Goal: Task Accomplishment & Management: Manage account settings

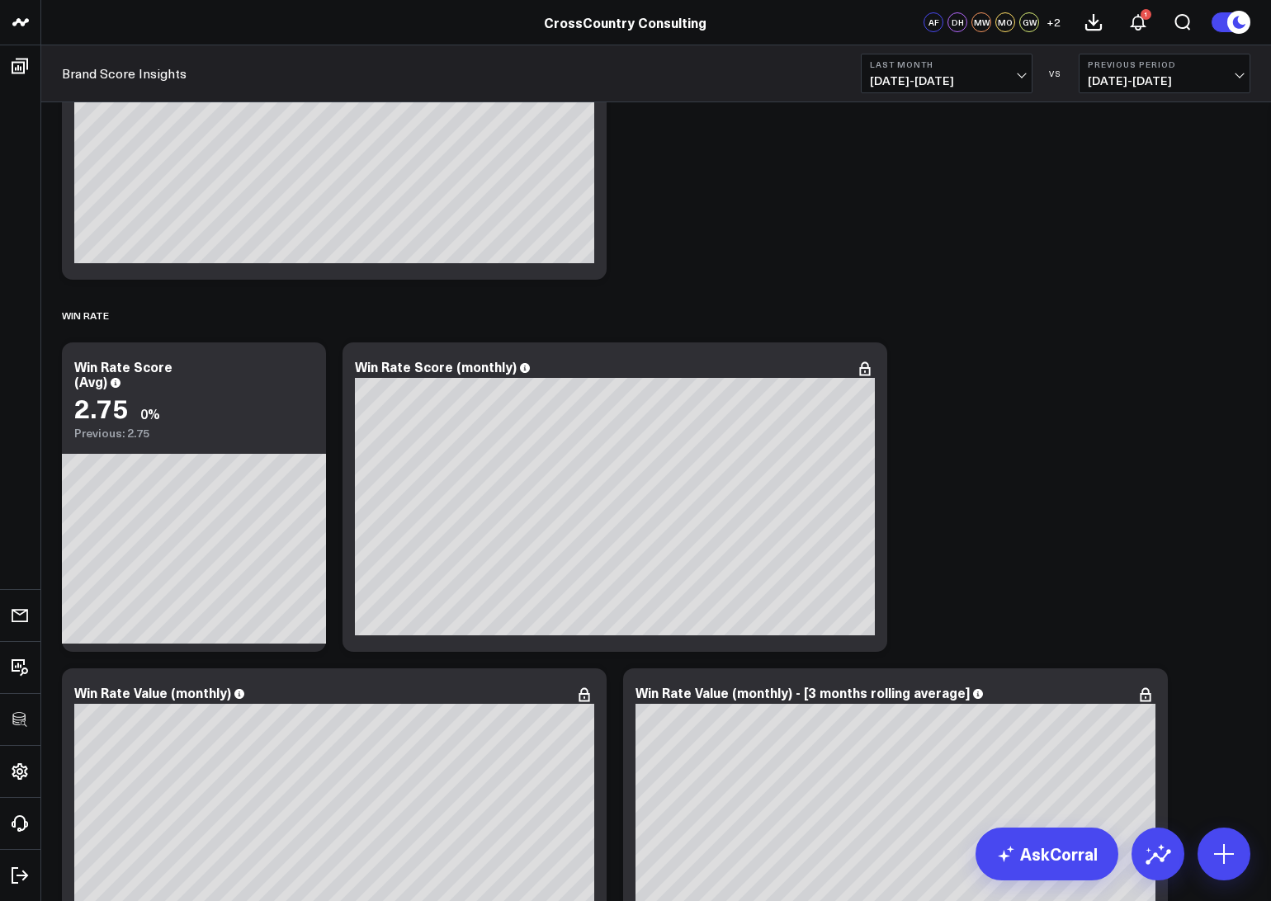
scroll to position [7707, 0]
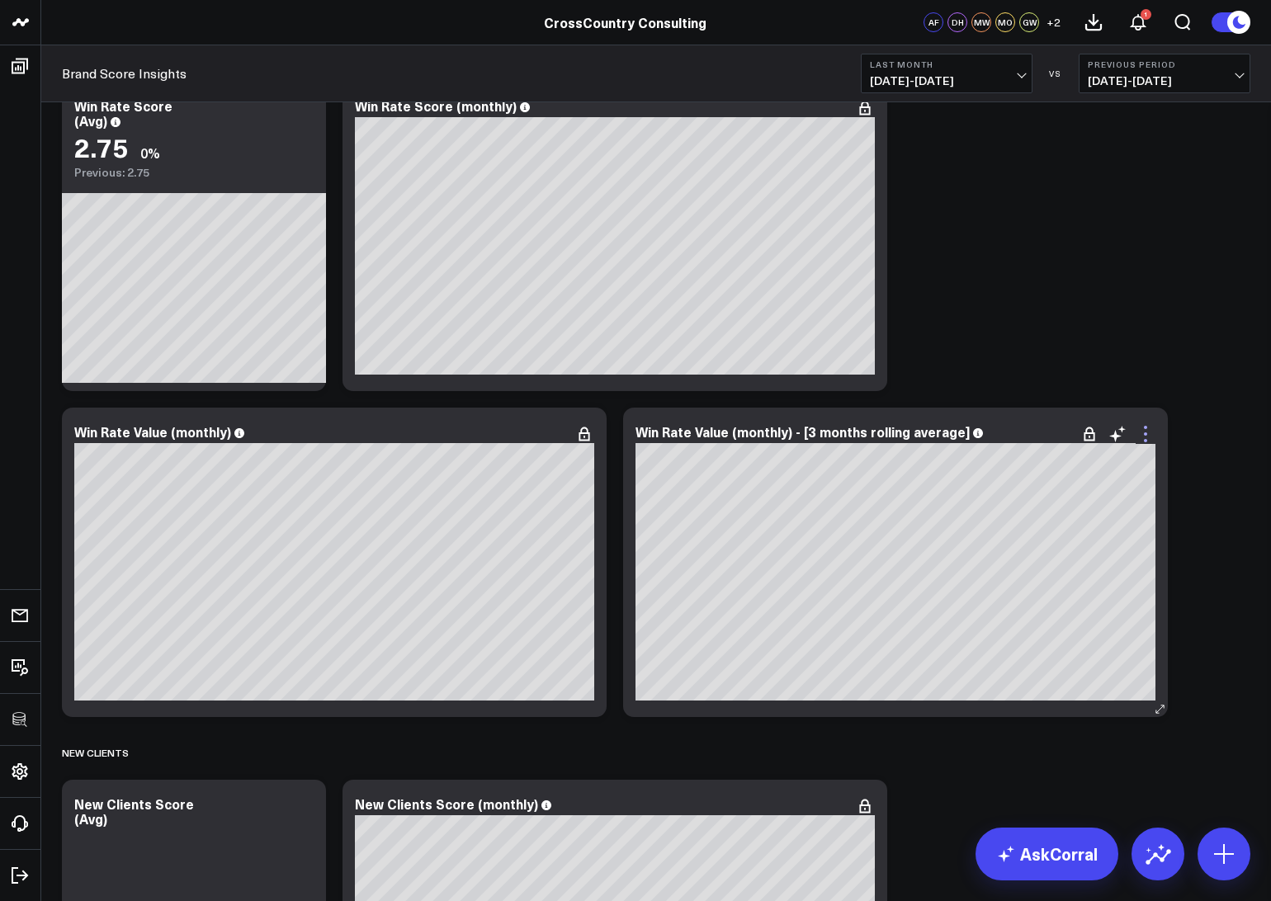
click at [1143, 434] on icon at bounding box center [1145, 434] width 20 height 20
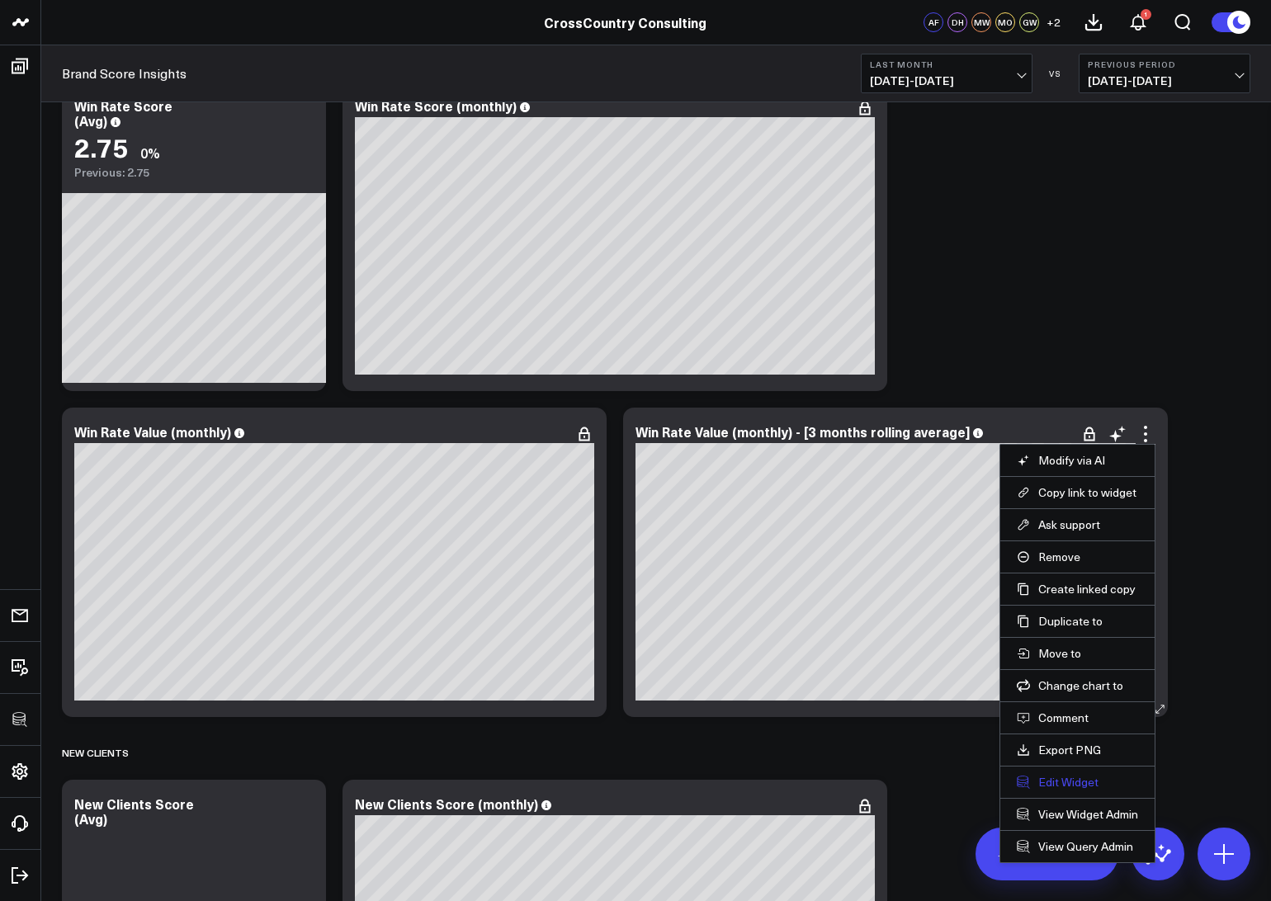
click at [1055, 777] on button "Edit Widget" at bounding box center [1077, 782] width 121 height 15
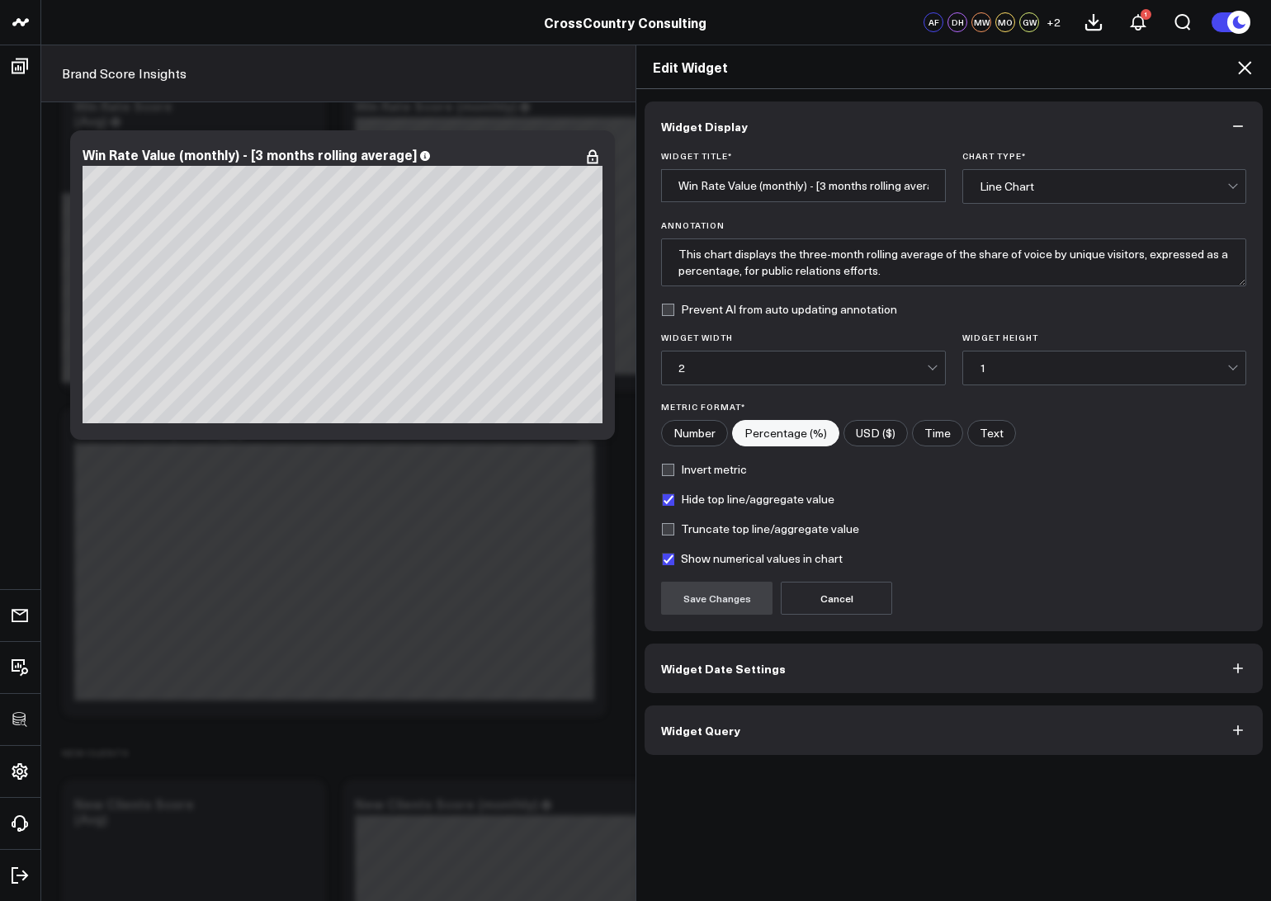
click at [761, 727] on button "Widget Query" at bounding box center [953, 730] width 618 height 50
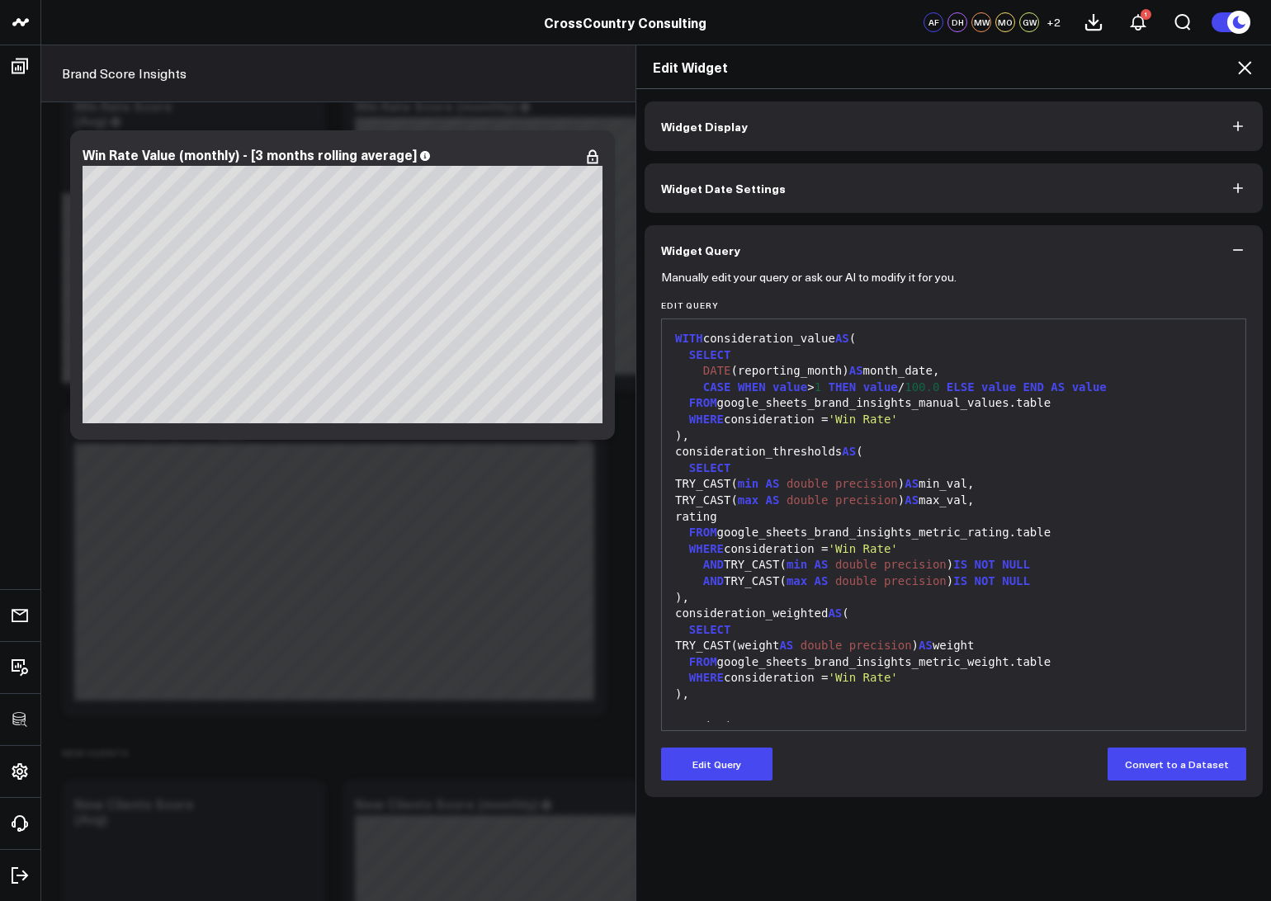
click at [793, 192] on button "Widget Date Settings" at bounding box center [953, 188] width 618 height 50
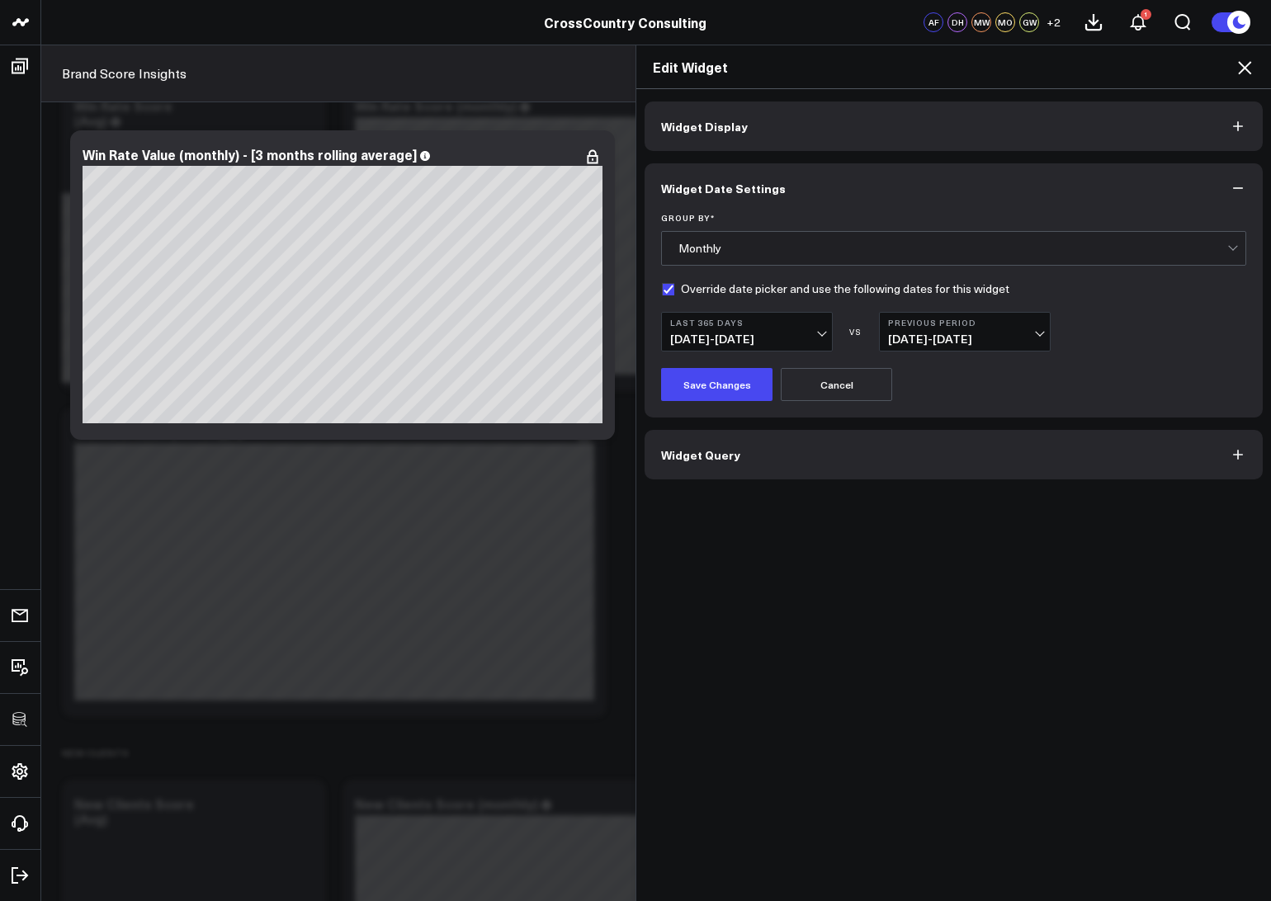
click at [827, 391] on button "Cancel" at bounding box center [836, 384] width 111 height 33
click at [1256, 68] on div "Edit Widget" at bounding box center [953, 67] width 635 height 44
click at [1004, 111] on button "Widget Display" at bounding box center [953, 126] width 618 height 50
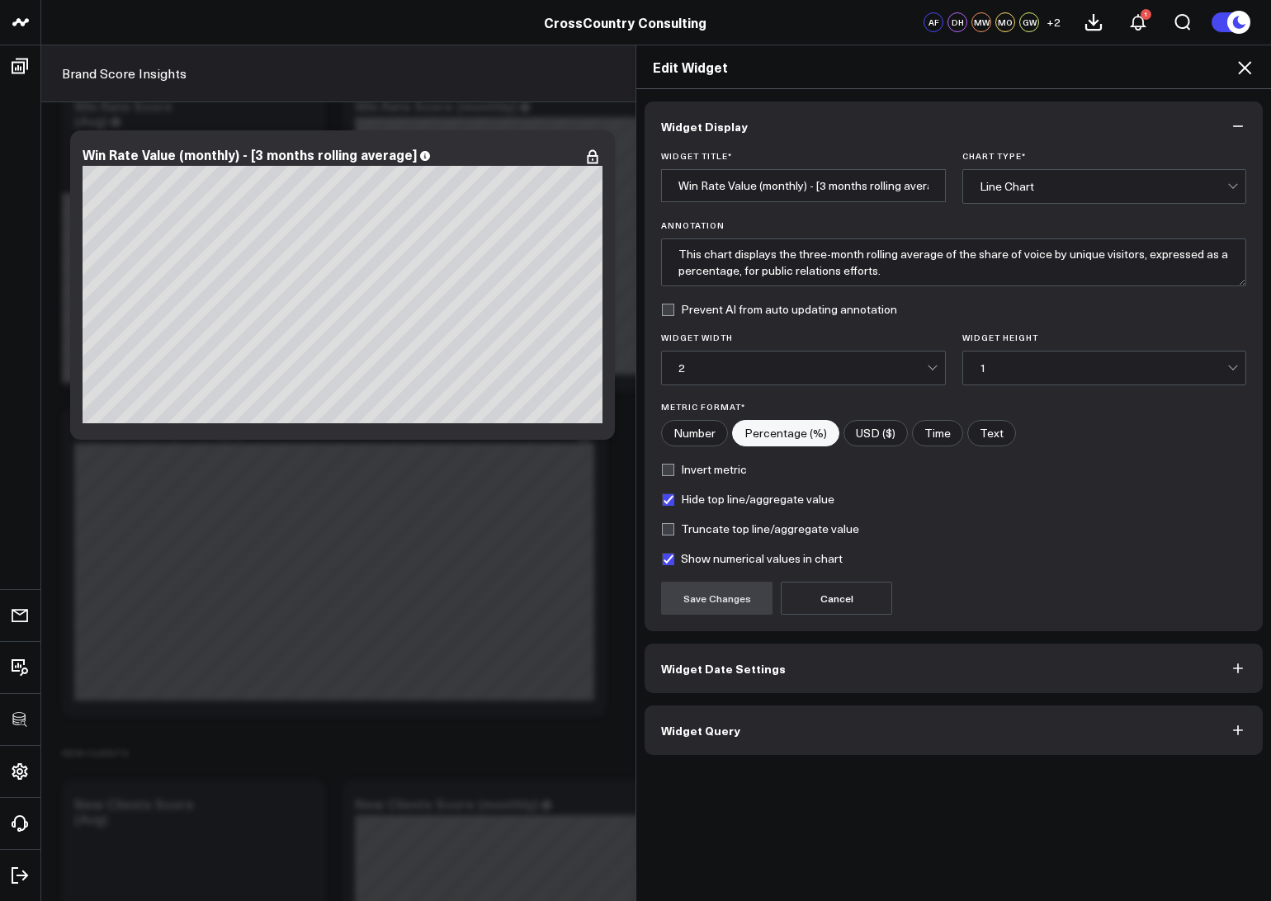
click at [751, 669] on span "Widget Date Settings" at bounding box center [723, 668] width 125 height 13
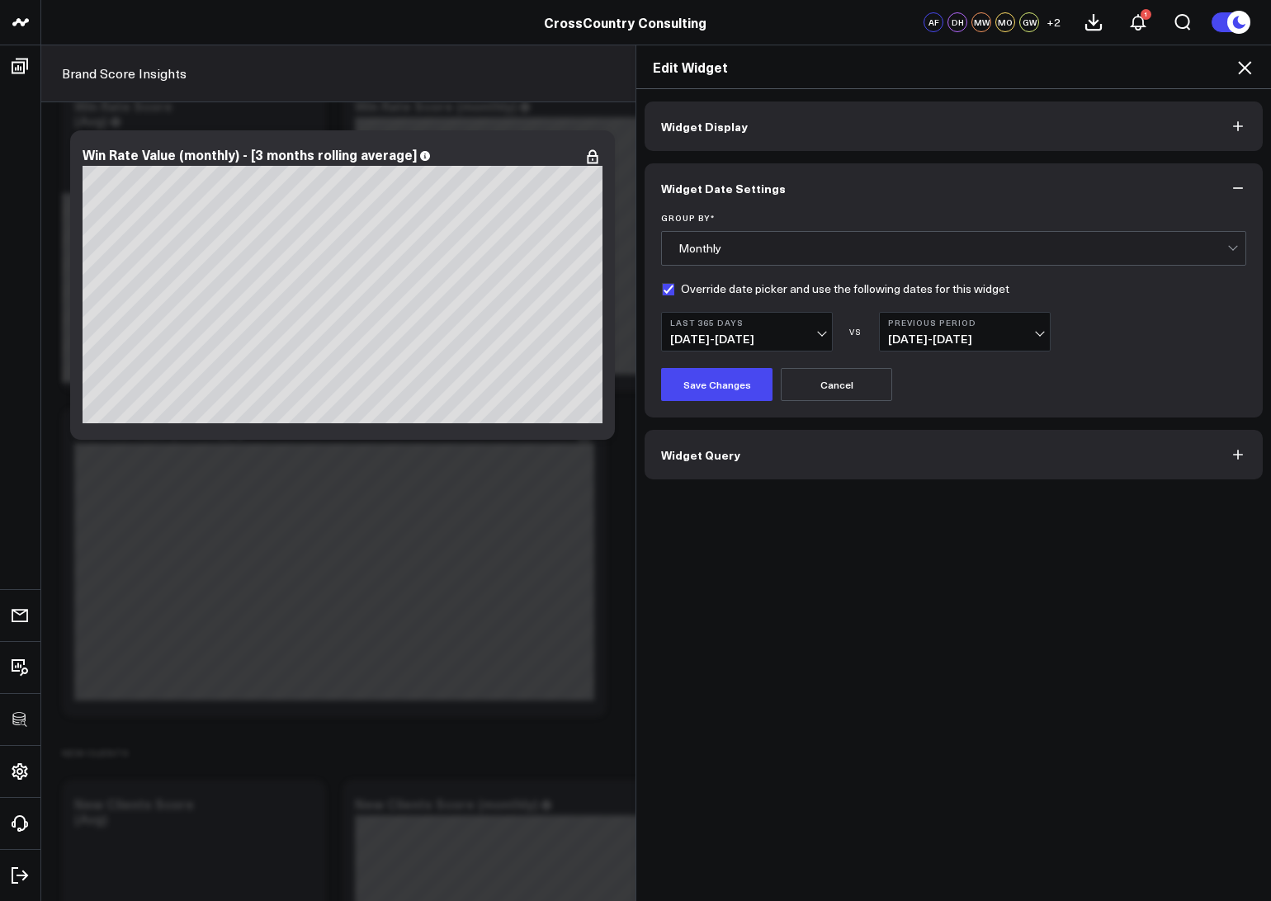
click at [1252, 73] on icon at bounding box center [1244, 68] width 20 height 20
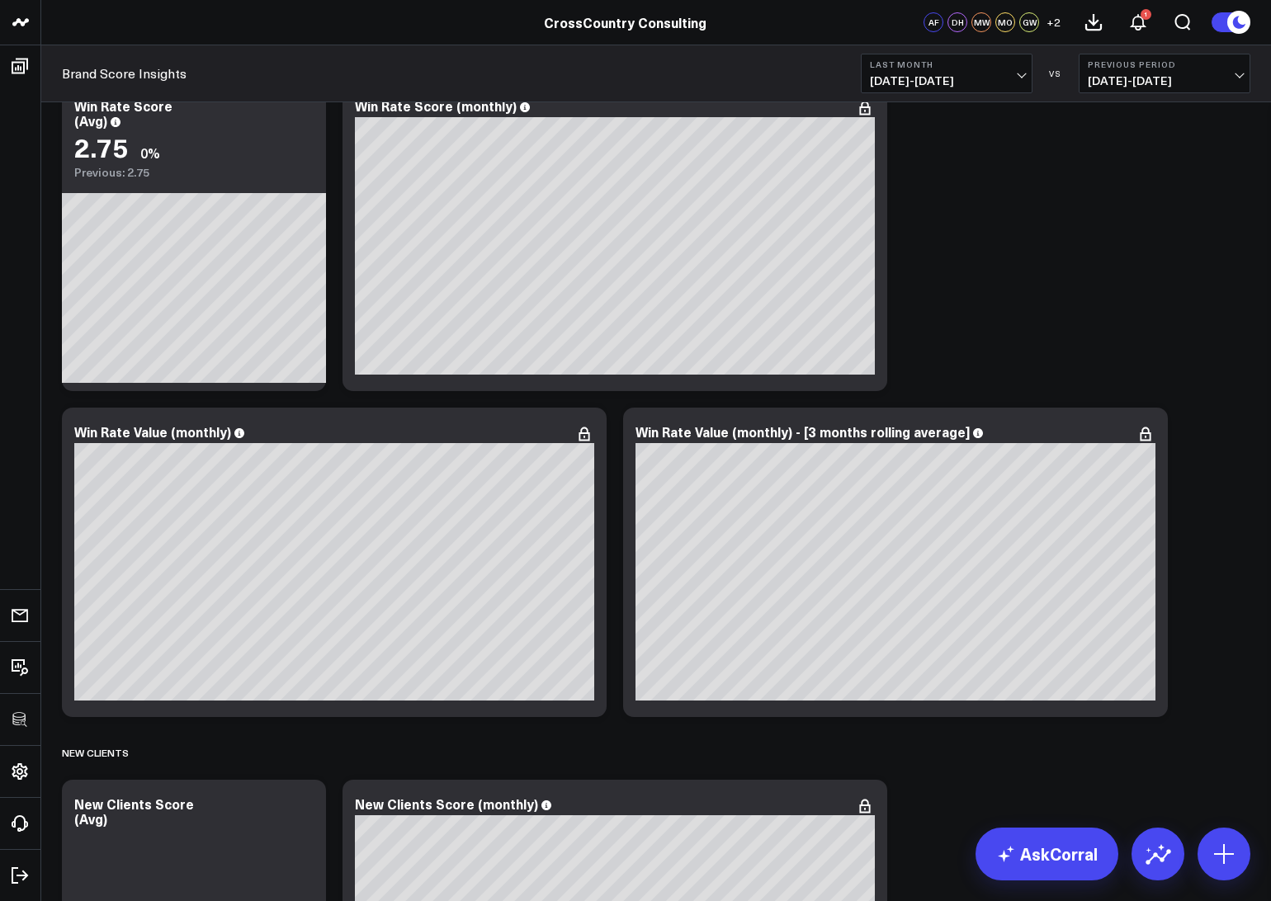
scroll to position [7661, 0]
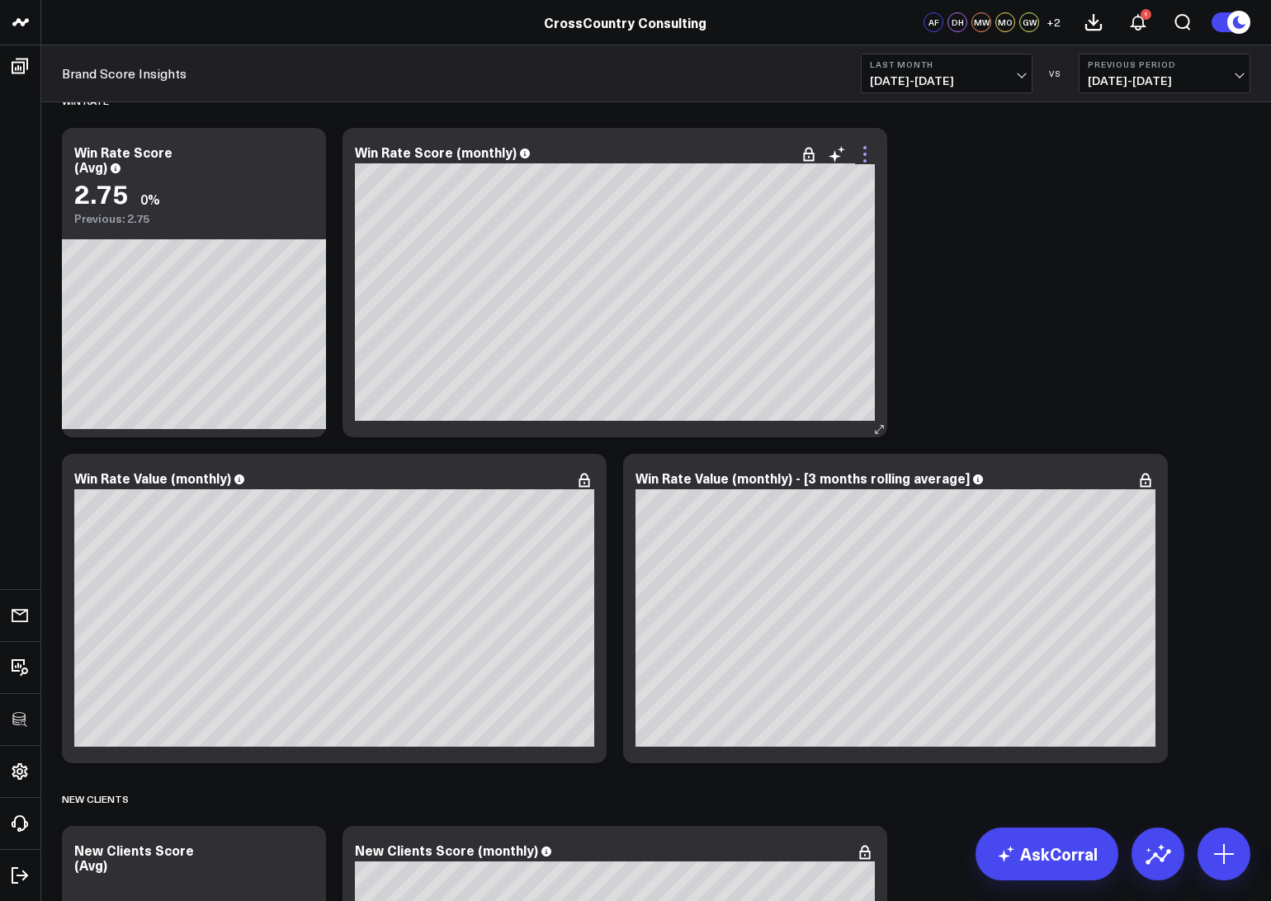
click at [872, 153] on icon at bounding box center [865, 154] width 20 height 20
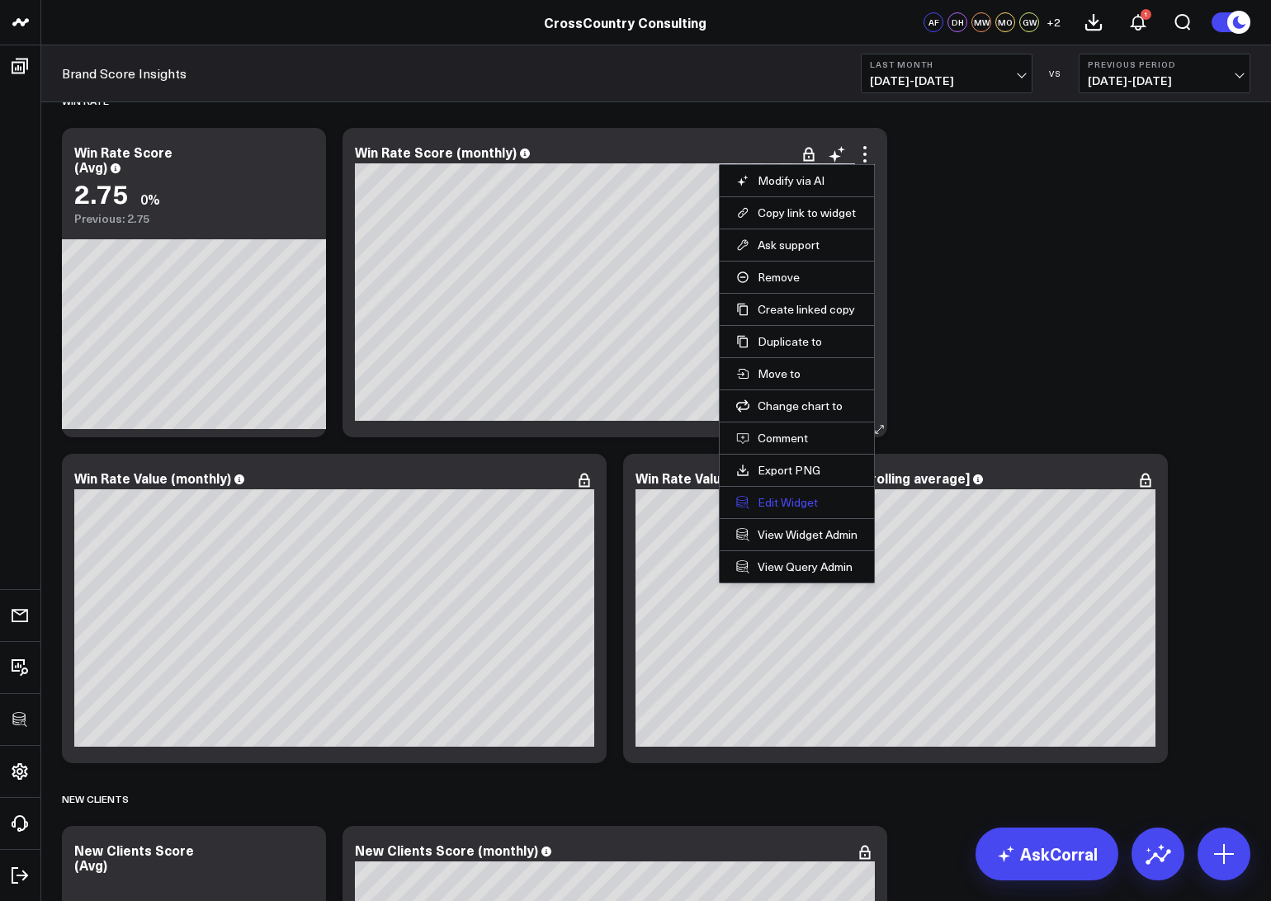
click at [788, 502] on button "Edit Widget" at bounding box center [796, 502] width 121 height 15
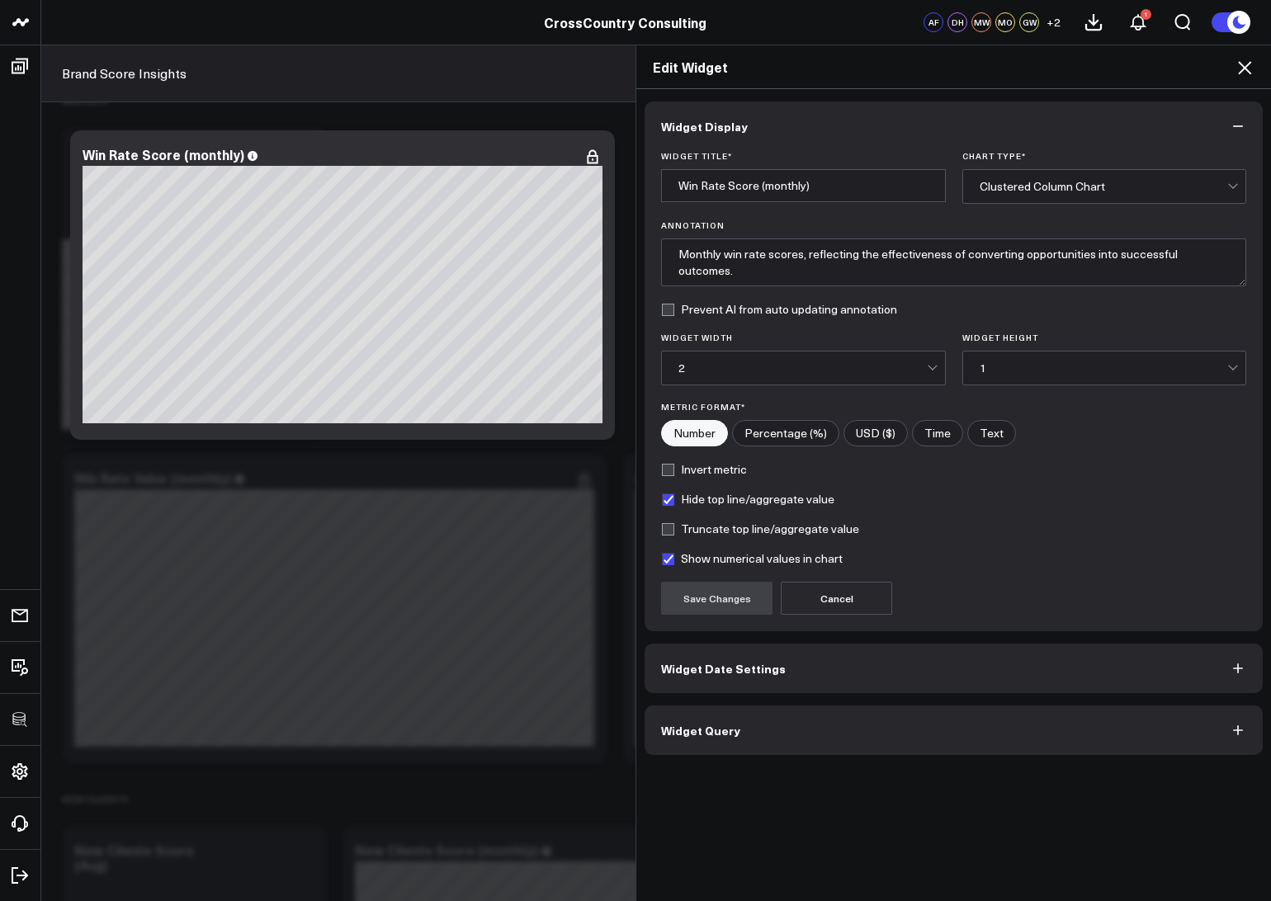
click at [707, 696] on div "Widget Display Widget Title * Win Rate Score (monthly) Chart Type * Clustered C…" at bounding box center [953, 427] width 618 height 653
click at [707, 685] on button "Widget Date Settings" at bounding box center [953, 669] width 618 height 50
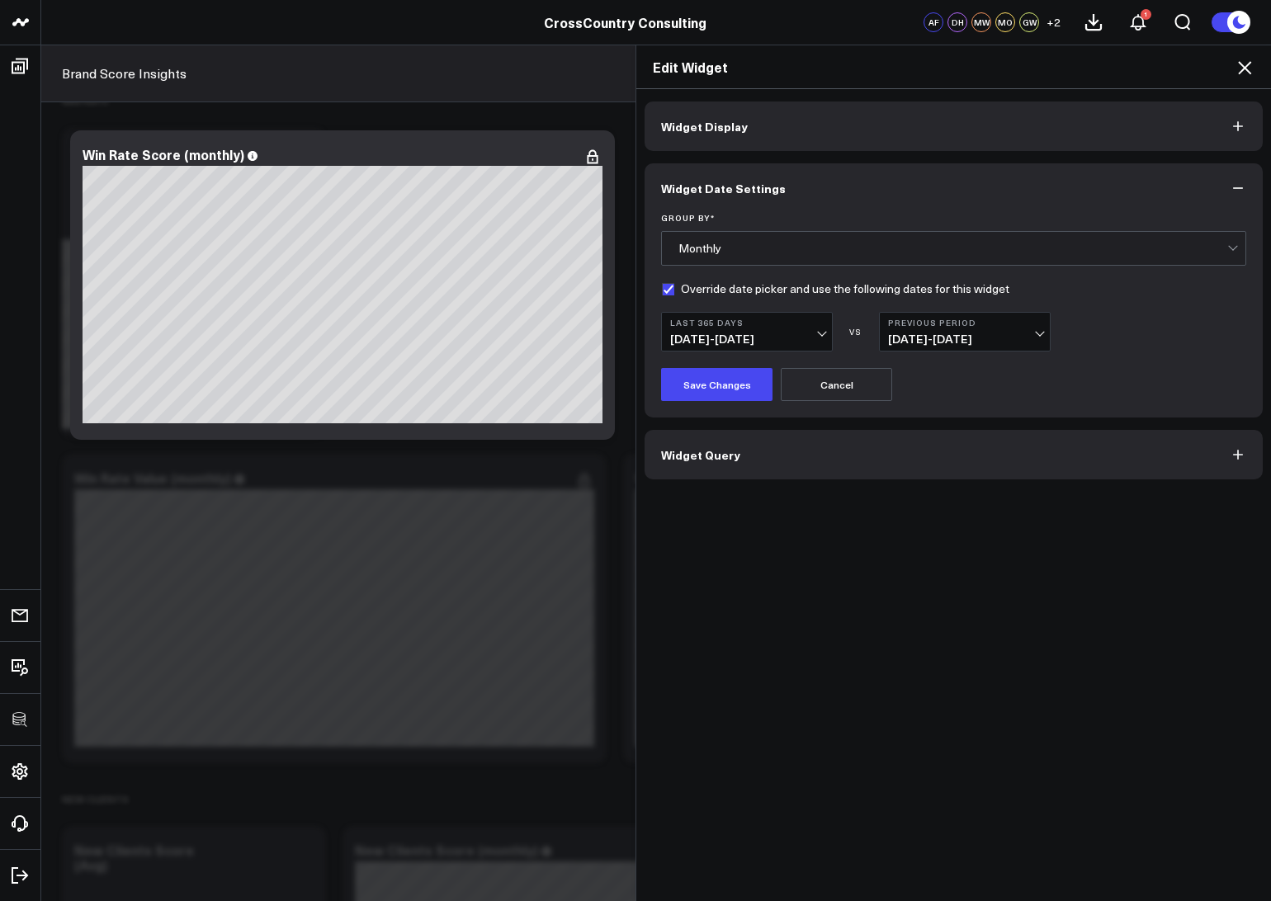
click at [1247, 69] on icon at bounding box center [1244, 67] width 13 height 13
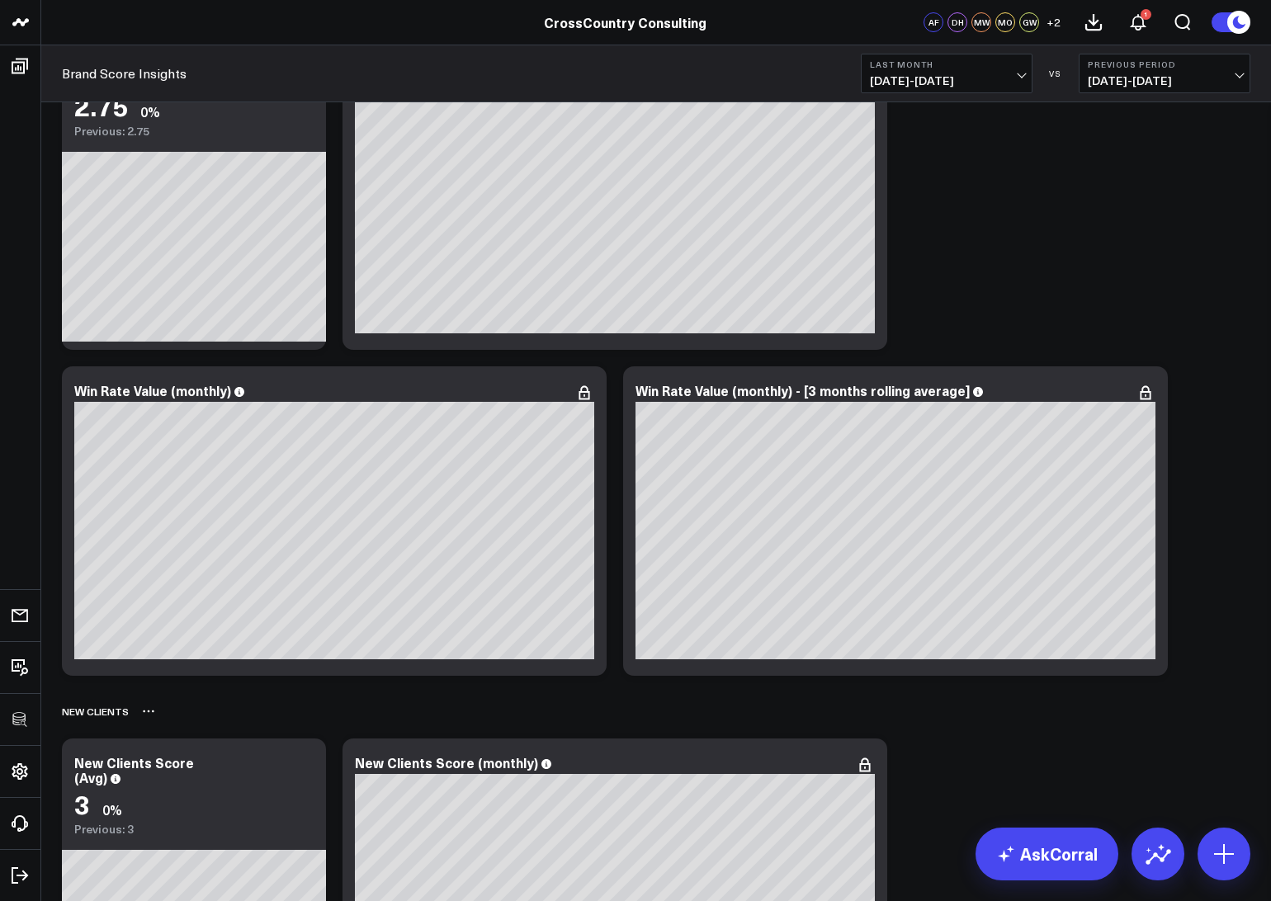
scroll to position [7746, 0]
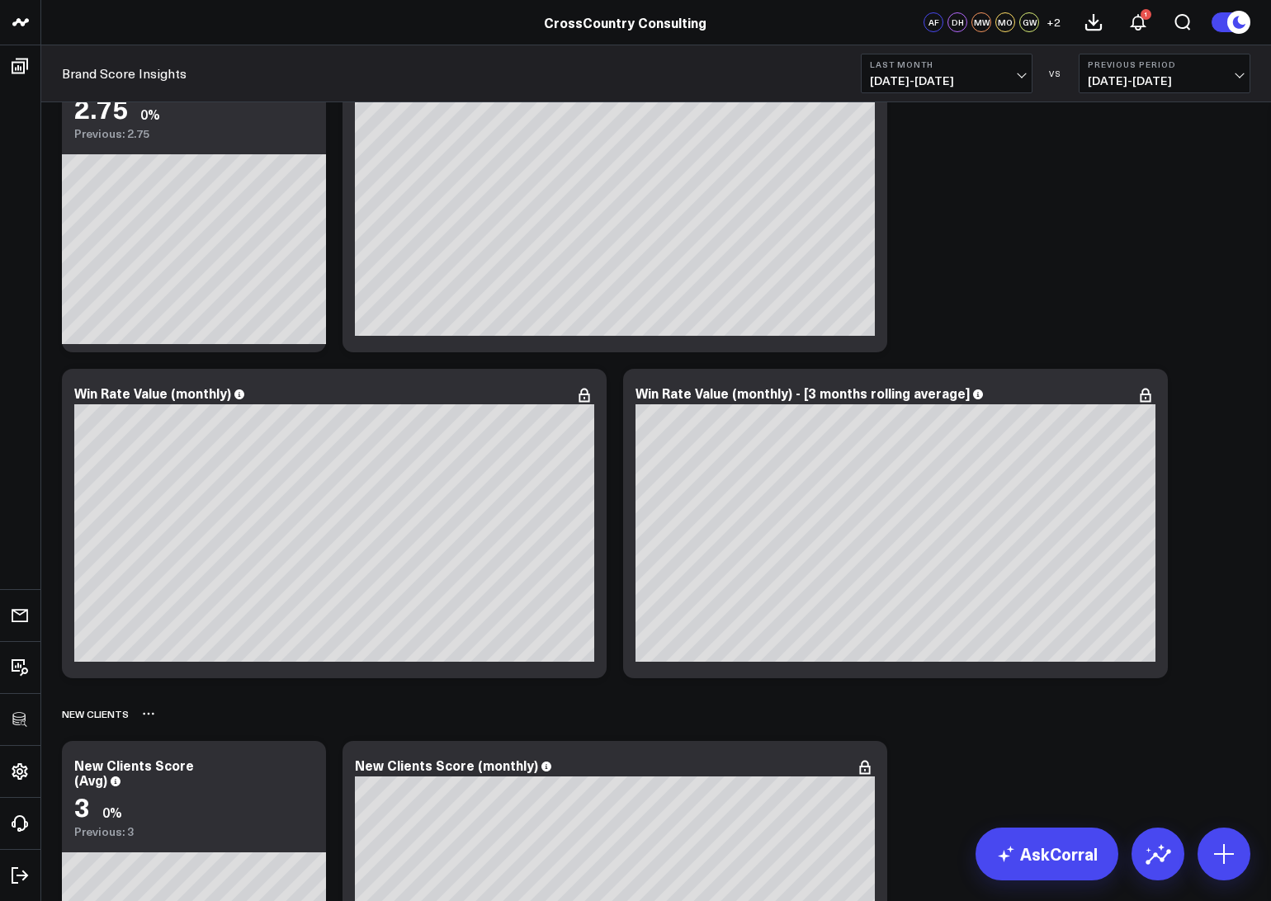
click at [1045, 715] on div "New Clients" at bounding box center [656, 714] width 1188 height 38
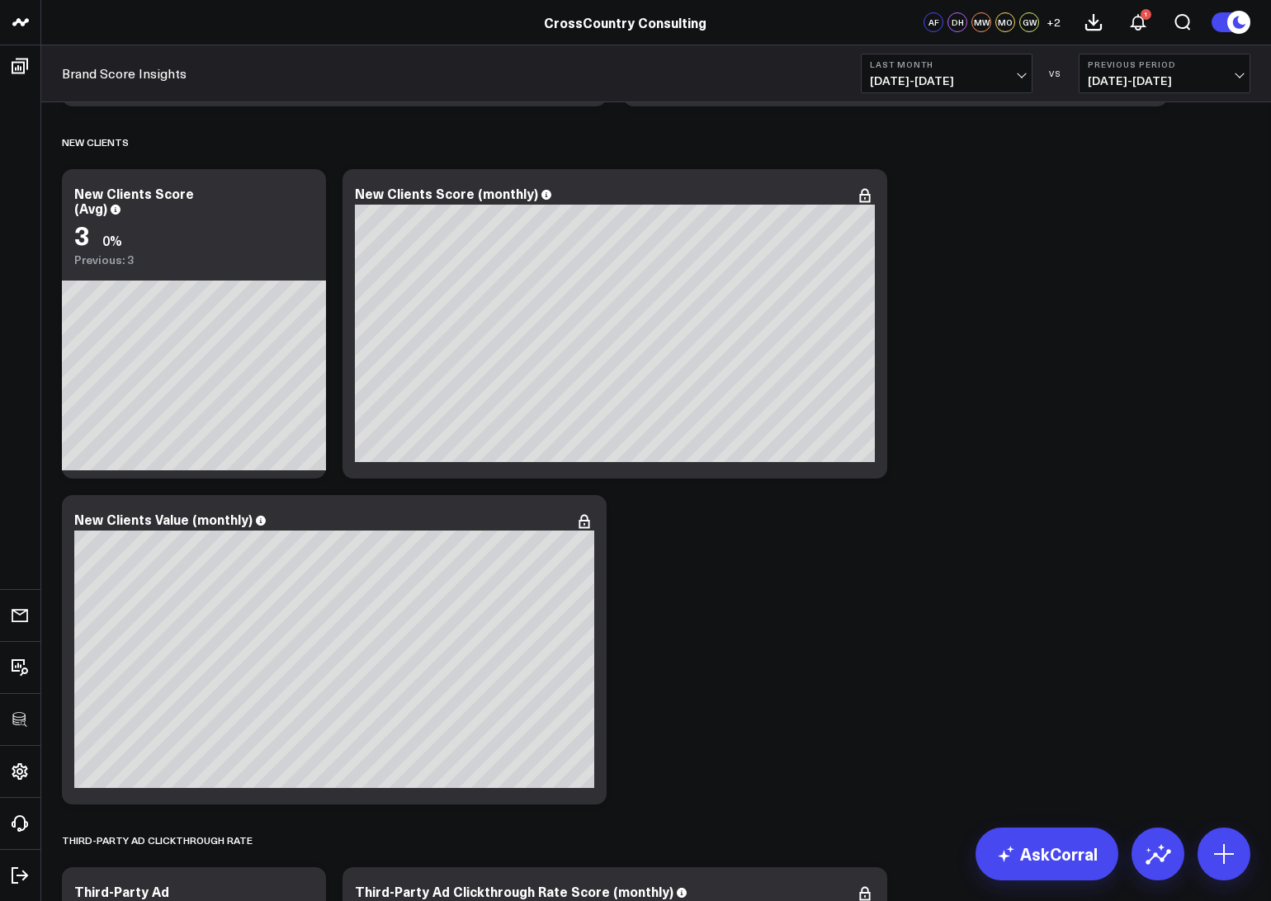
scroll to position [8323, 0]
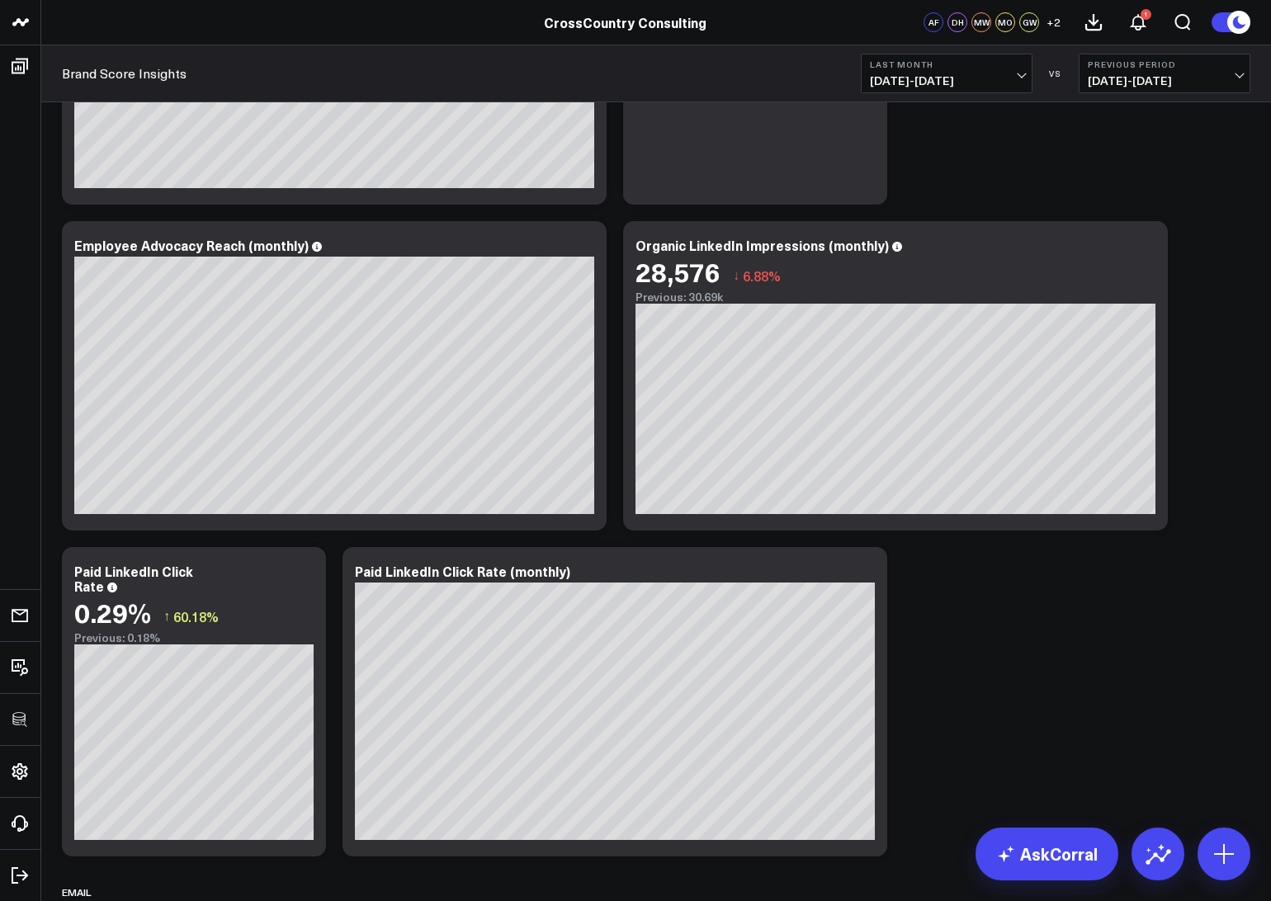
scroll to position [2310, 0]
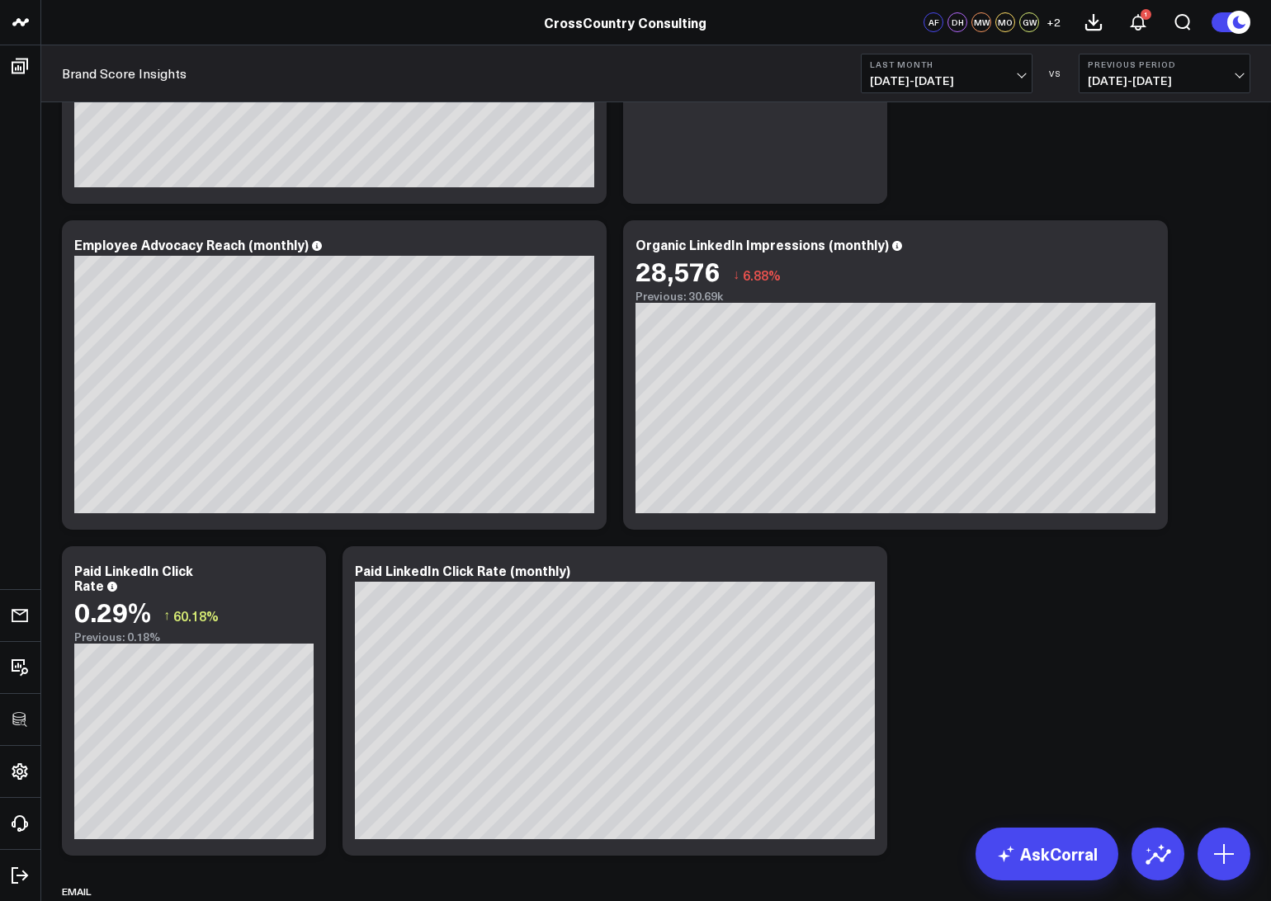
click at [946, 75] on span "07/01/25 - 07/31/25" at bounding box center [946, 80] width 153 height 13
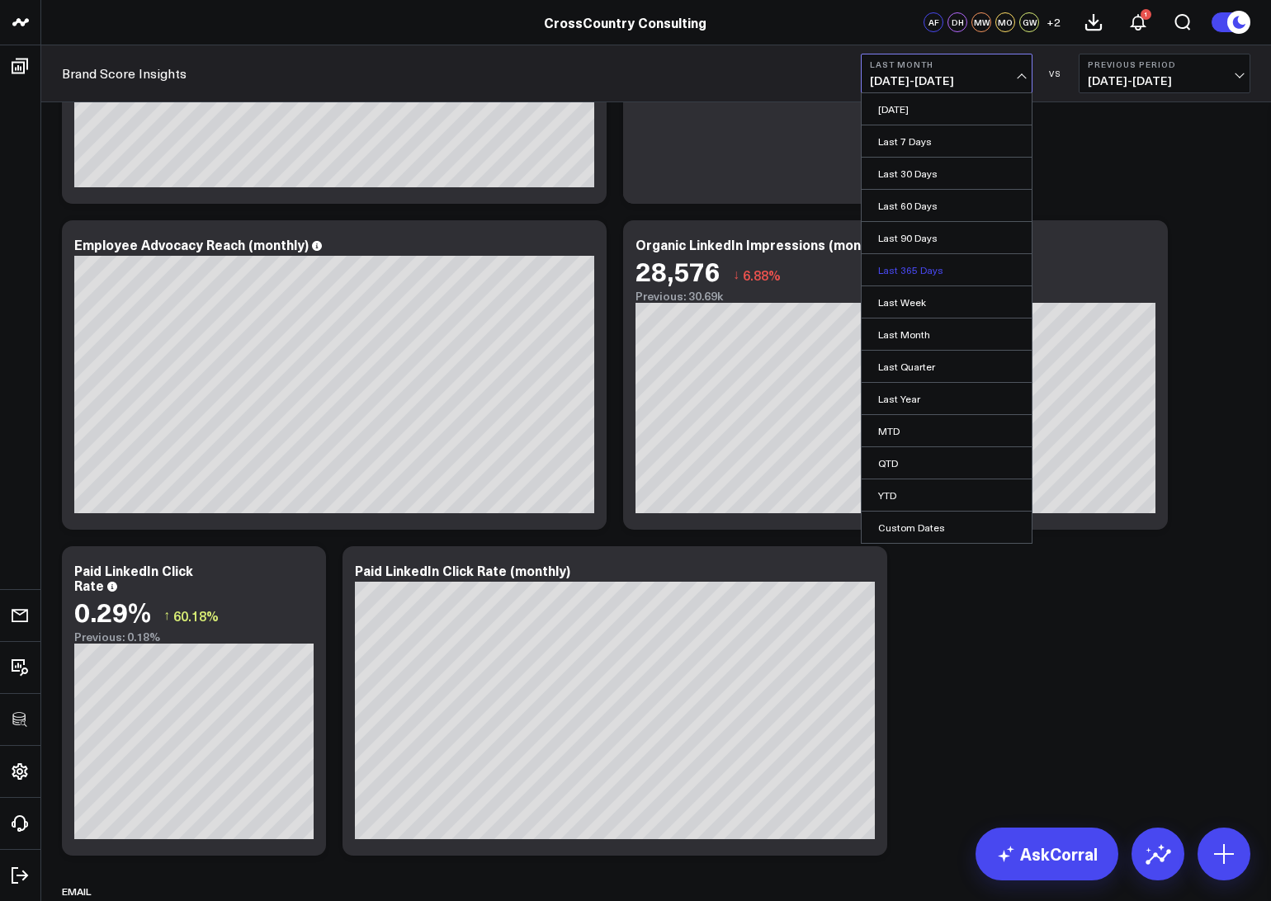
click at [903, 270] on link "Last 365 Days" at bounding box center [946, 269] width 170 height 31
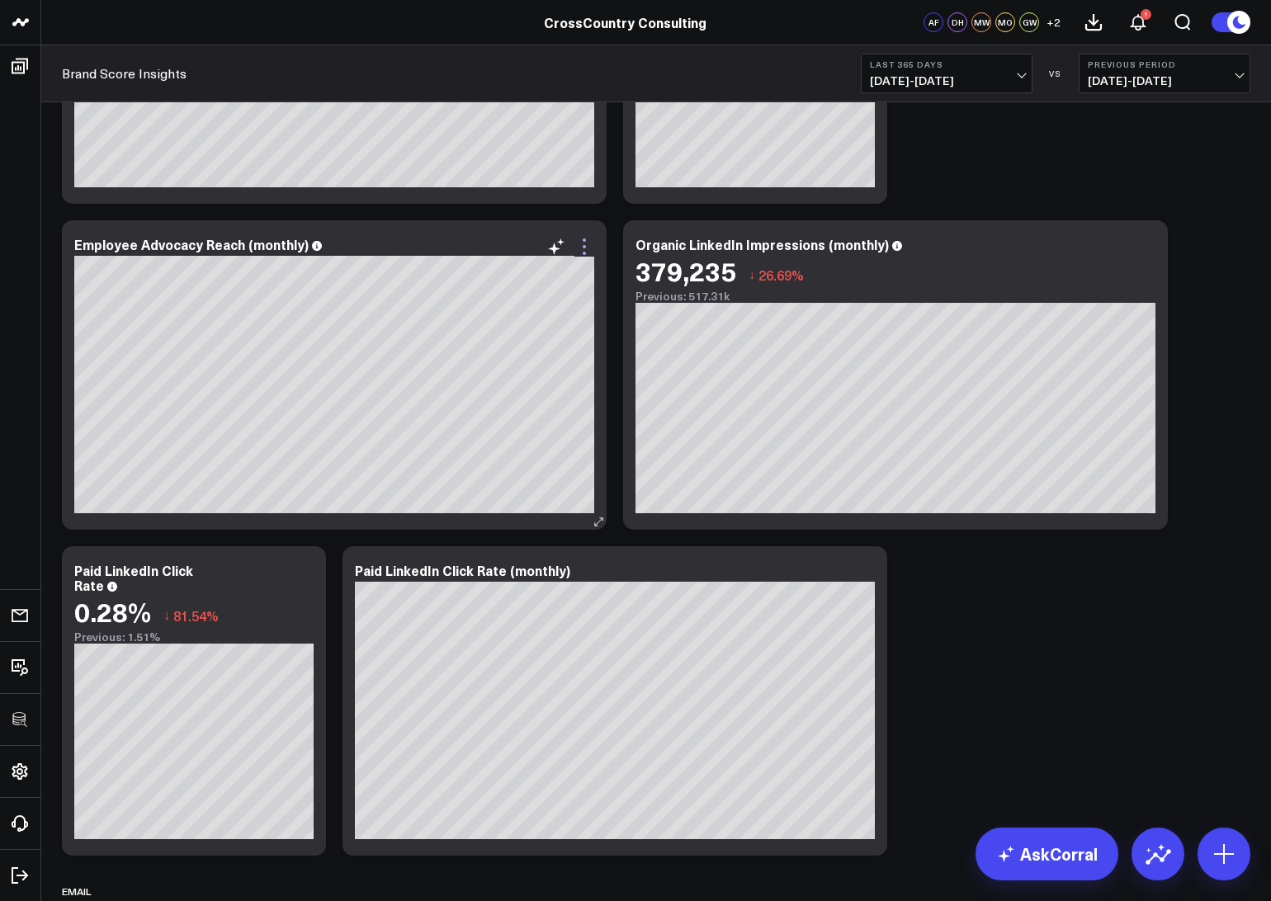
click at [584, 249] on icon at bounding box center [584, 247] width 20 height 20
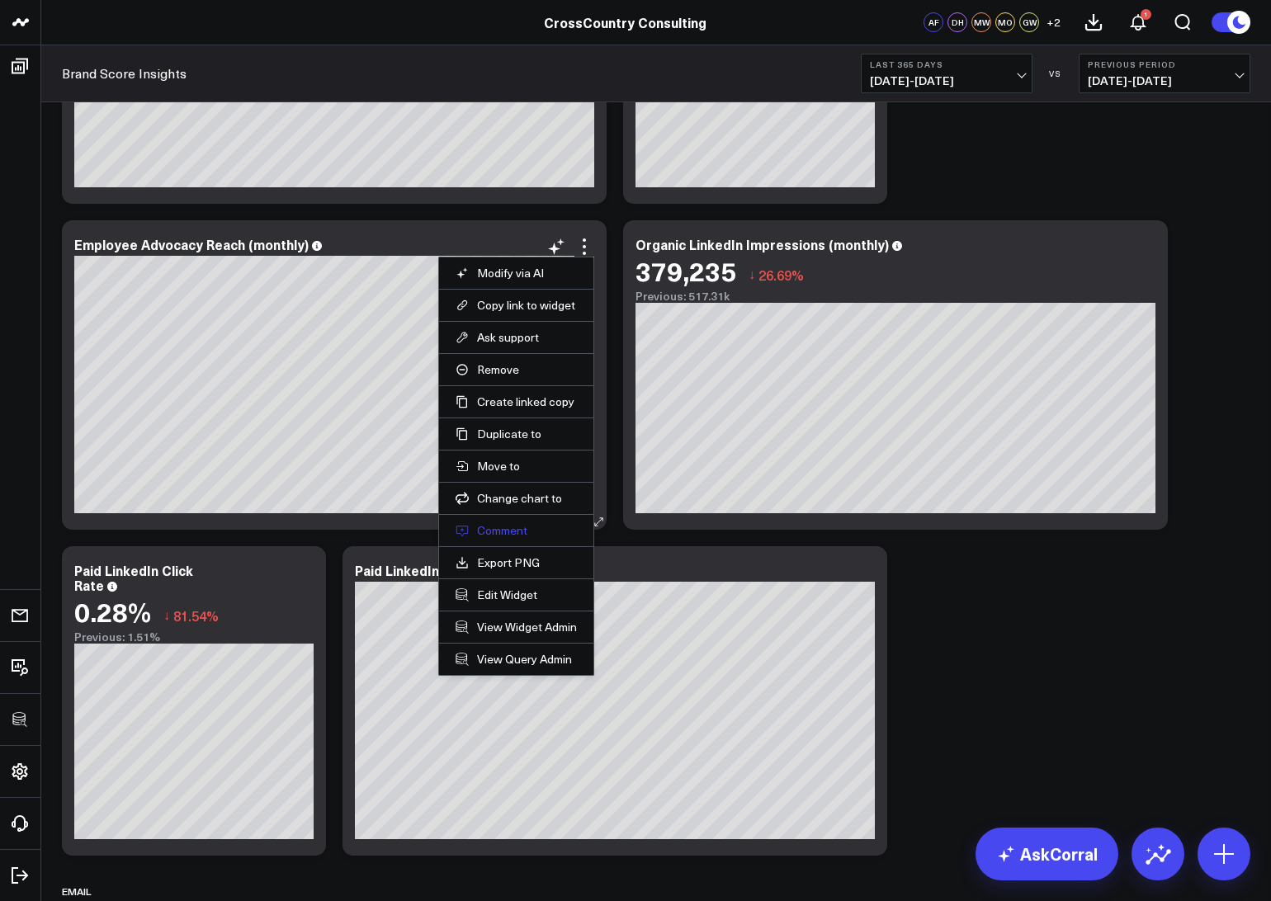
click at [489, 532] on button "Comment" at bounding box center [515, 530] width 121 height 15
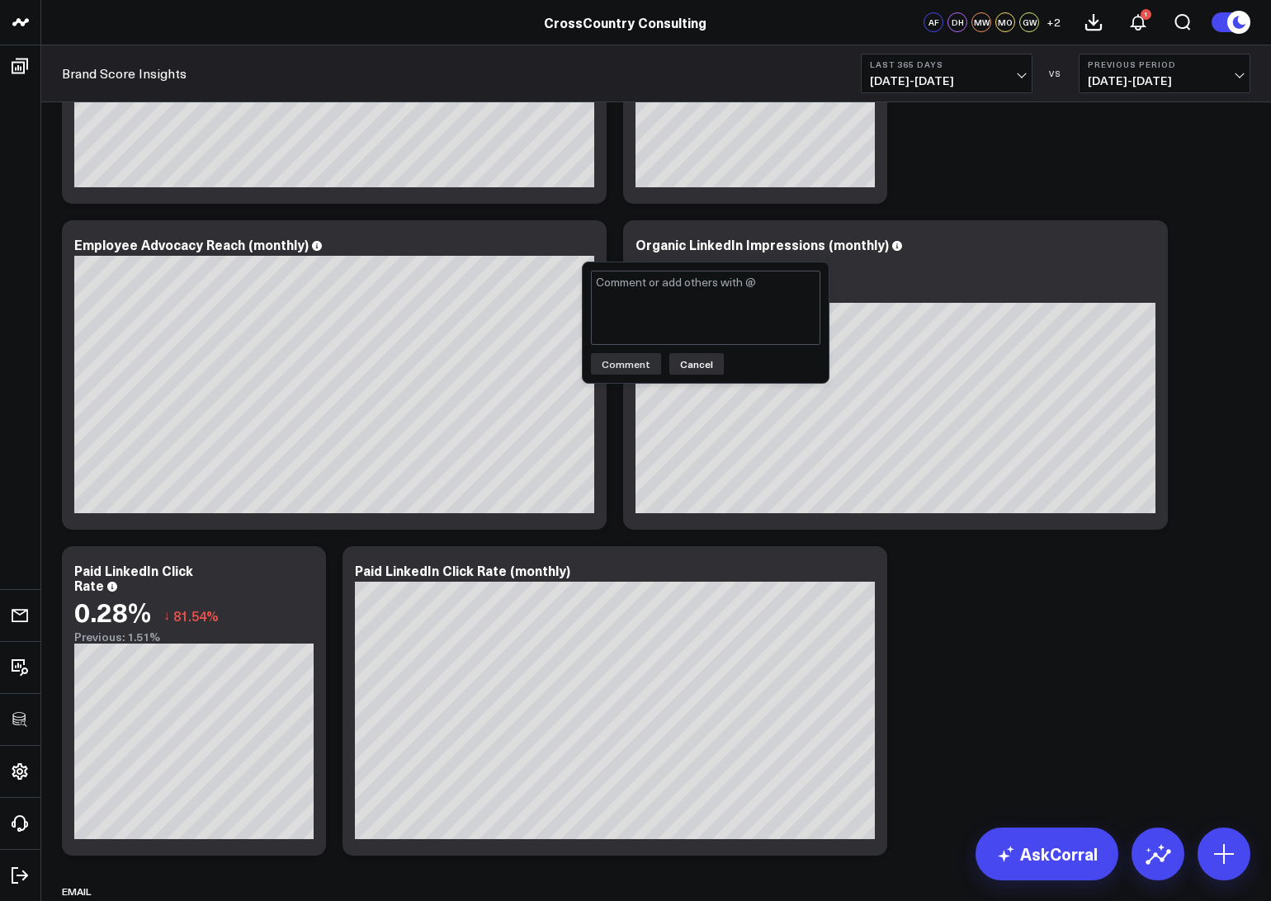
click at [689, 369] on button "Cancel" at bounding box center [696, 363] width 54 height 21
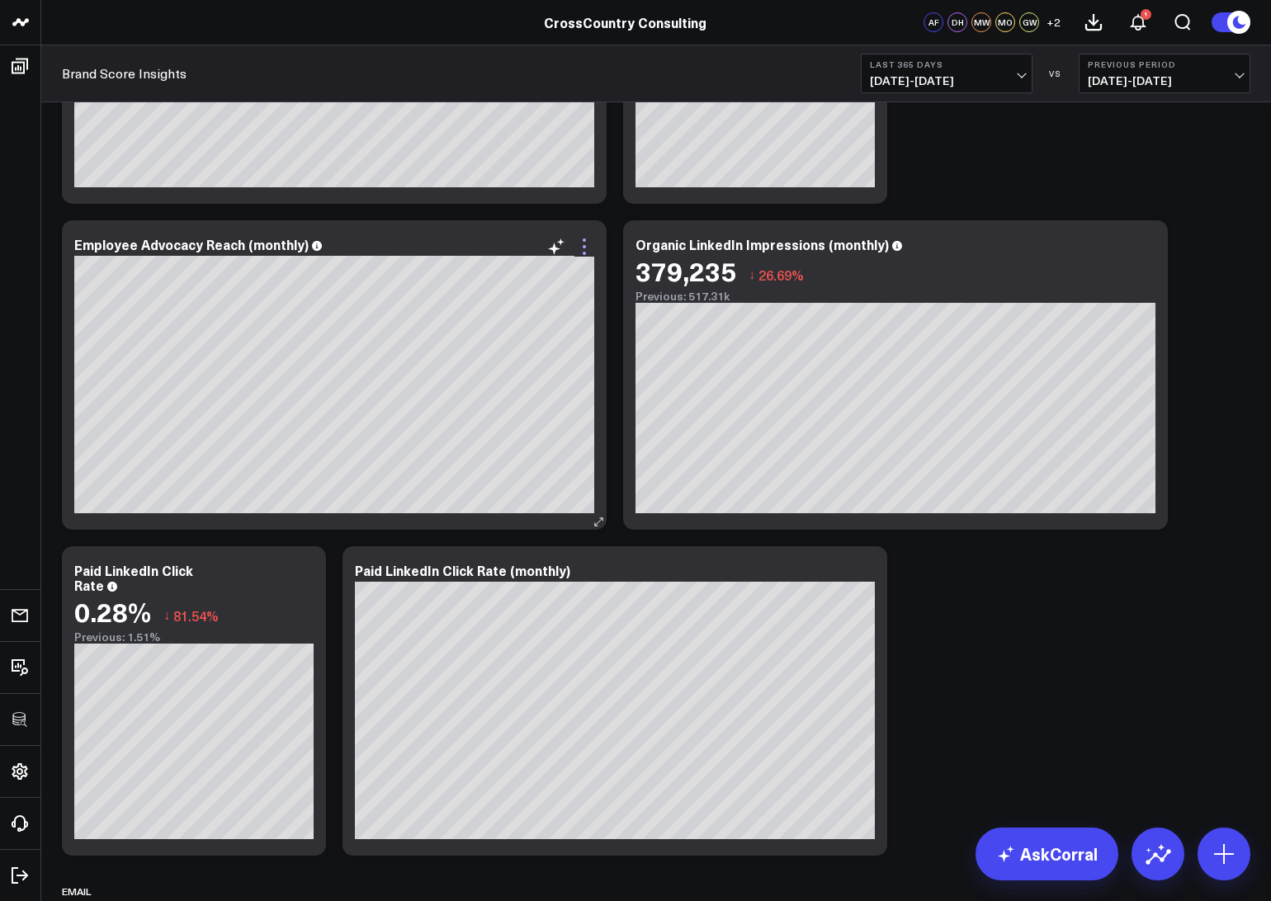
click at [586, 247] on icon at bounding box center [584, 247] width 20 height 20
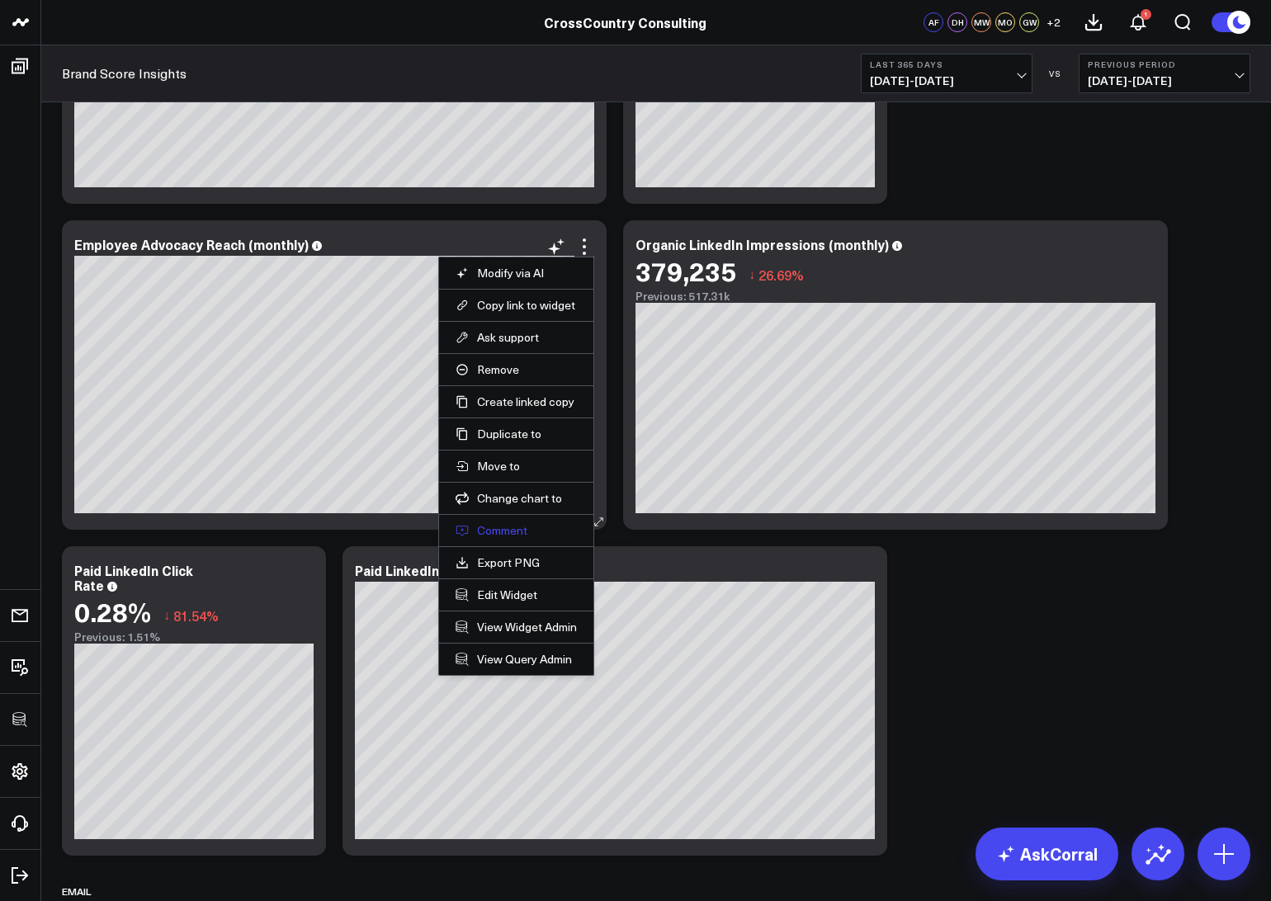
click at [501, 535] on button "Comment" at bounding box center [515, 530] width 121 height 15
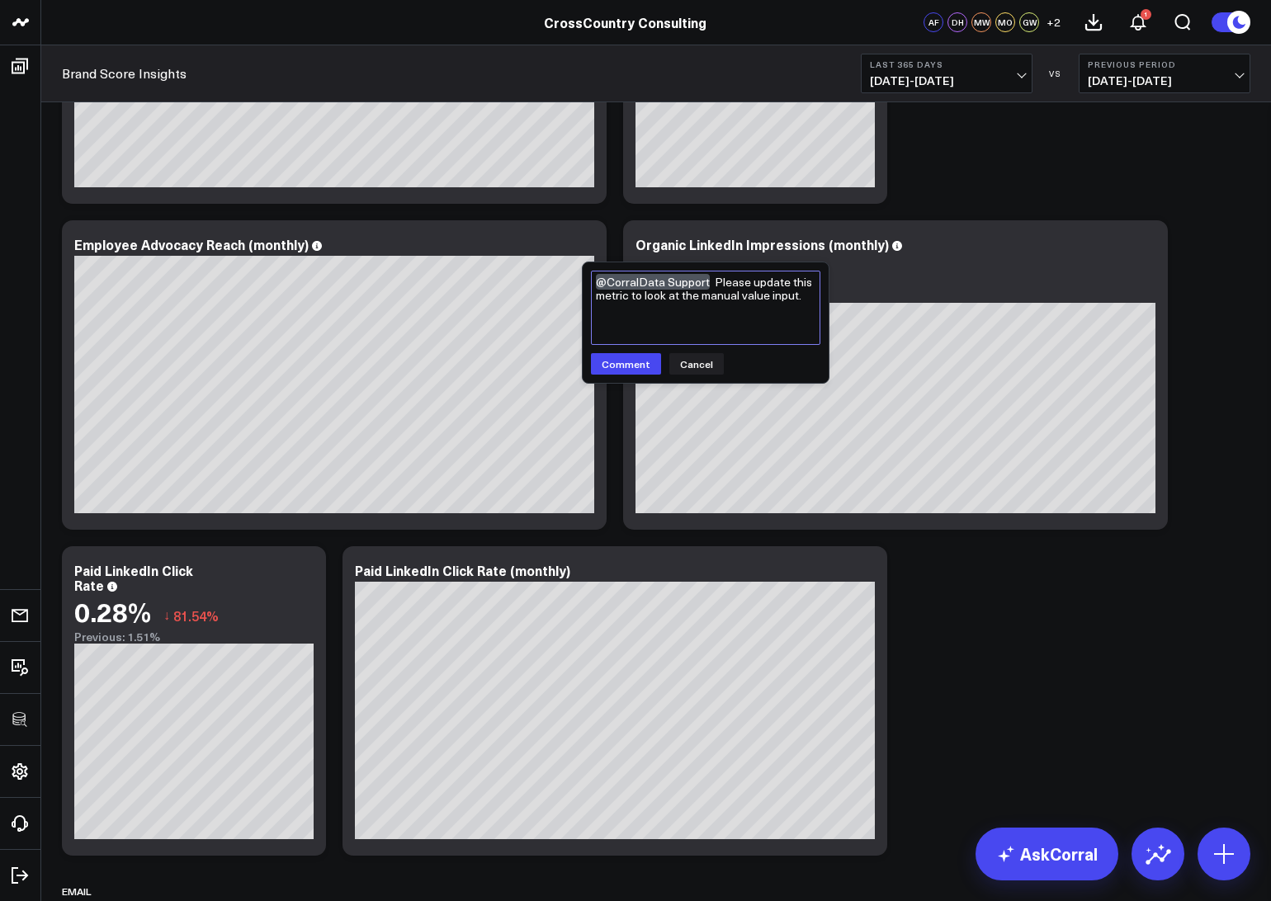
click at [729, 297] on textarea "@CorralData Support Please update this metric to look at the manual value input." at bounding box center [705, 308] width 229 height 74
type textarea "@CorralData Support Please update this metric to look at the manually input val…"
click at [632, 366] on button "Comment" at bounding box center [626, 363] width 70 height 21
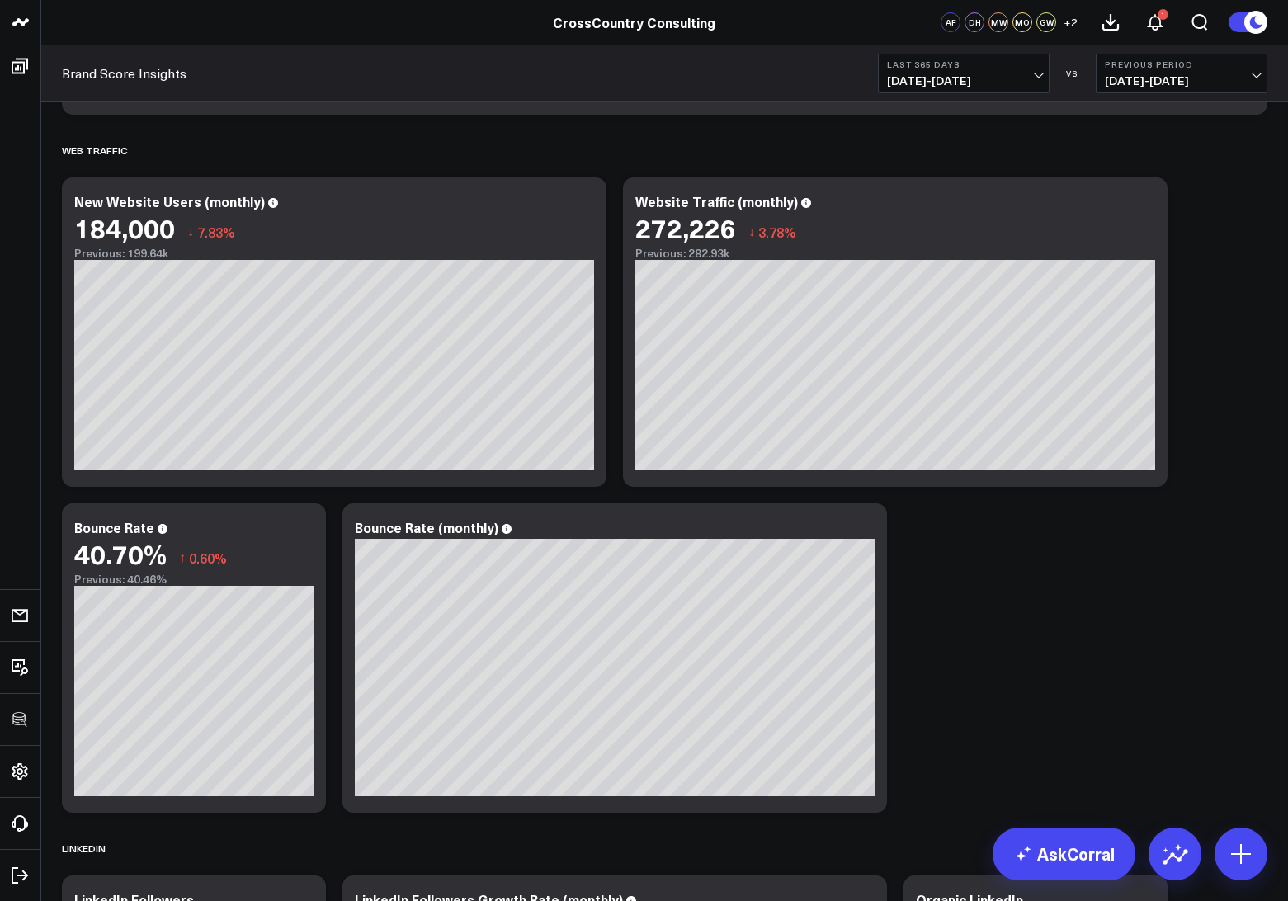
scroll to position [1003, 0]
click at [589, 200] on icon at bounding box center [584, 205] width 20 height 20
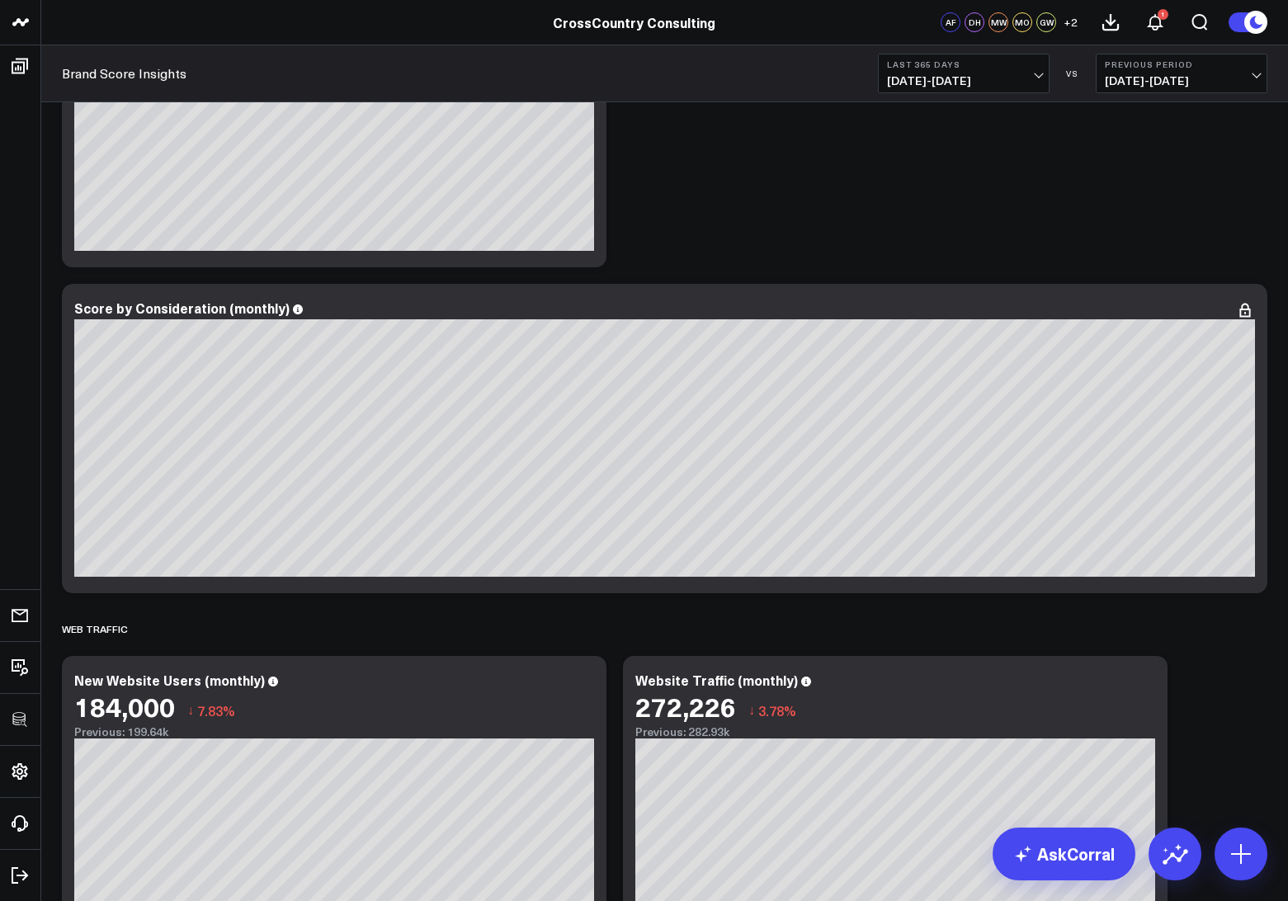
scroll to position [521, 0]
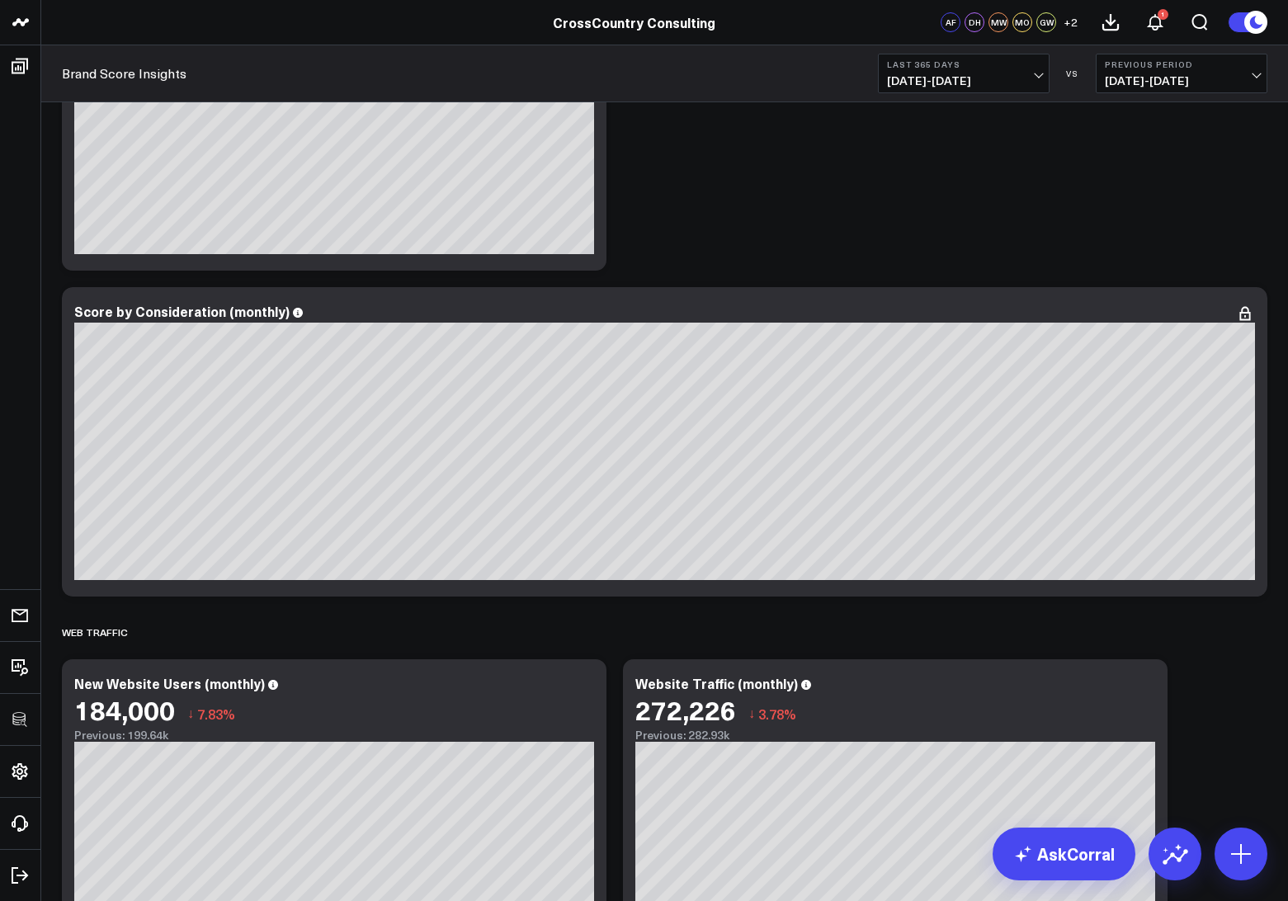
click at [969, 61] on b "Last 365 Days" at bounding box center [963, 64] width 153 height 10
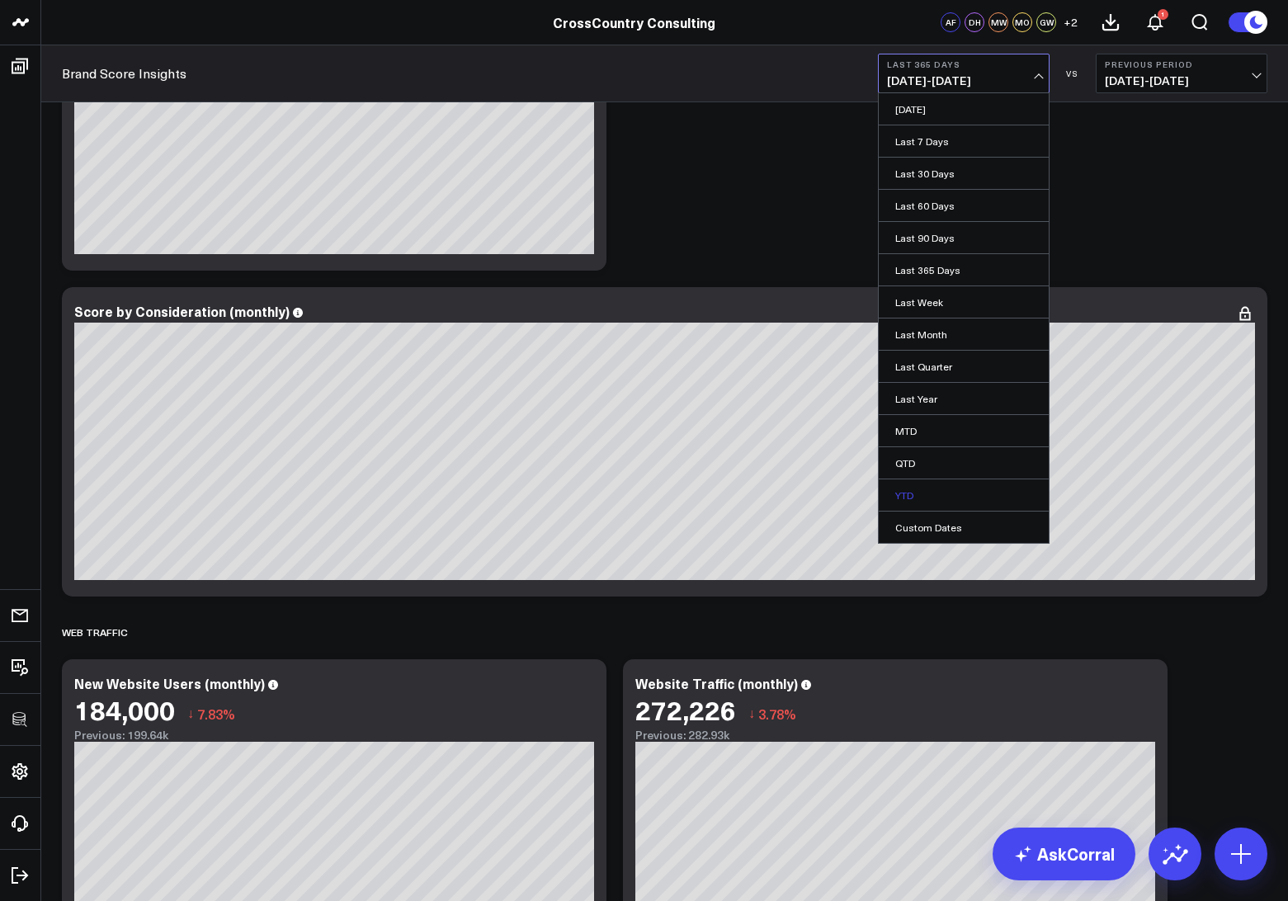
click at [903, 493] on link "YTD" at bounding box center [964, 494] width 170 height 31
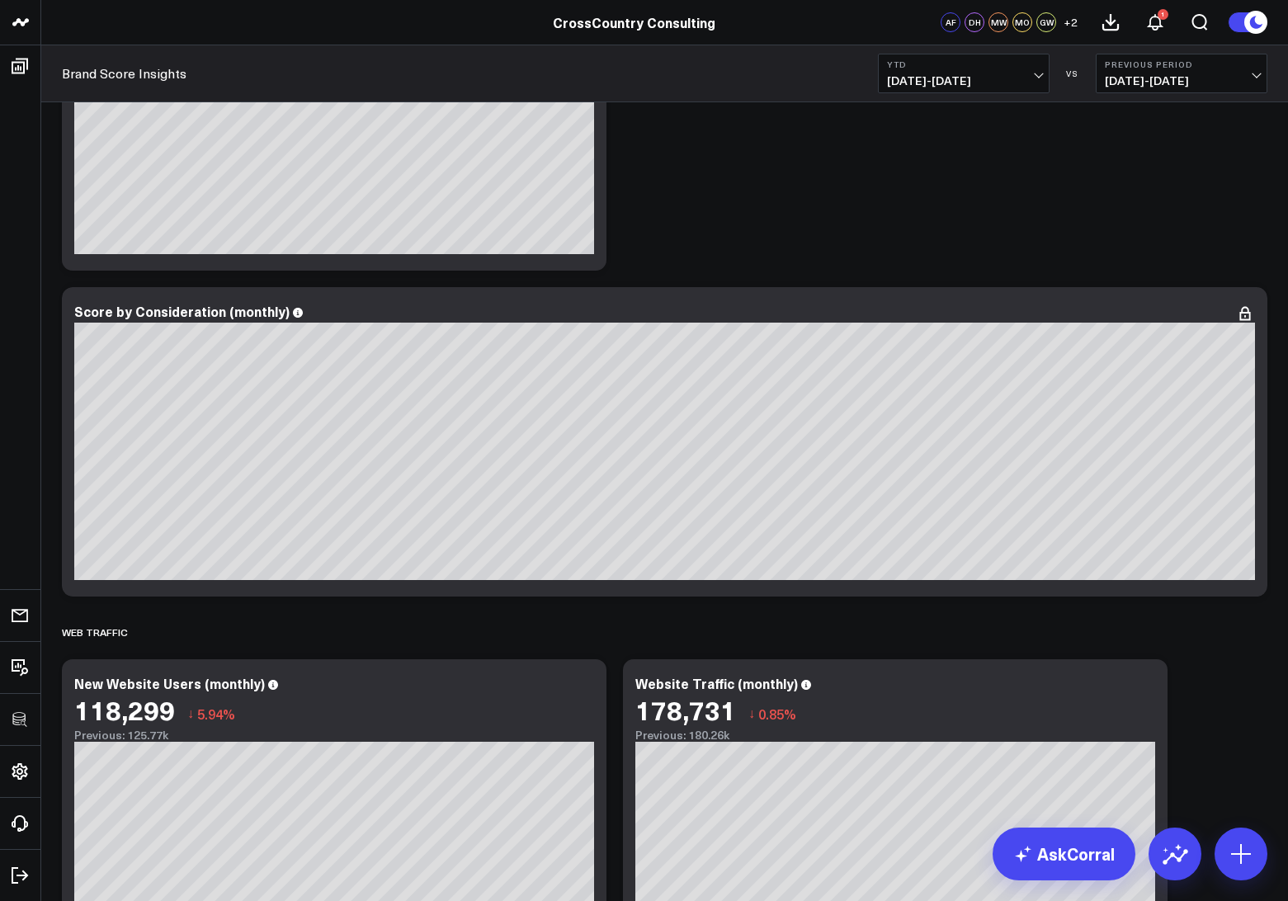
click at [930, 75] on span "01/01/25 - 08/27/25" at bounding box center [963, 80] width 153 height 13
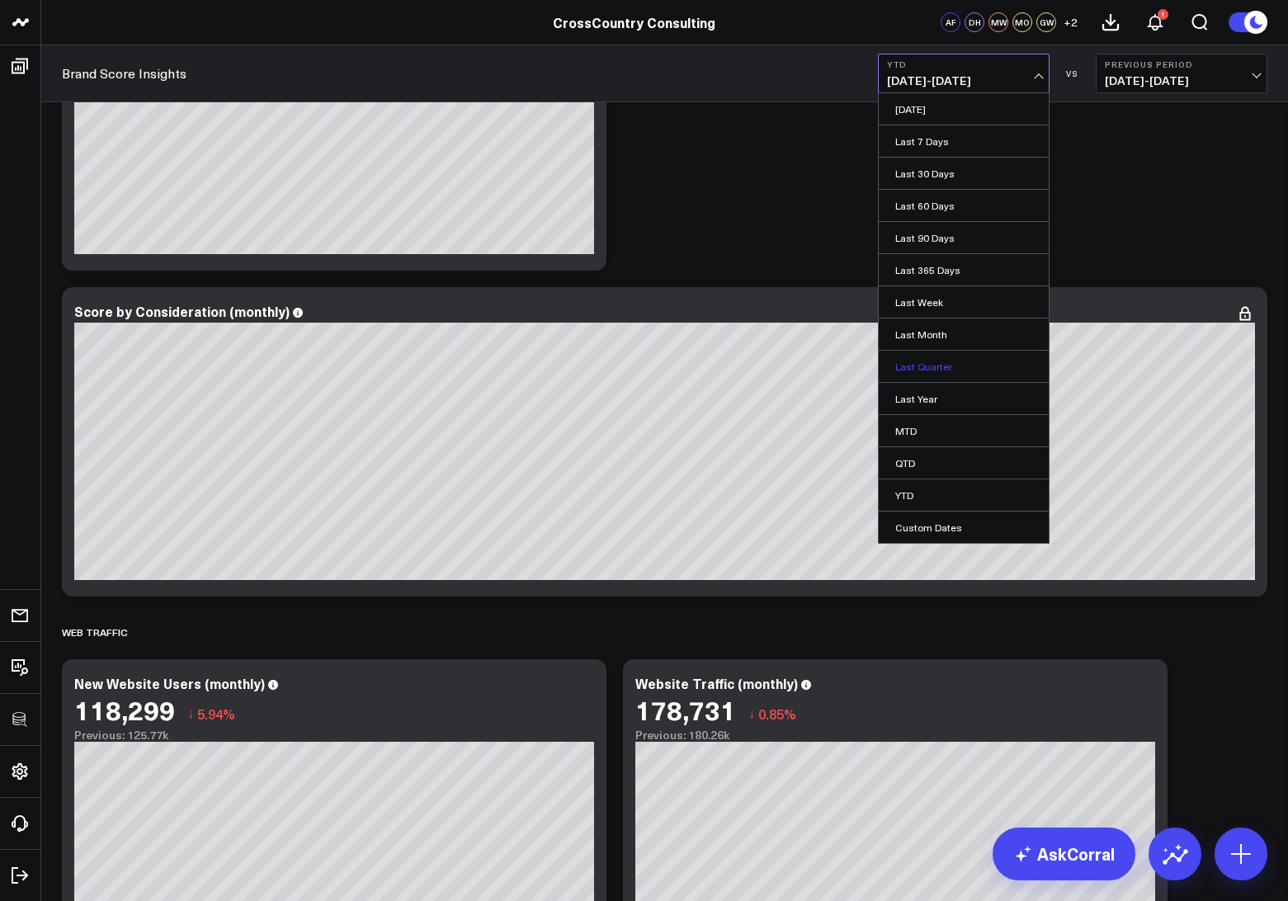
click at [901, 361] on link "Last Quarter" at bounding box center [964, 366] width 170 height 31
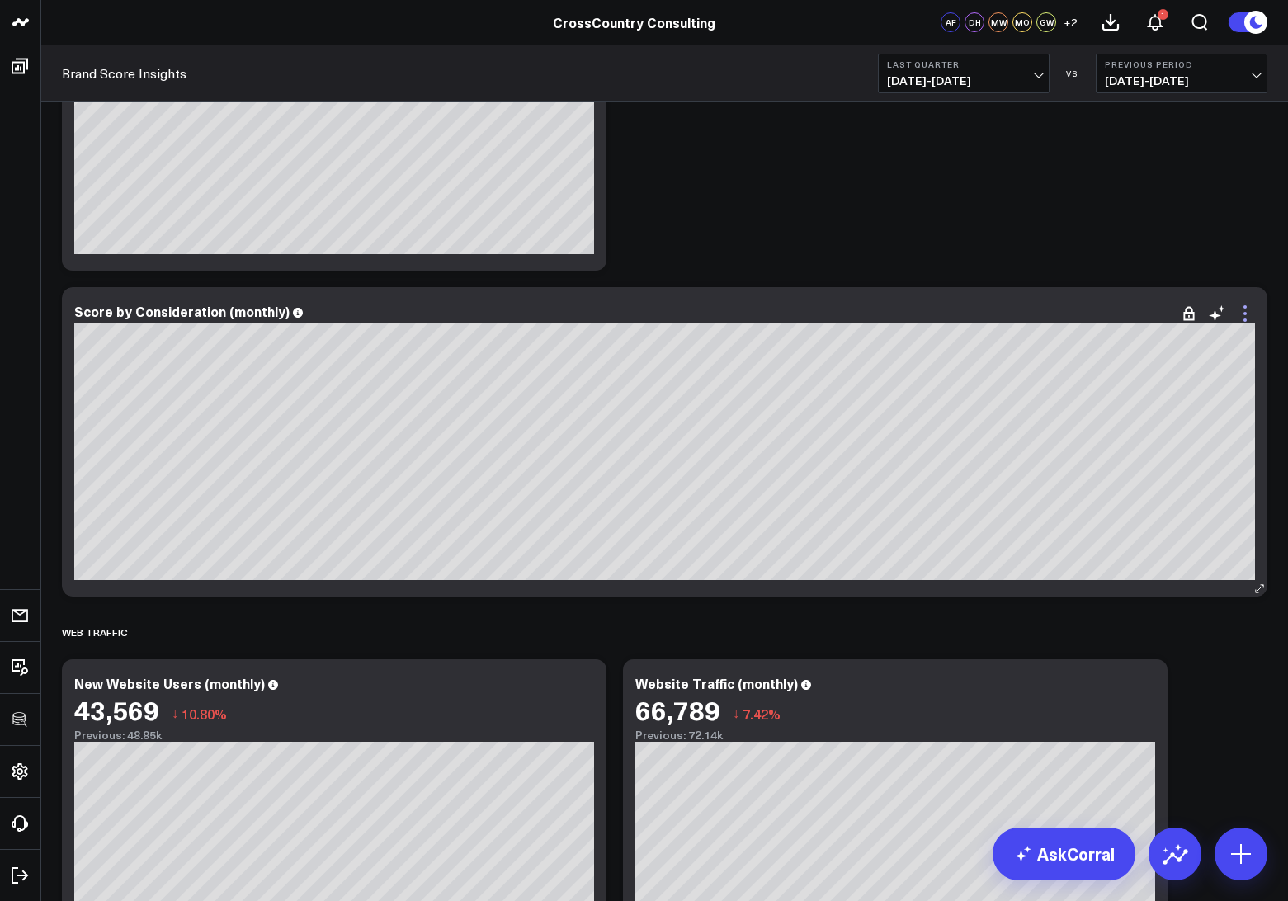
click at [1254, 314] on icon at bounding box center [1245, 314] width 20 height 20
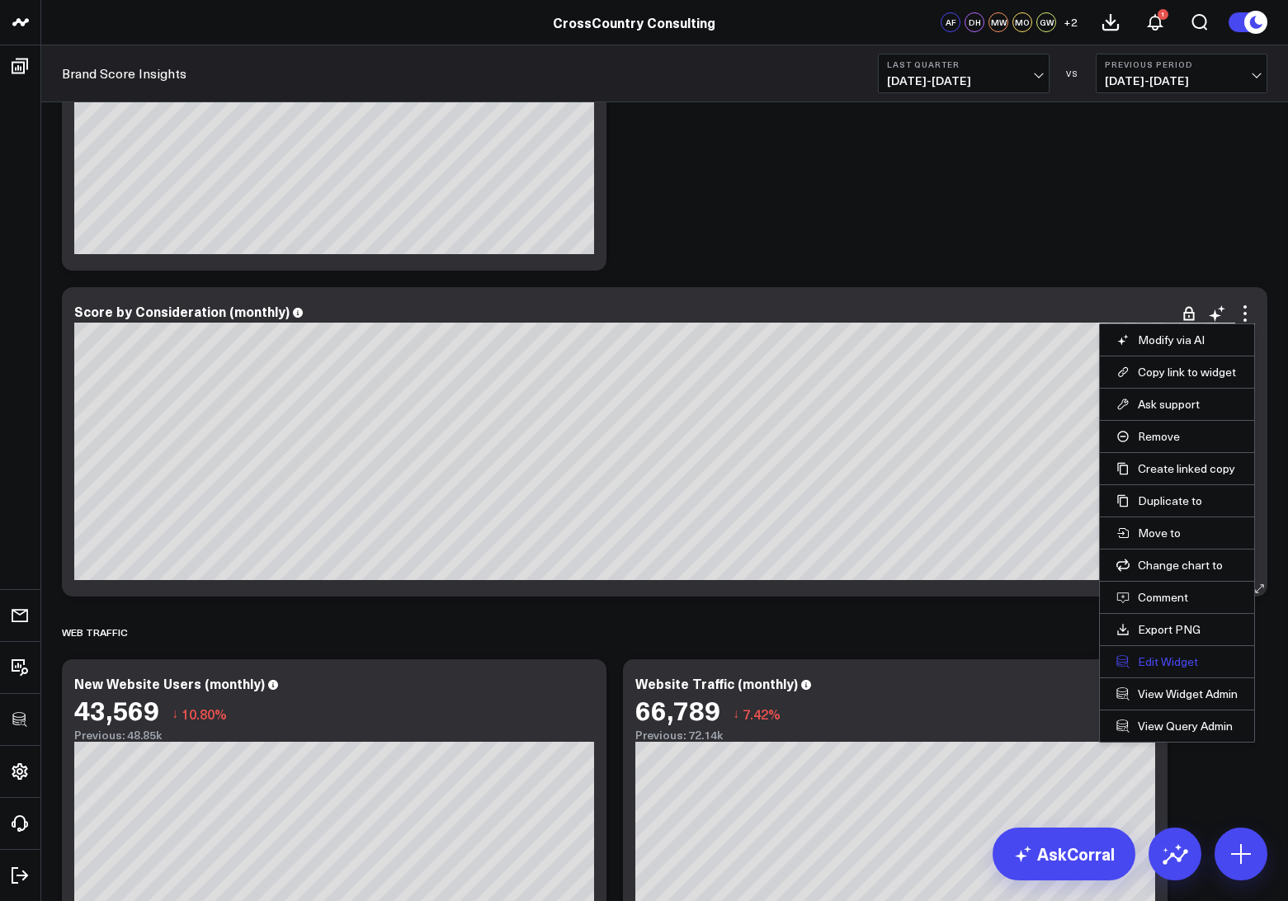
click at [1136, 667] on button "Edit Widget" at bounding box center [1176, 661] width 121 height 15
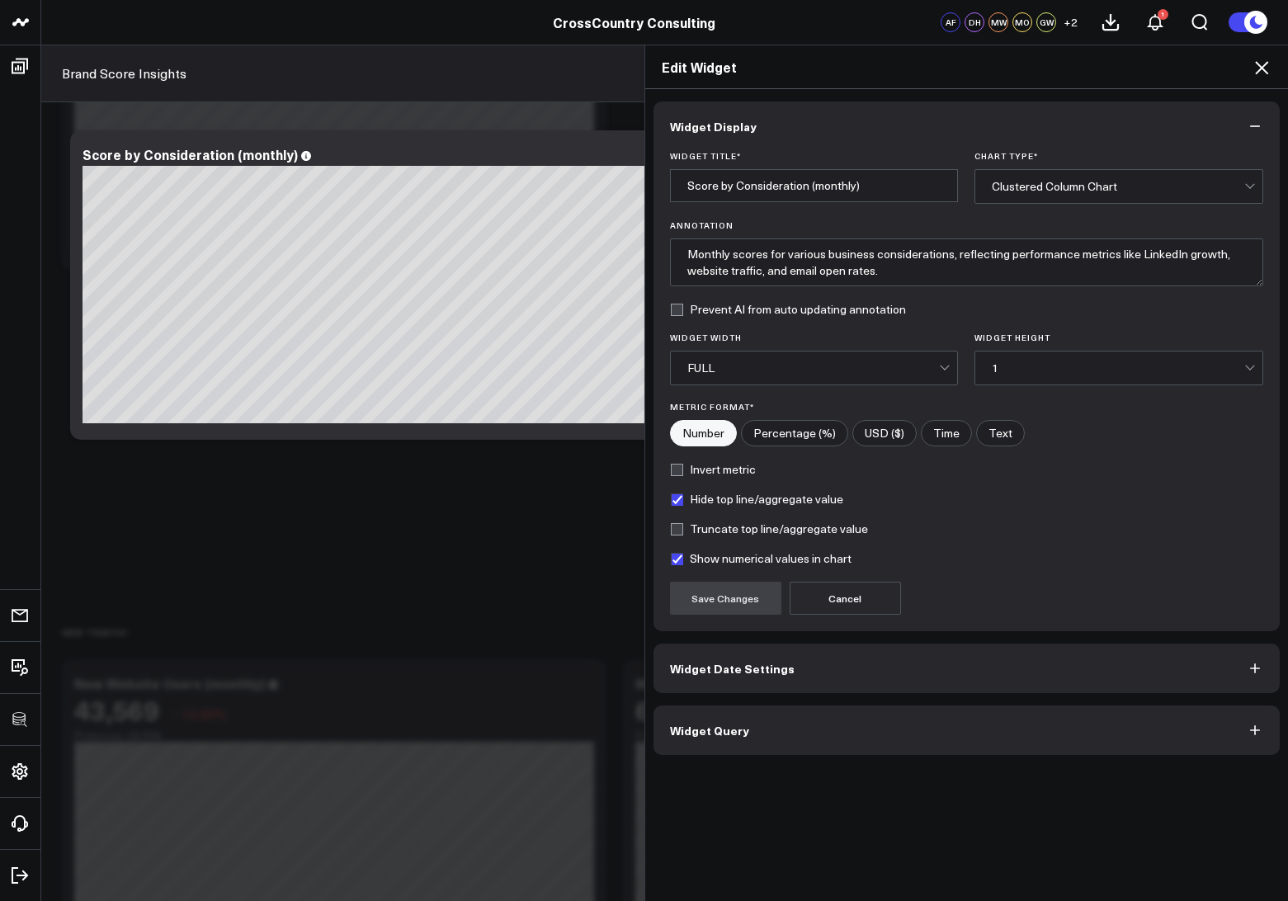
click at [708, 663] on span "Widget Date Settings" at bounding box center [732, 668] width 125 height 13
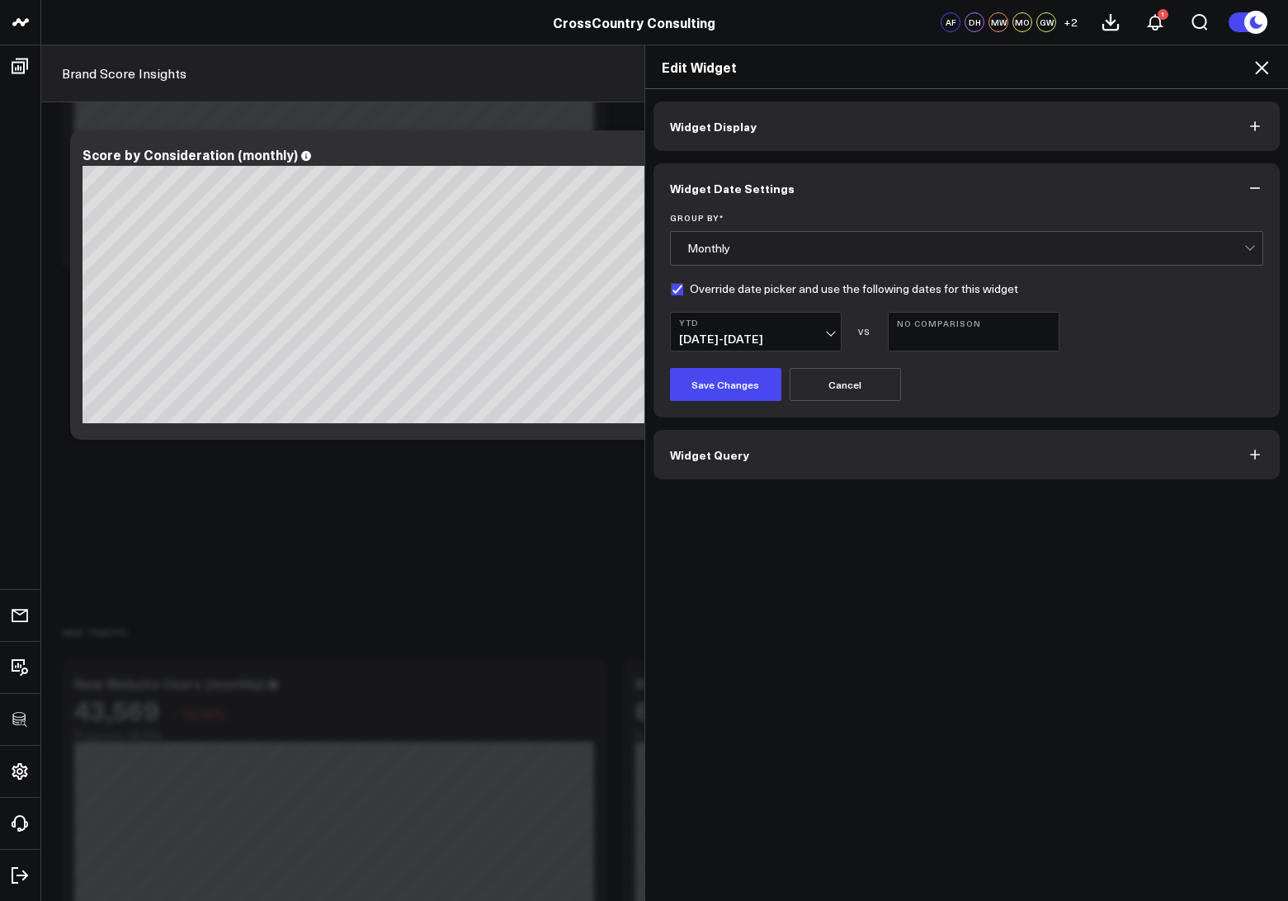
click at [839, 391] on button "Cancel" at bounding box center [845, 384] width 111 height 33
click at [1261, 71] on icon at bounding box center [1262, 68] width 20 height 20
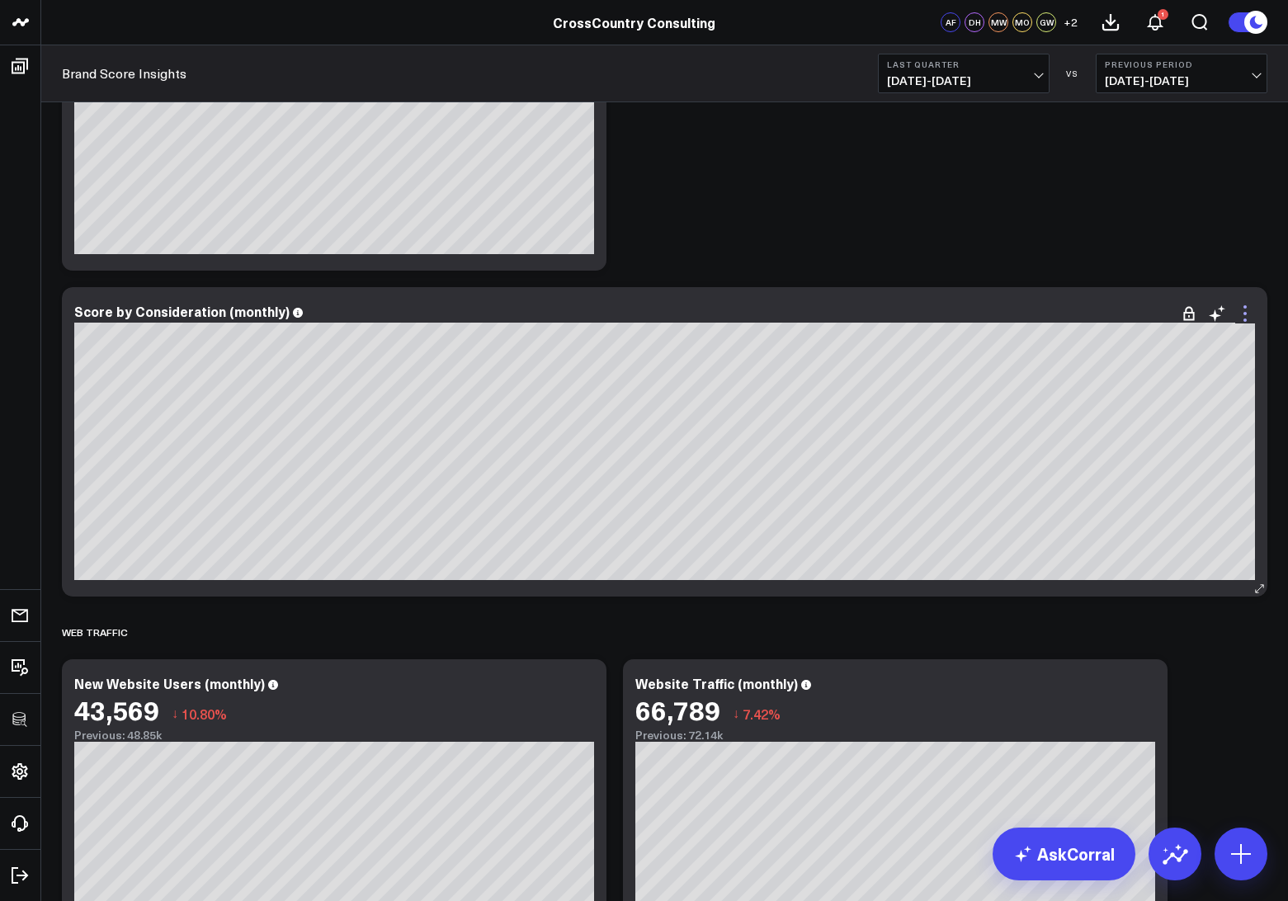
click at [1244, 307] on icon at bounding box center [1244, 306] width 3 height 3
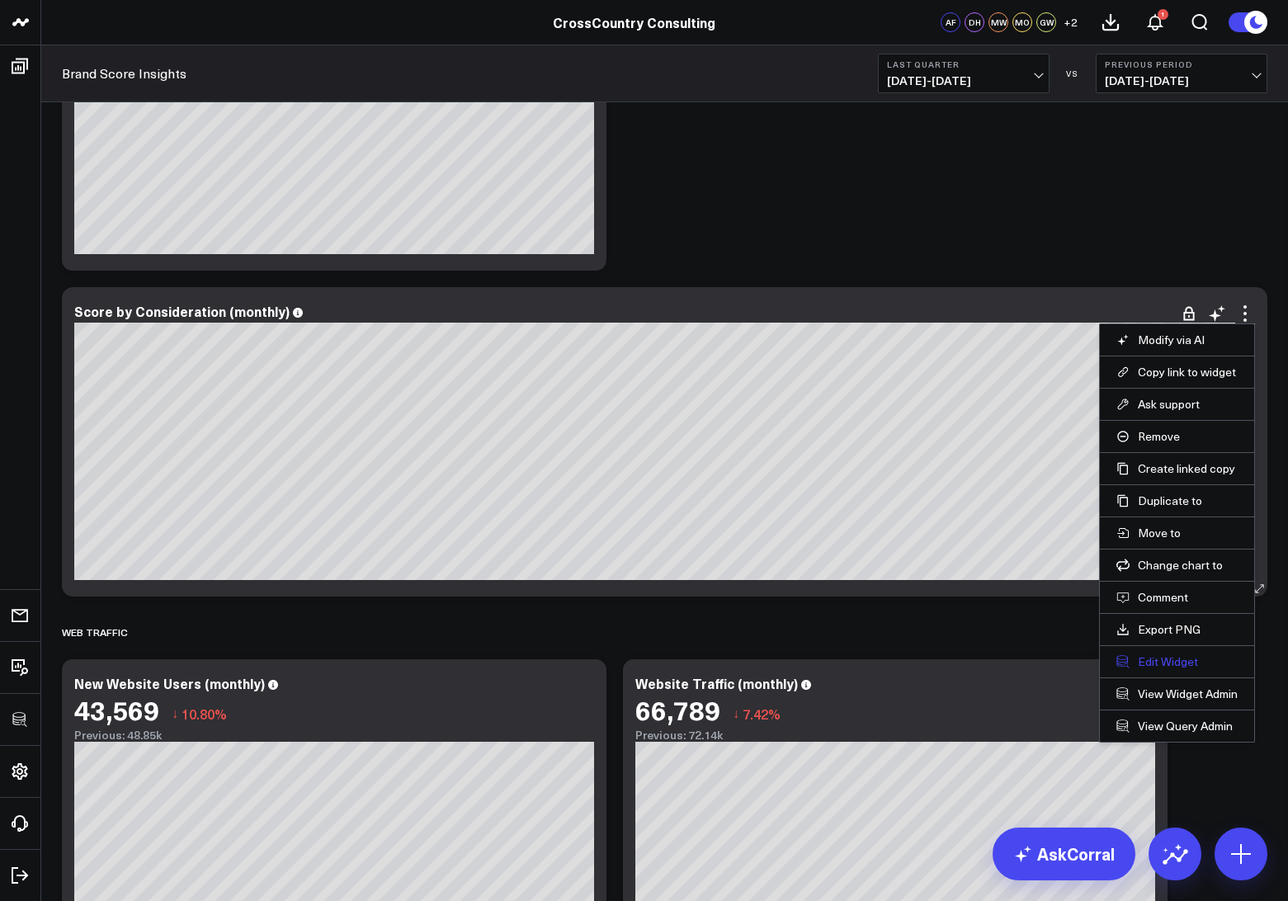
click at [1133, 658] on button "Edit Widget" at bounding box center [1176, 661] width 121 height 15
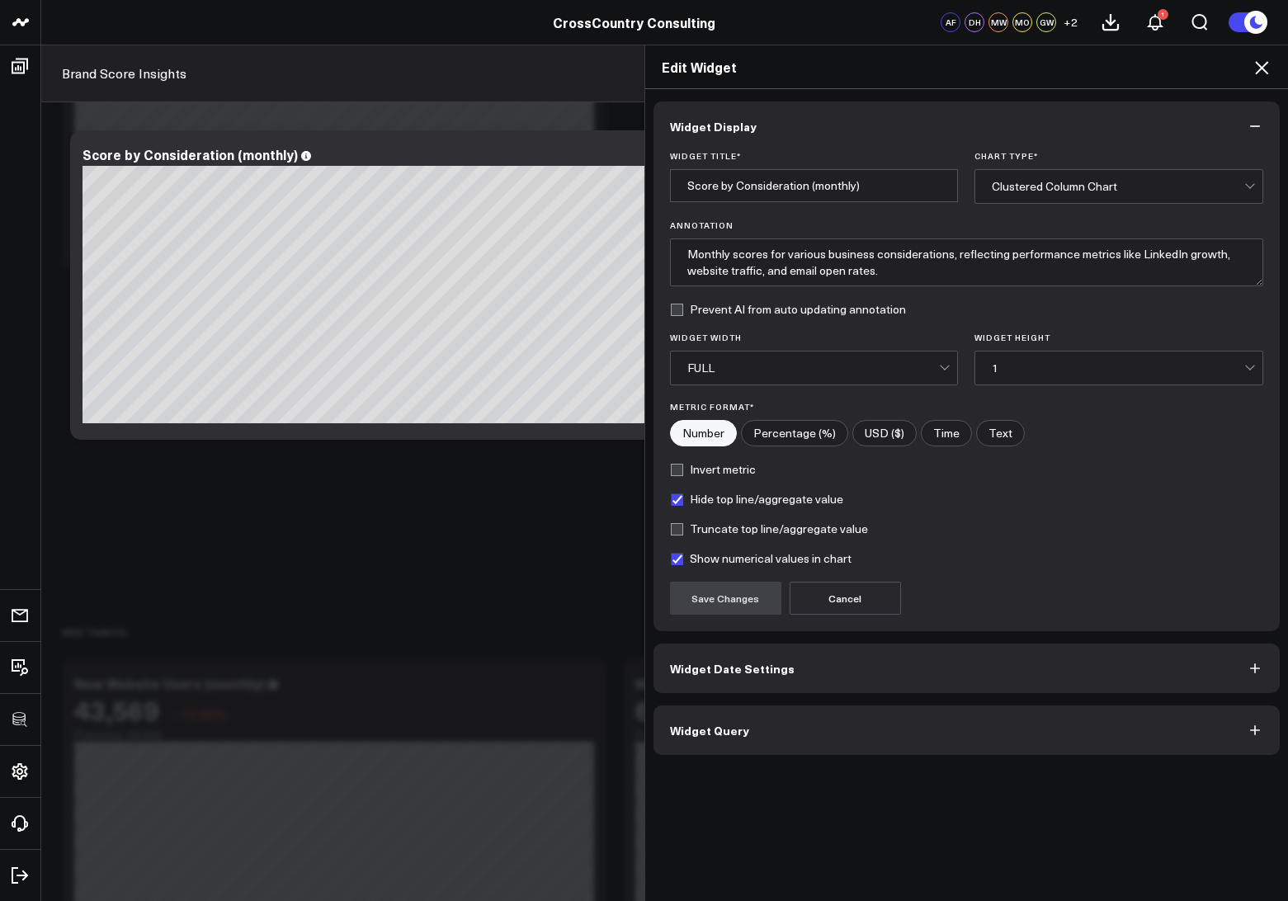
click at [794, 676] on button "Widget Date Settings" at bounding box center [966, 669] width 627 height 50
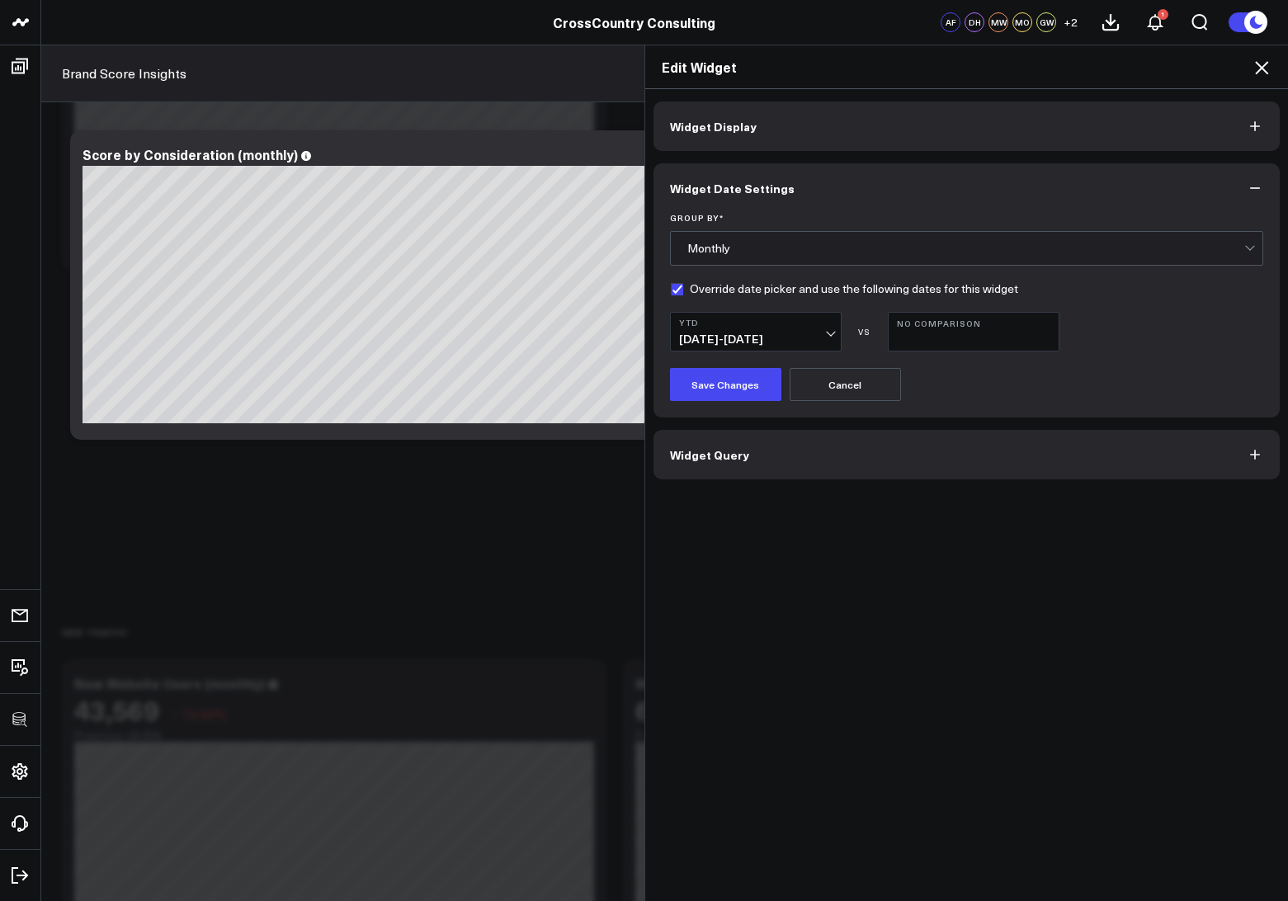
click at [1262, 68] on icon at bounding box center [1261, 67] width 13 height 13
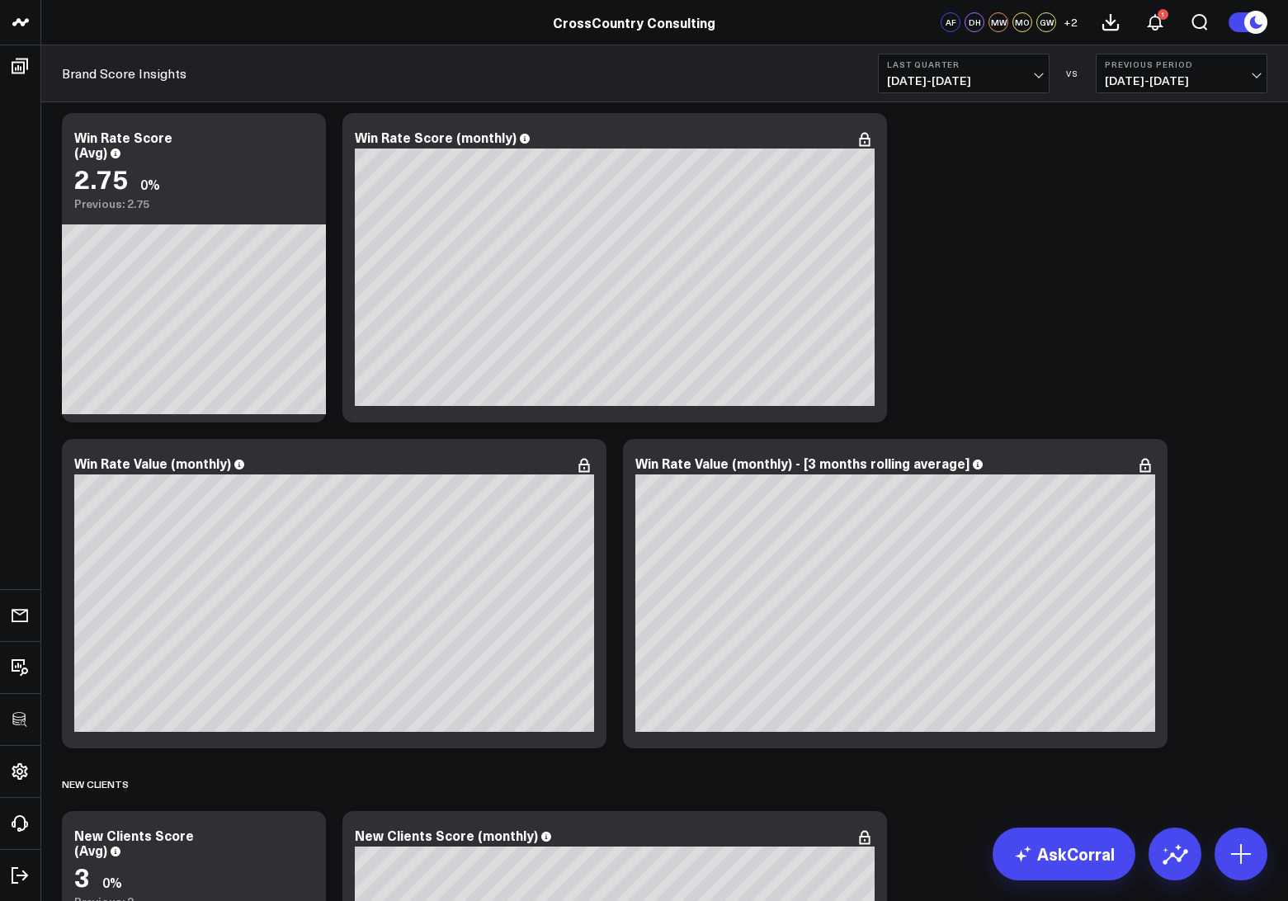
scroll to position [7675, 0]
click at [1148, 461] on icon at bounding box center [1145, 466] width 20 height 20
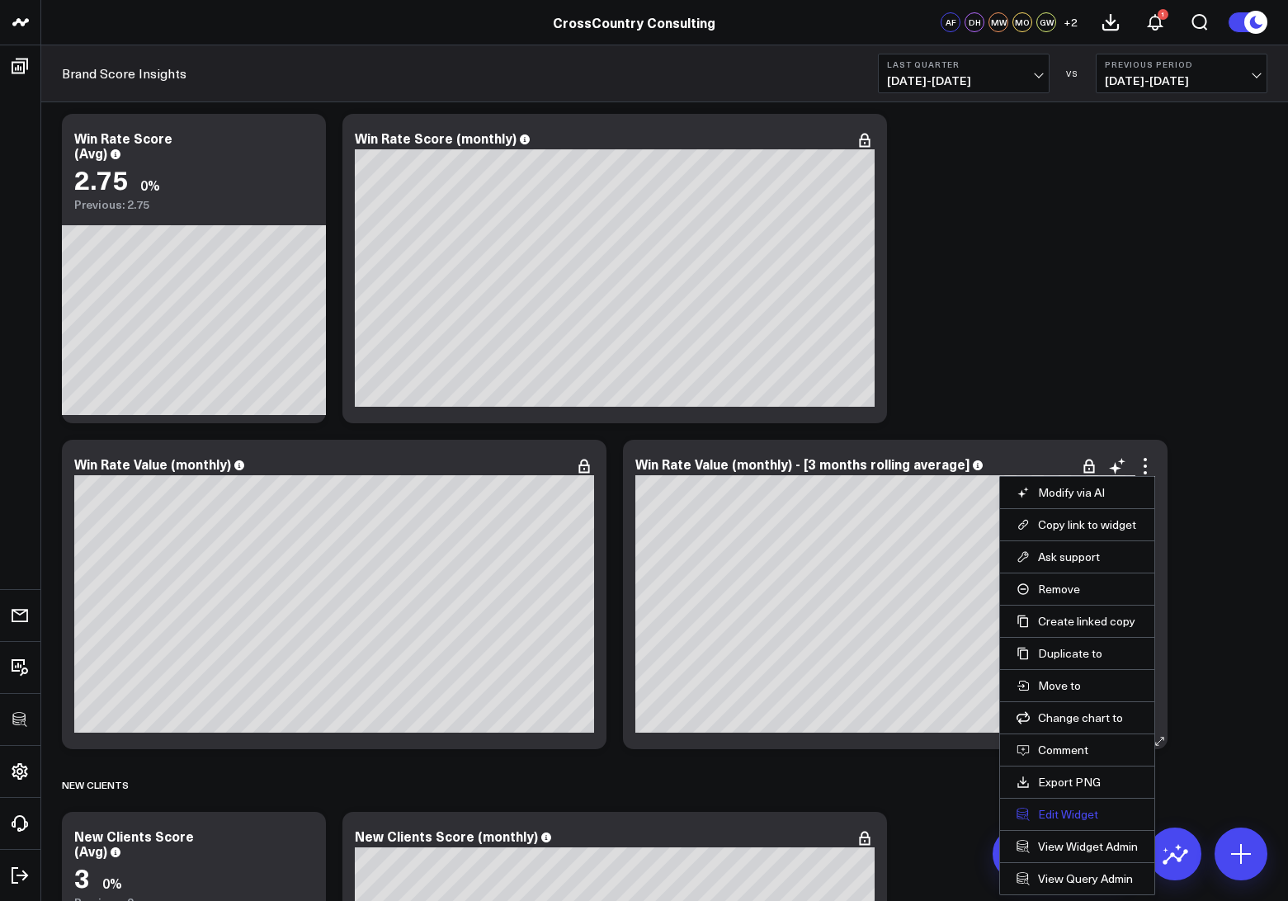
click at [1032, 812] on button "Edit Widget" at bounding box center [1077, 814] width 121 height 15
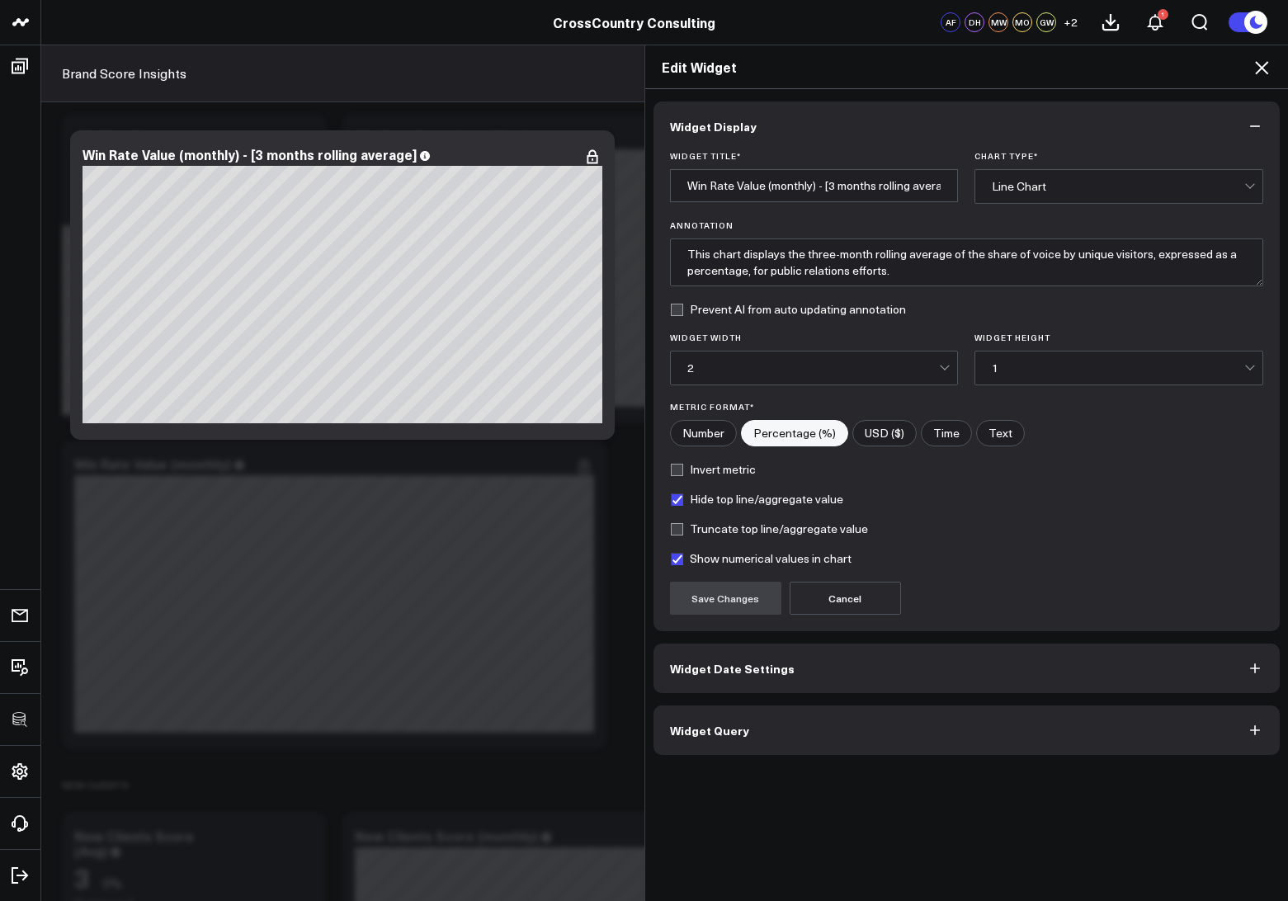
click at [949, 744] on button "Widget Query" at bounding box center [966, 730] width 627 height 50
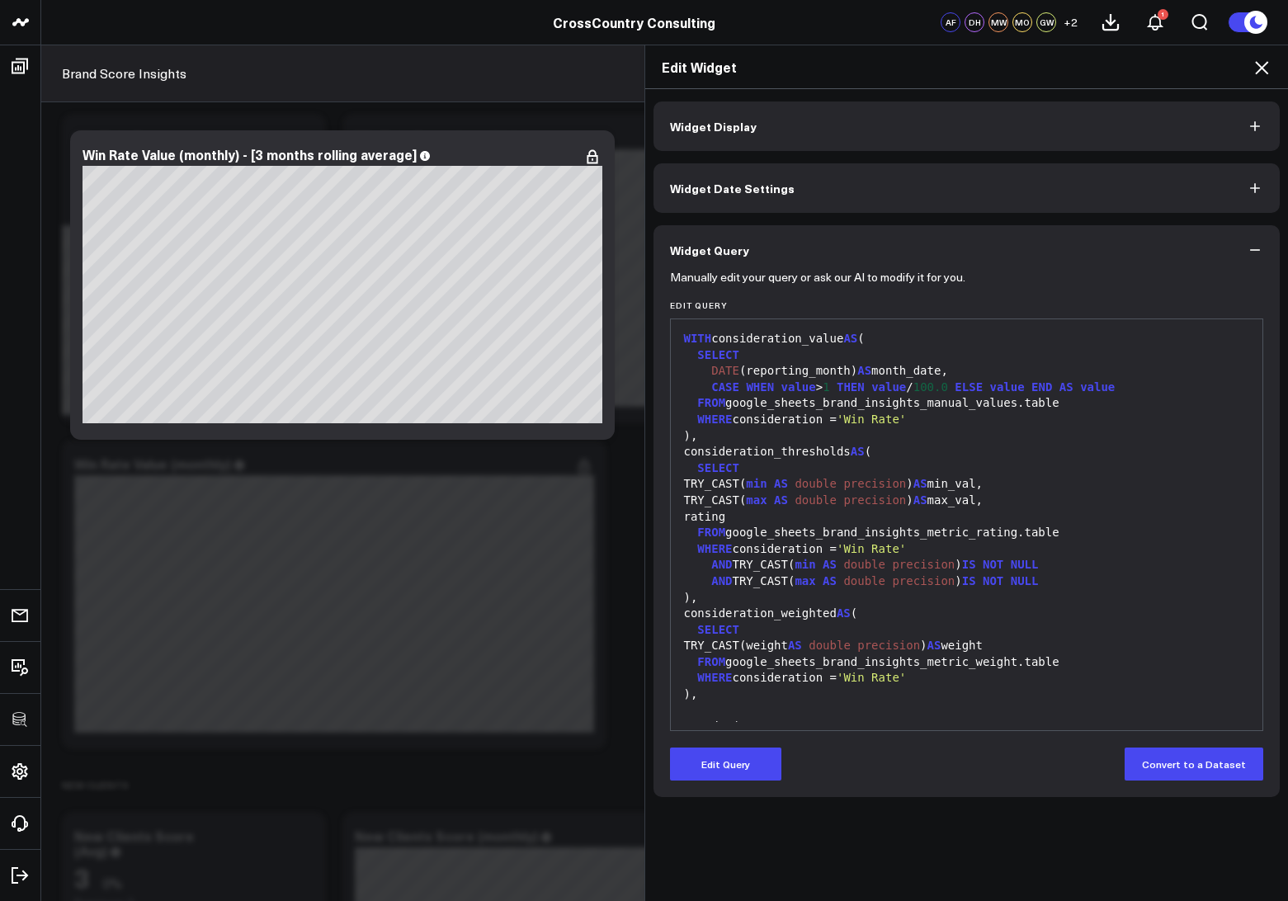
click at [1264, 66] on icon at bounding box center [1262, 68] width 20 height 20
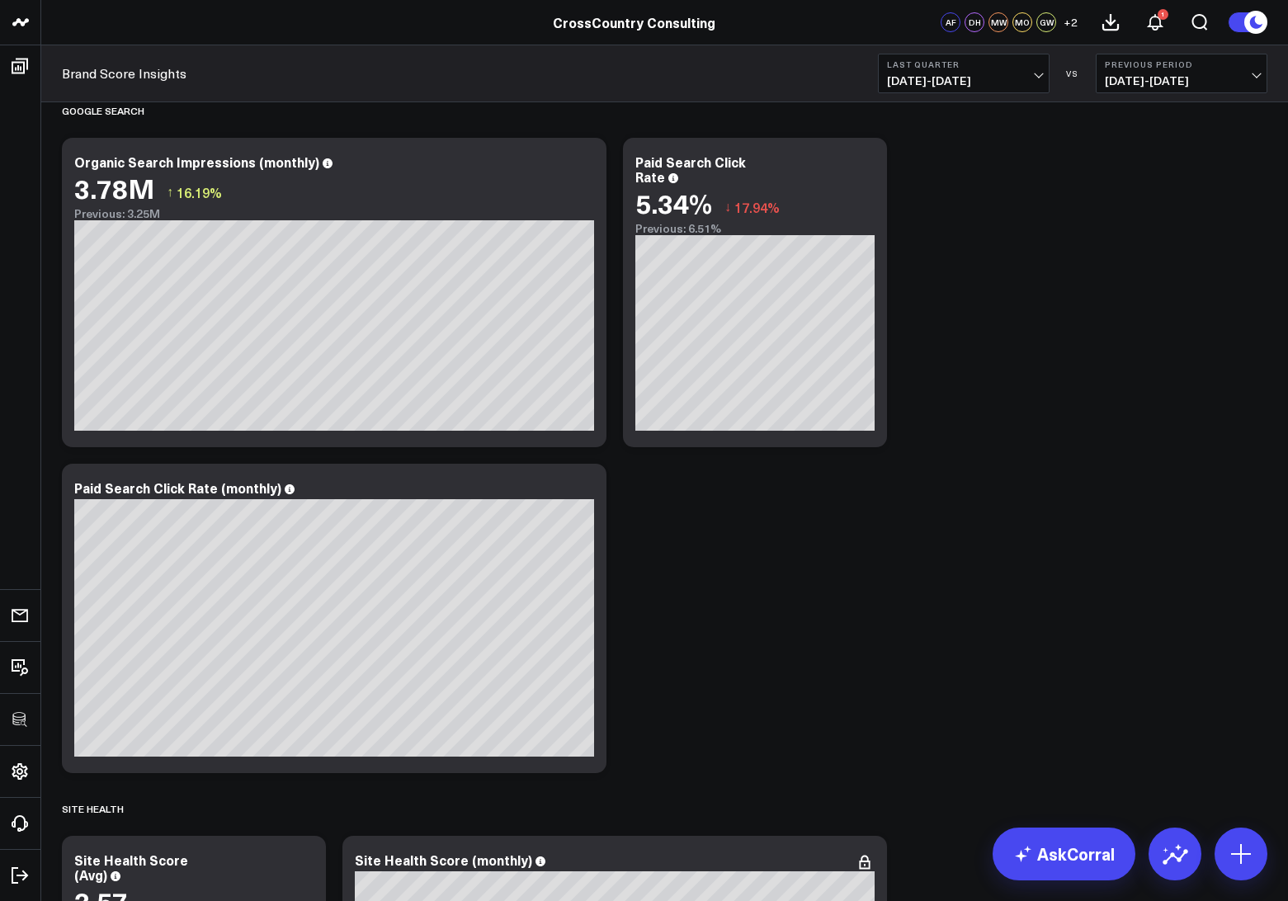
scroll to position [3462, 0]
click at [981, 84] on span "04/01/25 - 06/30/25" at bounding box center [963, 80] width 153 height 13
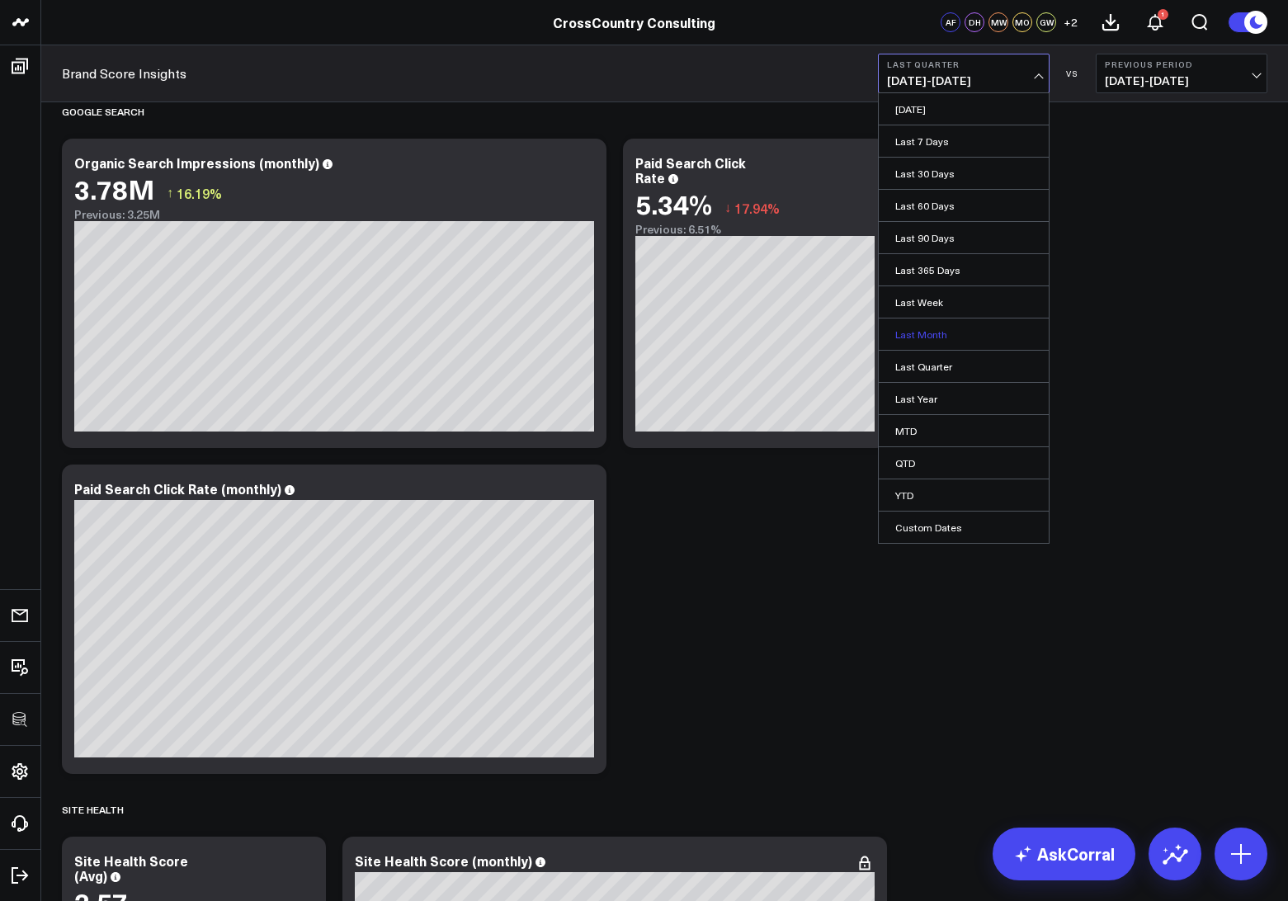
click at [912, 335] on link "Last Month" at bounding box center [964, 333] width 170 height 31
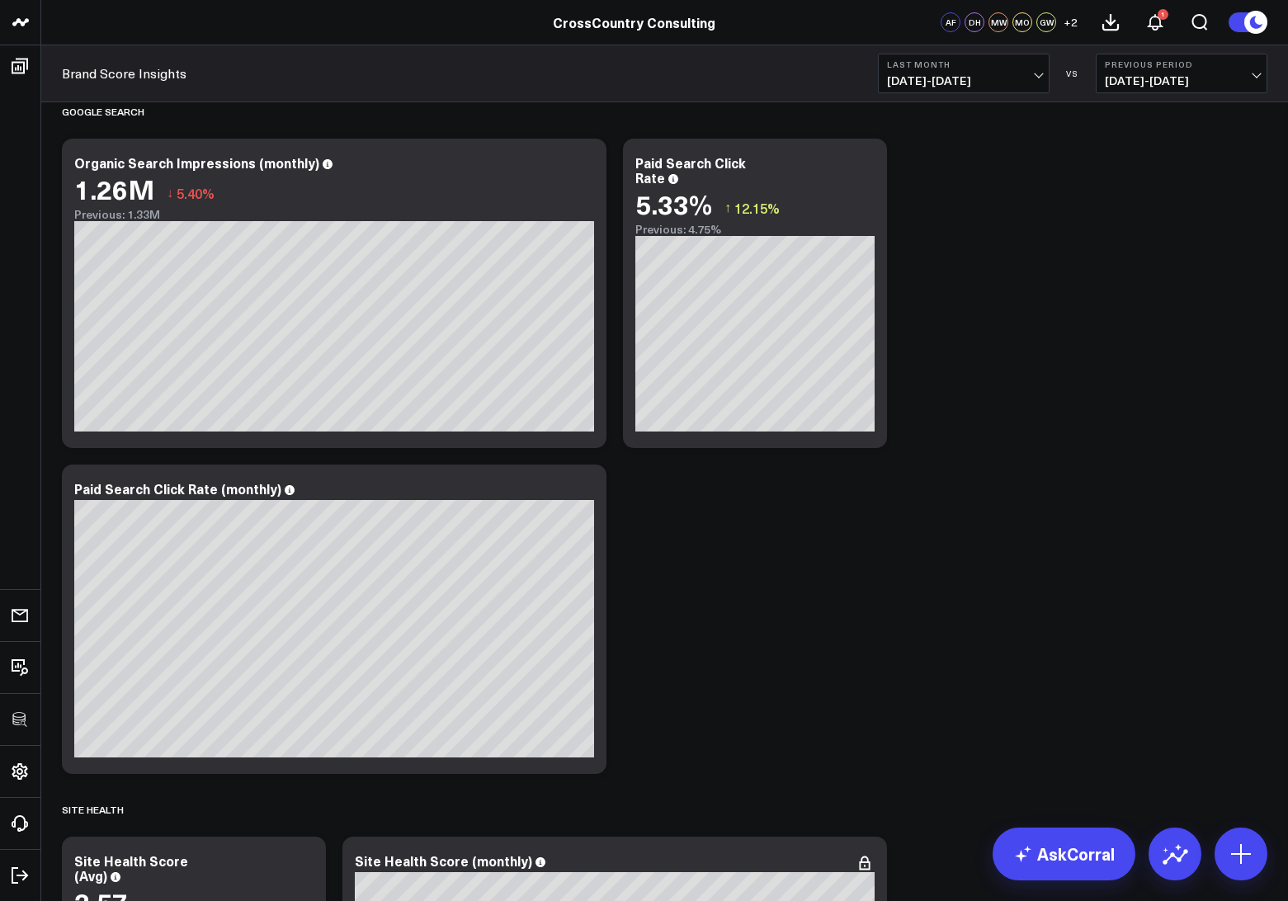
click at [934, 97] on div "Brand Score Insights Last Month 07/01/25 - 07/31/25 VS Previous Period 06/01/25…" at bounding box center [664, 73] width 1247 height 57
click at [929, 86] on span "07/01/25 - 07/31/25" at bounding box center [963, 80] width 153 height 13
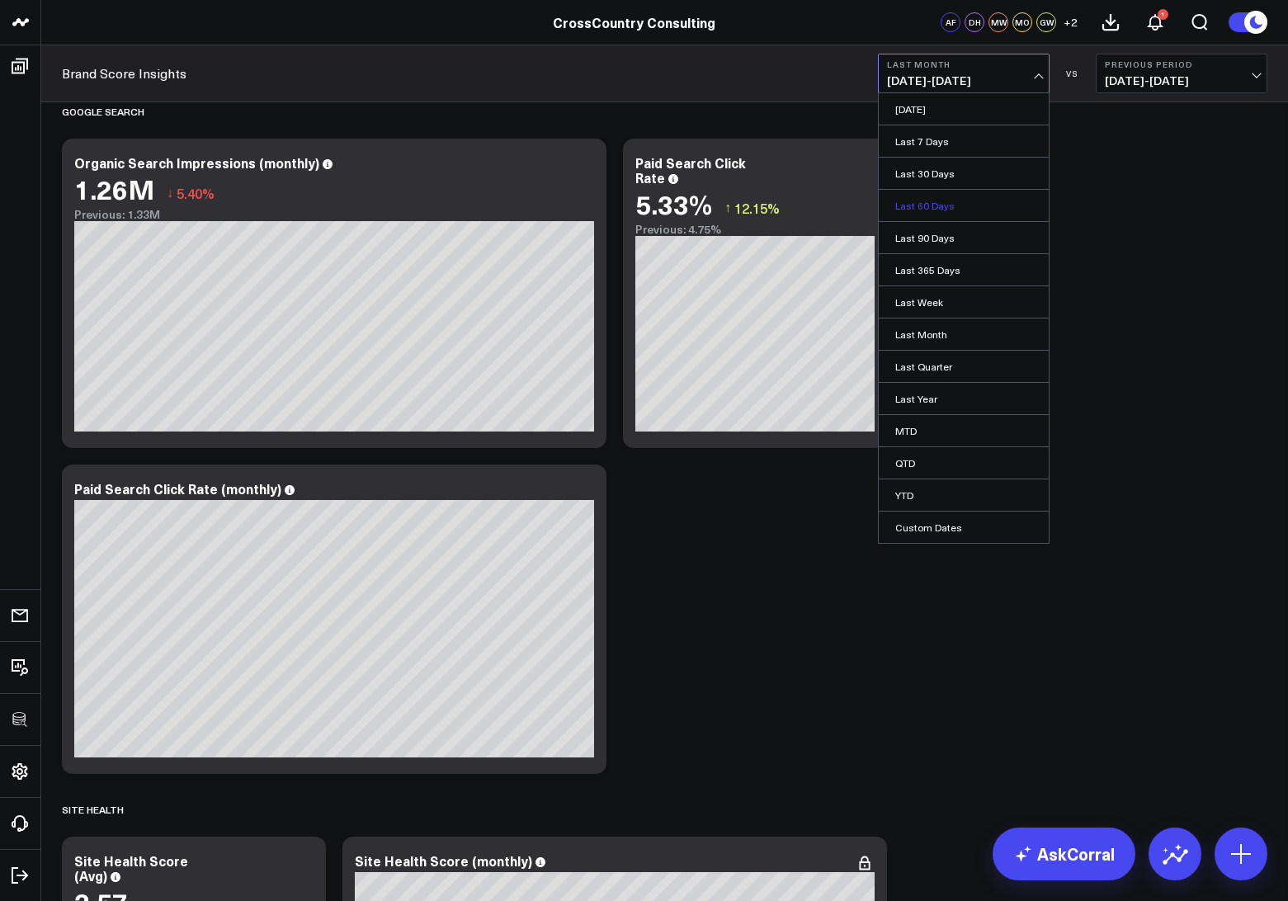
click at [908, 205] on link "Last 60 Days" at bounding box center [964, 205] width 170 height 31
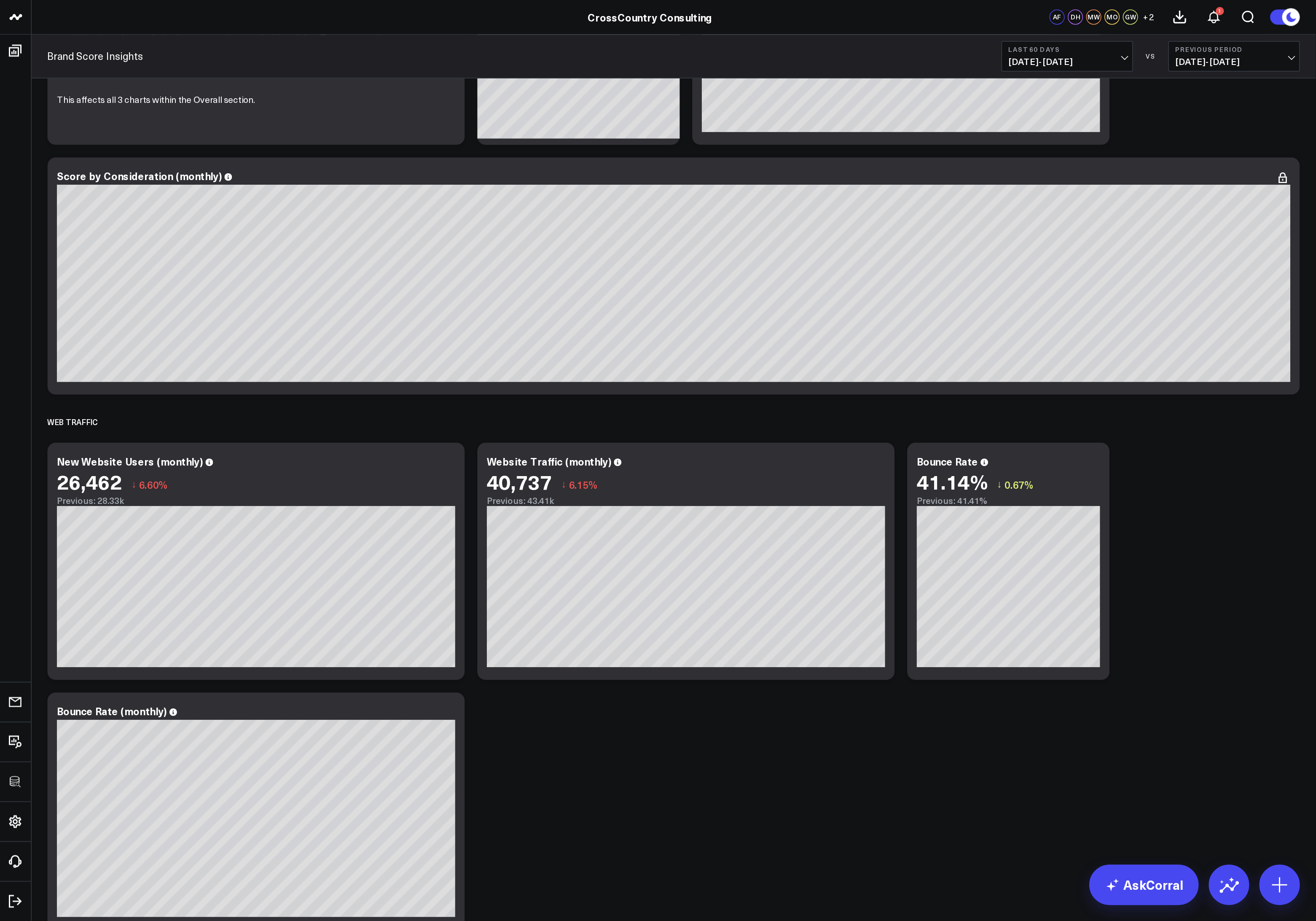
scroll to position [1376, 0]
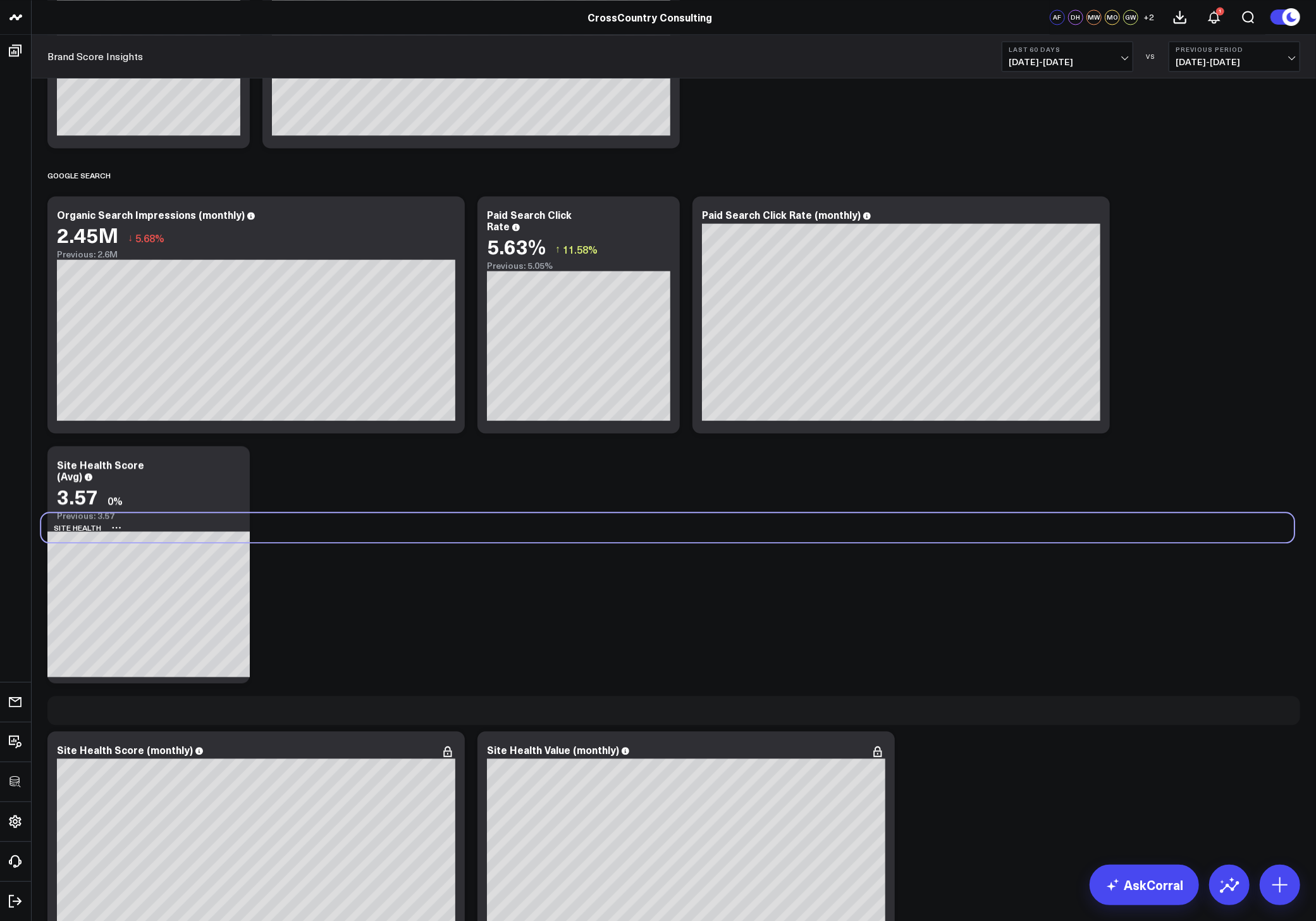
drag, startPoint x: 128, startPoint y: 462, endPoint x: 120, endPoint y: 520, distance: 58.5
click at [120, 520] on div "Site Health" at bounding box center [668, 528] width 1253 height 29
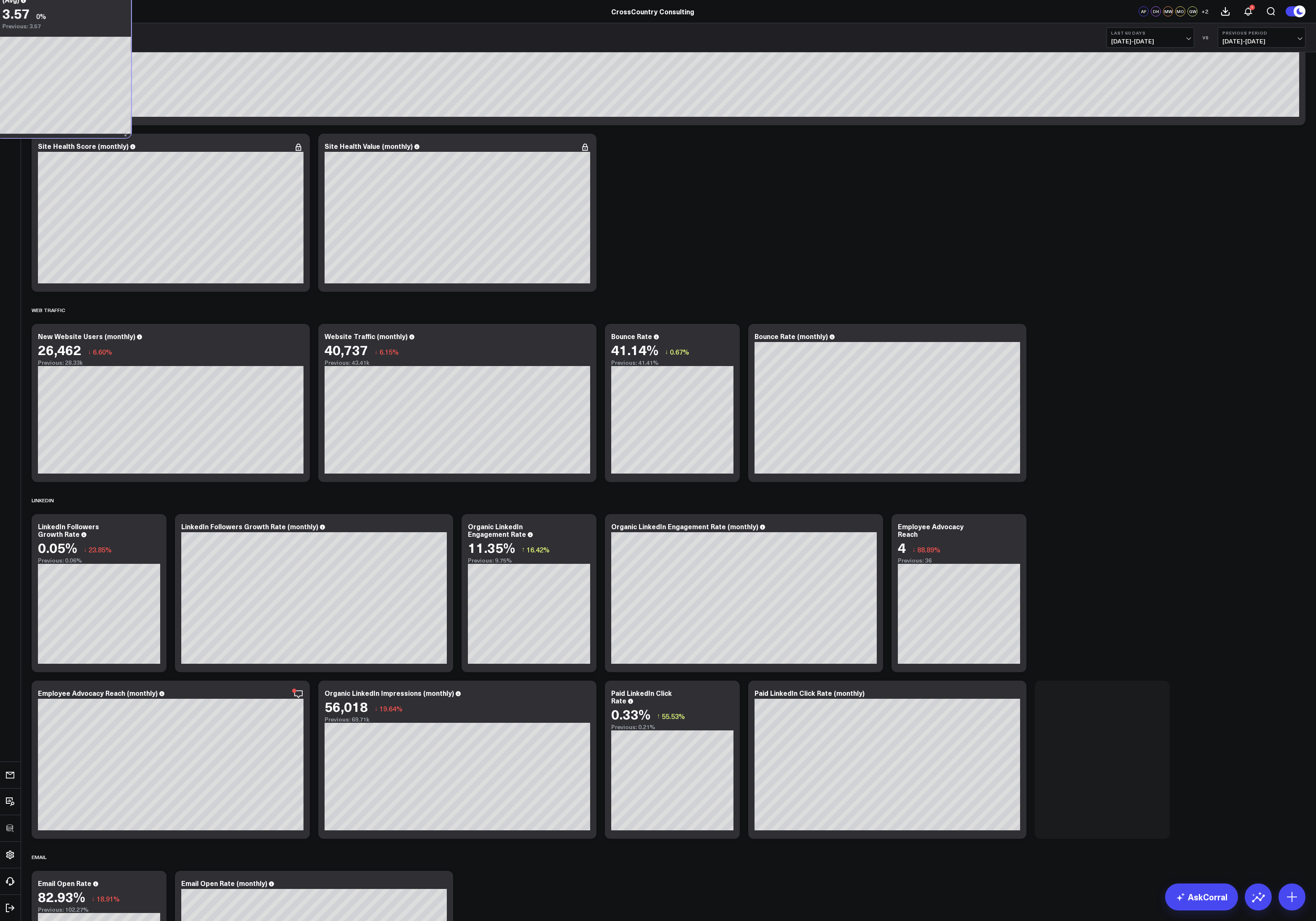
scroll to position [278, 0]
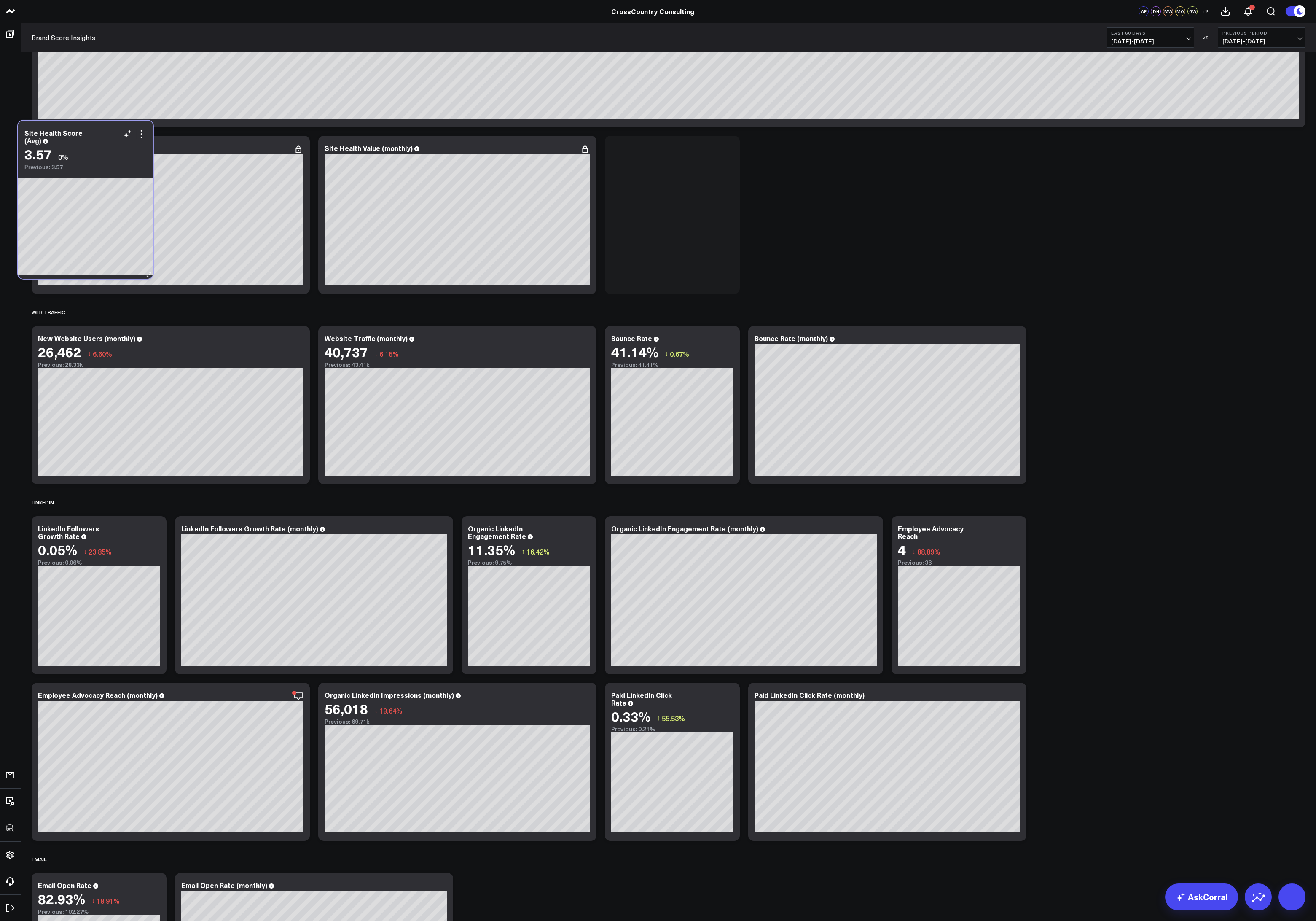
click at [115, 152] on div "Site Health Score (Avg) 3.57 0% Previous: 3.57" at bounding box center [85, 199] width 135 height 158
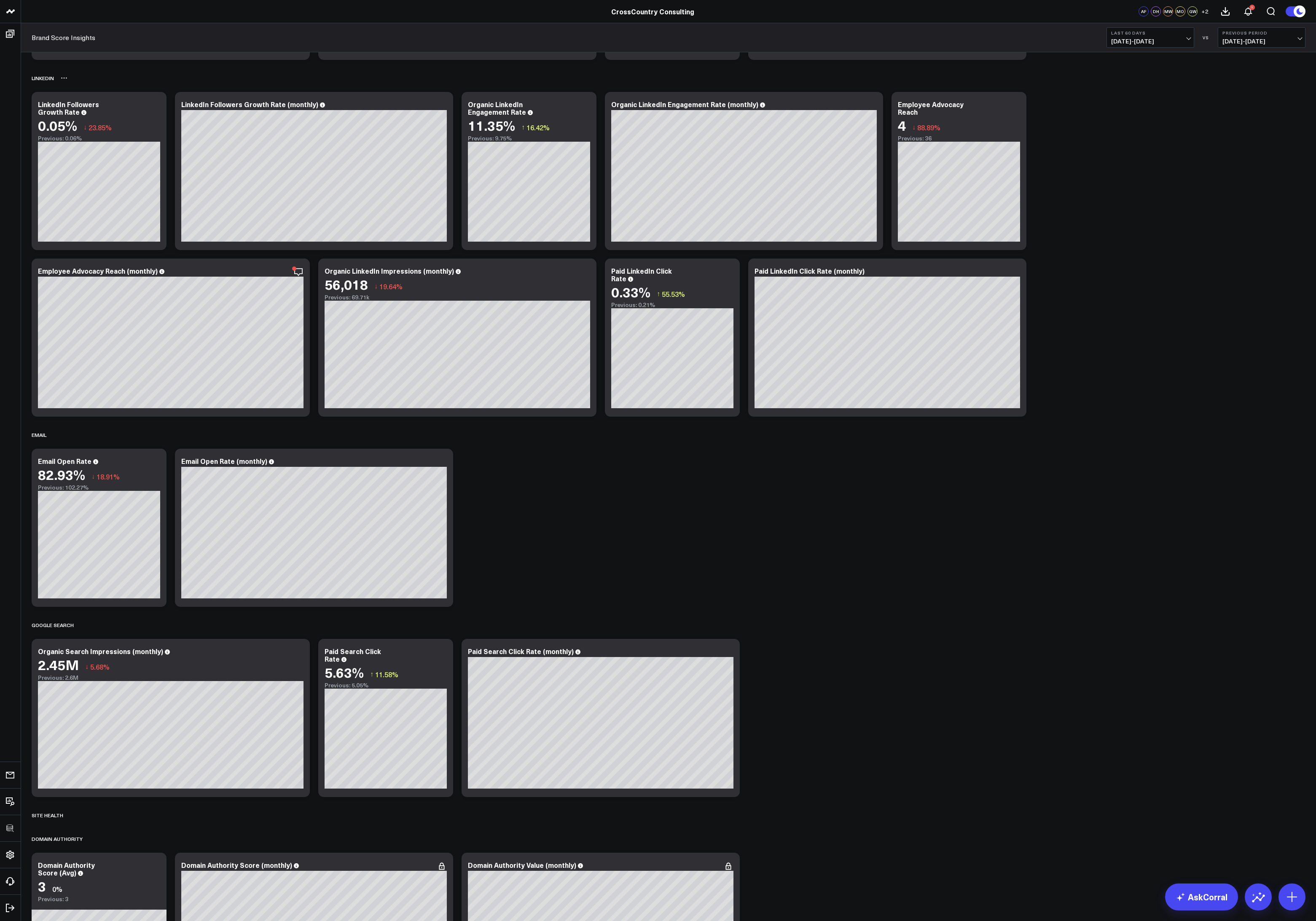
scroll to position [696, 0]
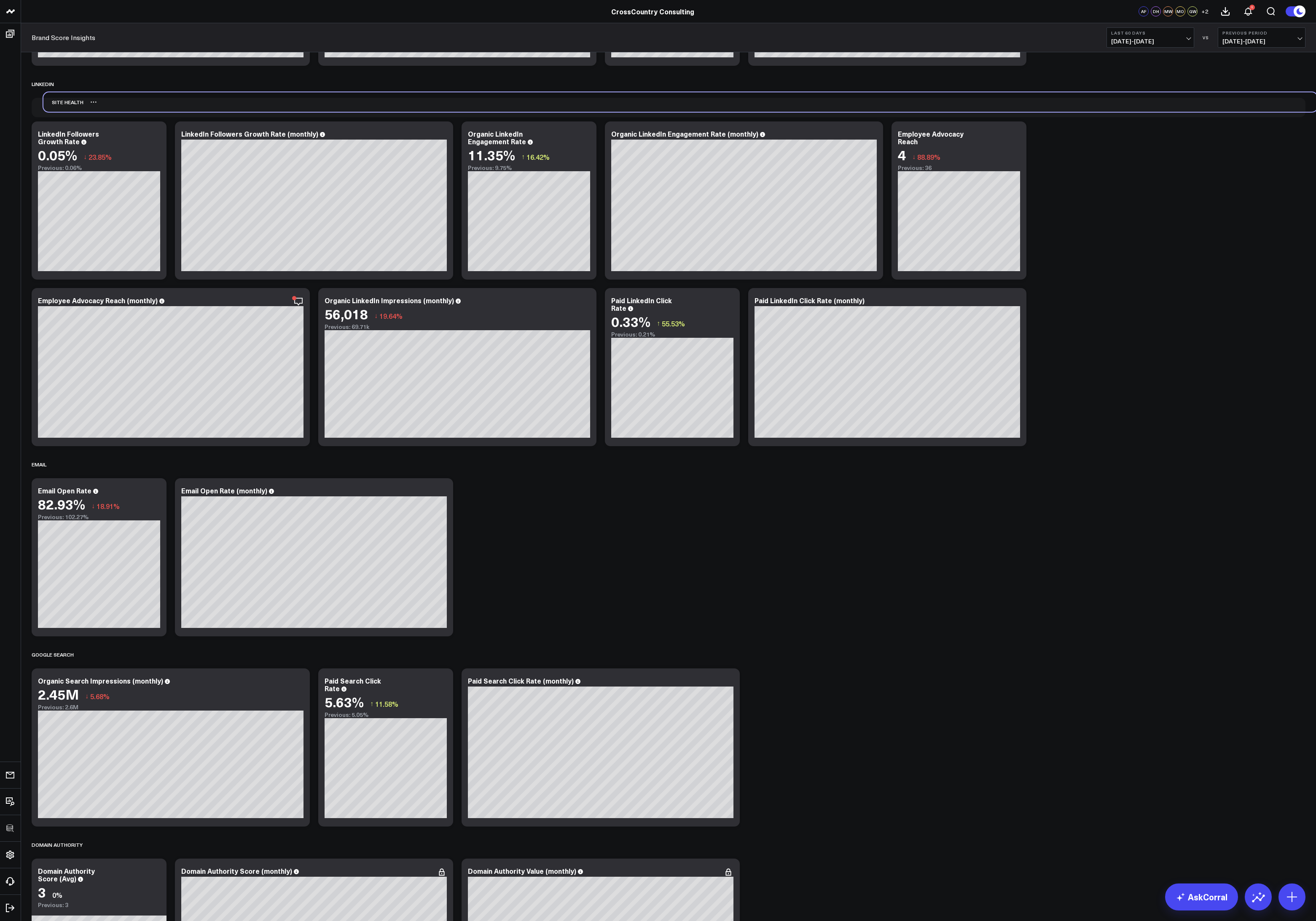
drag, startPoint x: 118, startPoint y: 823, endPoint x: 129, endPoint y: 104, distance: 719.1
click at [129, 104] on div "Site Health" at bounding box center [680, 102] width 1274 height 19
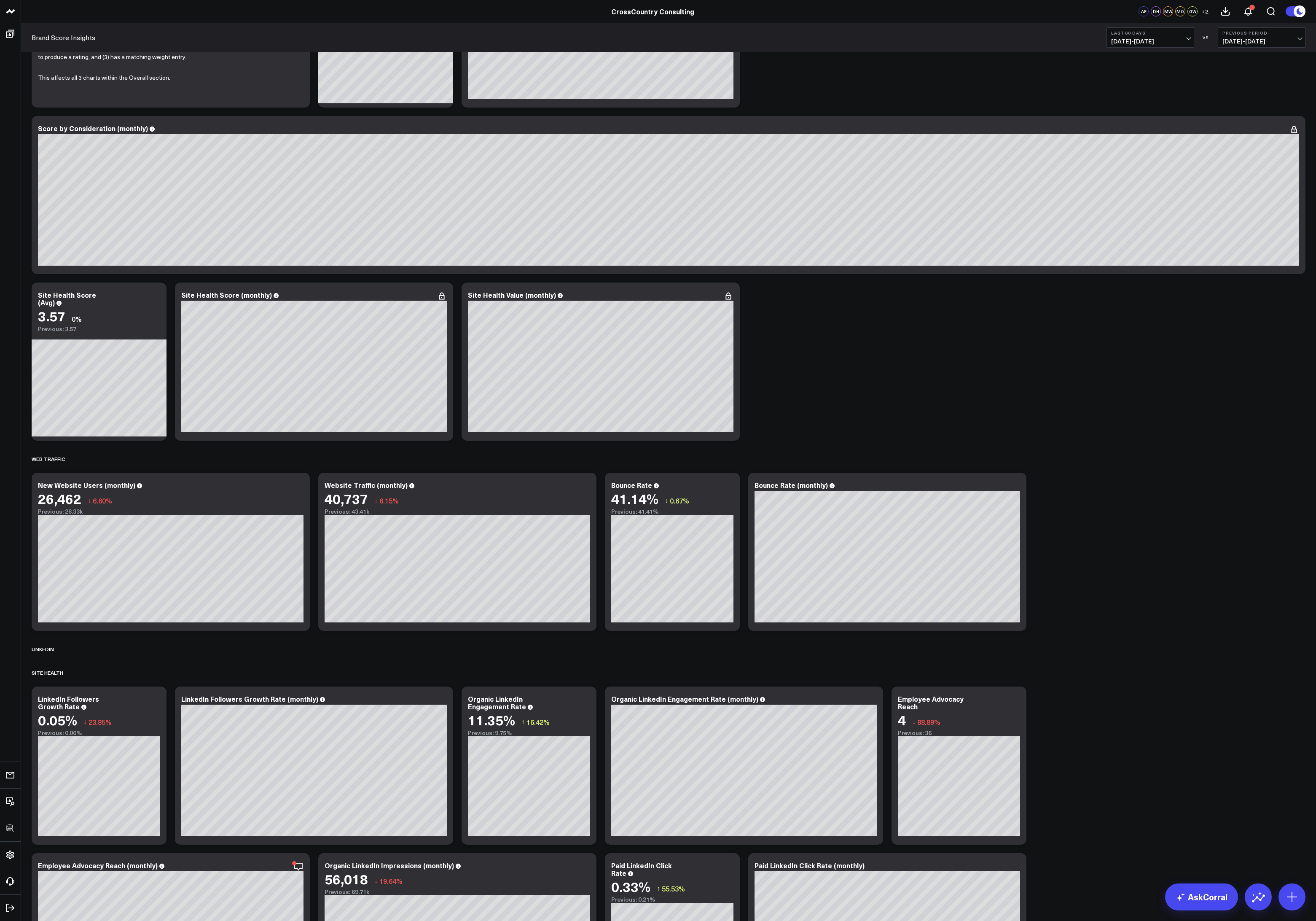
scroll to position [125, 0]
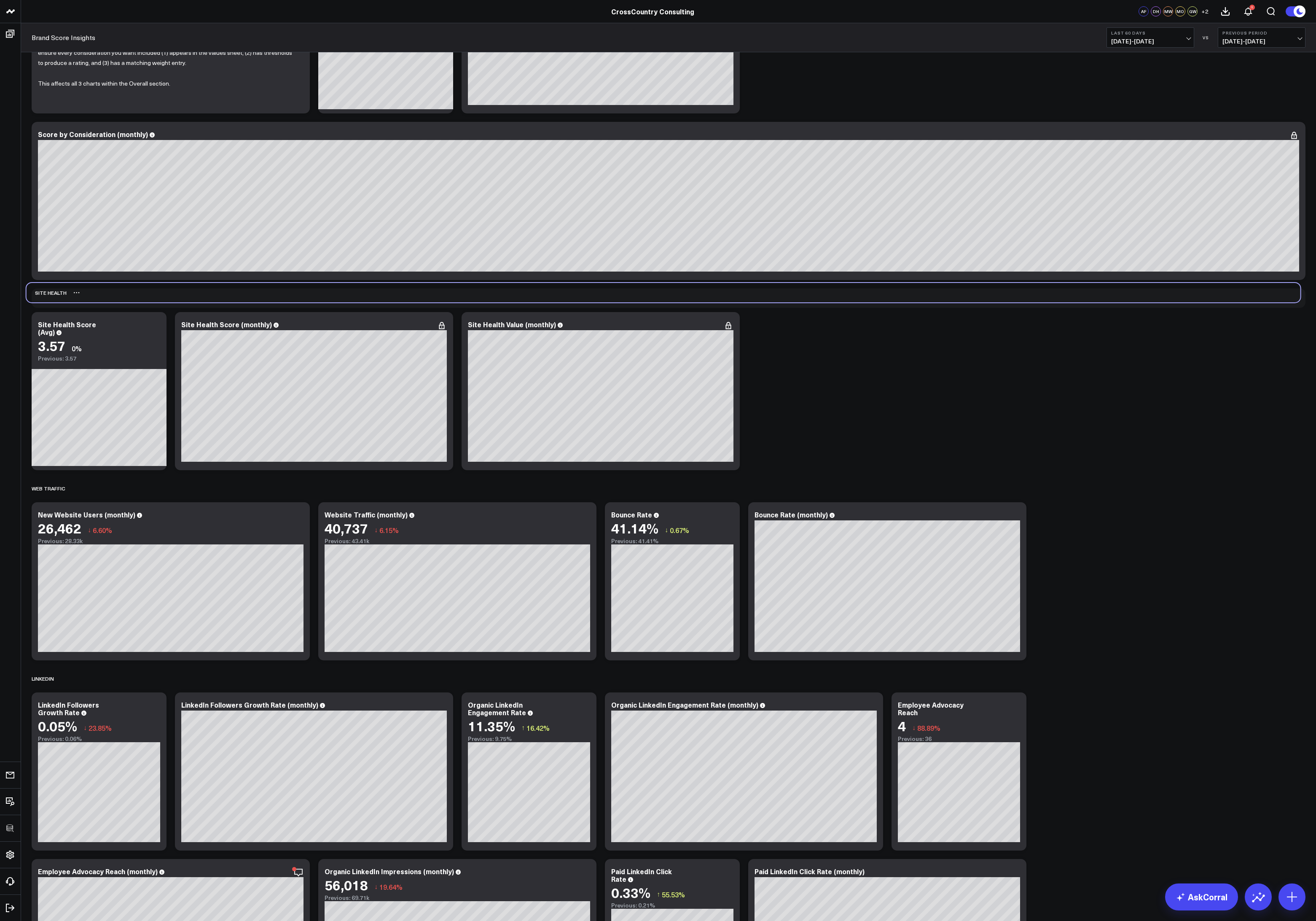
drag, startPoint x: 122, startPoint y: 681, endPoint x: 116, endPoint y: 295, distance: 386.0
click at [116, 295] on div "Site Health" at bounding box center [663, 293] width 1274 height 19
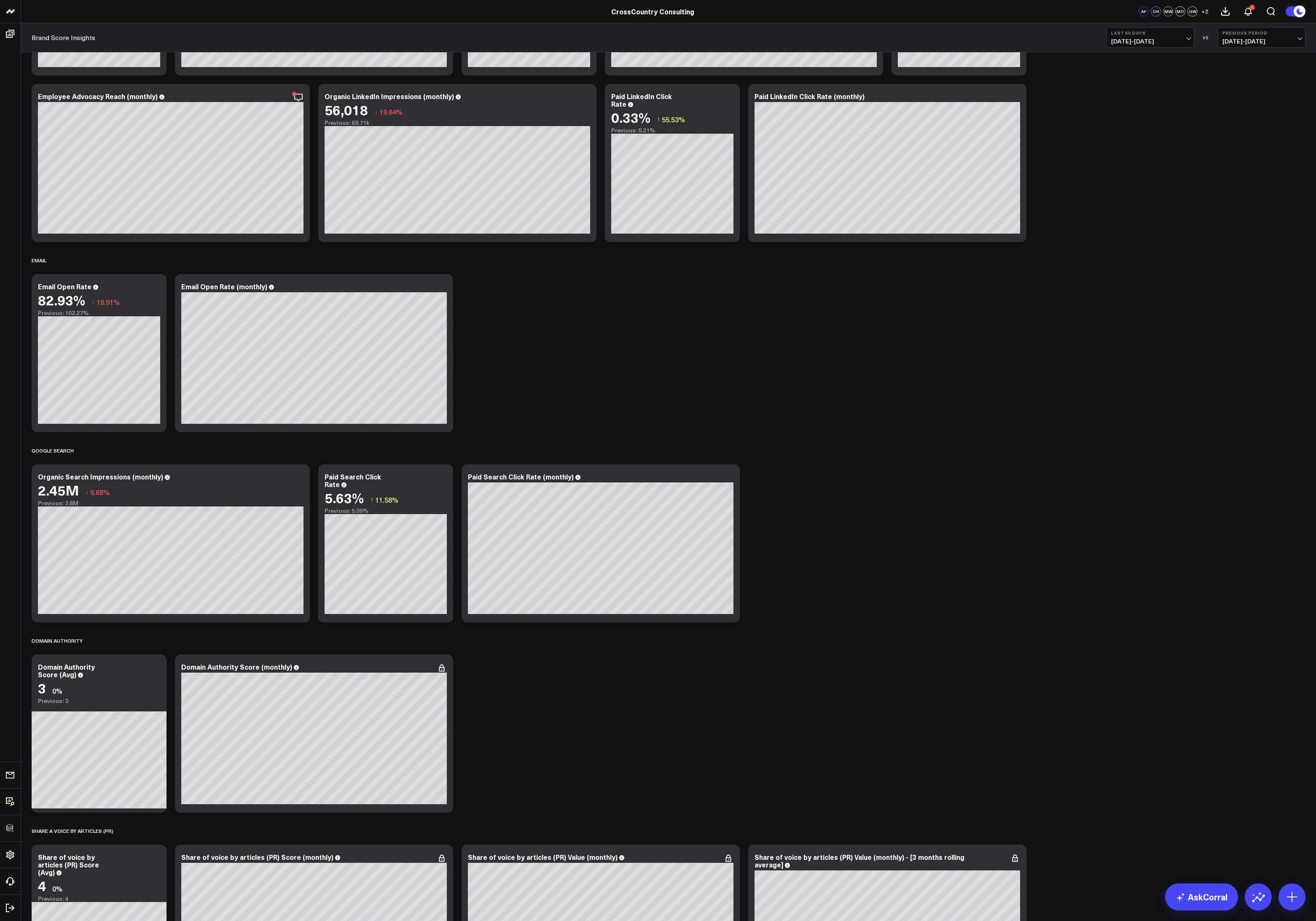
scroll to position [899, 0]
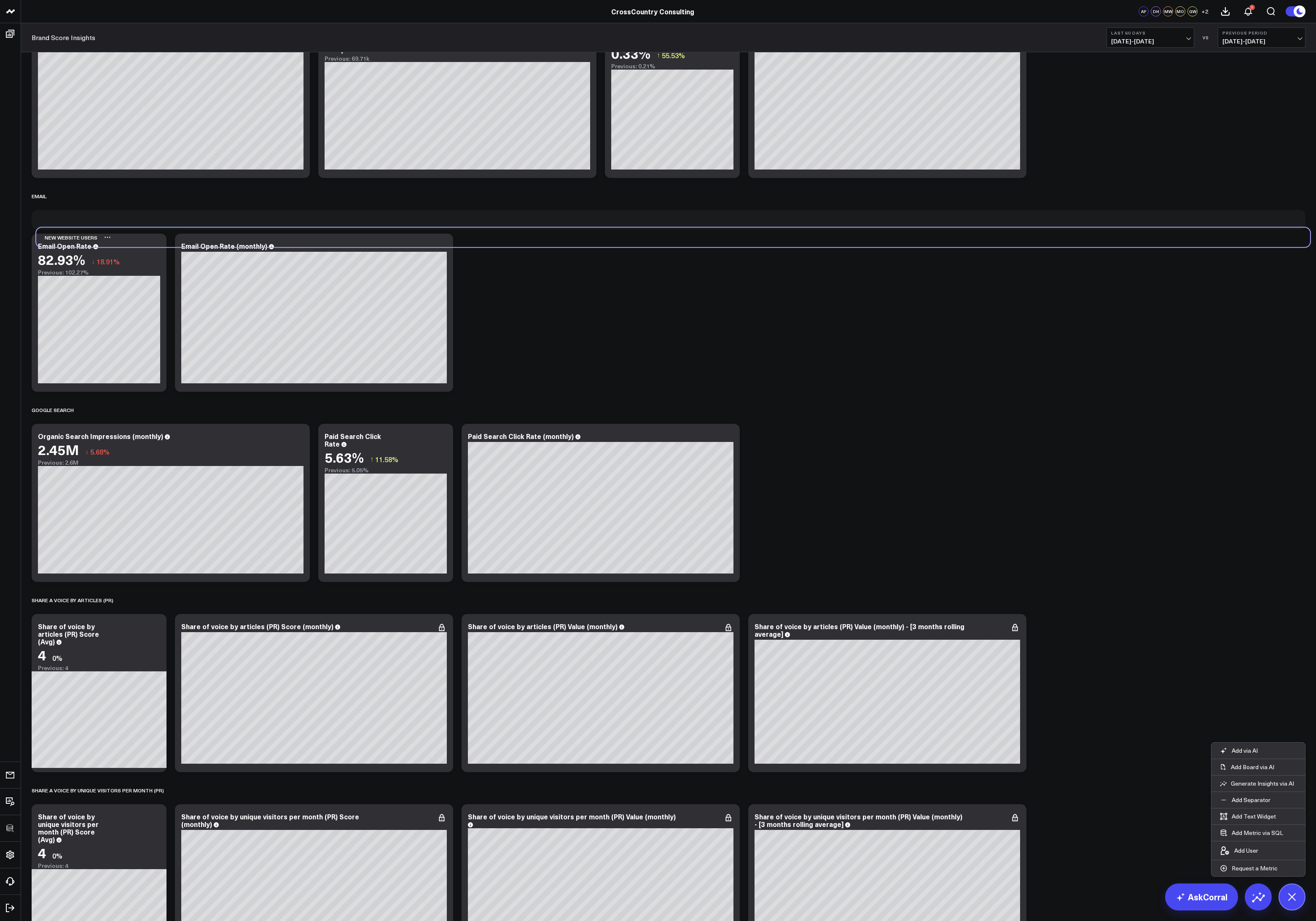
drag, startPoint x: 136, startPoint y: 767, endPoint x: 141, endPoint y: 238, distance: 529.0
click at [141, 238] on div "New Website Users" at bounding box center [673, 238] width 1274 height 19
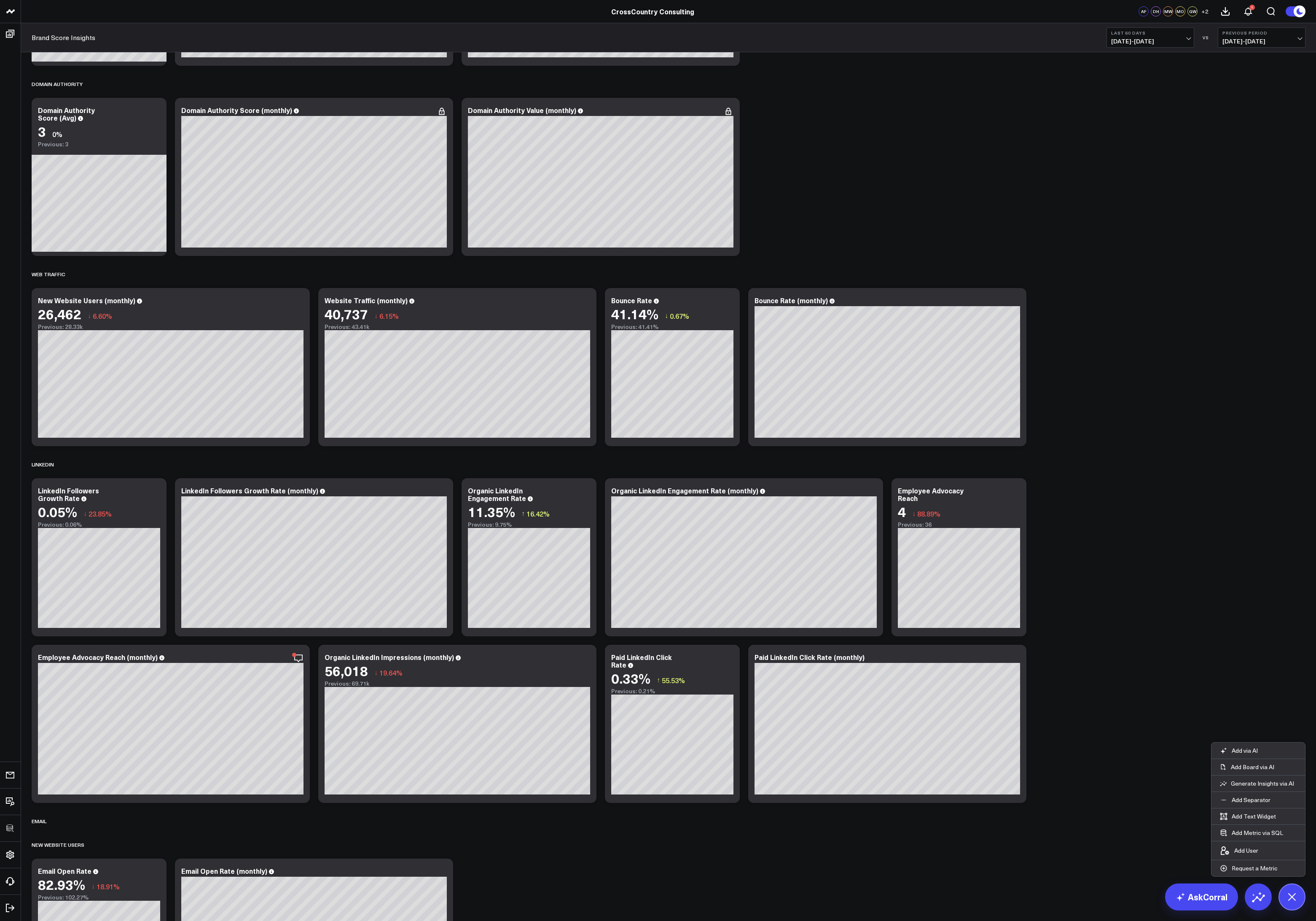
scroll to position [517, 0]
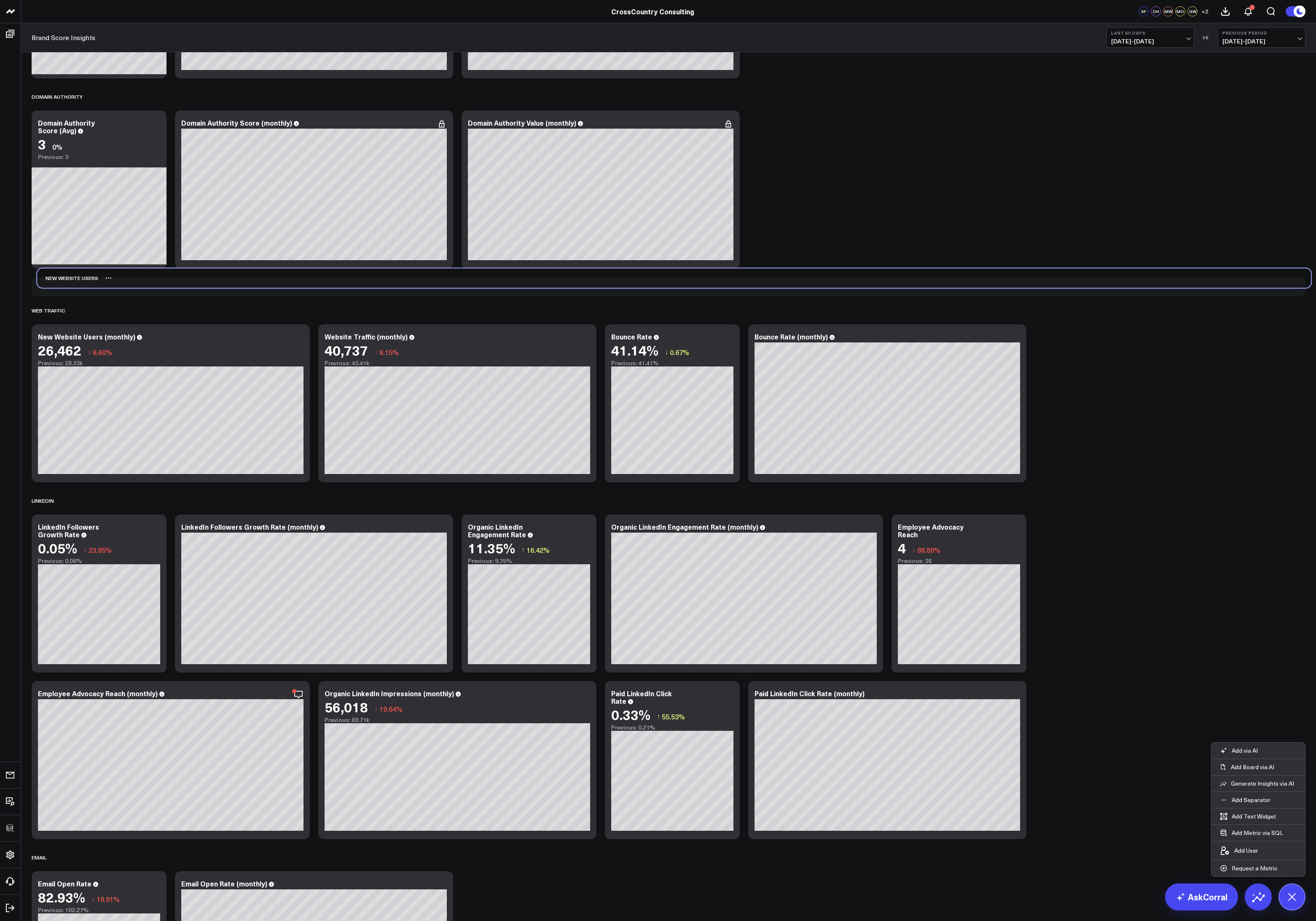
drag, startPoint x: 162, startPoint y: 861, endPoint x: 168, endPoint y: 282, distance: 579.0
click at [168, 282] on div "New Website Users" at bounding box center [674, 278] width 1274 height 19
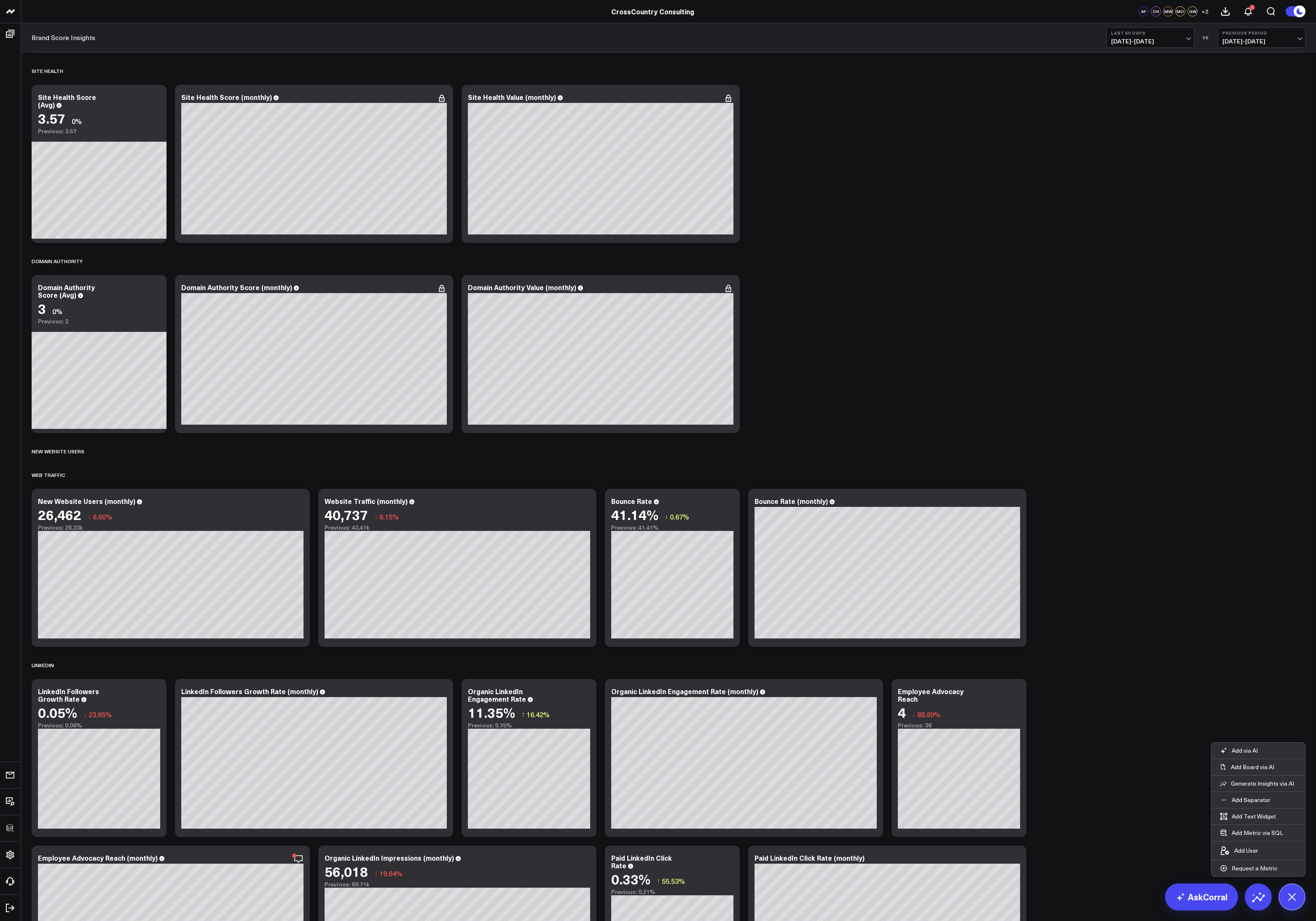
scroll to position [351, 0]
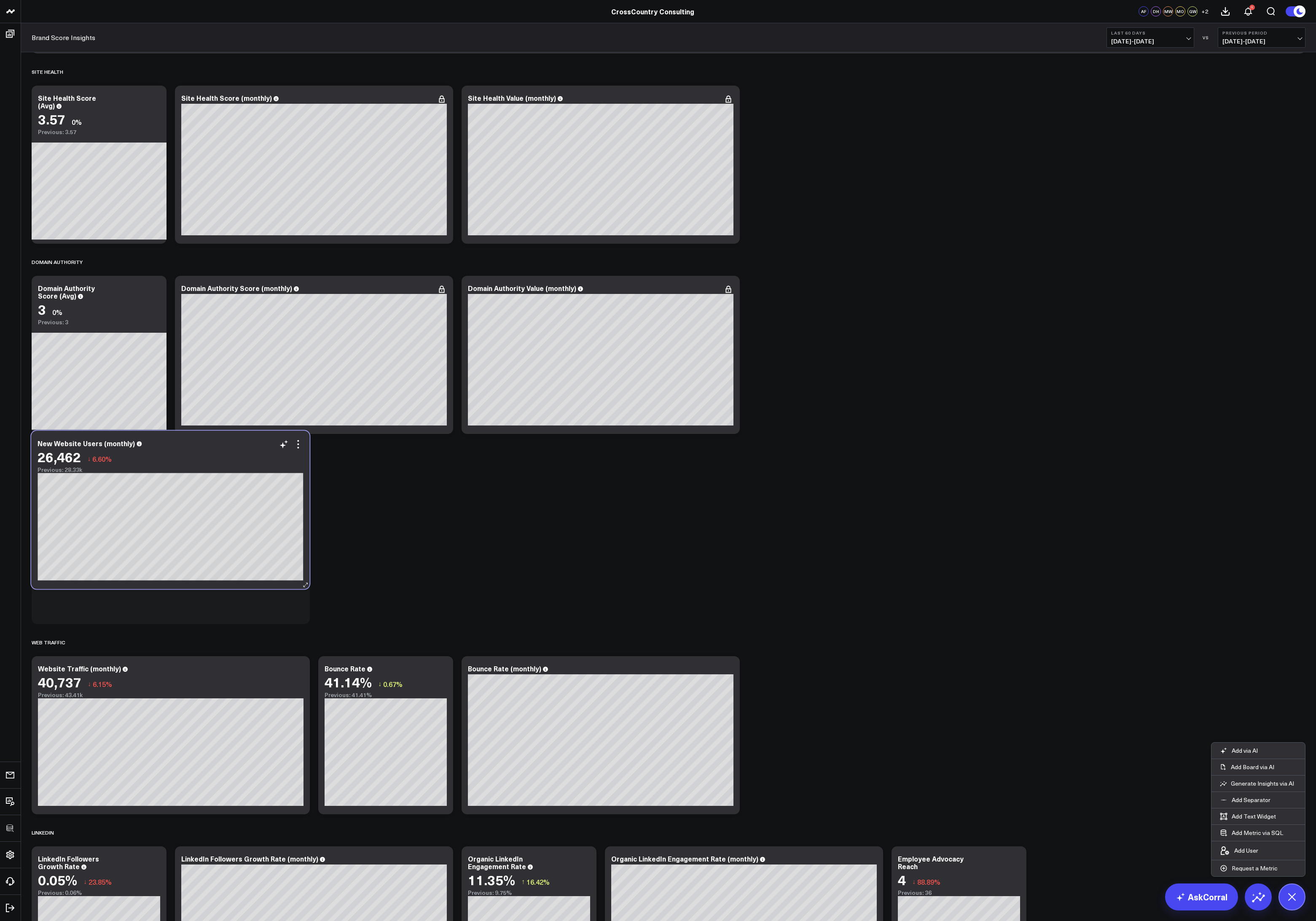
drag, startPoint x: 213, startPoint y: 531, endPoint x: 213, endPoint y: 472, distance: 59.0
click at [213, 472] on div "Previous: 28.33k" at bounding box center [170, 470] width 266 height 7
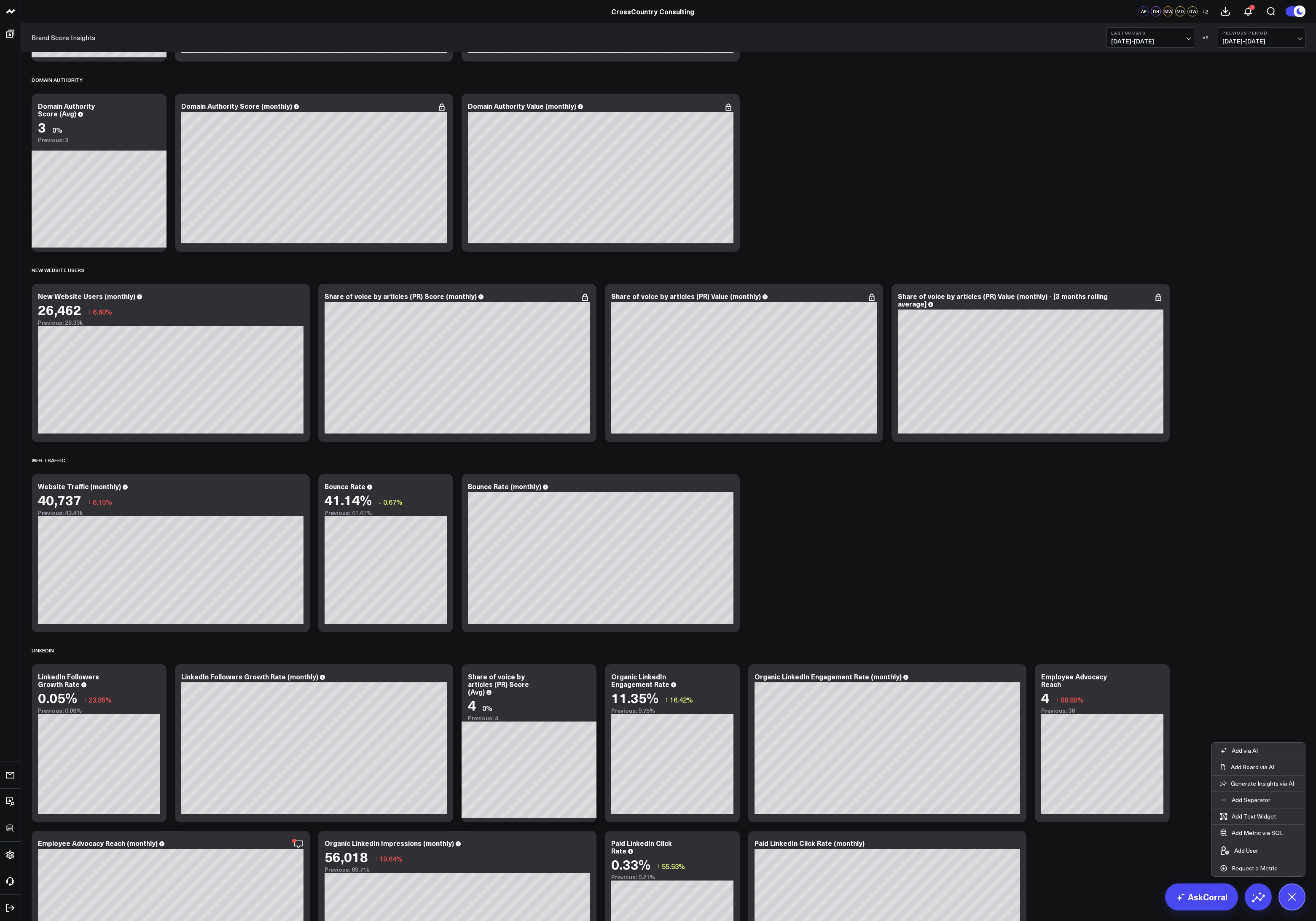
scroll to position [524, 0]
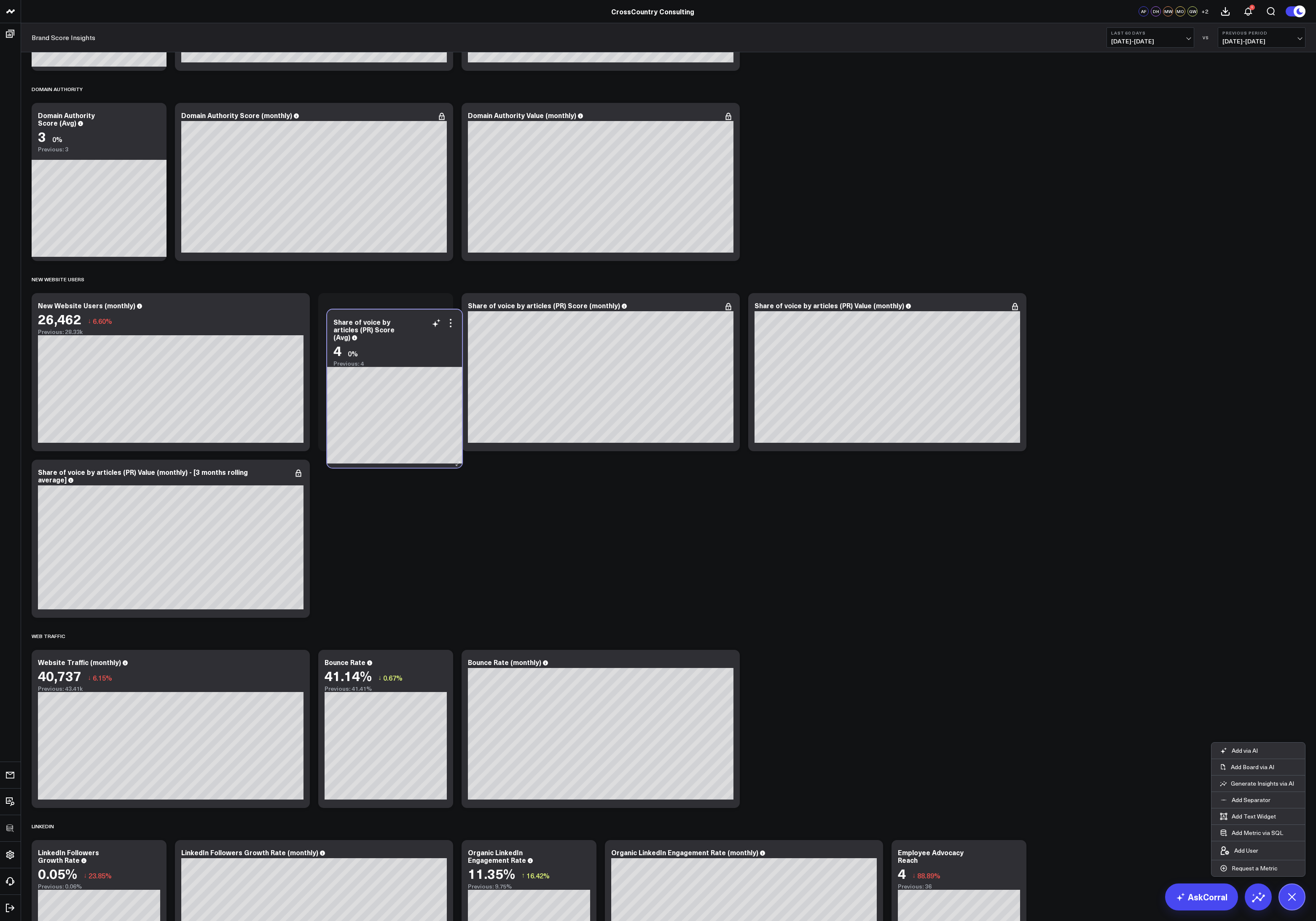
drag, startPoint x: 556, startPoint y: 722, endPoint x: 418, endPoint y: 351, distance: 395.8
click at [418, 351] on div "4 0% Previous: 4" at bounding box center [394, 355] width 122 height 24
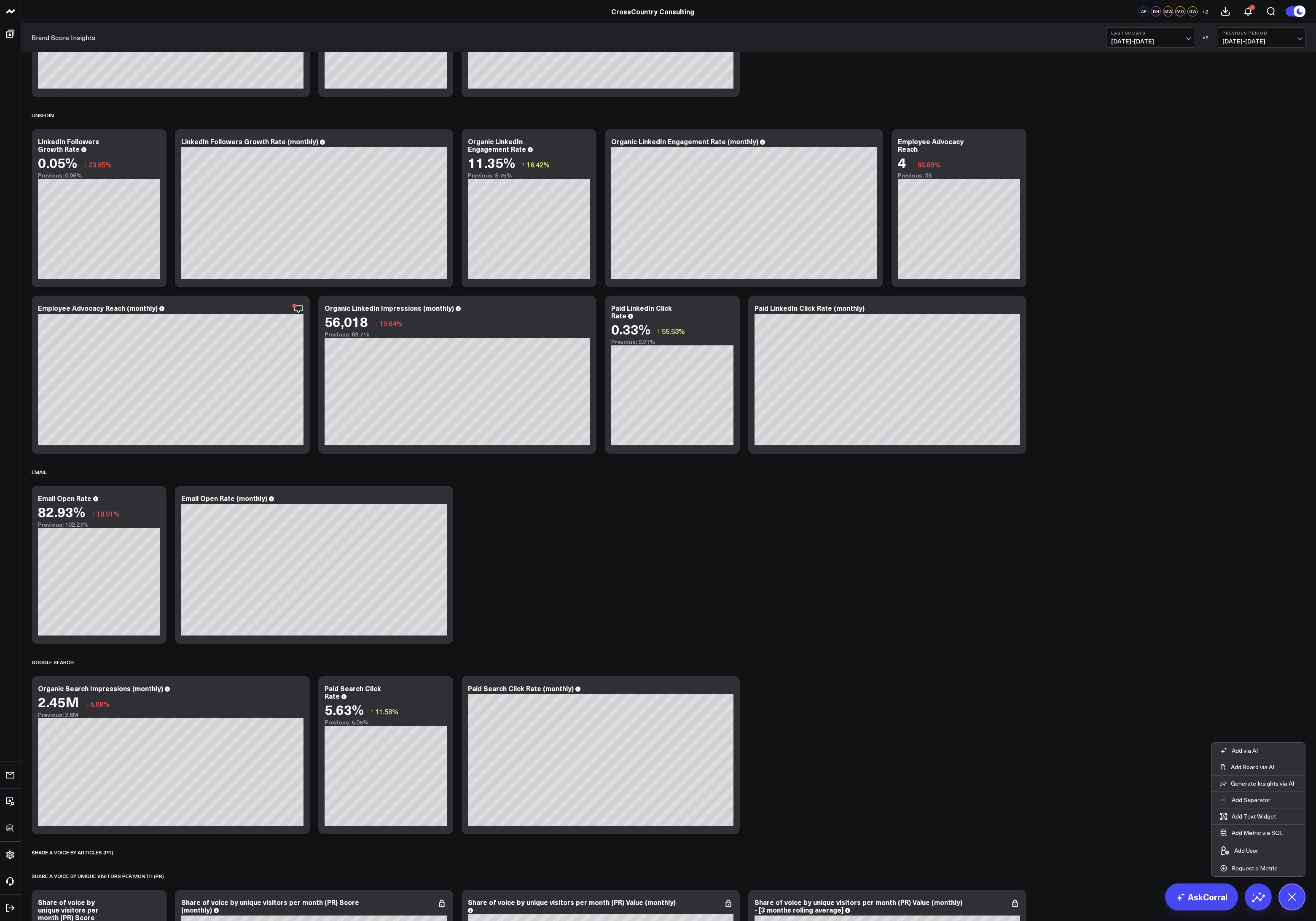
scroll to position [1347, 0]
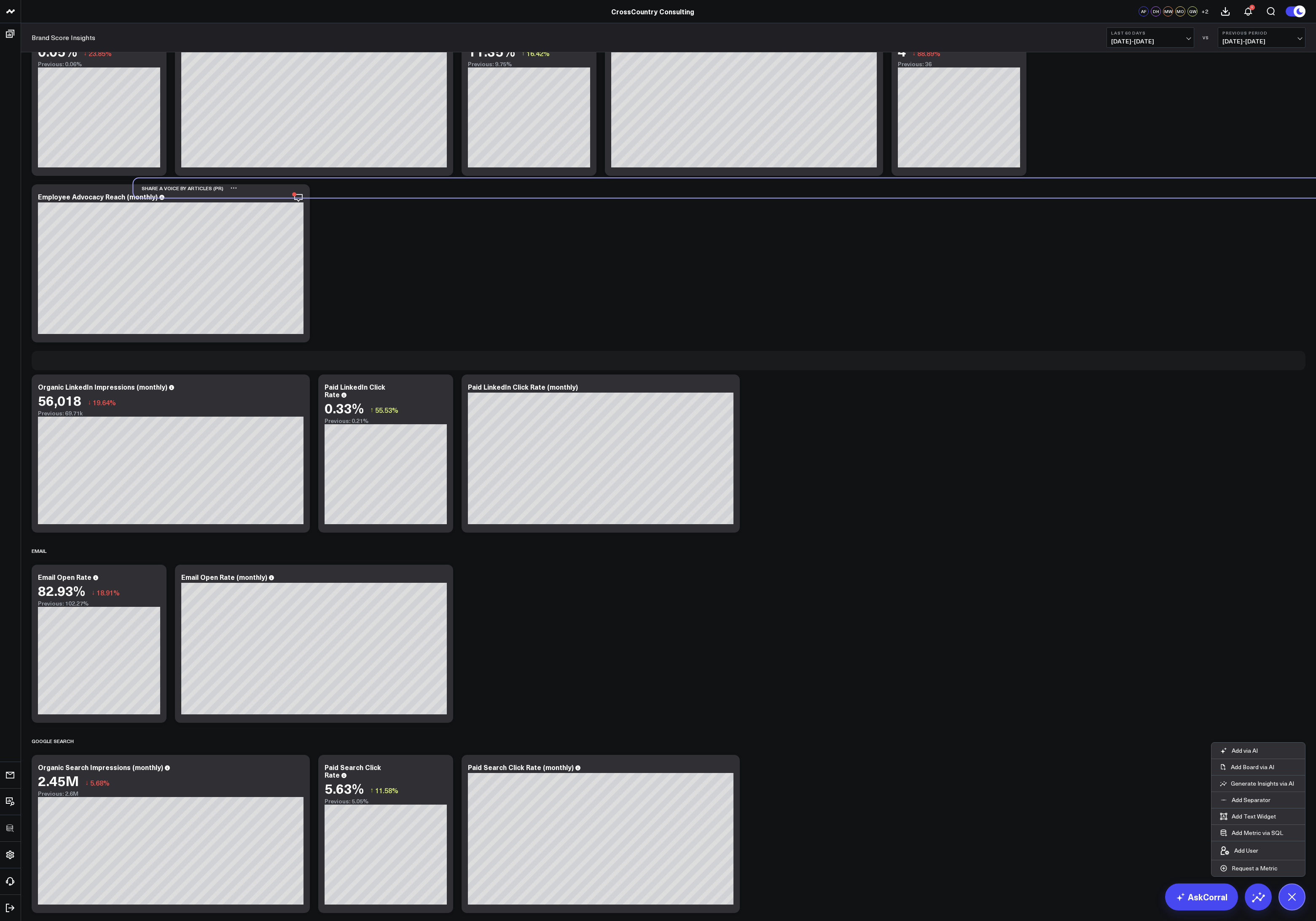
drag, startPoint x: 76, startPoint y: 744, endPoint x: 177, endPoint y: 191, distance: 562.1
click at [177, 191] on div "SHARE A VOICE BY ARTICLES (PR)" at bounding box center [178, 188] width 90 height 19
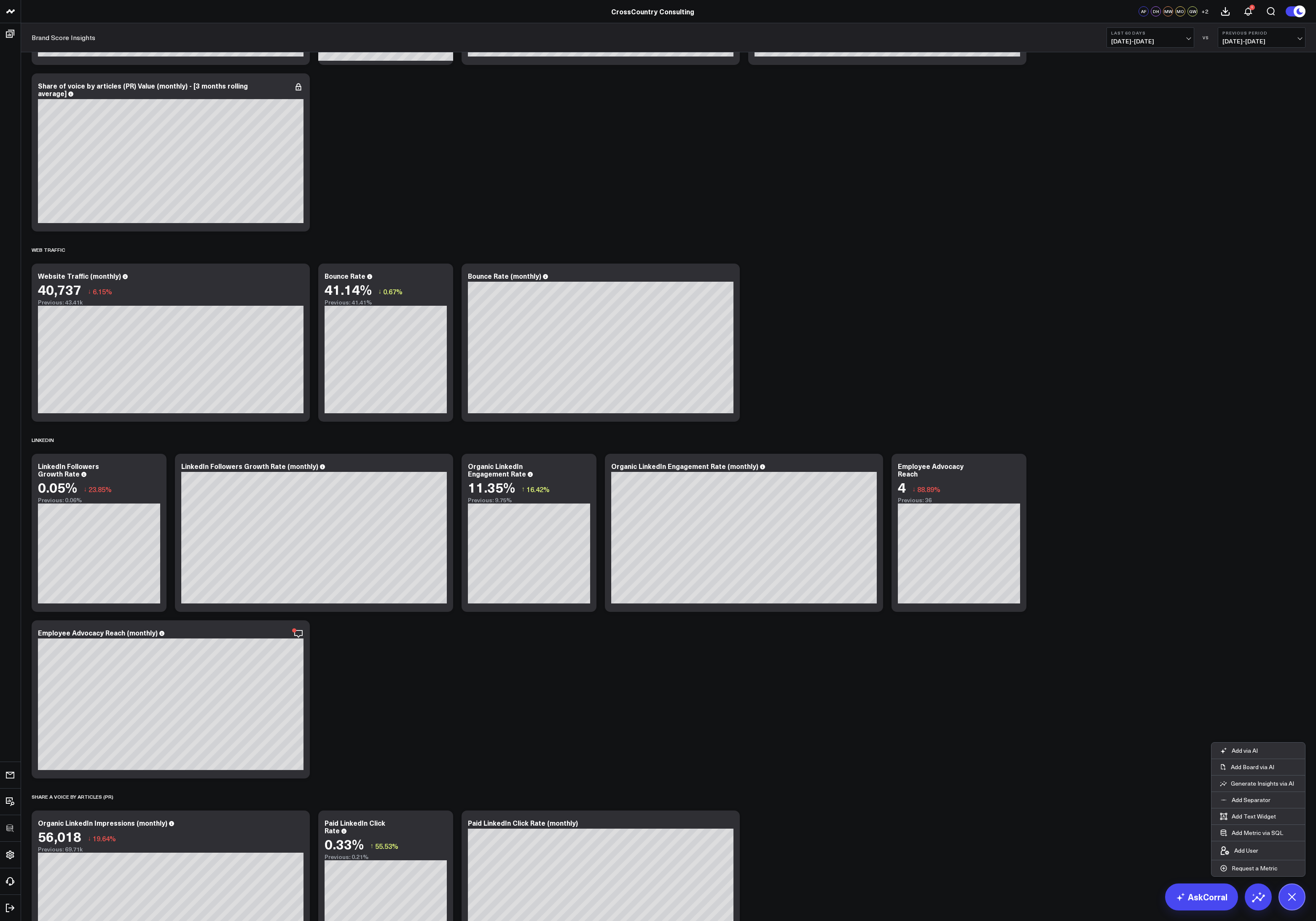
scroll to position [877, 0]
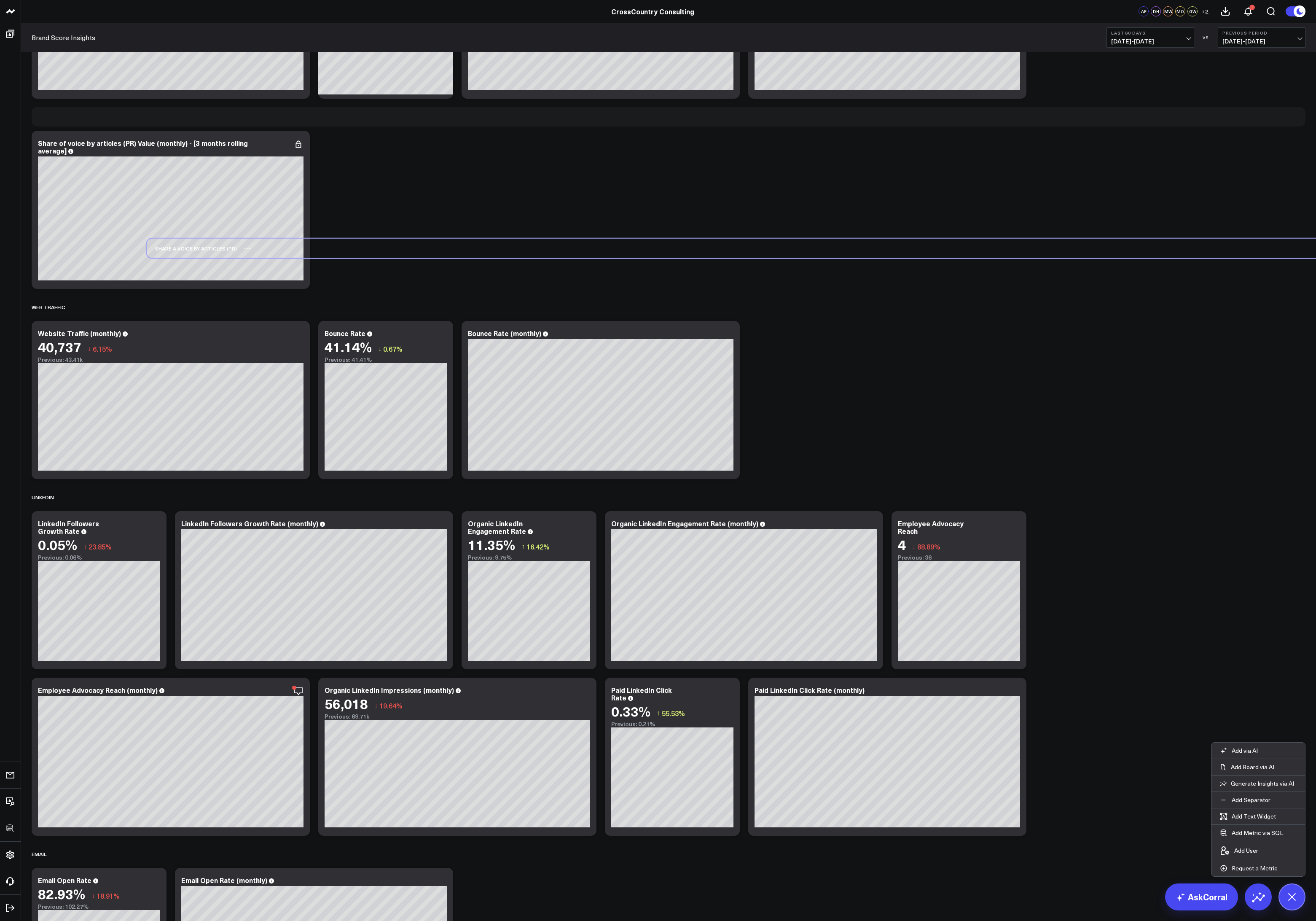
drag, startPoint x: 217, startPoint y: 827, endPoint x: 332, endPoint y: 245, distance: 593.3
click at [332, 245] on div "SHARE A VOICE BY ARTICLES (PR)" at bounding box center [783, 248] width 1274 height 19
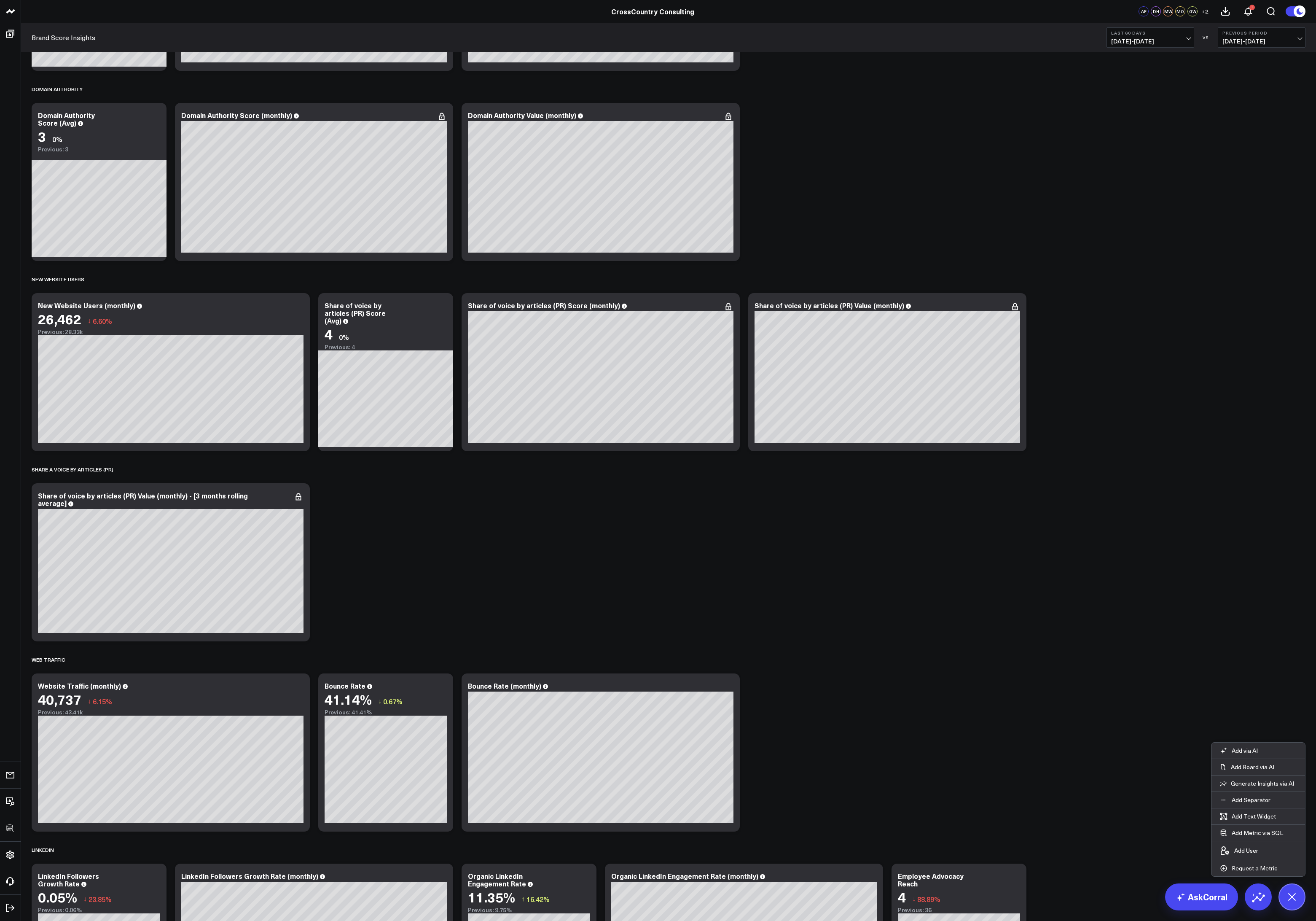
scroll to position [522, 0]
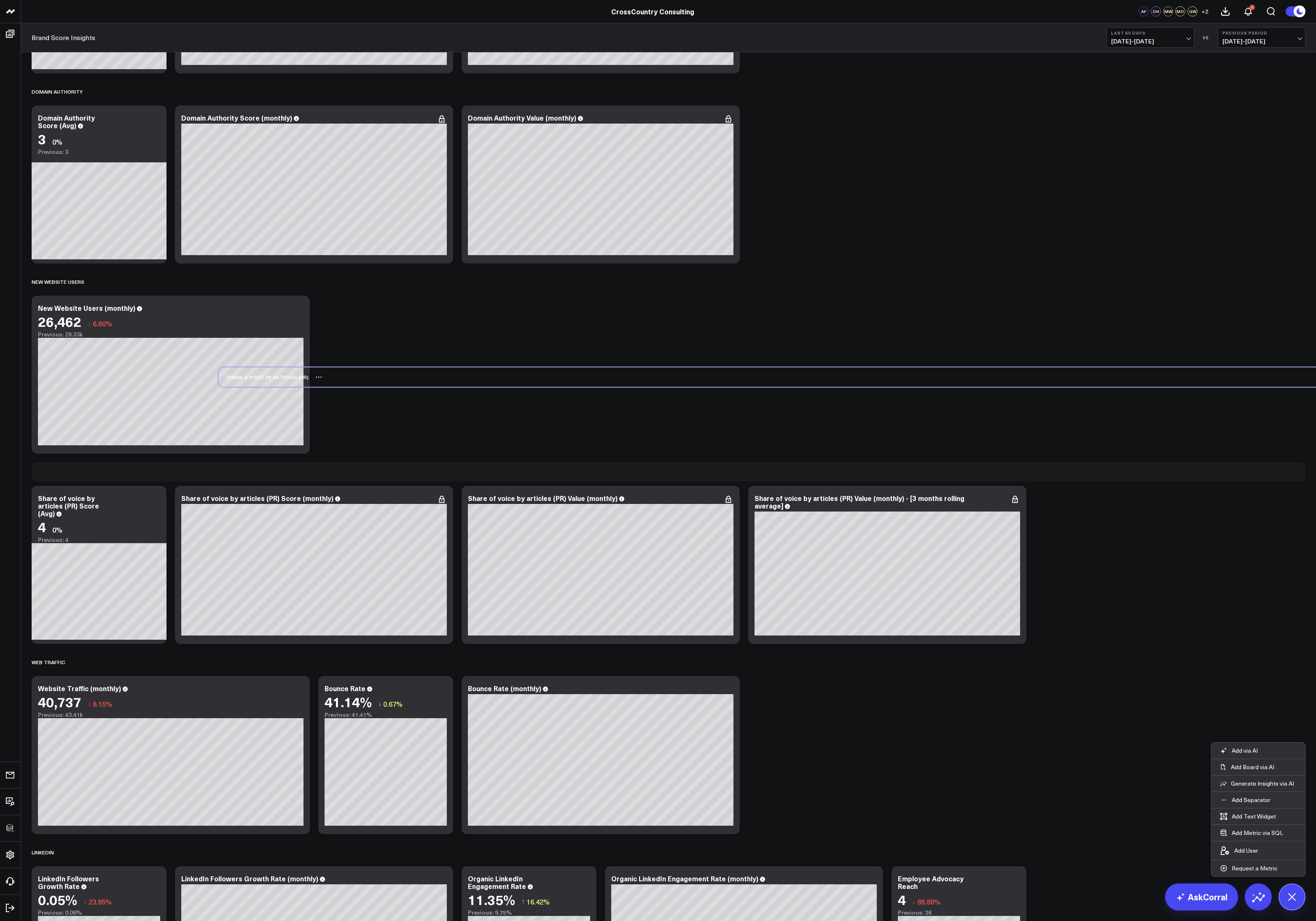
drag, startPoint x: 144, startPoint y: 473, endPoint x: 330, endPoint y: 378, distance: 208.9
click at [330, 378] on div "SHARE A VOICE BY ARTICLES (PR)" at bounding box center [855, 377] width 1274 height 19
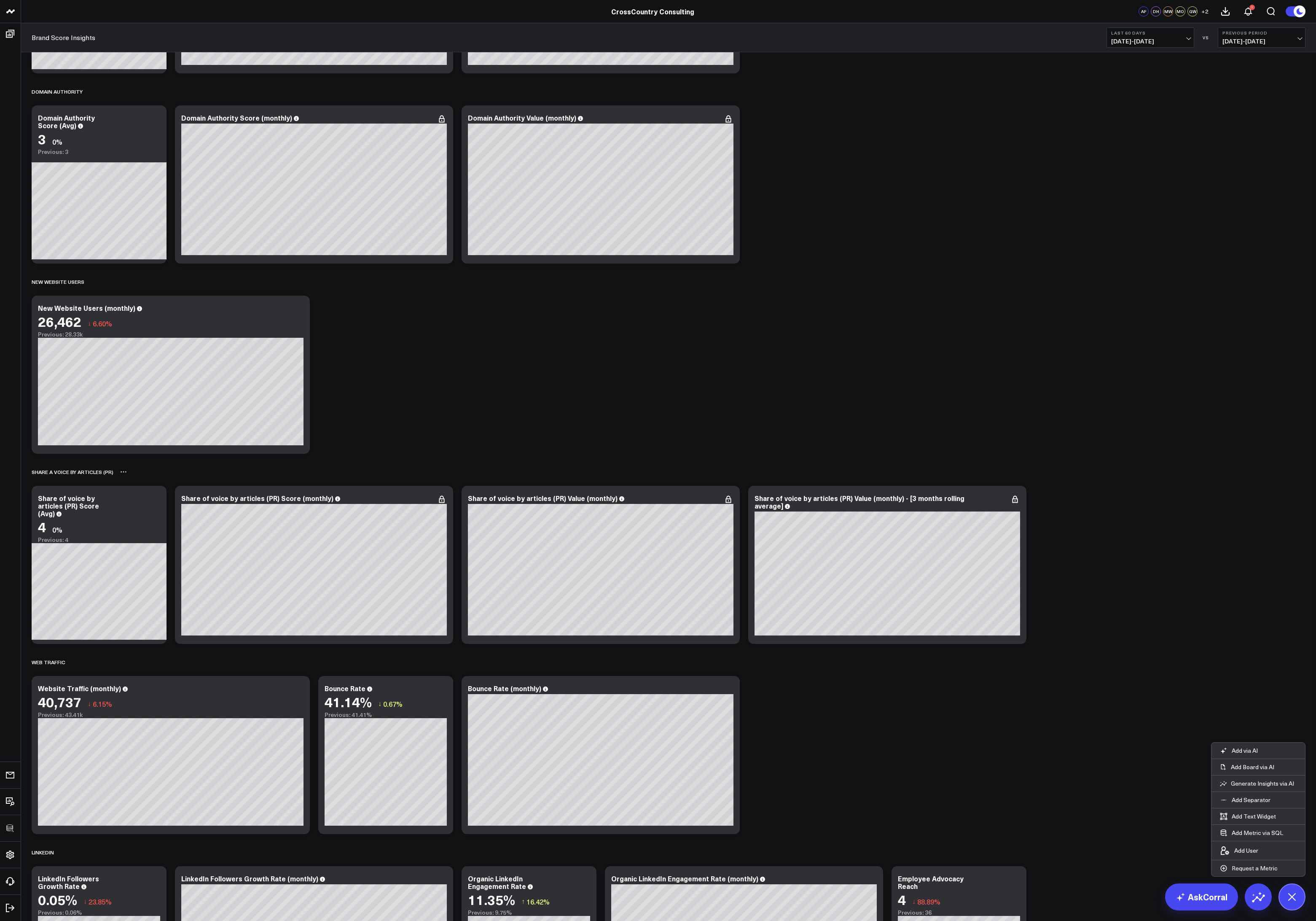
click at [49, 473] on div "SHARE A VOICE BY ARTICLES (PR)" at bounding box center [73, 472] width 82 height 19
click at [54, 473] on div "SHARE A VOICE BY ARTICLES (PR)" at bounding box center [73, 472] width 82 height 19
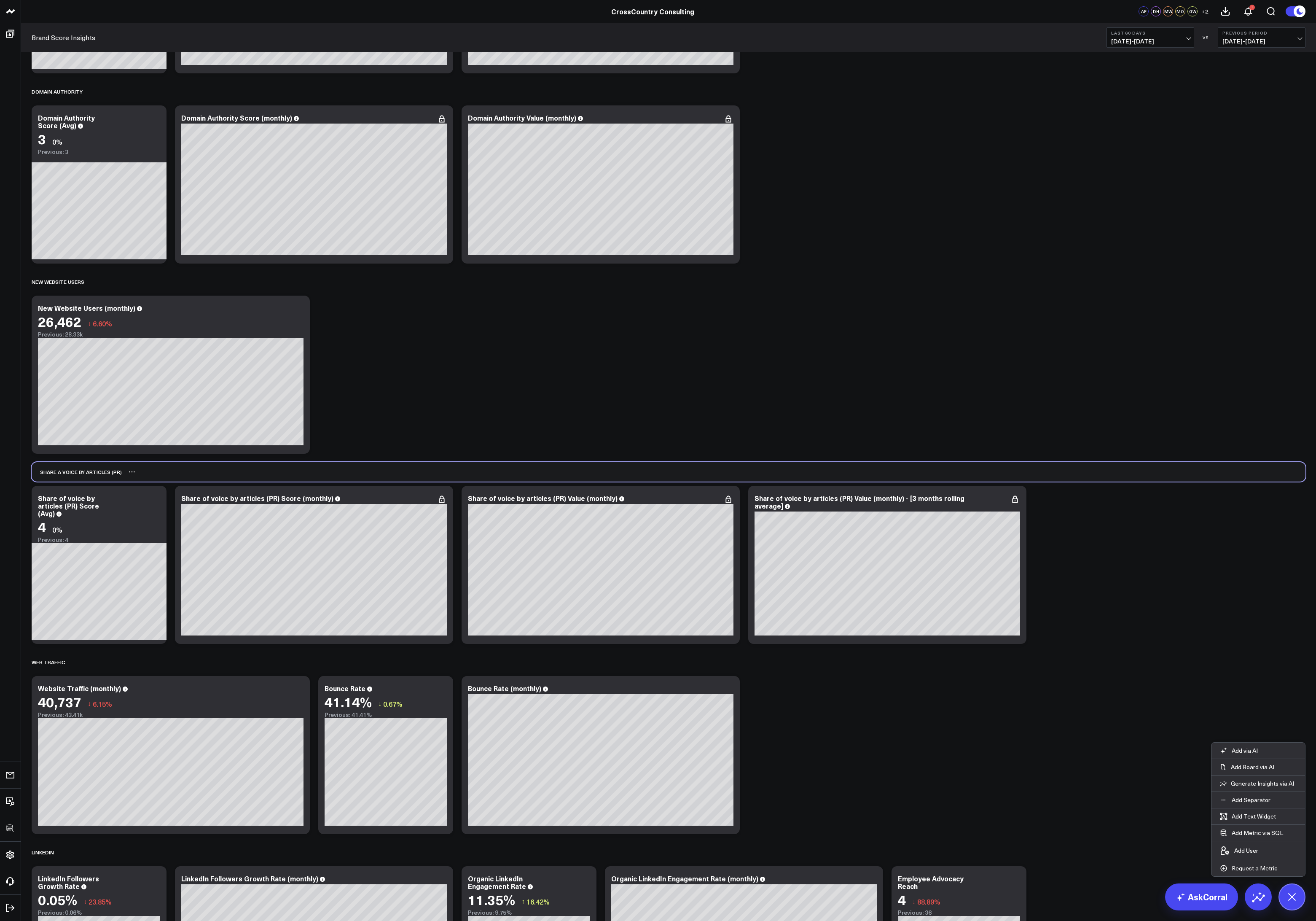
click at [54, 473] on div "SHARE A VOICE BY ARTICLES (PR)" at bounding box center [77, 472] width 90 height 19
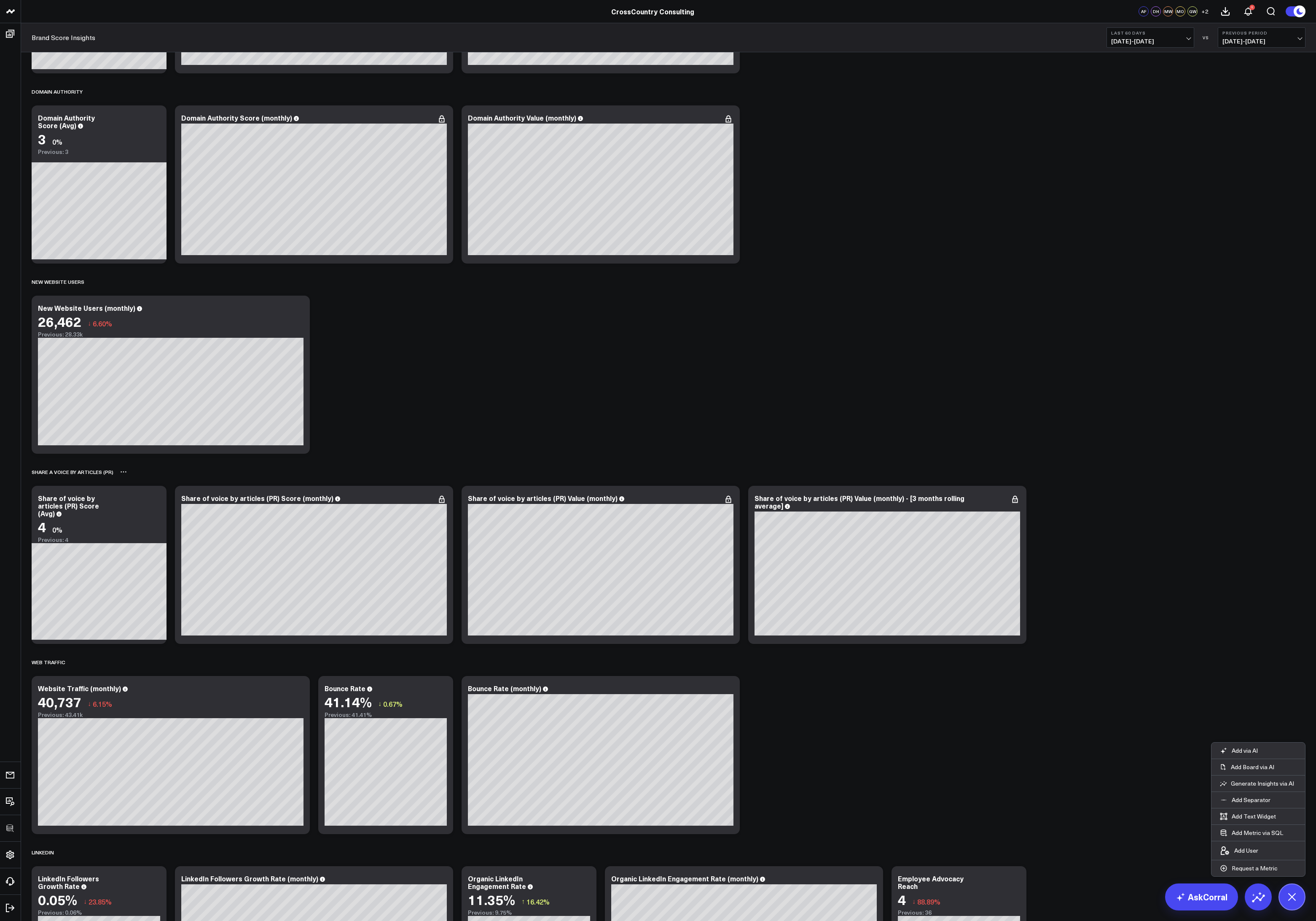
click at [121, 474] on icon at bounding box center [123, 472] width 7 height 7
click at [138, 483] on button "Rename" at bounding box center [146, 481] width 37 height 14
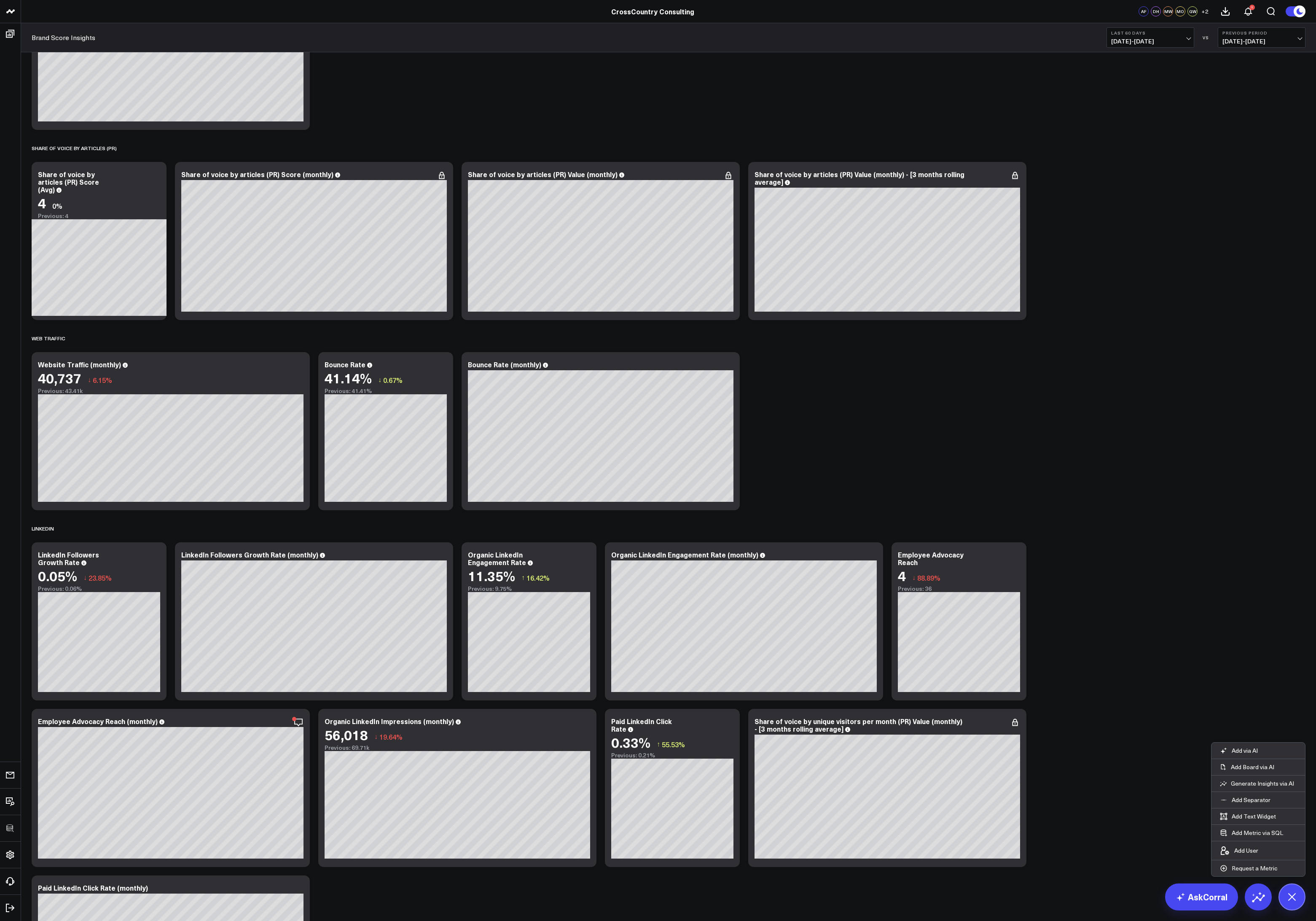
scroll to position [833, 0]
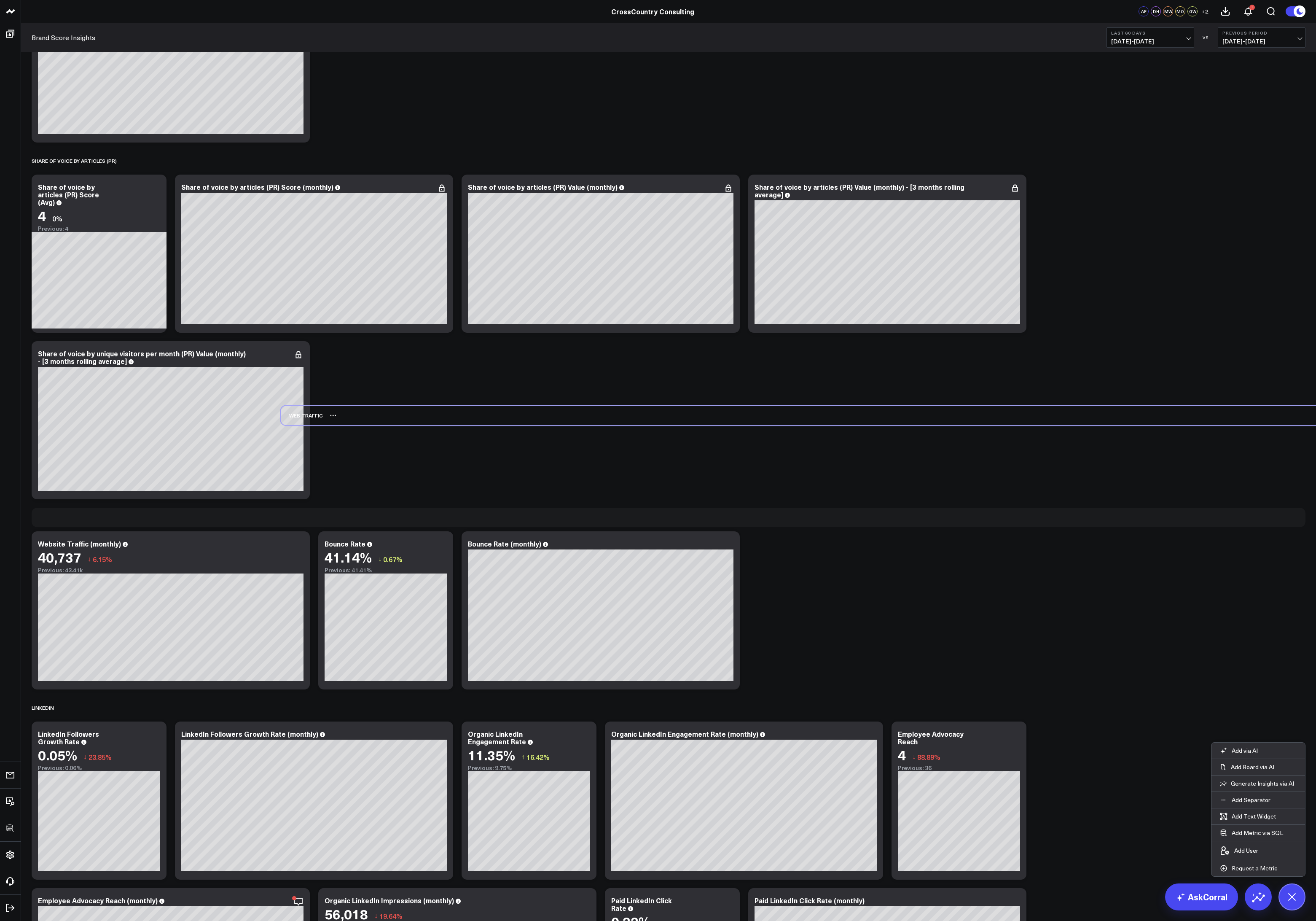
drag, startPoint x: 50, startPoint y: 354, endPoint x: 299, endPoint y: 419, distance: 257.3
click at [299, 419] on div "WEB TRAFFIC" at bounding box center [302, 416] width 42 height 19
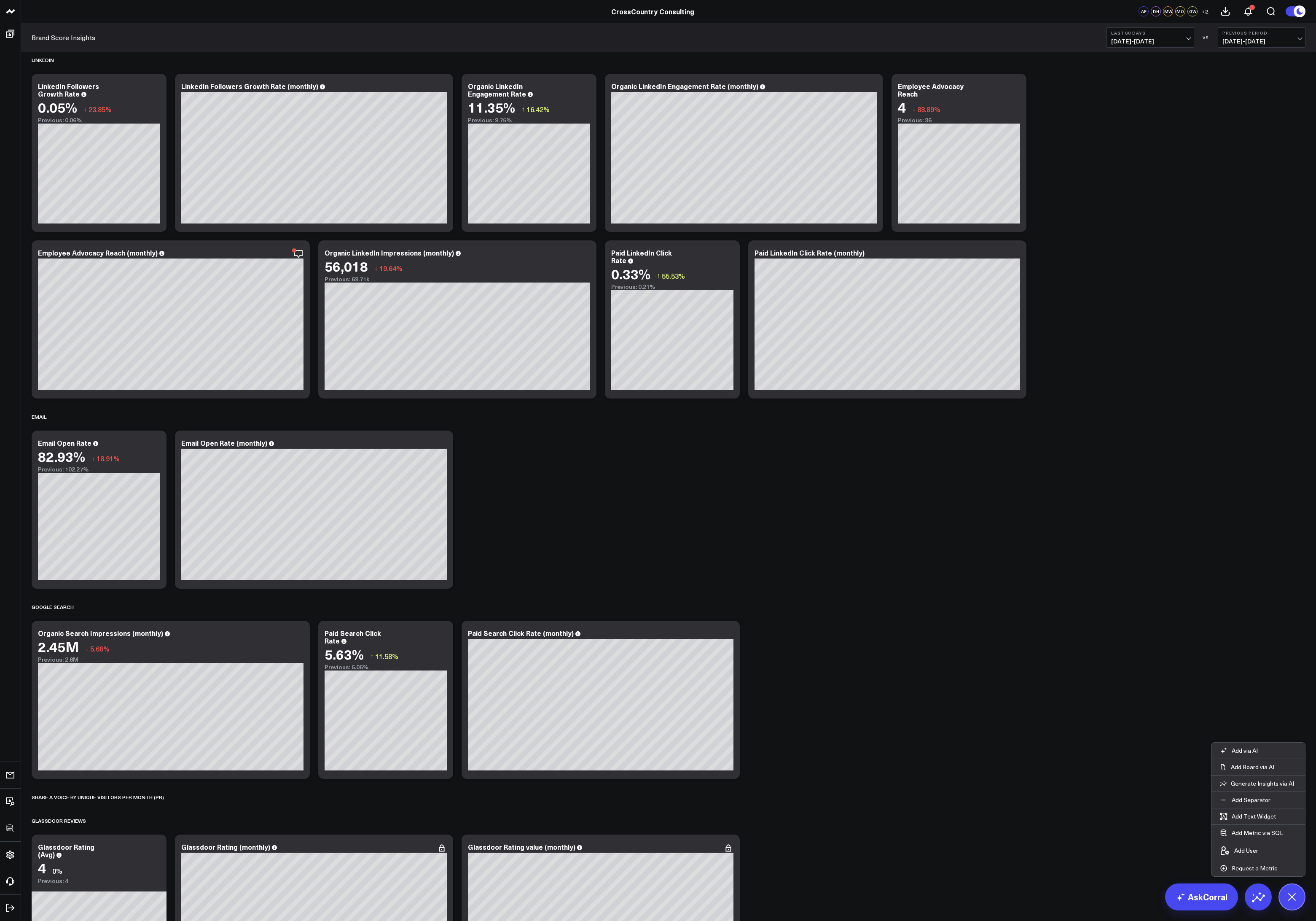
scroll to position [1498, 0]
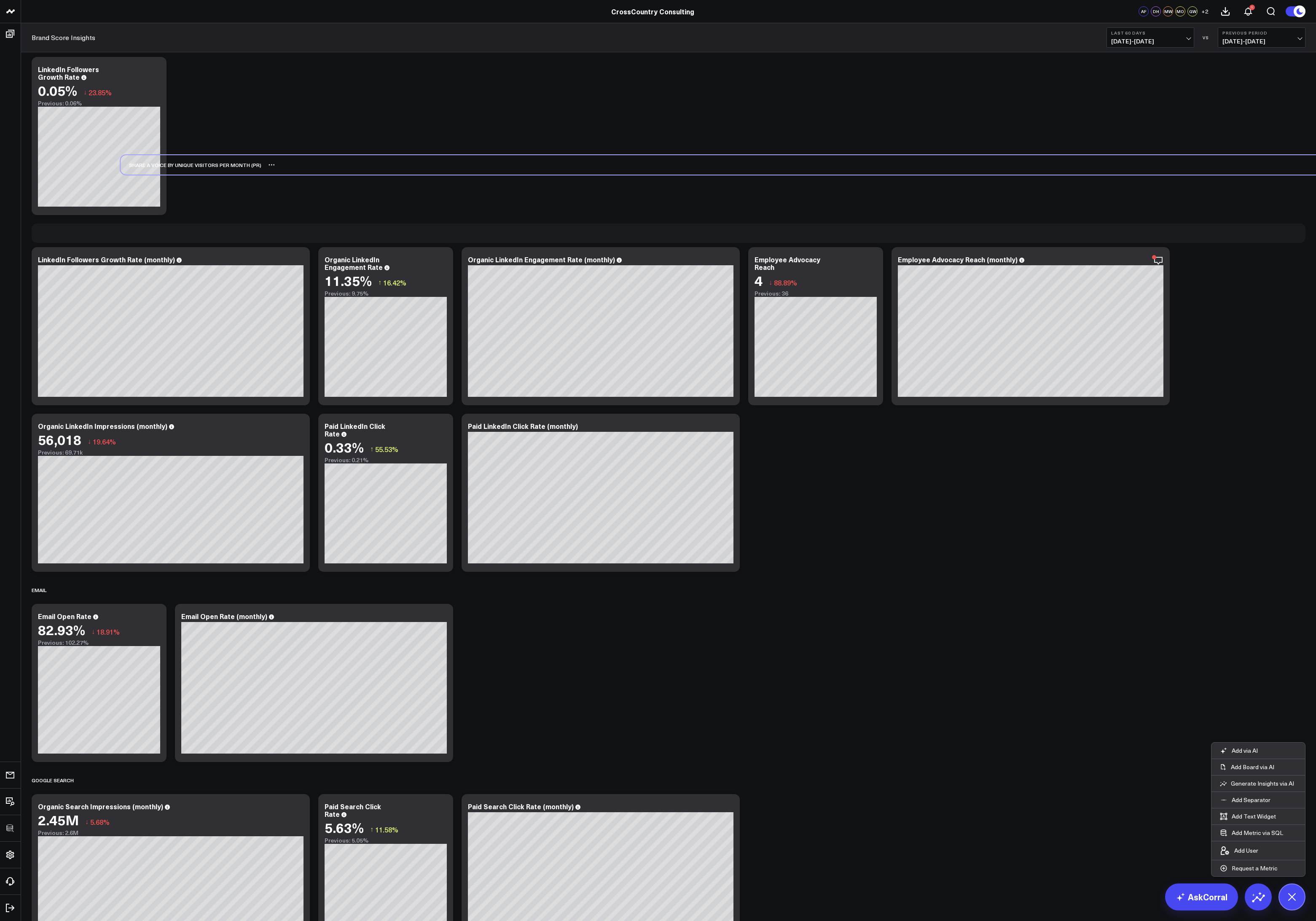
drag, startPoint x: 115, startPoint y: 781, endPoint x: 204, endPoint y: 166, distance: 621.4
click at [204, 166] on div "SHARE A VOICE BY UNIQUE VISITORS PER MONTH (PR)" at bounding box center [191, 165] width 141 height 19
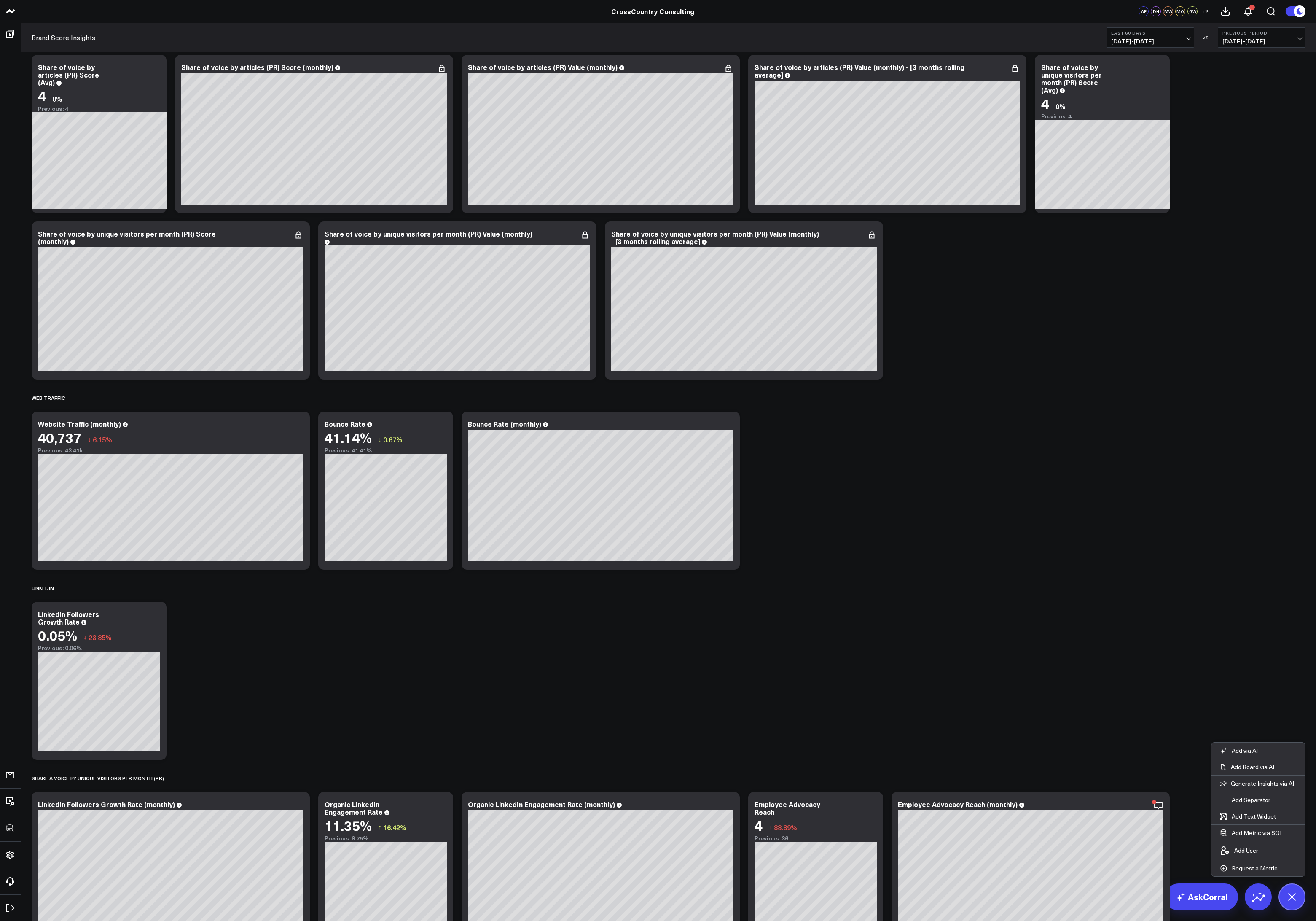
scroll to position [950, 0]
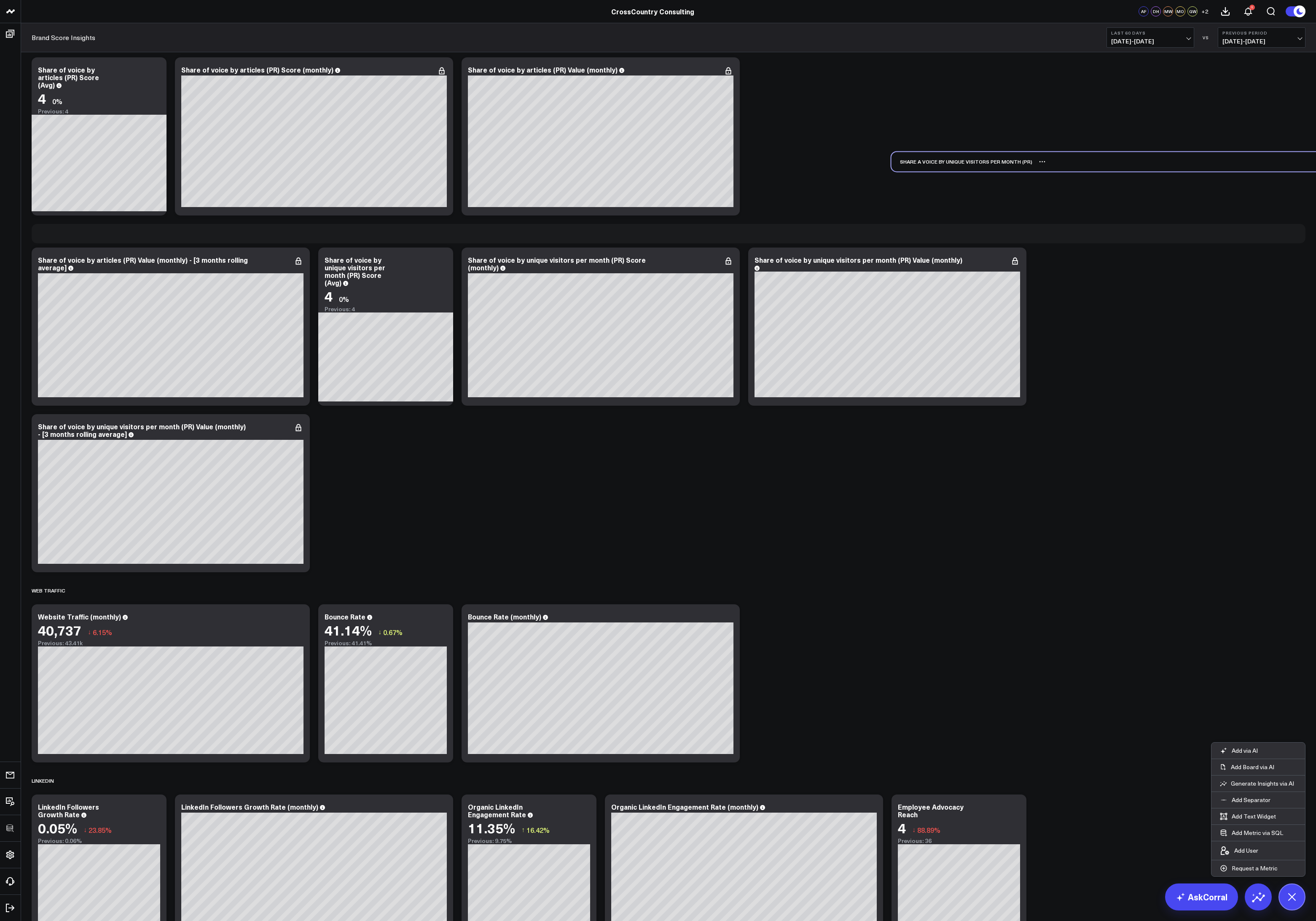
drag, startPoint x: 208, startPoint y: 775, endPoint x: 1069, endPoint y: 156, distance: 1060.4
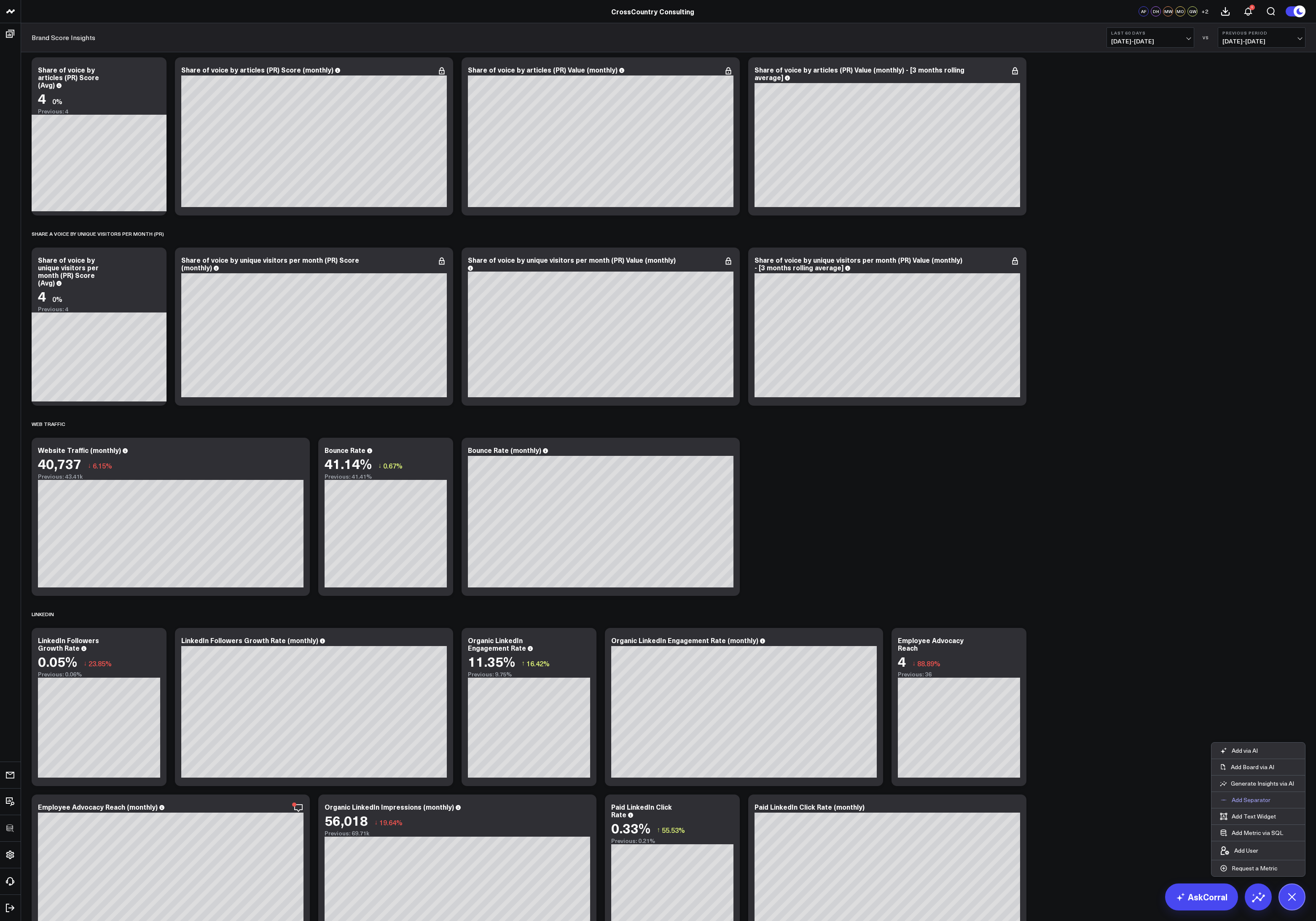
click at [1254, 799] on p "Add Separator" at bounding box center [1251, 800] width 39 height 8
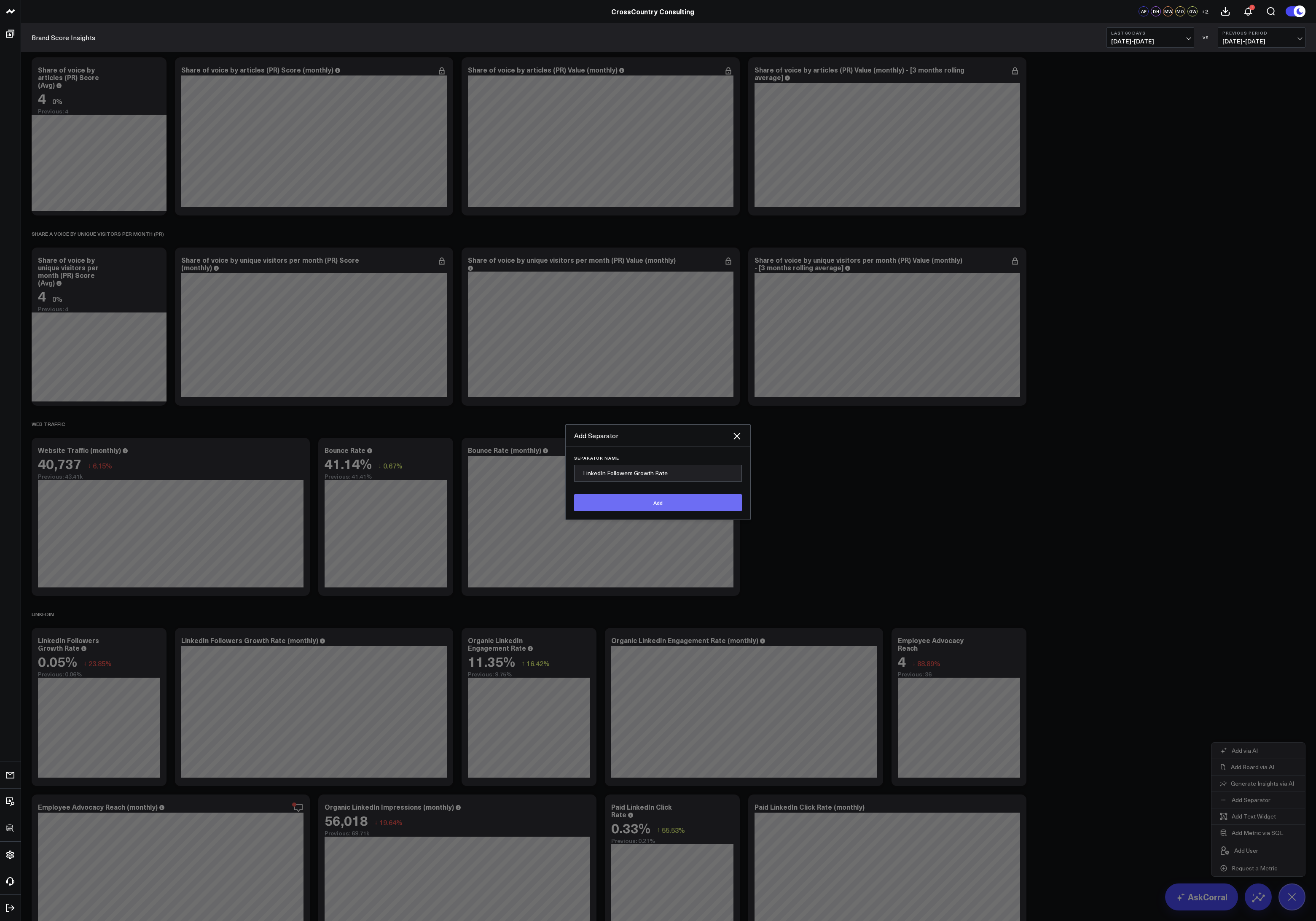
type input "LinkedIn Followers Growth Rate"
click at [621, 505] on button "Add" at bounding box center [658, 502] width 168 height 17
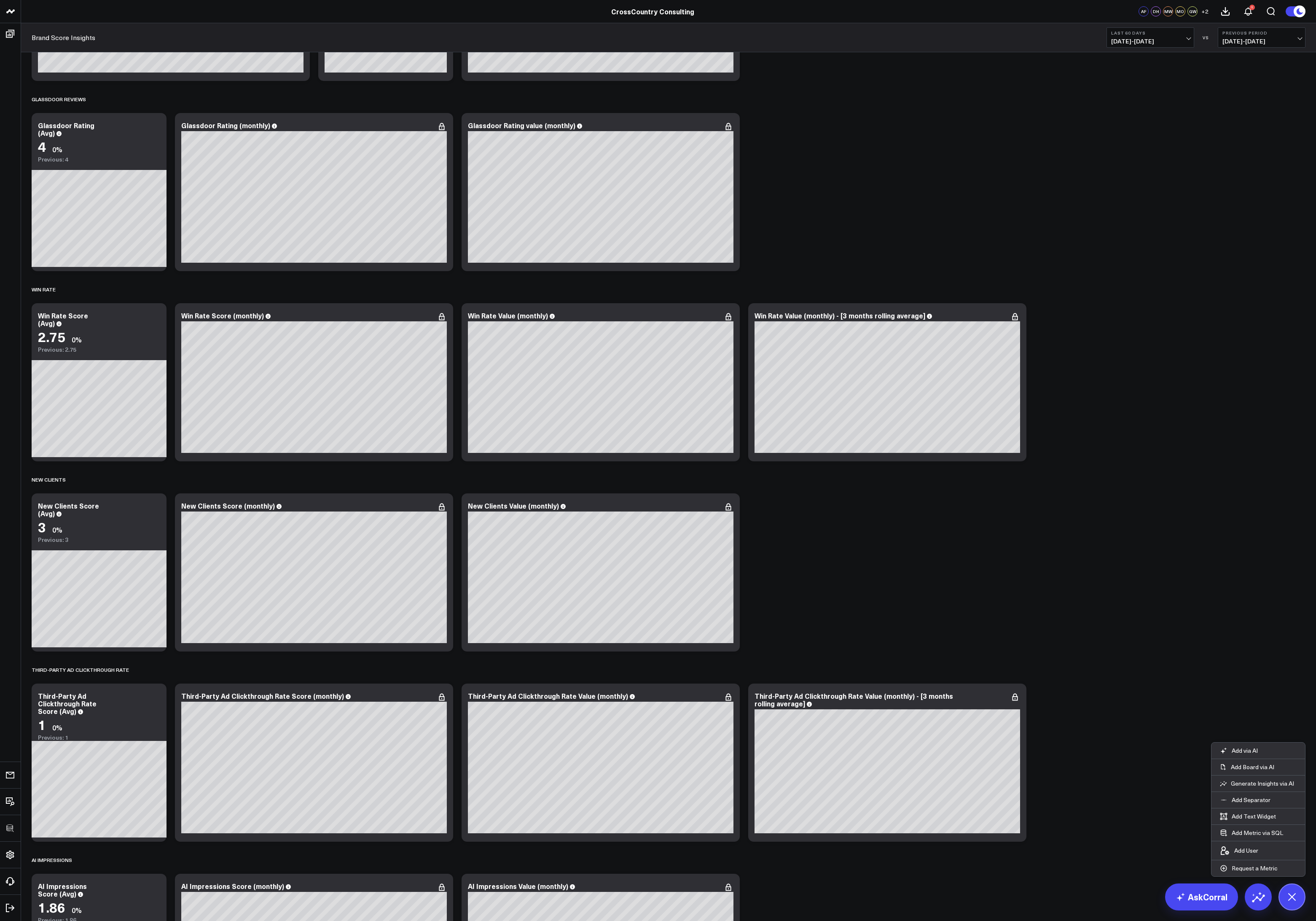
scroll to position [2368, 0]
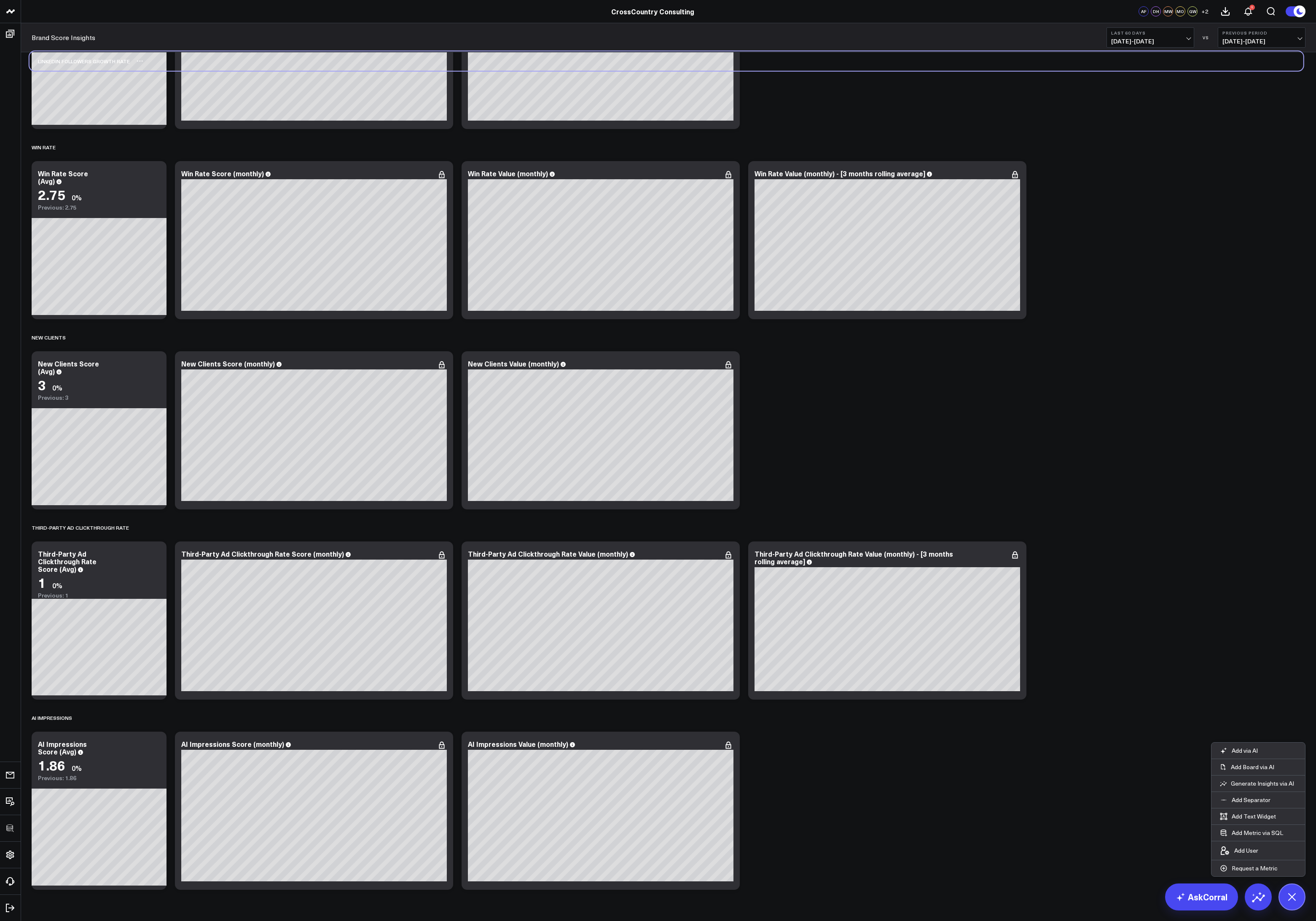
drag, startPoint x: 162, startPoint y: 889, endPoint x: 160, endPoint y: 66, distance: 823.0
click at [160, 66] on div "LinkedIn Followers Growth Rate" at bounding box center [666, 61] width 1274 height 19
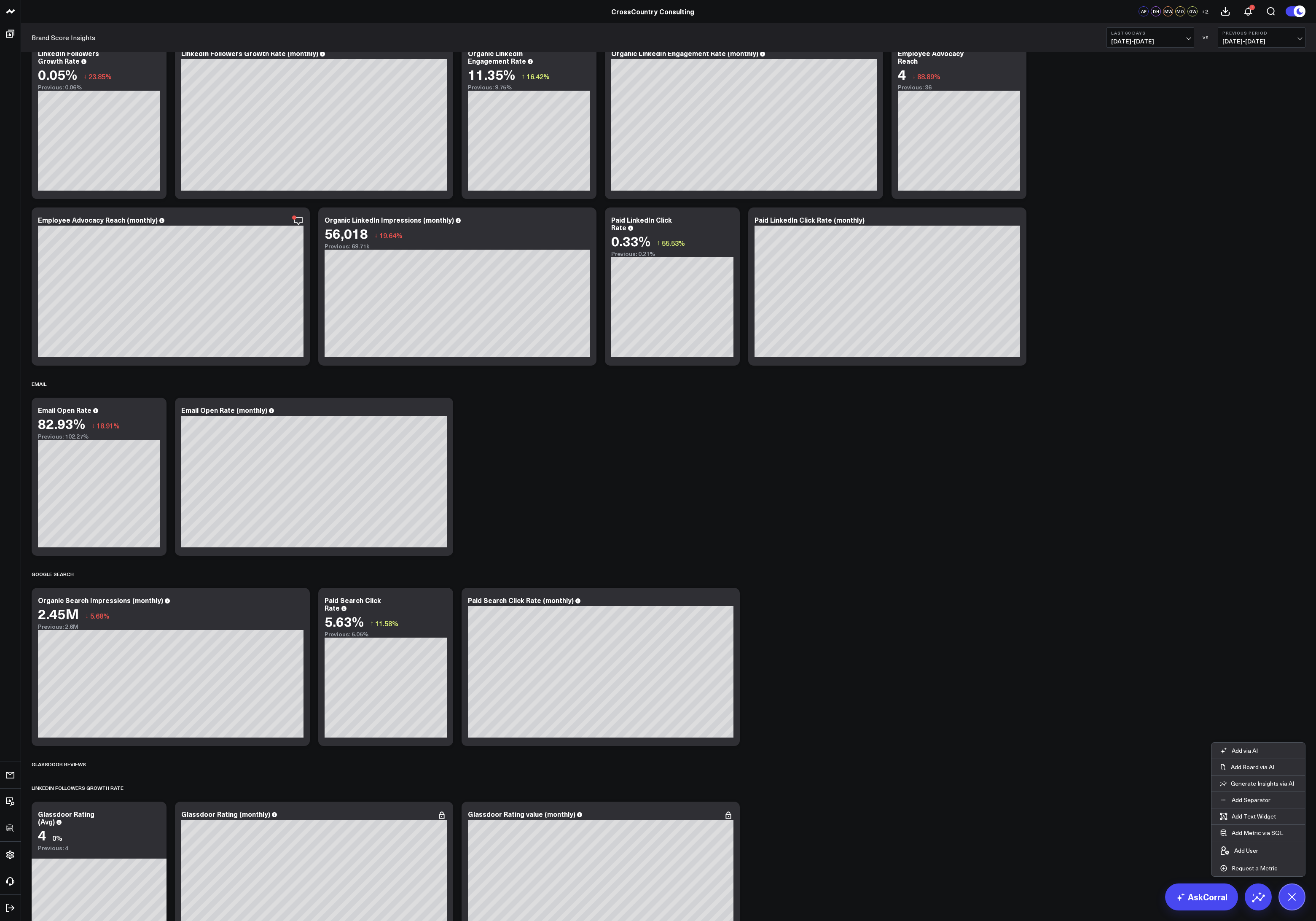
scroll to position [1528, 0]
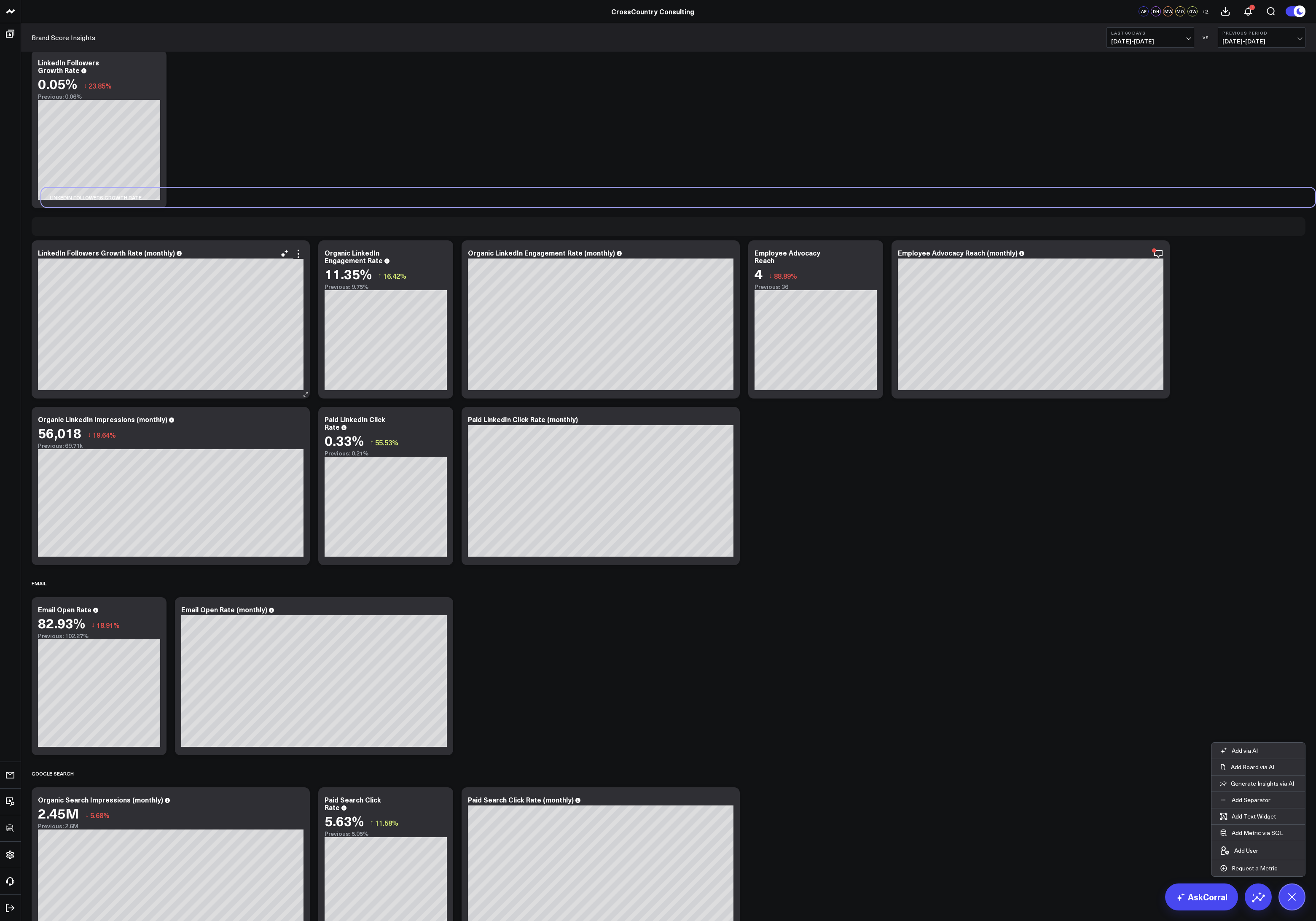
drag, startPoint x: 174, startPoint y: 794, endPoint x: 184, endPoint y: 201, distance: 593.1
click at [184, 194] on div "LinkedIn Followers Growth Rate" at bounding box center [678, 197] width 1274 height 19
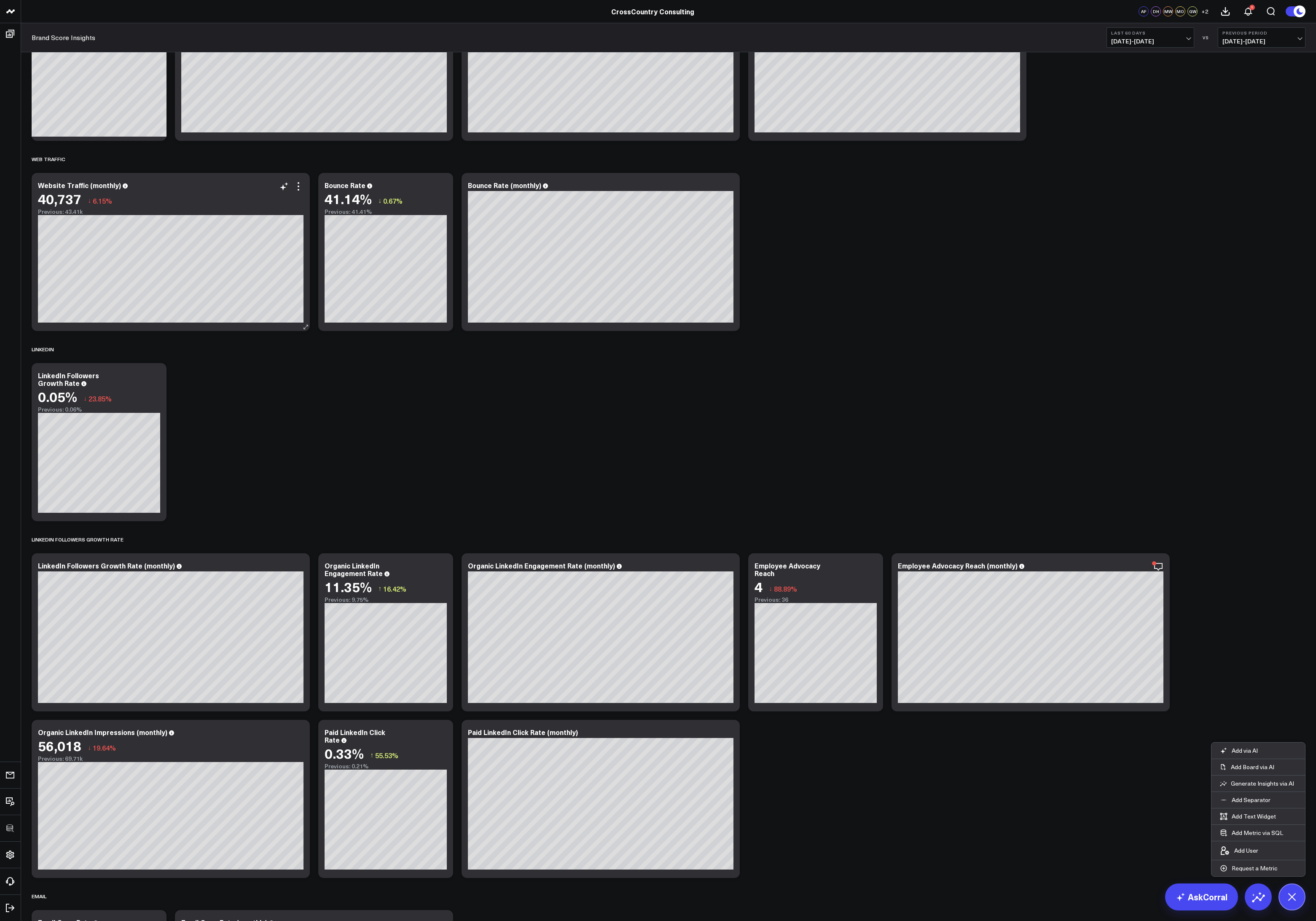
scroll to position [1209, 0]
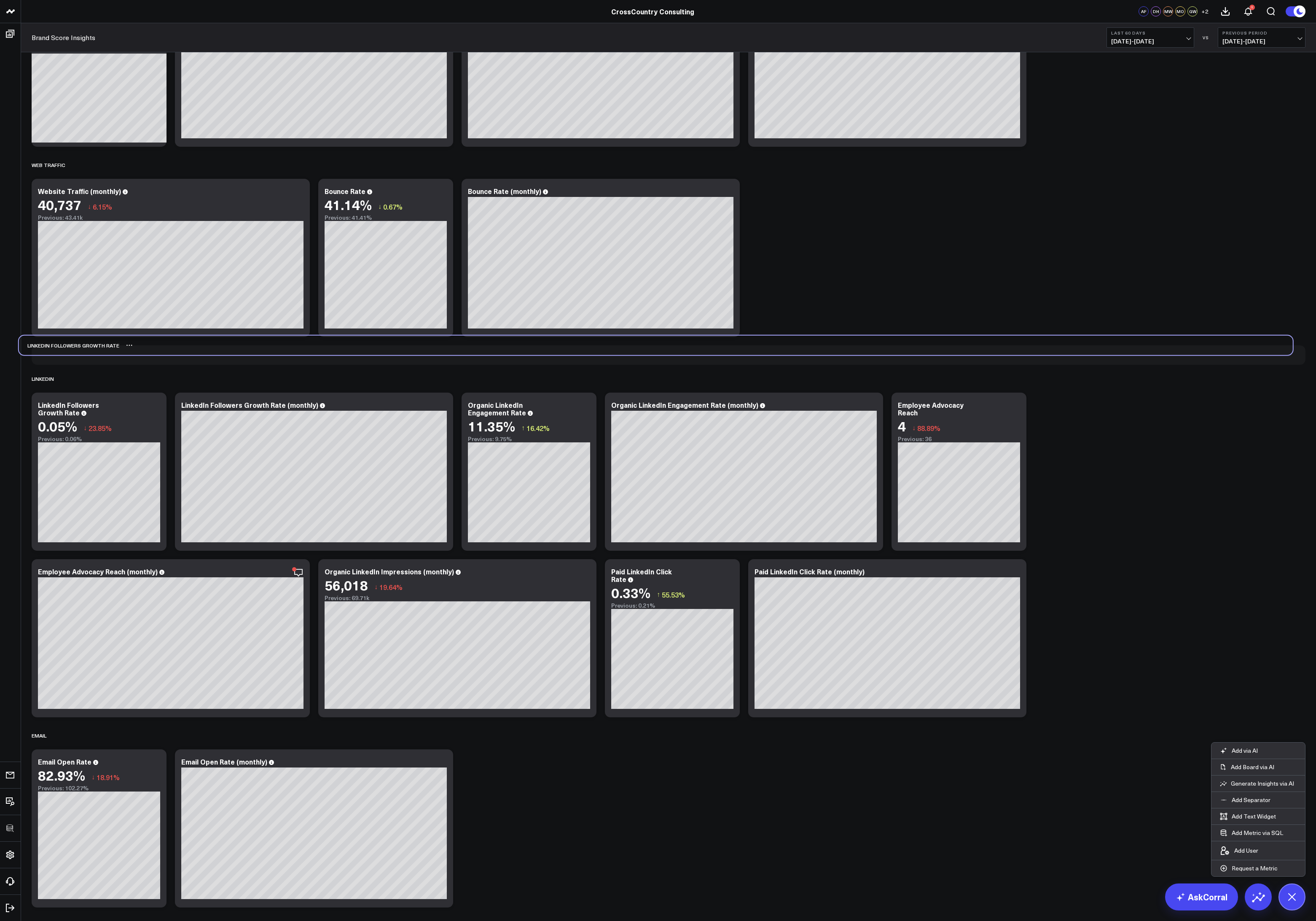
drag, startPoint x: 214, startPoint y: 543, endPoint x: 200, endPoint y: 343, distance: 200.5
click at [200, 343] on div "LinkedIn Followers Growth Rate" at bounding box center [655, 346] width 1274 height 19
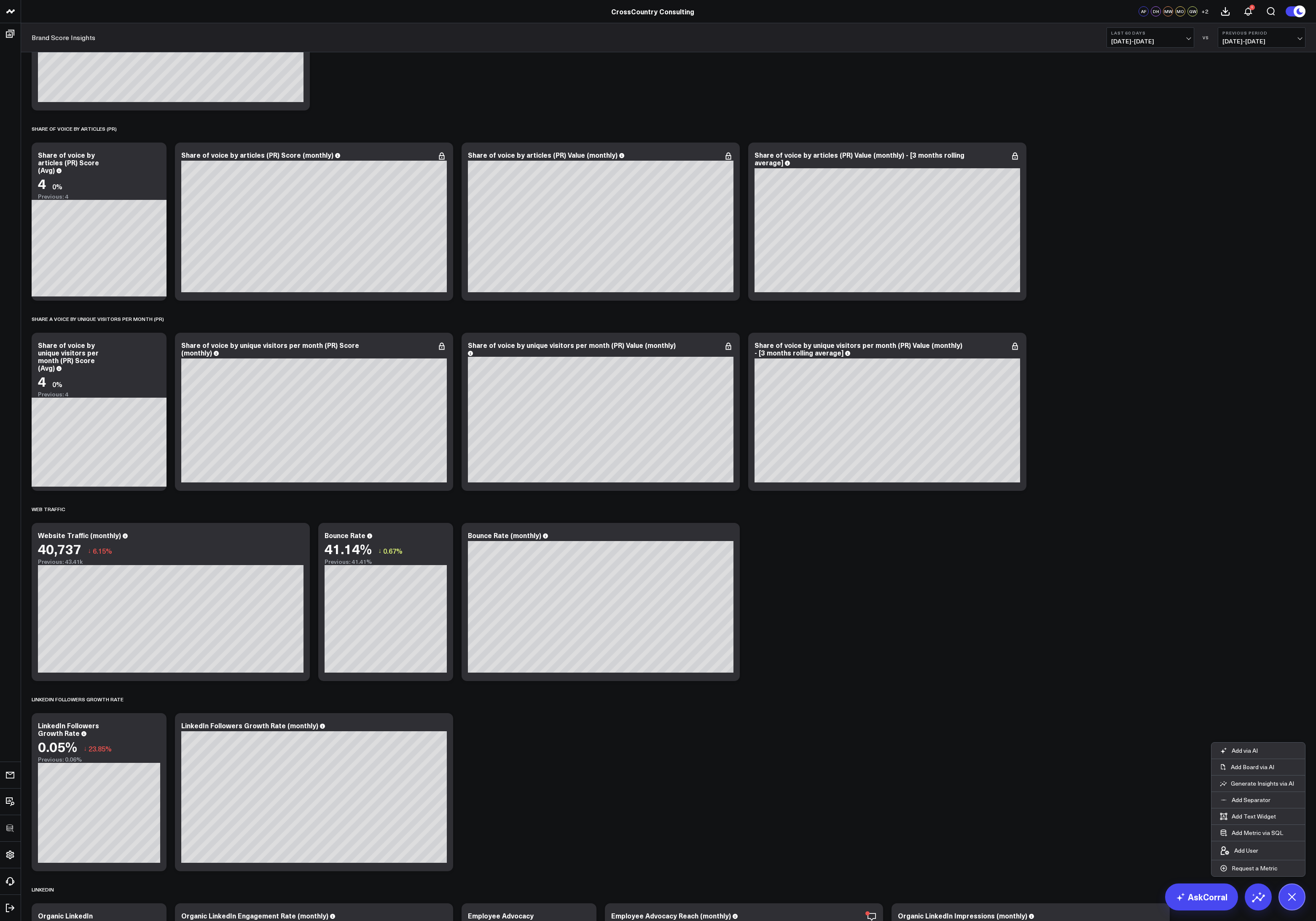
scroll to position [864, 0]
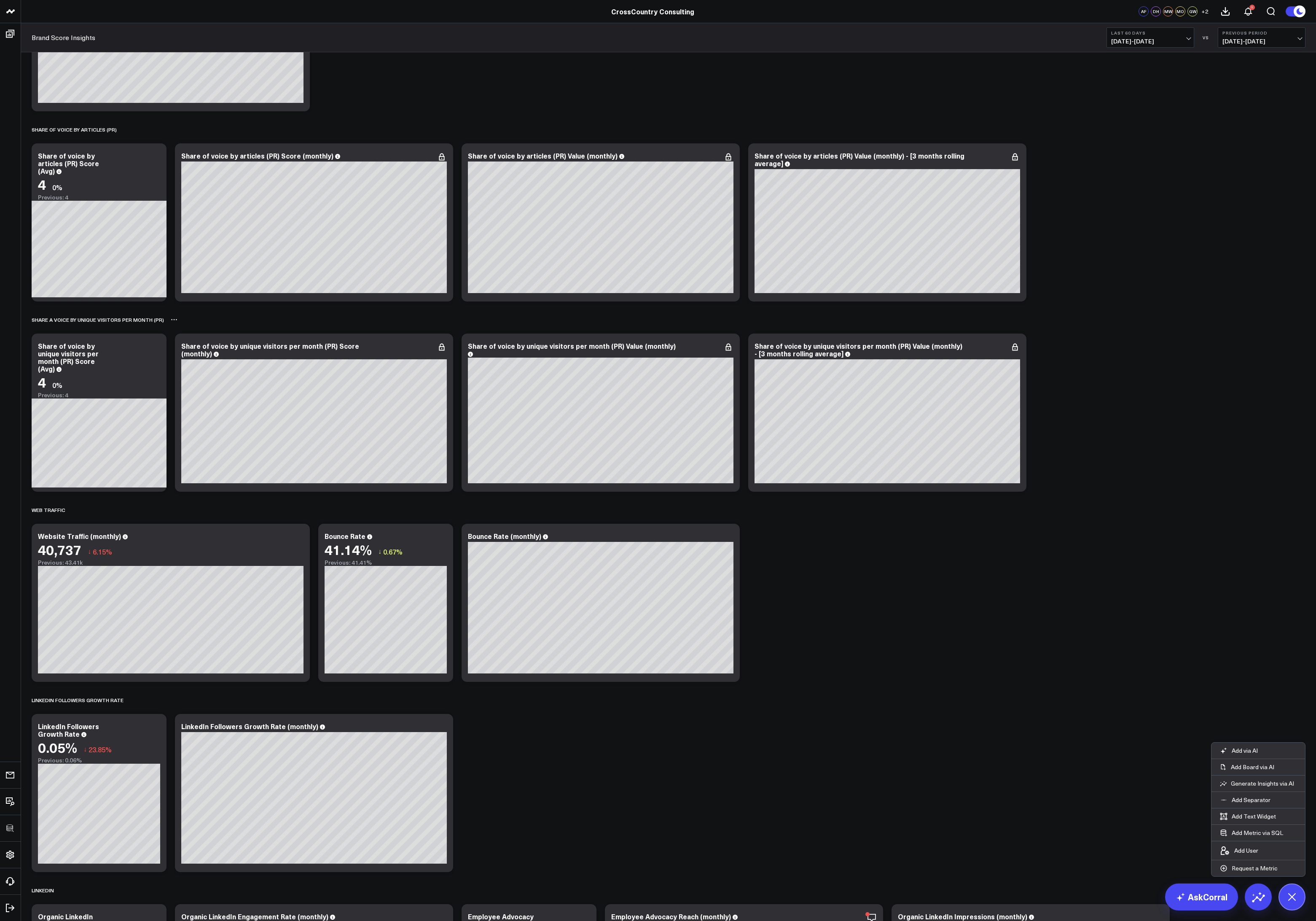
click at [180, 319] on div "SHARE A VOICE BY UNIQUE VISITORS PER MONTH (PR)" at bounding box center [668, 319] width 1274 height 19
click at [176, 320] on icon at bounding box center [176, 320] width 1 height 1
click at [195, 327] on button "Rename" at bounding box center [196, 329] width 37 height 14
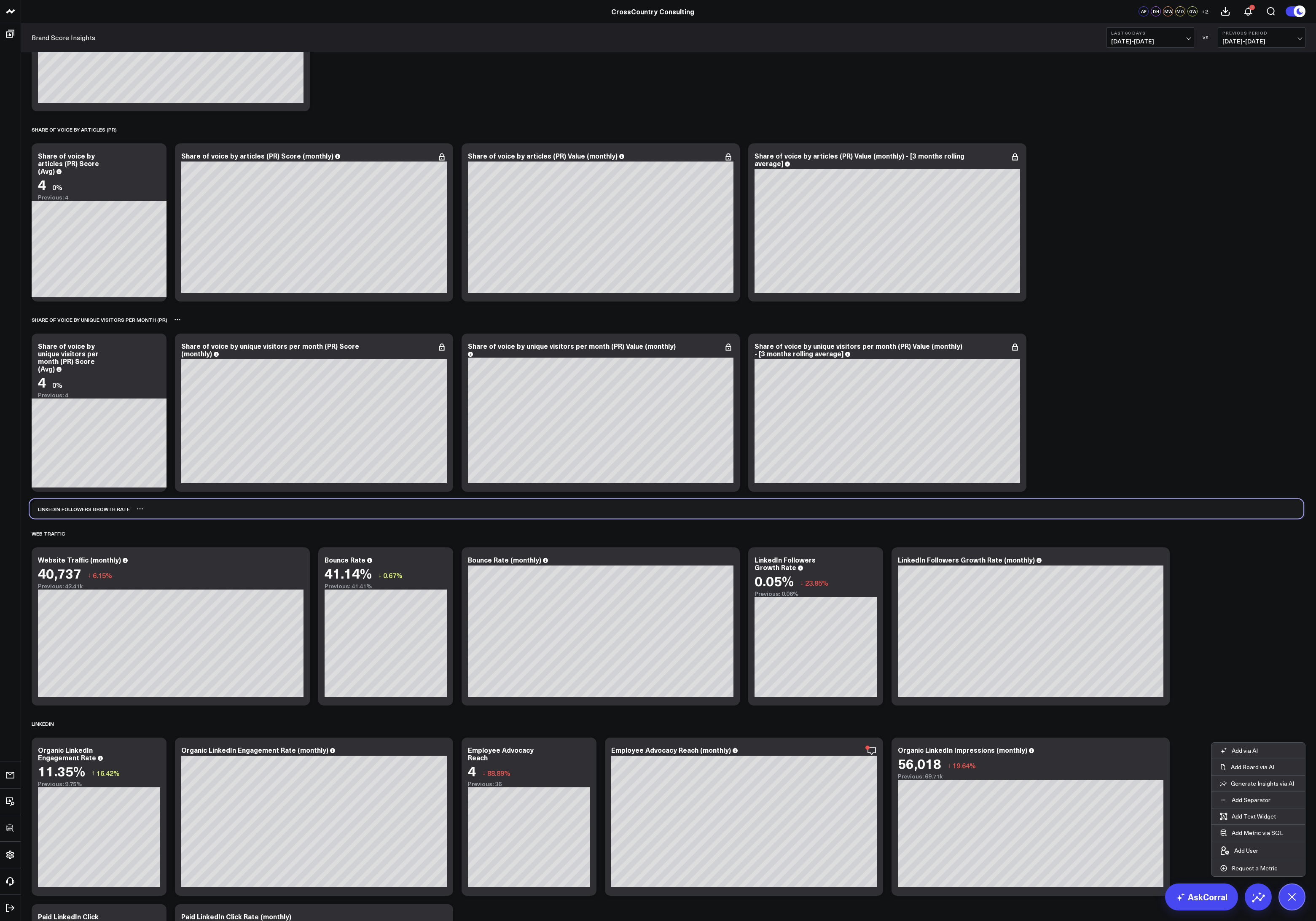
drag, startPoint x: 87, startPoint y: 702, endPoint x: 85, endPoint y: 511, distance: 191.0
click at [85, 511] on div "LinkedIn Followers Growth Rate" at bounding box center [80, 509] width 100 height 19
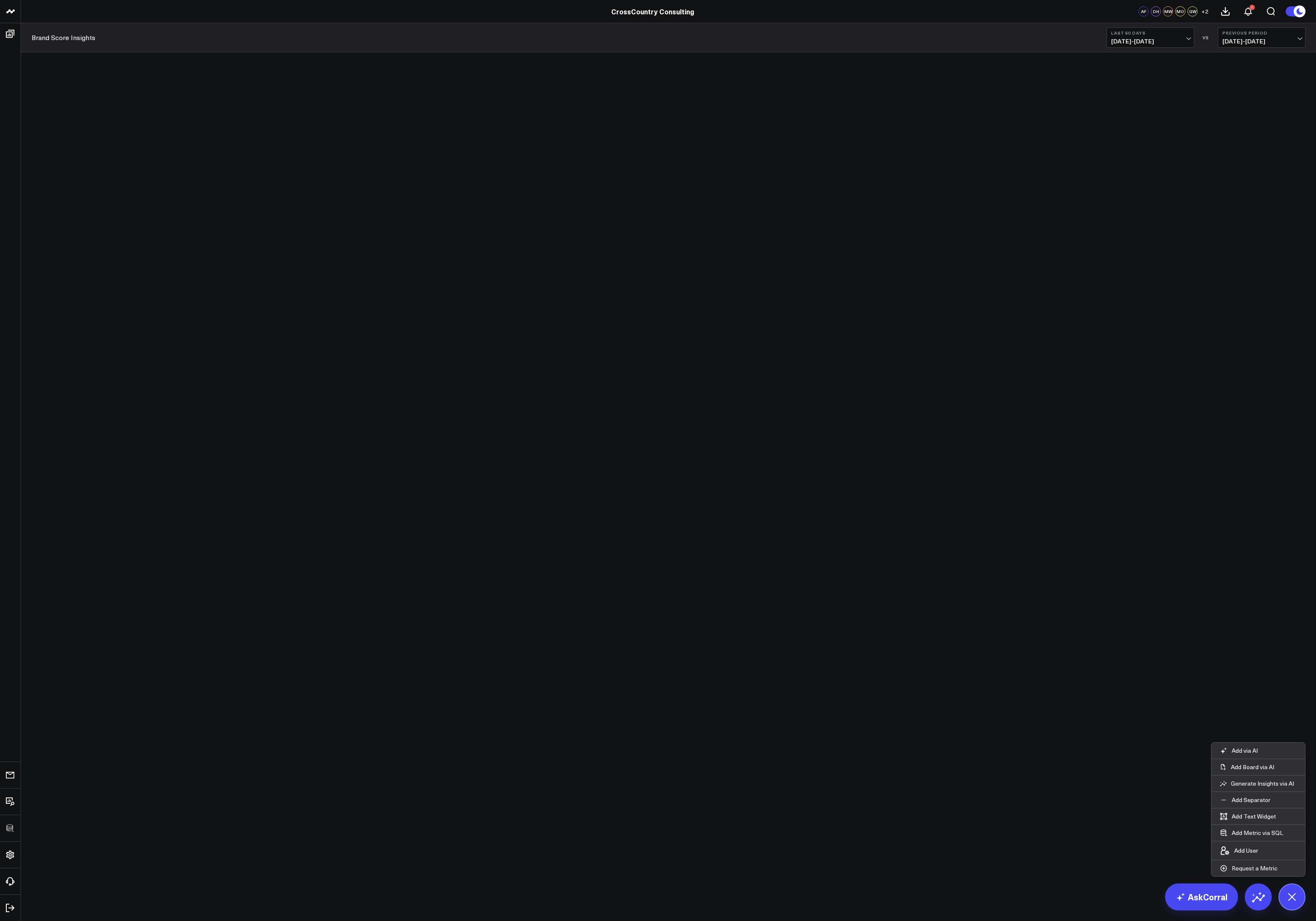
scroll to position [1076, 0]
click at [1255, 796] on p "Add Separator" at bounding box center [1251, 800] width 39 height 8
type input "Organic LinkedIn Engagement Rate"
click button "Add"
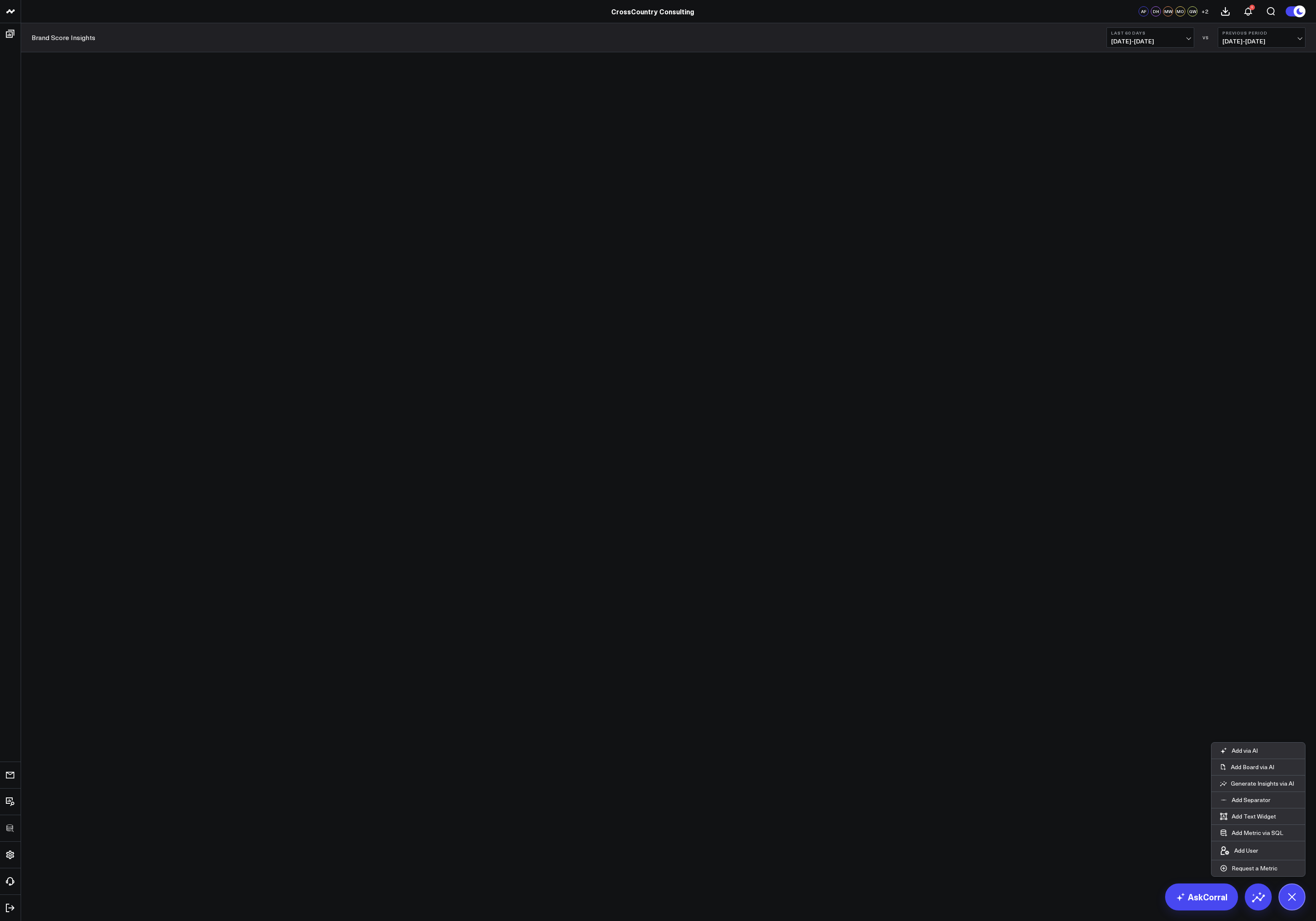
drag, startPoint x: 166, startPoint y: 884, endPoint x: 157, endPoint y: 239, distance: 645.1
click at [157, 239] on div "Overall Modify via AI Copy link to widget Ask support Remove Create linked copy…" at bounding box center [669, 435] width 1282 height 3400
drag, startPoint x: 157, startPoint y: 269, endPoint x: 152, endPoint y: 236, distance: 33.4
click div "Organic LinkedIn Engagement Rate"
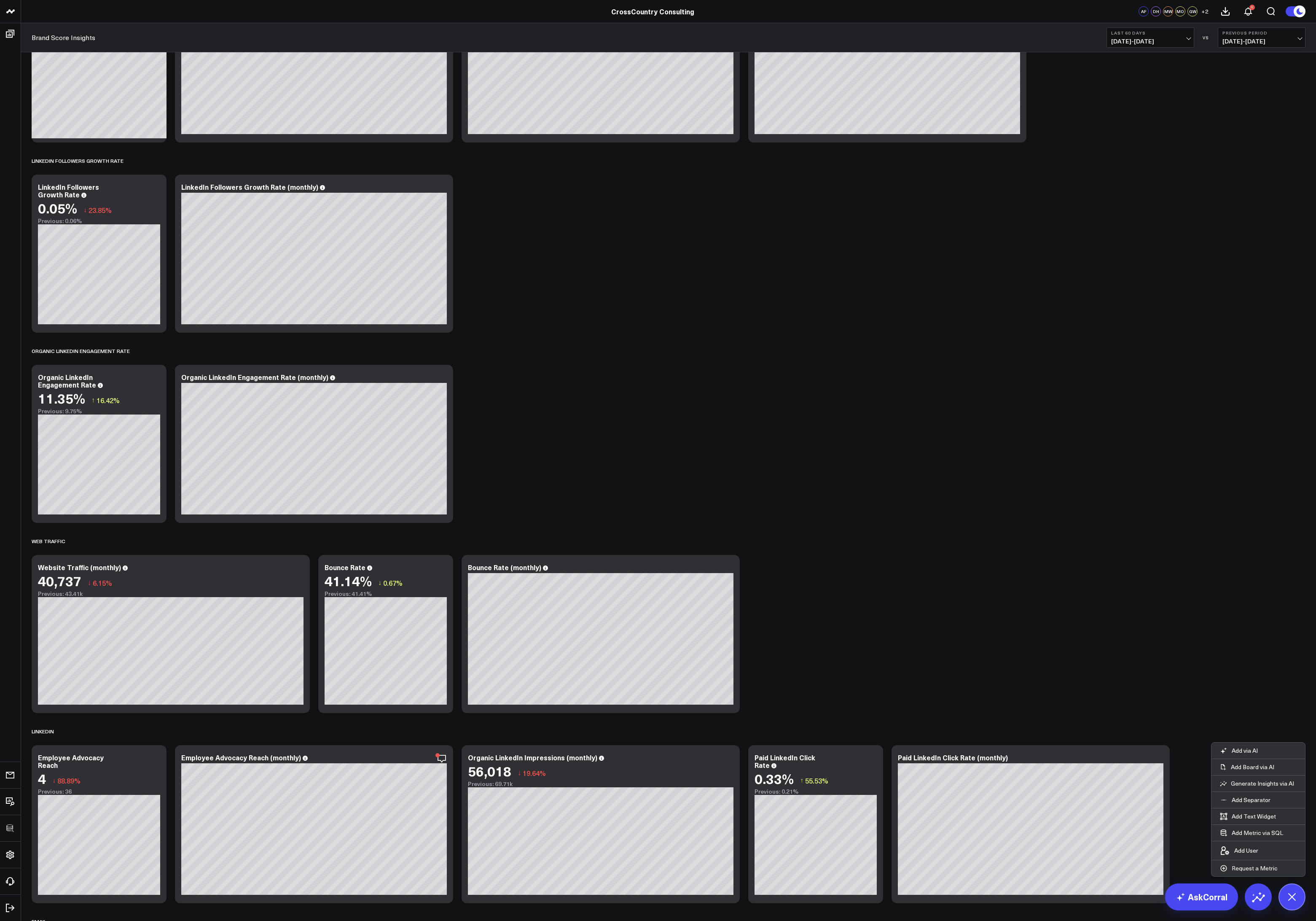
scroll to position [1216, 0]
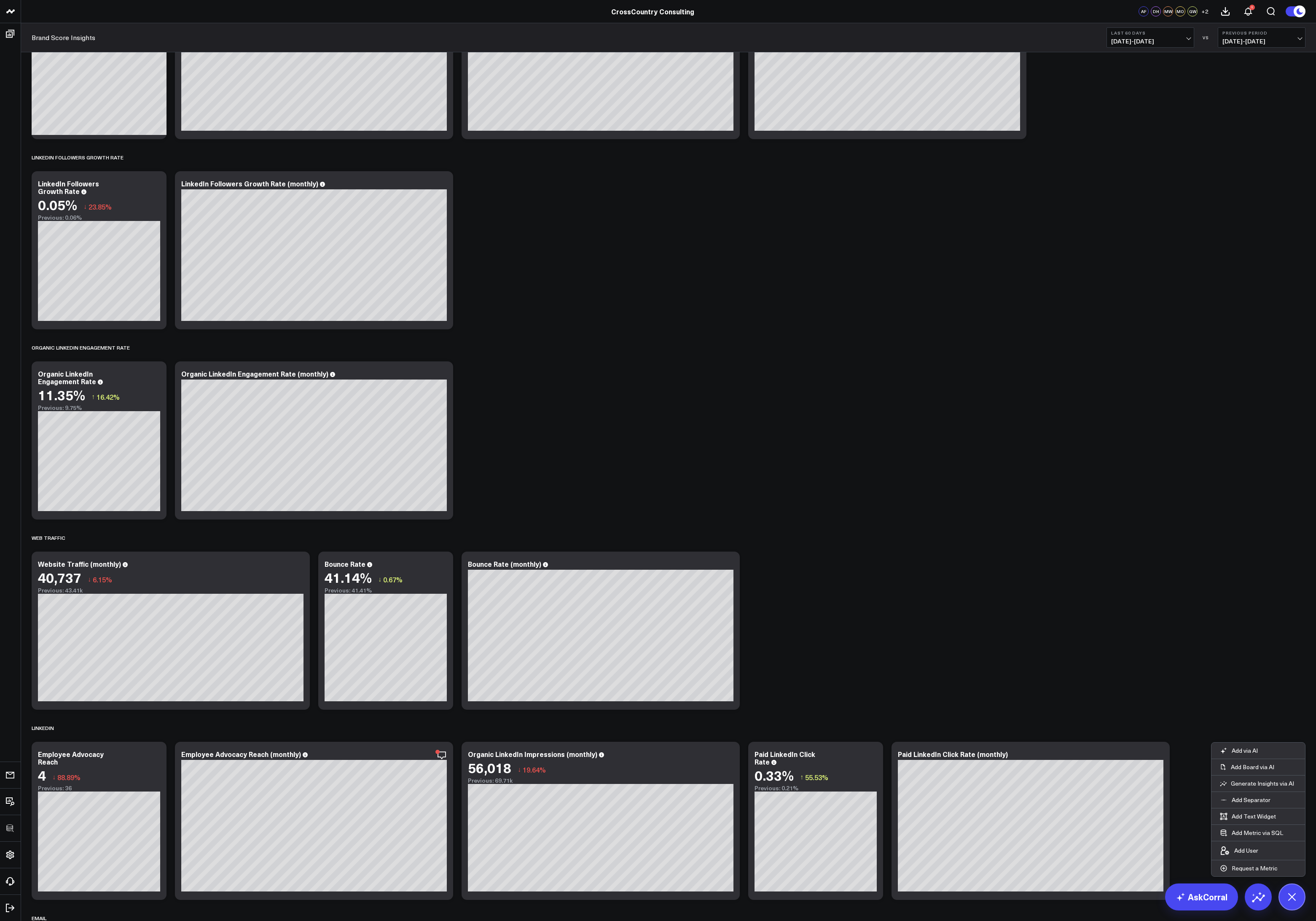
click at [794, 463] on div "Overall Modify via AI Copy link to widget Ask support Remove Create linked copy…" at bounding box center [669, 536] width 1282 height 3400
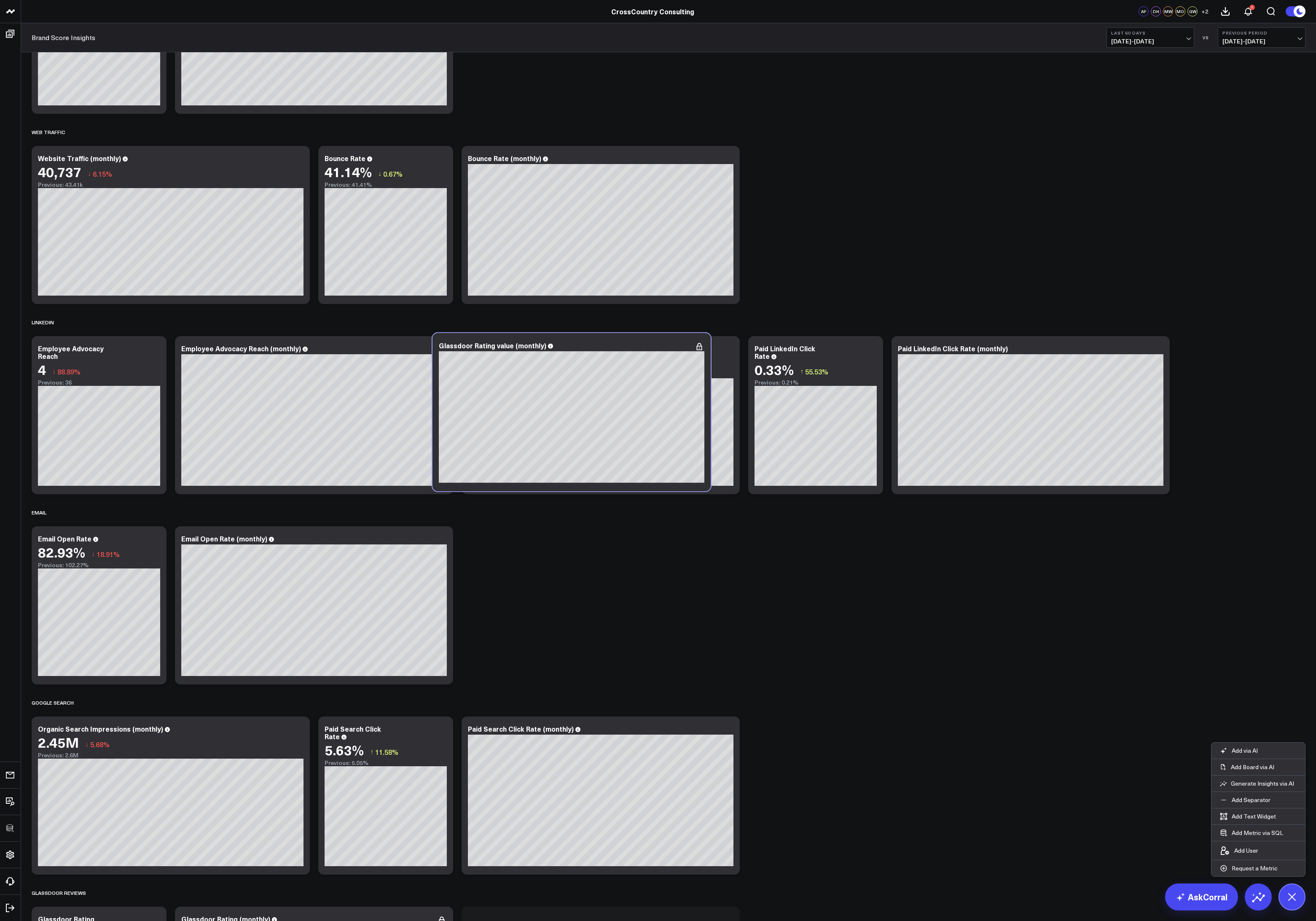
scroll to position [1642, 0]
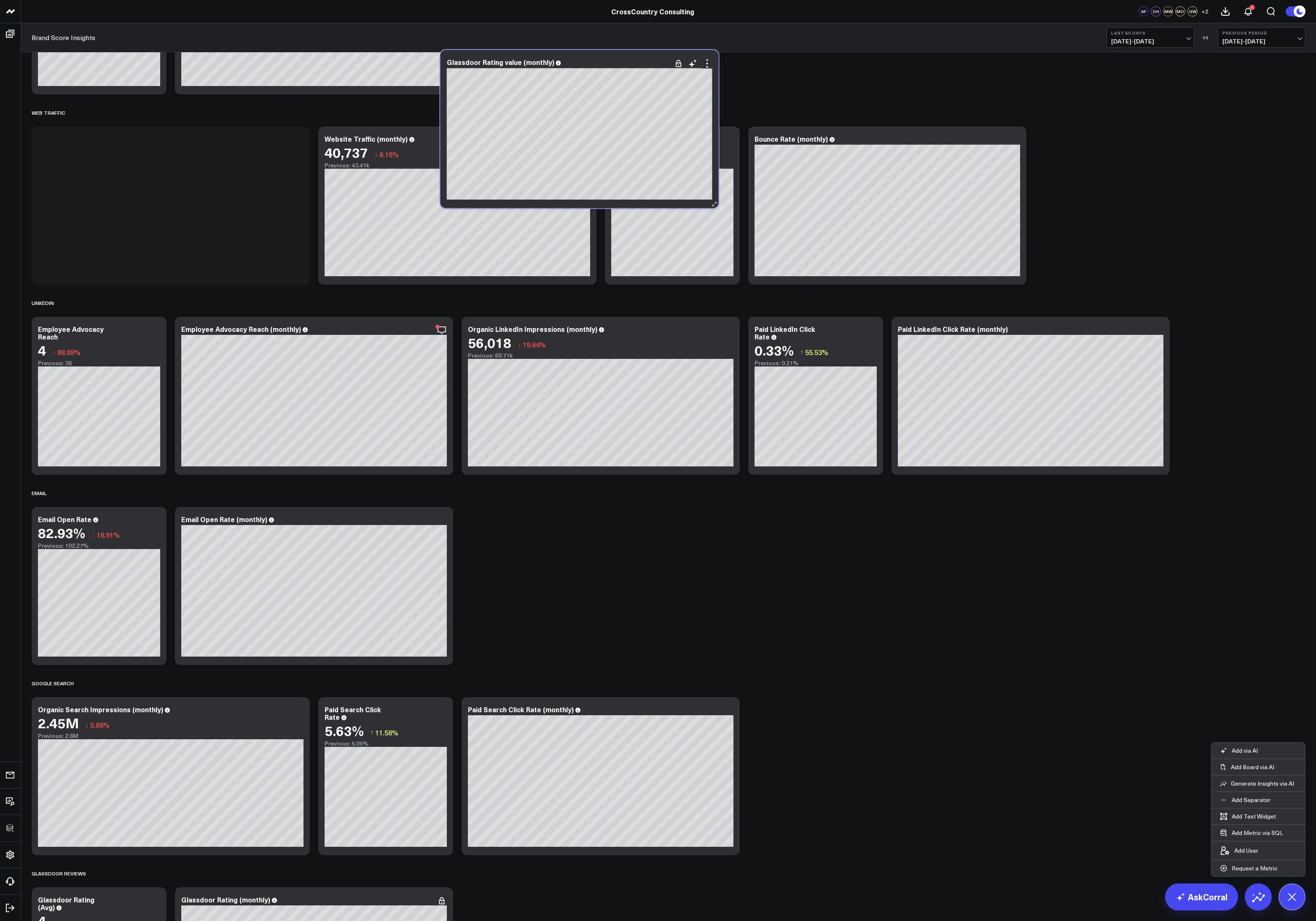
drag, startPoint x: 660, startPoint y: 913, endPoint x: 639, endPoint y: 56, distance: 857.3
click at [639, 56] on div "Glassdoor Rating value (monthly) [#c8c8fa fontSize:9px][/] [#fff fontSize:16px]…" at bounding box center [579, 128] width 278 height 158
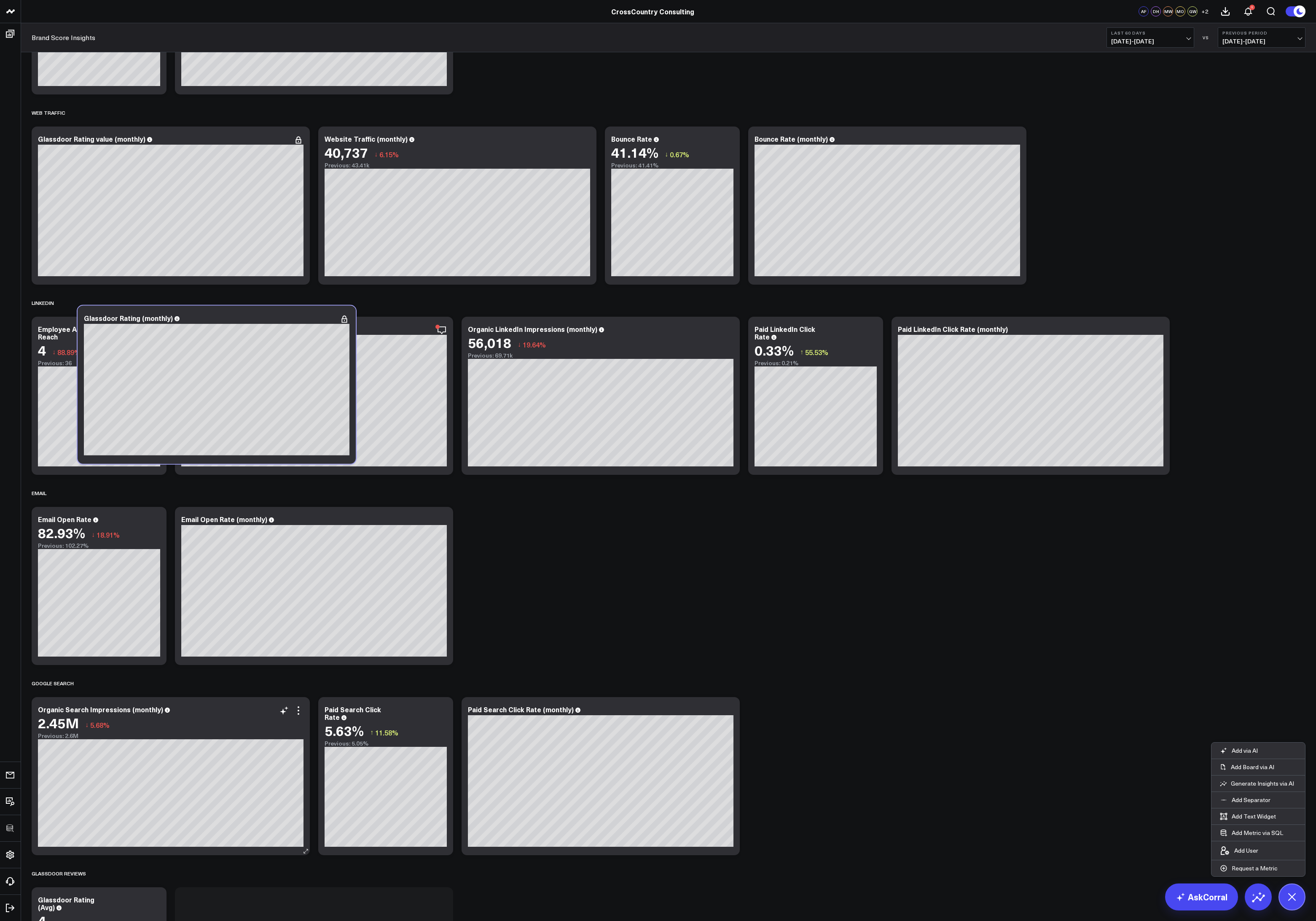
scroll to position [1652, 0]
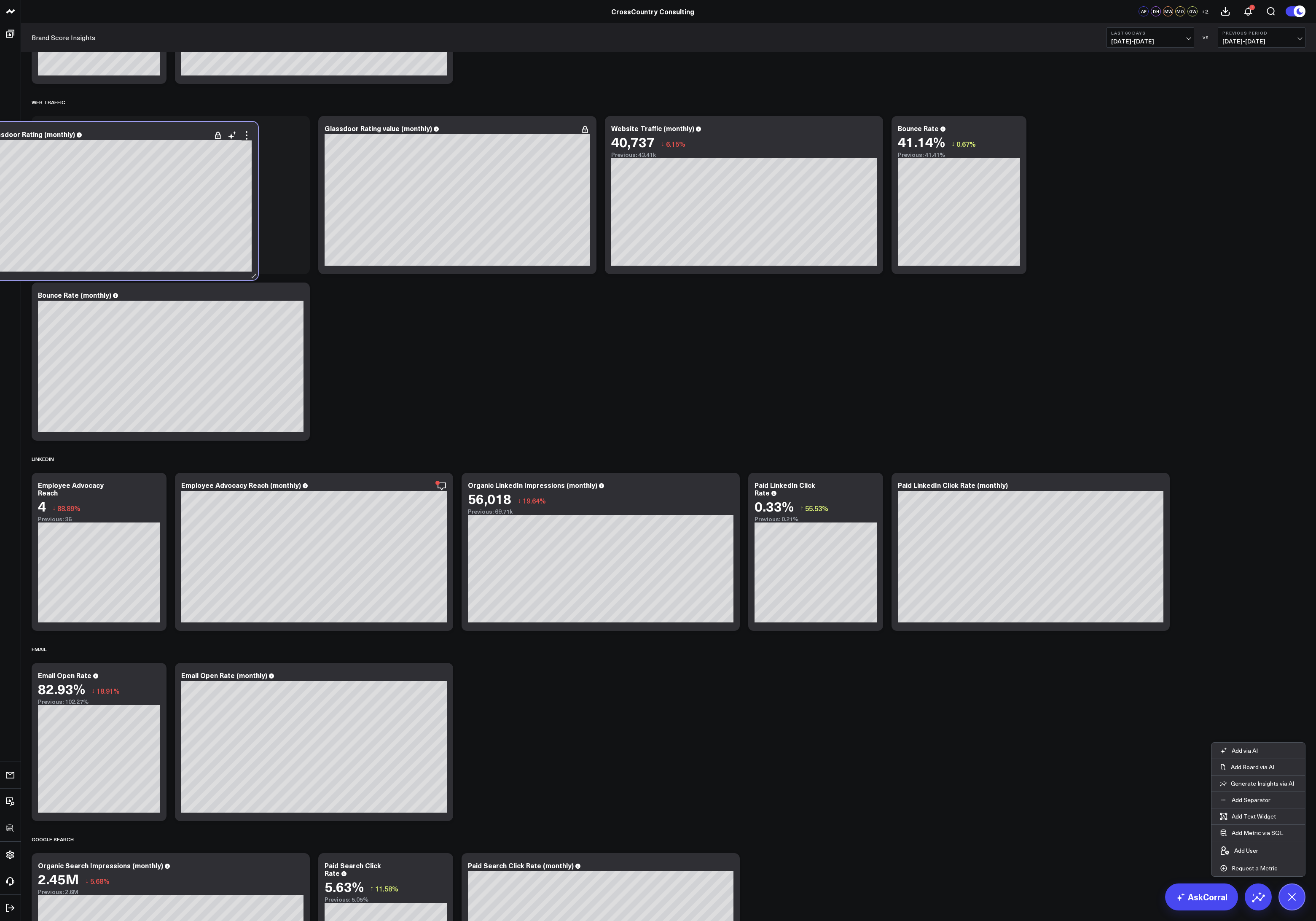
drag, startPoint x: 319, startPoint y: 902, endPoint x: 145, endPoint y: 278, distance: 647.8
click at [145, 278] on div "Glassdoor Rating (monthly) [fontSize:14px lineHeight:16px]Rating[/] [fontSize:1…" at bounding box center [119, 200] width 278 height 158
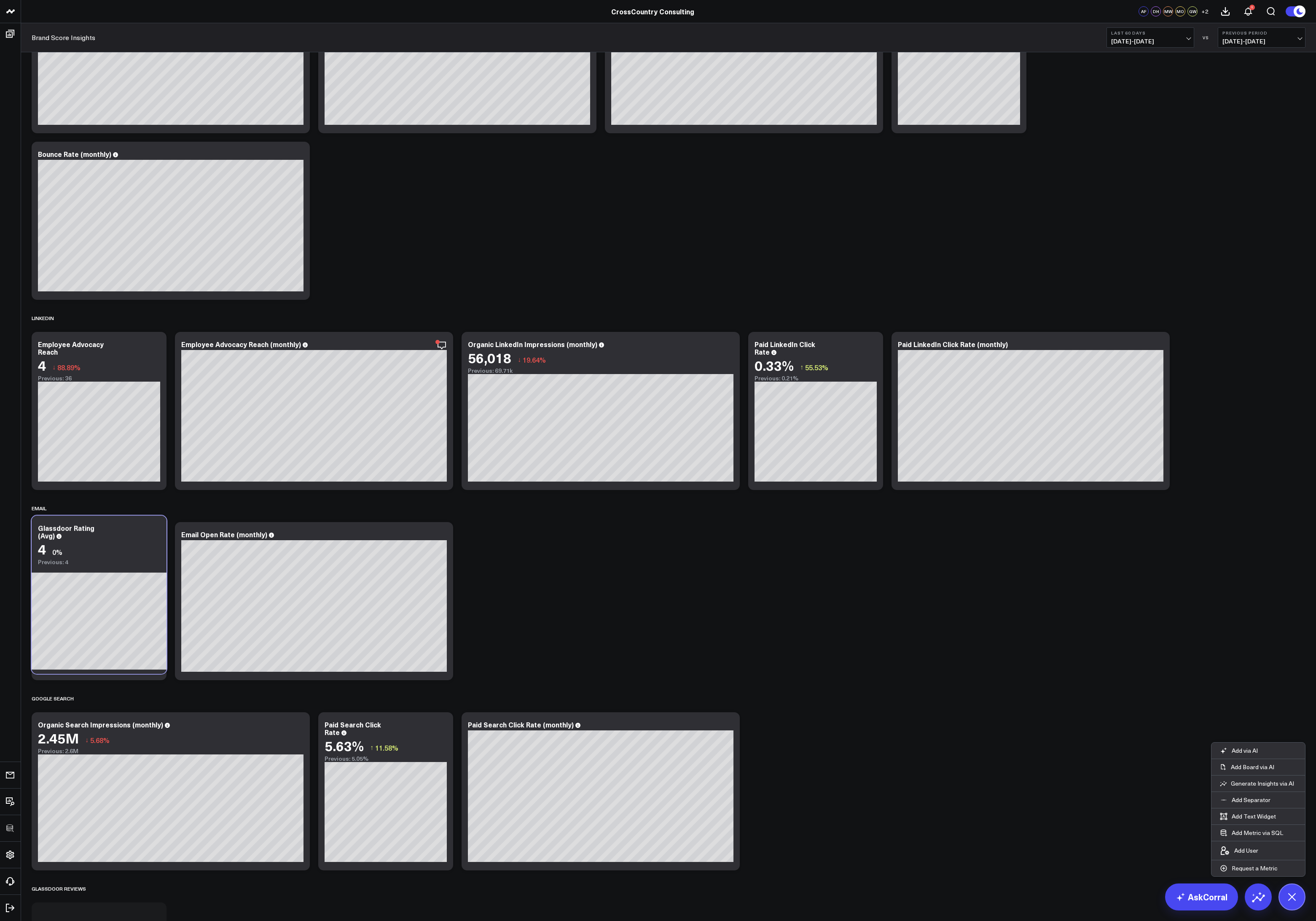
scroll to position [1805, 0]
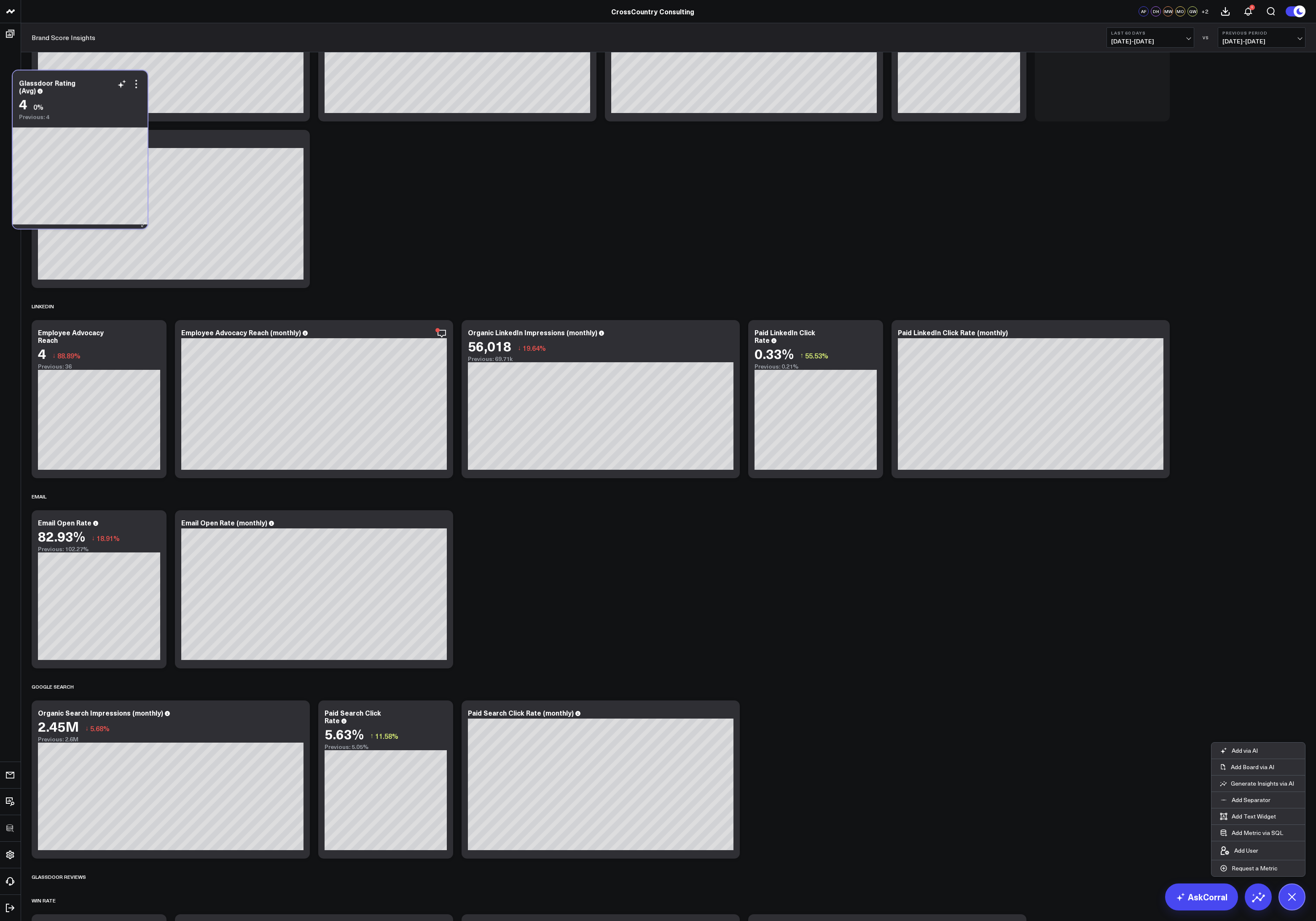
drag, startPoint x: 112, startPoint y: 910, endPoint x: 88, endPoint y: 104, distance: 806.4
click at [88, 104] on div "Glassdoor Rating (Avg) 4 0% Previous: 4" at bounding box center [80, 95] width 135 height 50
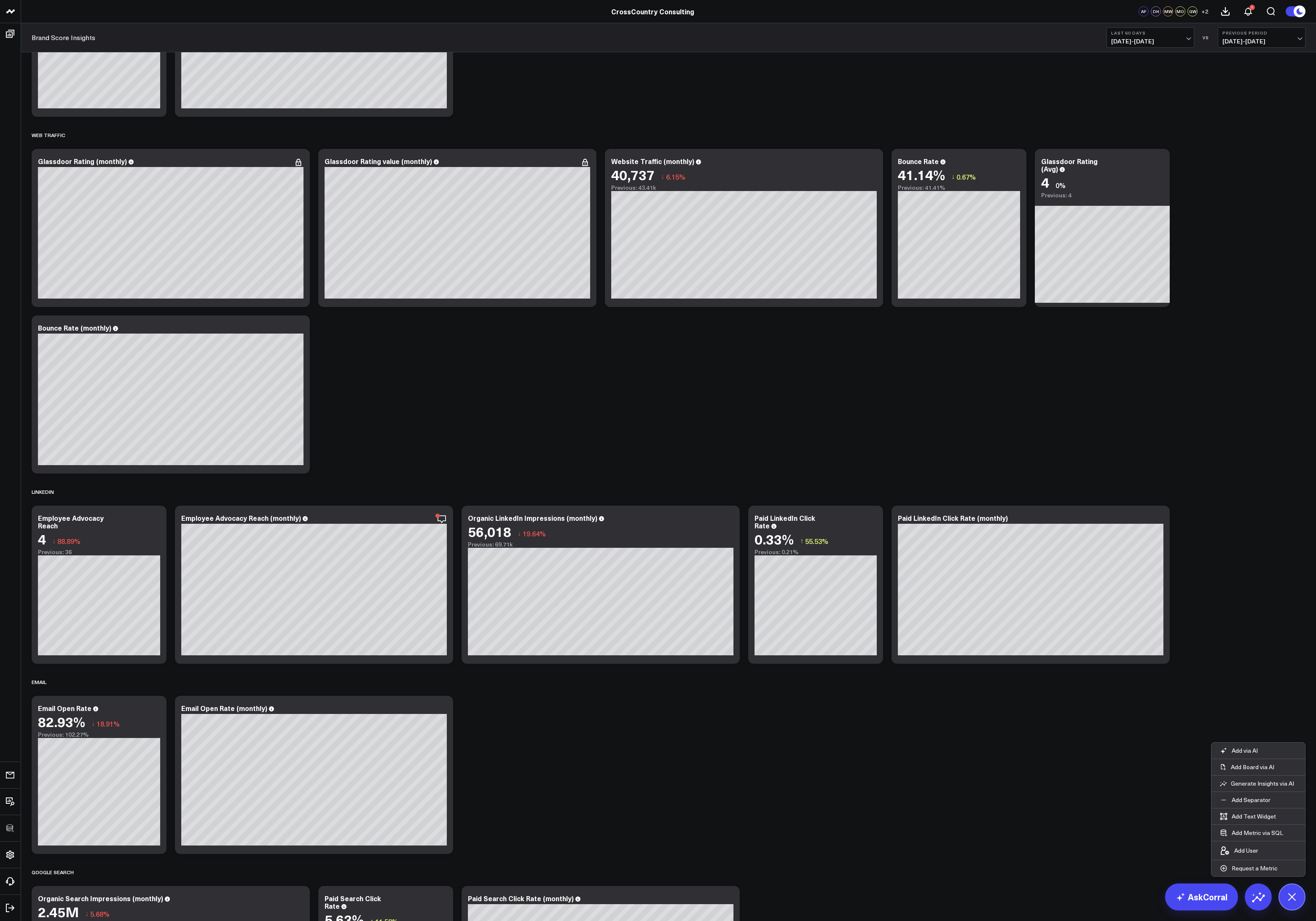
scroll to position [1595, 0]
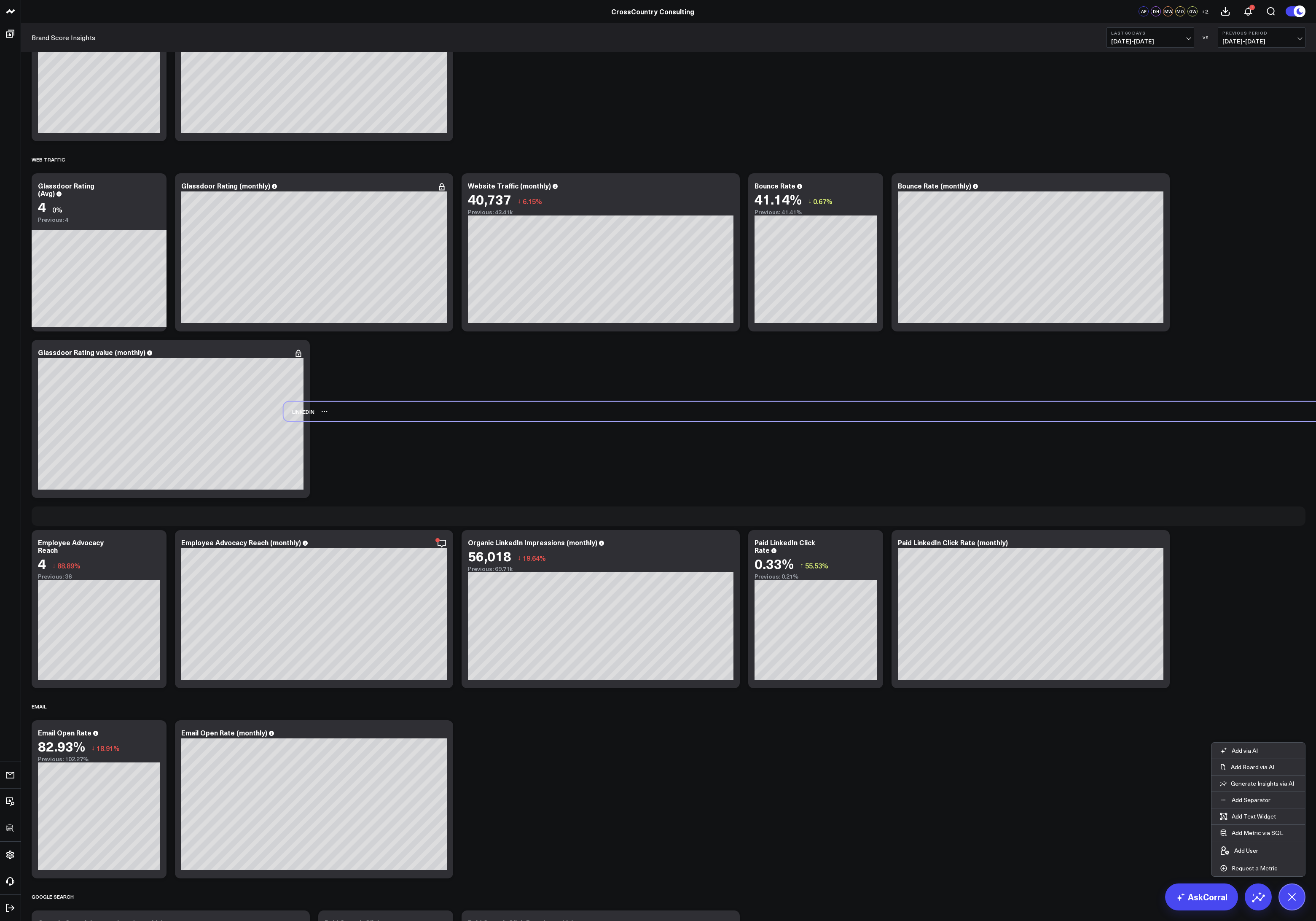
drag, startPoint x: 45, startPoint y: 351, endPoint x: 297, endPoint y: 412, distance: 259.3
click at [297, 412] on div "LINKEDIN" at bounding box center [299, 411] width 31 height 19
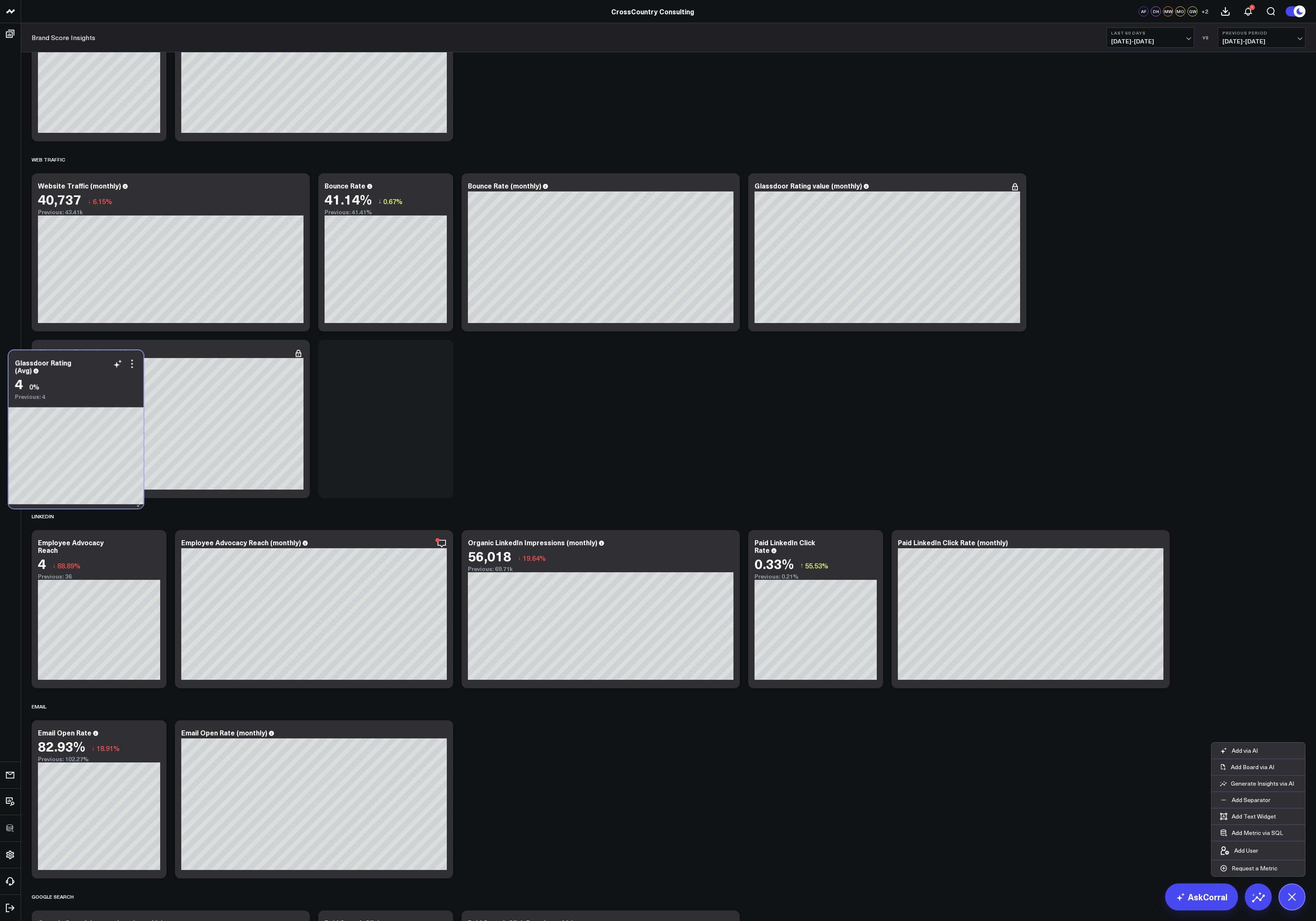
drag, startPoint x: 106, startPoint y: 214, endPoint x: 83, endPoint y: 391, distance: 178.5
click at [83, 391] on div "4 0%" at bounding box center [76, 384] width 122 height 15
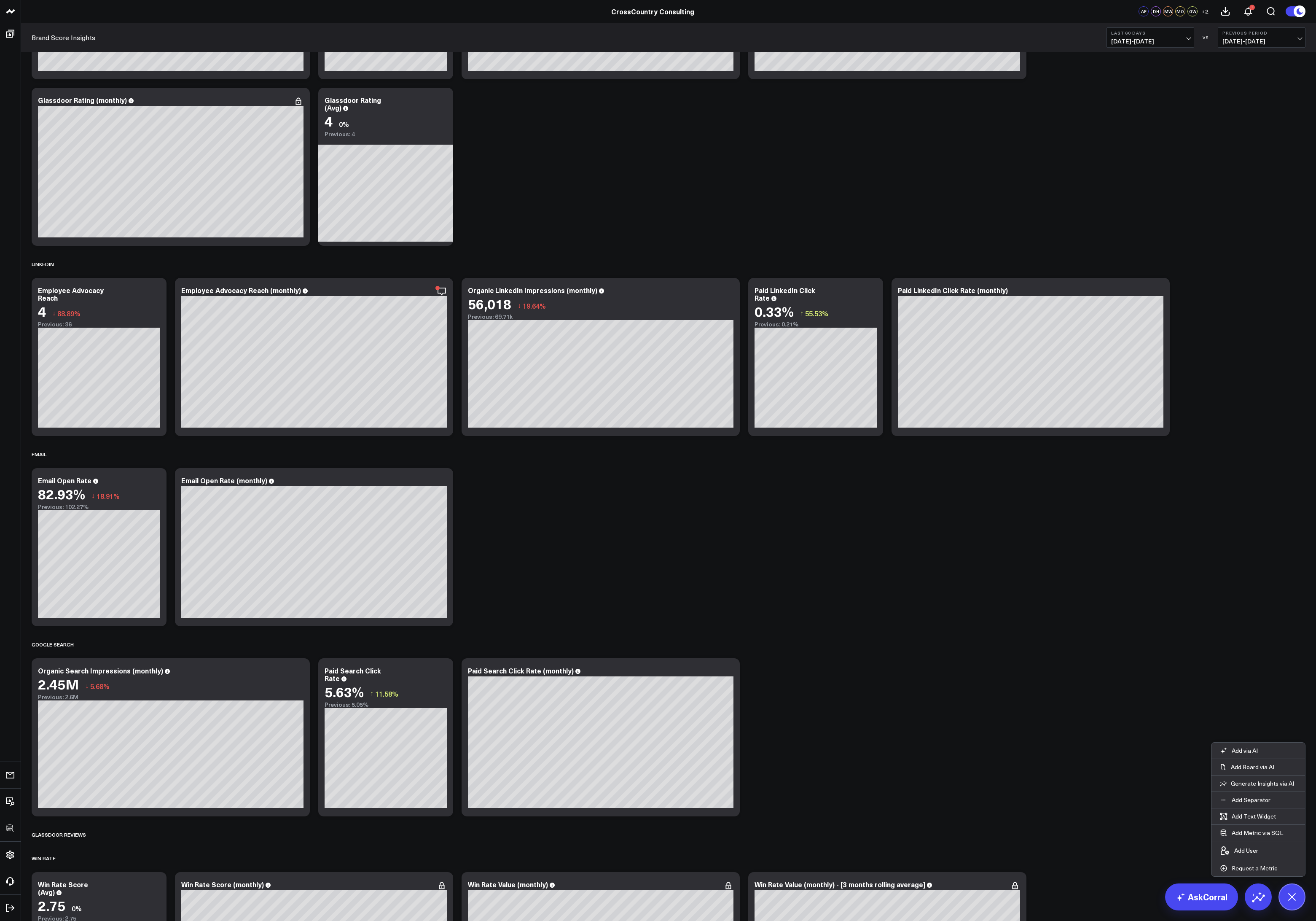
scroll to position [1845, 0]
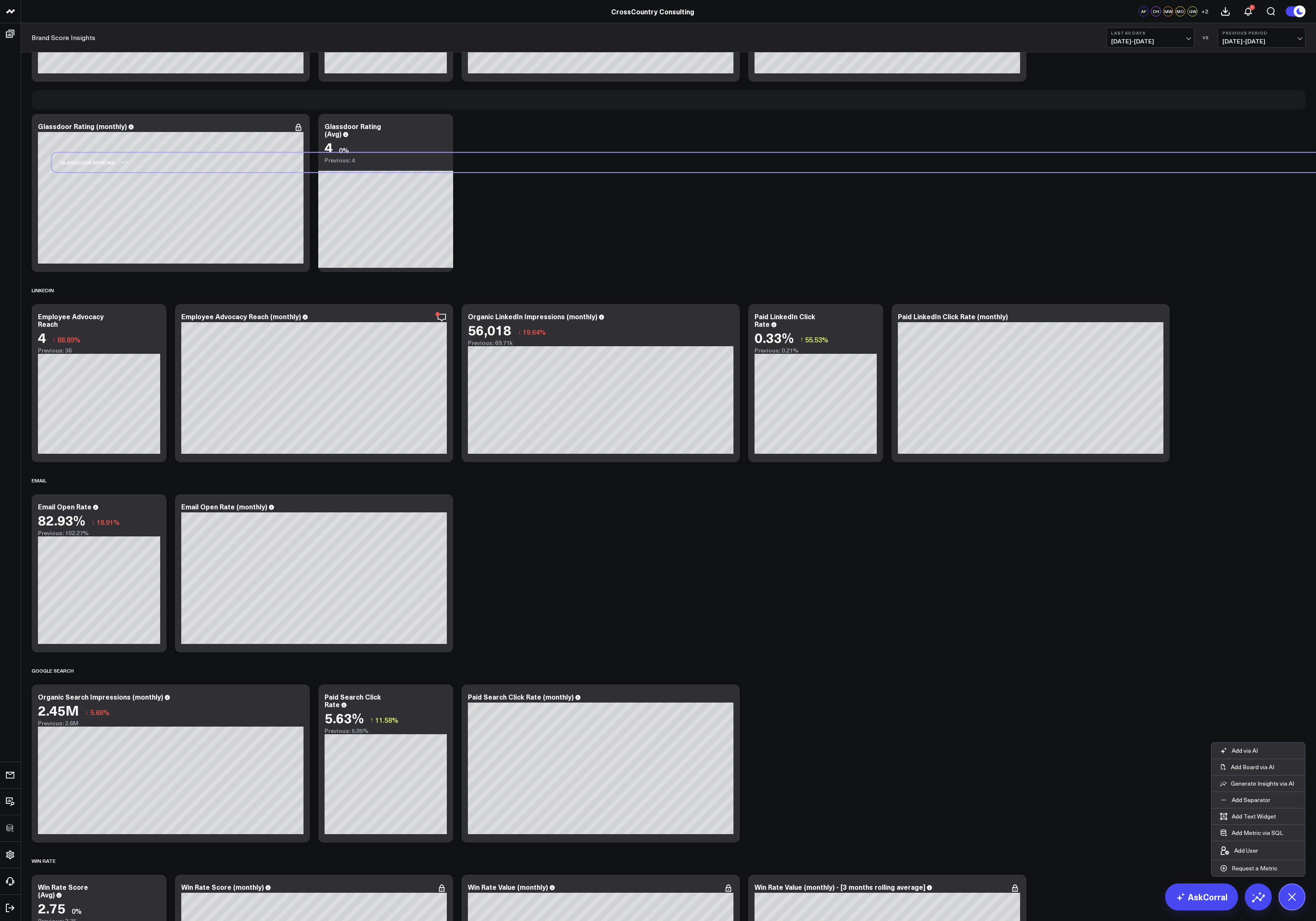
drag, startPoint x: 154, startPoint y: 843, endPoint x: 174, endPoint y: 168, distance: 675.3
click at [174, 168] on div "GLASSDOOR REVIEWS" at bounding box center [688, 163] width 1274 height 19
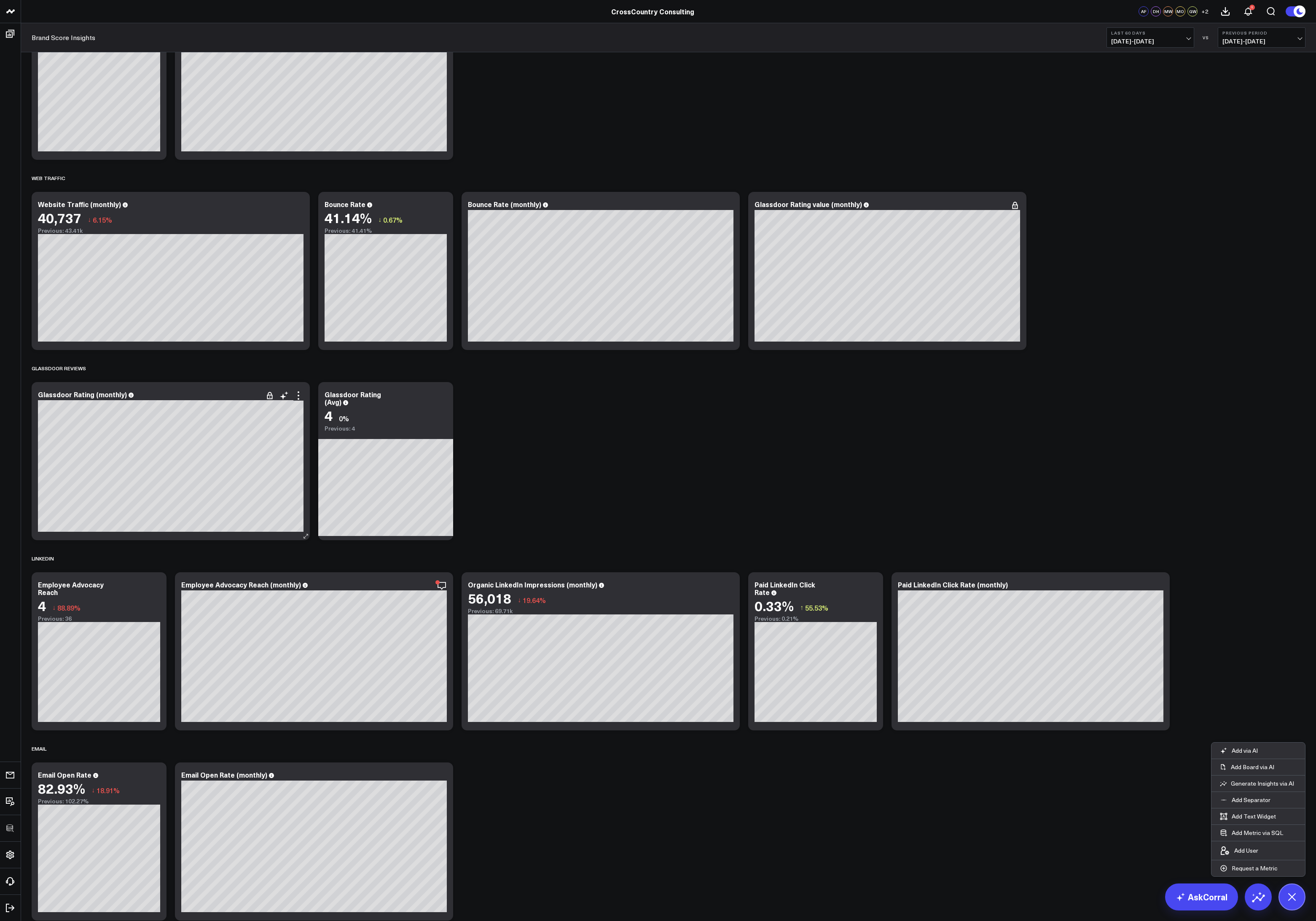
scroll to position [1557, 0]
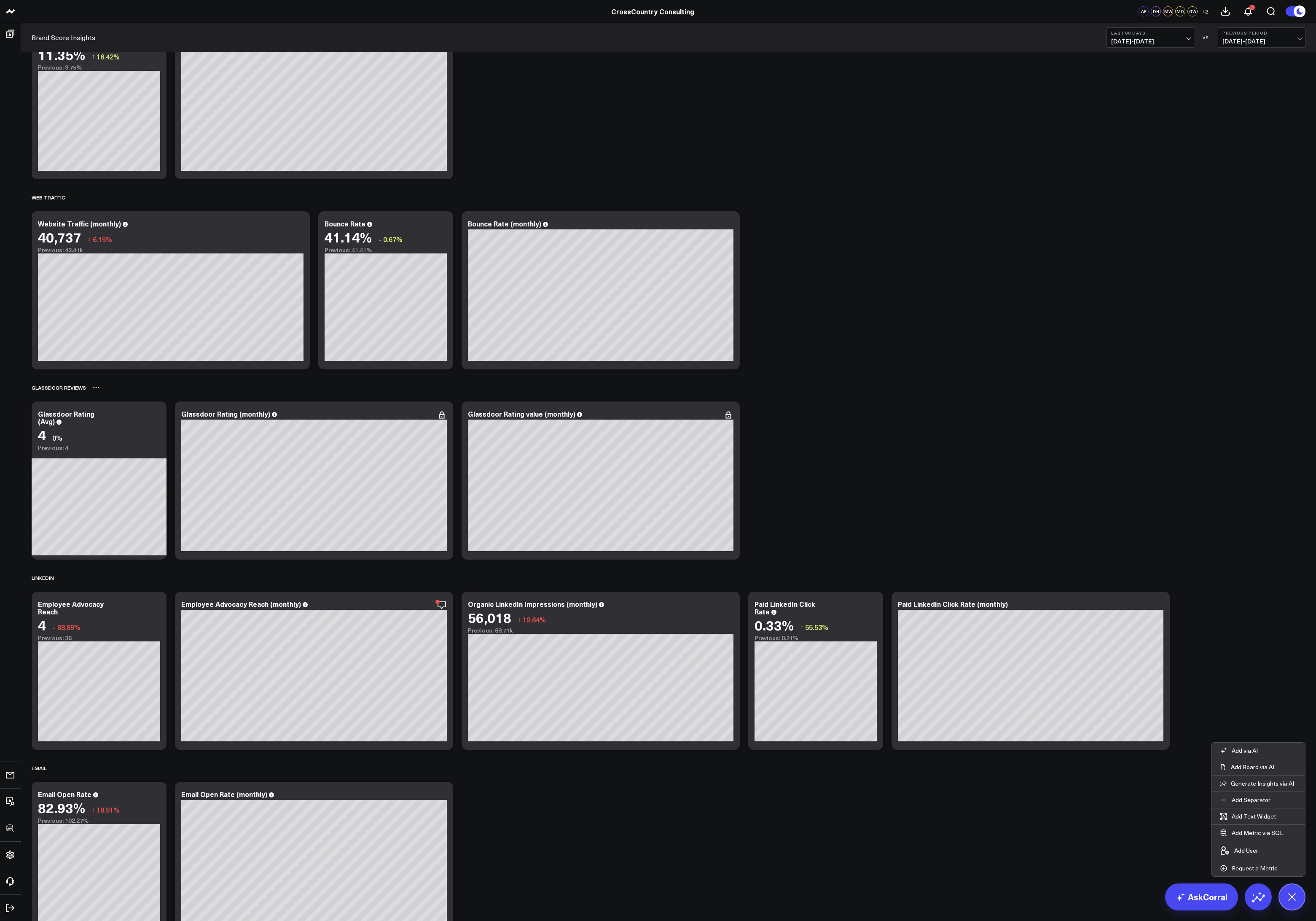
click at [95, 392] on button at bounding box center [96, 387] width 7 height 10
click at [105, 395] on button "Rename" at bounding box center [119, 397] width 37 height 14
click at [201, 387] on div "GLASSDOOR RATING" at bounding box center [668, 387] width 1274 height 19
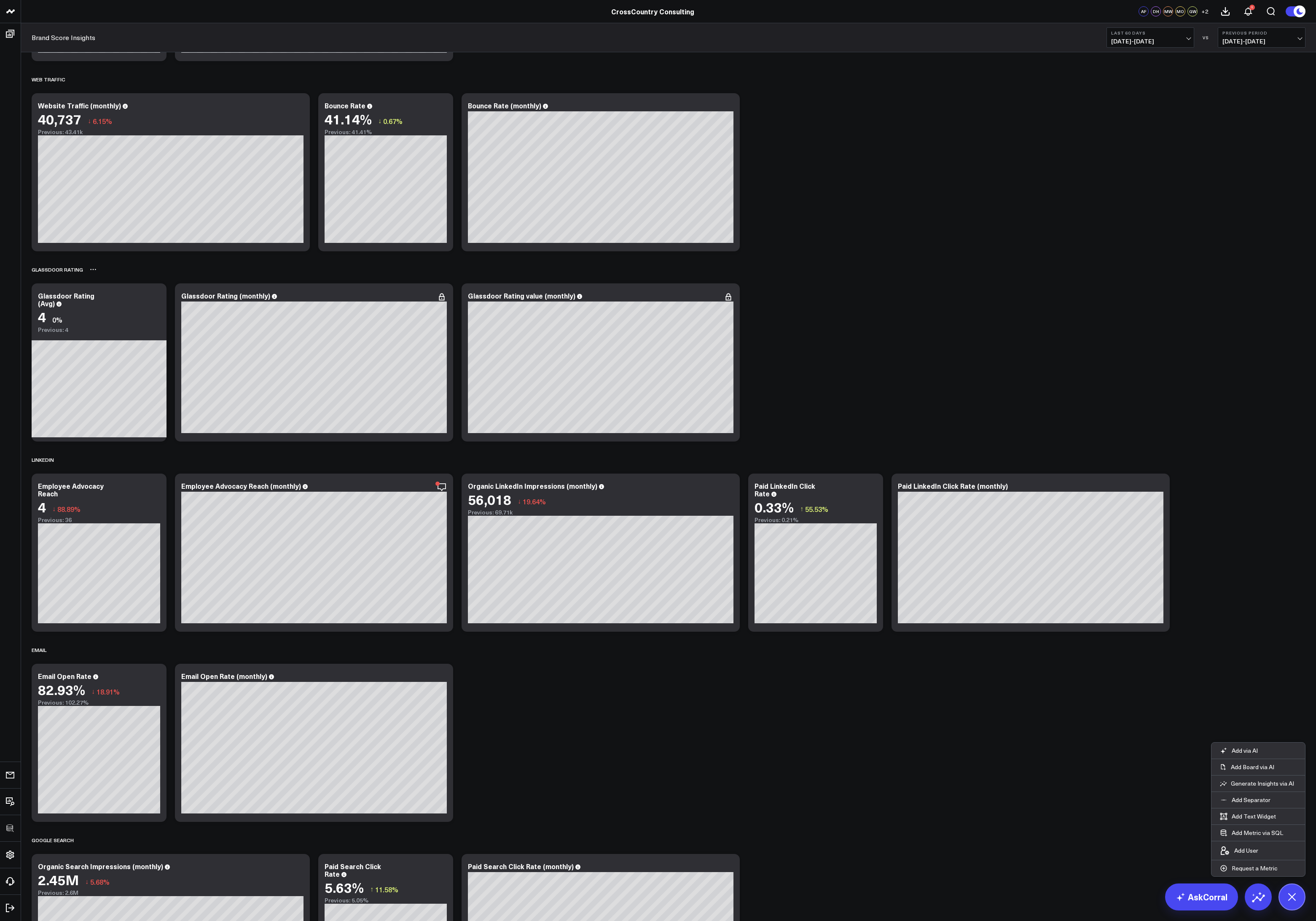
scroll to position [1694, 0]
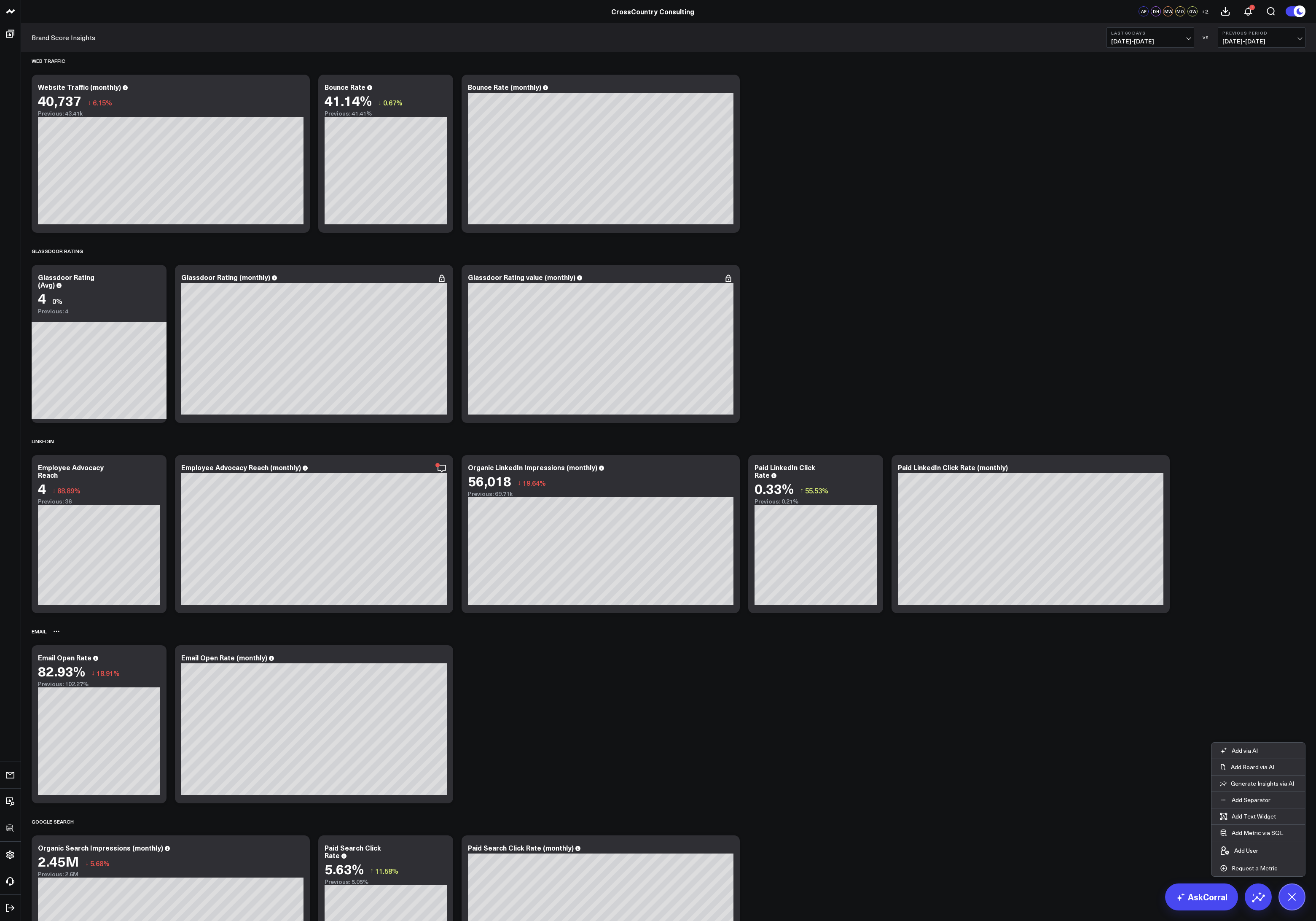
click at [56, 631] on icon at bounding box center [56, 631] width 7 height 7
click at [73, 637] on button "Rename" at bounding box center [79, 640] width 37 height 14
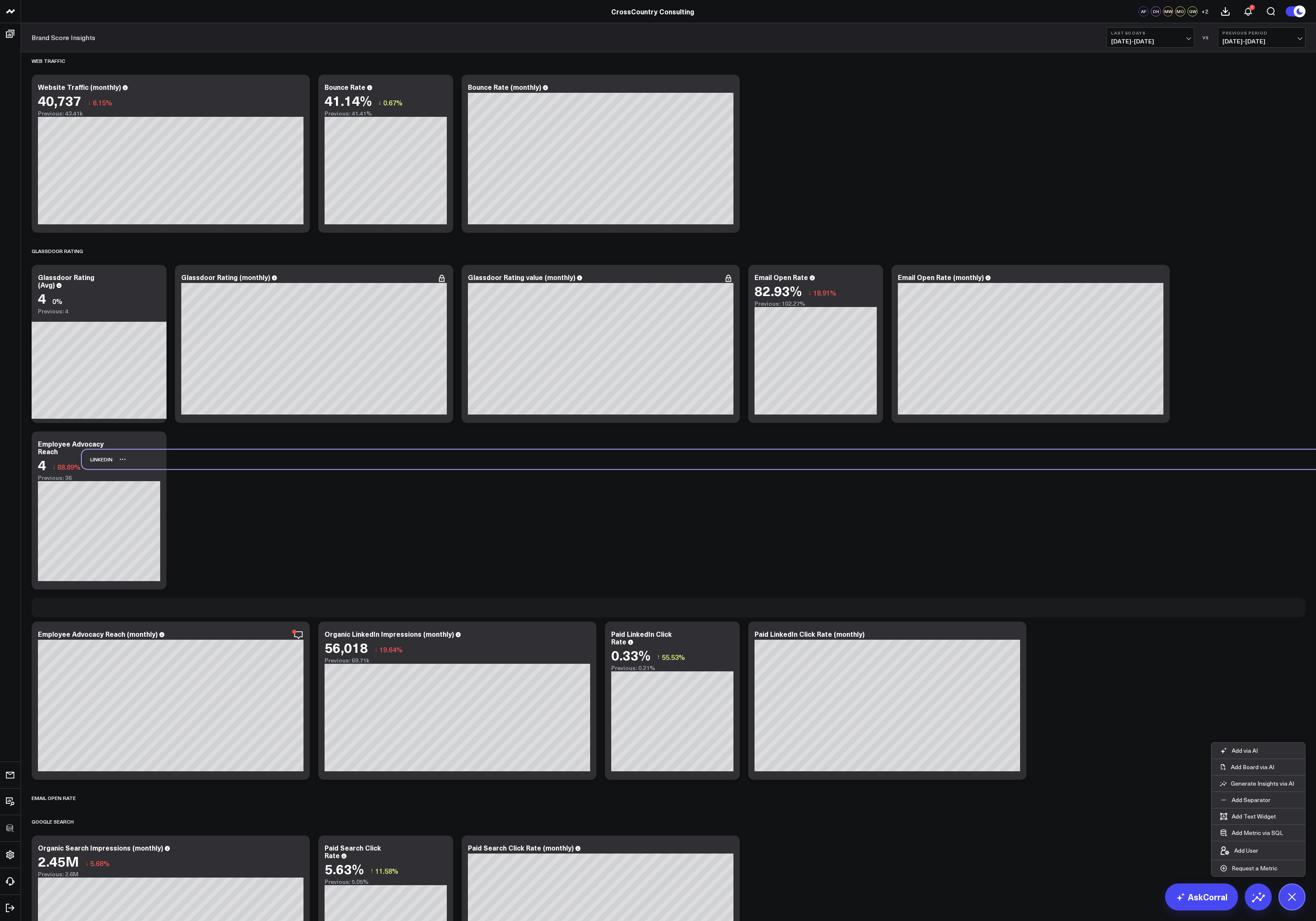
drag, startPoint x: 40, startPoint y: 436, endPoint x: 90, endPoint y: 454, distance: 53.1
click at [90, 454] on div "LINKEDIN" at bounding box center [97, 459] width 31 height 19
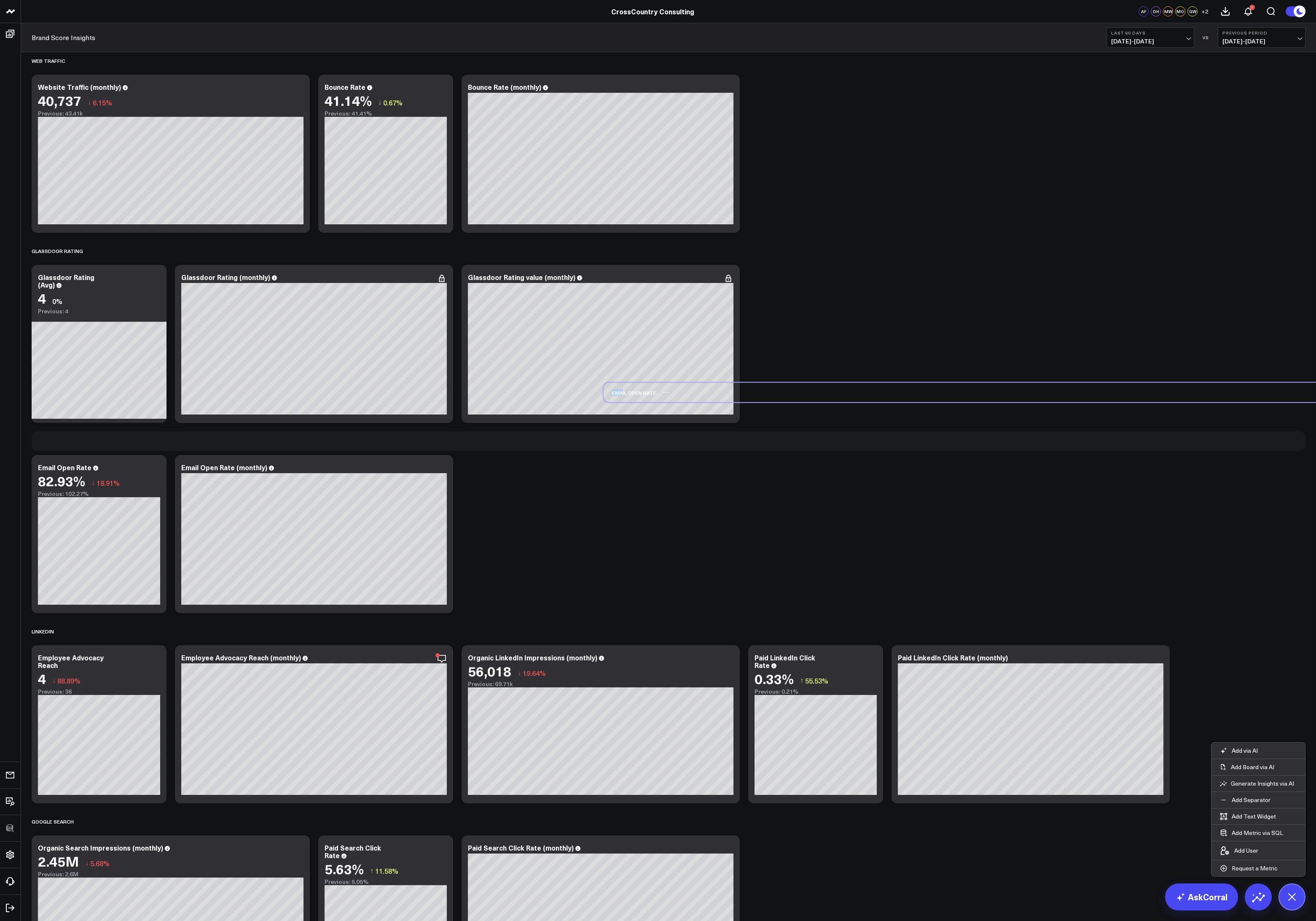
drag, startPoint x: 52, startPoint y: 632, endPoint x: 624, endPoint y: 394, distance: 619.5
click at [624, 394] on div "Email Open Rate" at bounding box center [630, 393] width 53 height 19
click at [1246, 799] on p "Add Separator" at bounding box center [1251, 800] width 39 height 8
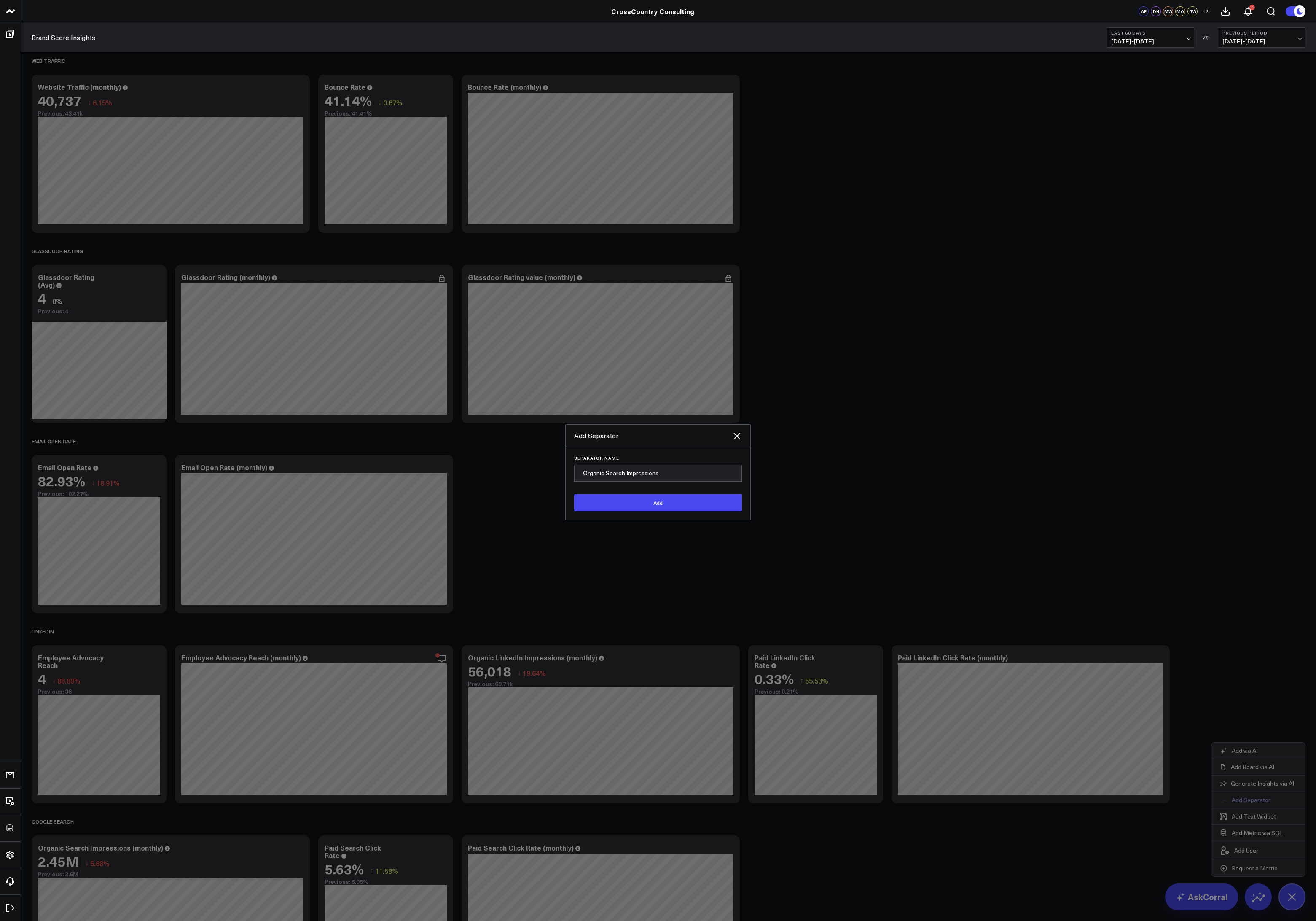
type input "Organic Search Impressions"
click at [574, 494] on button "Add" at bounding box center [658, 502] width 168 height 17
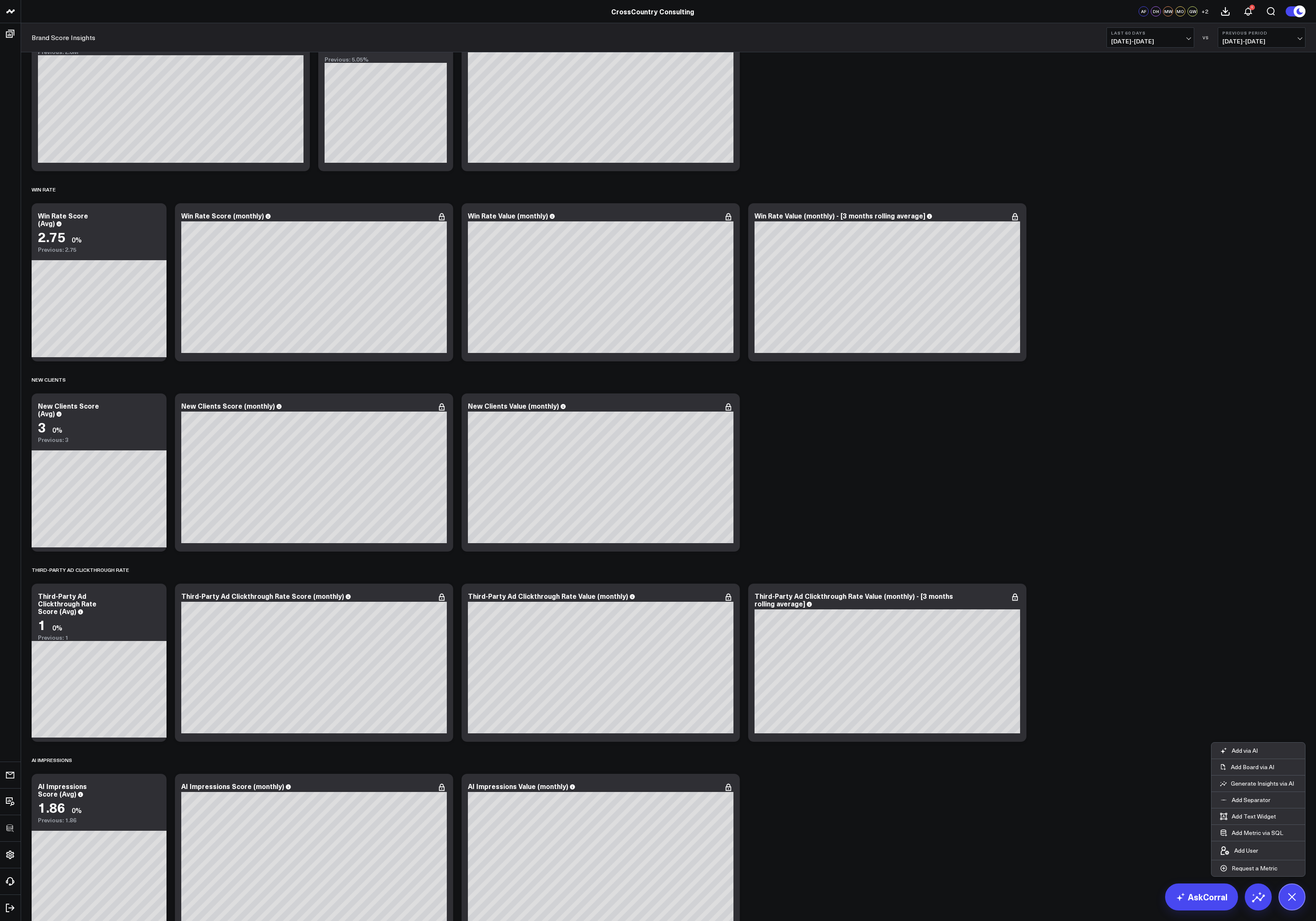
scroll to position [2582, 0]
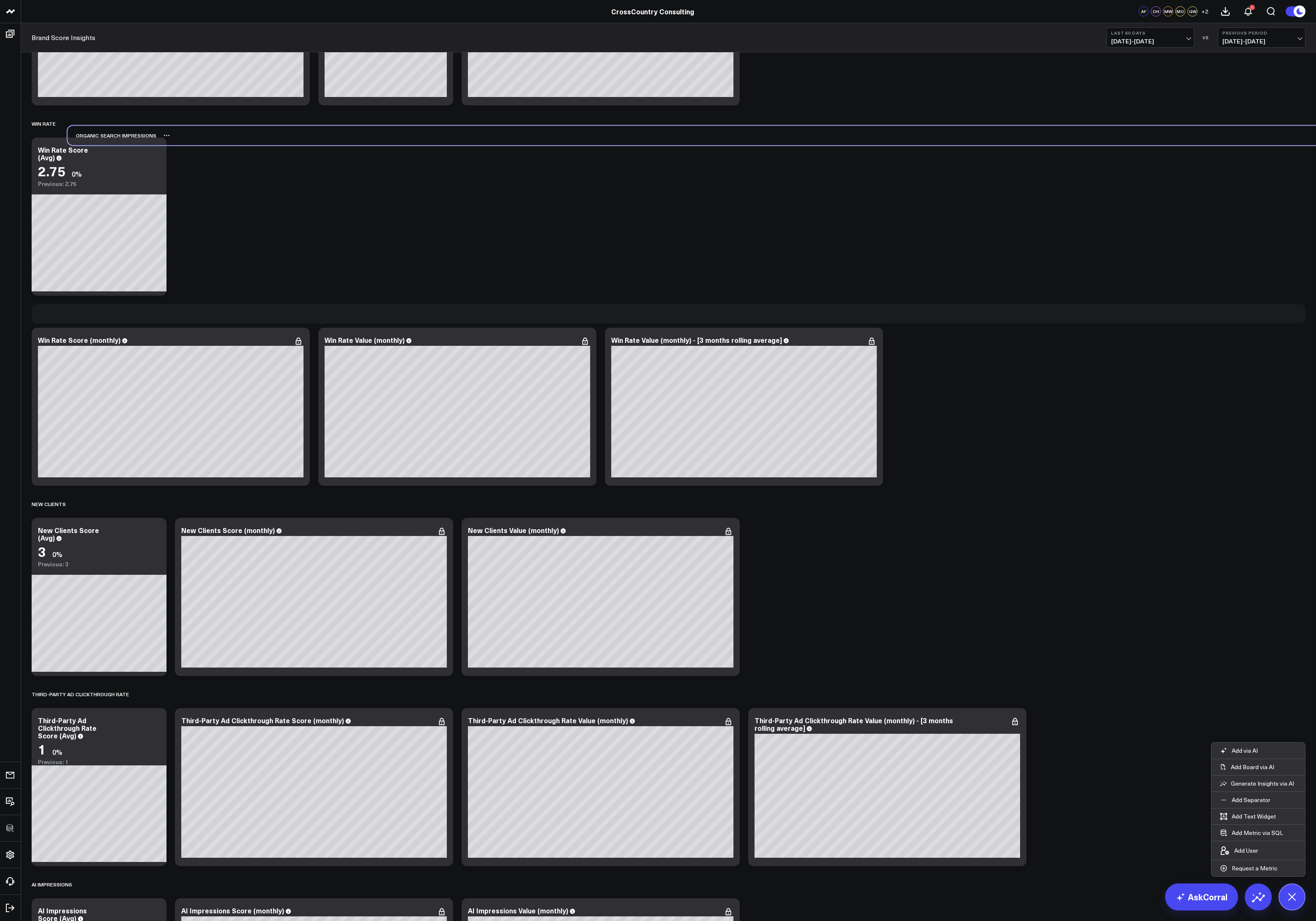
drag, startPoint x: 193, startPoint y: 889, endPoint x: 228, endPoint y: 140, distance: 749.8
click at [228, 140] on div "Organic Search Impressions" at bounding box center [704, 135] width 1274 height 19
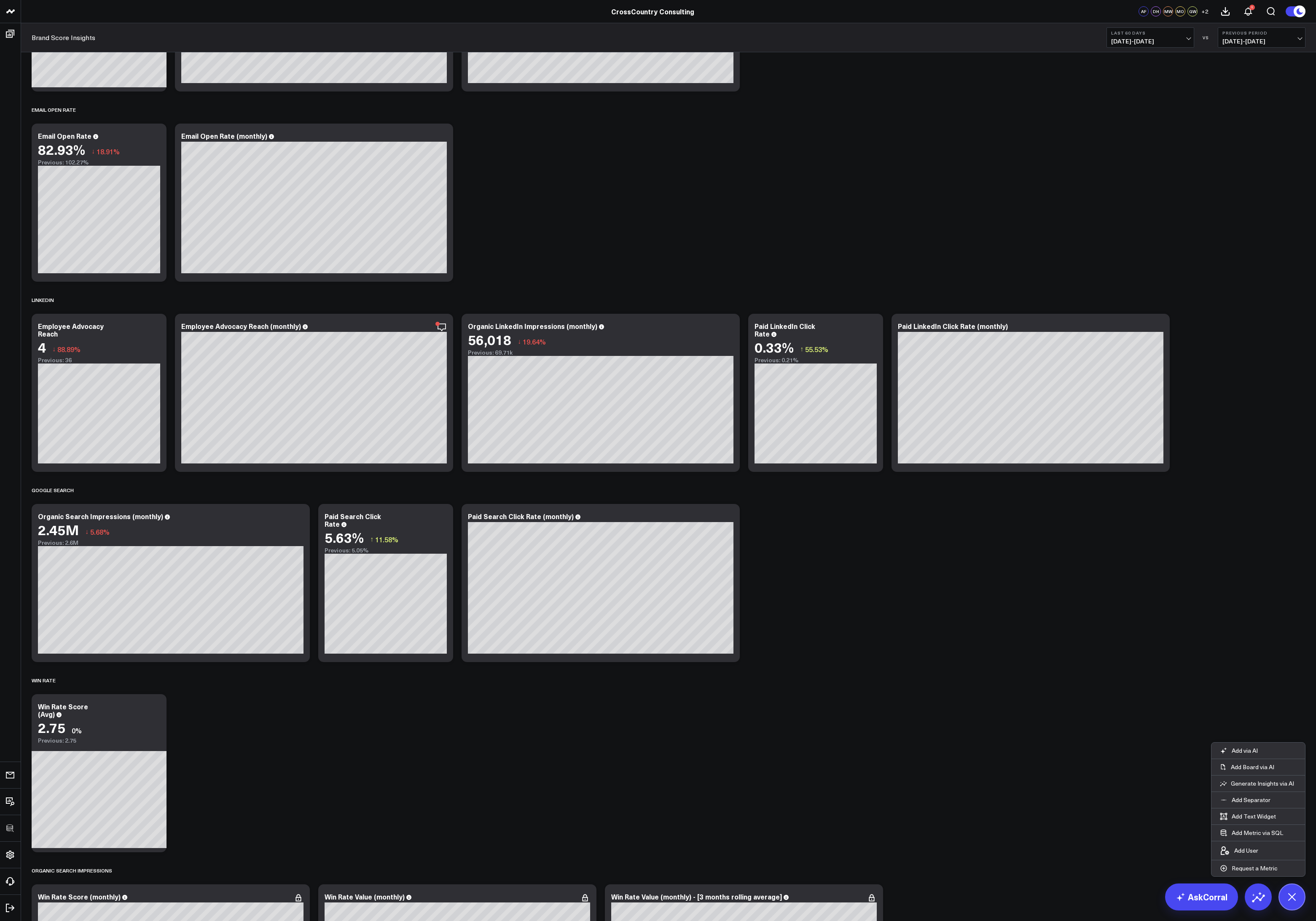
scroll to position [2010, 0]
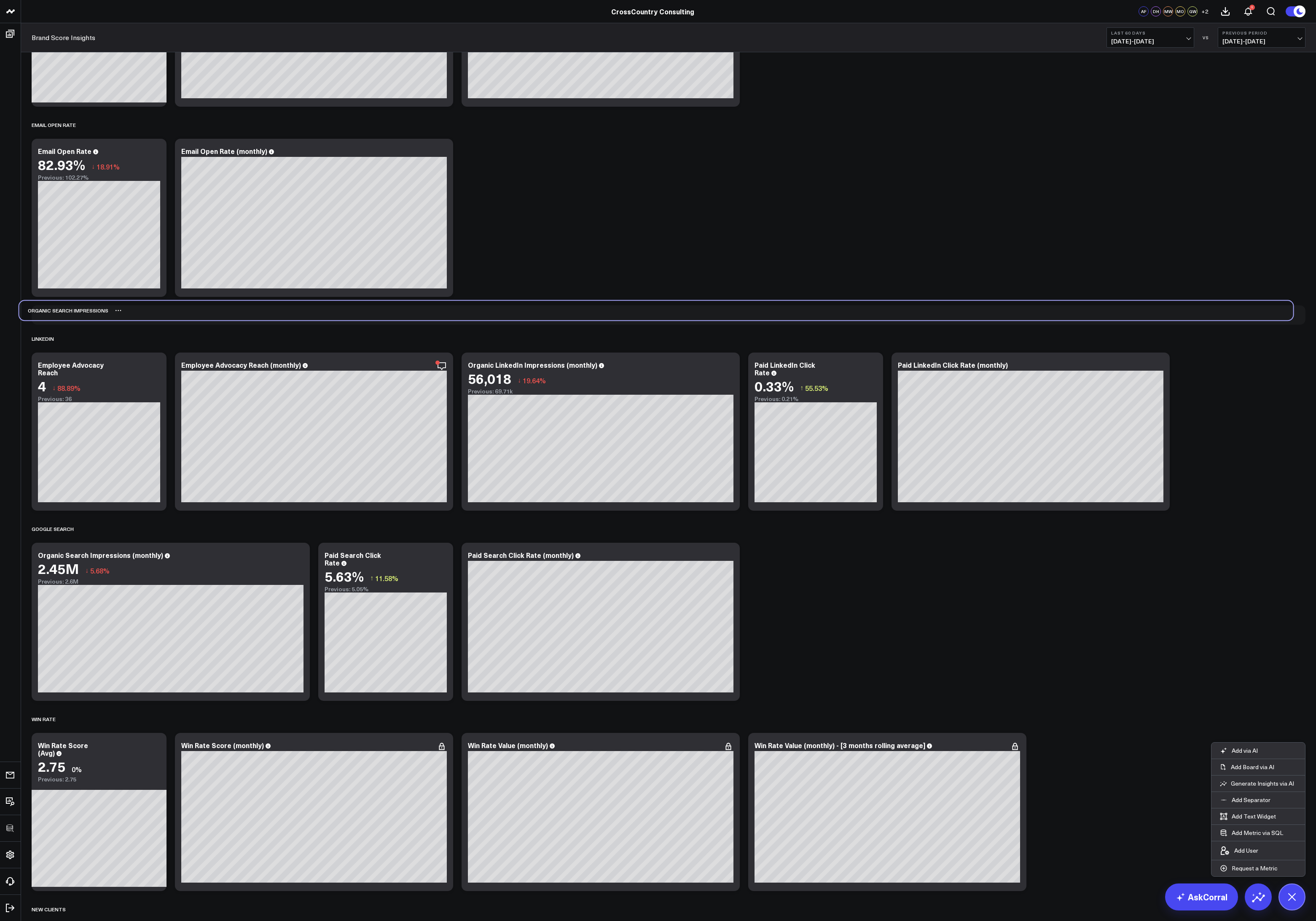
drag, startPoint x: 214, startPoint y: 881, endPoint x: 201, endPoint y: 307, distance: 574.1
click at [201, 307] on div "Organic Search Impressions" at bounding box center [656, 310] width 1274 height 19
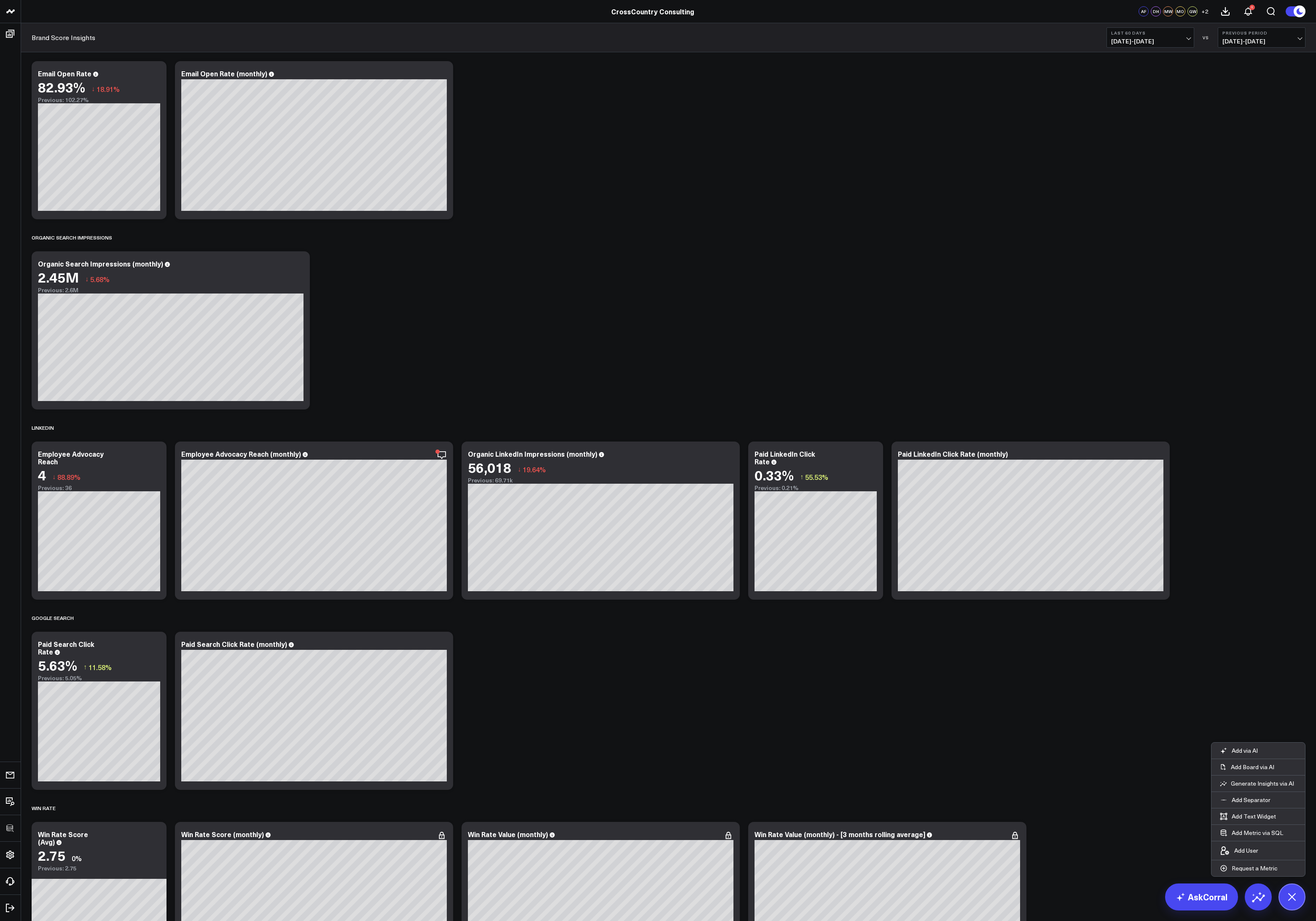
scroll to position [2229, 0]
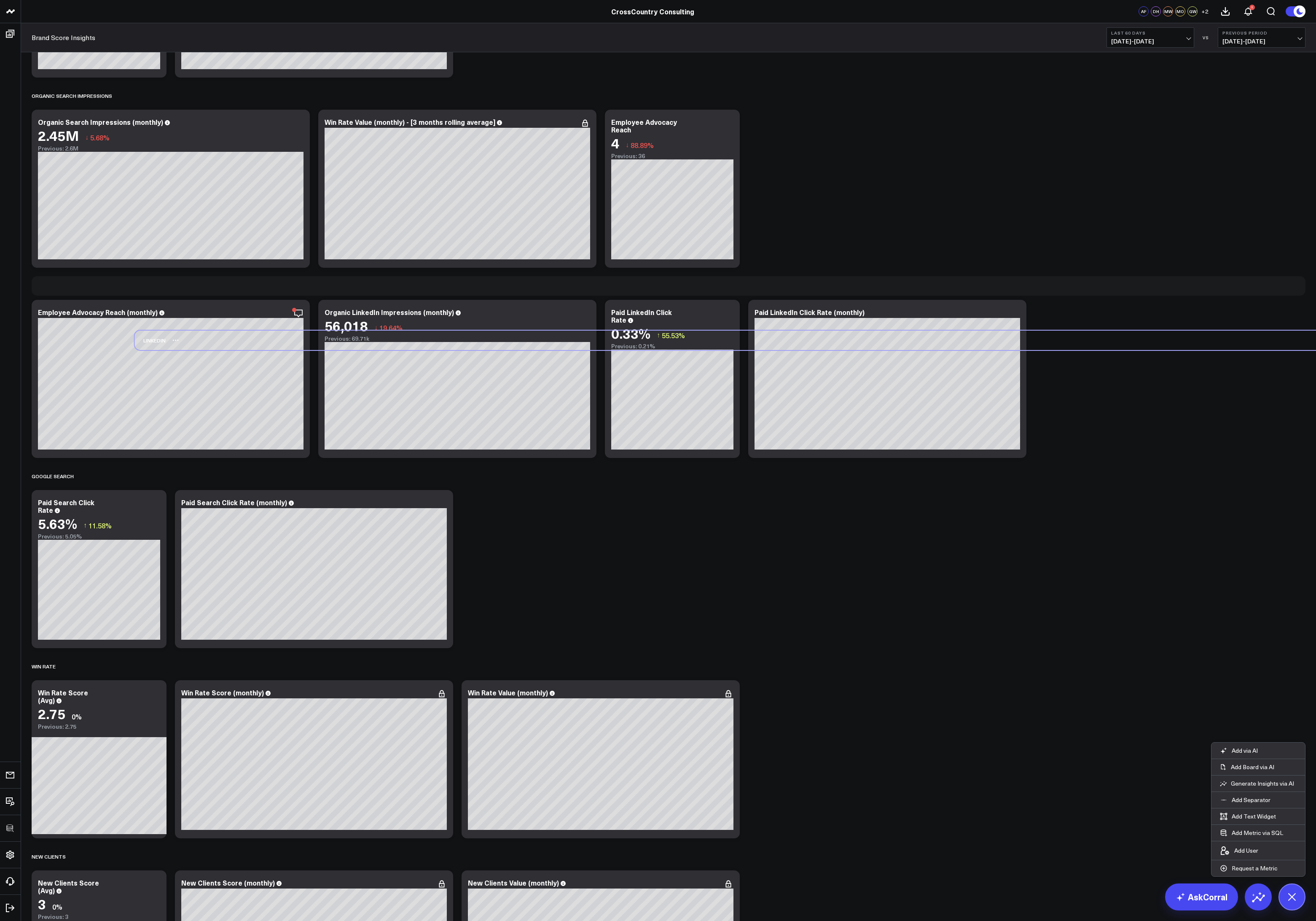
drag, startPoint x: 43, startPoint y: 286, endPoint x: 145, endPoint y: 334, distance: 112.7
click at [145, 334] on div "LINKEDIN" at bounding box center [150, 340] width 31 height 19
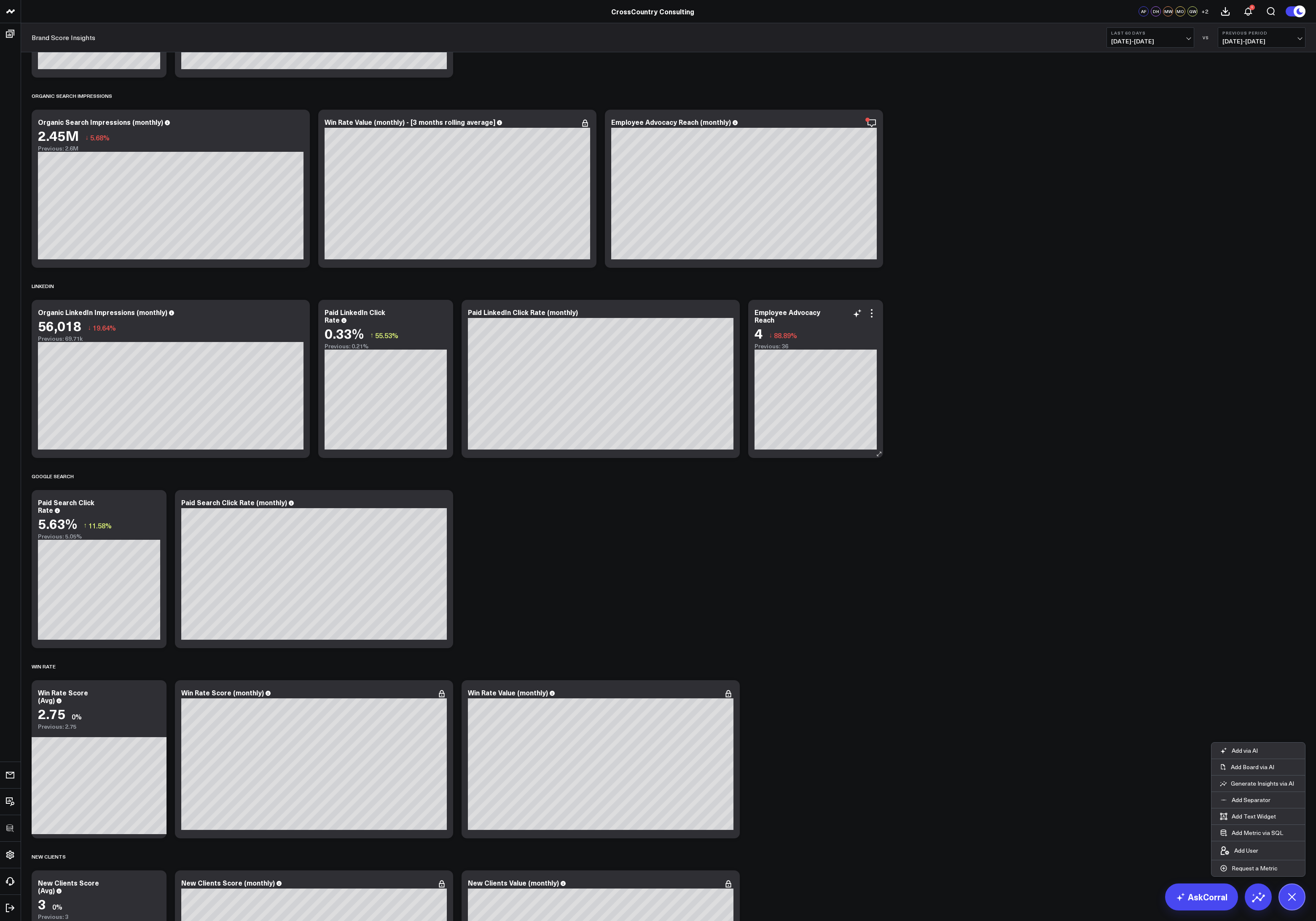
click at [845, 267] on div "Employee Advocacy Reach (monthly) [fontSize:10px lineHeight:12px] / Employee Ad…" at bounding box center [744, 189] width 278 height 158
click at [838, 255] on div "Employee Advocacy Reach (monthly) [fontSize:10px lineHeight:12px] / Employee Ad…" at bounding box center [744, 189] width 278 height 158
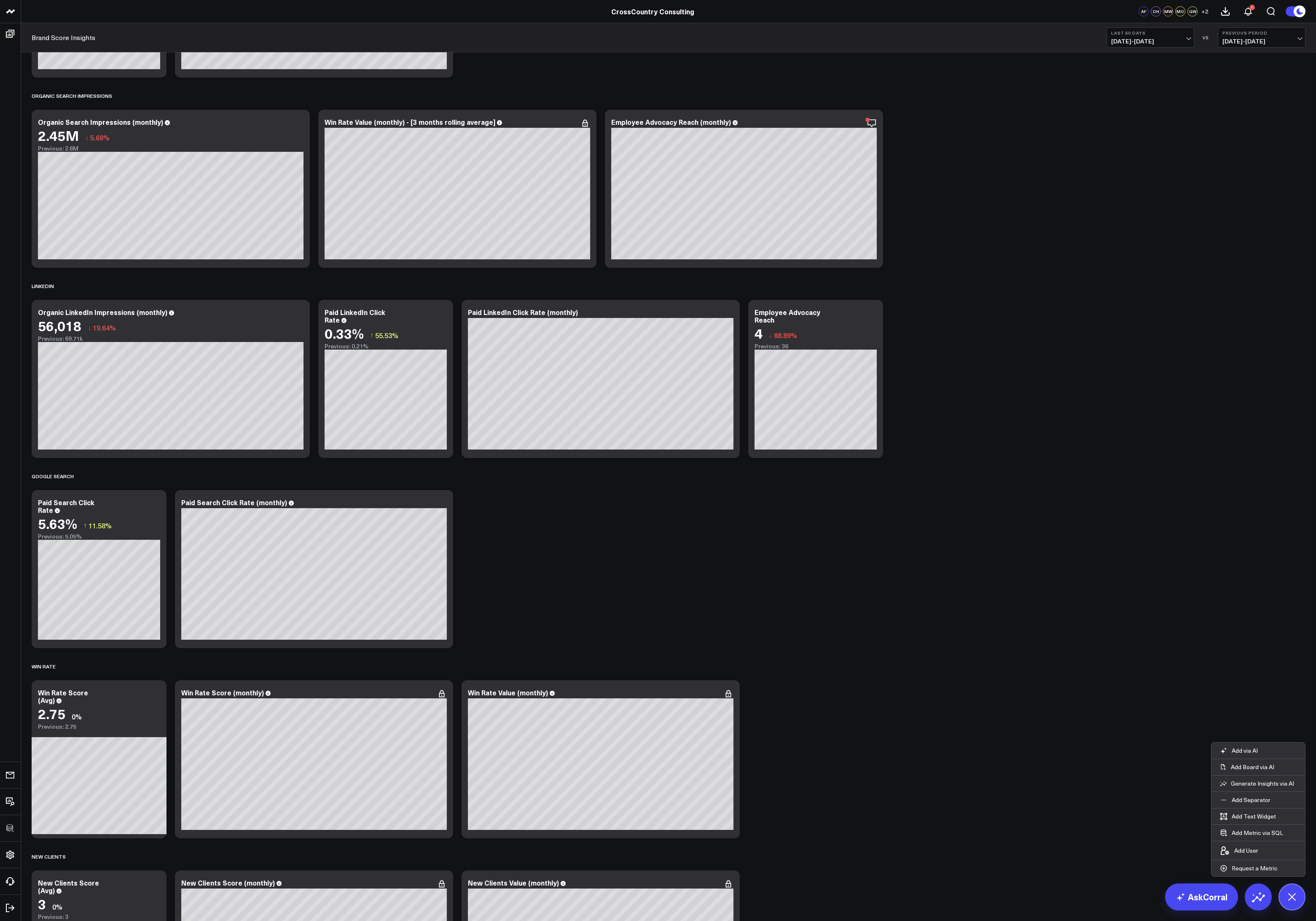
drag, startPoint x: 758, startPoint y: 121, endPoint x: 789, endPoint y: 338, distance: 219.2
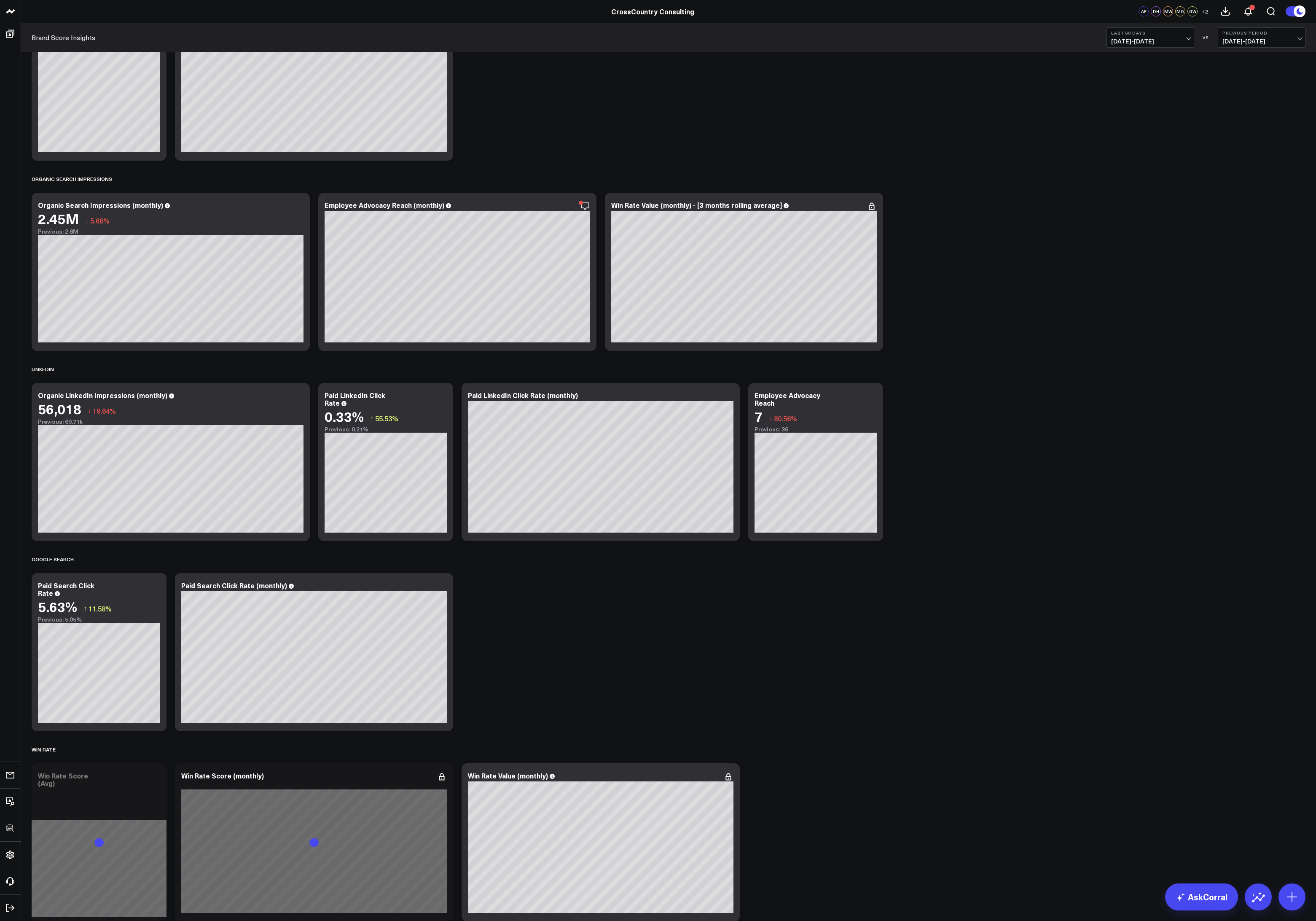
scroll to position [2153, 0]
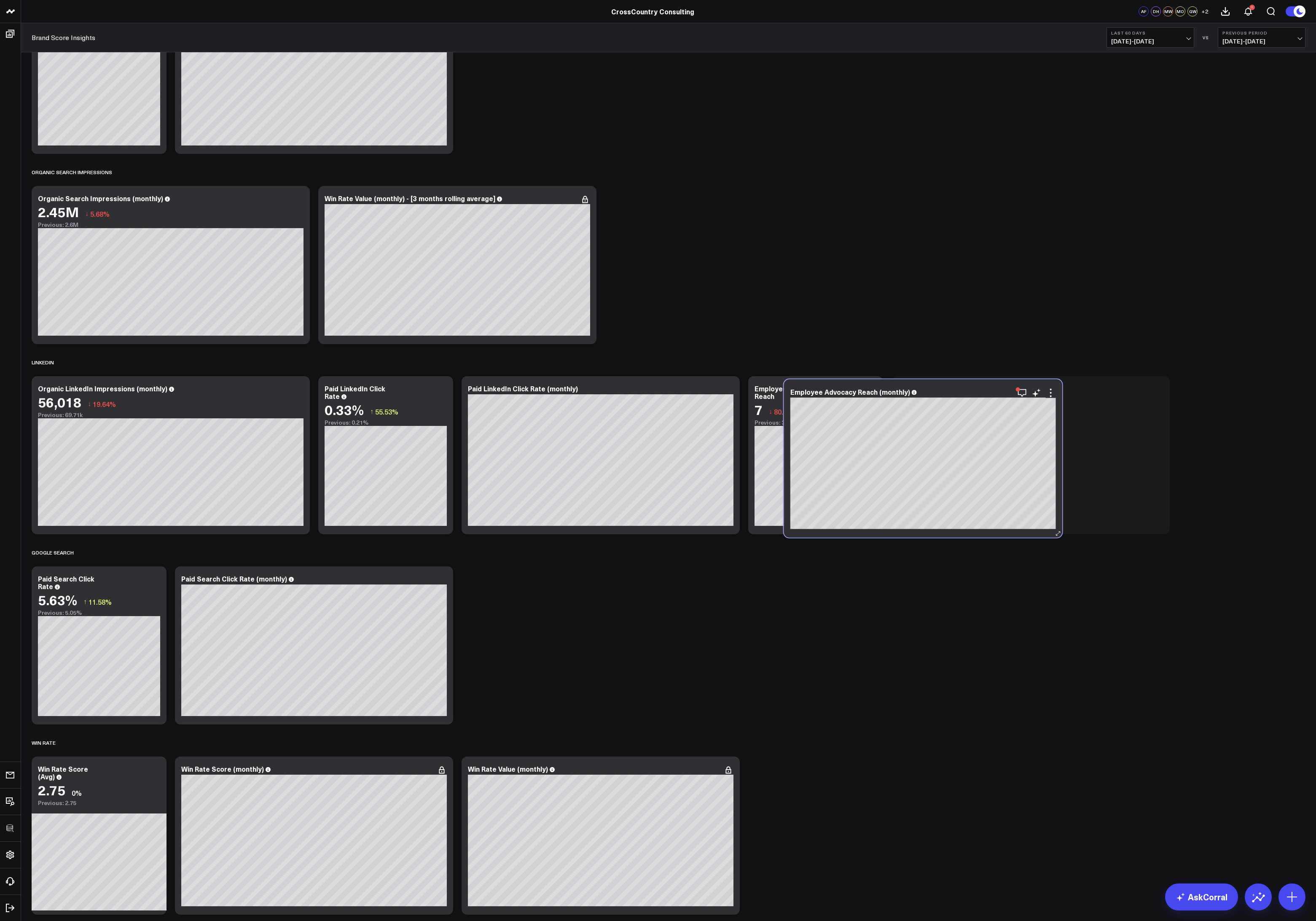
drag, startPoint x: 488, startPoint y: 198, endPoint x: 954, endPoint y: 391, distance: 504.4
click at [954, 391] on div "Employee Advocacy Reach (monthly)" at bounding box center [923, 392] width 266 height 8
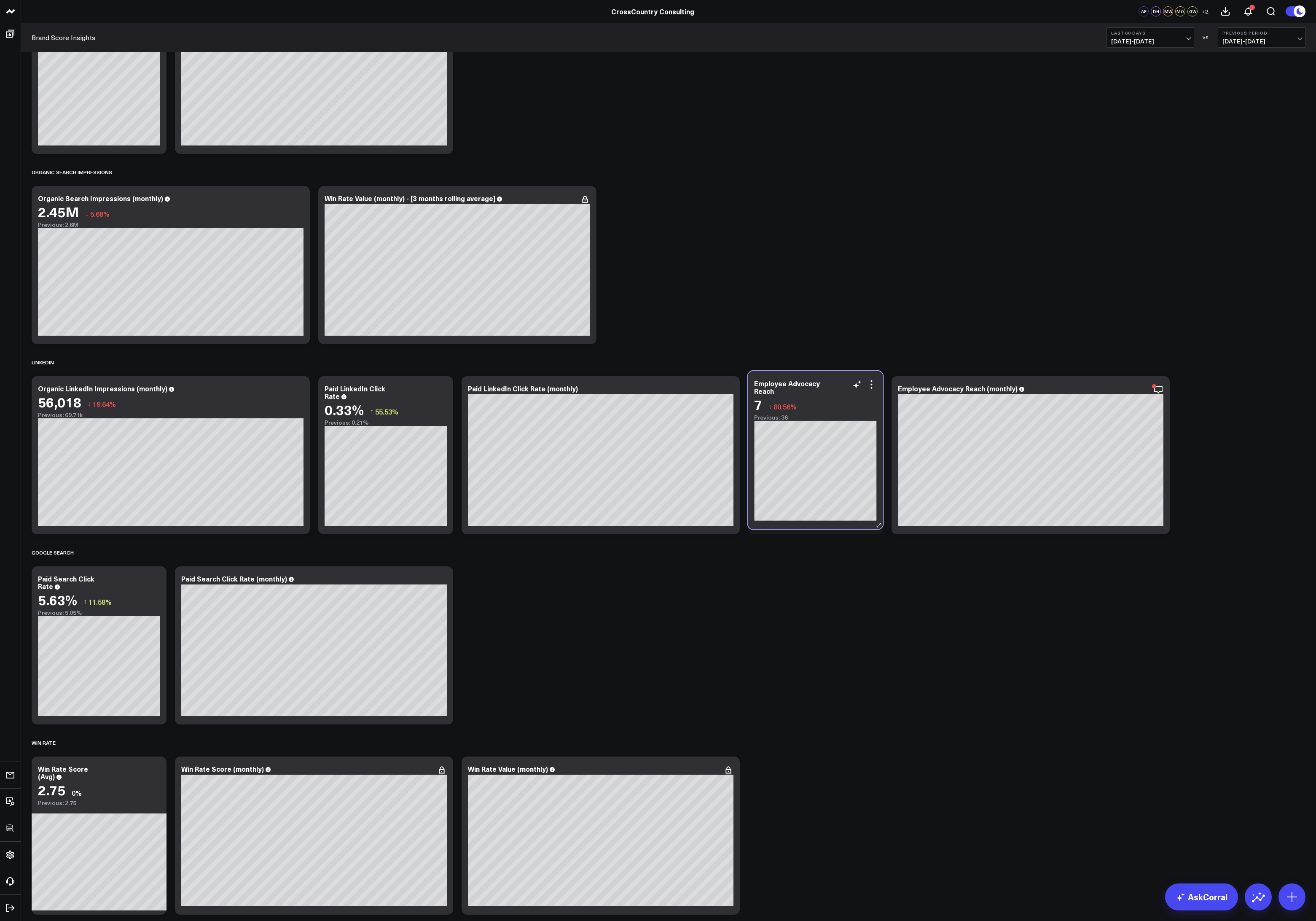
drag, startPoint x: 1127, startPoint y: 419, endPoint x: 840, endPoint y: 413, distance: 287.1
click at [840, 413] on div "7 ↓ 80.56% Previous: 36" at bounding box center [815, 408] width 122 height 24
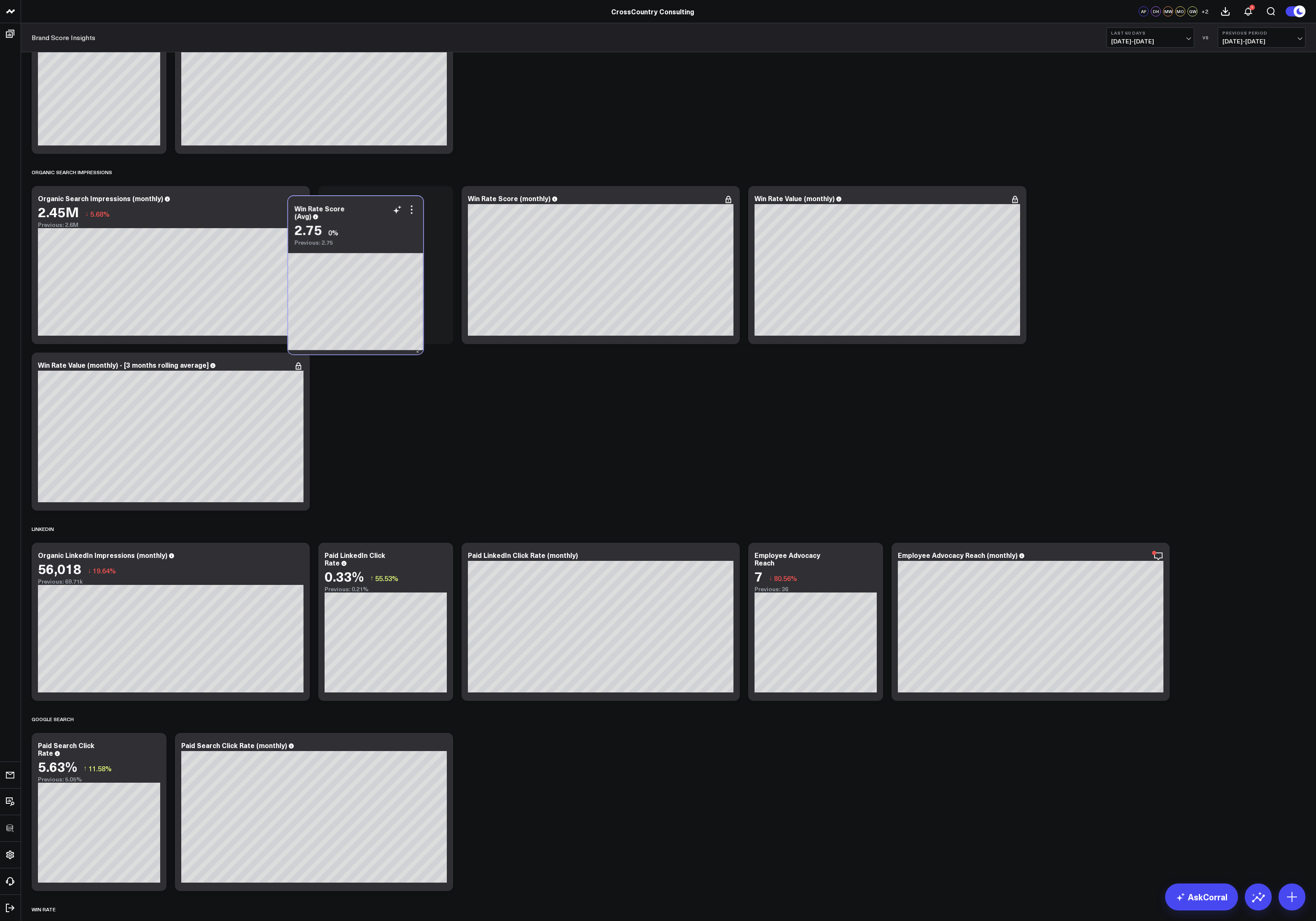
drag, startPoint x: 114, startPoint y: 805, endPoint x: 375, endPoint y: 243, distance: 619.6
click at [375, 243] on div "Previous: 2.75" at bounding box center [356, 242] width 122 height 7
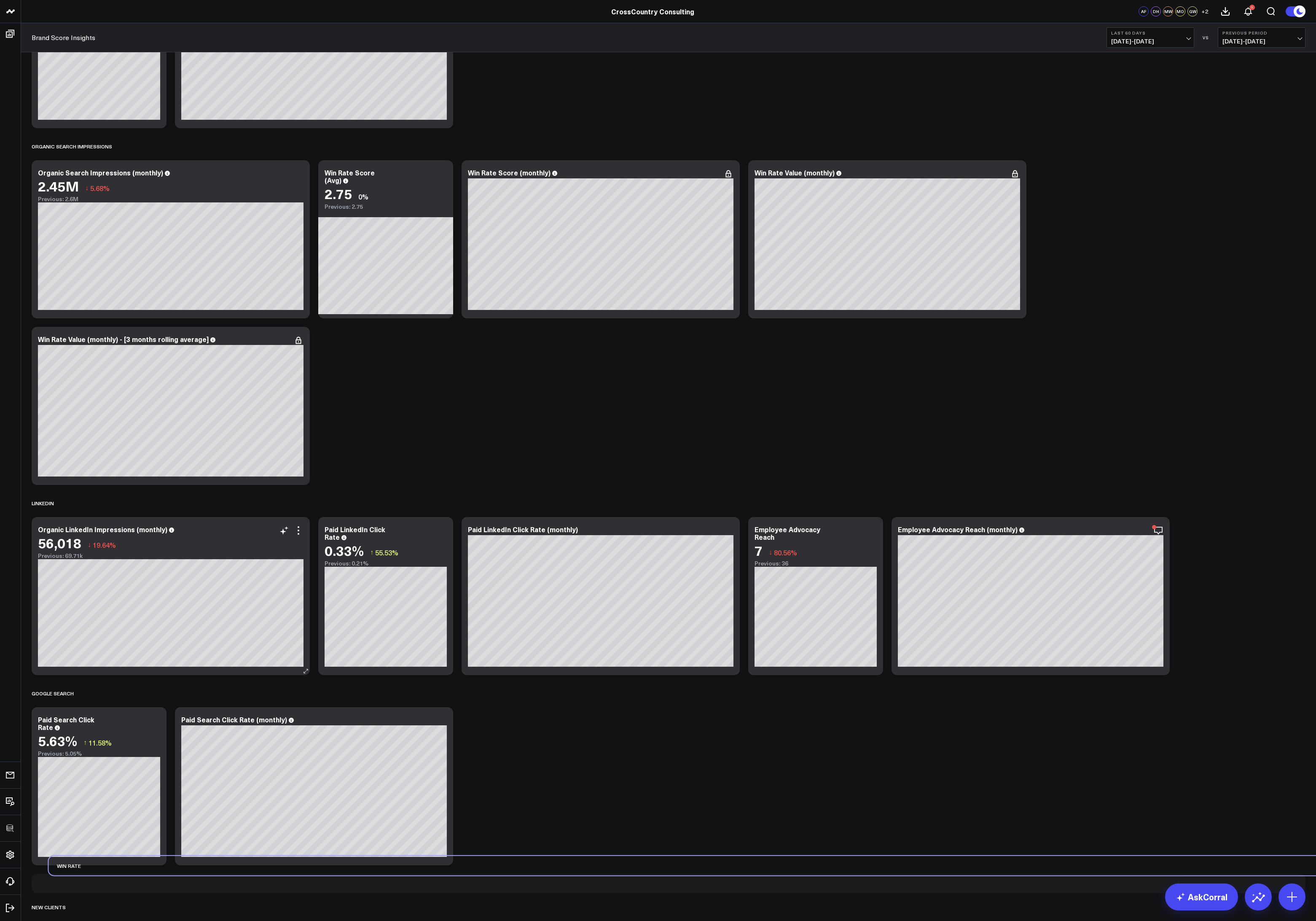
scroll to position [2204, 0]
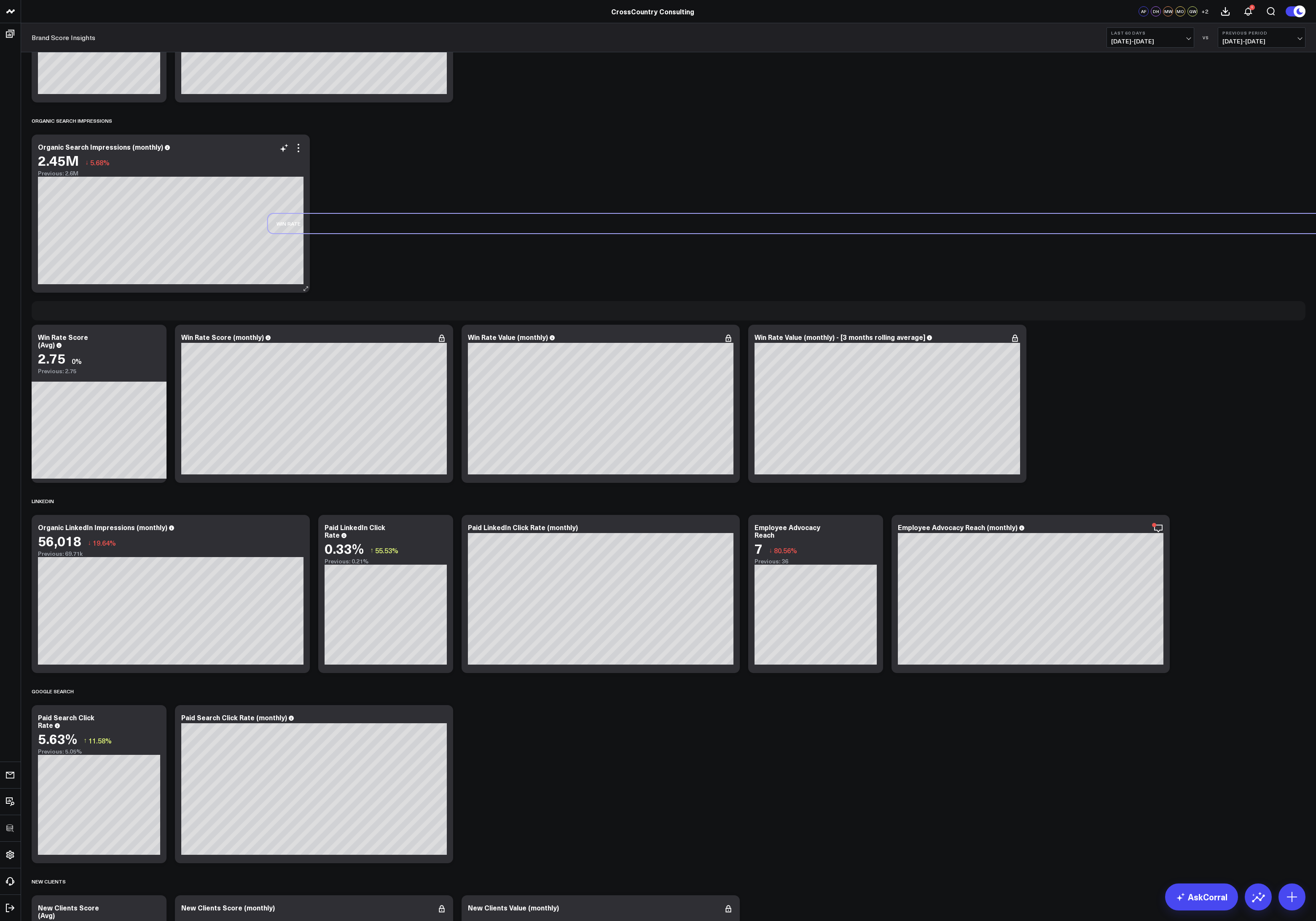
drag, startPoint x: 86, startPoint y: 912, endPoint x: 306, endPoint y: 262, distance: 686.2
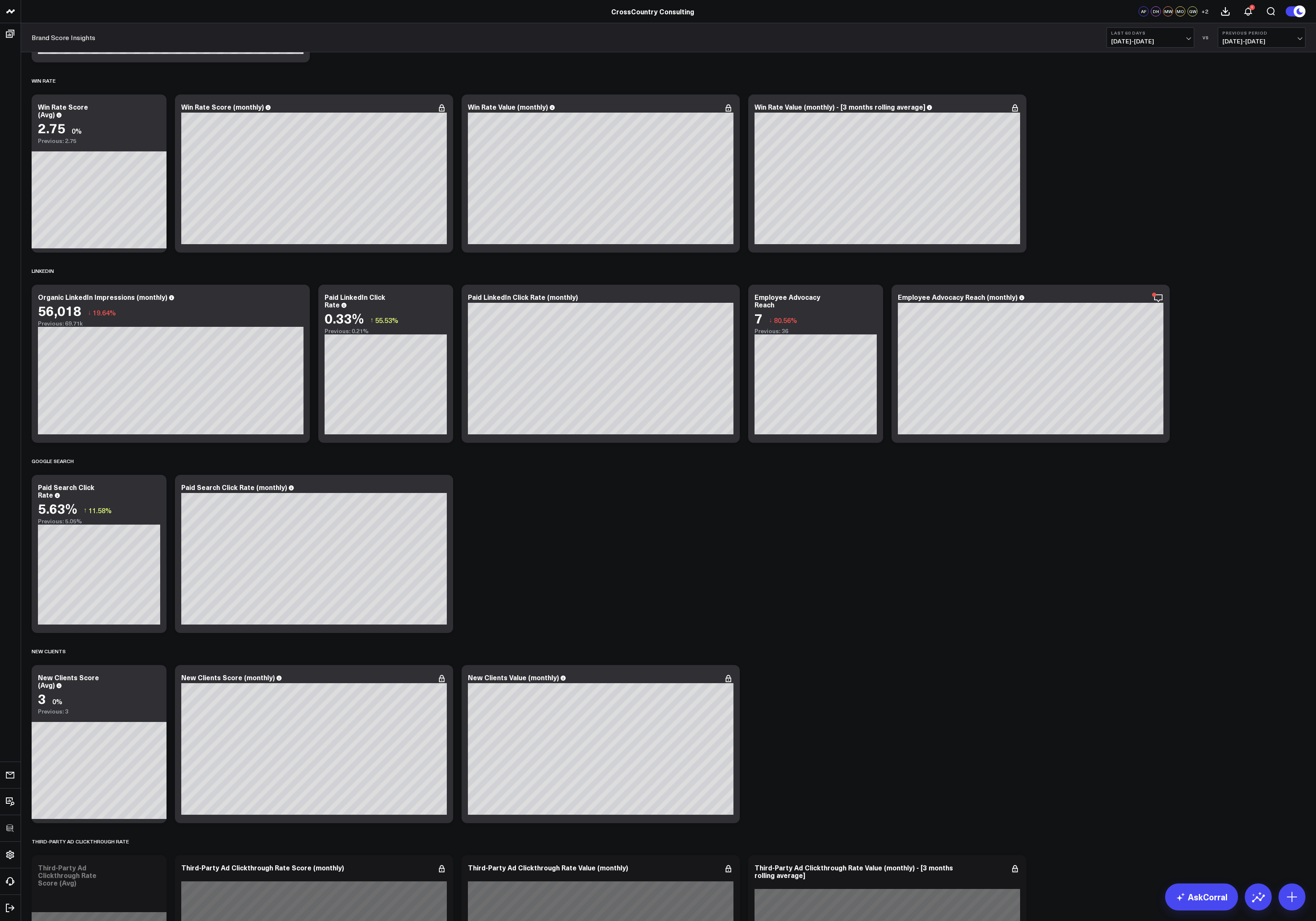
scroll to position [2451, 0]
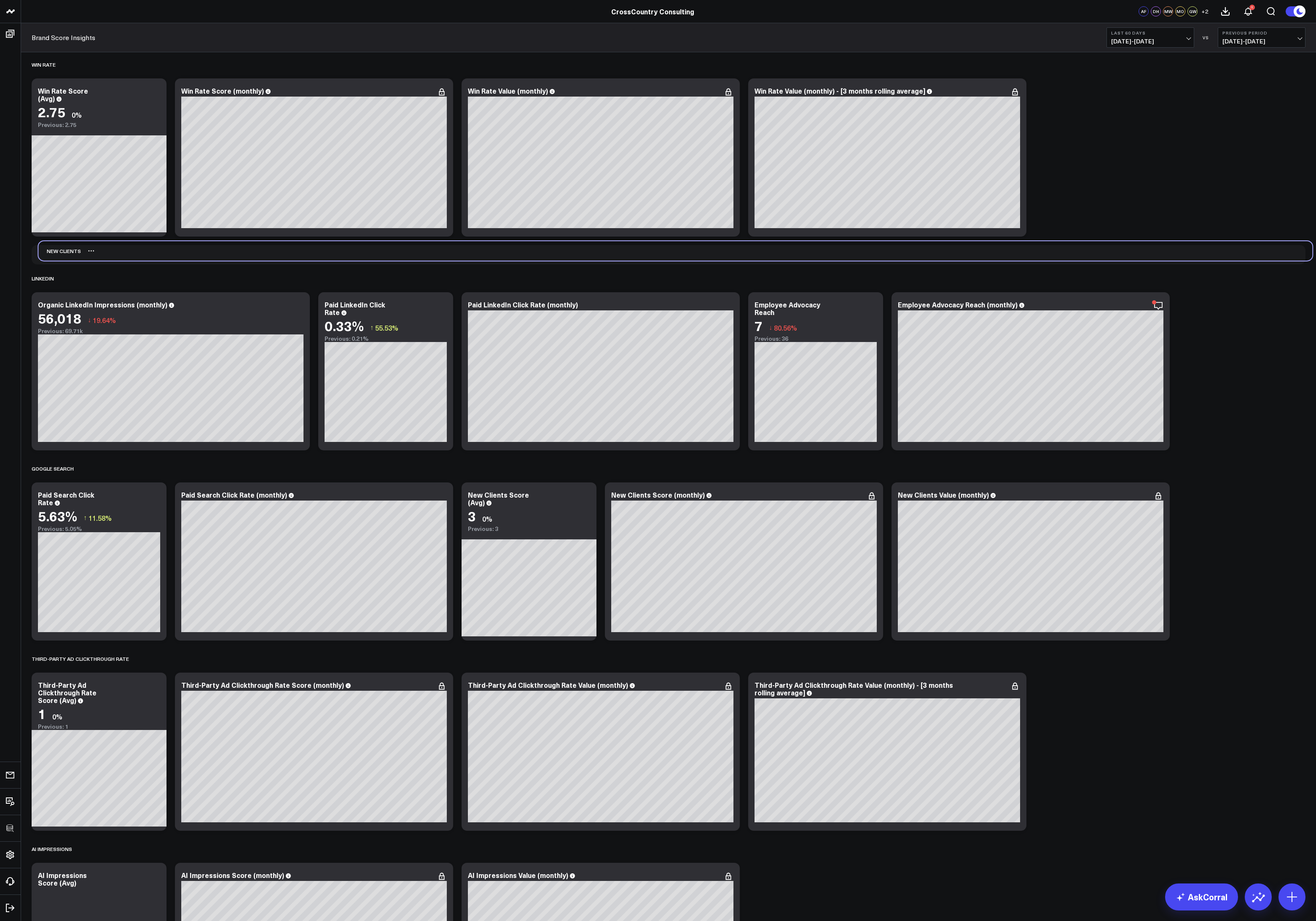
drag, startPoint x: 46, startPoint y: 638, endPoint x: 53, endPoint y: 255, distance: 383.1
click at [53, 255] on div "New Clients" at bounding box center [59, 251] width 42 height 19
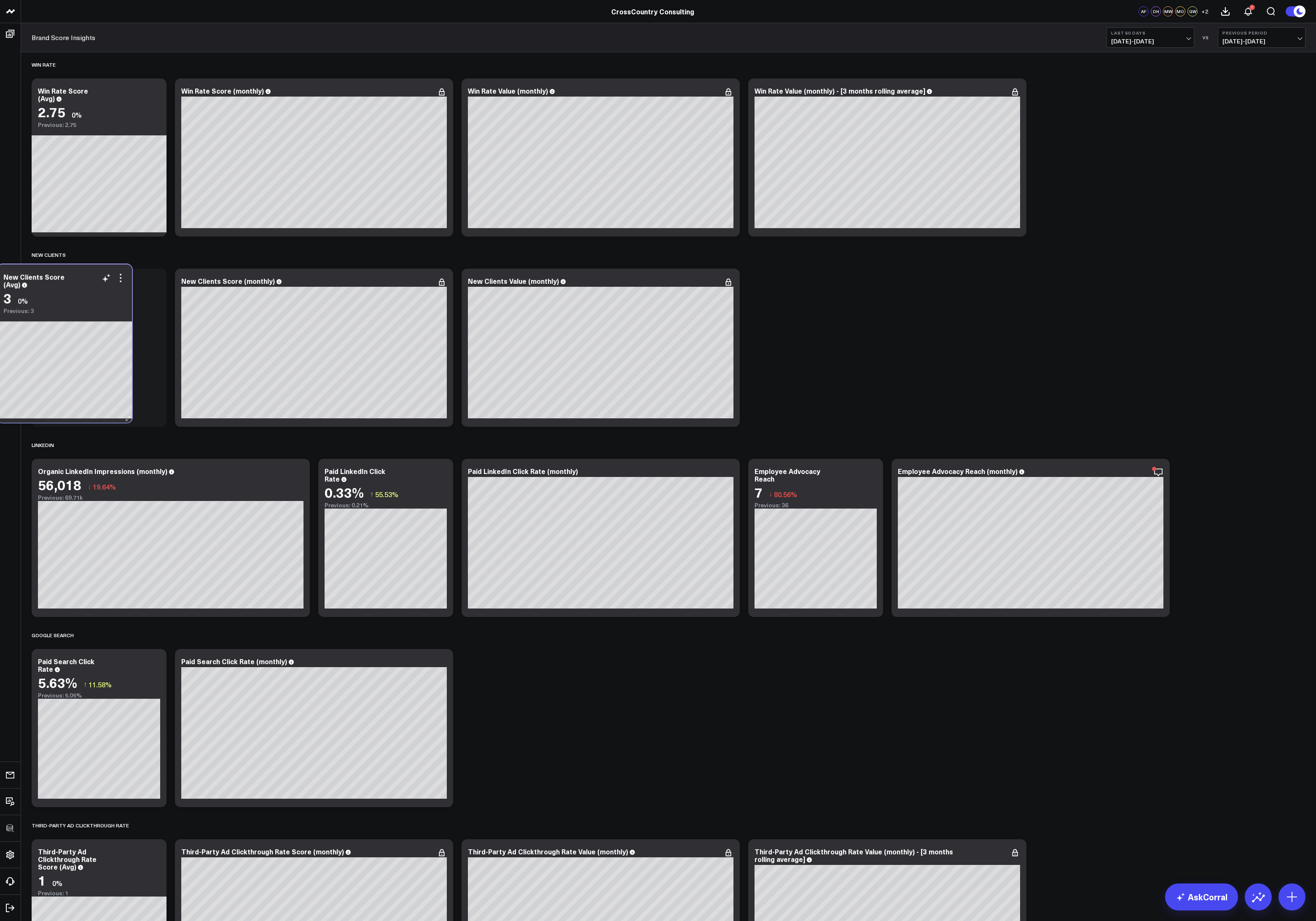
drag, startPoint x: 573, startPoint y: 693, endPoint x: 109, endPoint y: 309, distance: 602.3
click at [109, 309] on div "Previous: 3" at bounding box center [64, 311] width 122 height 7
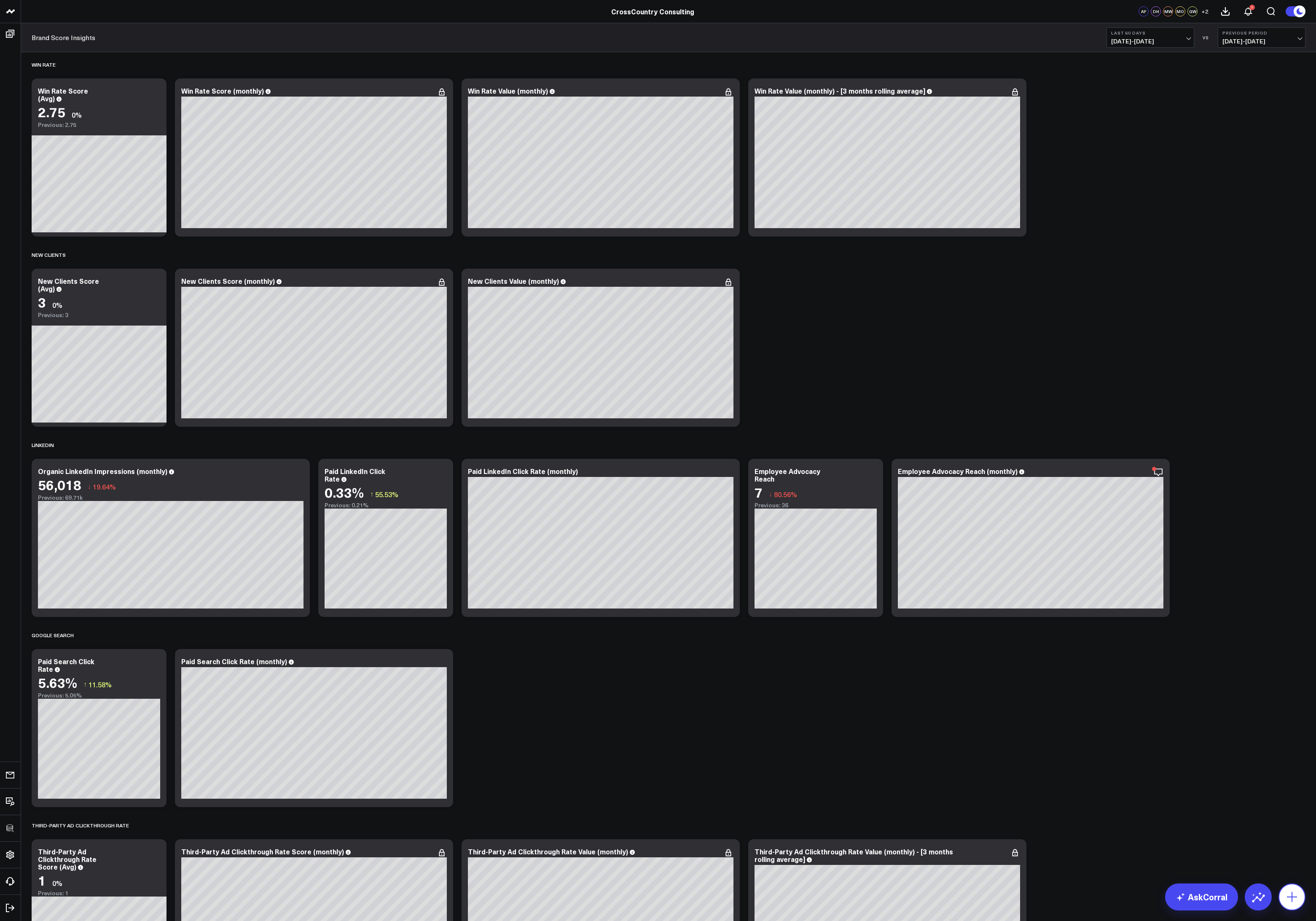
click at [1299, 890] on button at bounding box center [1292, 897] width 27 height 27
click at [1246, 796] on p "Add Separator" at bounding box center [1251, 800] width 39 height 8
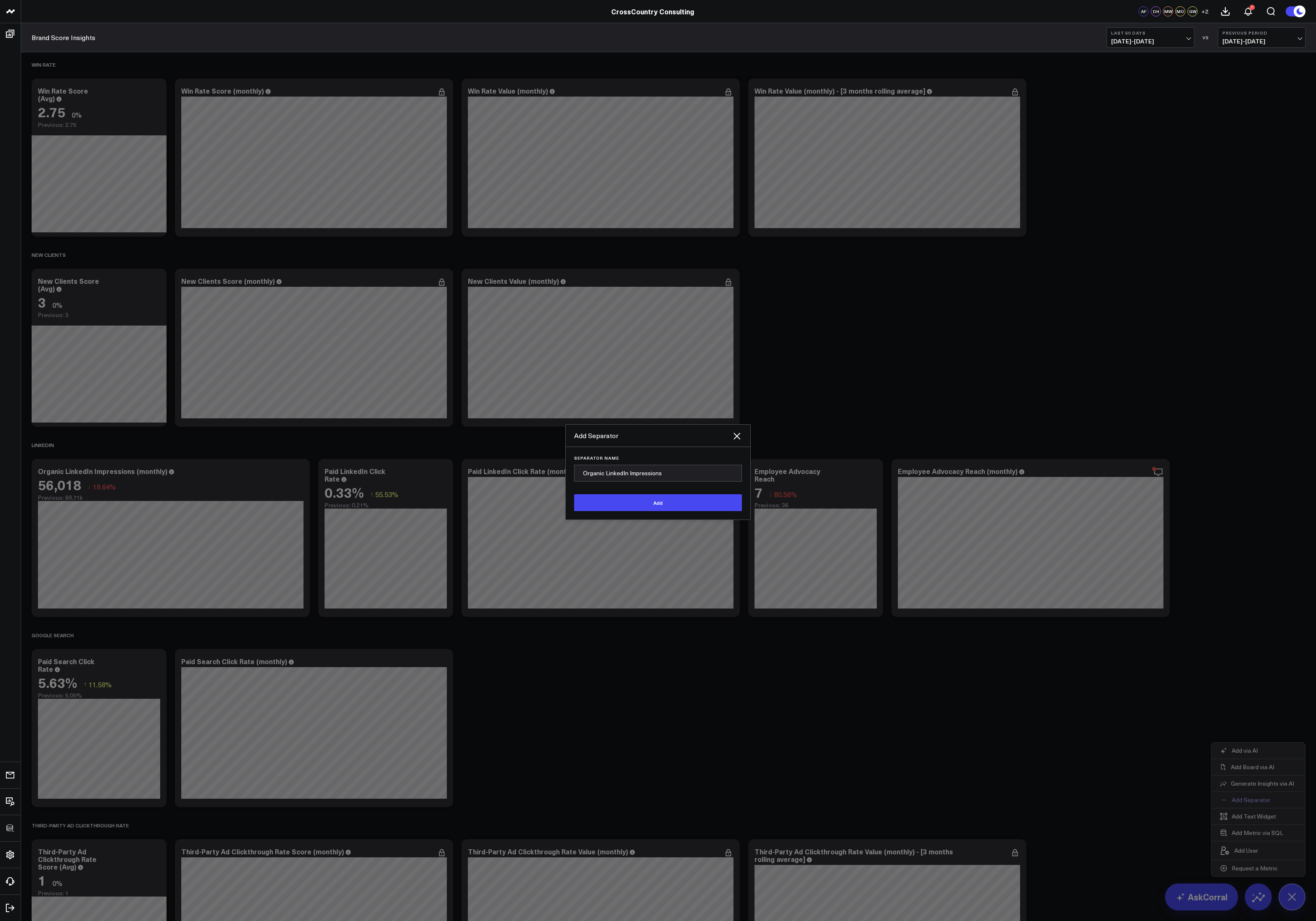
type input "Organic LinkedIn Impressions"
click at [574, 494] on button "Add" at bounding box center [658, 502] width 168 height 17
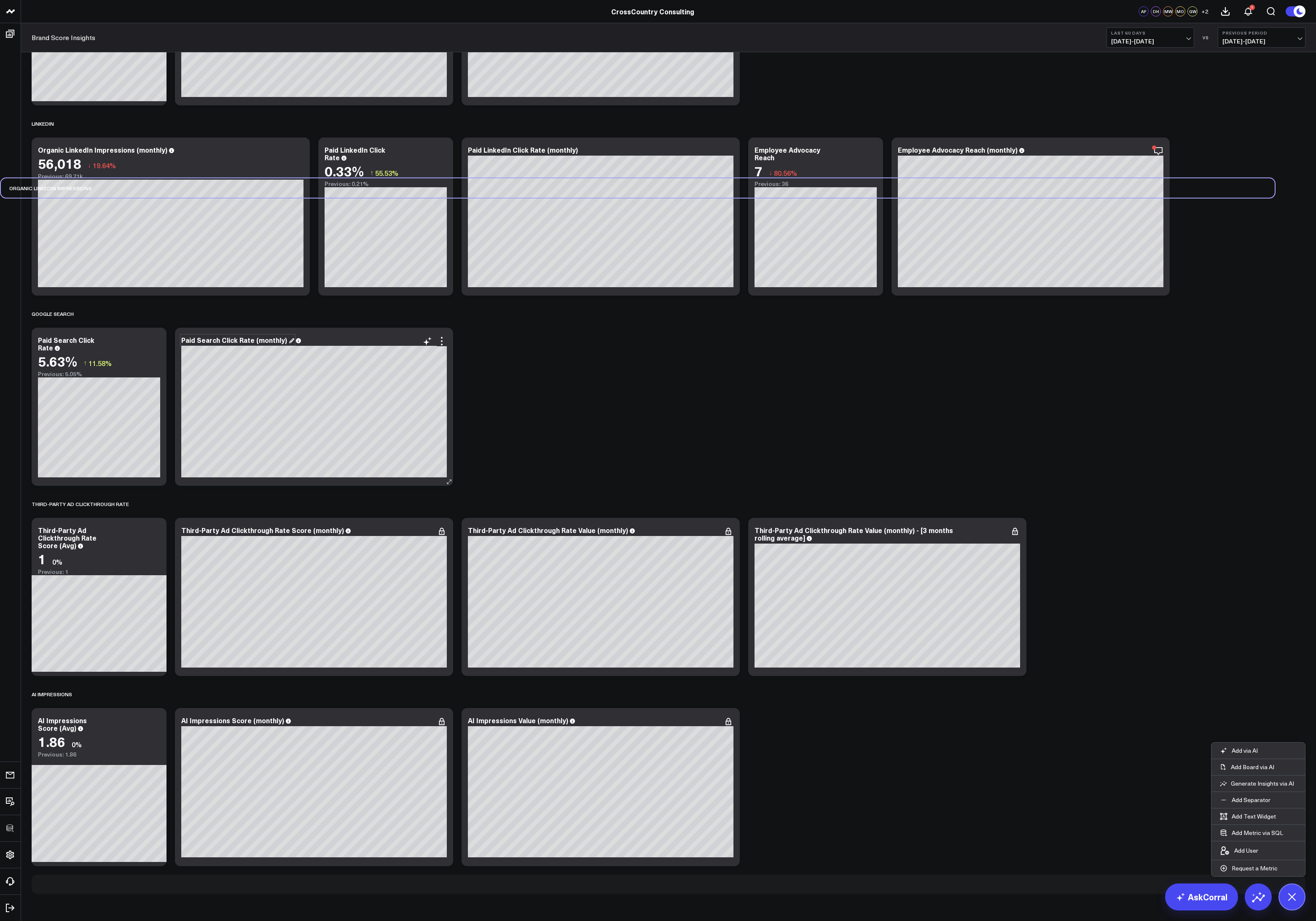
scroll to position [2778, 0]
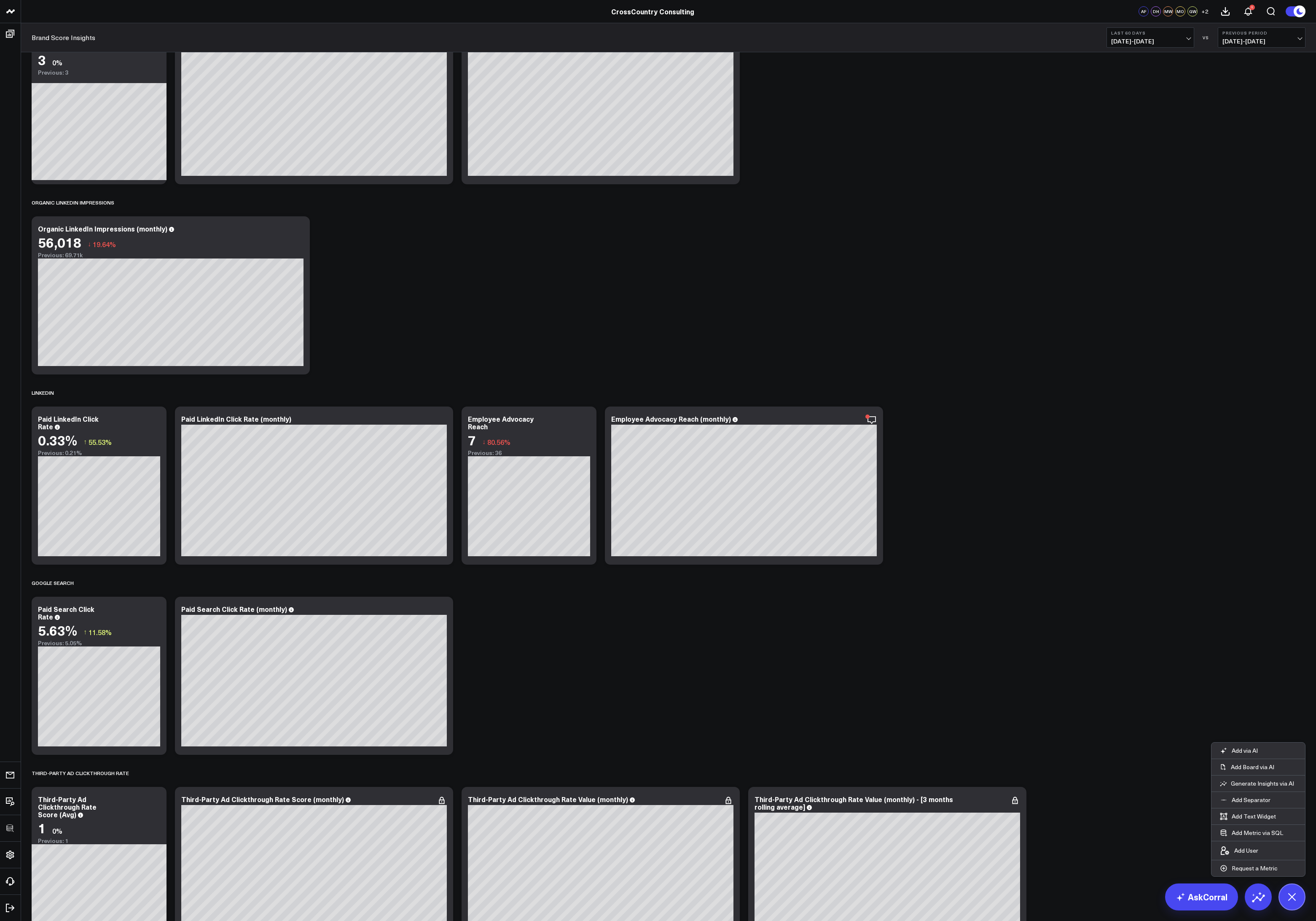
scroll to position [2697, 0]
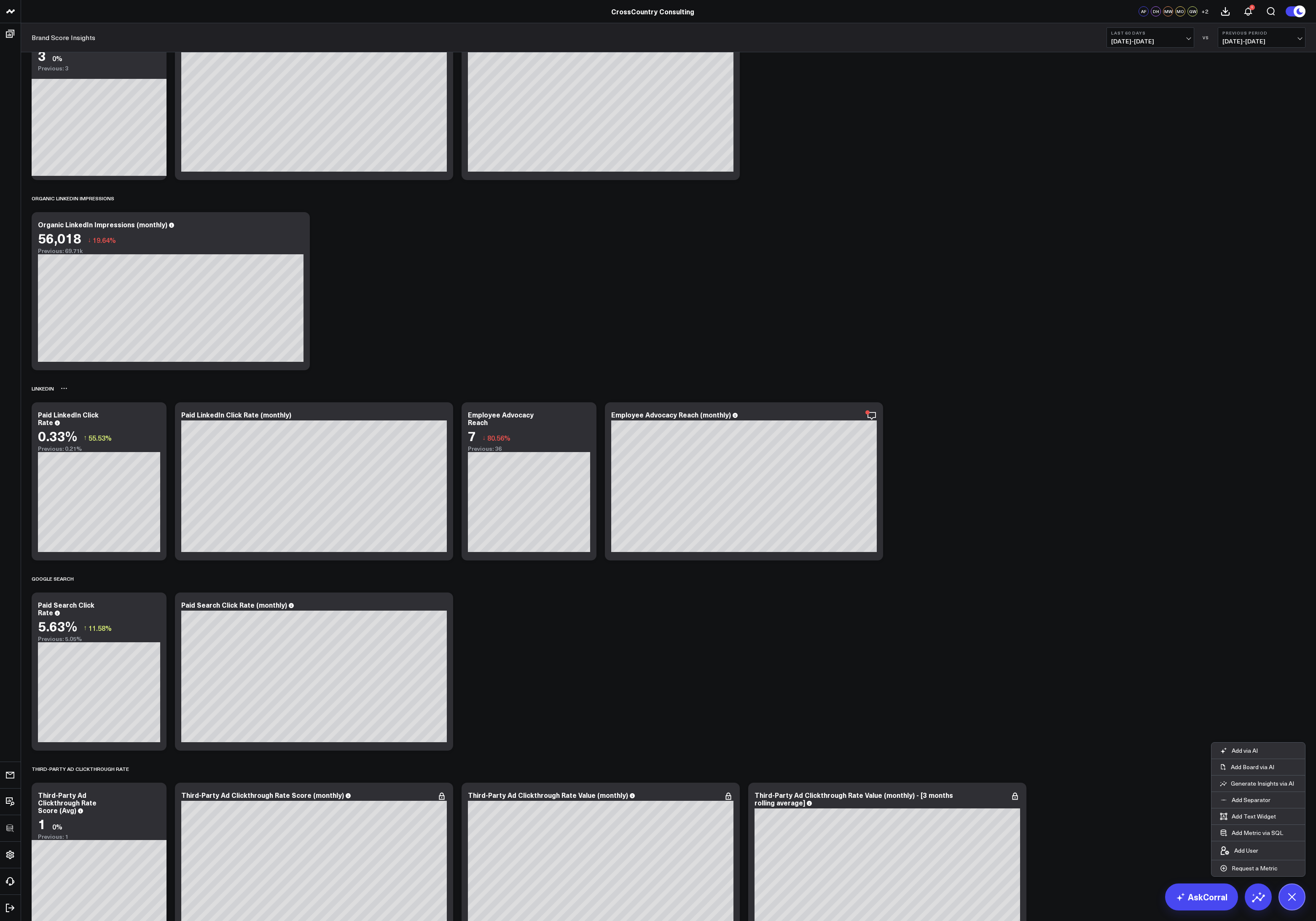
click at [67, 392] on icon at bounding box center [64, 388] width 7 height 7
click at [81, 399] on button "Rename" at bounding box center [86, 398] width 37 height 14
click at [1244, 799] on p "Add Separator" at bounding box center [1251, 800] width 39 height 8
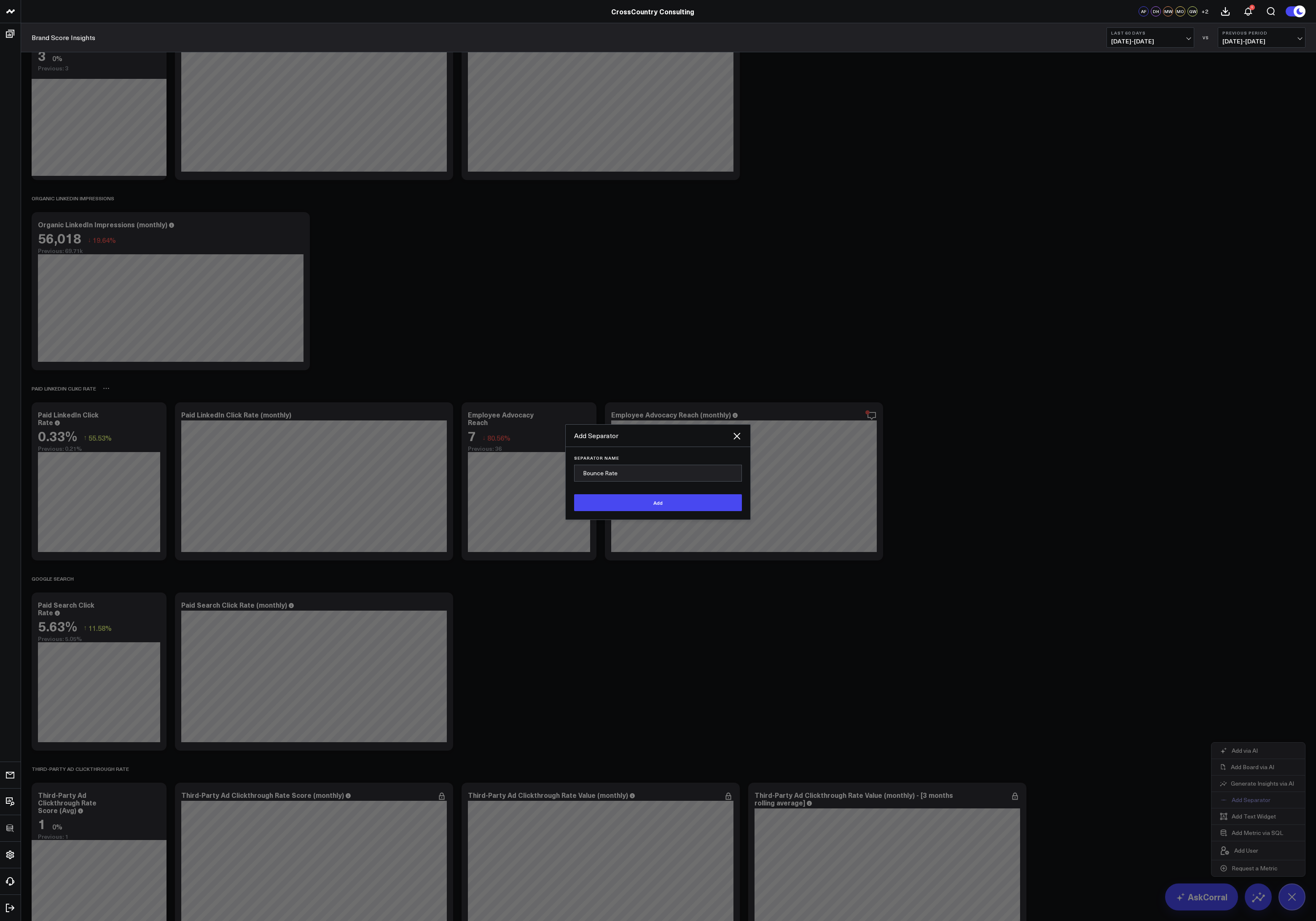
type input "Bounce Rate"
click at [574, 494] on button "Add" at bounding box center [658, 502] width 168 height 17
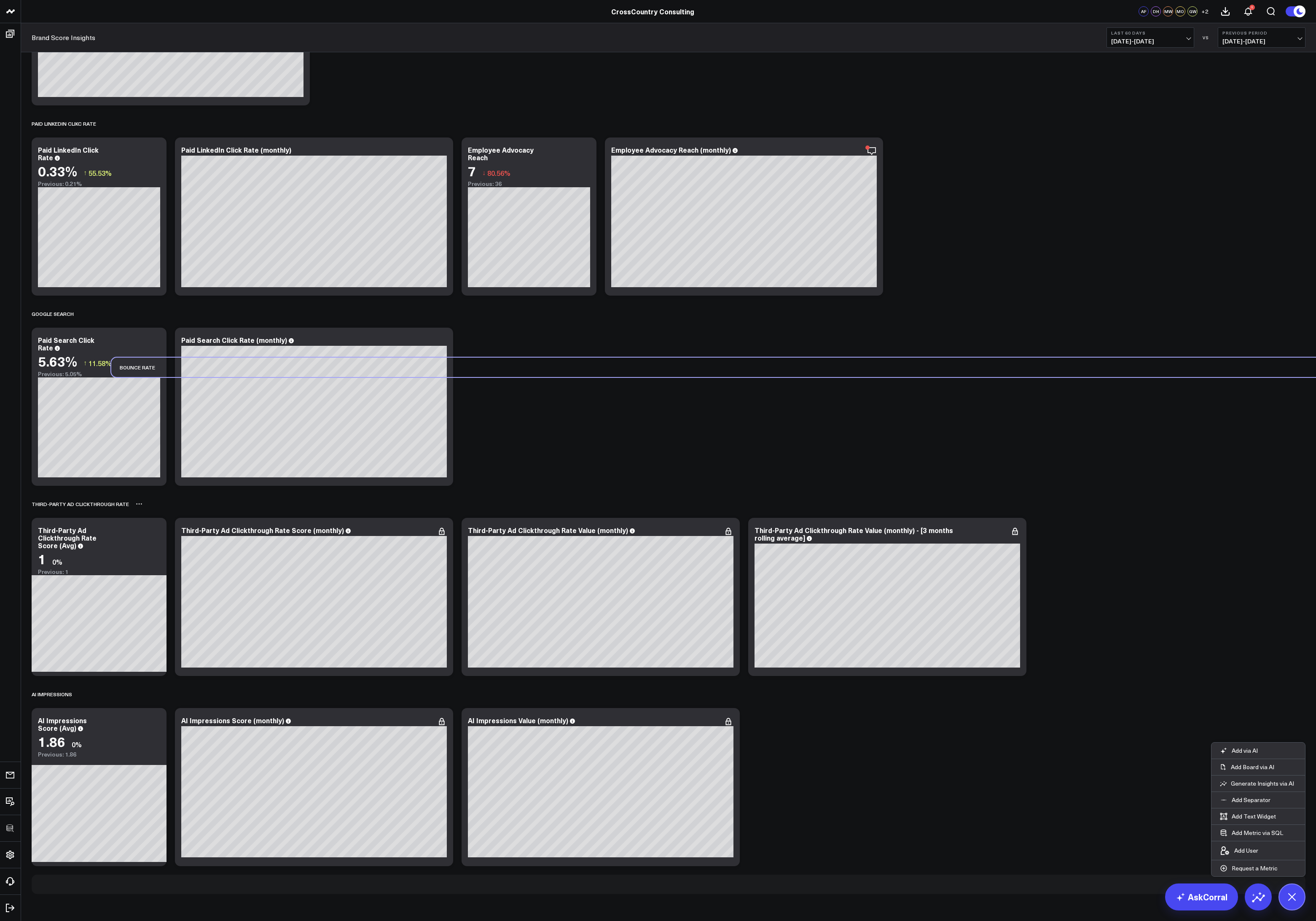
scroll to position [2973, 0]
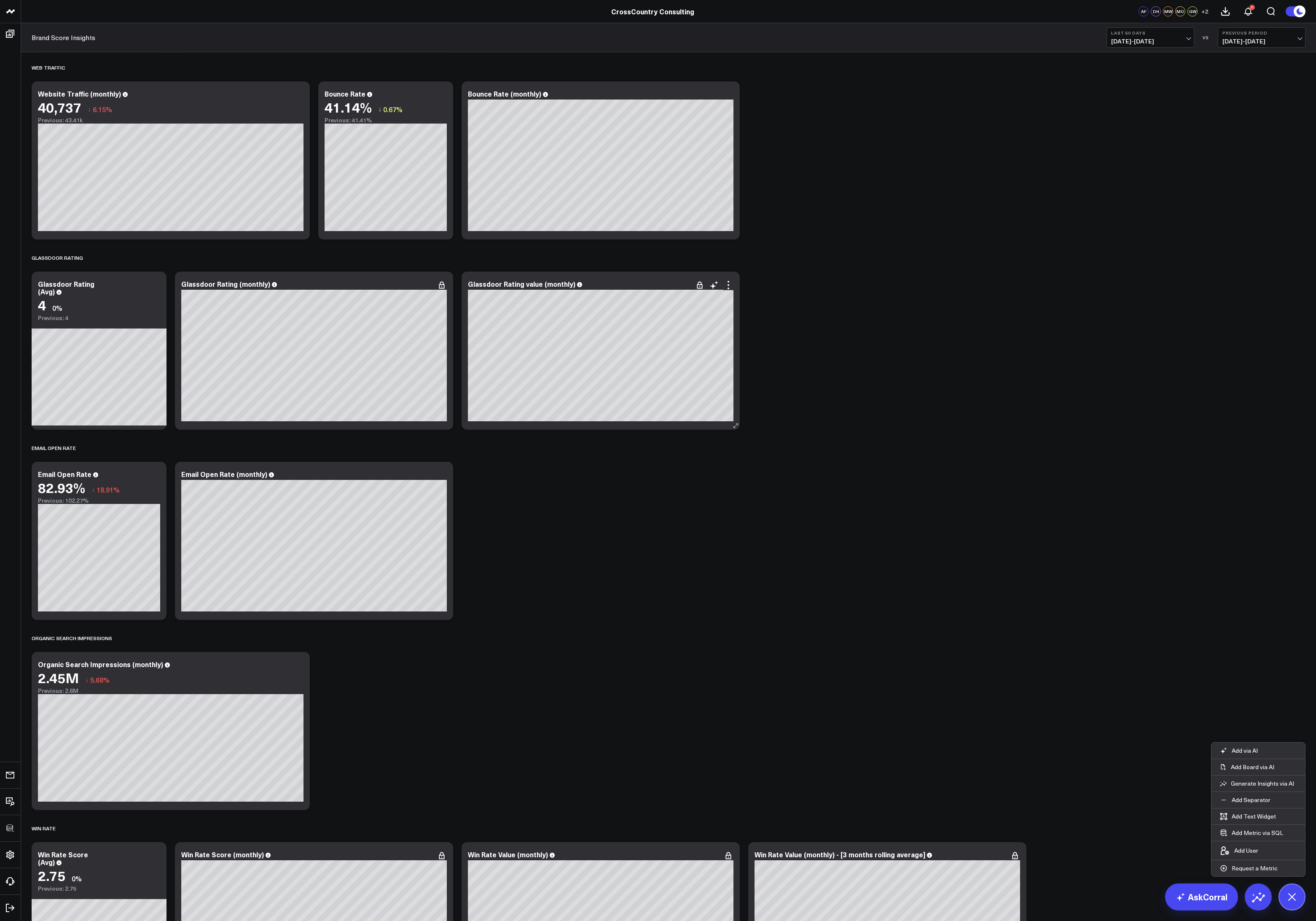
scroll to position [1690, 0]
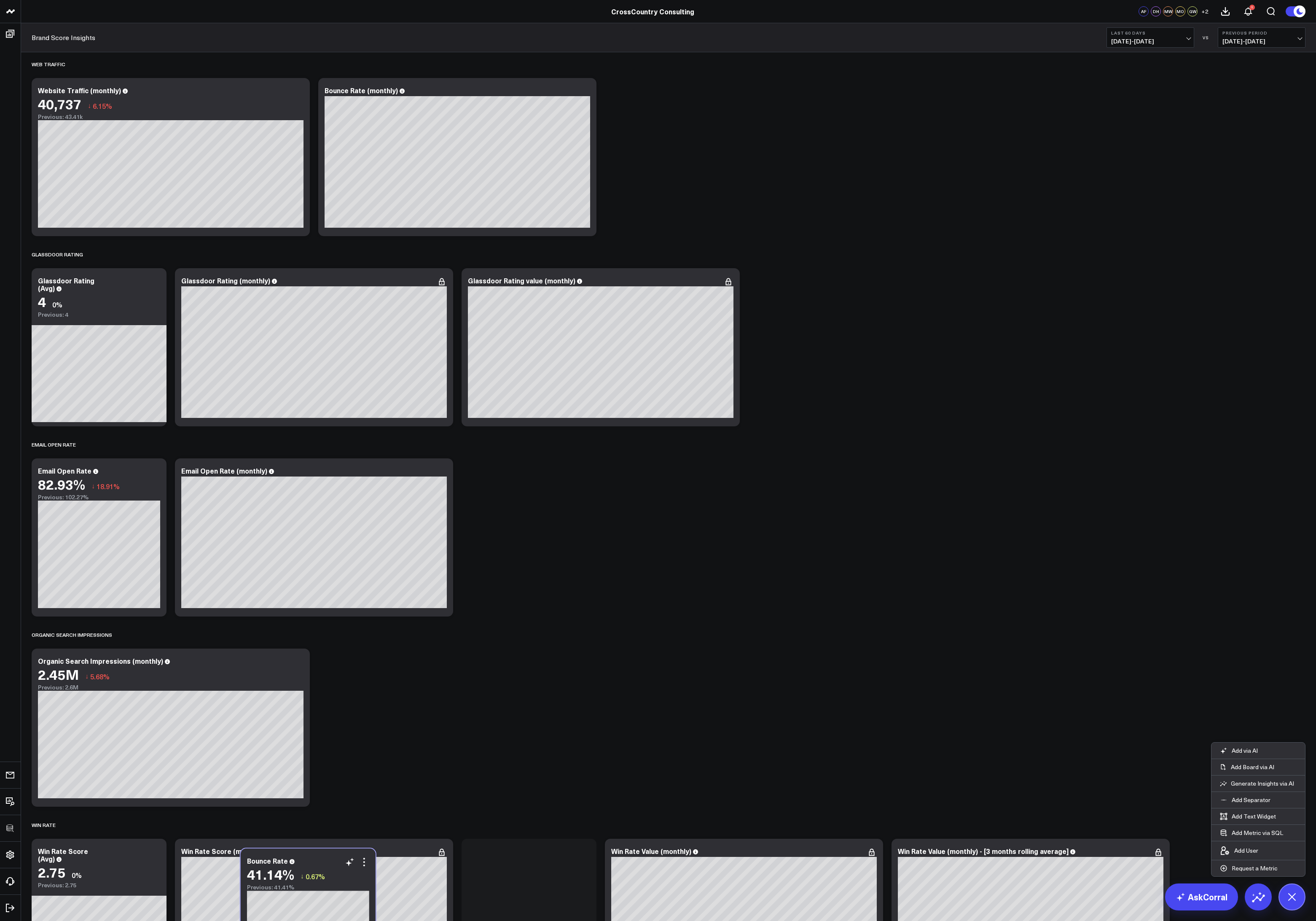
drag, startPoint x: 399, startPoint y: 87, endPoint x: 321, endPoint y: 858, distance: 774.9
click at [321, 858] on div "Bounce Rate" at bounding box center [308, 861] width 122 height 8
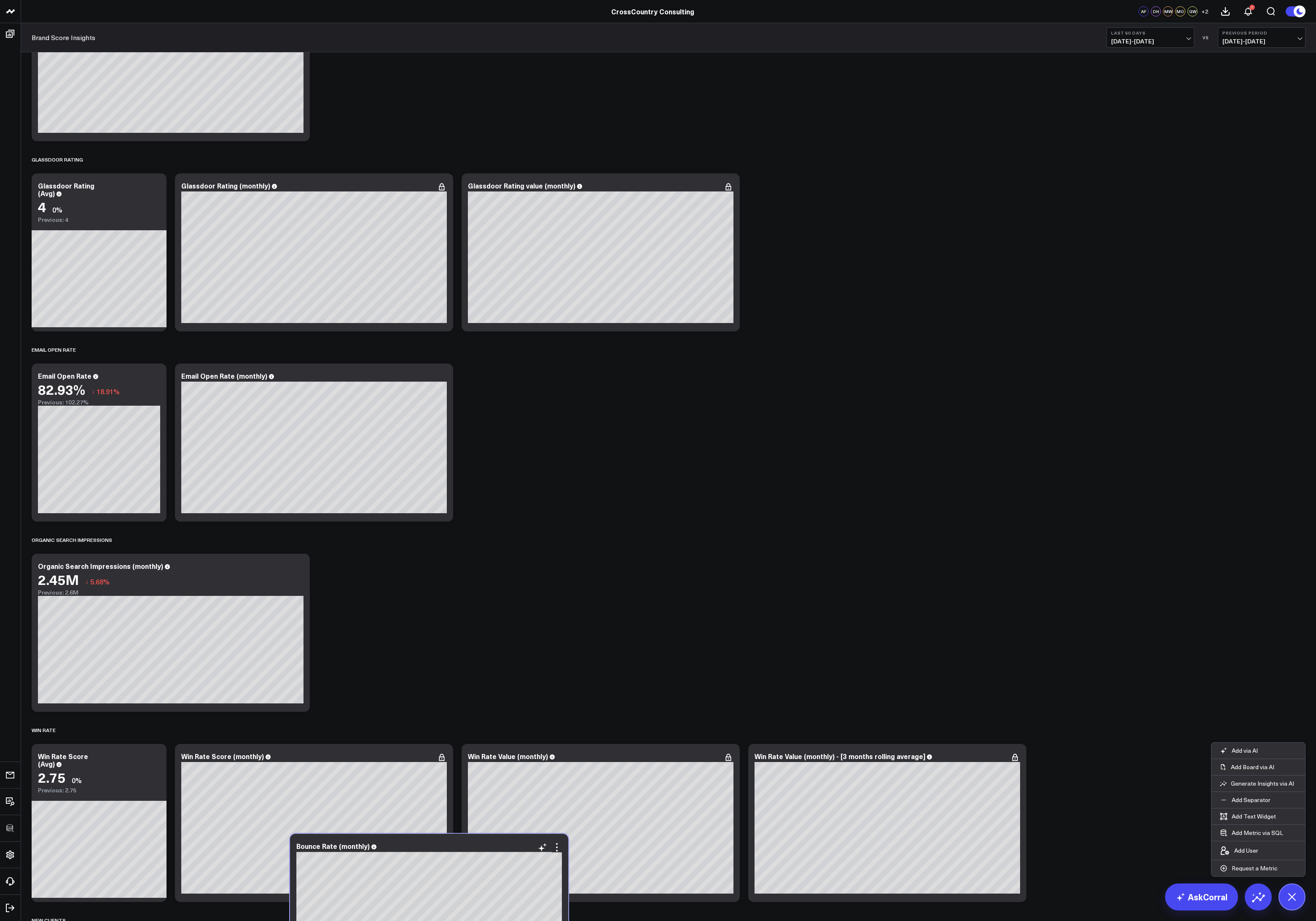
scroll to position [1812, 0]
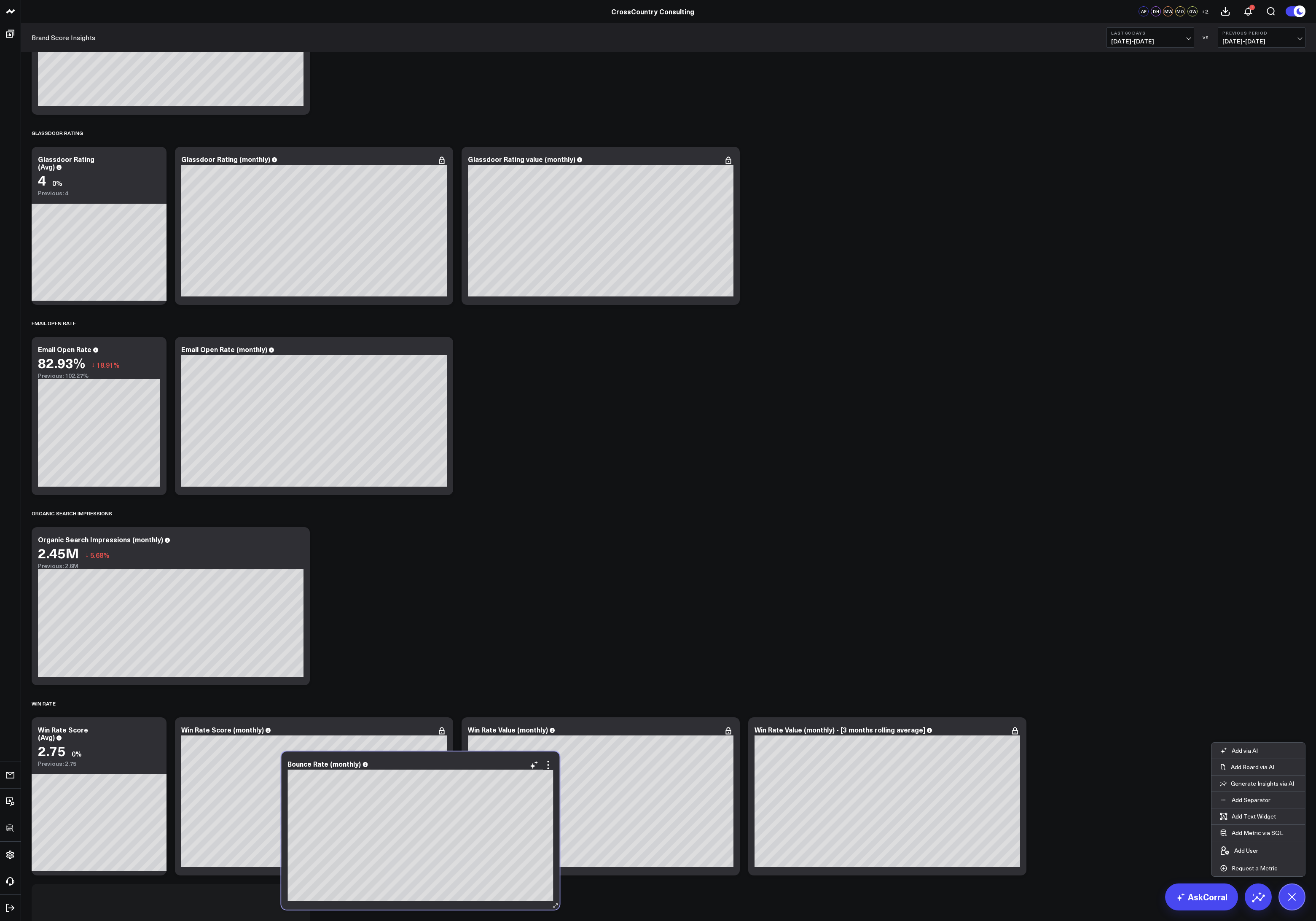
click at [434, 775] on div "Bounce Rate (monthly) [fontSize:10px lineHeight:12px] / Bounce Rate[/] [fontSiz…" at bounding box center [420, 830] width 278 height 158
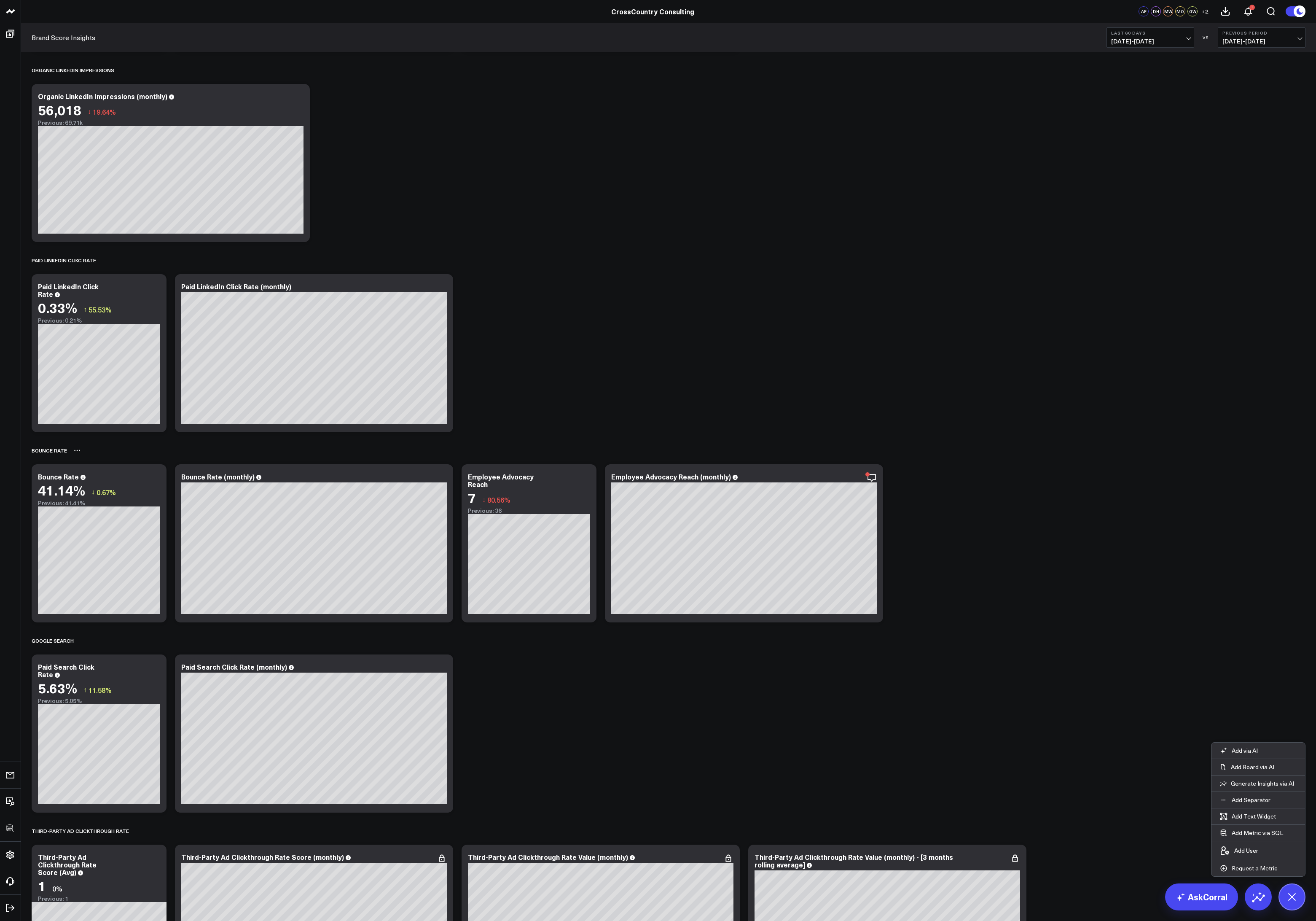
scroll to position [2857, 0]
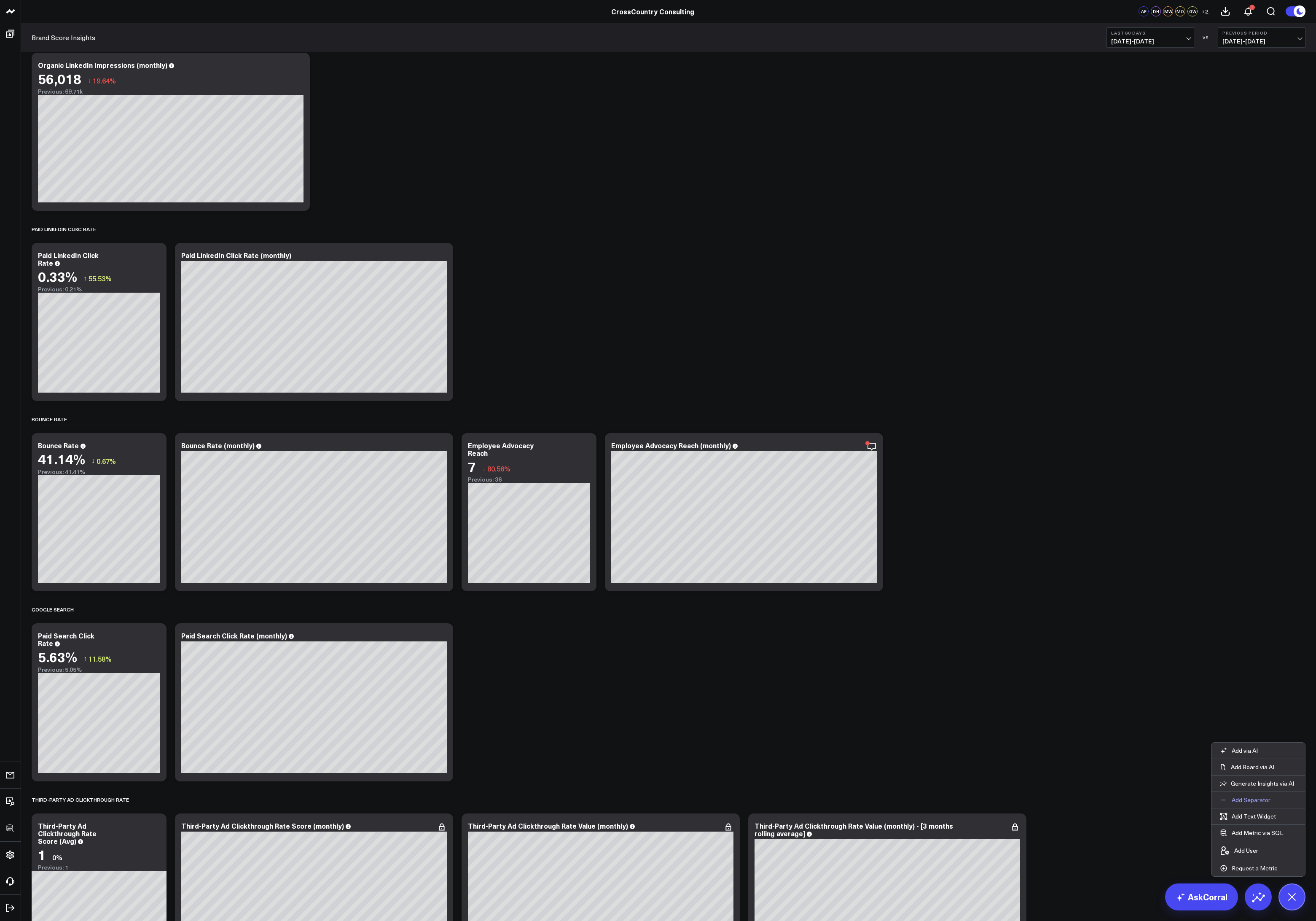
click at [1245, 800] on p "Add Separator" at bounding box center [1251, 800] width 39 height 8
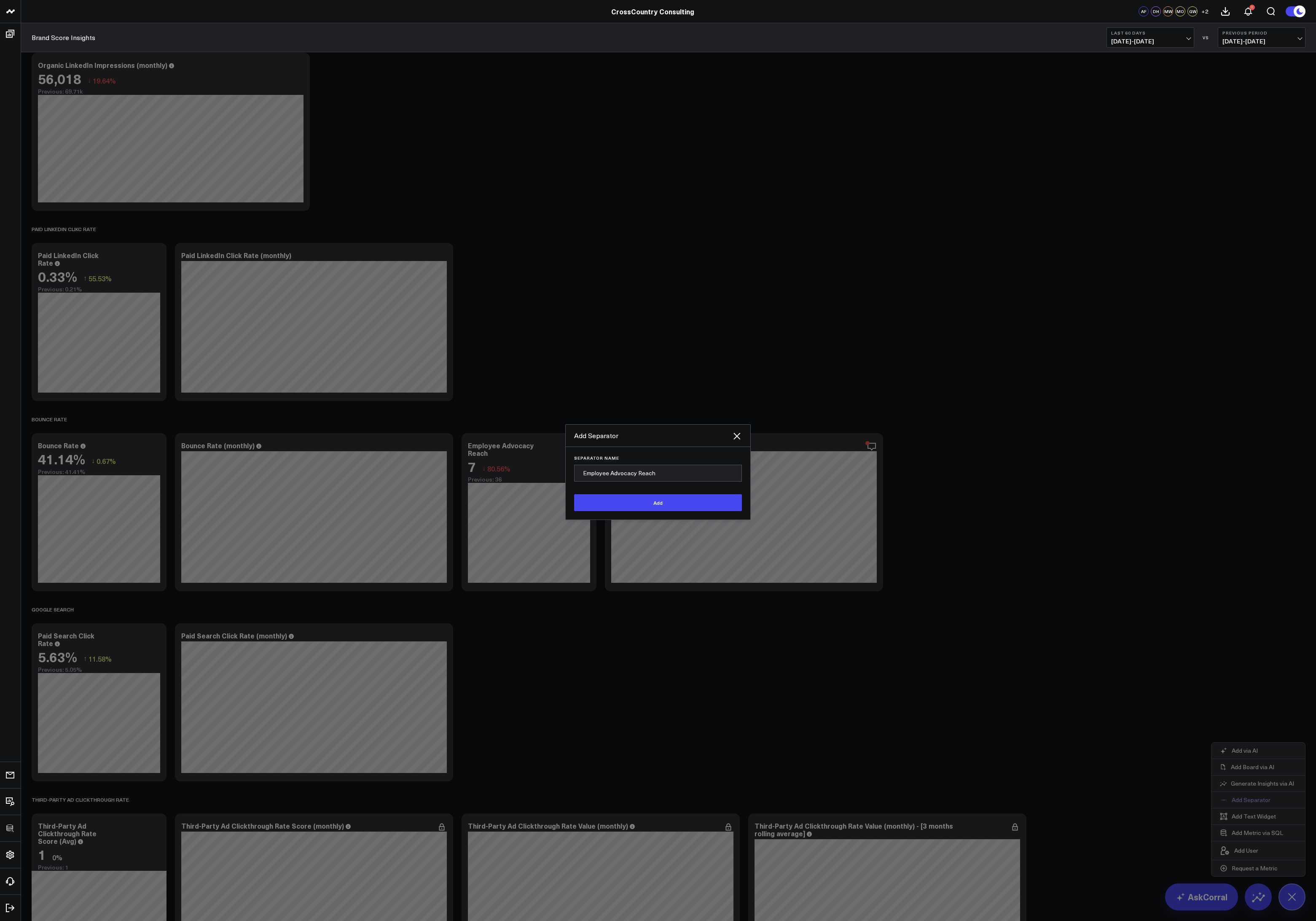
type input "Employee Advocacy Reach"
click at [574, 494] on button "Add" at bounding box center [658, 502] width 168 height 17
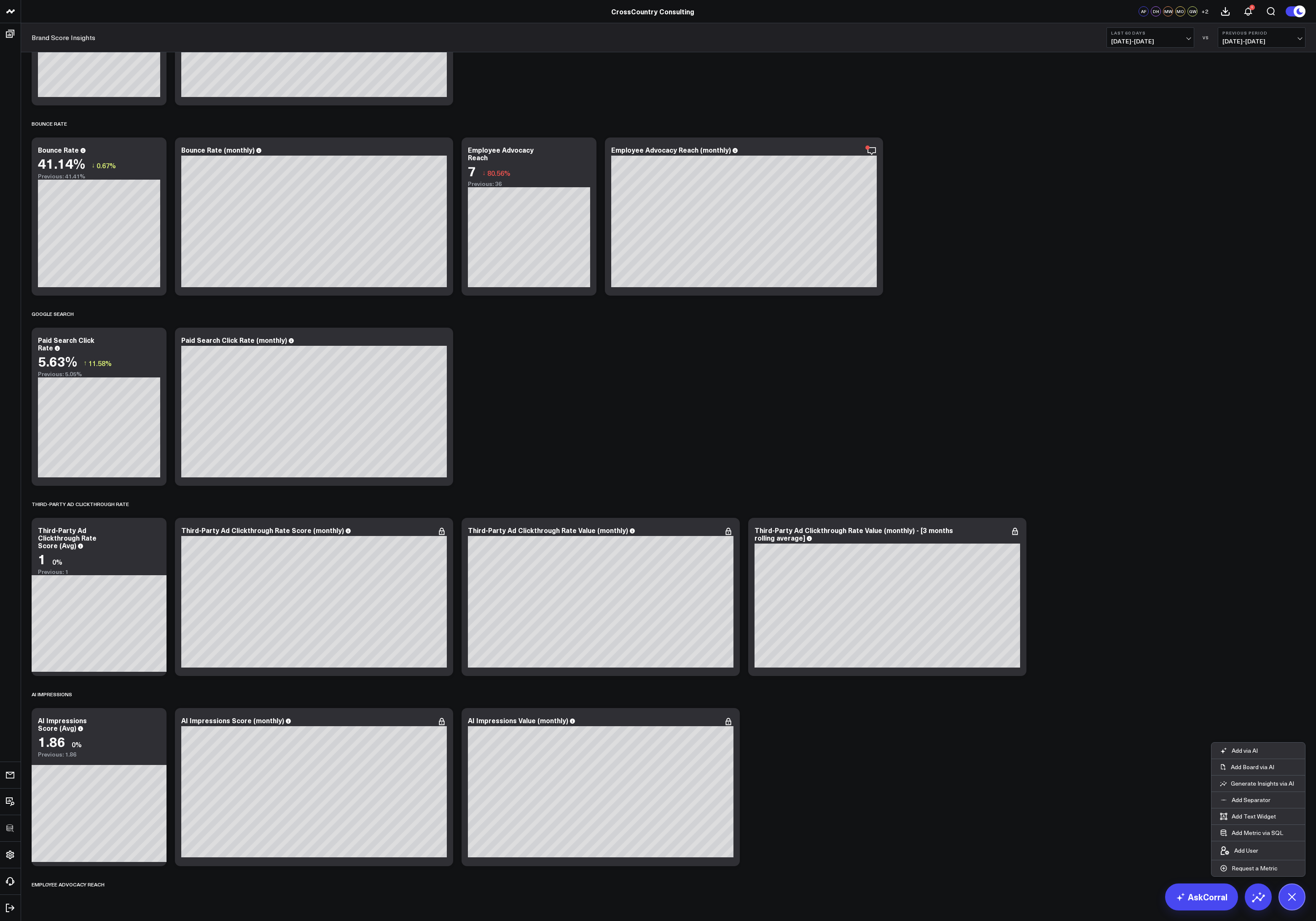
scroll to position [3176, 0]
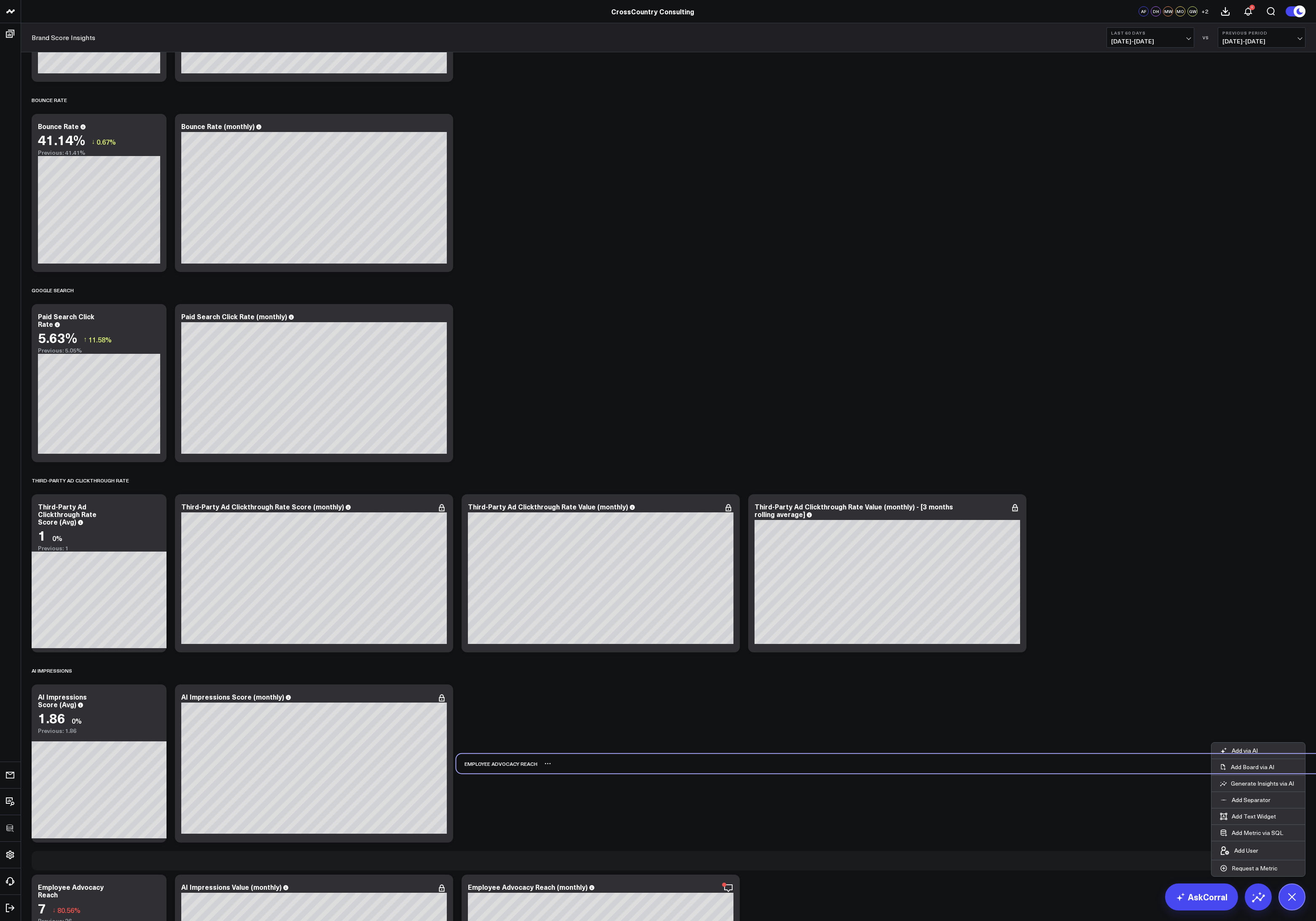
drag, startPoint x: 85, startPoint y: 861, endPoint x: 510, endPoint y: 763, distance: 436.2
click at [510, 763] on div "Employee Advocacy Reach" at bounding box center [497, 764] width 81 height 19
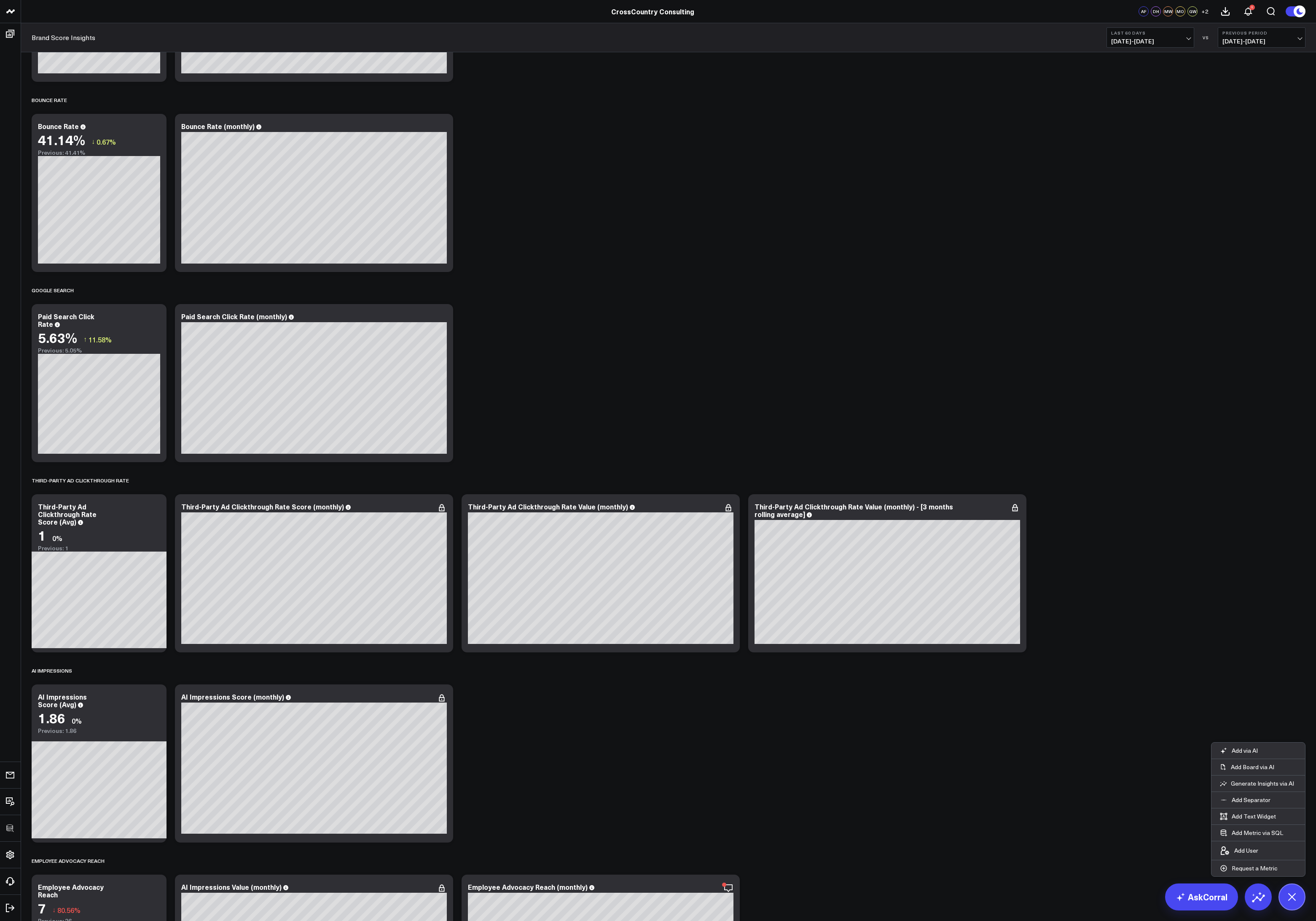
scroll to position [3343, 0]
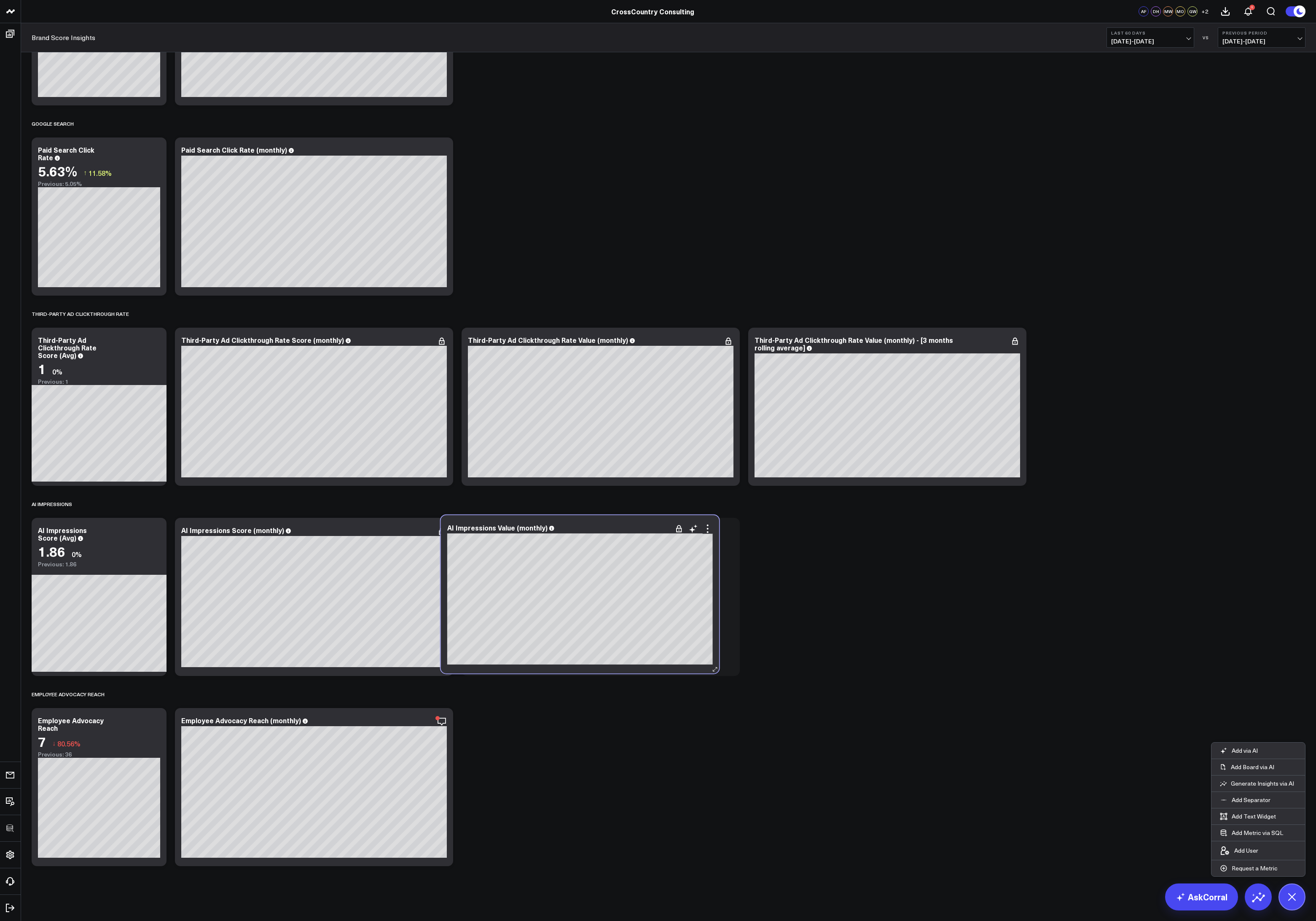
drag, startPoint x: 176, startPoint y: 535, endPoint x: 587, endPoint y: 533, distance: 411.0
click at [587, 533] on div "AI Impressions Value (monthly)" at bounding box center [580, 528] width 266 height 10
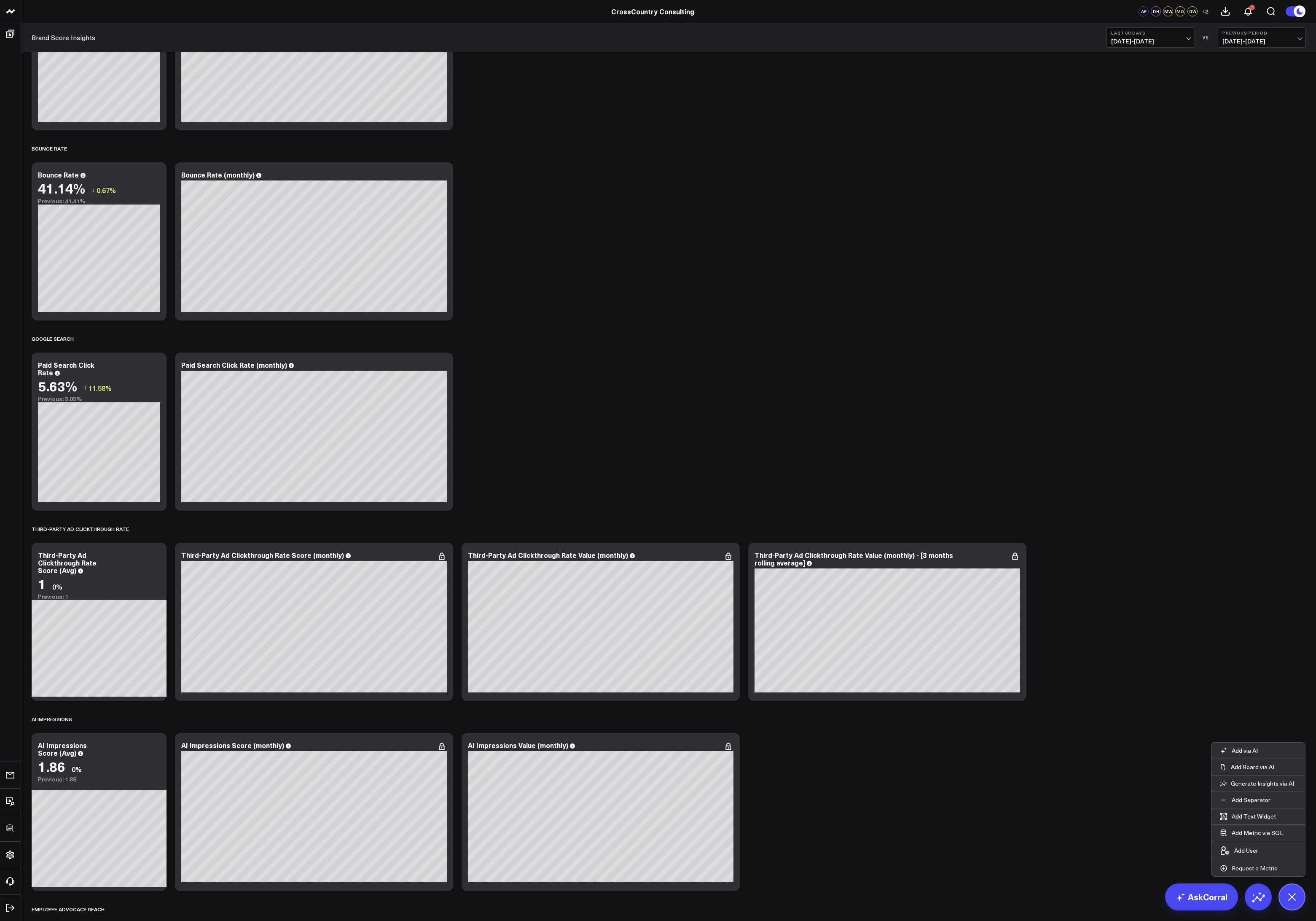
scroll to position [3132, 0]
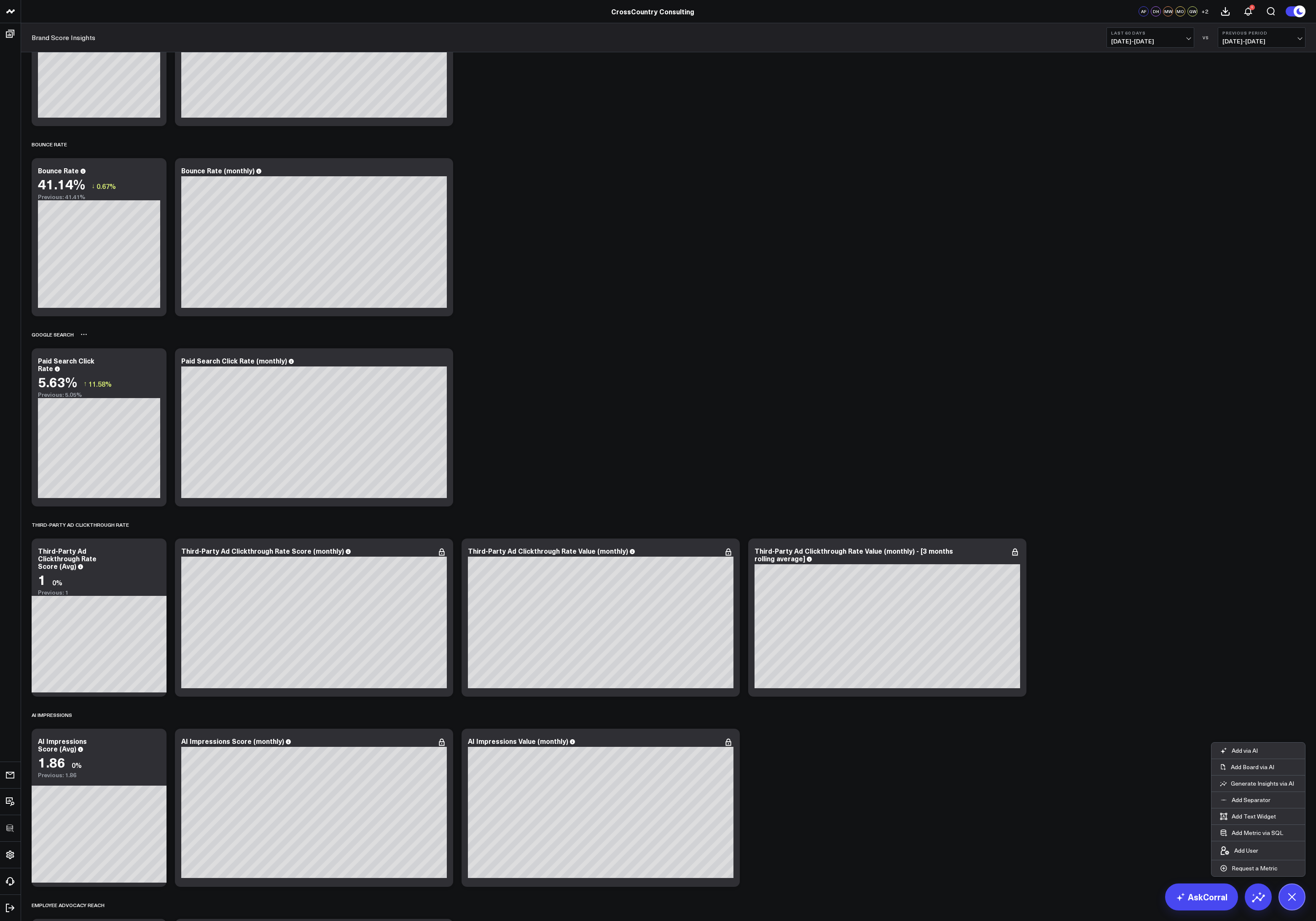
click at [81, 336] on icon at bounding box center [84, 334] width 7 height 7
click at [95, 346] on button "Rename" at bounding box center [106, 343] width 37 height 14
click at [136, 525] on icon at bounding box center [139, 524] width 7 height 7
click at [152, 534] on button "Rename" at bounding box center [161, 534] width 37 height 14
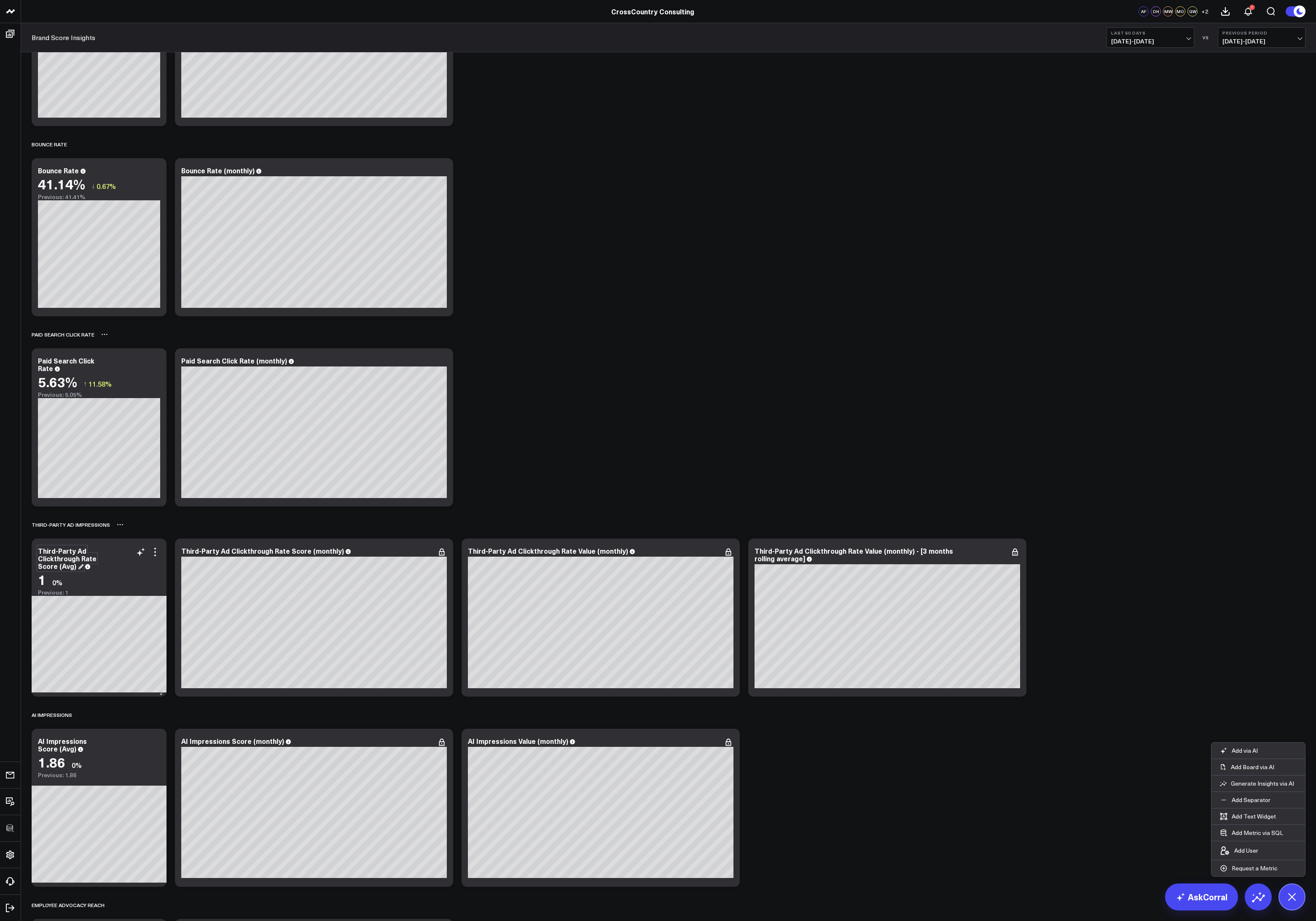
click at [53, 570] on div "Third-Party Ad Clickthrough Rate Score (Avg)" at bounding box center [67, 559] width 59 height 25
click at [261, 555] on div "Third-Party Ad Clickthrough Rate Score (monthly)" at bounding box center [266, 551] width 170 height 9
click at [306, 551] on div "Third-Party Ad Clickthrough Rate Score (monthly)" at bounding box center [266, 551] width 170 height 9
click at [552, 554] on div "Third-Party Ad Clickthrough Rate Value (monthly)" at bounding box center [552, 551] width 168 height 9
click at [590, 552] on div "Third-Party Ad Clickthrough Rate Value (monthly)" at bounding box center [552, 551] width 168 height 9
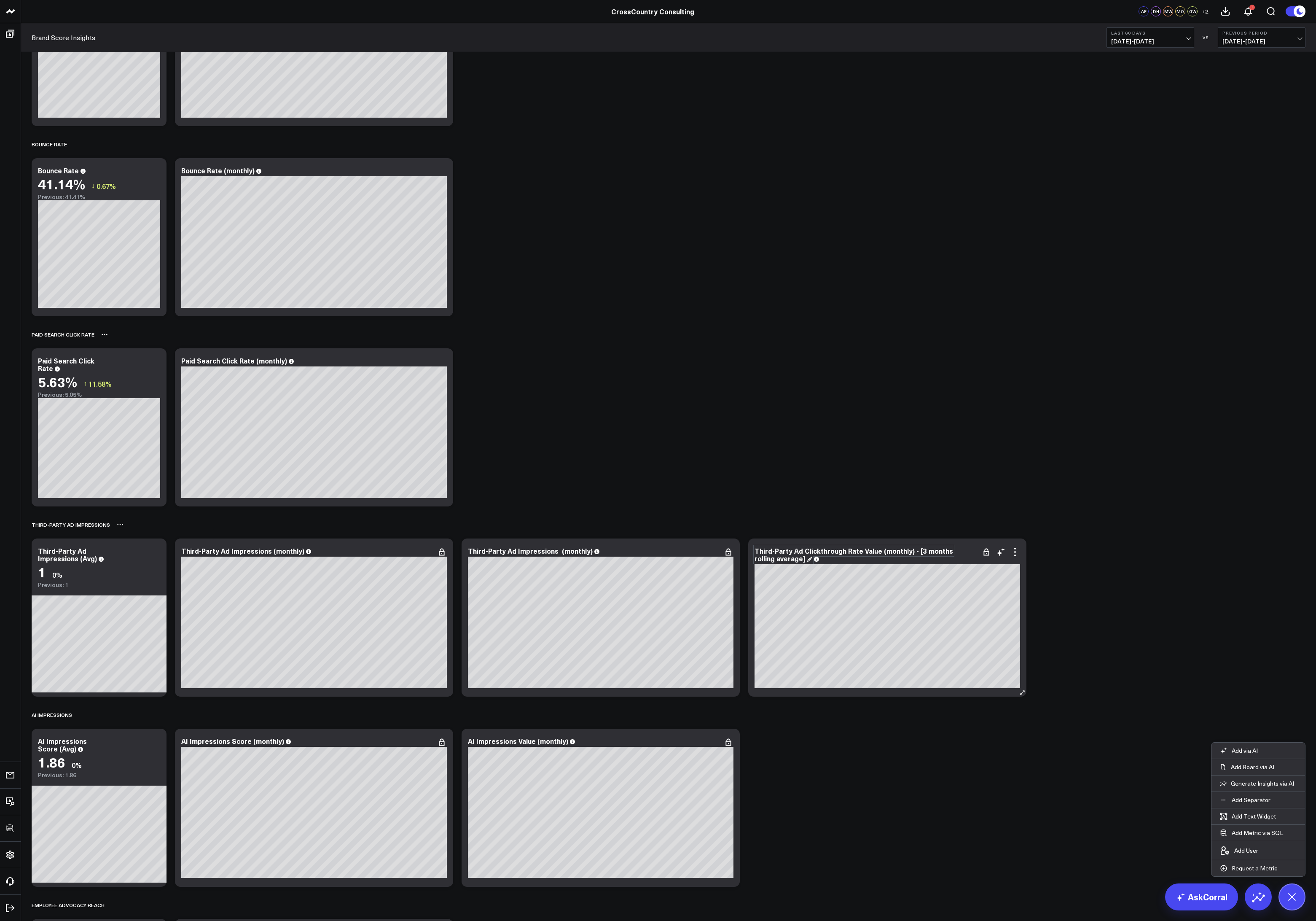
click at [812, 555] on div "Third-Party Ad Clickthrough Rate Value (monthly) - [3 months rolling average]" at bounding box center [854, 555] width 199 height 17
click at [877, 549] on div "Third-Party Ad Clickthrough Rate Value (monthly) - [3 months rolling average]" at bounding box center [854, 555] width 199 height 17
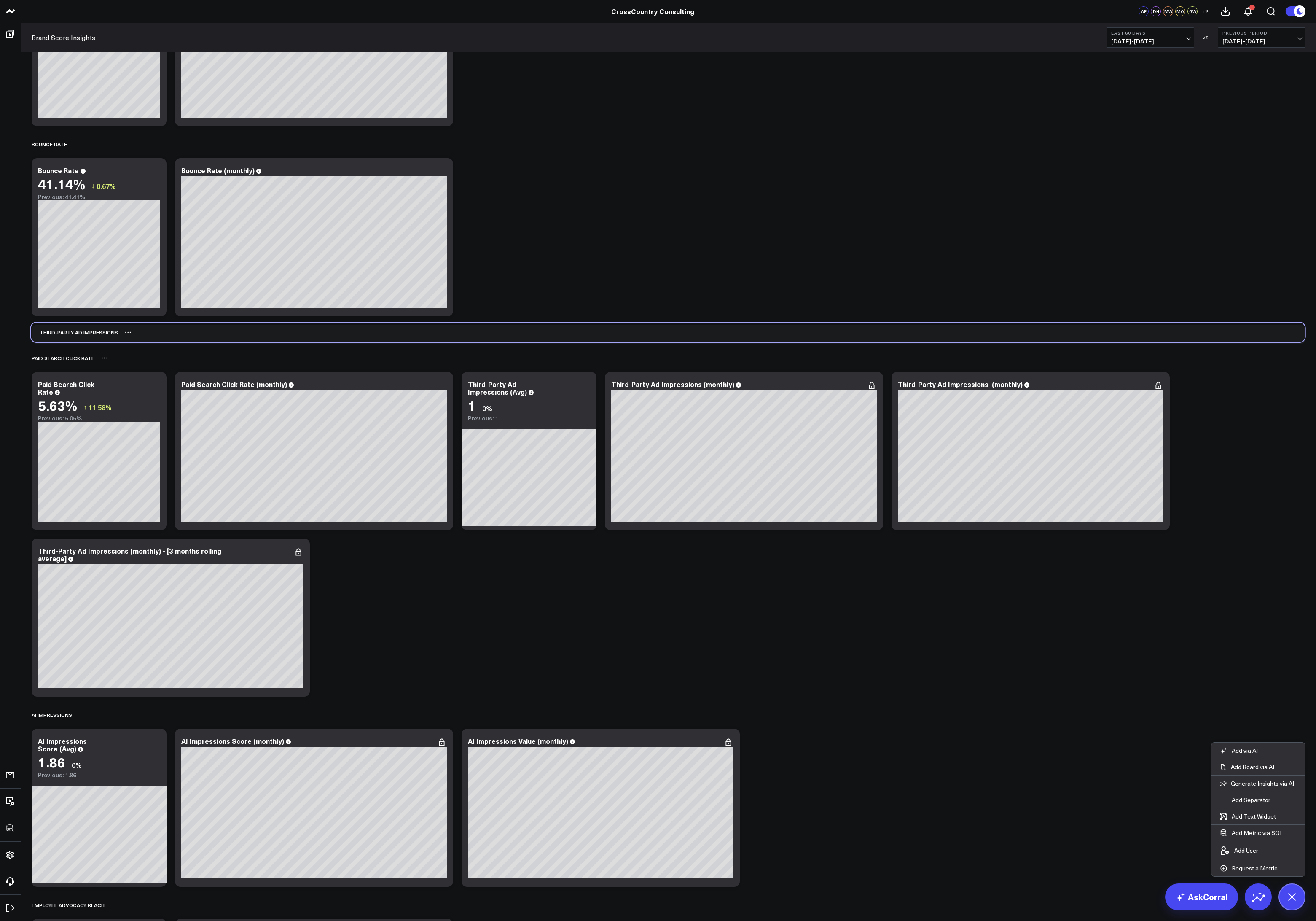
drag, startPoint x: 78, startPoint y: 526, endPoint x: 78, endPoint y: 334, distance: 192.0
click at [78, 334] on div "Third-Party Ad Impressions" at bounding box center [75, 332] width 87 height 19
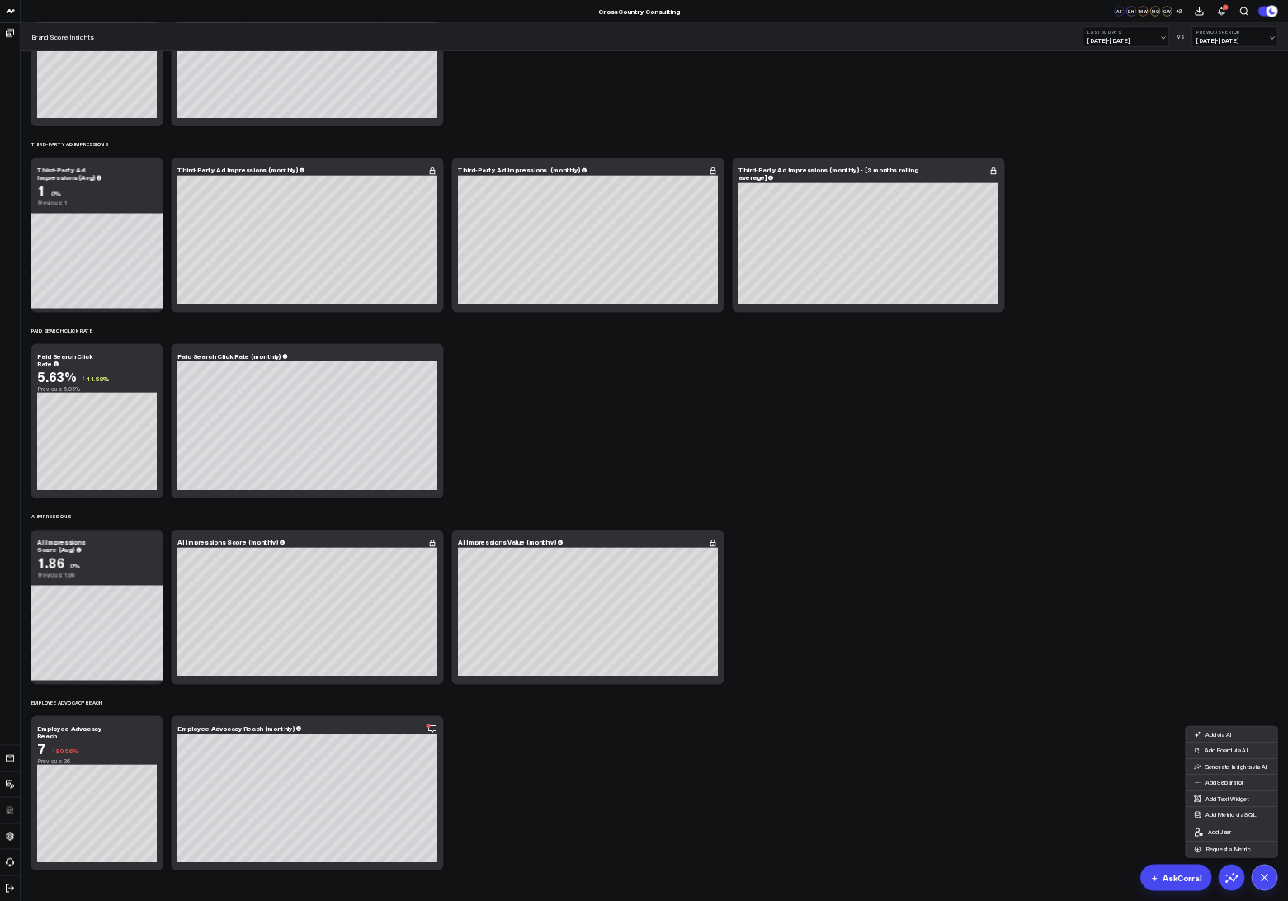
scroll to position [6540, 0]
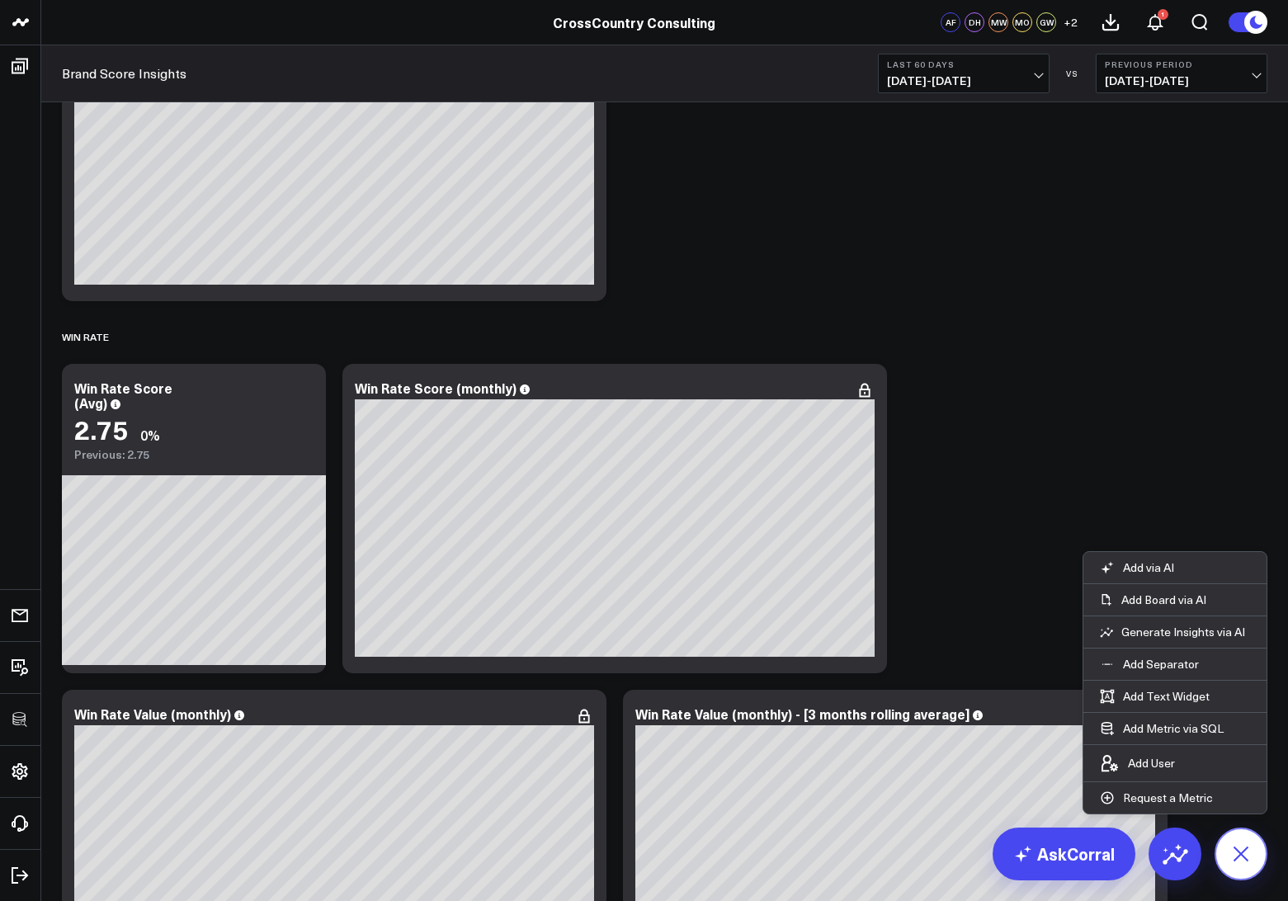
click at [1235, 848] on icon at bounding box center [1241, 854] width 28 height 28
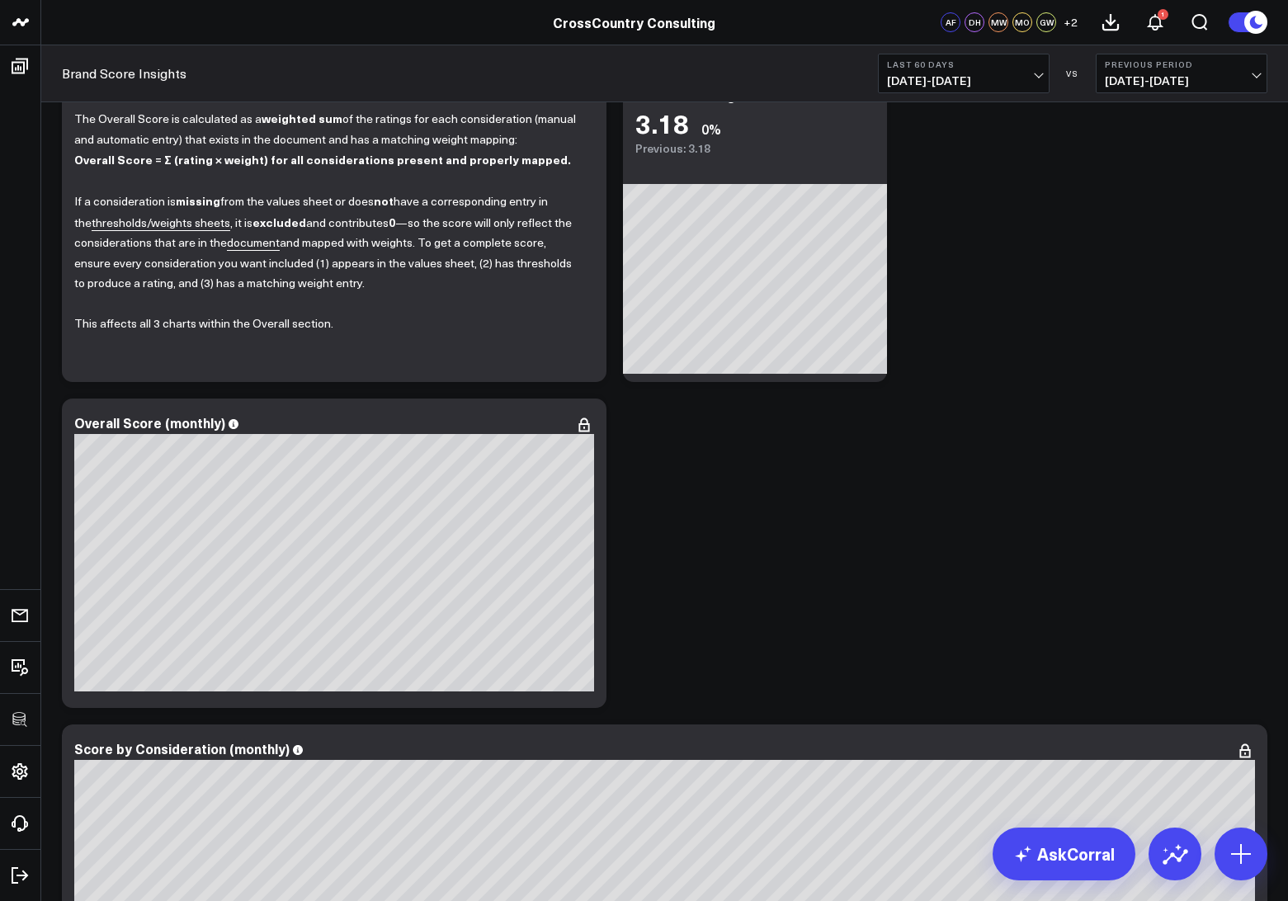
scroll to position [0, 0]
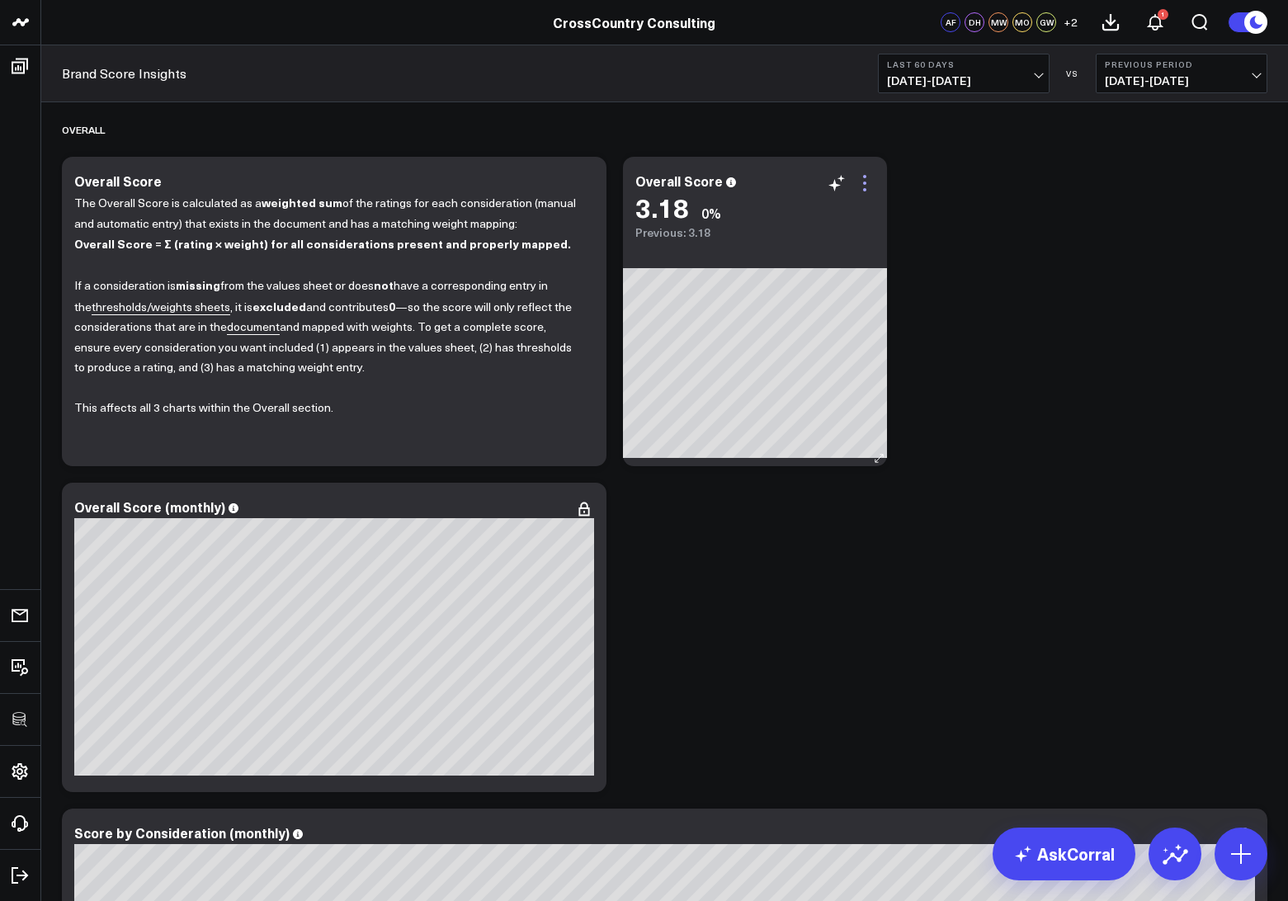
click at [864, 183] on icon at bounding box center [864, 183] width 3 height 3
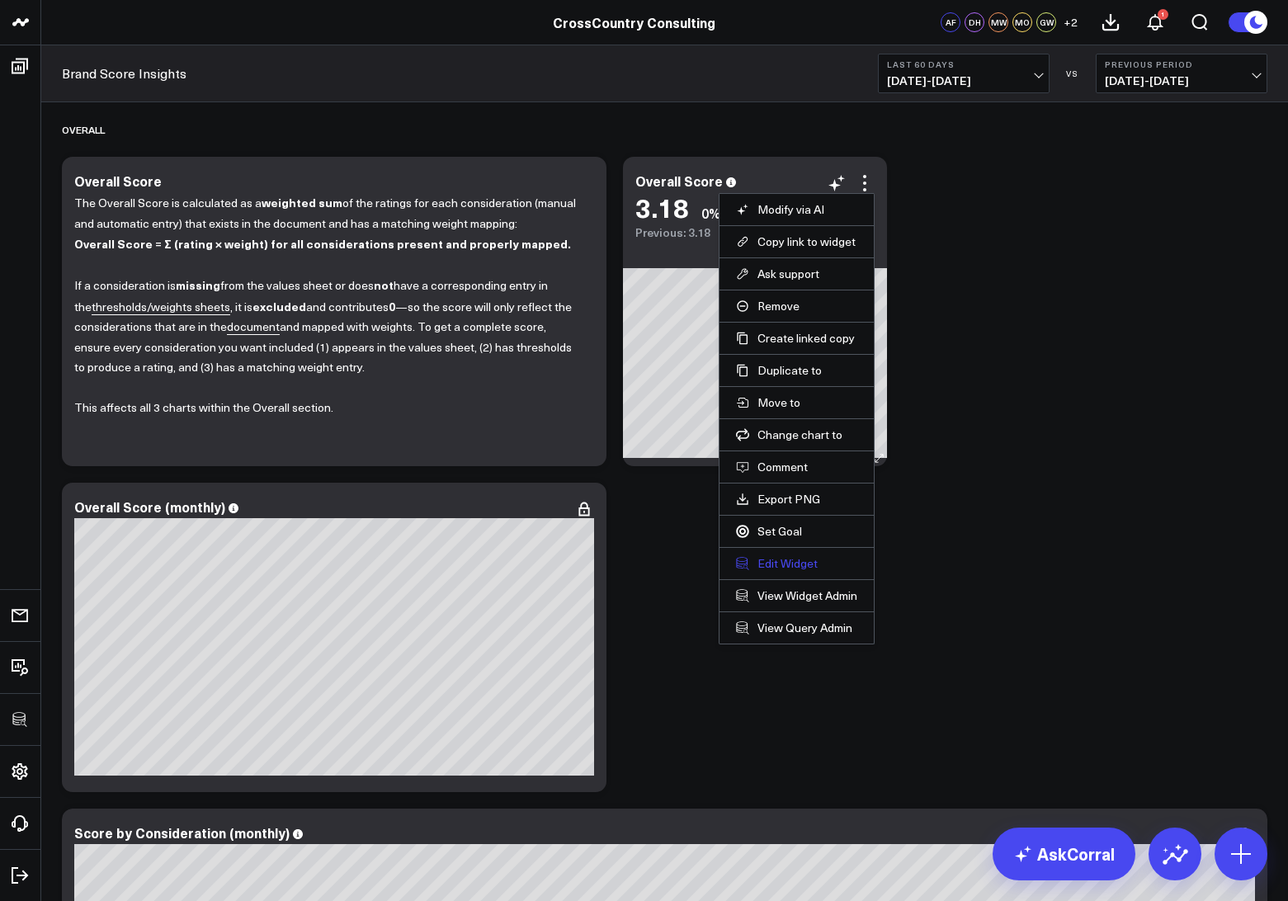
click at [767, 560] on button "Edit Widget" at bounding box center [796, 563] width 121 height 15
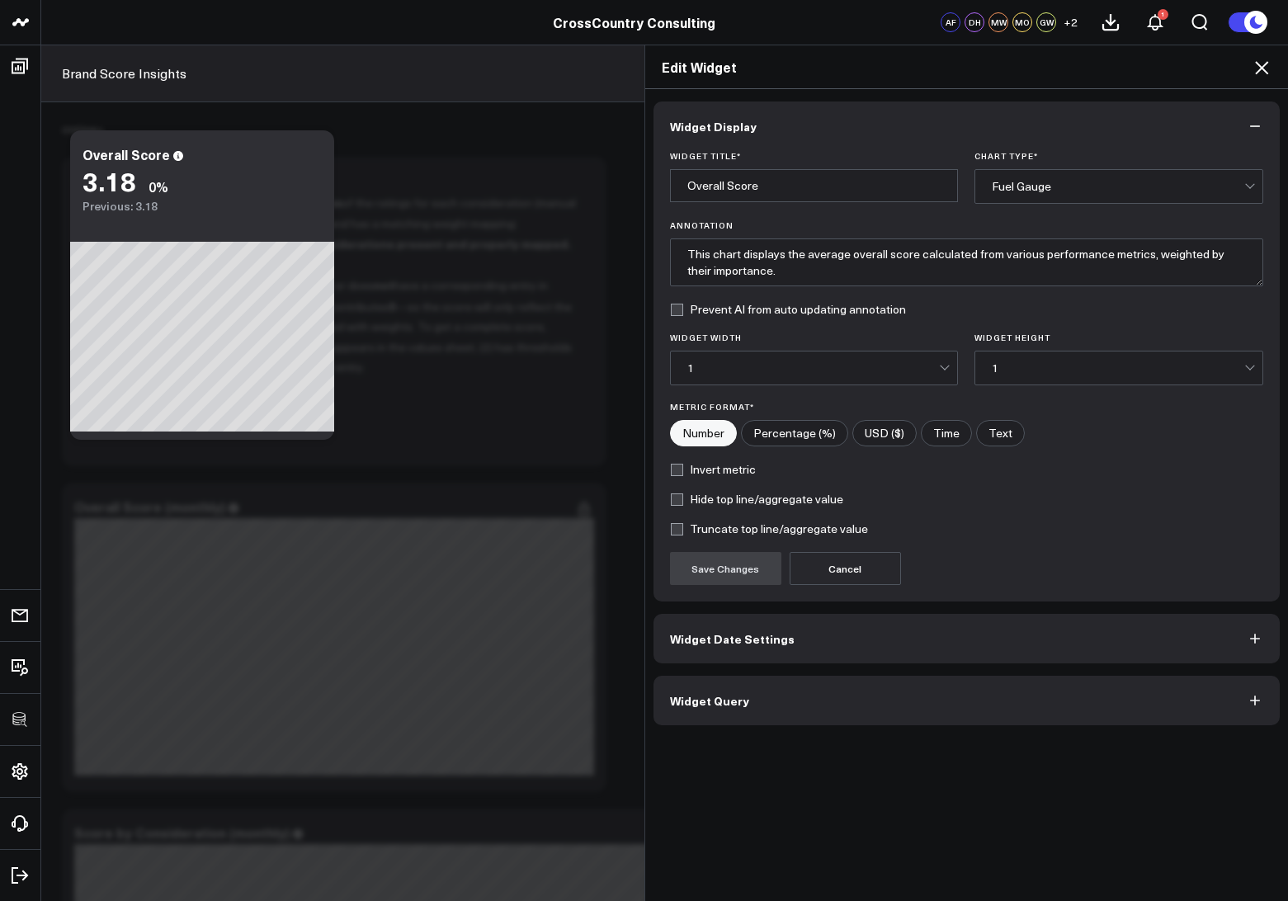
click at [715, 702] on span "Widget Query" at bounding box center [709, 700] width 79 height 13
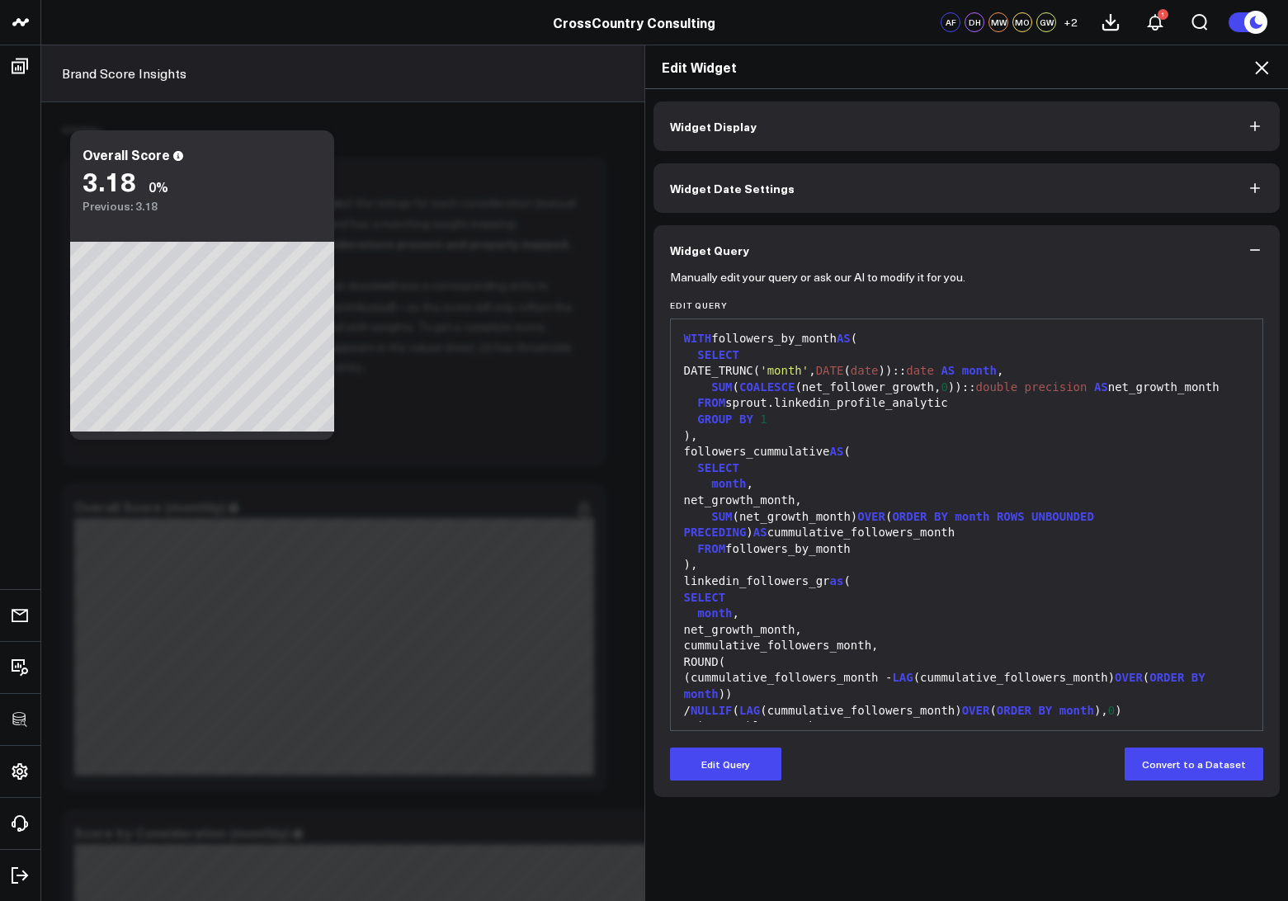
click at [754, 198] on button "Widget Date Settings" at bounding box center [966, 188] width 627 height 50
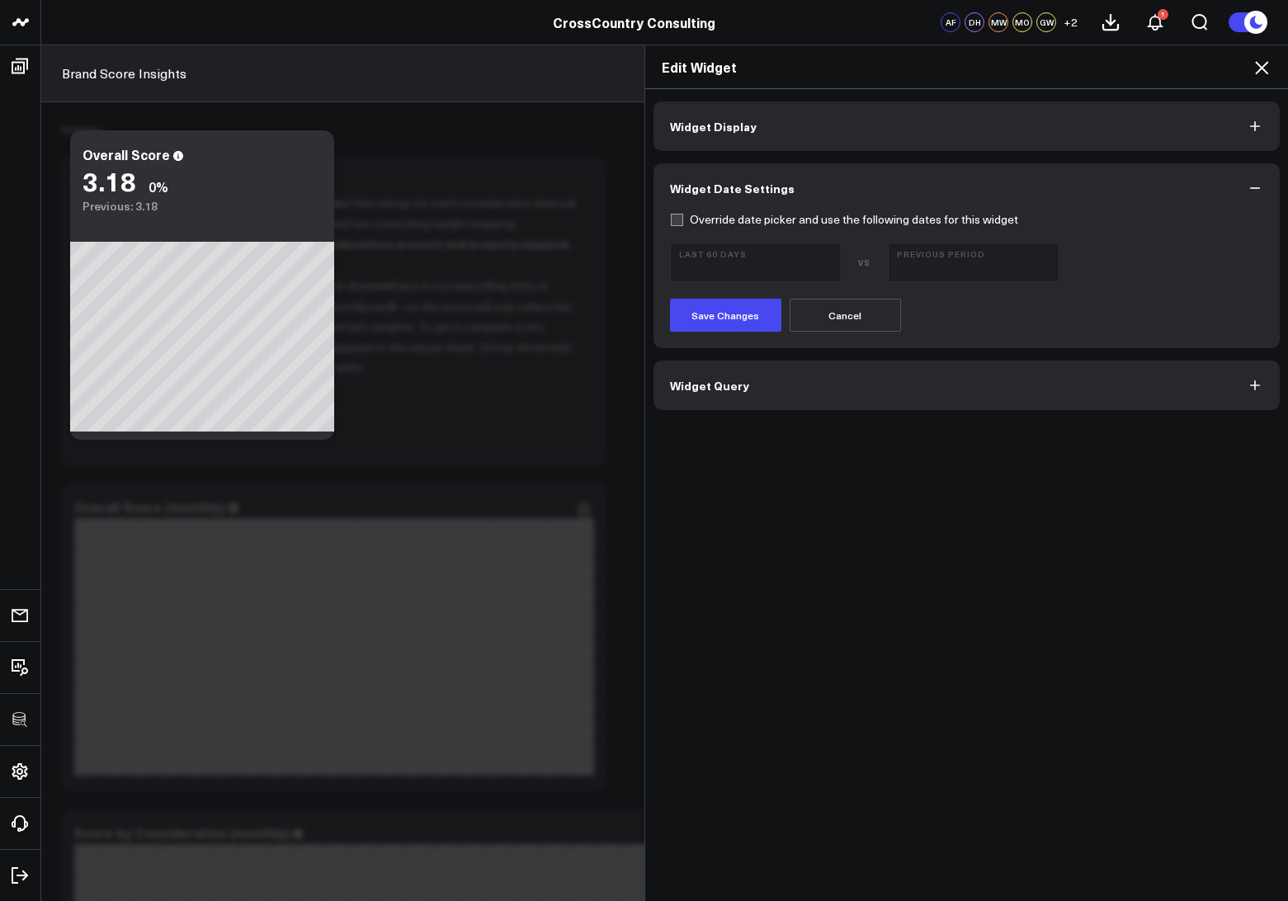
click at [675, 222] on label "Override date picker and use the following dates for this widget" at bounding box center [844, 219] width 348 height 13
click at [675, 222] on input "Override date picker and use the following dates for this widget" at bounding box center [676, 219] width 13 height 13
click at [730, 271] on span "[DATE] - [DATE]" at bounding box center [755, 269] width 153 height 13
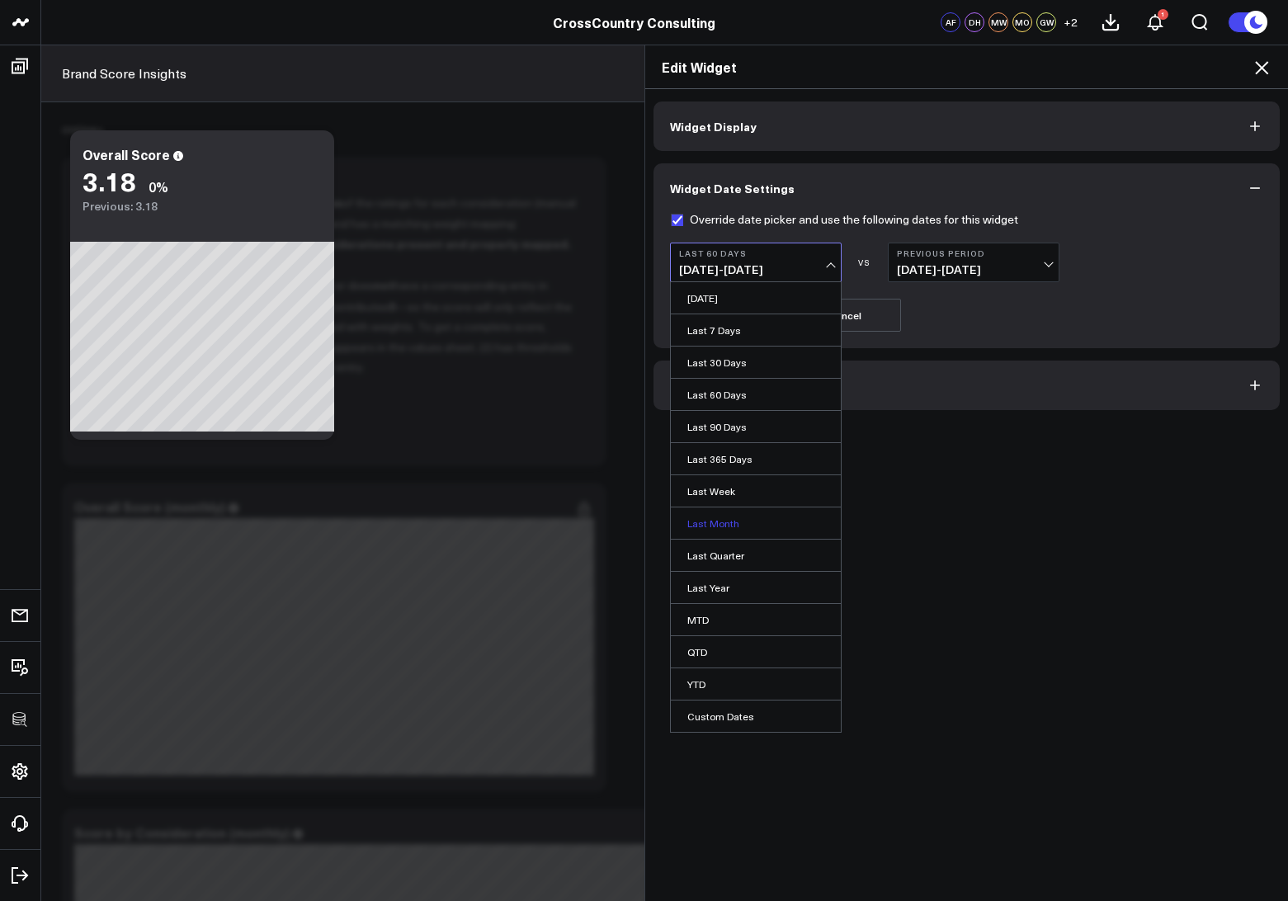
click at [714, 515] on link "Last Month" at bounding box center [756, 522] width 170 height 31
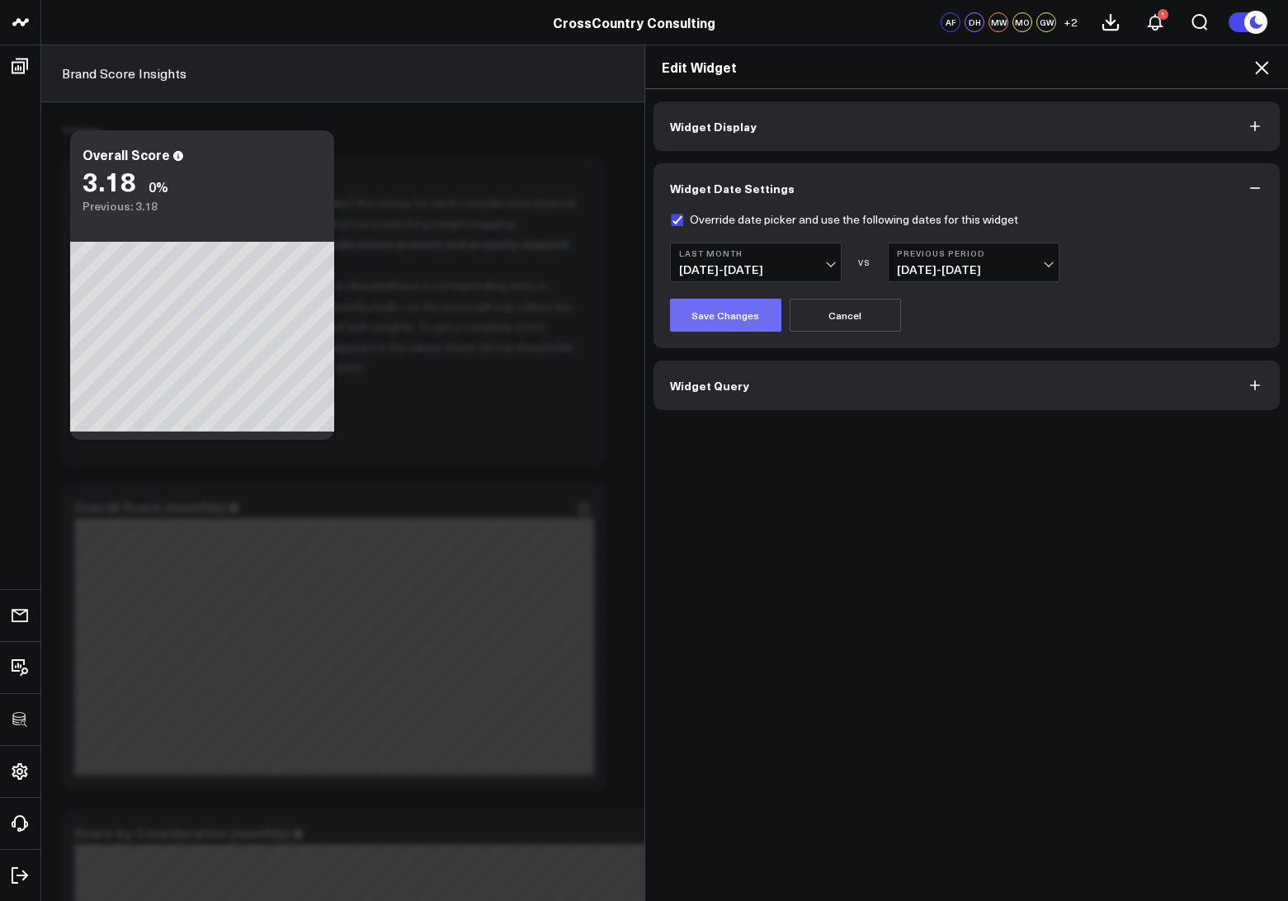
click at [705, 309] on button "Save Changes" at bounding box center [725, 315] width 111 height 33
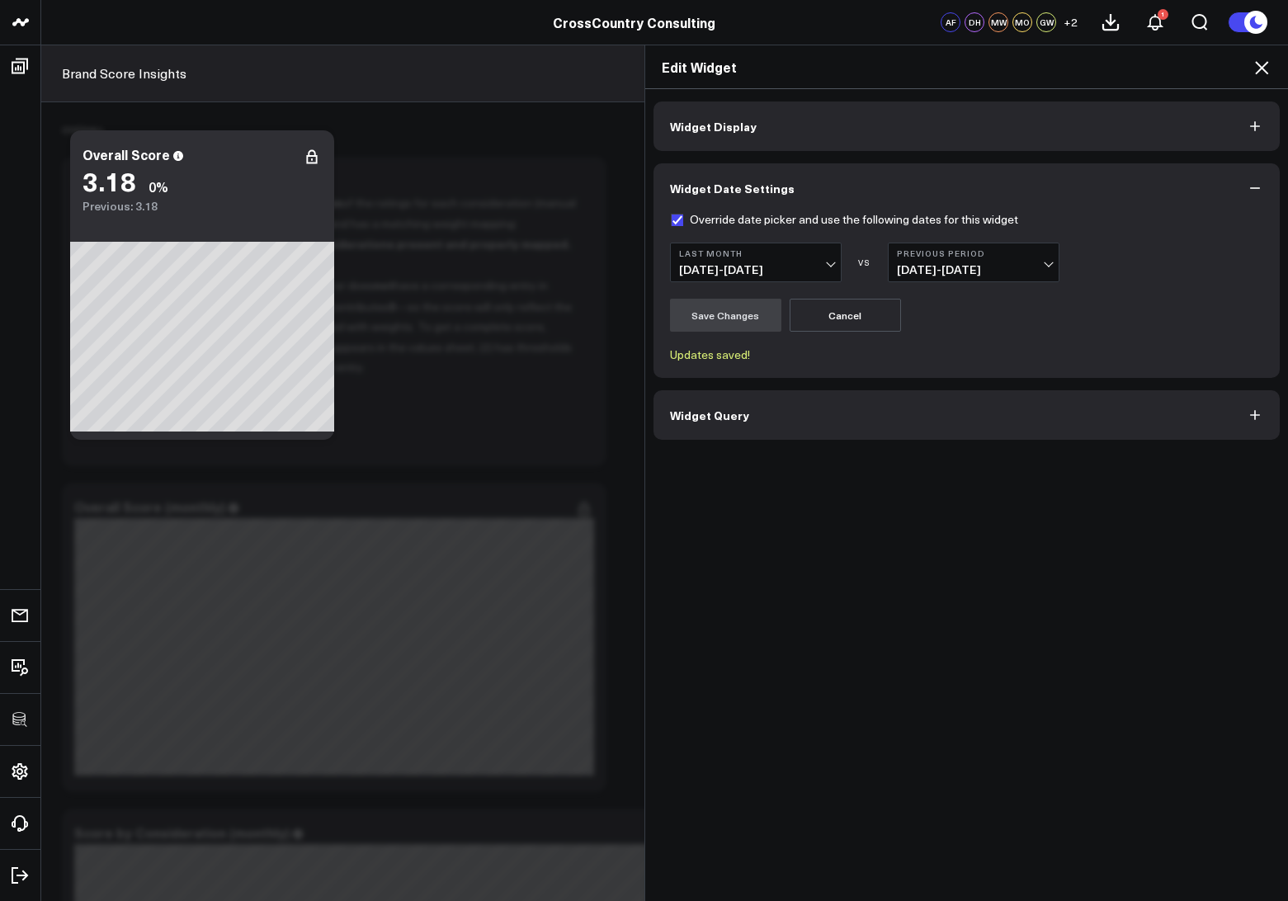
click at [678, 220] on label "Override date picker and use the following dates for this widget" at bounding box center [844, 219] width 348 height 13
click at [678, 220] on input "Override date picker and use the following dates for this widget" at bounding box center [676, 219] width 13 height 13
click at [837, 307] on button "Cancel" at bounding box center [845, 315] width 111 height 33
checkbox input "true"
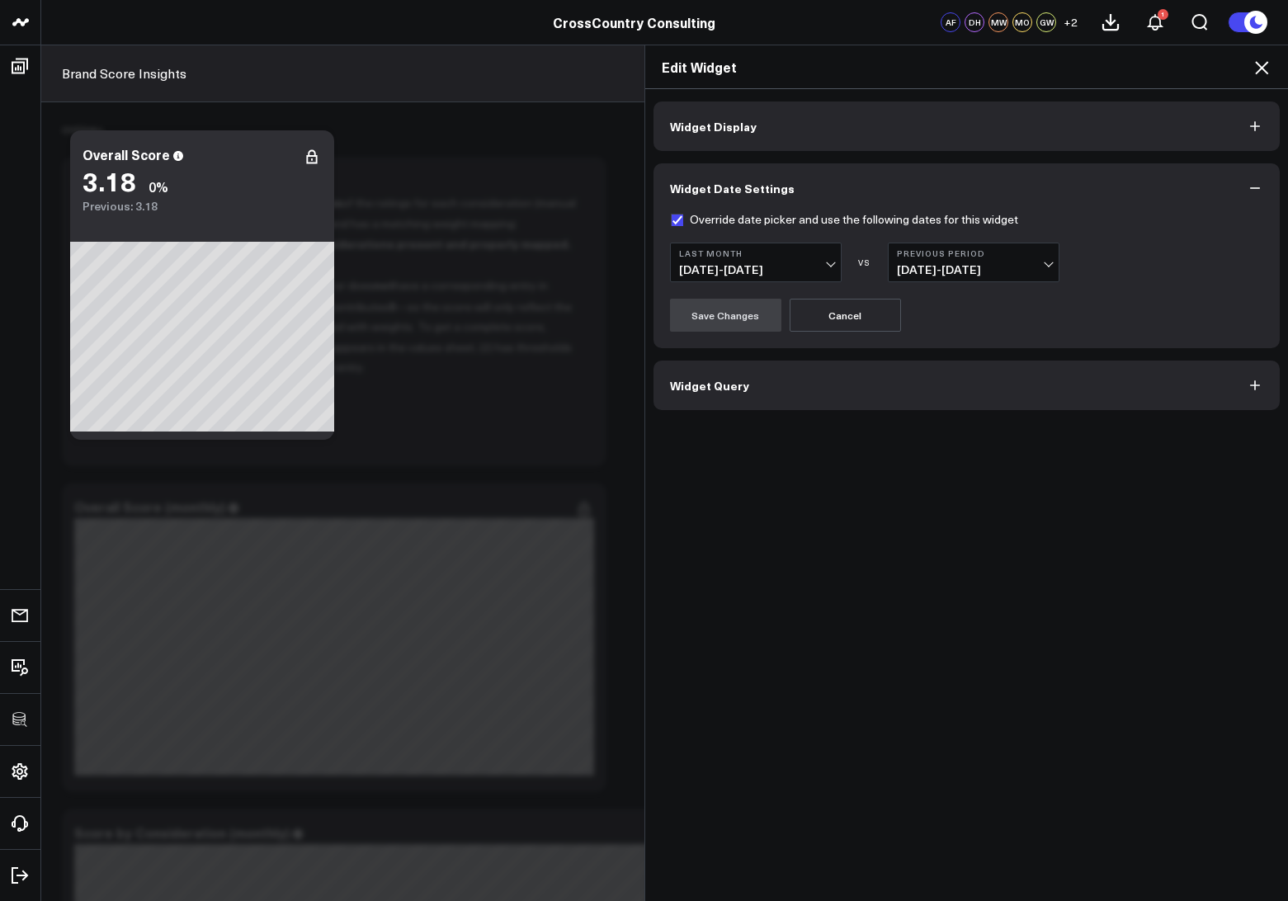
click at [770, 371] on button "Widget Query" at bounding box center [966, 386] width 627 height 50
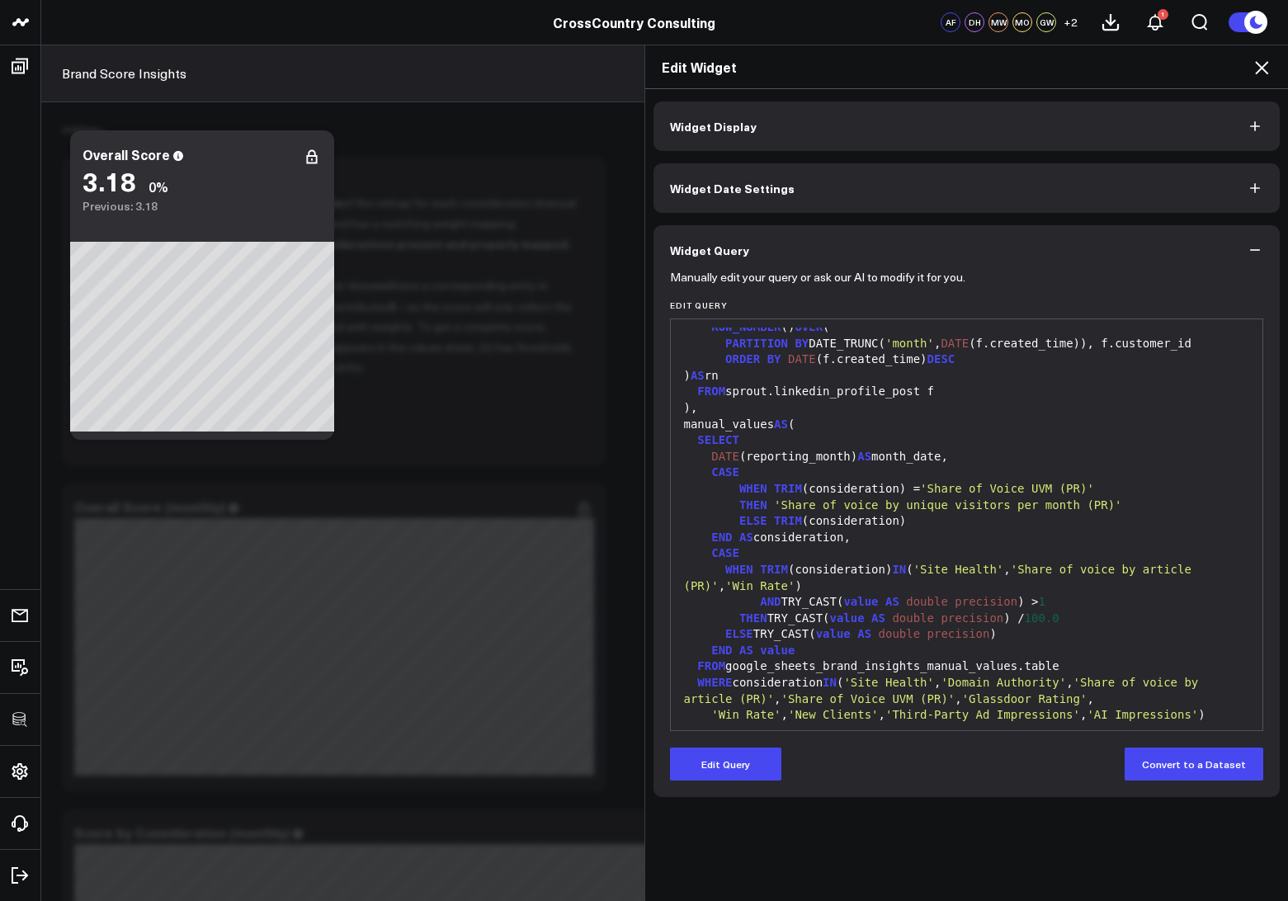
scroll to position [1026, 0]
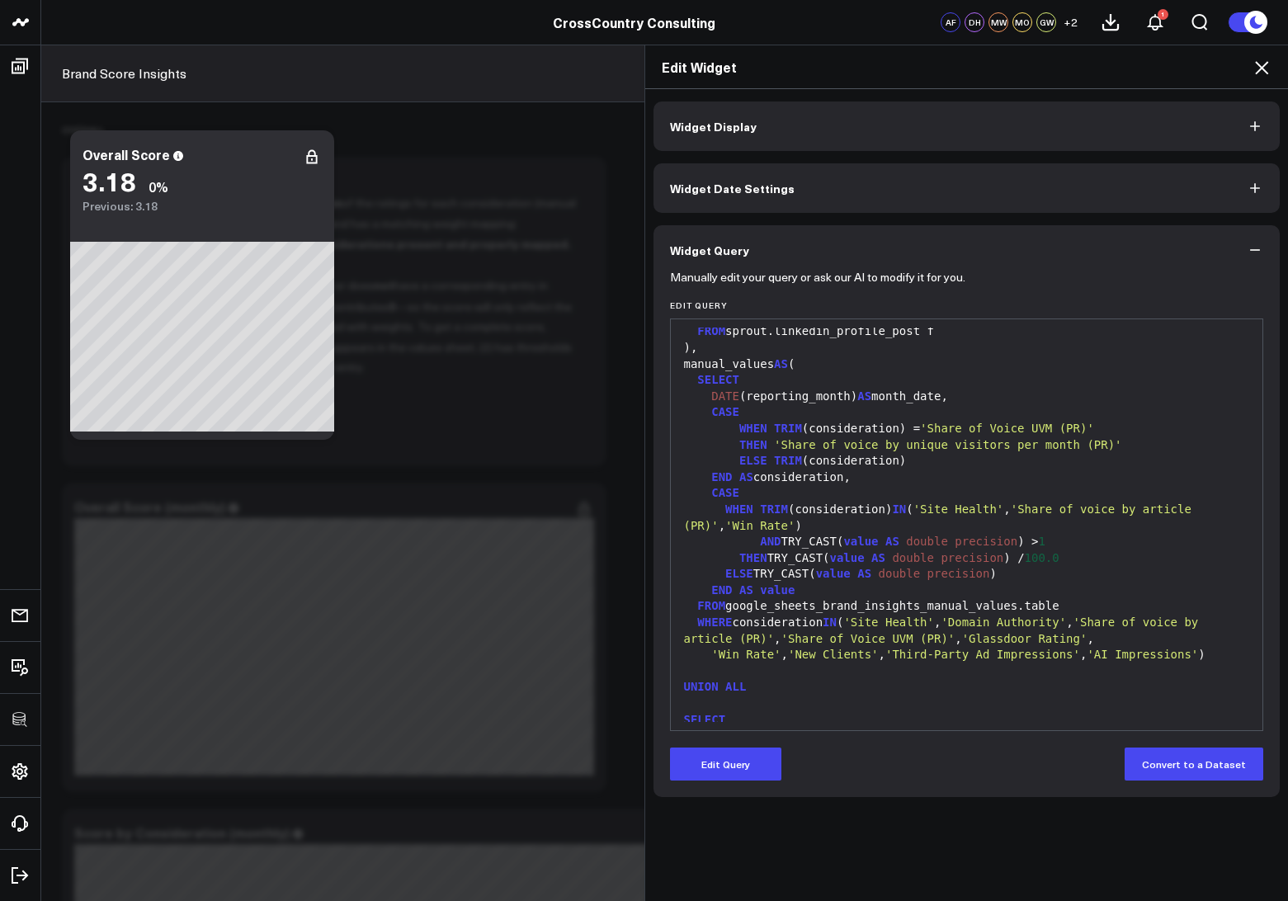
click at [1268, 70] on icon at bounding box center [1262, 68] width 20 height 20
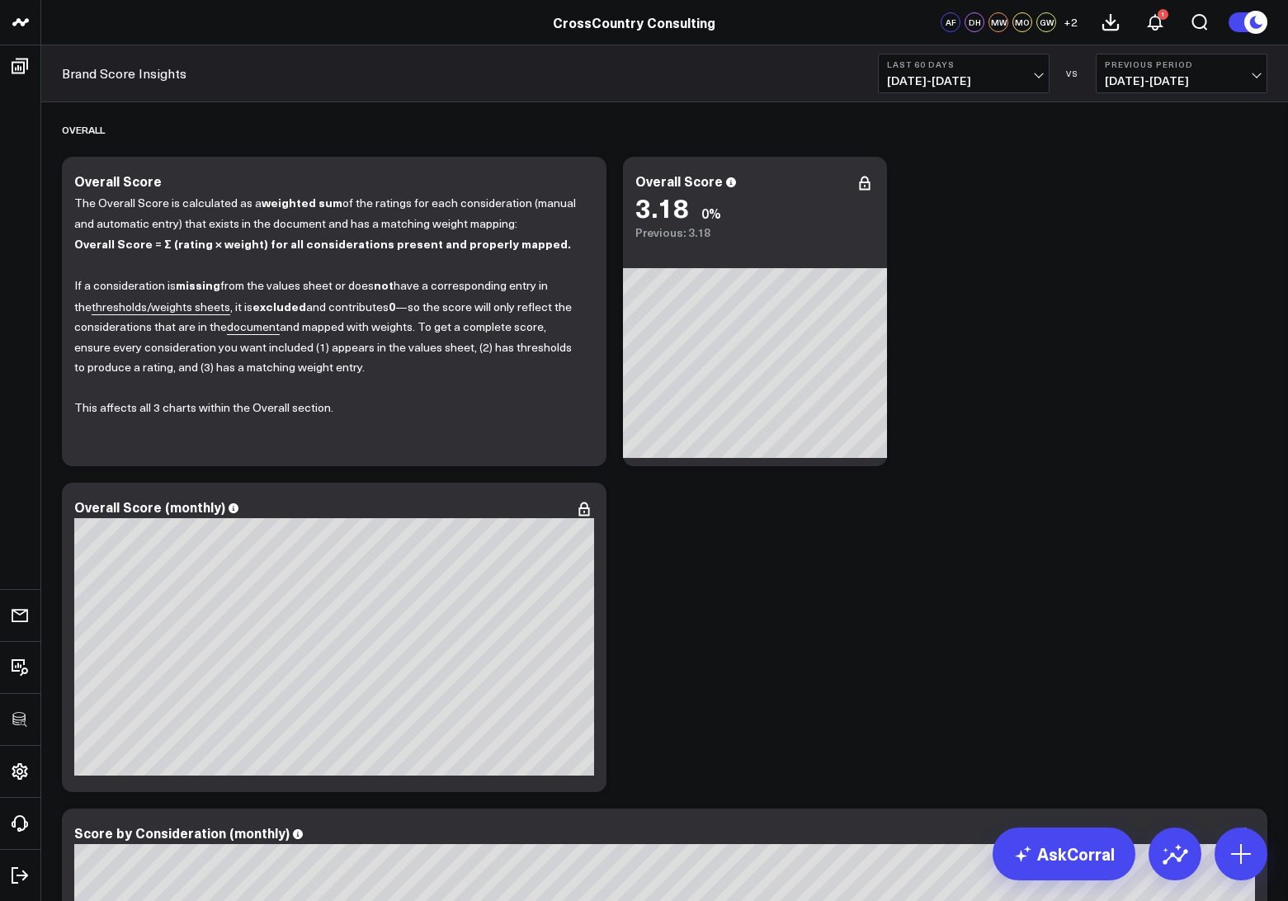
click at [957, 54] on button "Last 60 Days [DATE] - [DATE]" at bounding box center [964, 74] width 172 height 40
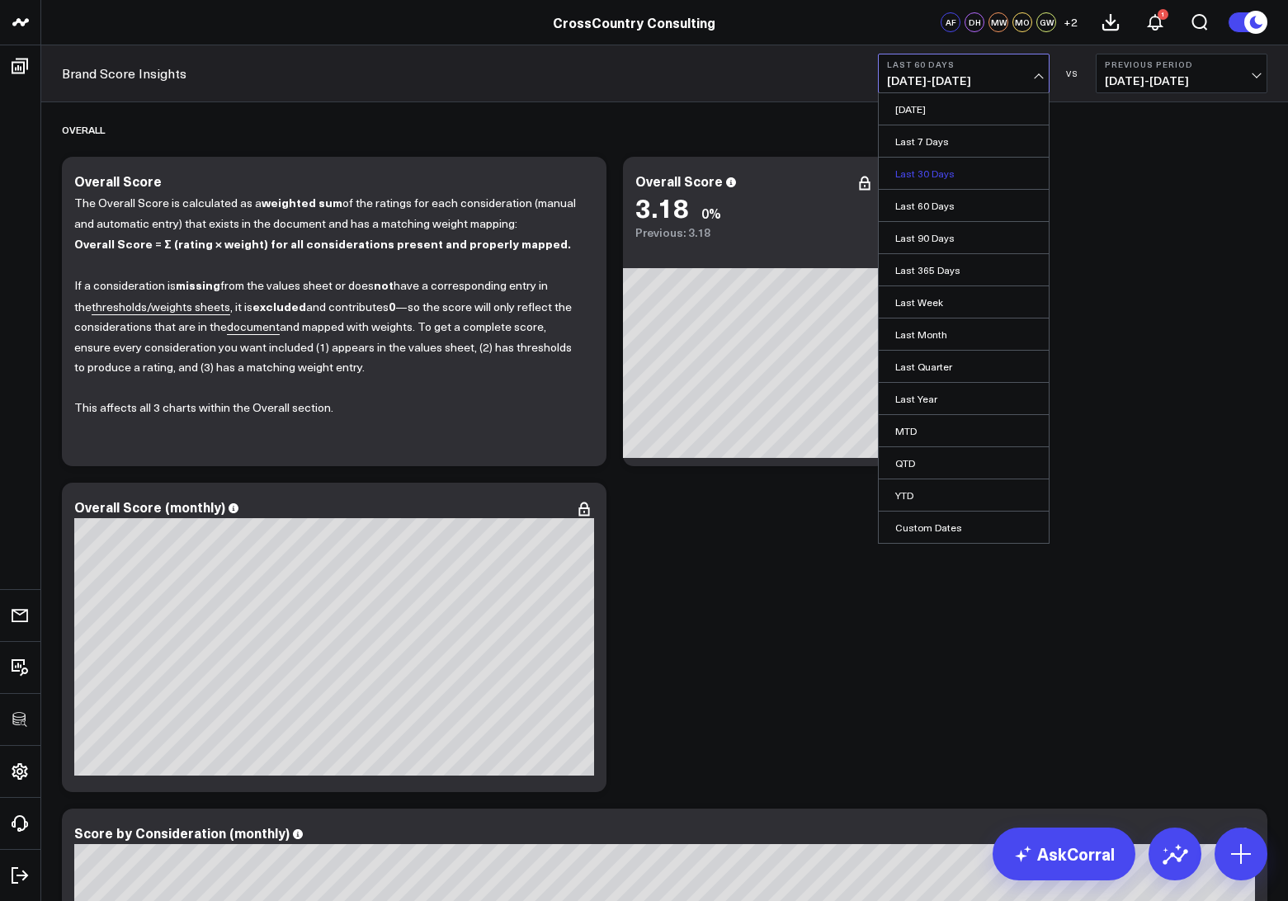
click at [910, 172] on link "Last 30 Days" at bounding box center [964, 173] width 170 height 31
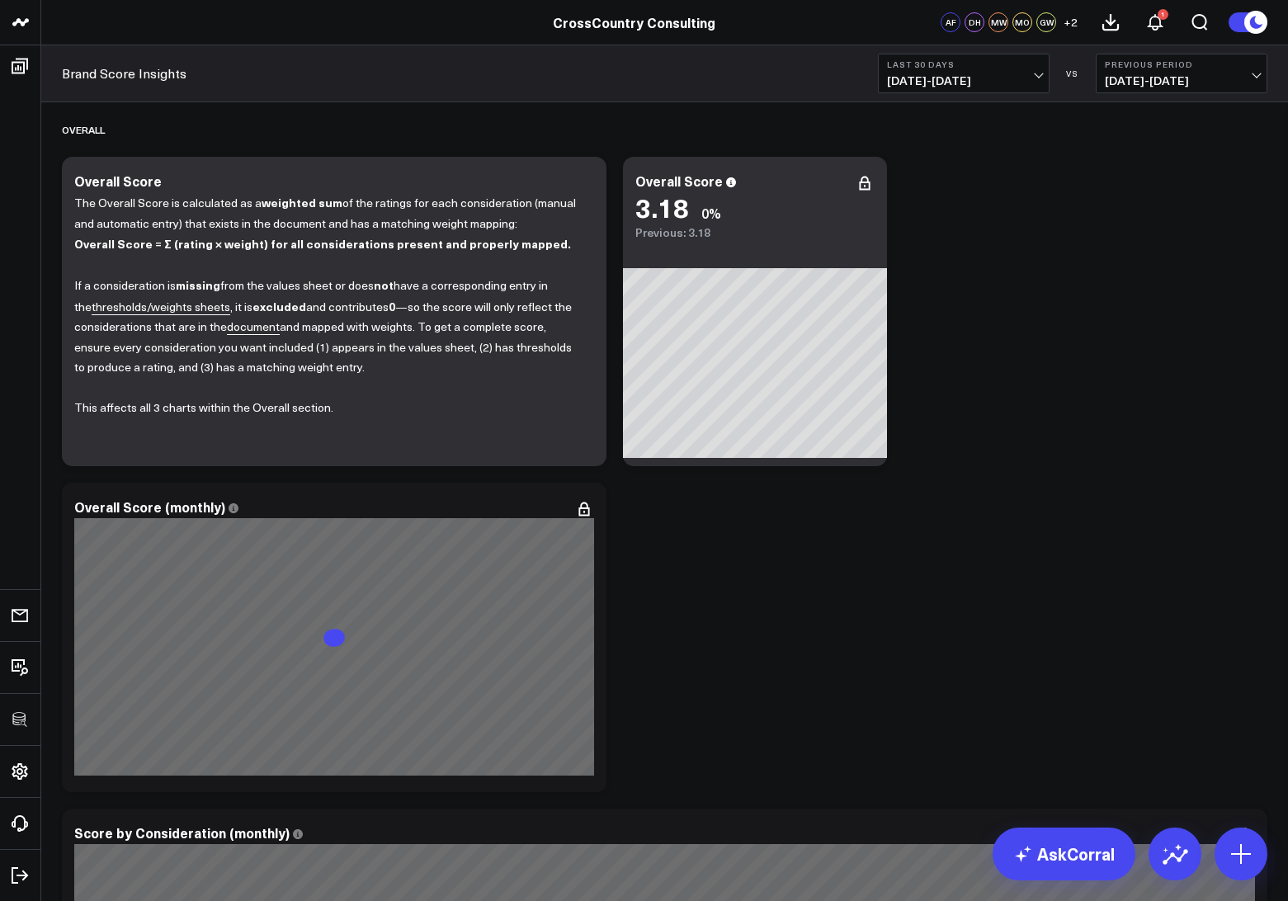
click at [897, 78] on span "07/29/25 - 08/27/25" at bounding box center [963, 80] width 153 height 13
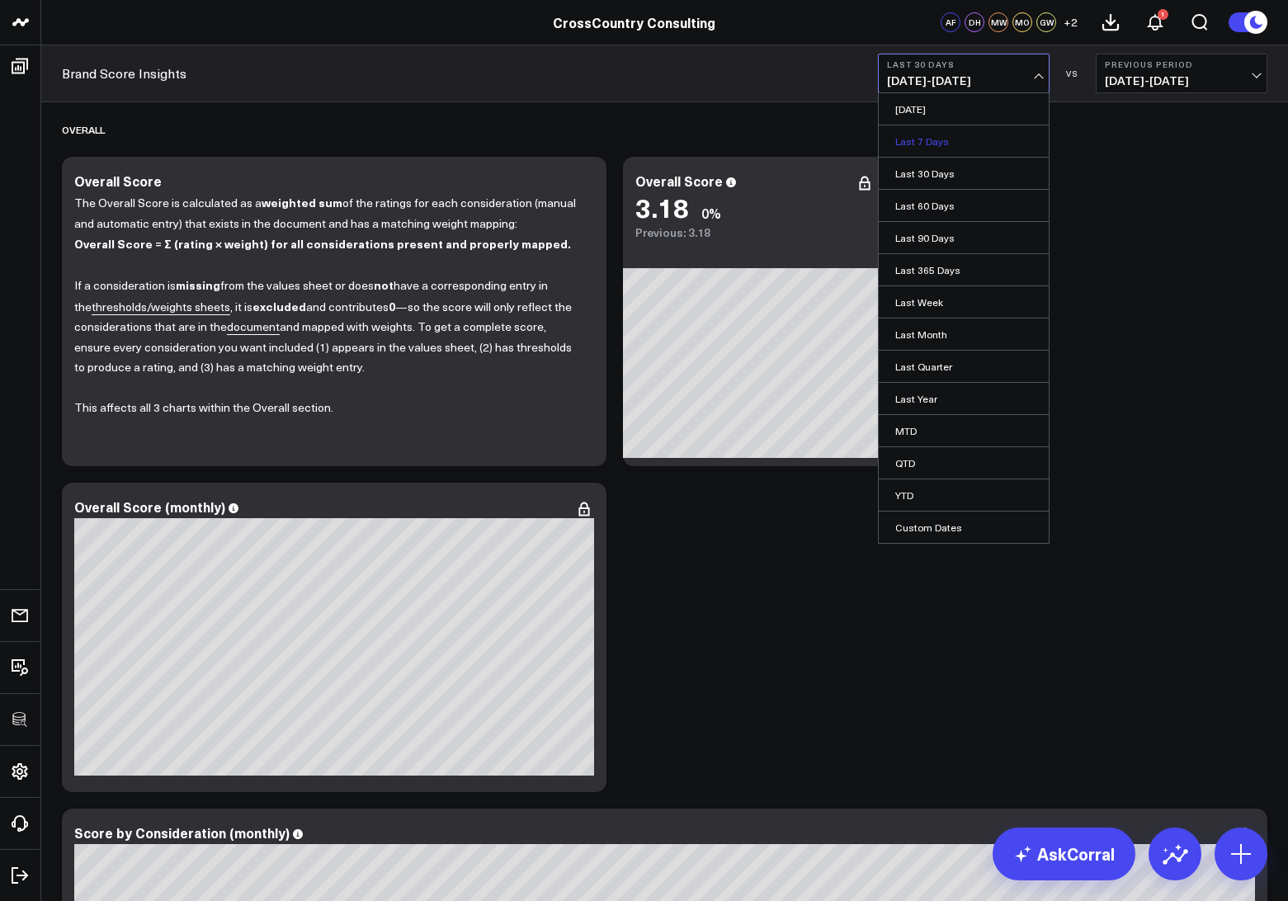
click at [902, 140] on link "Last 7 Days" at bounding box center [964, 140] width 170 height 31
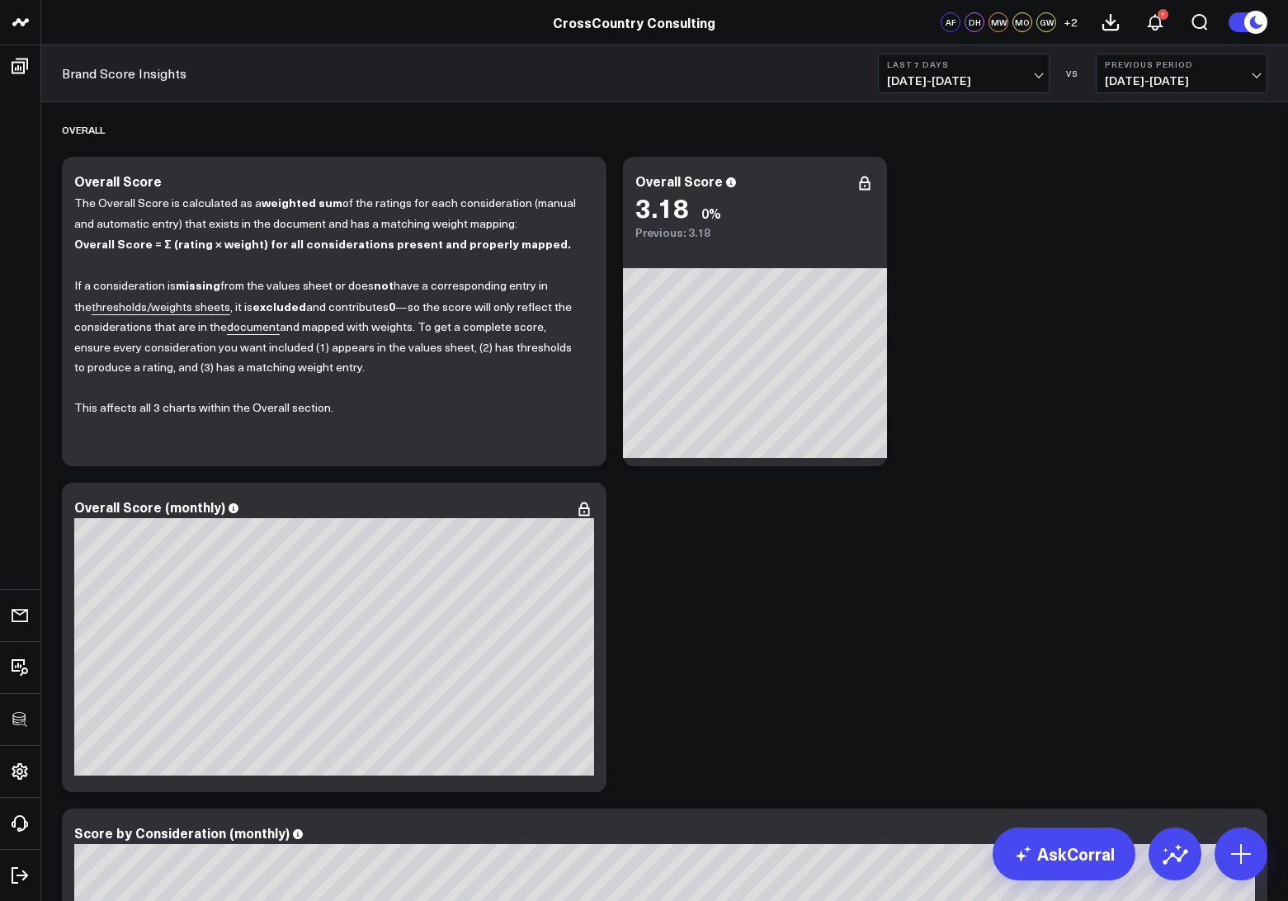
click at [915, 74] on span "08/21/25 - 08/27/25" at bounding box center [963, 80] width 153 height 13
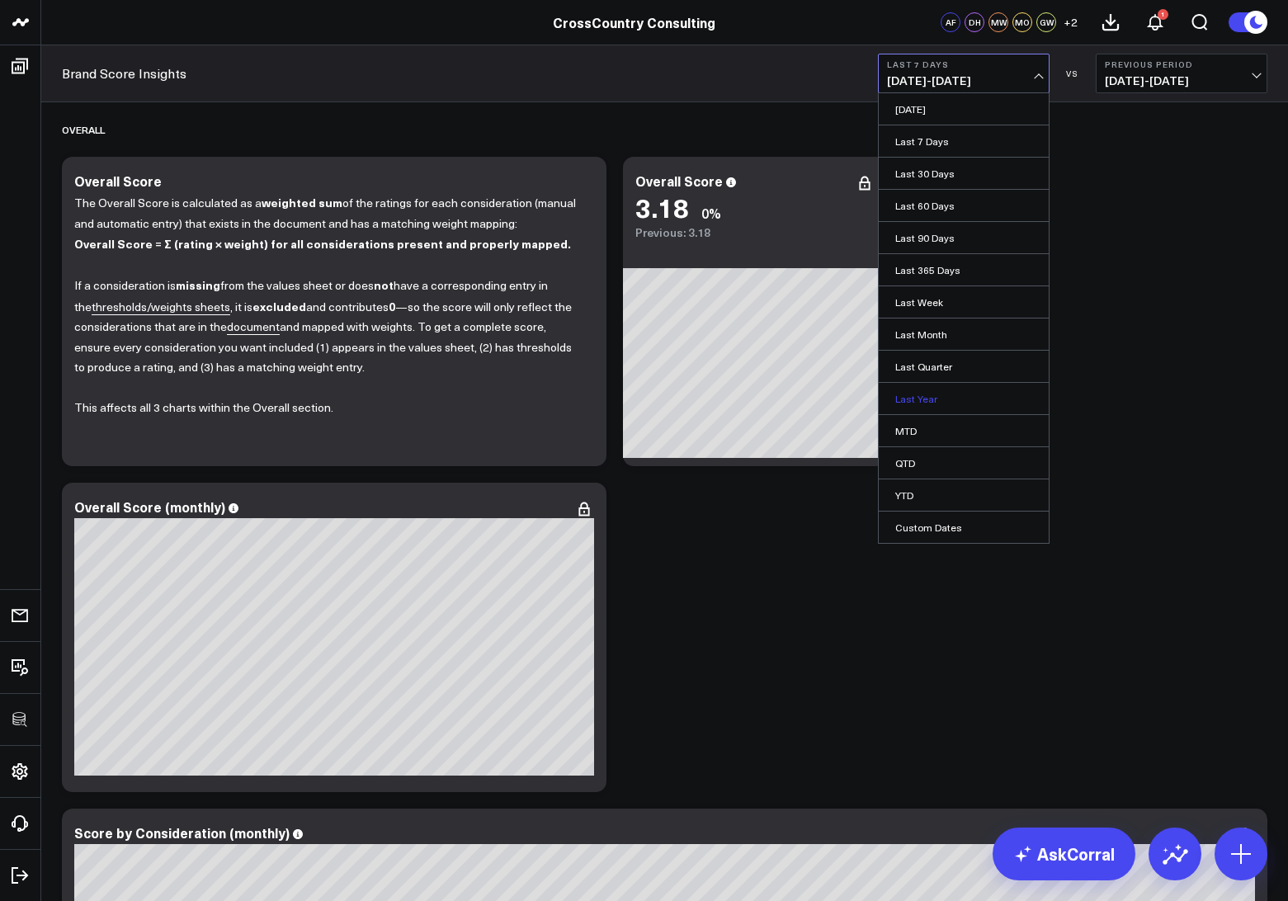
click at [904, 392] on link "Last Year" at bounding box center [964, 398] width 170 height 31
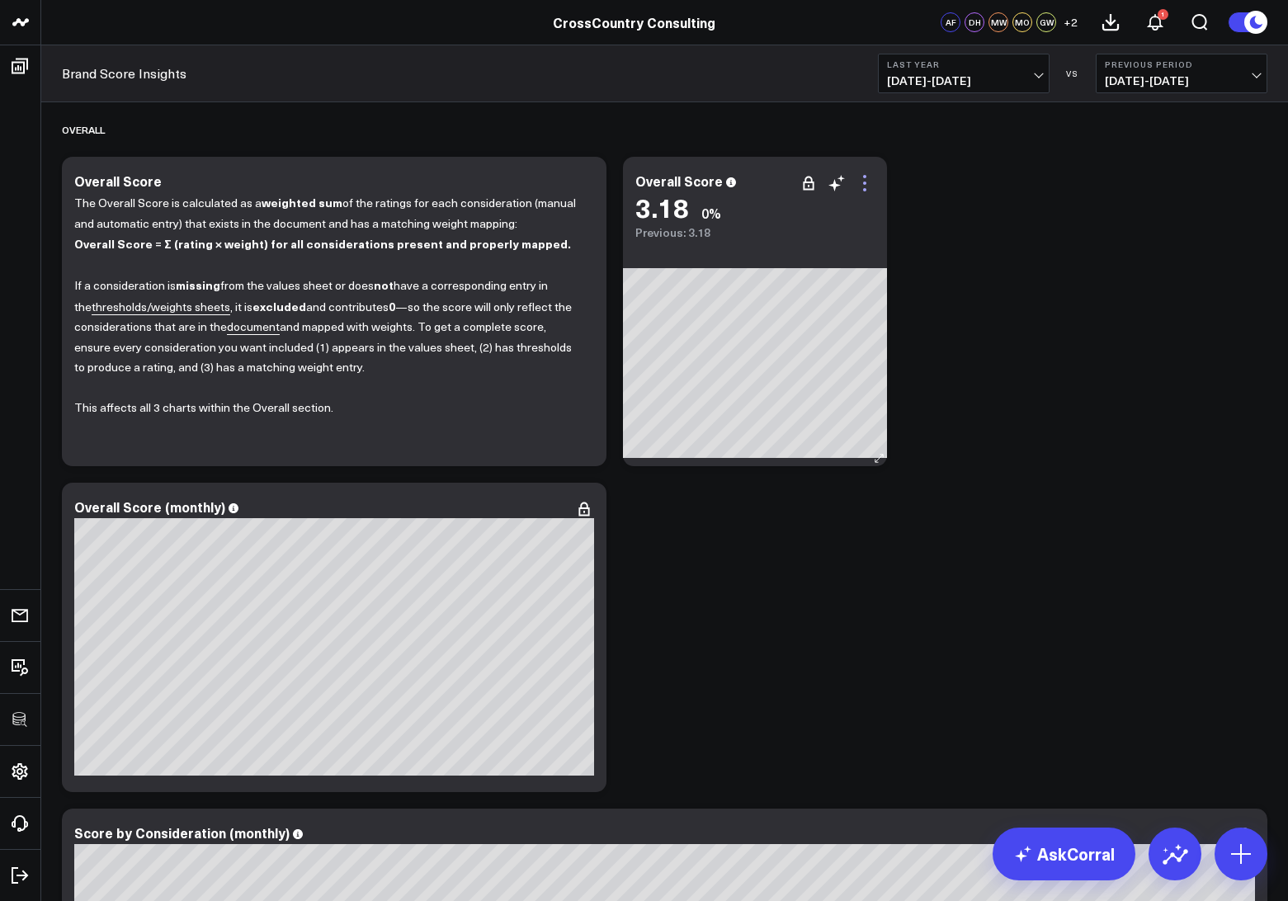
click at [870, 184] on icon at bounding box center [865, 183] width 20 height 20
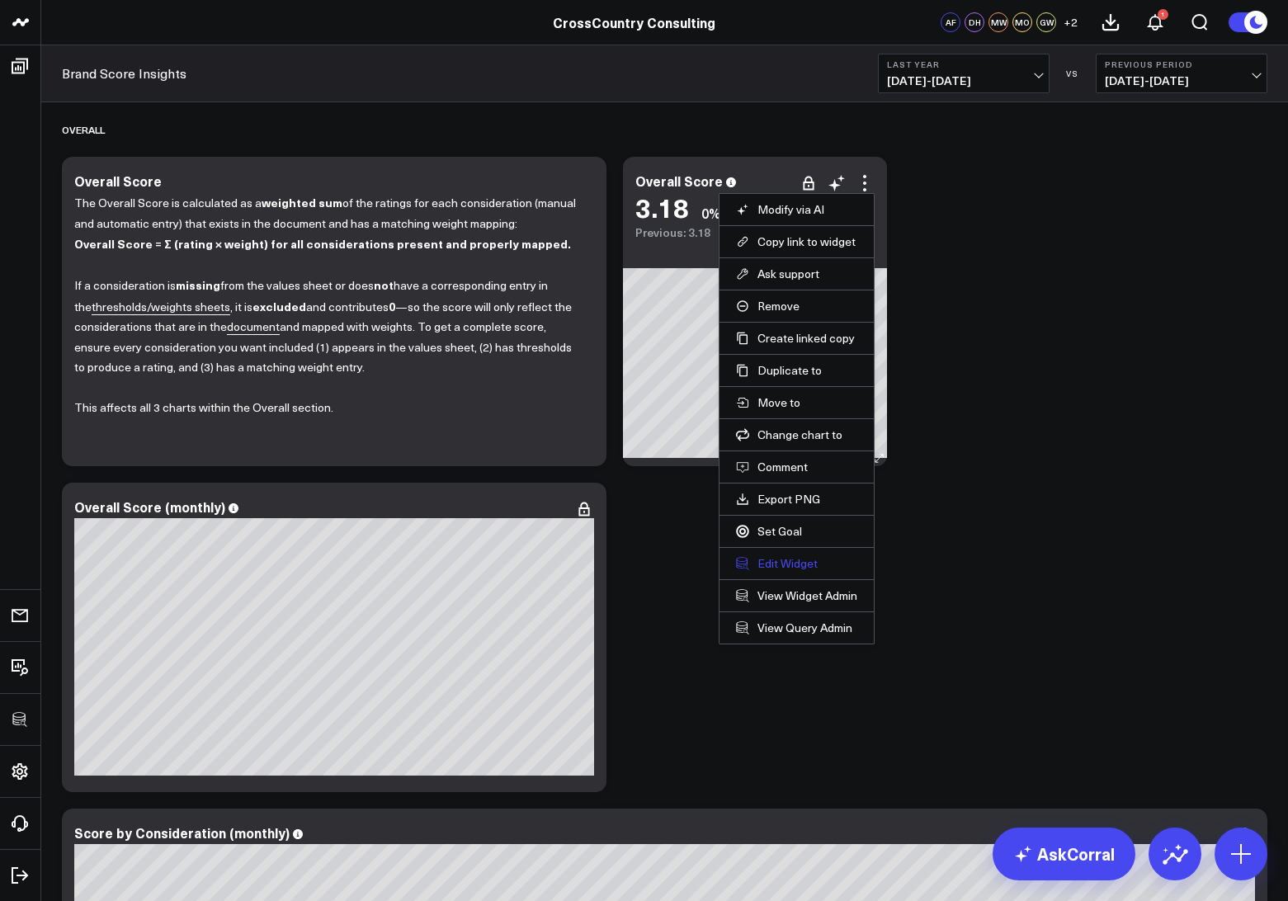
click at [789, 560] on button "Edit Widget" at bounding box center [796, 563] width 121 height 15
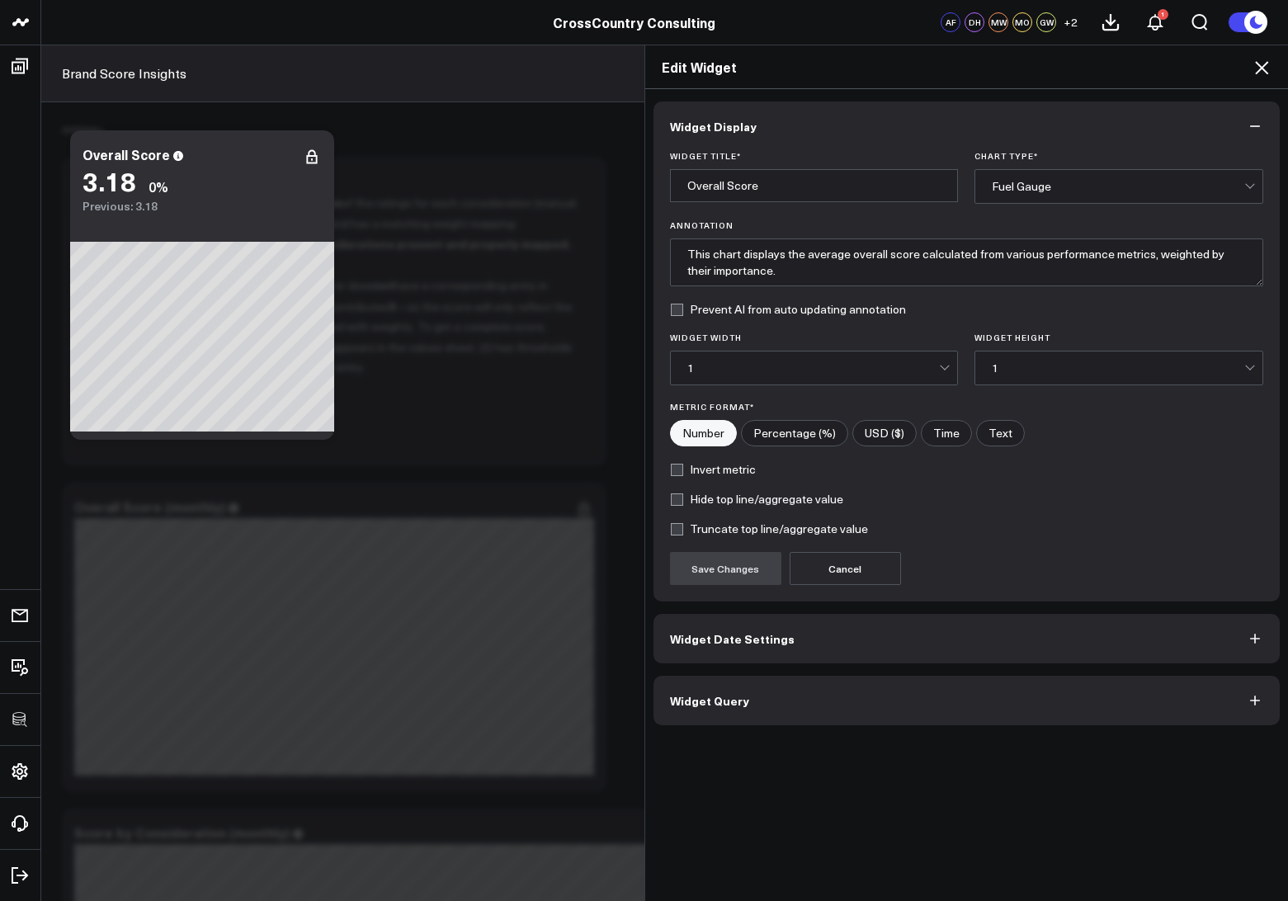
click at [739, 686] on button "Widget Query" at bounding box center [966, 701] width 627 height 50
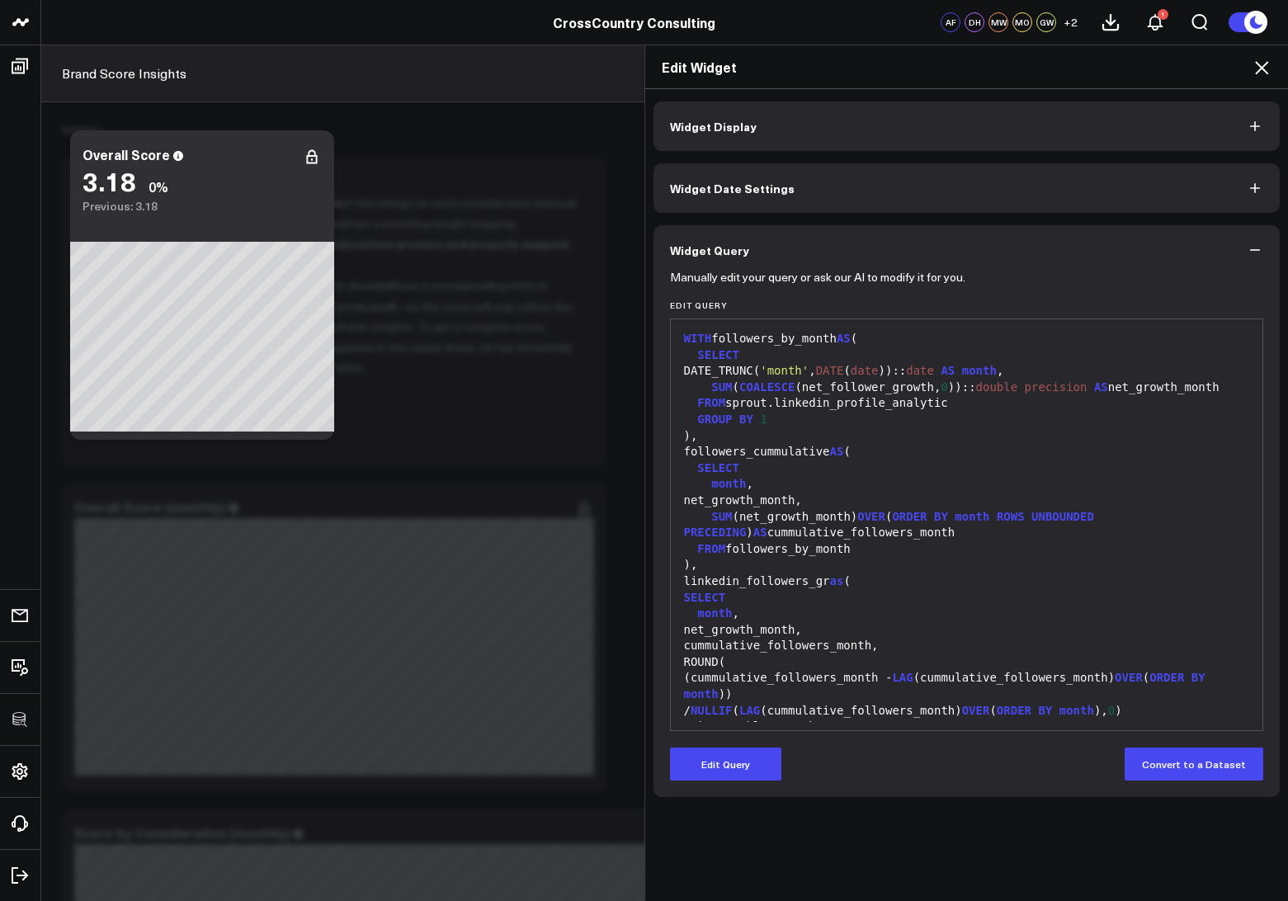
click at [734, 189] on span "Widget Date Settings" at bounding box center [732, 188] width 125 height 13
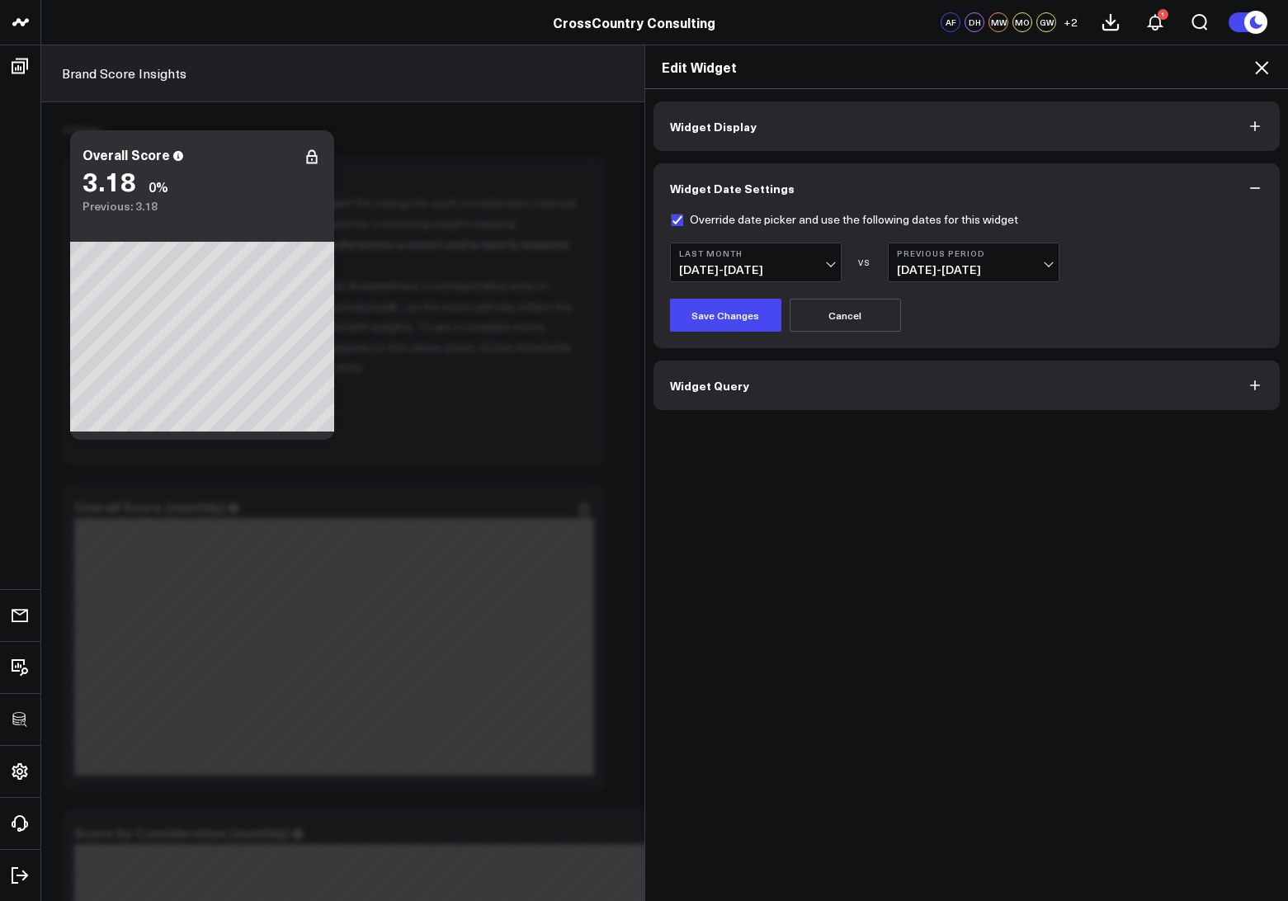
click at [674, 223] on label "Override date picker and use the following dates for this widget" at bounding box center [844, 219] width 348 height 13
click at [674, 223] on input "Override date picker and use the following dates for this widget" at bounding box center [676, 219] width 13 height 13
checkbox input "false"
click at [703, 336] on div "Override date picker and use the following dates for this widget Last Year VS P…" at bounding box center [966, 280] width 627 height 135
click at [702, 314] on button "Save Changes" at bounding box center [725, 315] width 111 height 33
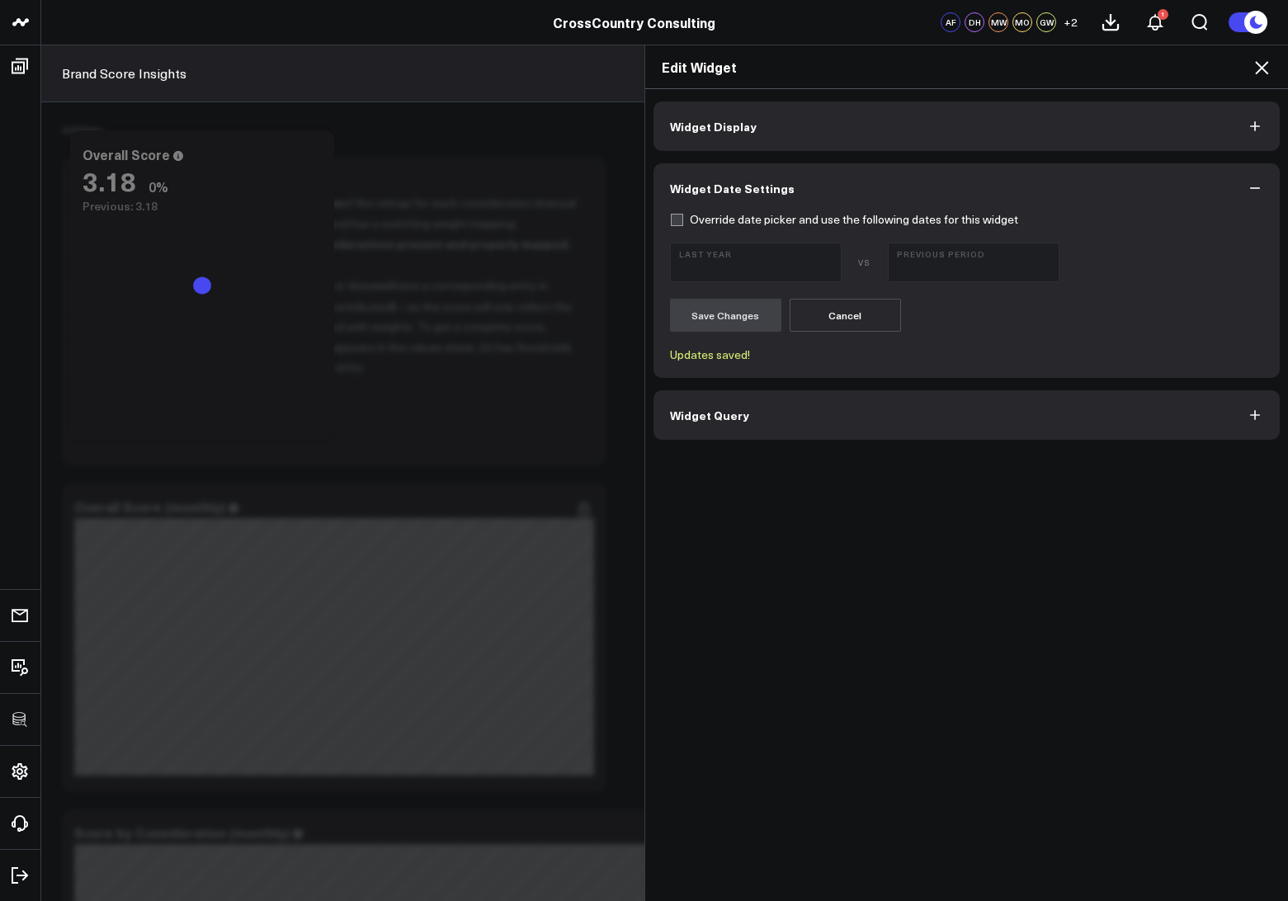
click at [1262, 64] on icon at bounding box center [1262, 68] width 20 height 20
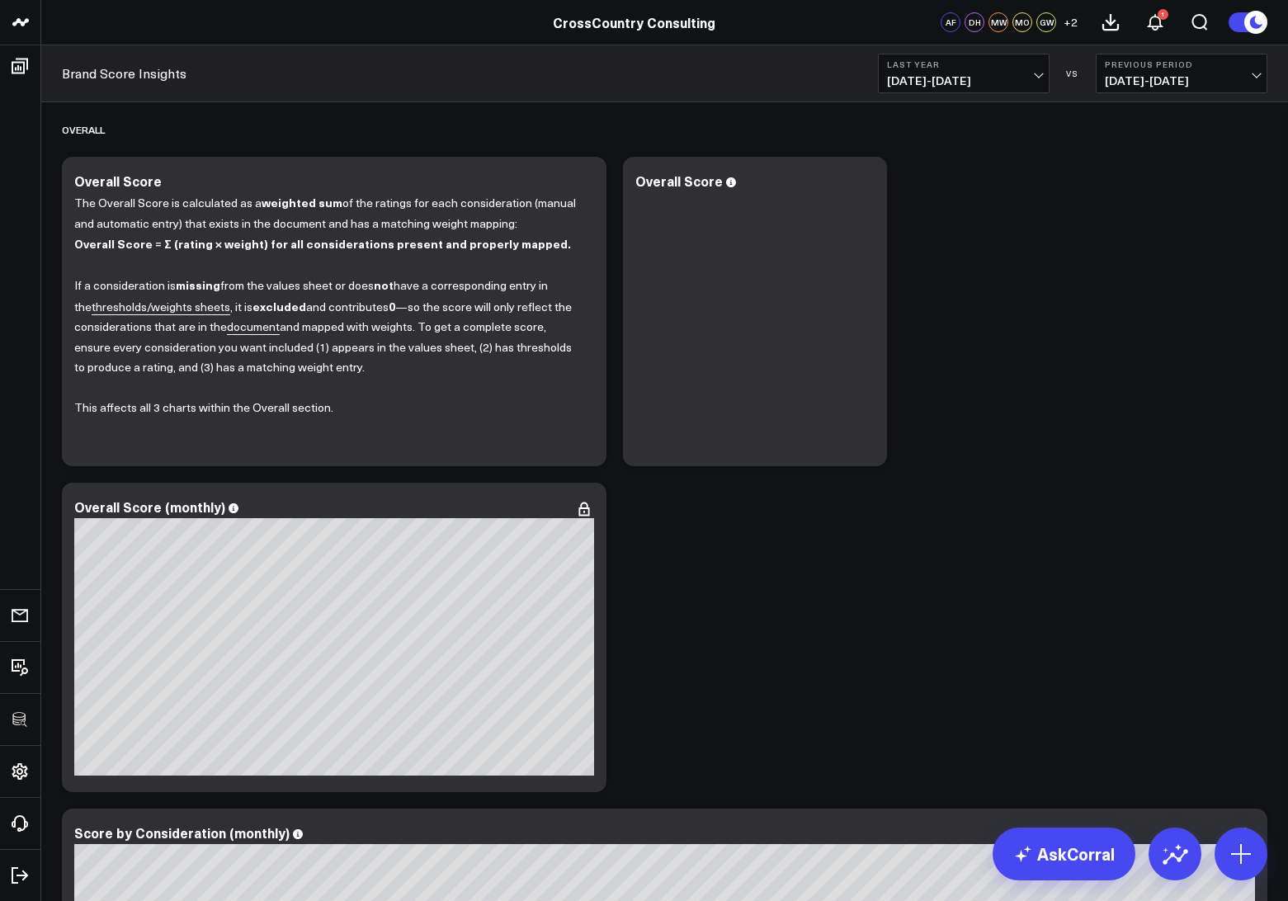
click at [984, 86] on span "[DATE] - [DATE]" at bounding box center [963, 80] width 153 height 13
click link "MTD"
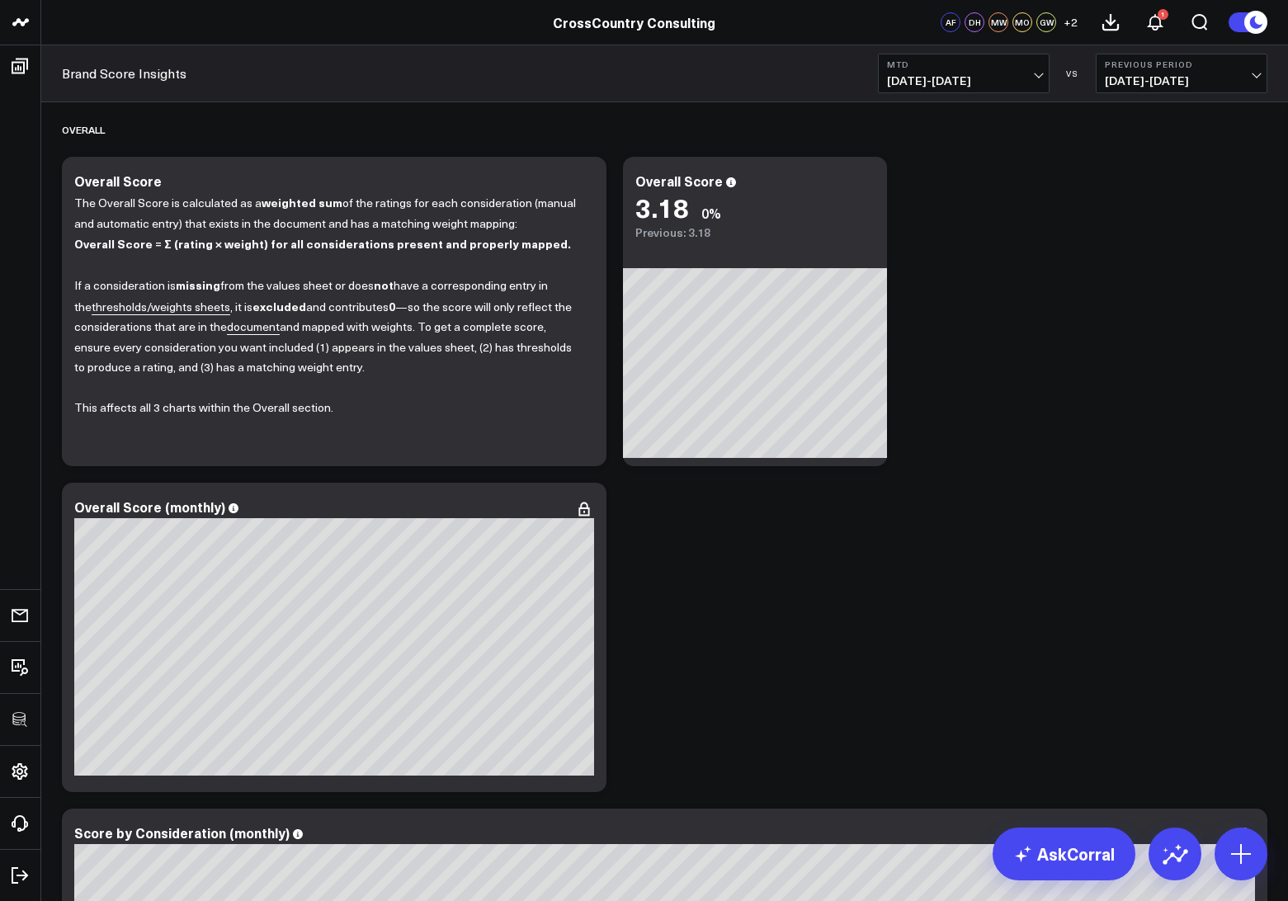
click at [937, 97] on div "Brand Score Insights MTD [DATE] - [DATE] VS Previous Period [DATE] - [DATE]" at bounding box center [664, 73] width 1247 height 57
click at [926, 82] on span "[DATE] - [DATE]" at bounding box center [963, 80] width 153 height 13
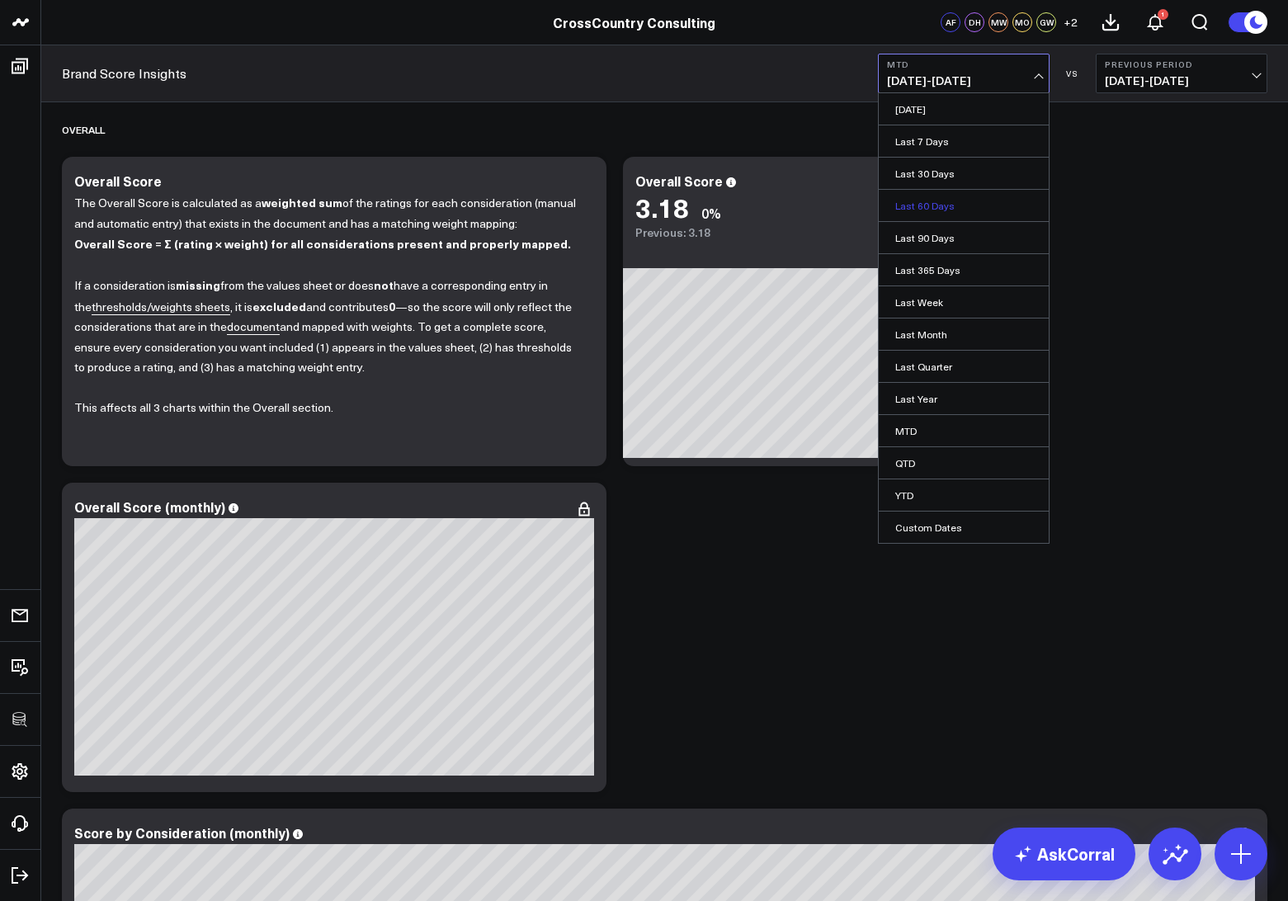
click at [922, 201] on link "Last 60 Days" at bounding box center [964, 205] width 170 height 31
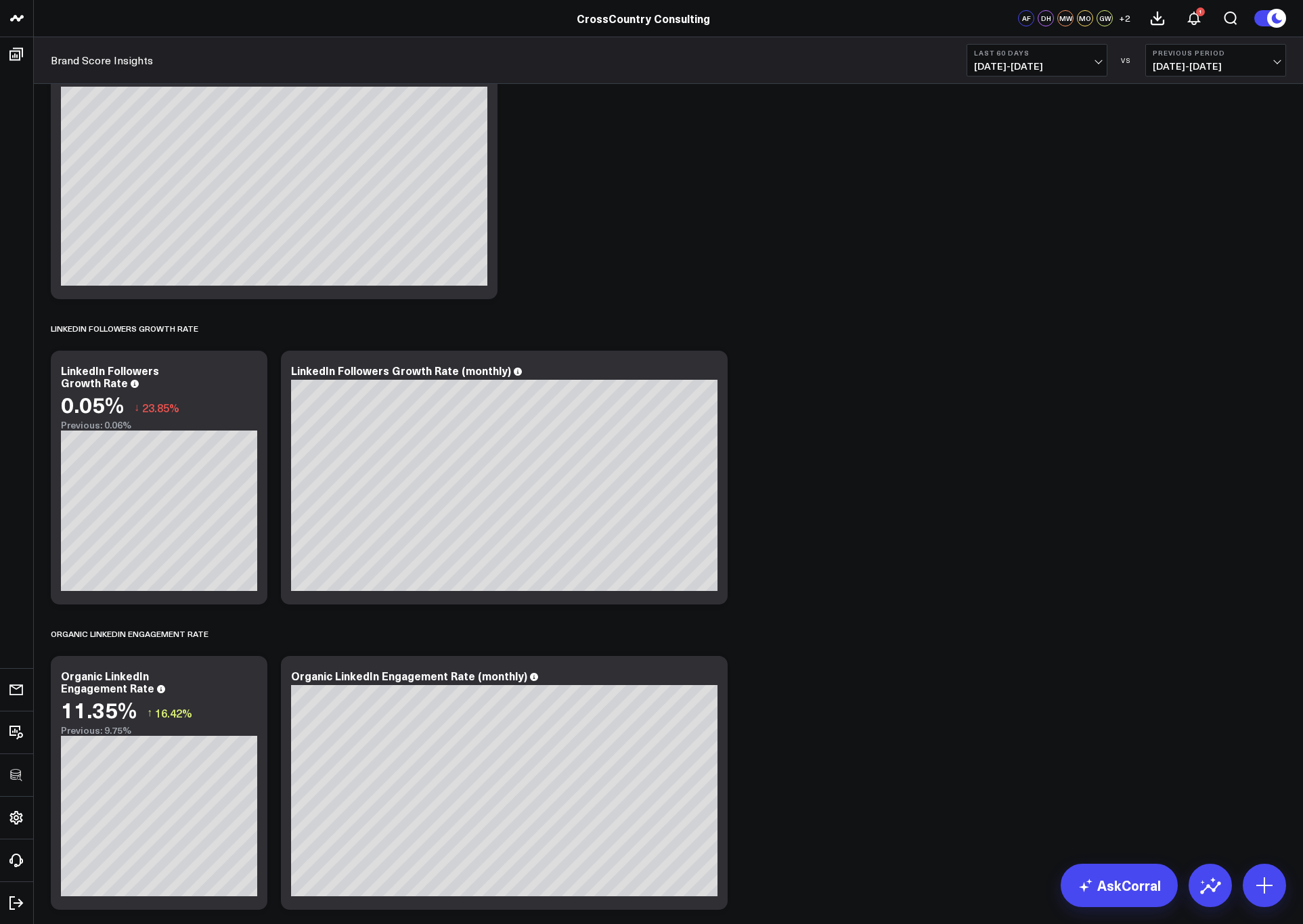
scroll to position [2431, 0]
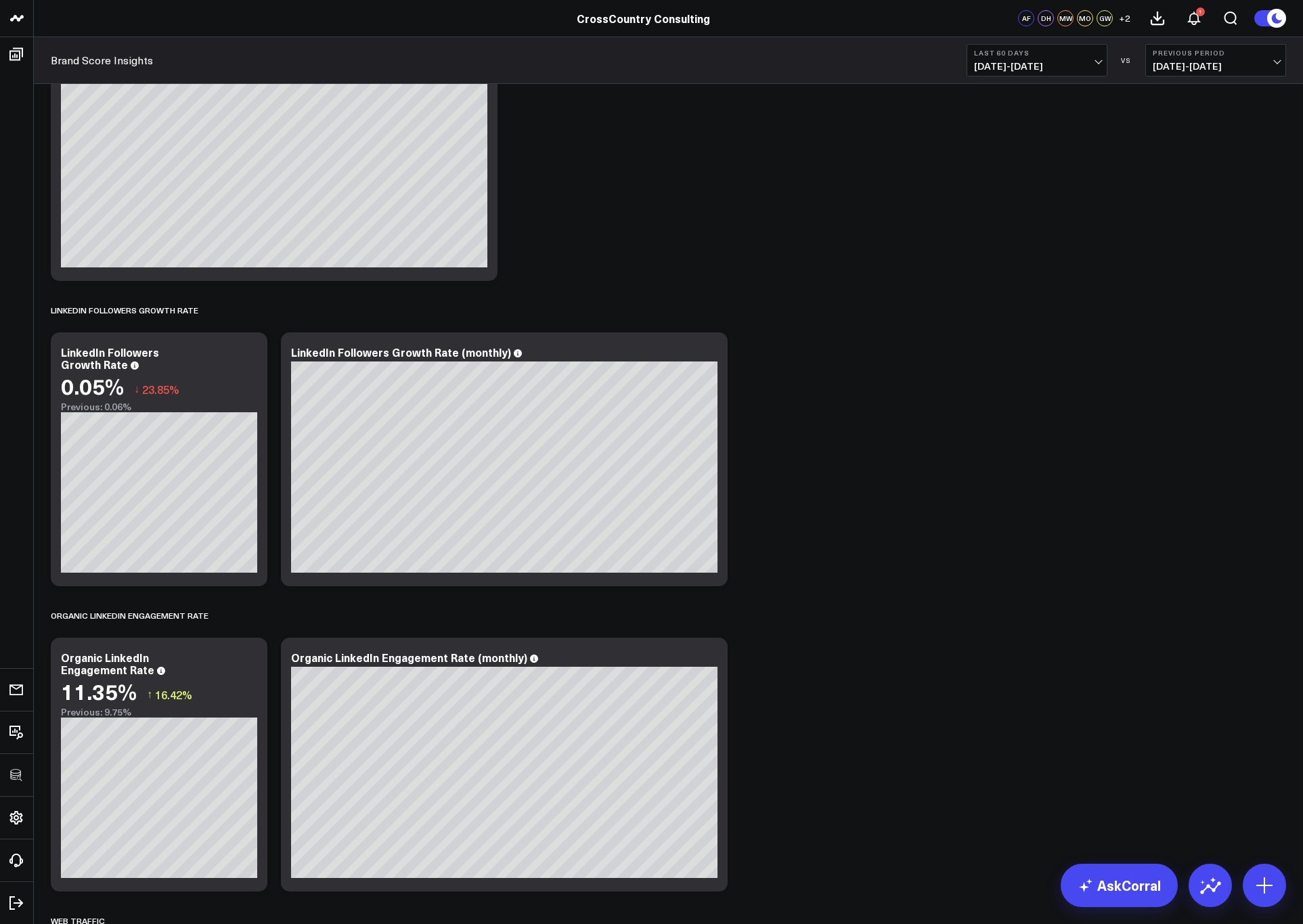
click at [1031, 70] on span "[DATE] - [DATE]" at bounding box center [1036, 66] width 126 height 11
click at [1010, 217] on link "Last 365 Days" at bounding box center [1037, 221] width 139 height 25
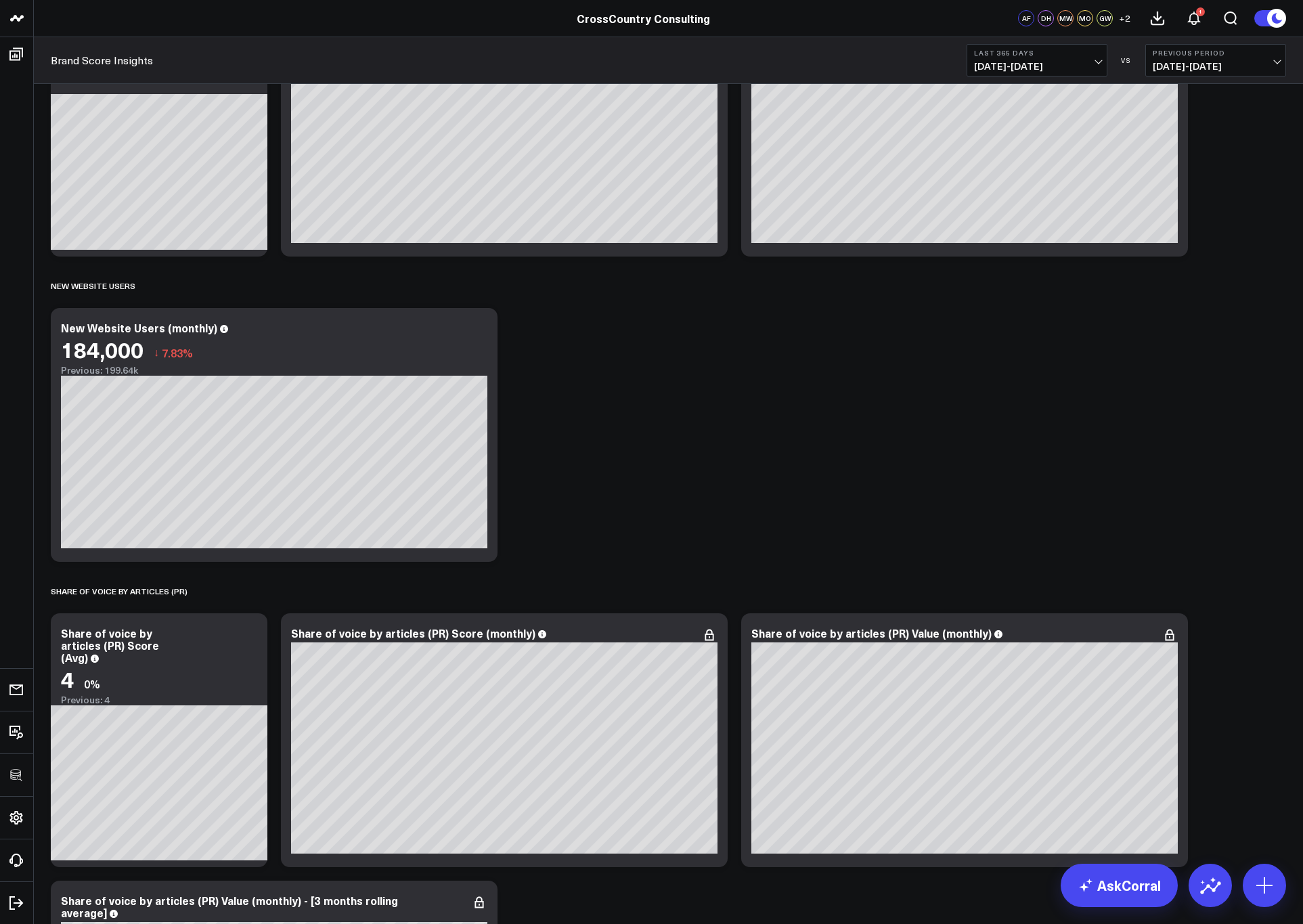
scroll to position [995, 0]
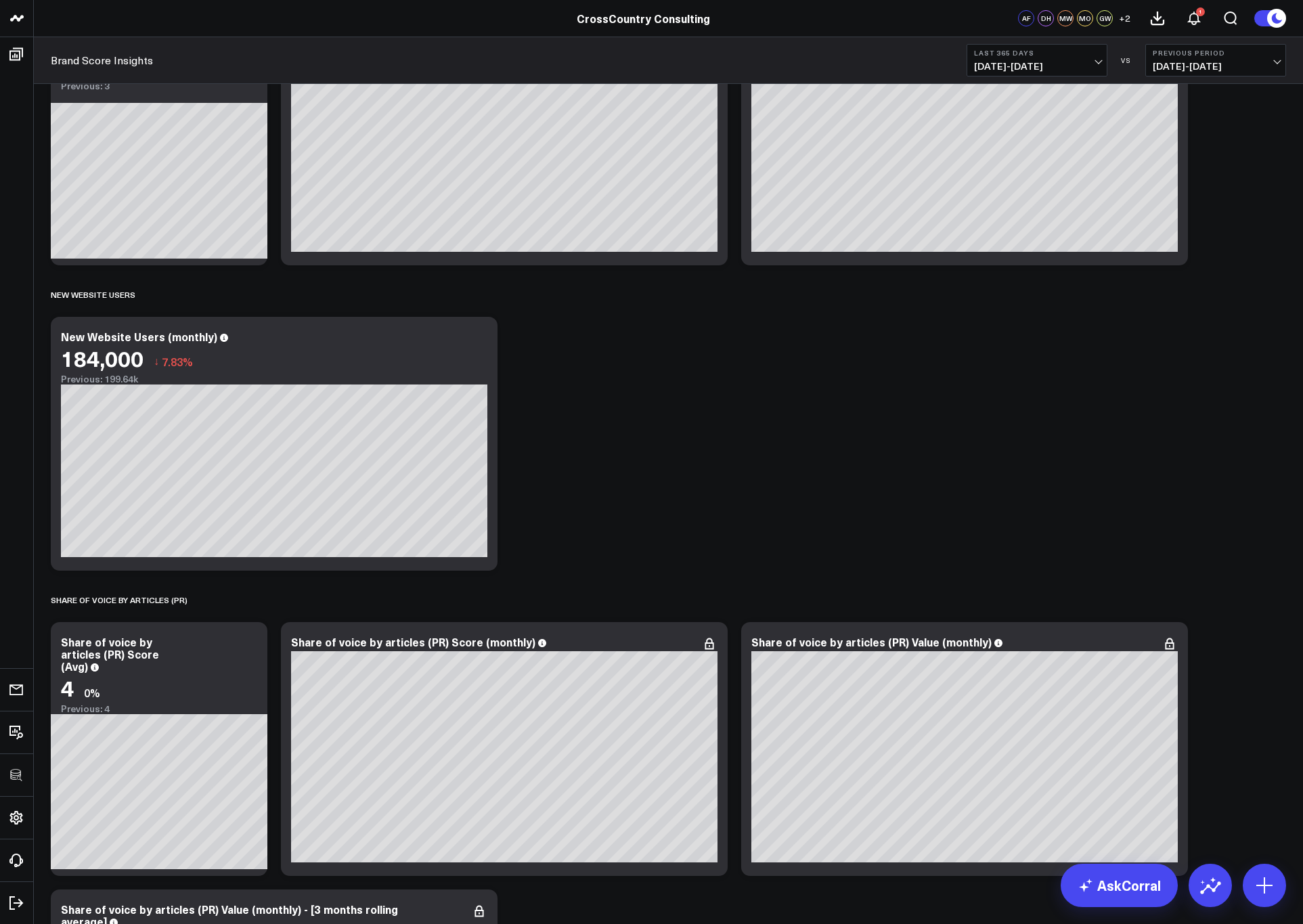
click at [1016, 53] on b "Last 365 Days" at bounding box center [1036, 53] width 126 height 8
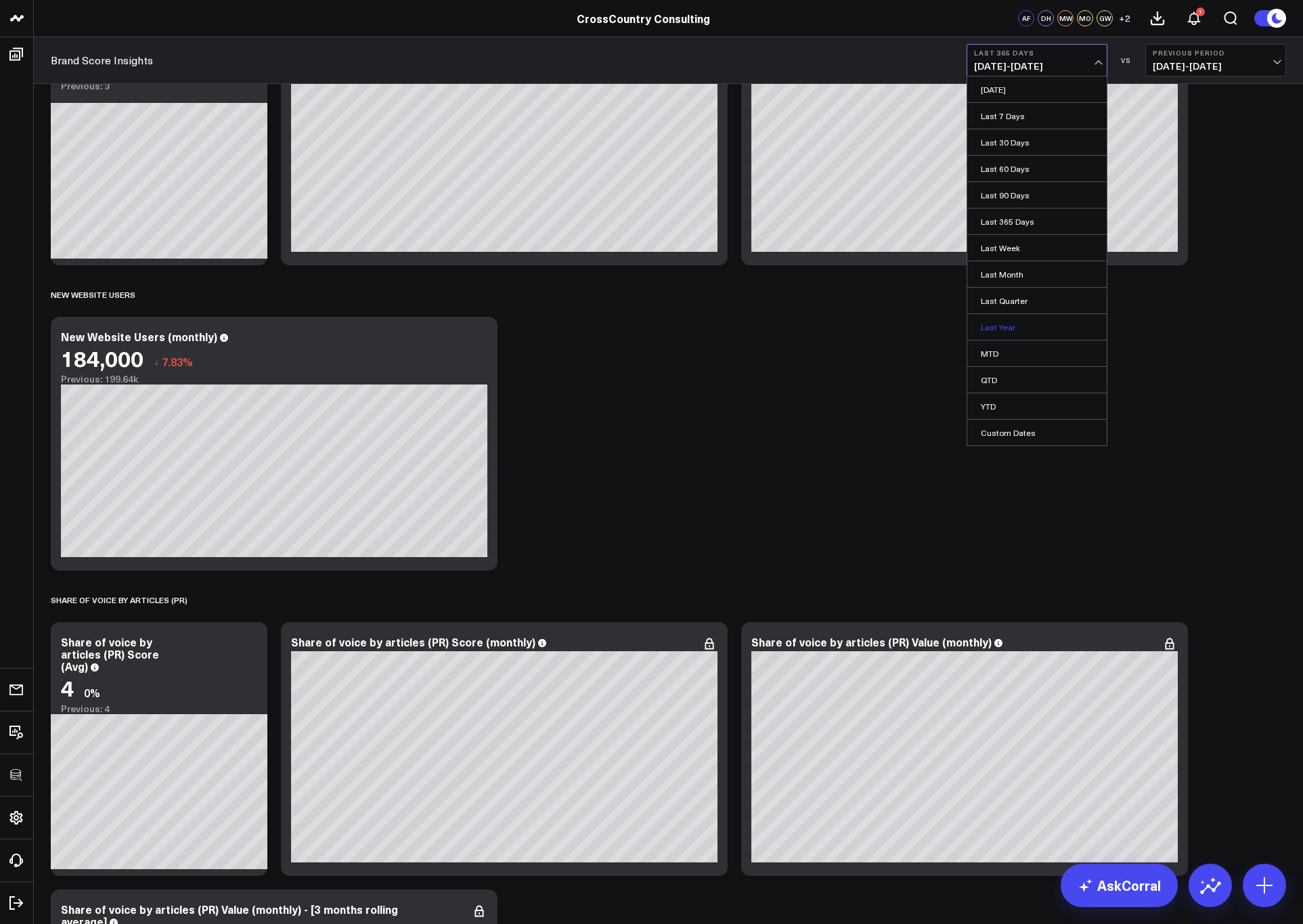
click at [996, 320] on link "Last Year" at bounding box center [1037, 327] width 139 height 25
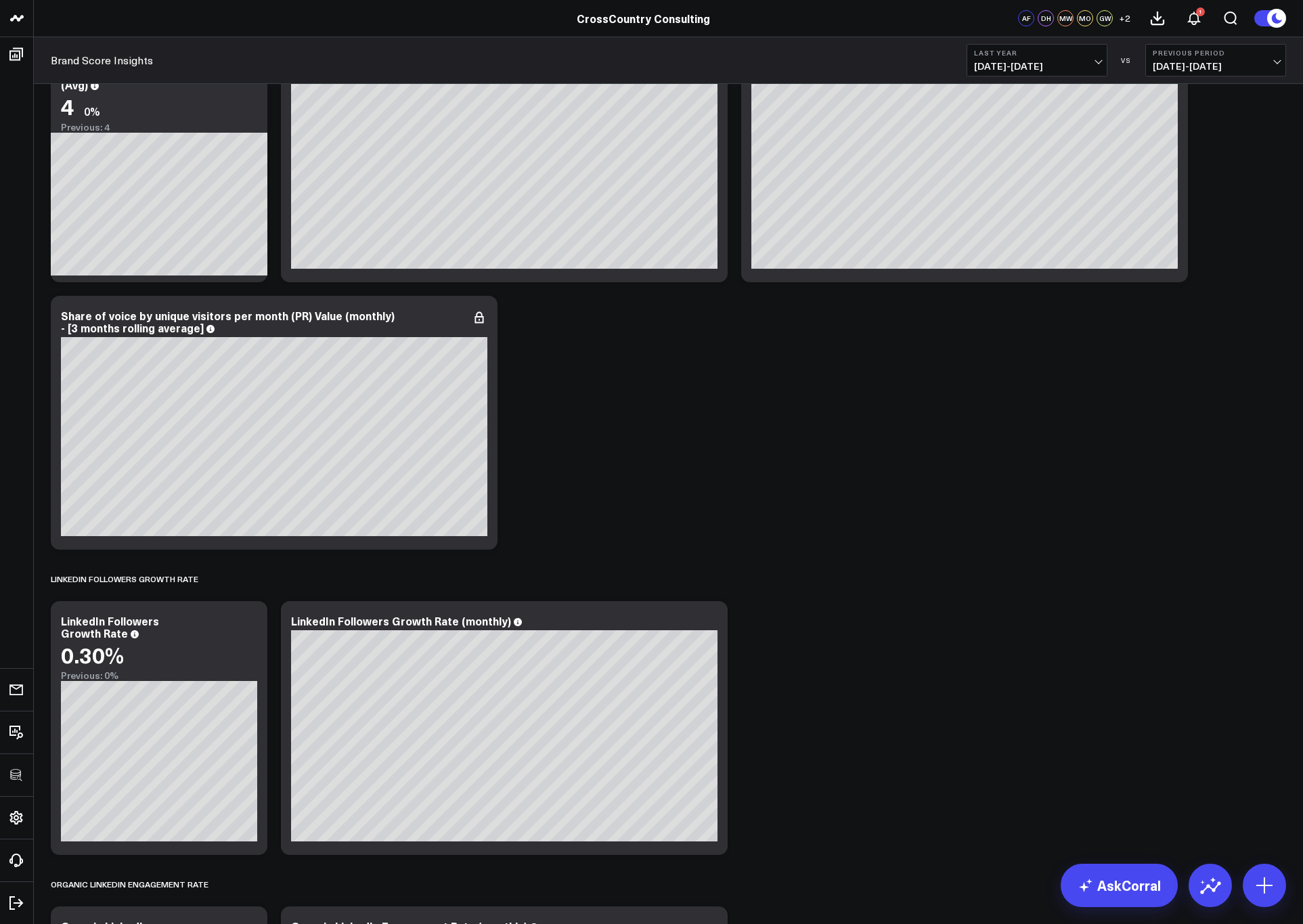
scroll to position [3500, 0]
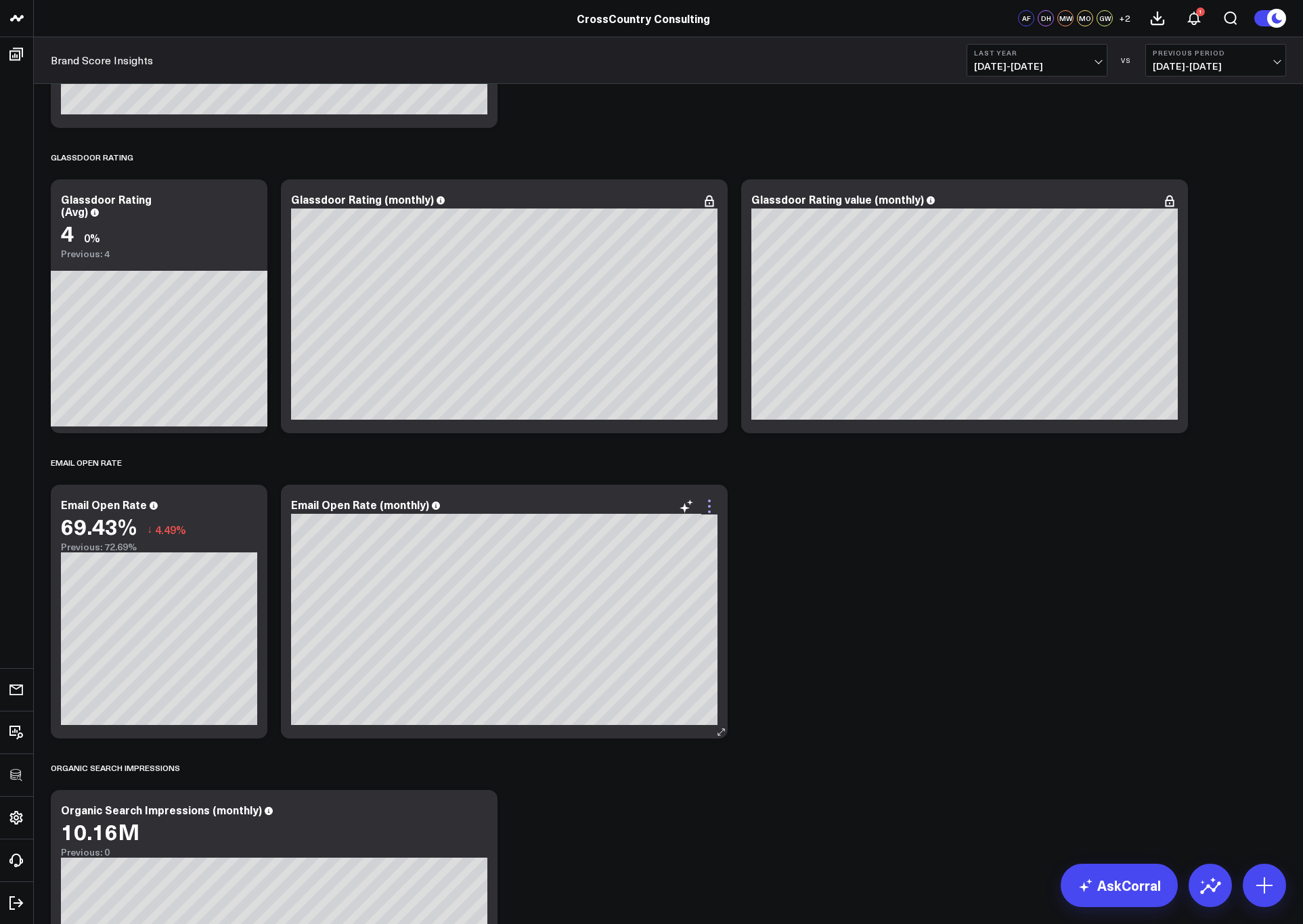
click at [713, 503] on icon at bounding box center [710, 506] width 16 height 16
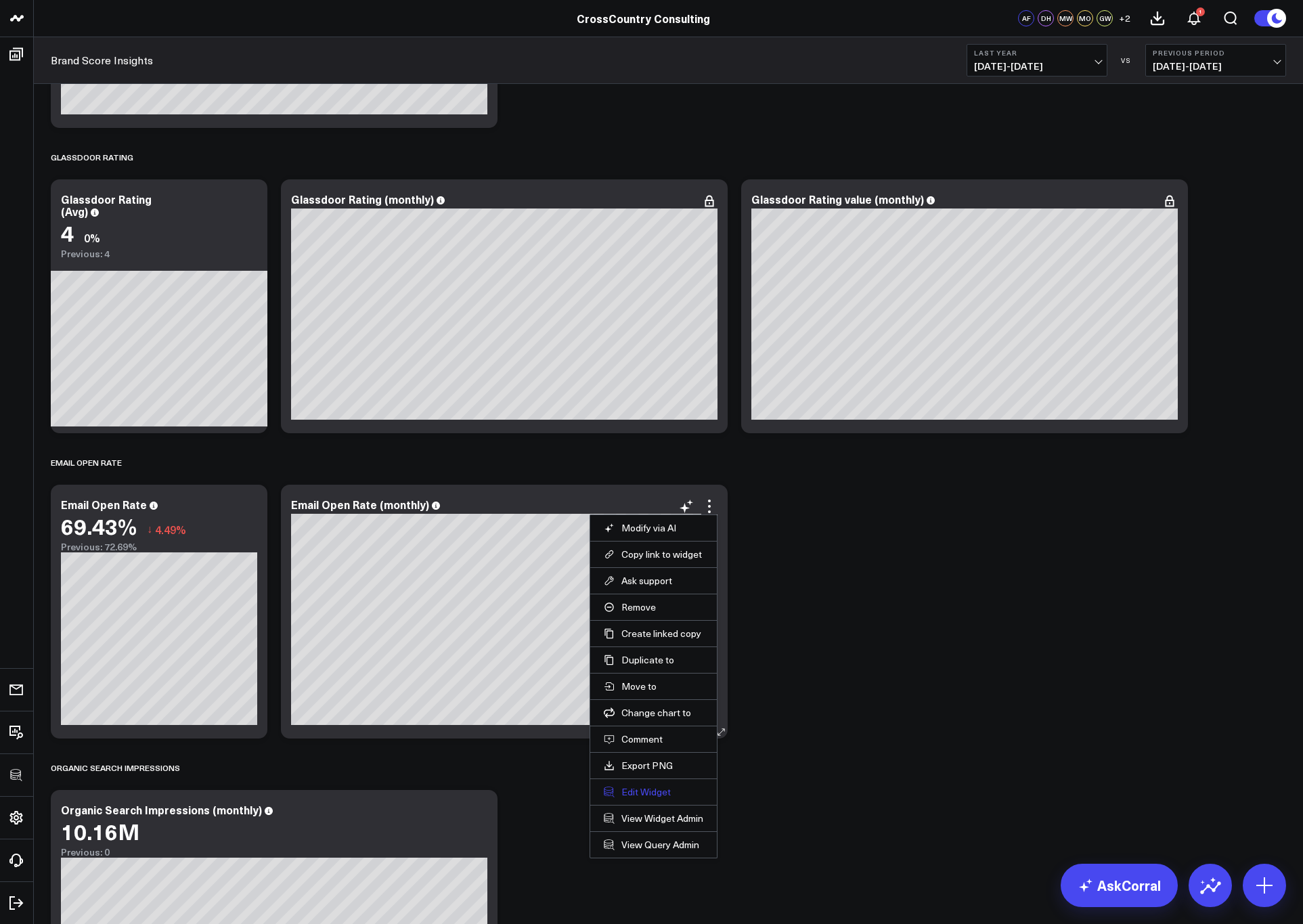
click at [636, 739] on button "Edit Widget" at bounding box center [653, 792] width 99 height 12
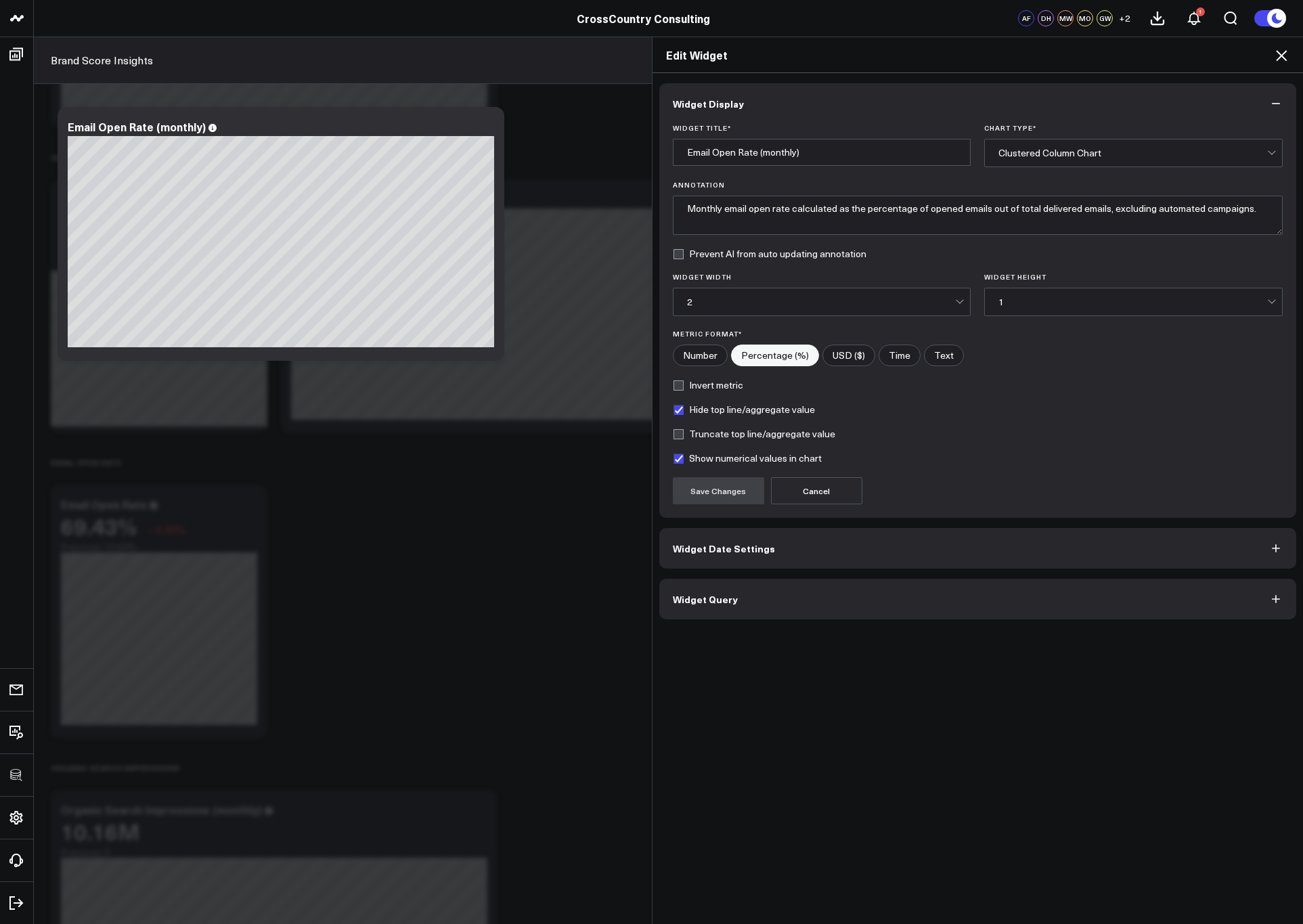
click at [714, 594] on span "Widget Query" at bounding box center [705, 599] width 65 height 11
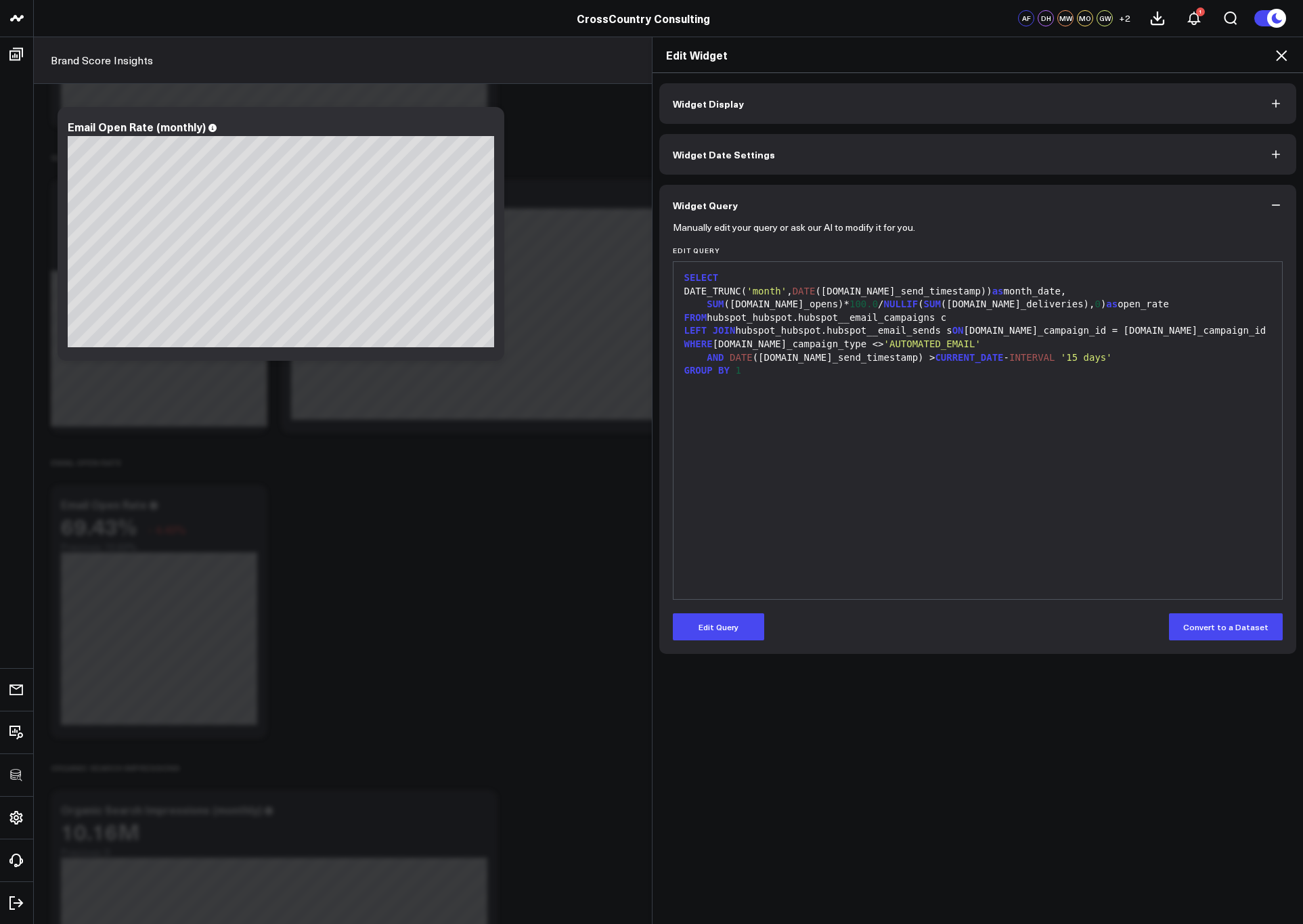
click at [1056, 53] on icon at bounding box center [1281, 55] width 11 height 11
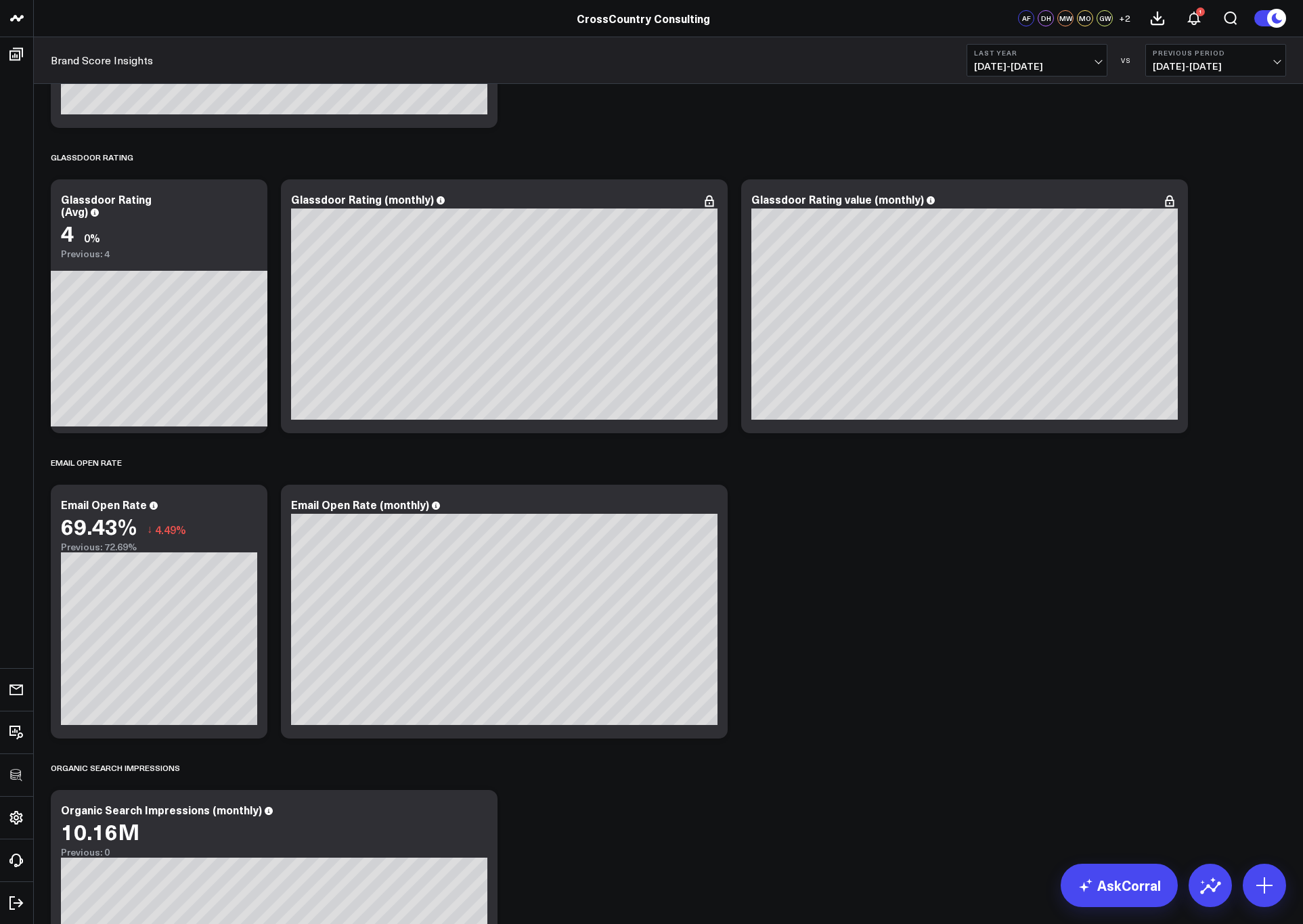
click at [1043, 61] on span "[DATE] - [DATE]" at bounding box center [1036, 66] width 126 height 11
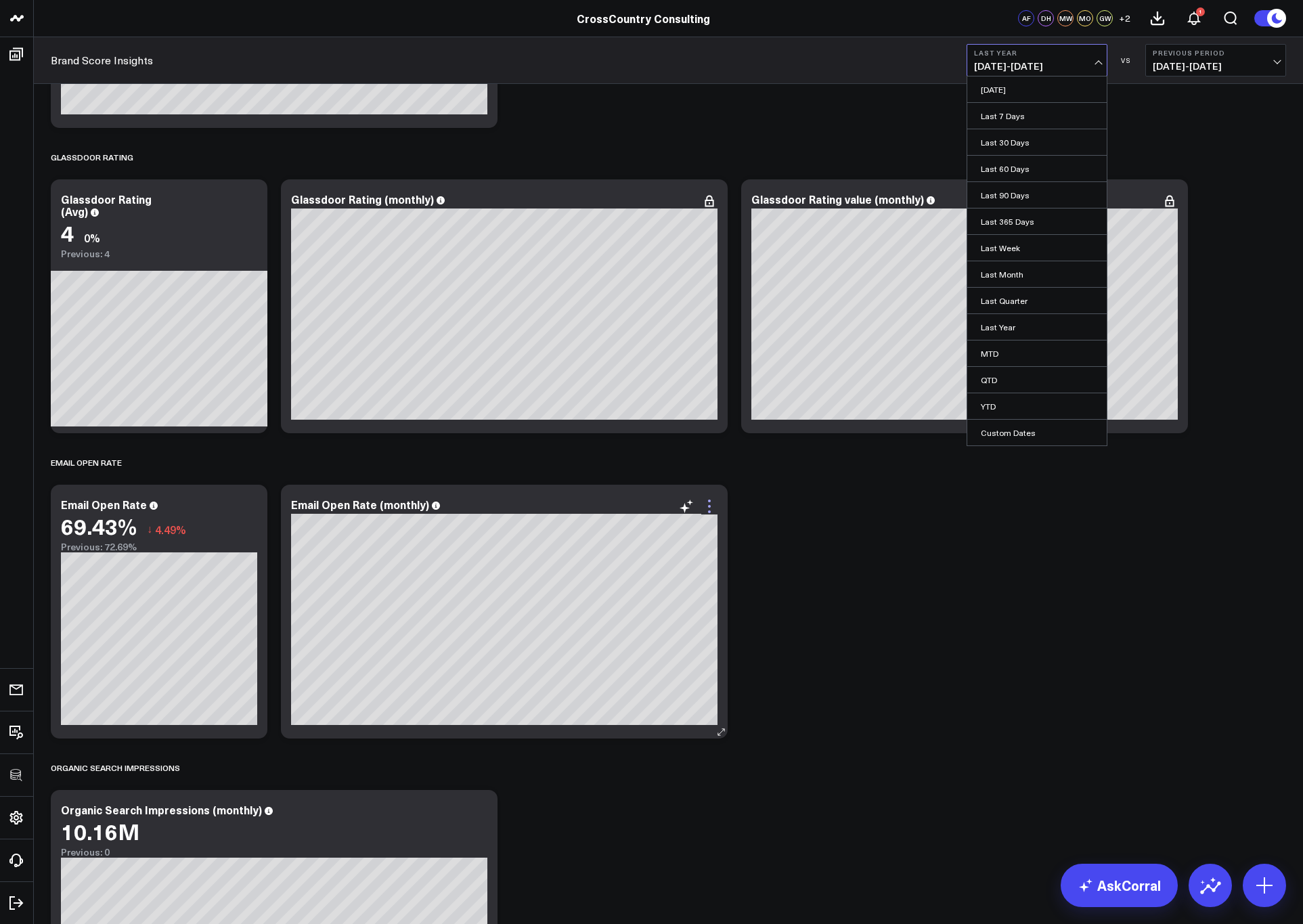
click at [710, 502] on icon at bounding box center [710, 506] width 16 height 16
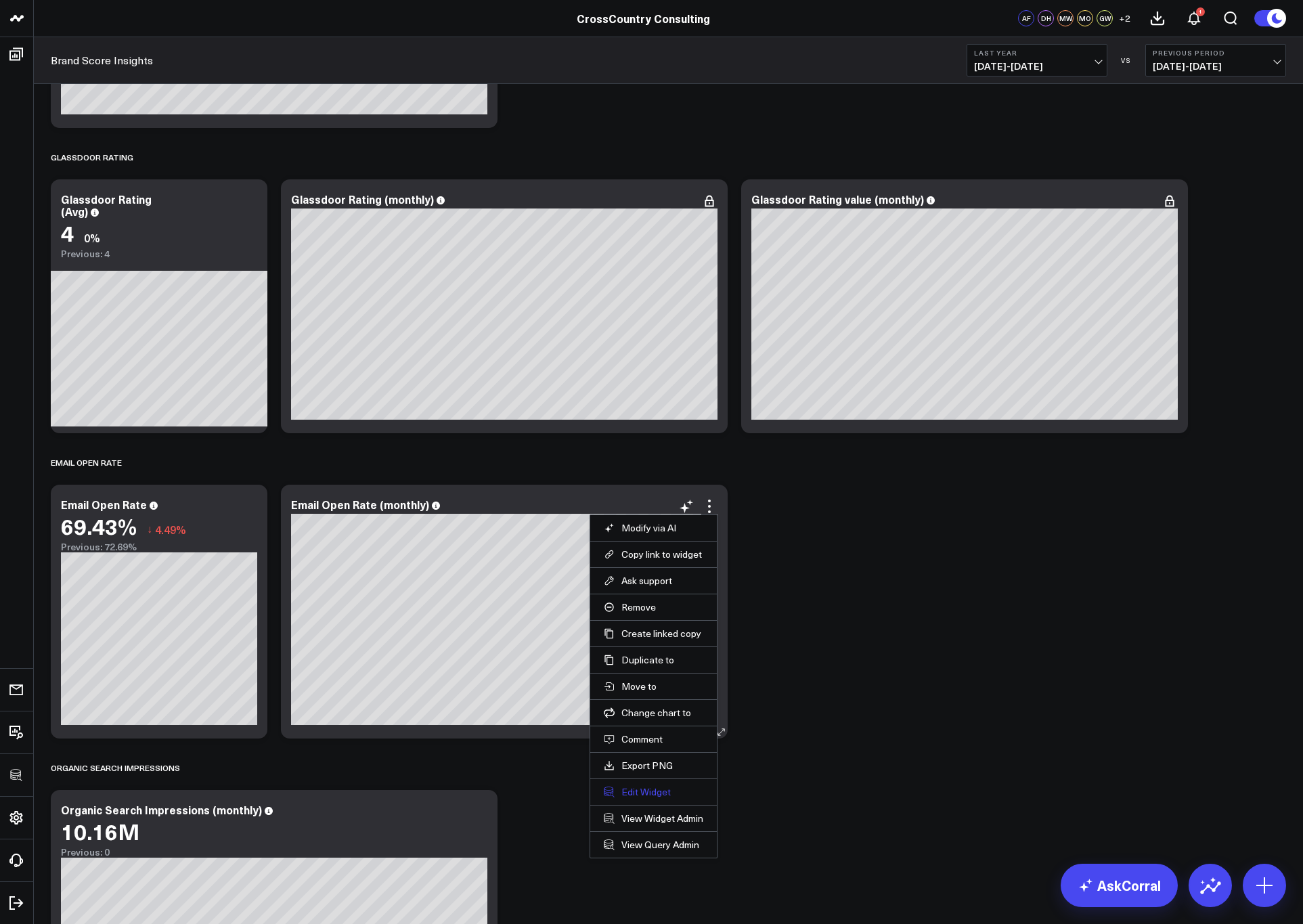
click at [660, 739] on button "Edit Widget" at bounding box center [653, 792] width 99 height 12
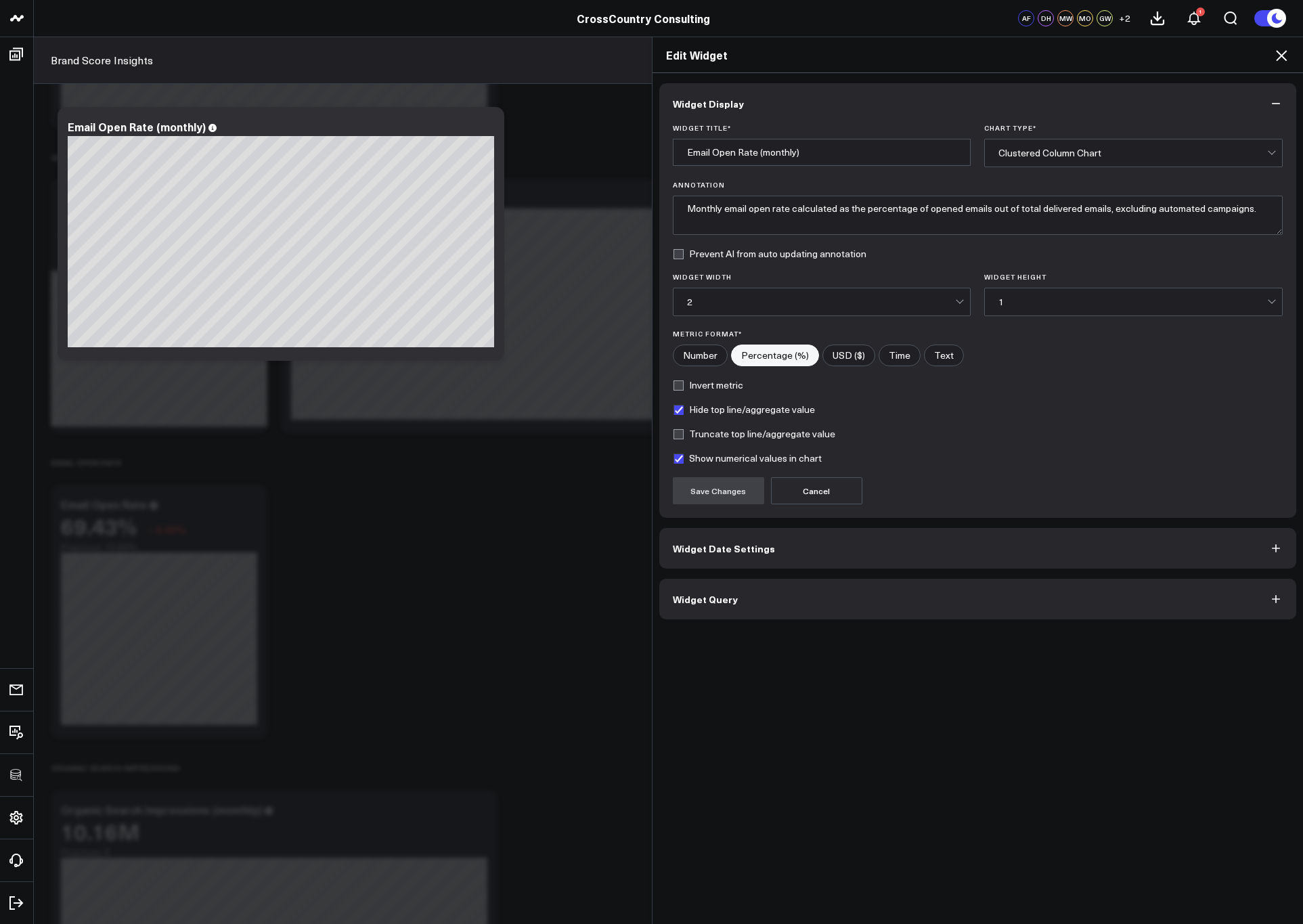
click at [720, 616] on div "Widget Display Widget Title * Email Open Rate (monthly) Chart Type * Clustered …" at bounding box center [978, 499] width 652 height 852
click at [711, 604] on button "Widget Query" at bounding box center [978, 599] width 638 height 41
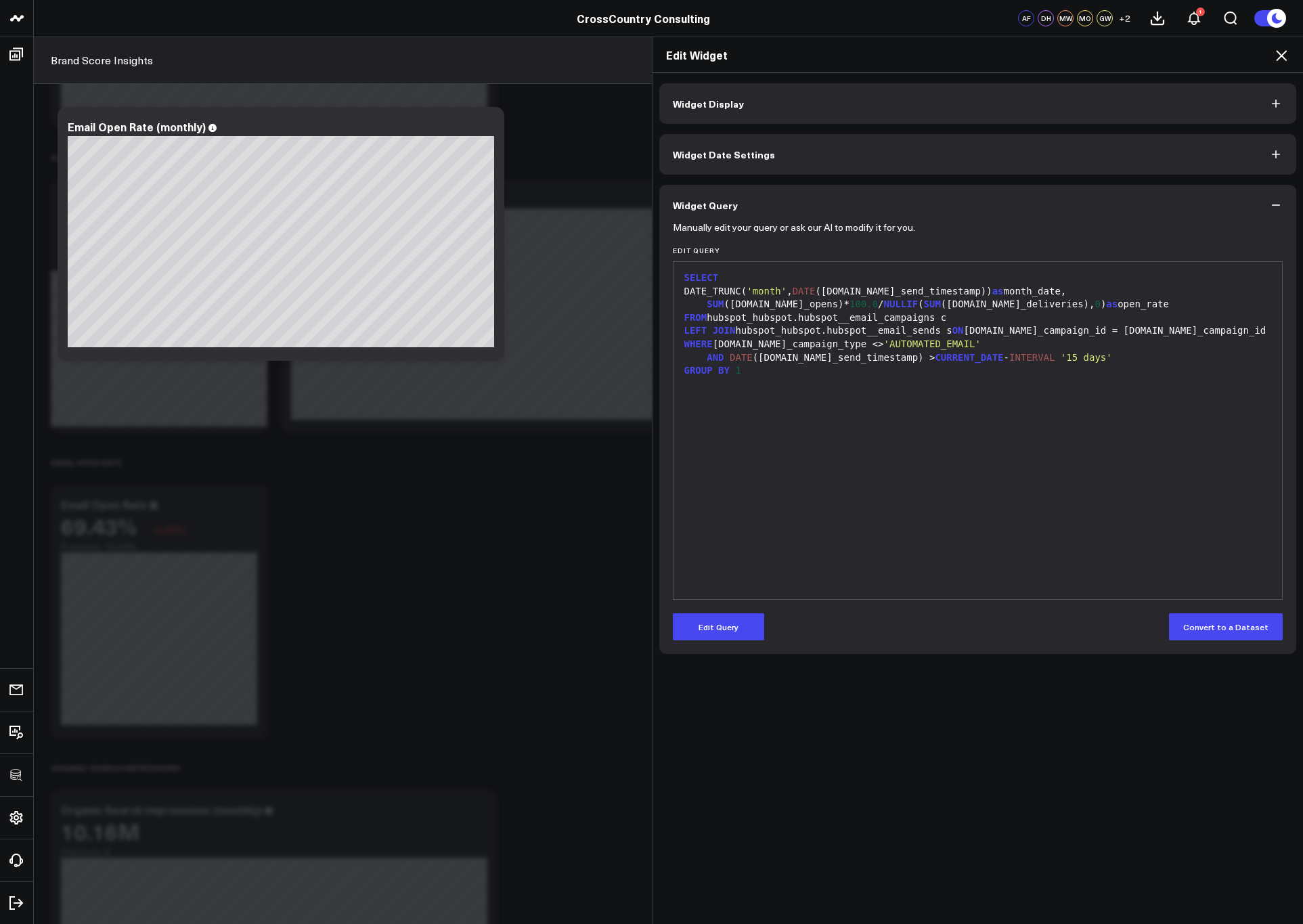
click at [1056, 51] on icon at bounding box center [1282, 56] width 16 height 16
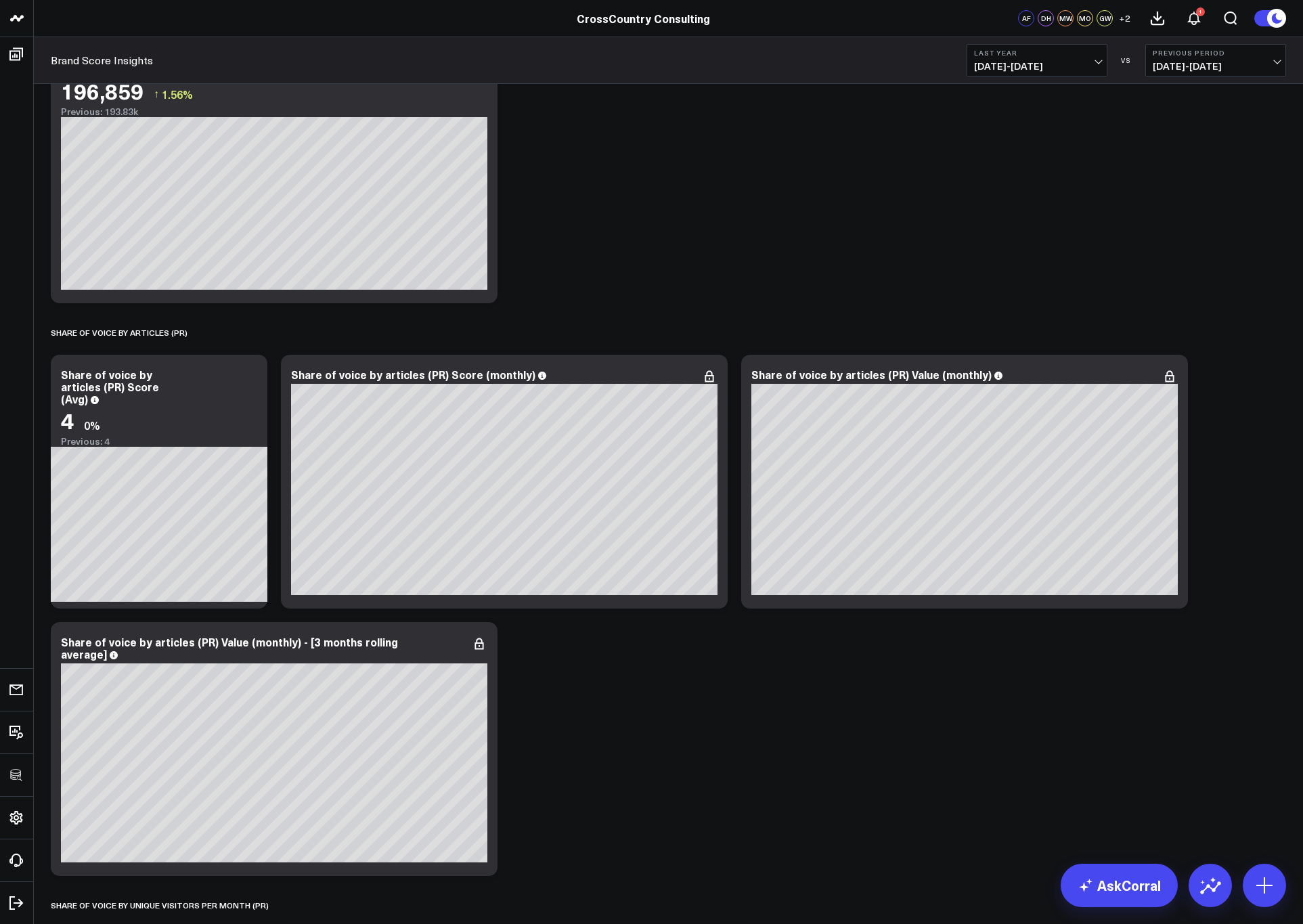
scroll to position [1264, 0]
click at [1056, 377] on icon at bounding box center [1170, 376] width 16 height 16
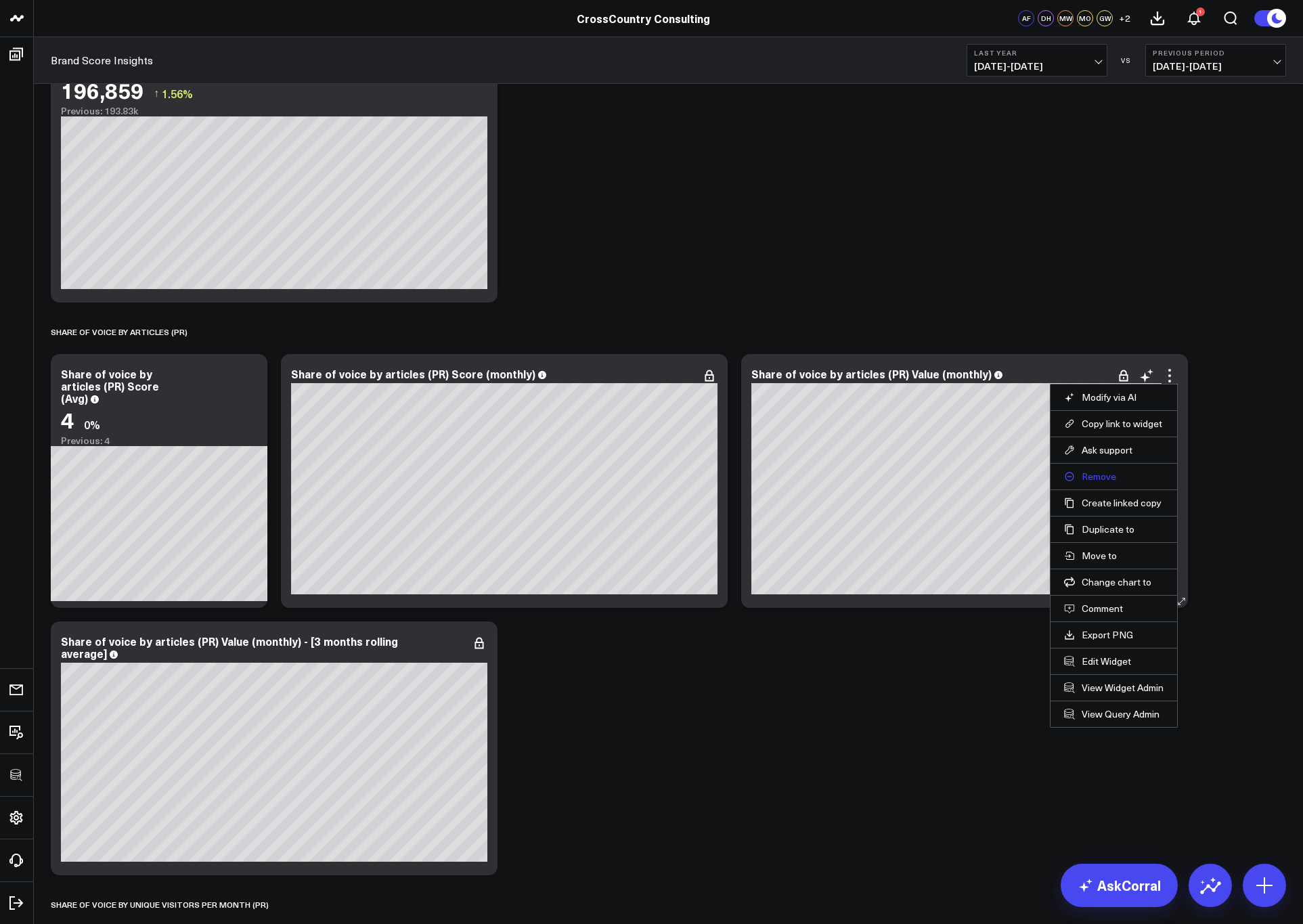
click at [1056, 478] on button "Remove" at bounding box center [1113, 476] width 99 height 12
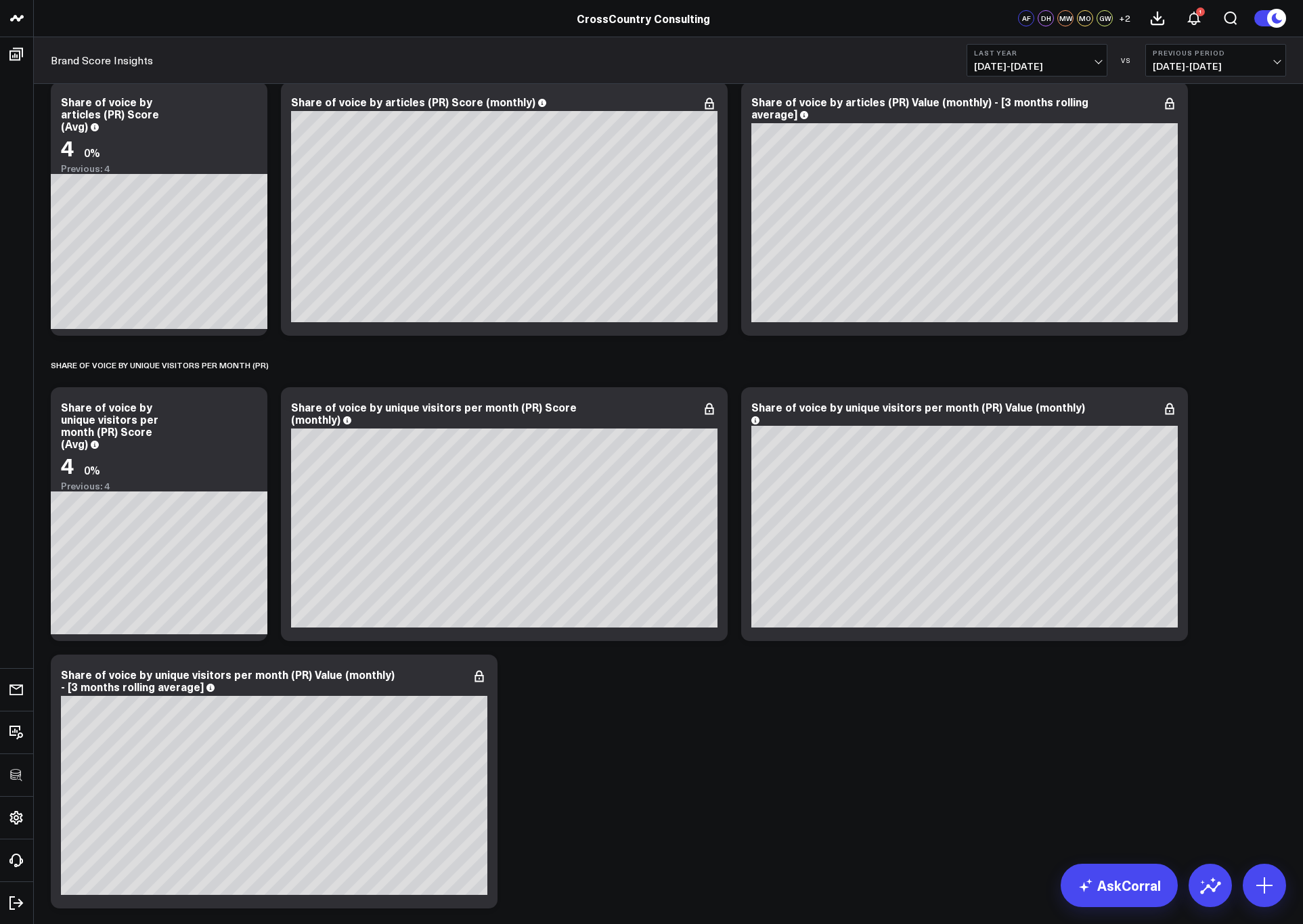
scroll to position [1562, 0]
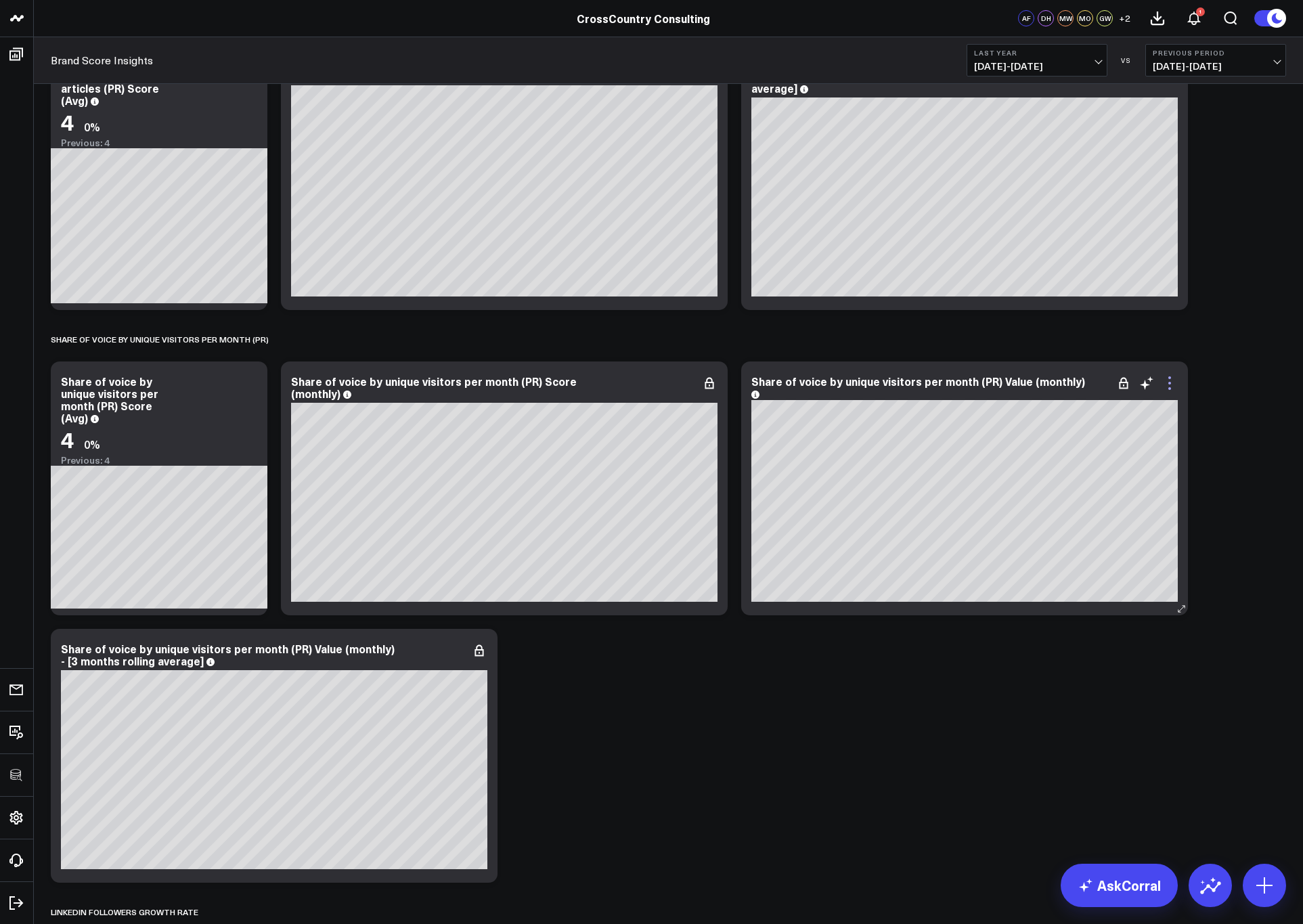
click at [1056, 387] on icon at bounding box center [1170, 383] width 16 height 16
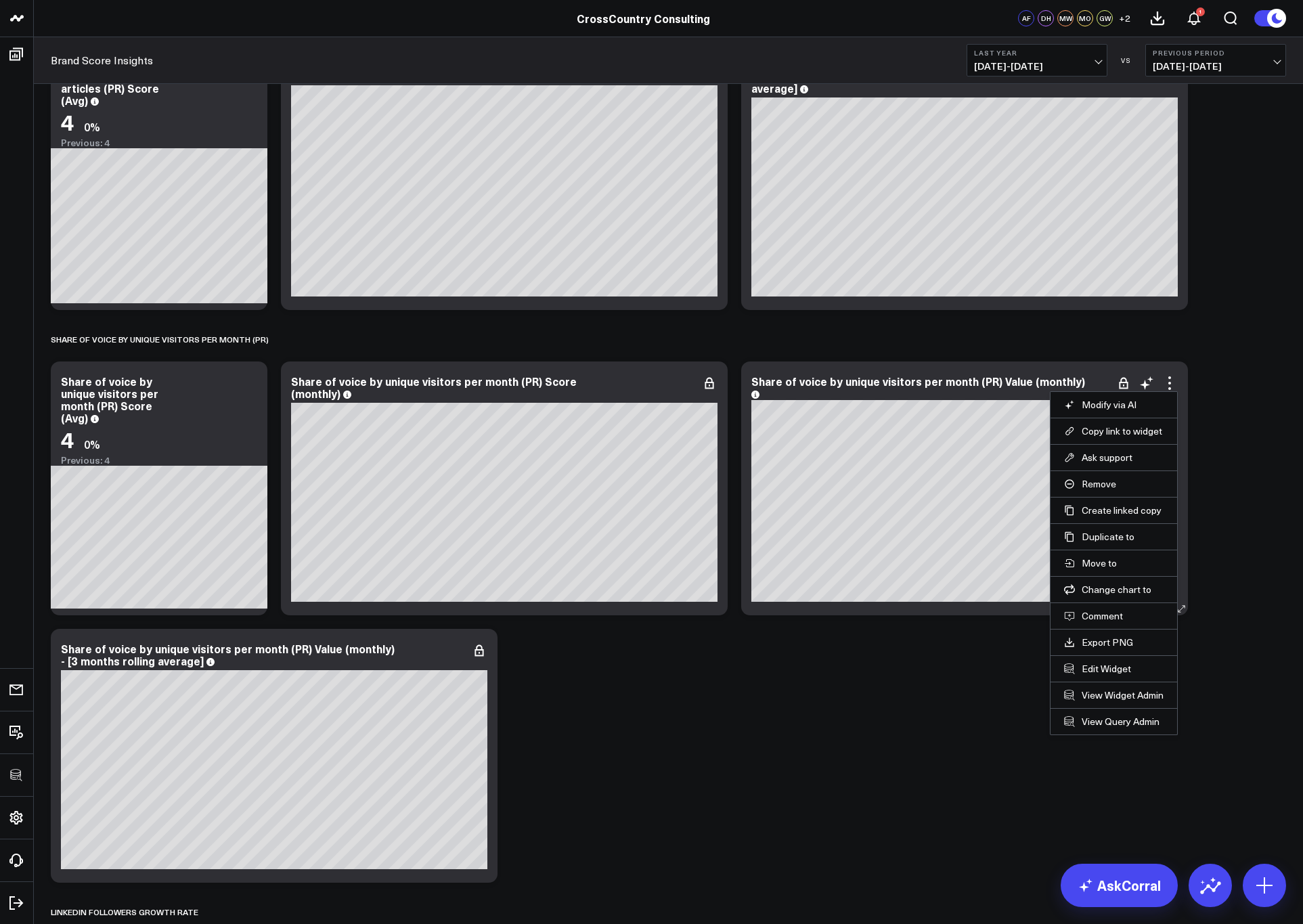
click at [1056, 491] on li "Remove" at bounding box center [1114, 483] width 126 height 26
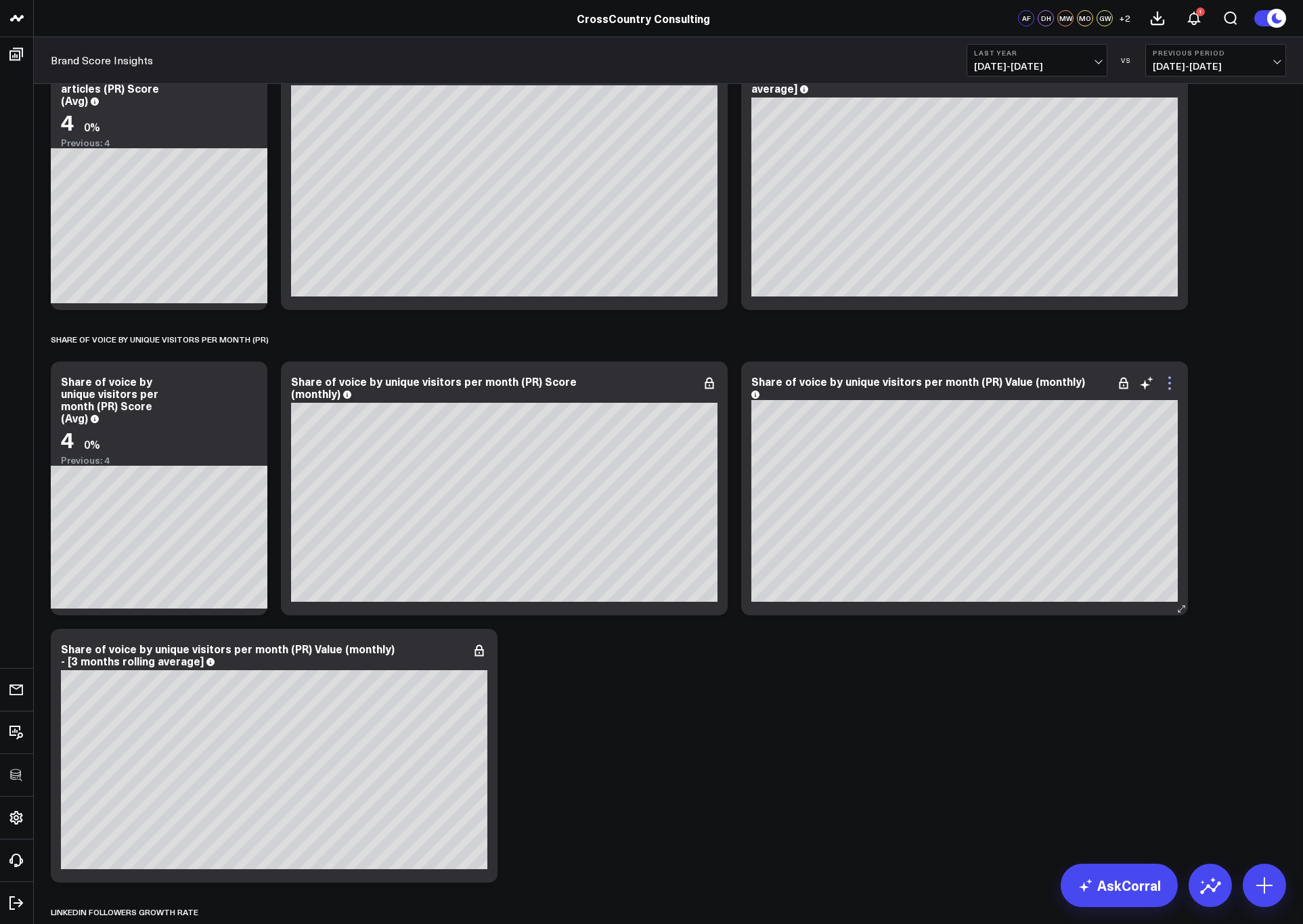
click at [1056, 386] on icon at bounding box center [1170, 383] width 16 height 16
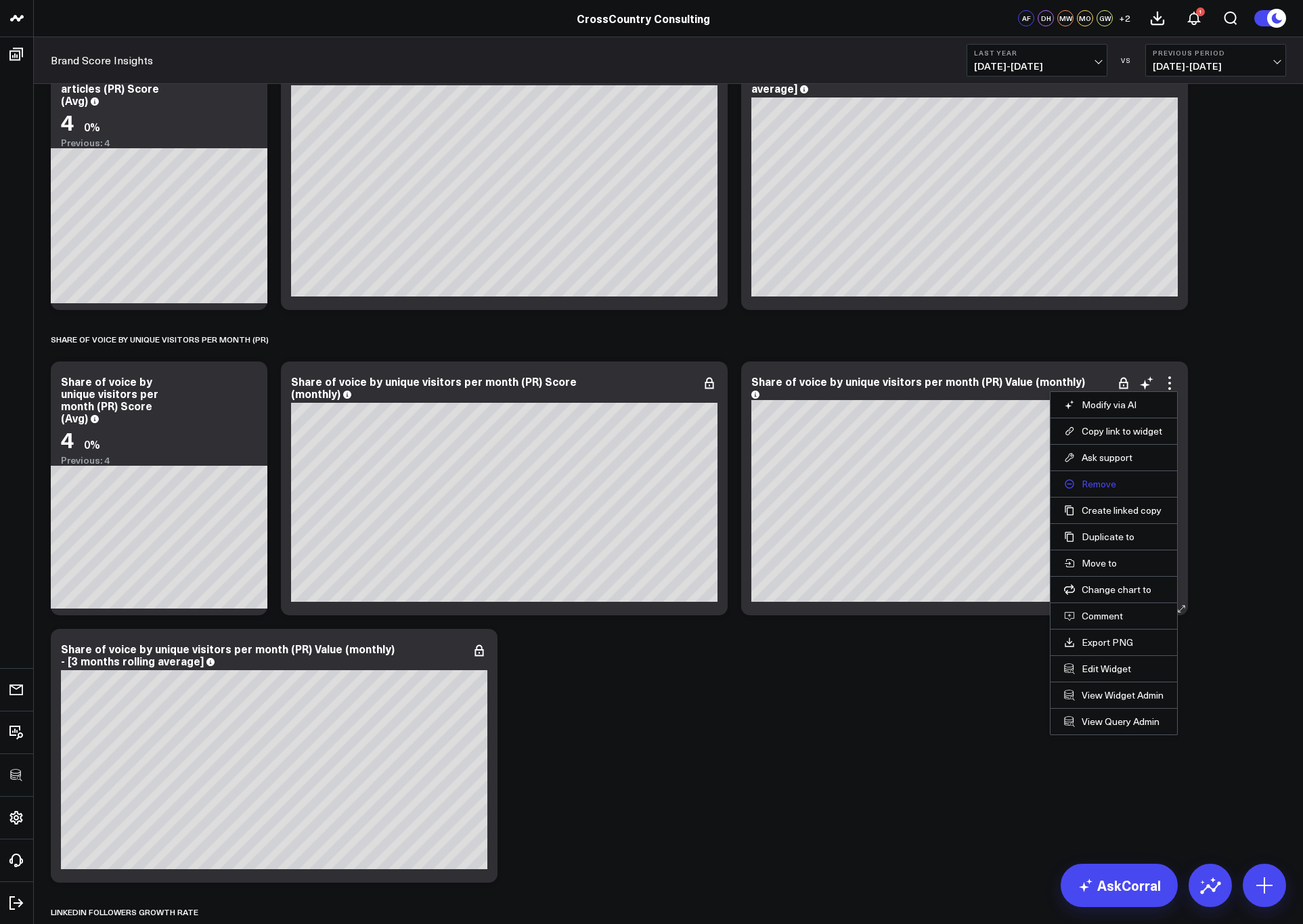
click at [1056, 486] on button "Remove" at bounding box center [1113, 484] width 99 height 12
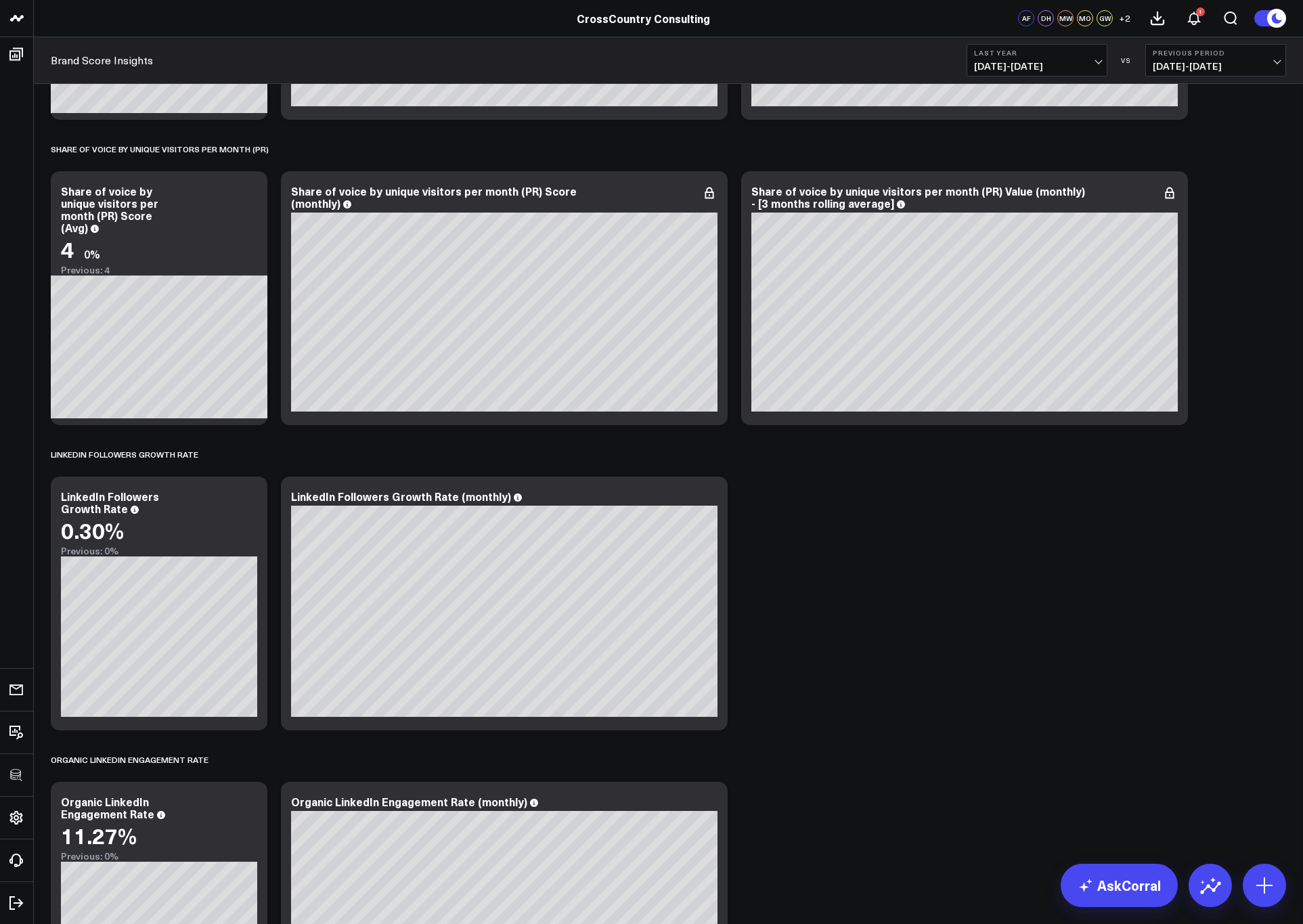
scroll to position [1892, 0]
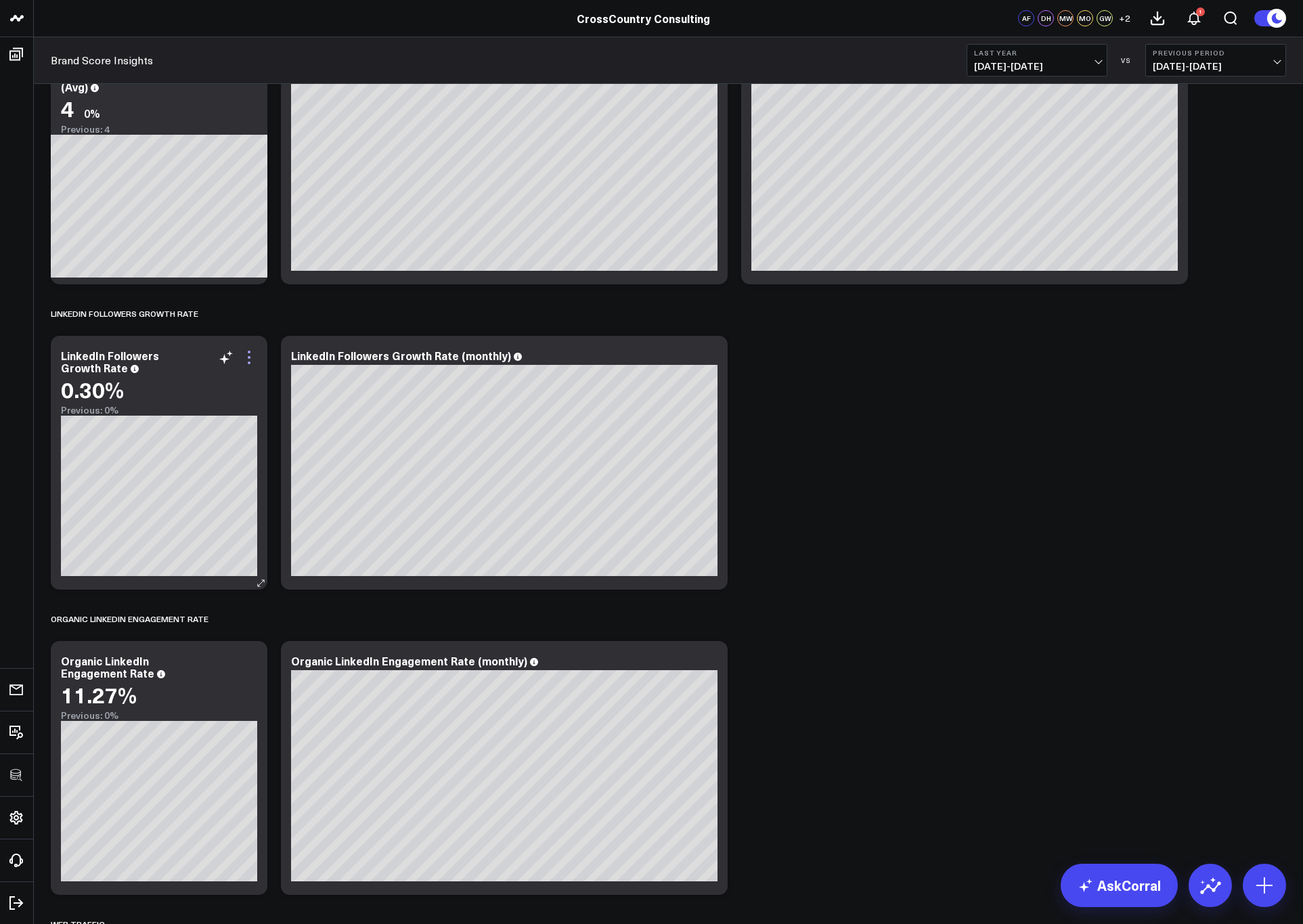
click at [248, 361] on icon at bounding box center [249, 358] width 16 height 16
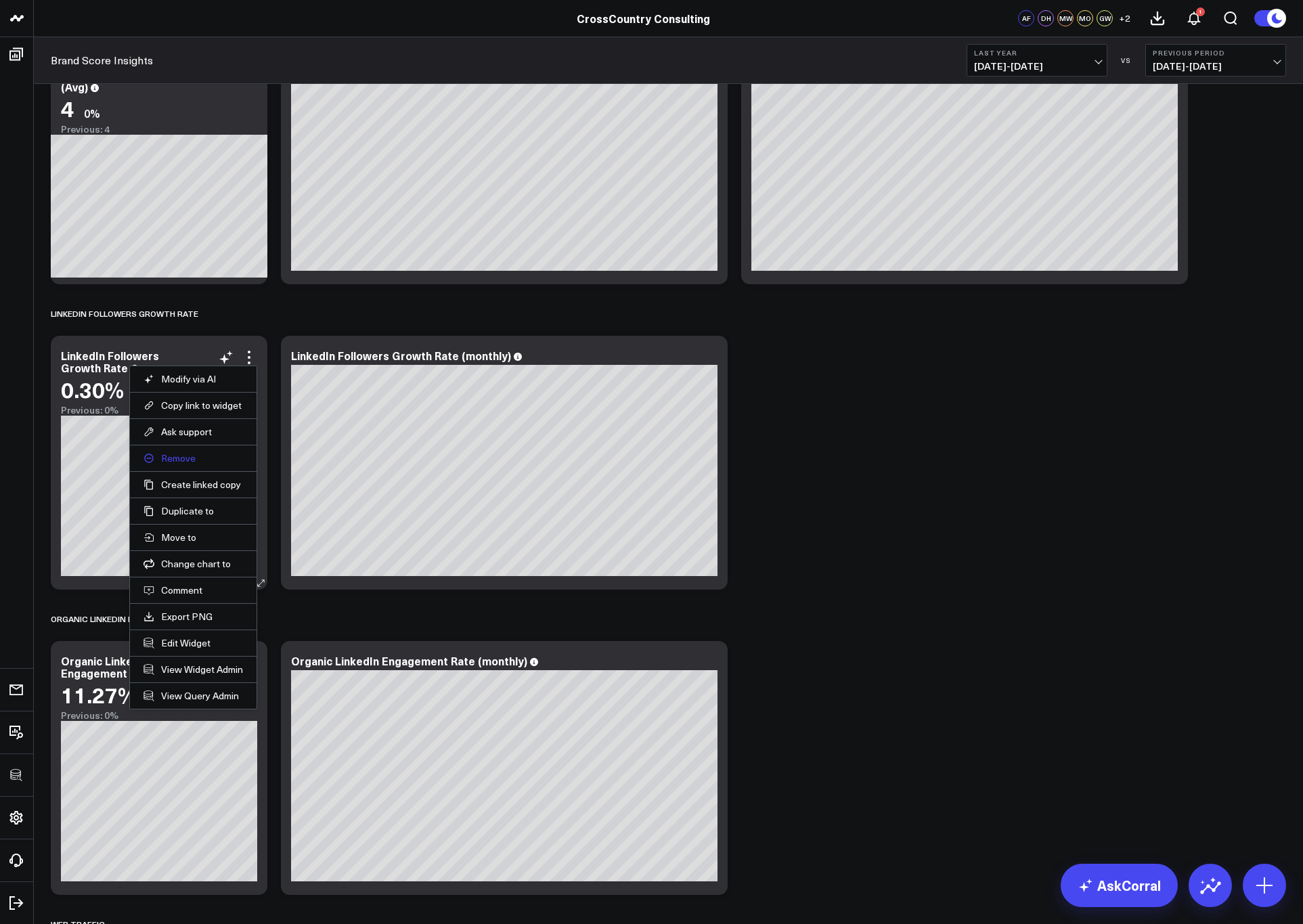
click at [177, 459] on button "Remove" at bounding box center [193, 458] width 99 height 12
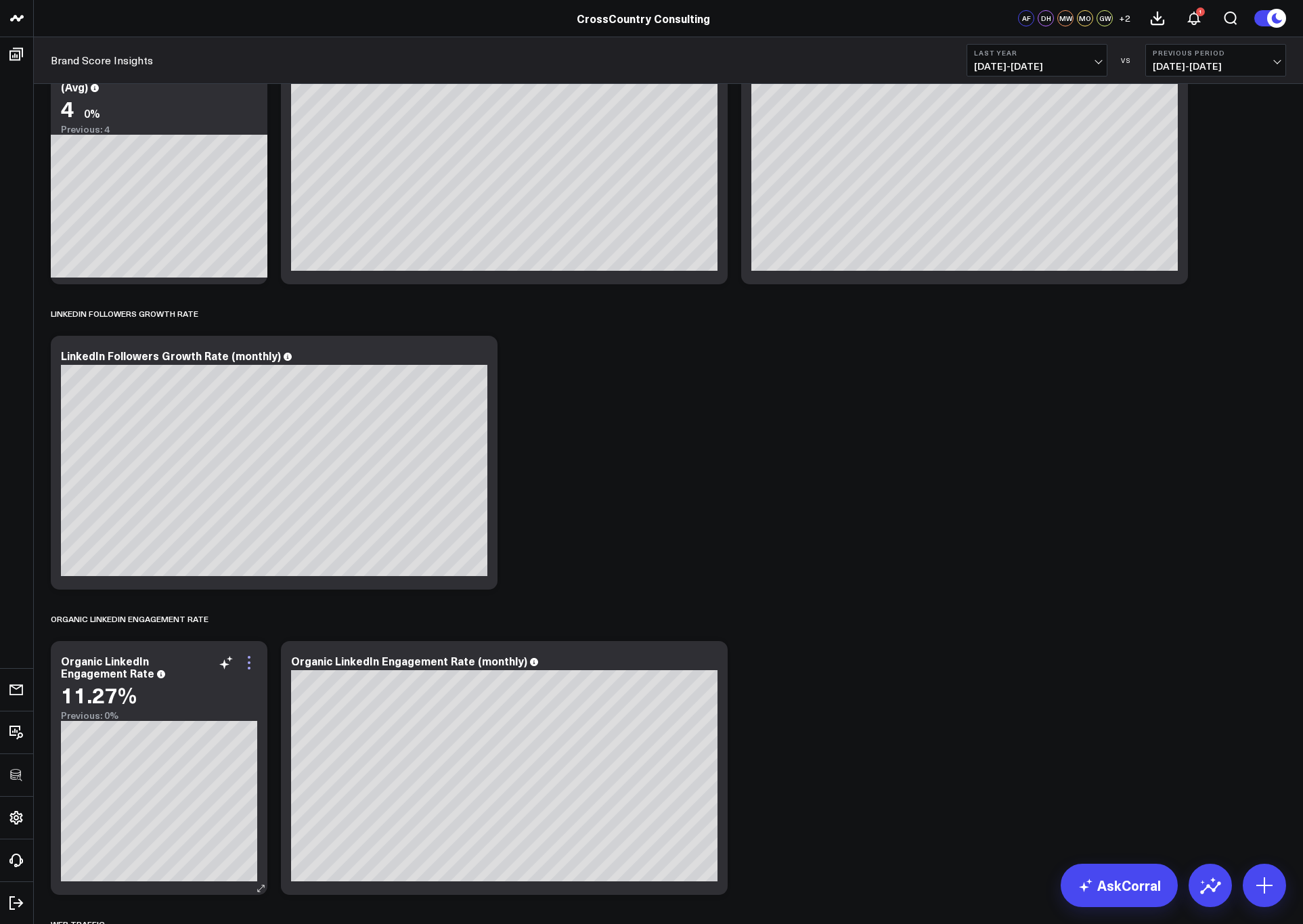
click at [254, 657] on icon at bounding box center [249, 663] width 16 height 16
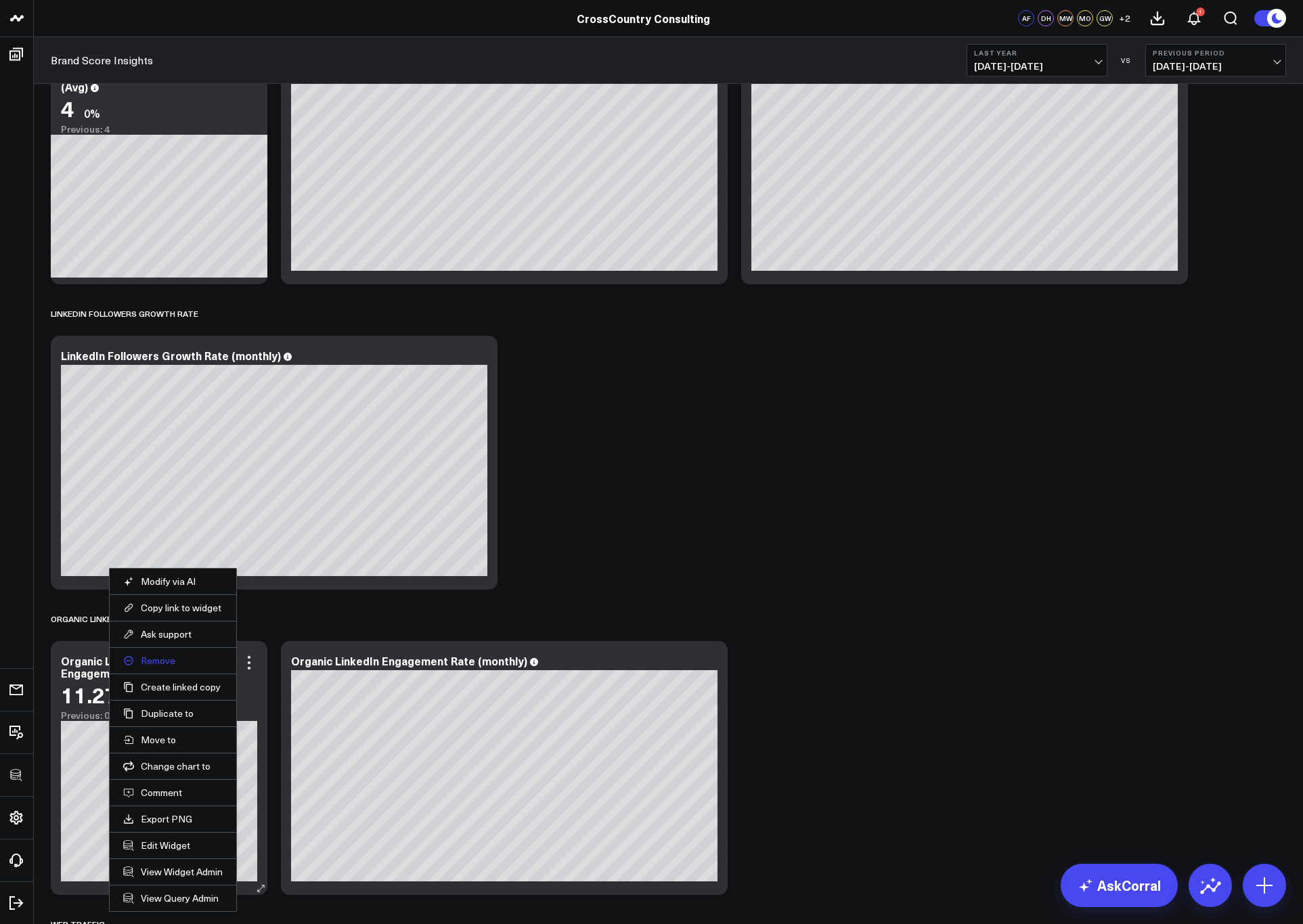
click at [158, 657] on button "Remove" at bounding box center [172, 661] width 99 height 12
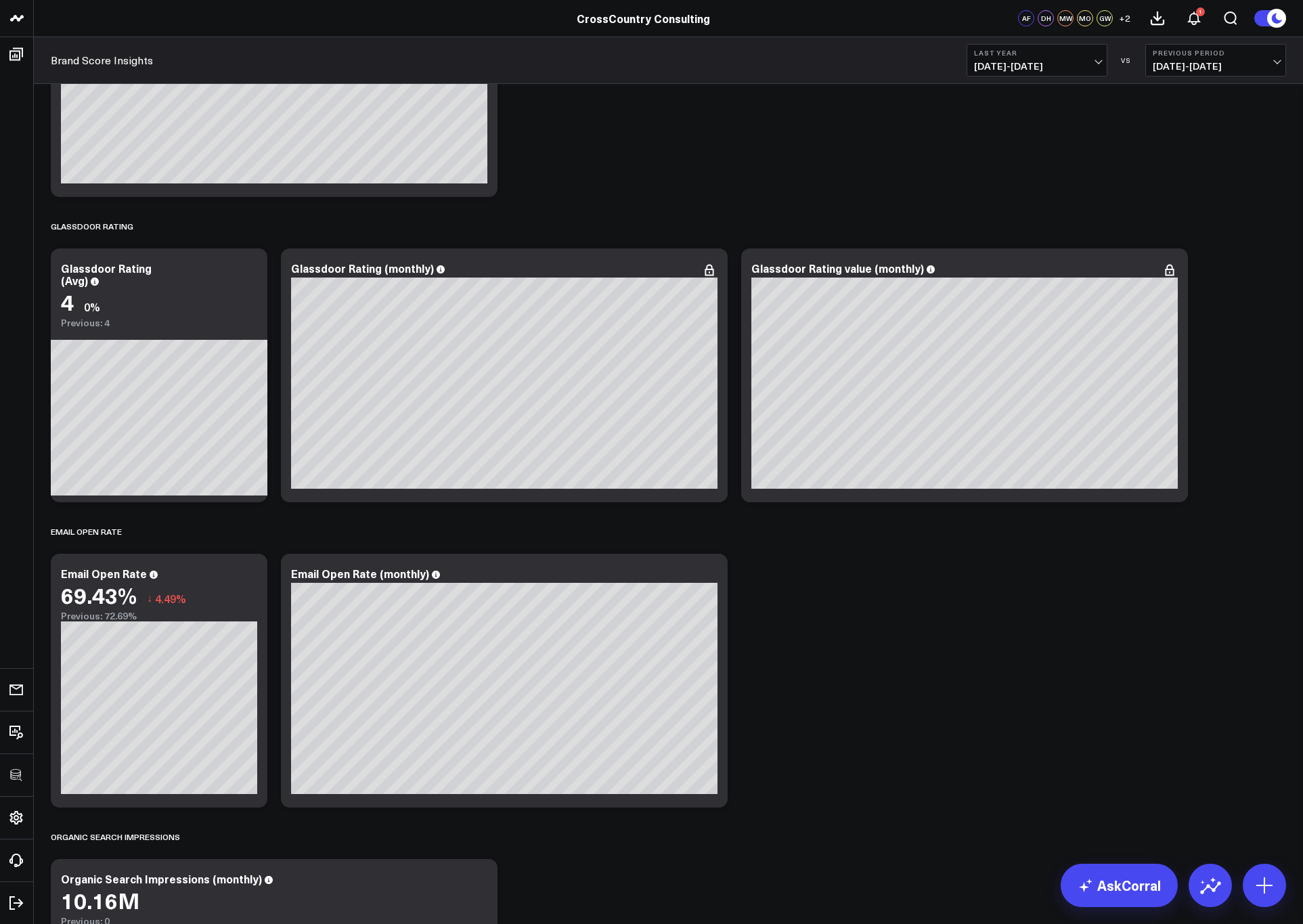
scroll to position [2910, 0]
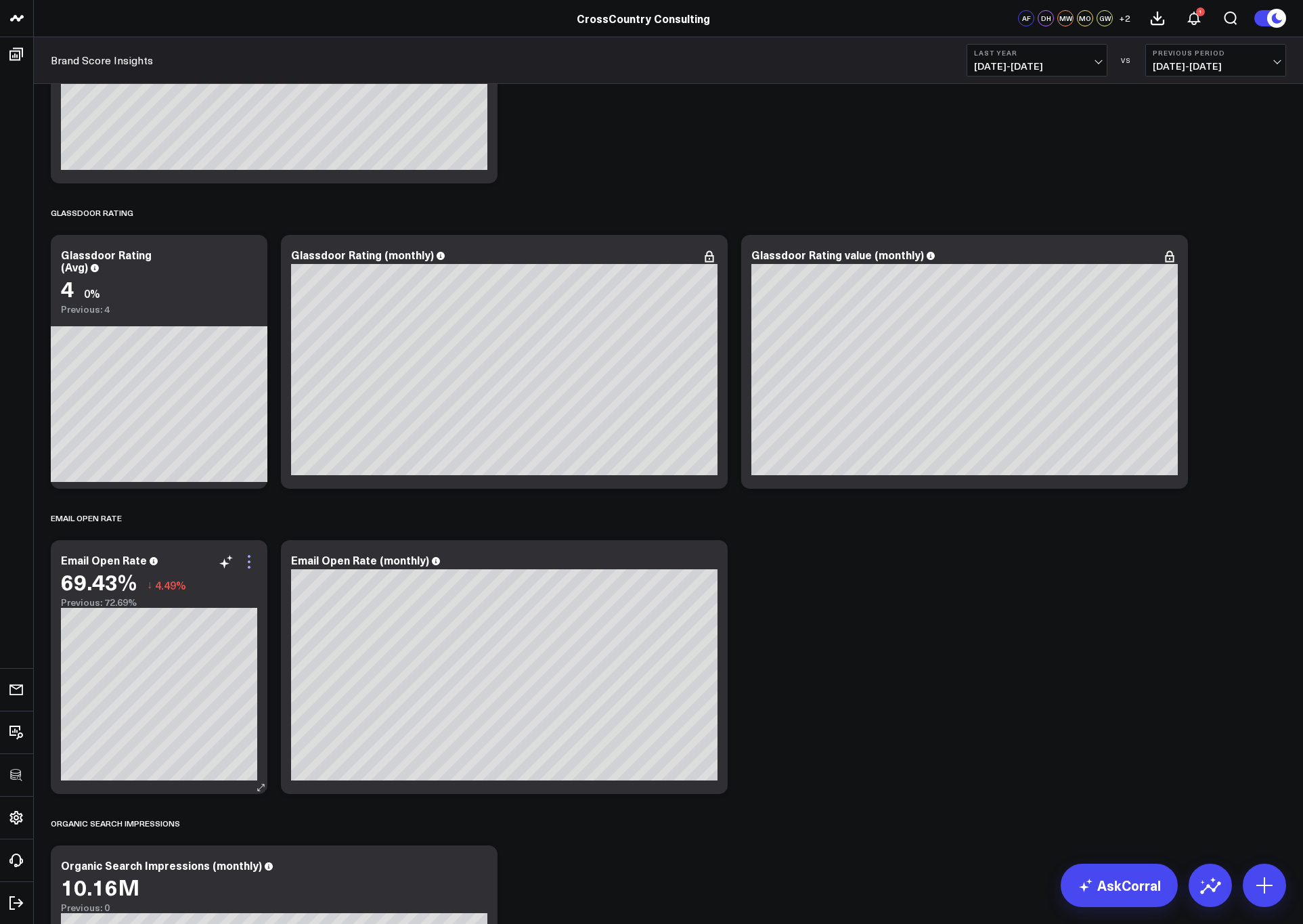
click at [249, 560] on icon at bounding box center [249, 561] width 2 height 2
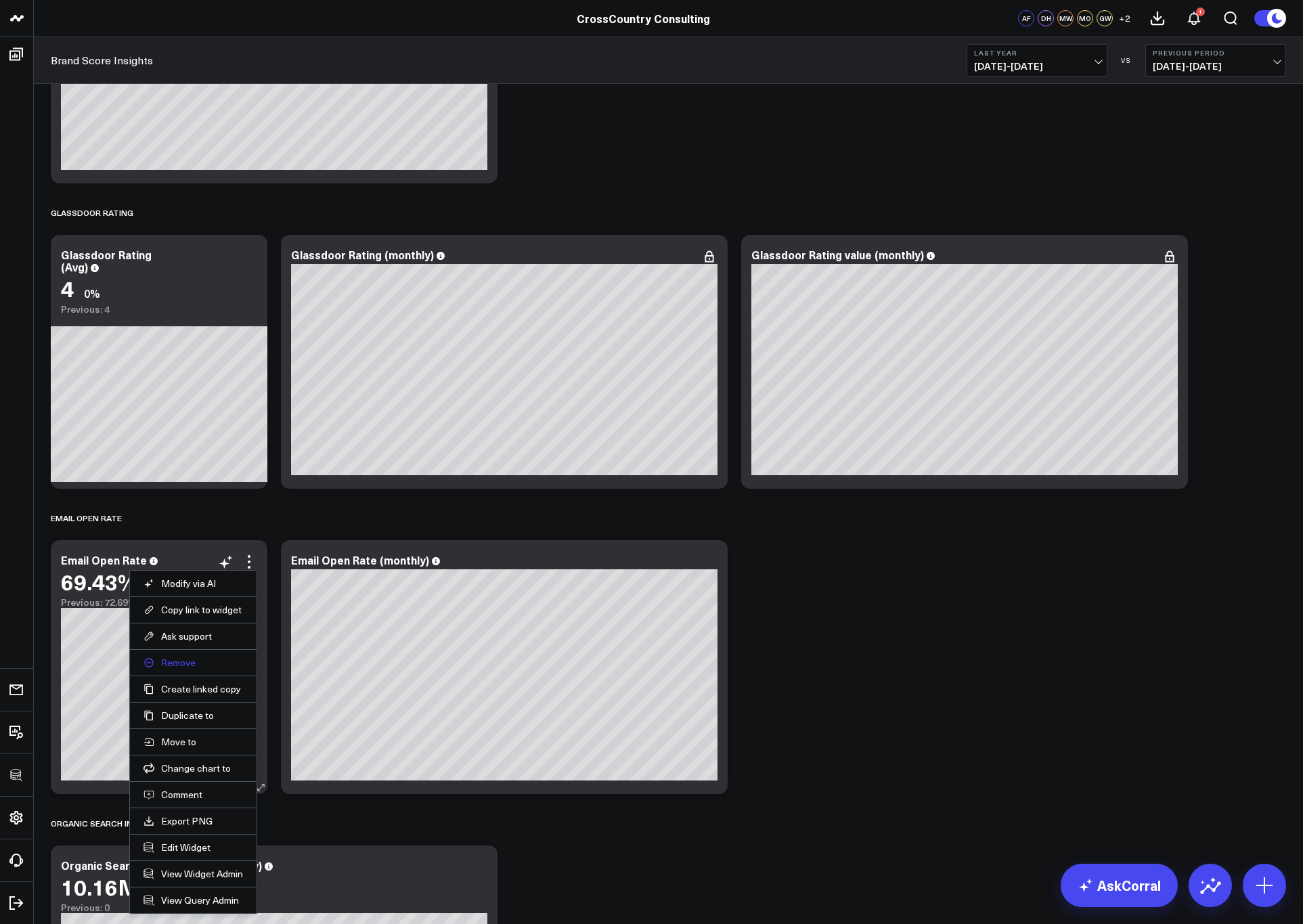
click at [172, 661] on button "Remove" at bounding box center [193, 662] width 99 height 12
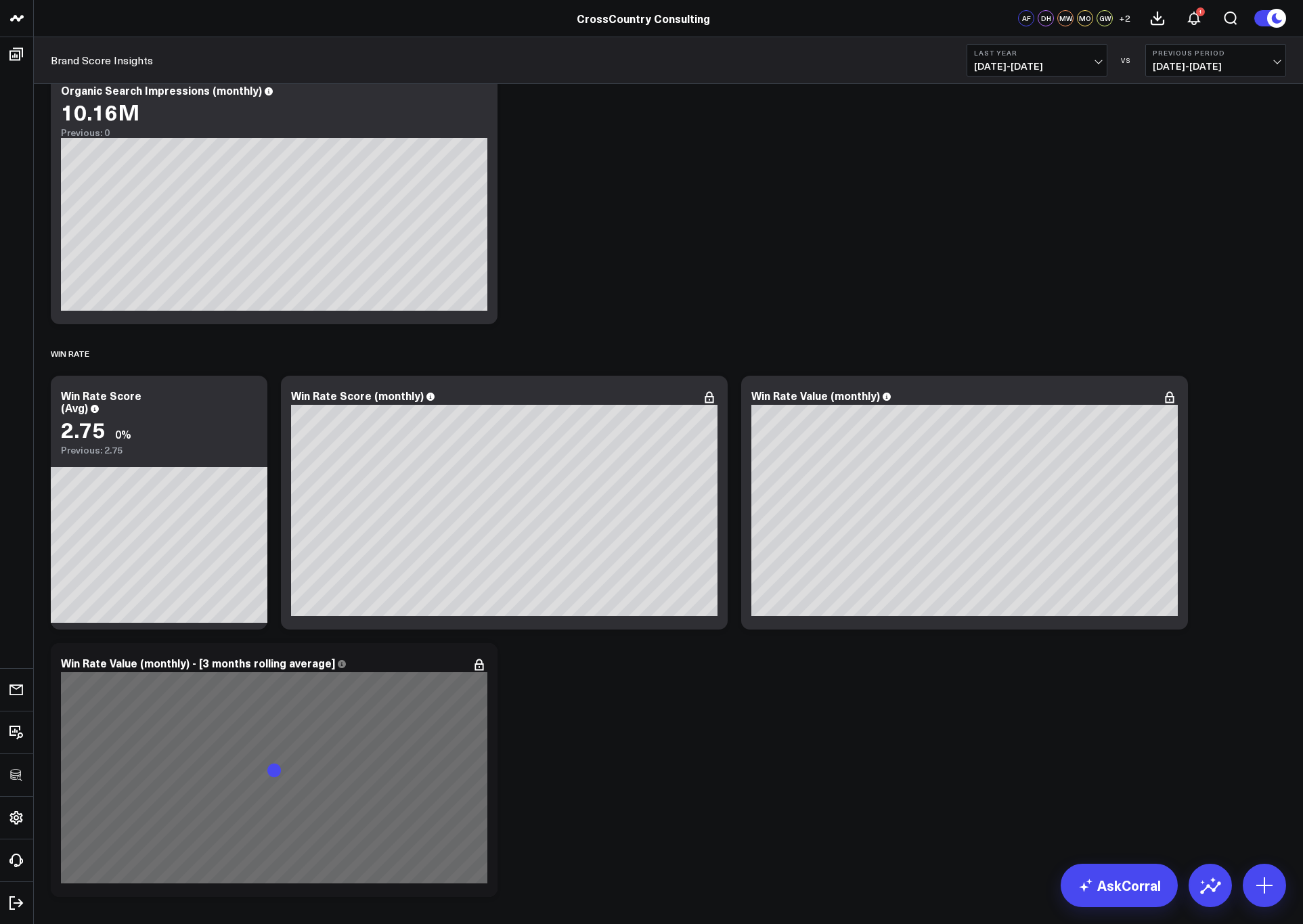
scroll to position [3780, 0]
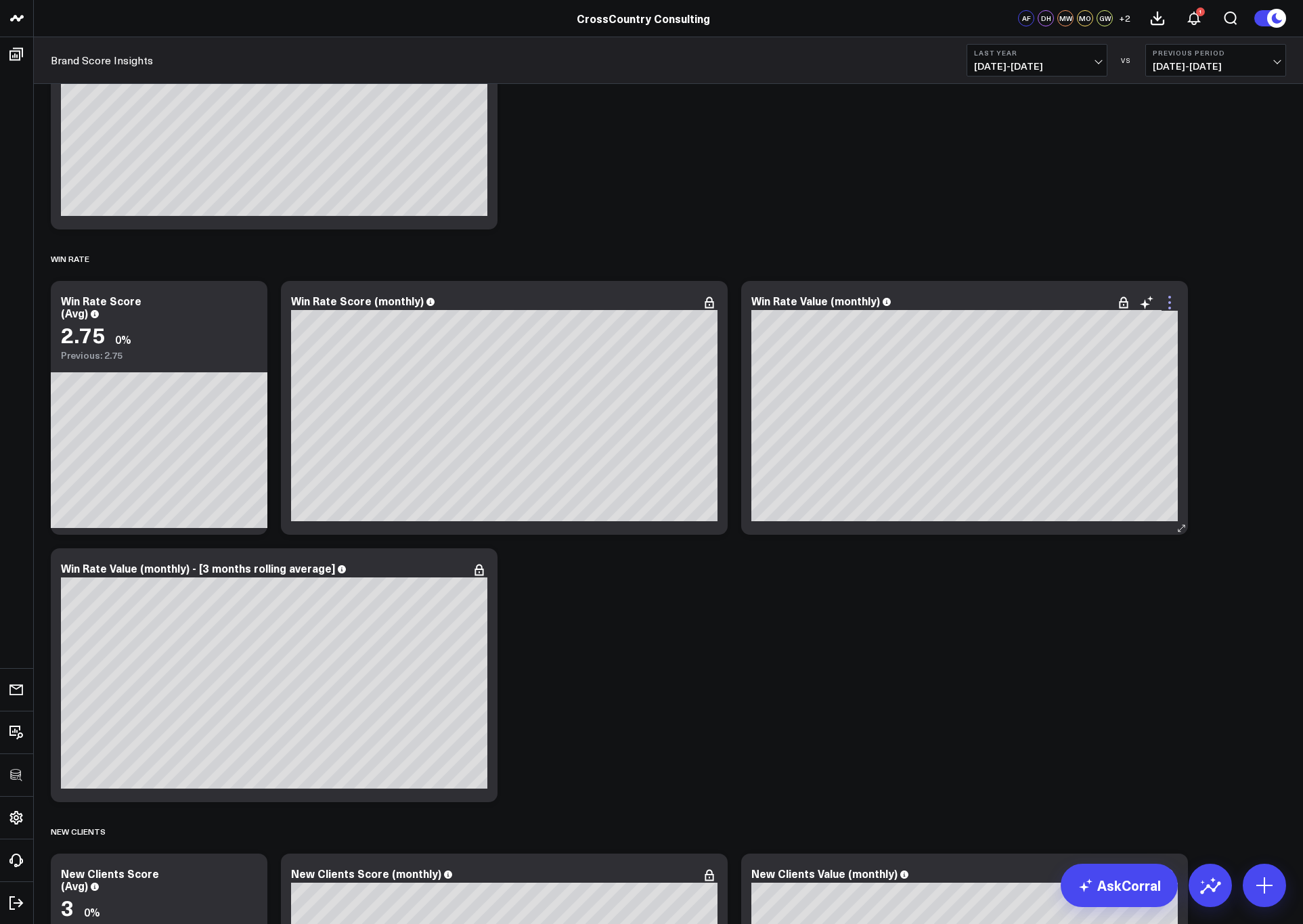
click at [1056, 297] on icon at bounding box center [1170, 303] width 16 height 16
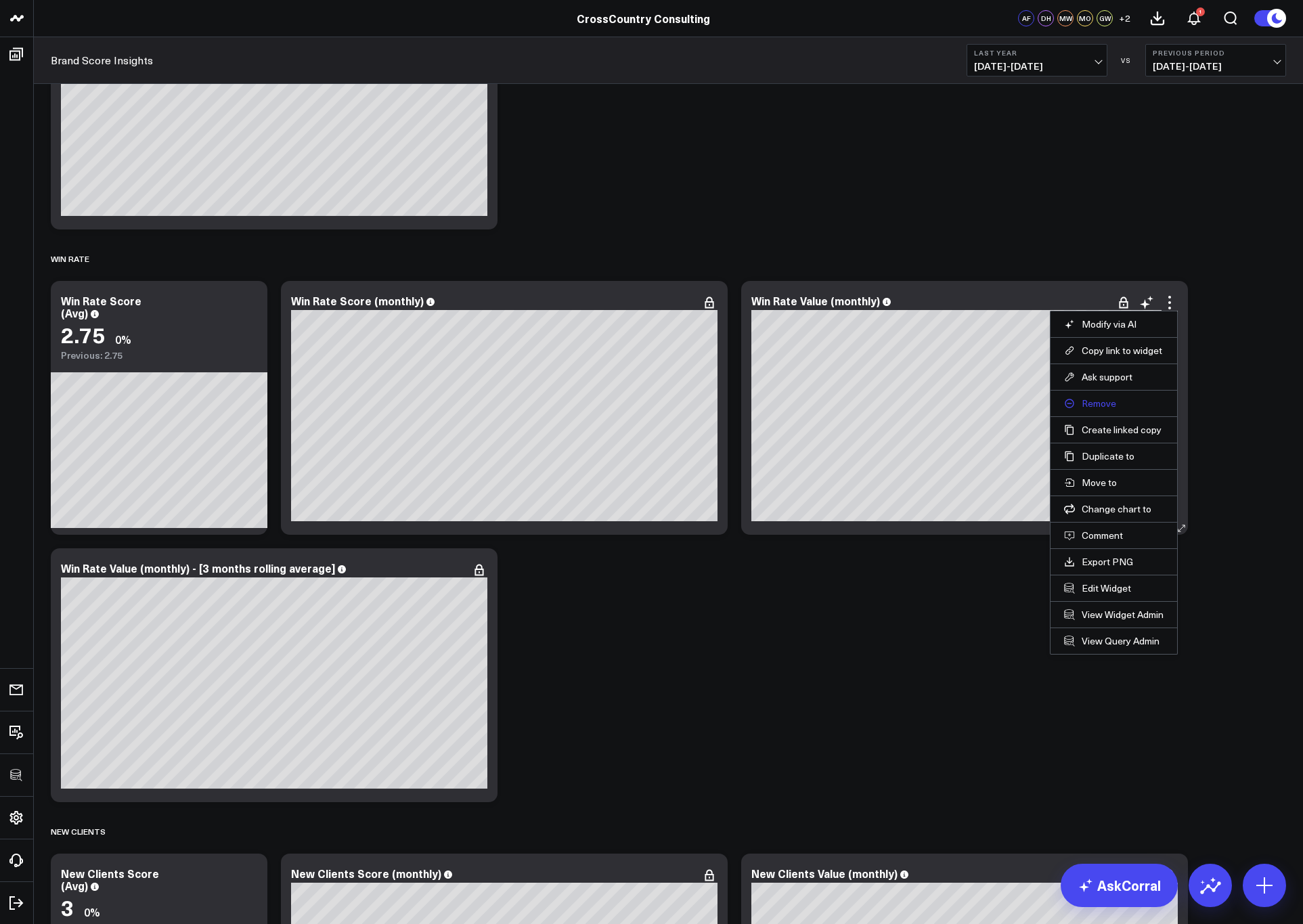
click at [1056, 400] on button "Remove" at bounding box center [1113, 403] width 99 height 12
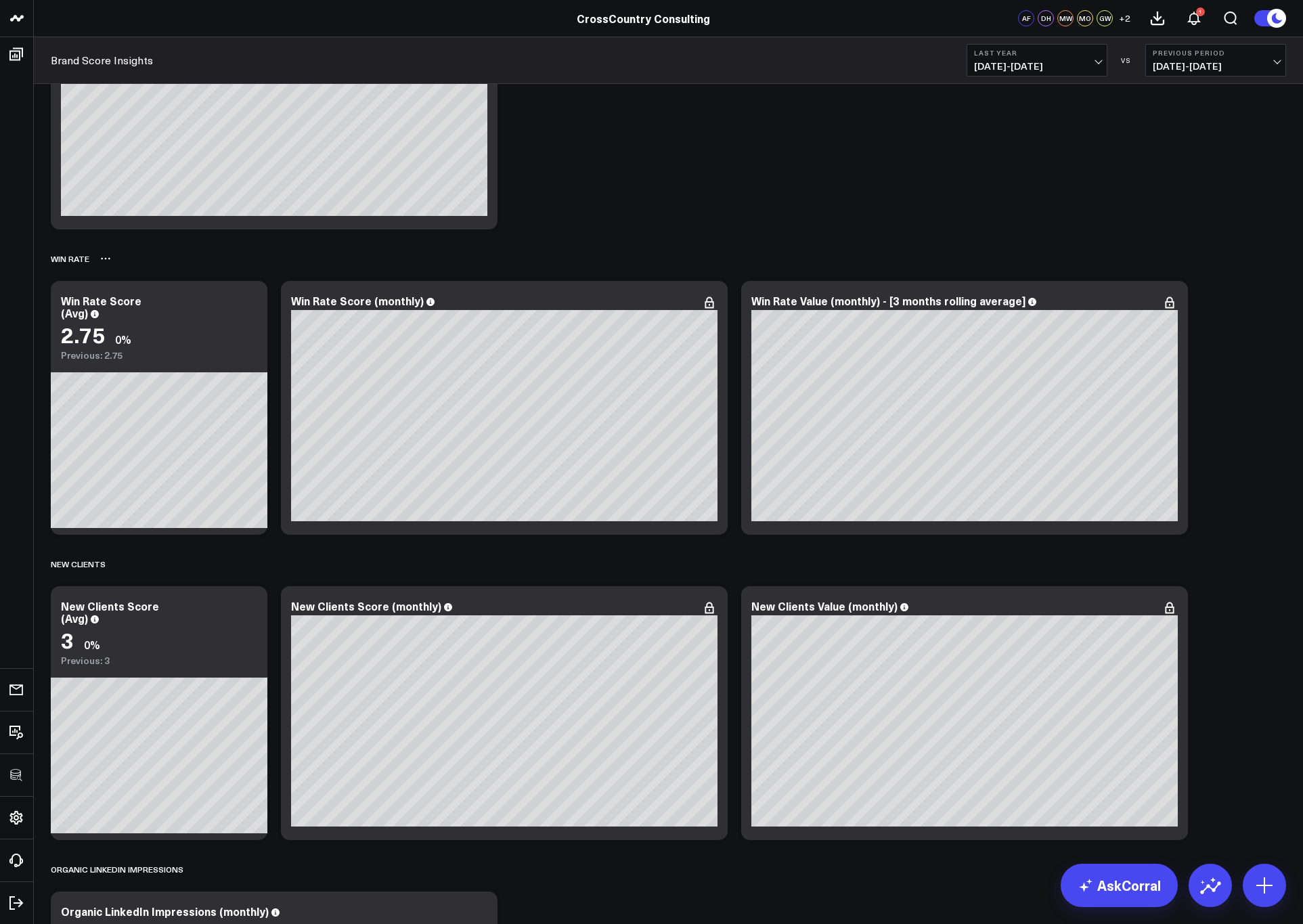
click at [72, 262] on div "Win Rate" at bounding box center [70, 258] width 39 height 31
click at [105, 261] on icon at bounding box center [105, 258] width 11 height 11
click at [142, 268] on button "Rename" at bounding box center [141, 273] width 59 height 23
click at [859, 300] on div "Win Rate Value (monthly) - [3 months rolling average]" at bounding box center [894, 300] width 286 height 15
click at [882, 304] on div "Win Rate Value (monthly) - [3 months rolling average]" at bounding box center [894, 300] width 286 height 15
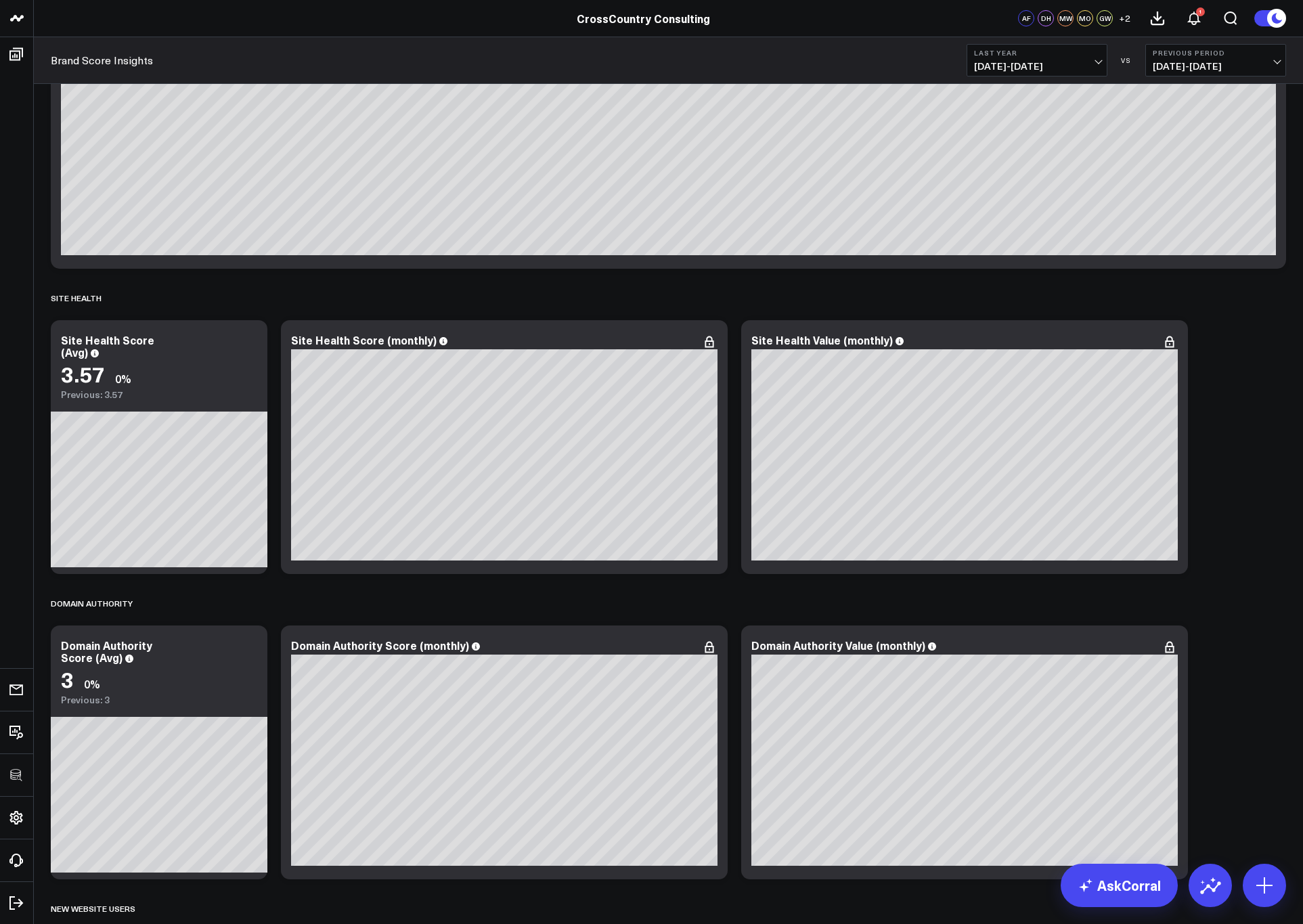
scroll to position [403, 0]
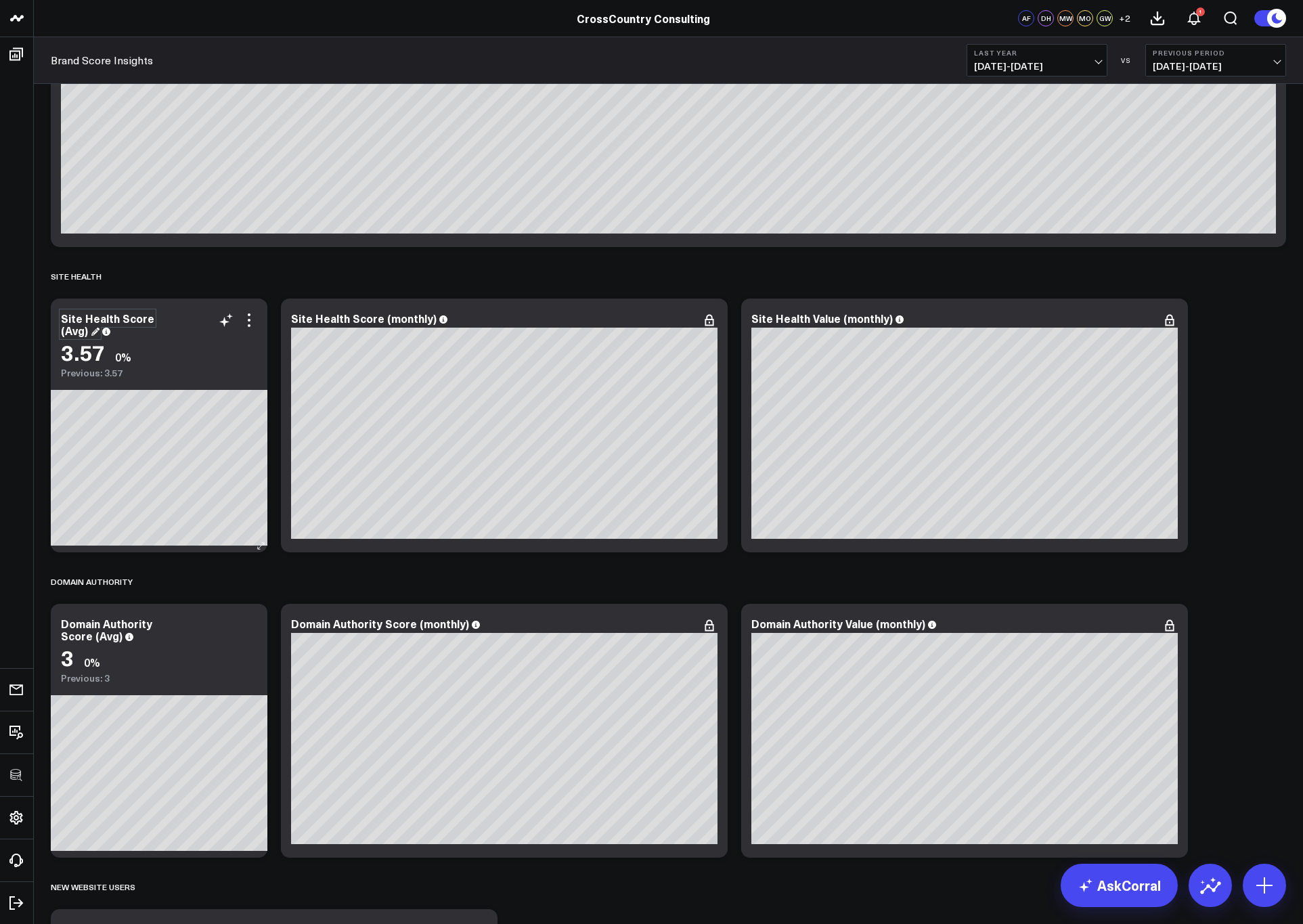
click at [87, 327] on div "Site Health Score (Avg)" at bounding box center [107, 324] width 94 height 27
click at [93, 638] on div "Domain Authority Score (Avg)" at bounding box center [106, 629] width 91 height 27
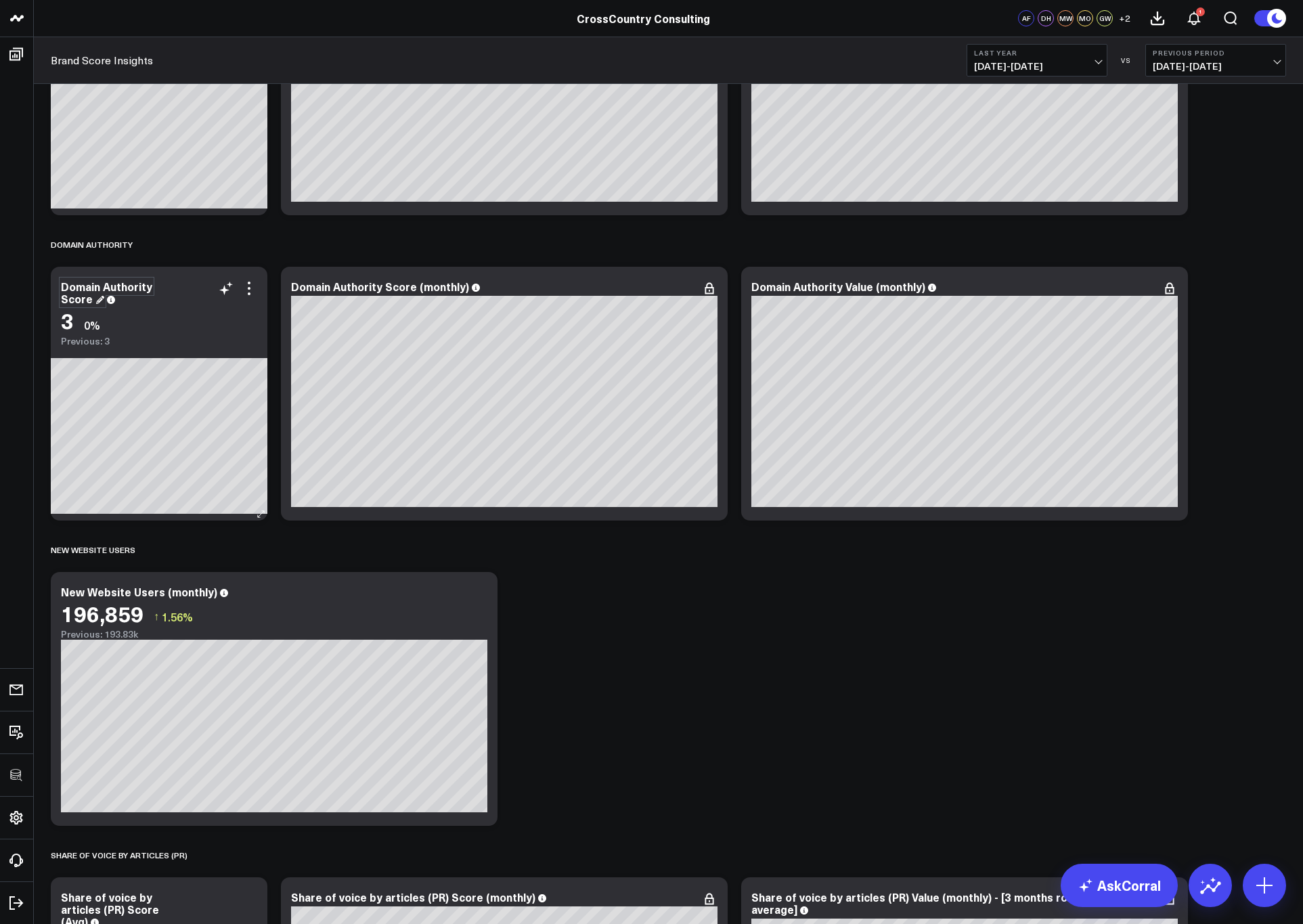
scroll to position [758, 0]
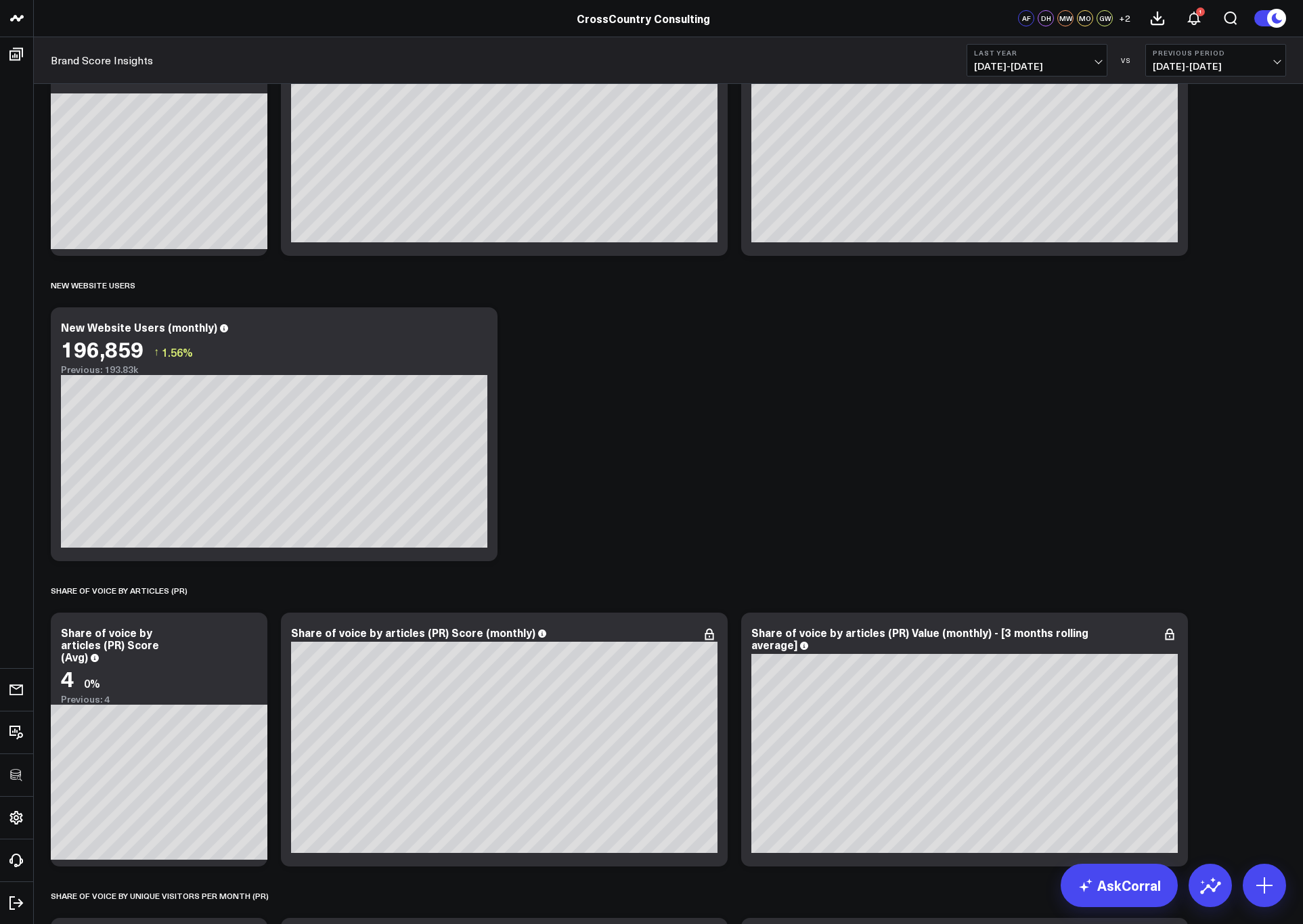
scroll to position [1022, 0]
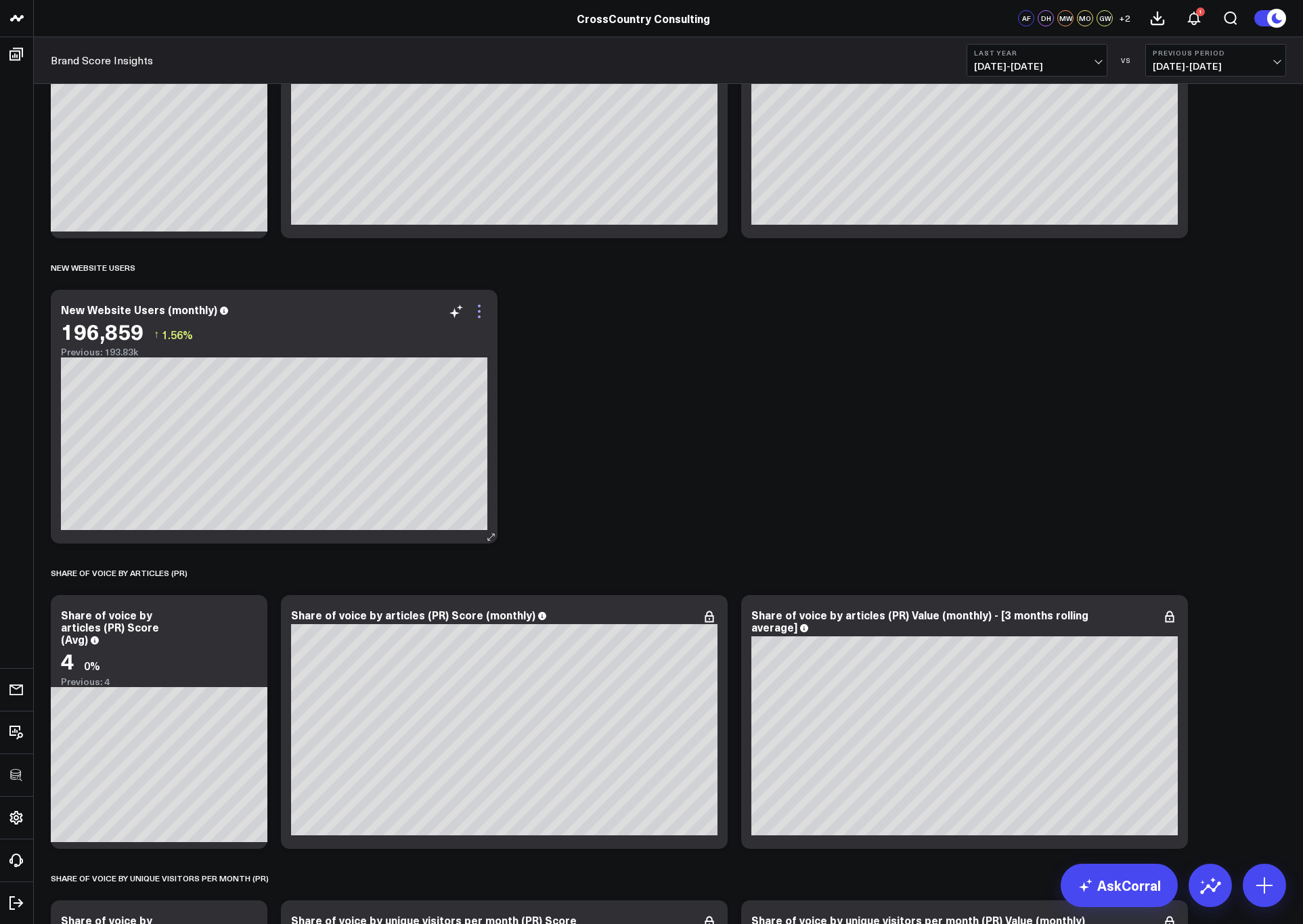
click at [476, 311] on icon at bounding box center [479, 312] width 16 height 16
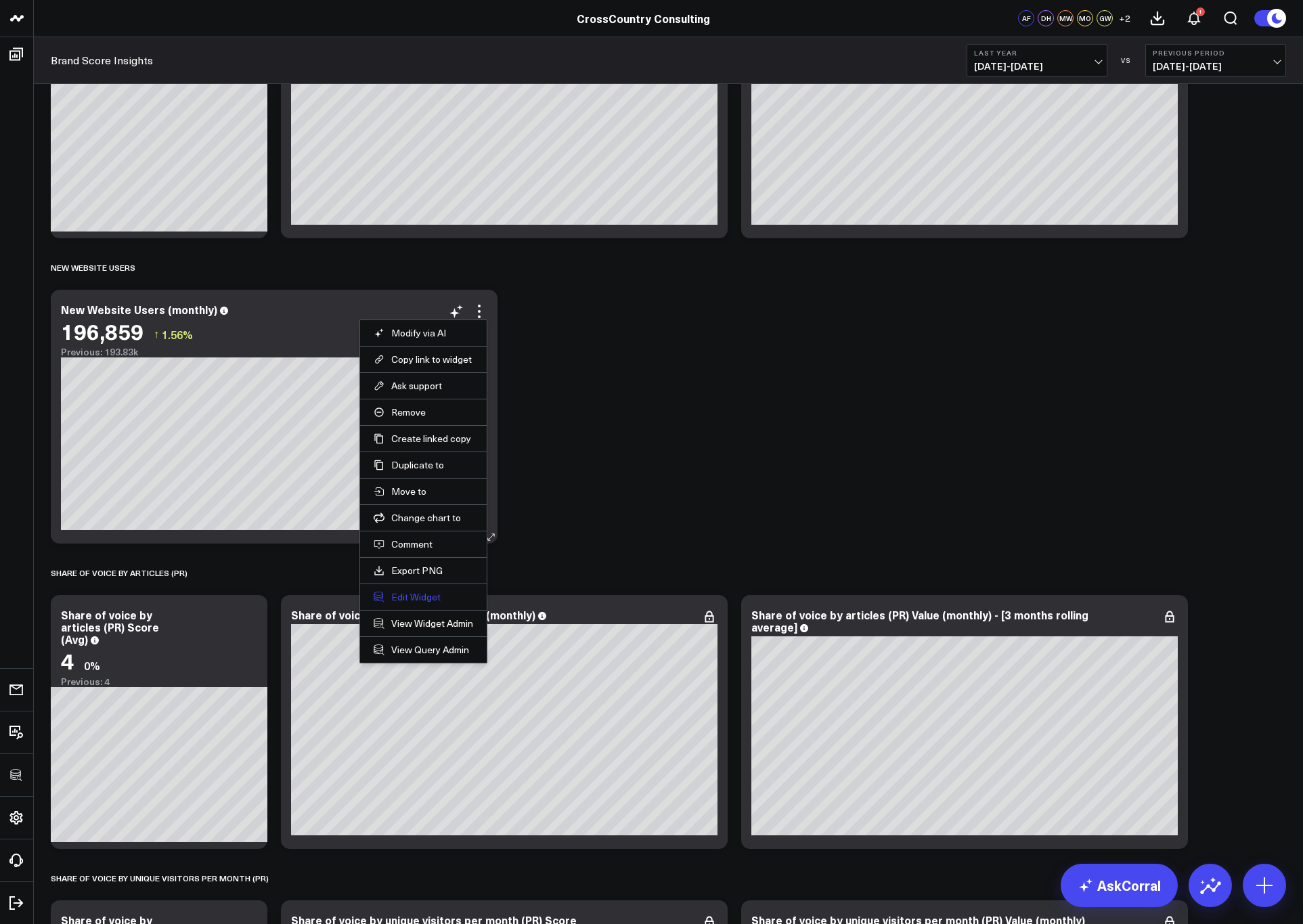
click at [407, 592] on button "Edit Widget" at bounding box center [423, 597] width 99 height 12
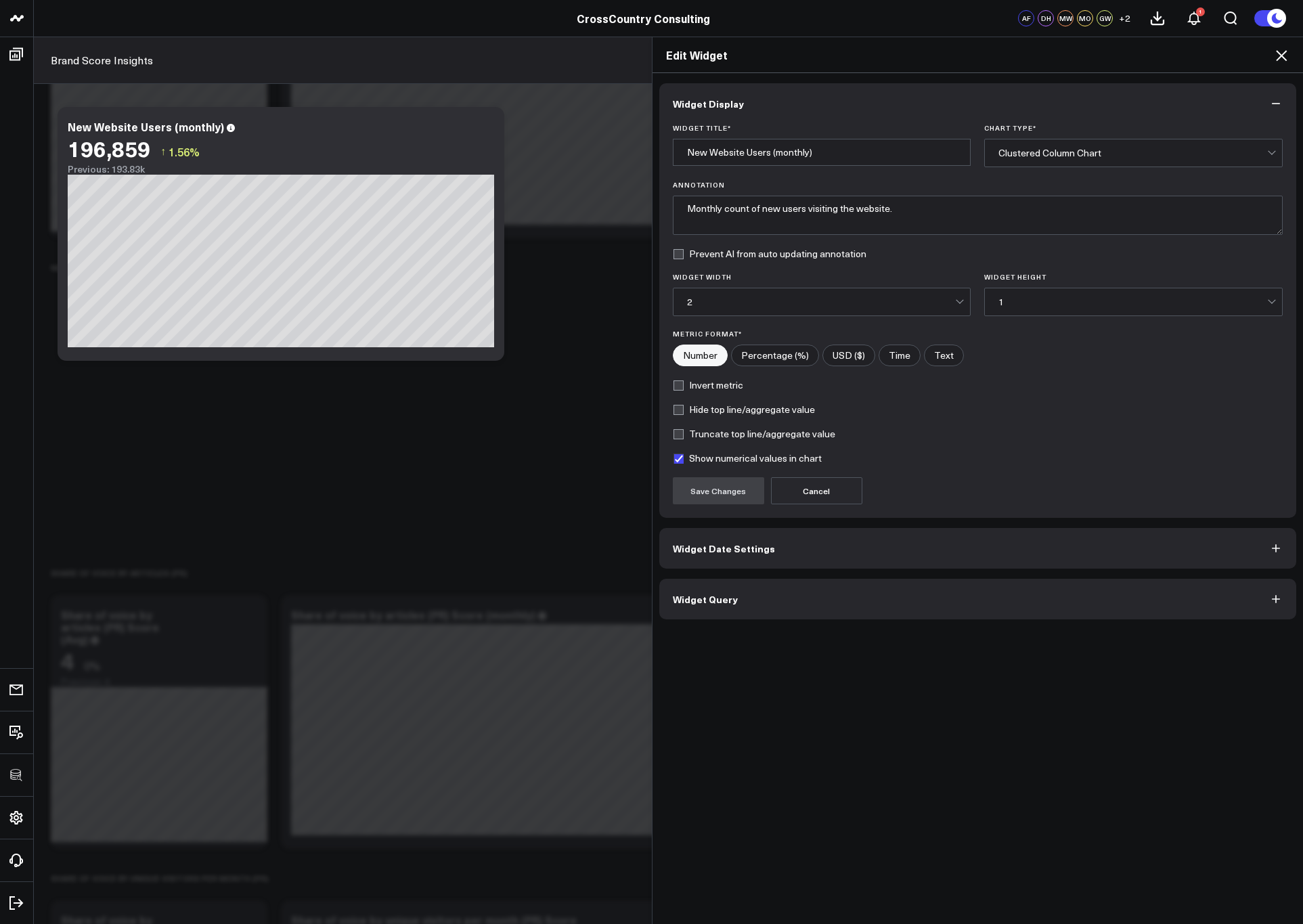
click at [723, 600] on span "Widget Query" at bounding box center [705, 599] width 65 height 11
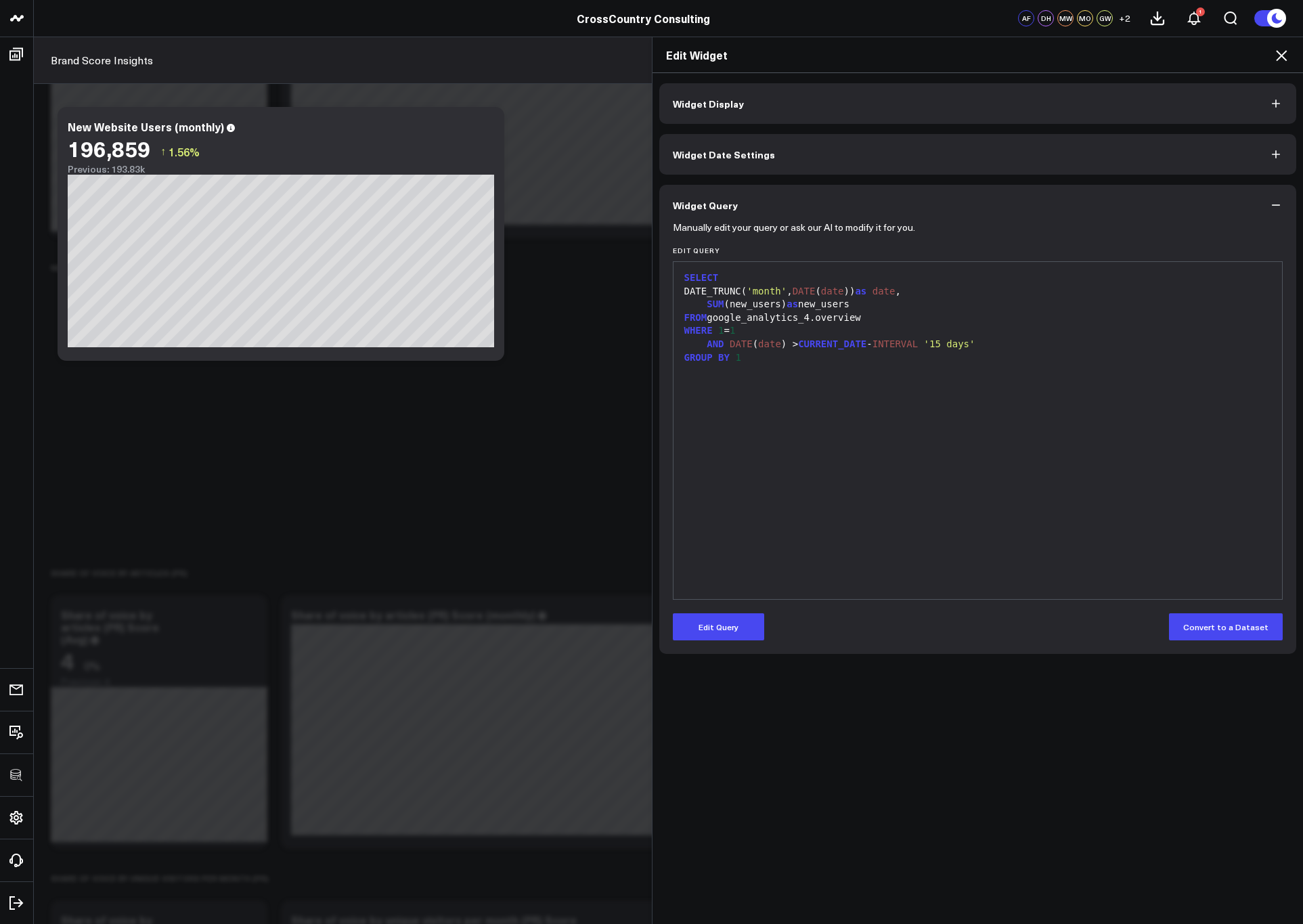
click at [743, 101] on button "Widget Display" at bounding box center [978, 103] width 638 height 41
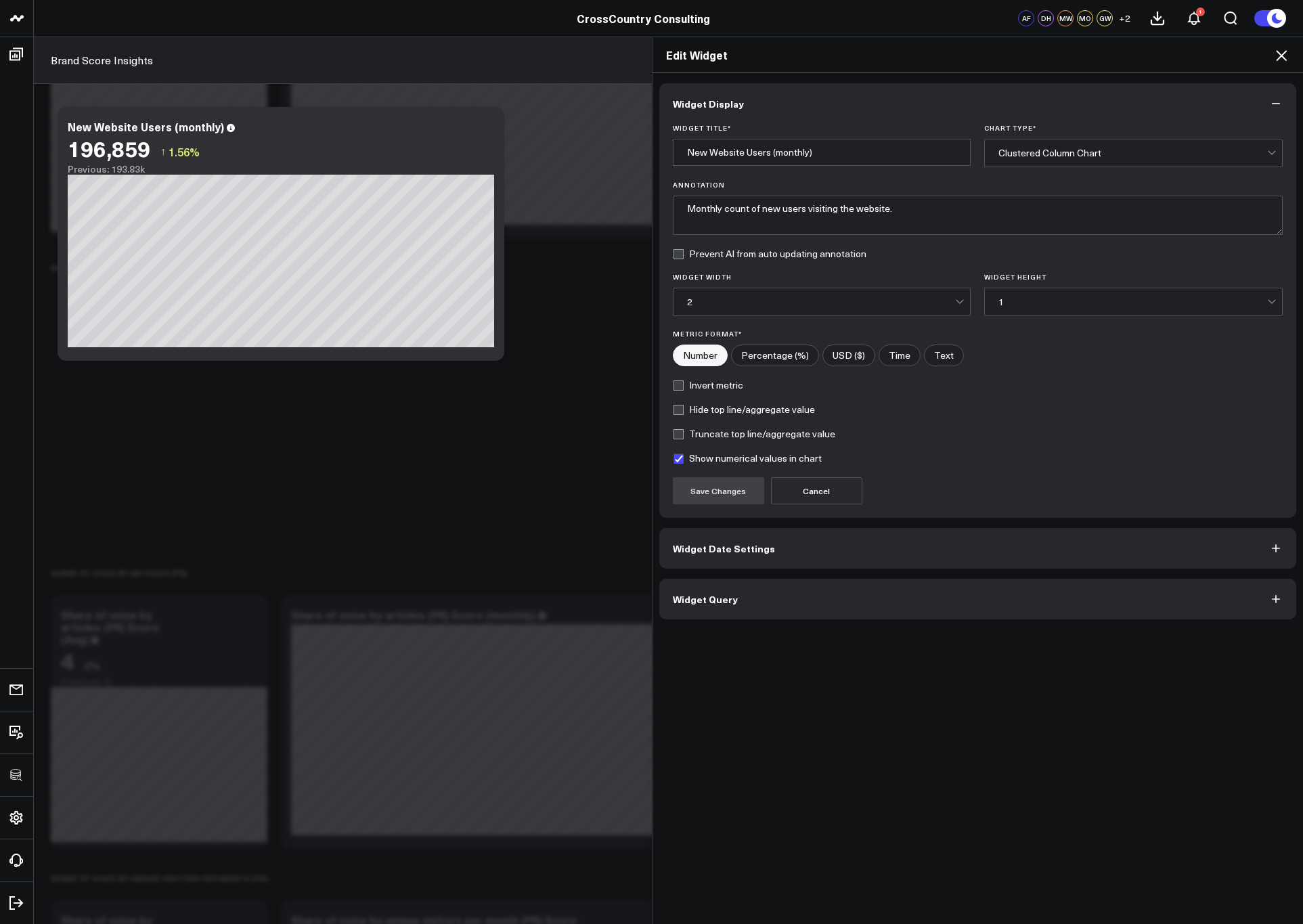
click at [1056, 140] on div "Clustered Column Chart" at bounding box center [1133, 153] width 269 height 27
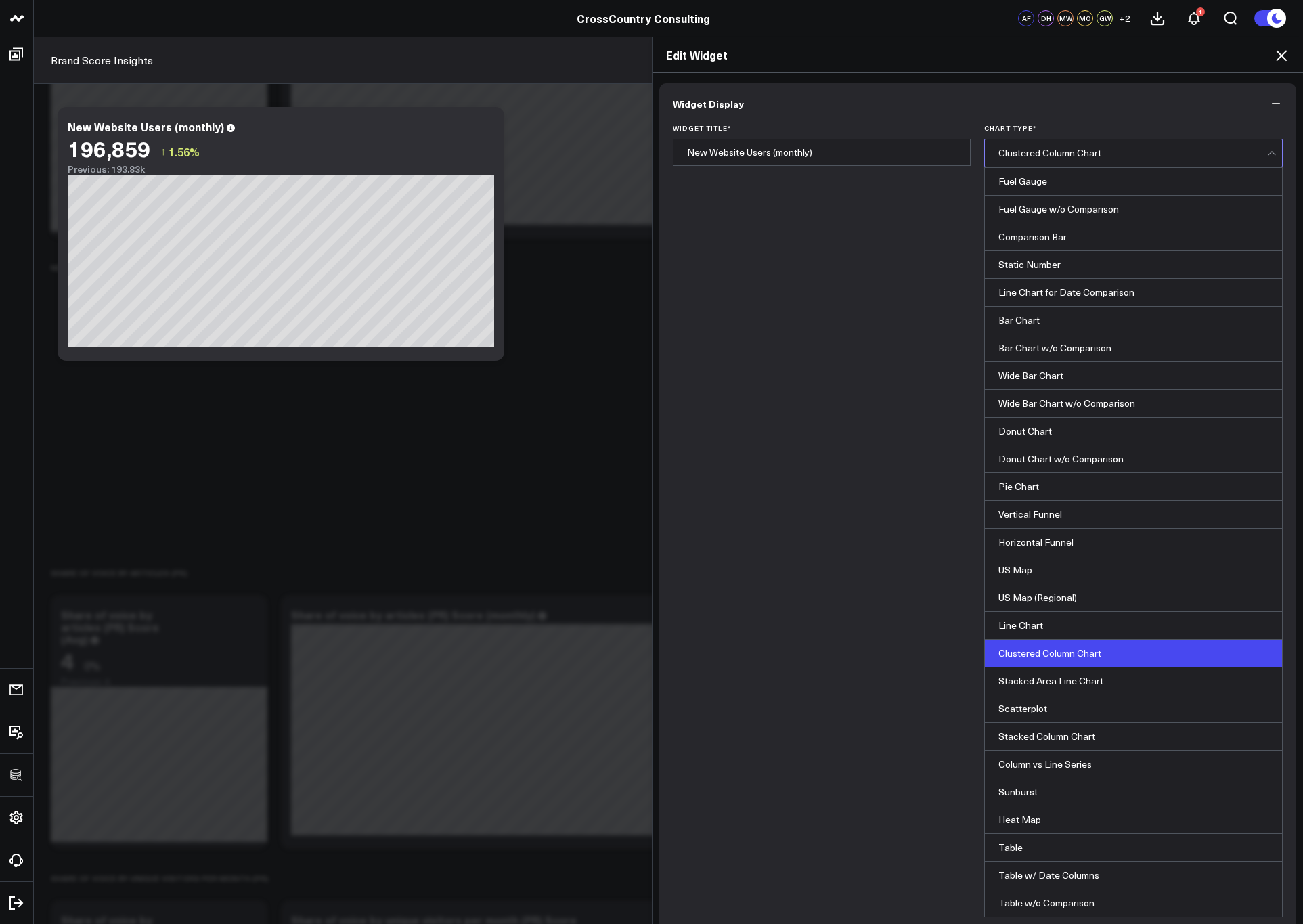
scroll to position [300, 0]
click at [1025, 612] on div "Line Chart" at bounding box center [1134, 626] width 297 height 28
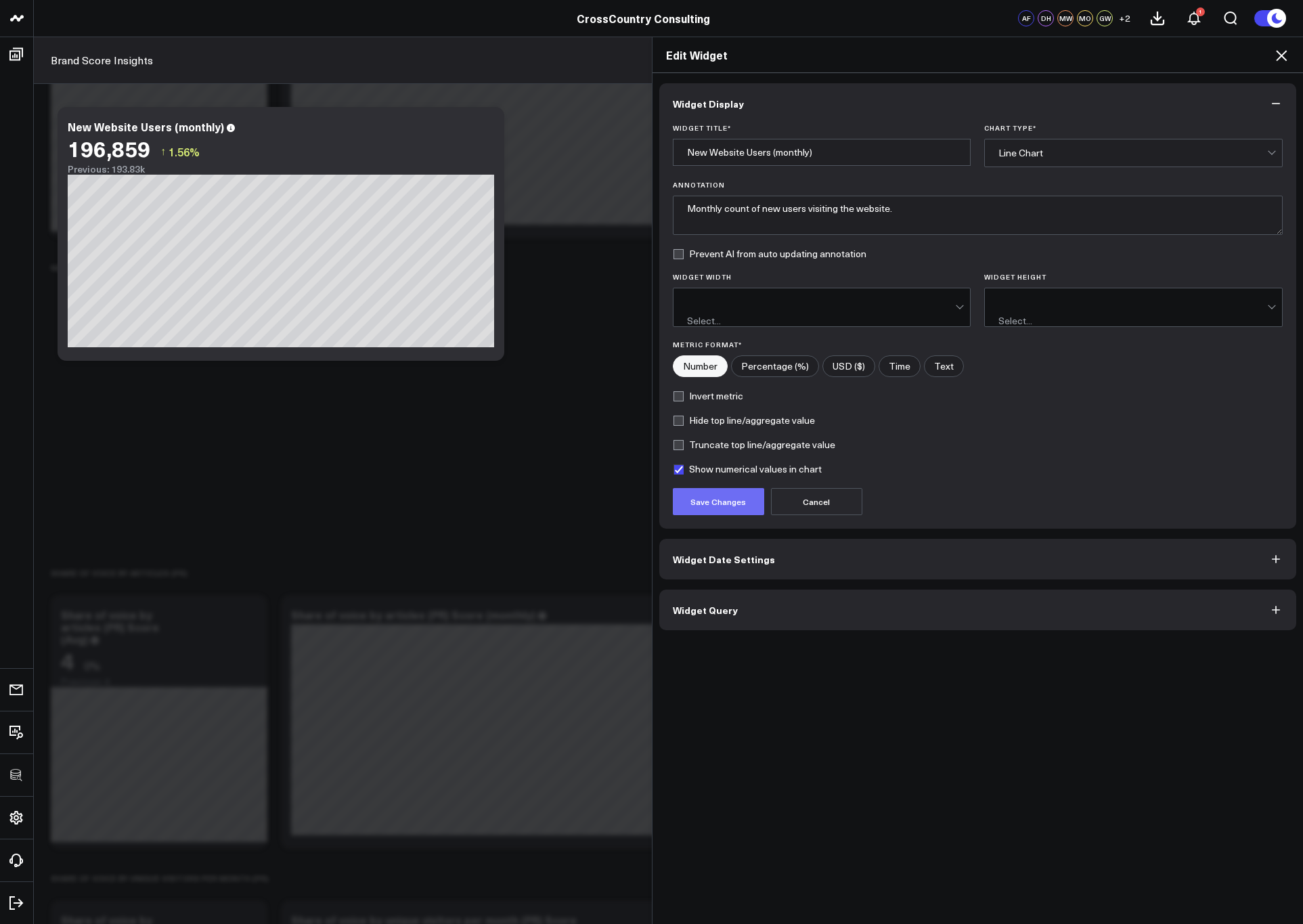
click at [692, 488] on button "Save Changes" at bounding box center [718, 501] width 91 height 27
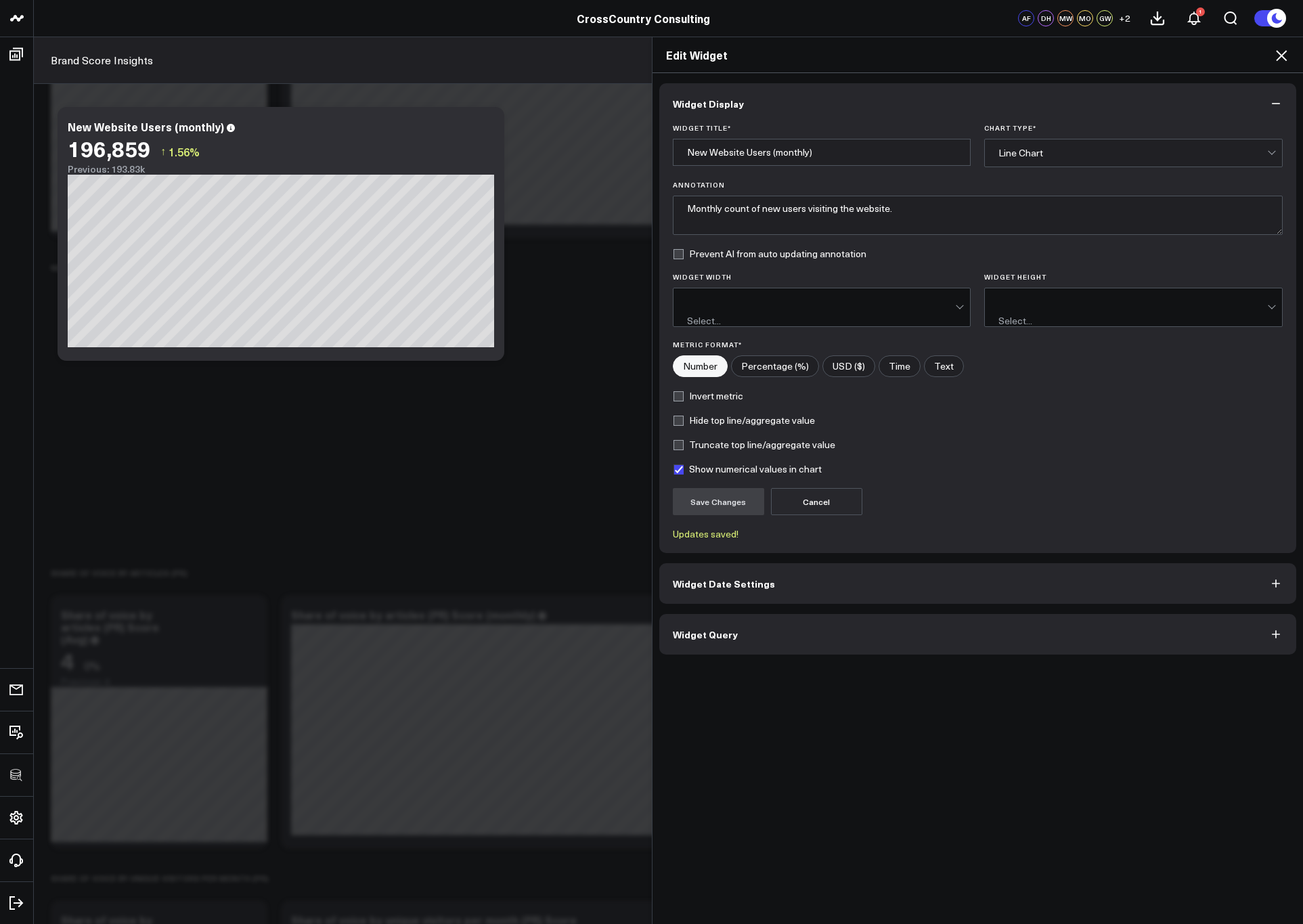
click at [1036, 145] on div "Line Chart" at bounding box center [1133, 153] width 269 height 27
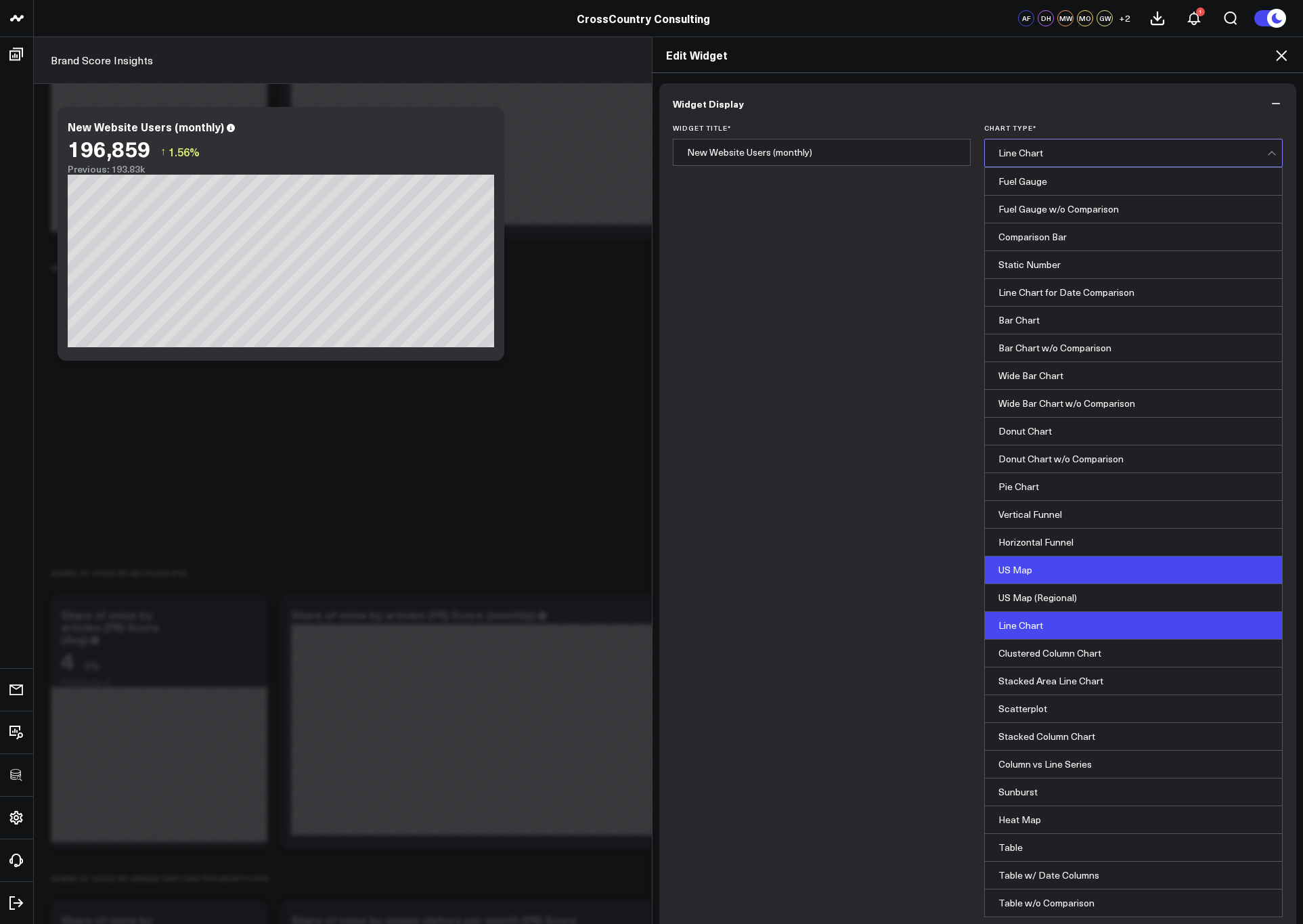
scroll to position [48, 0]
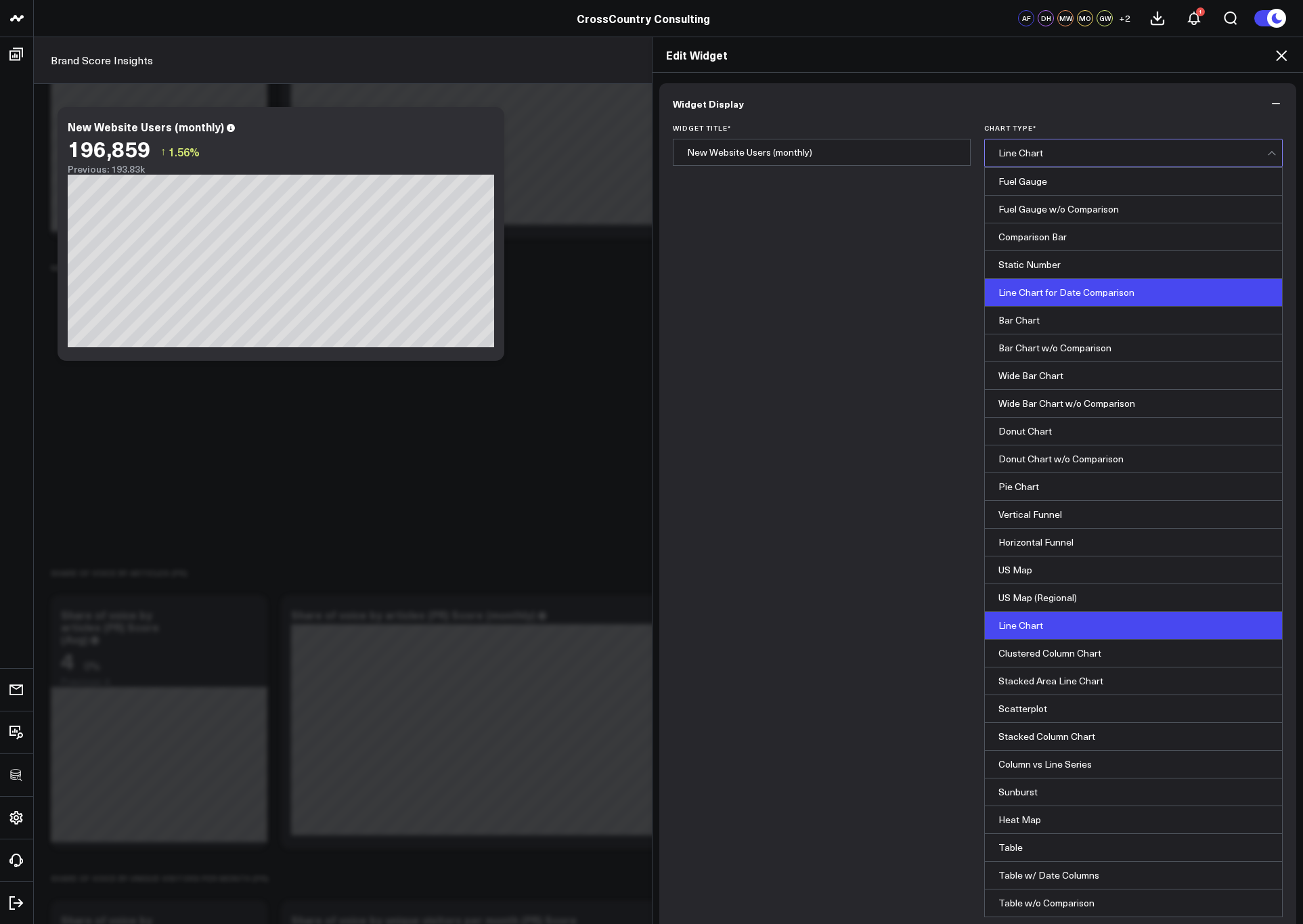
click at [1043, 279] on div "Line Chart for Date Comparison" at bounding box center [1134, 293] width 297 height 28
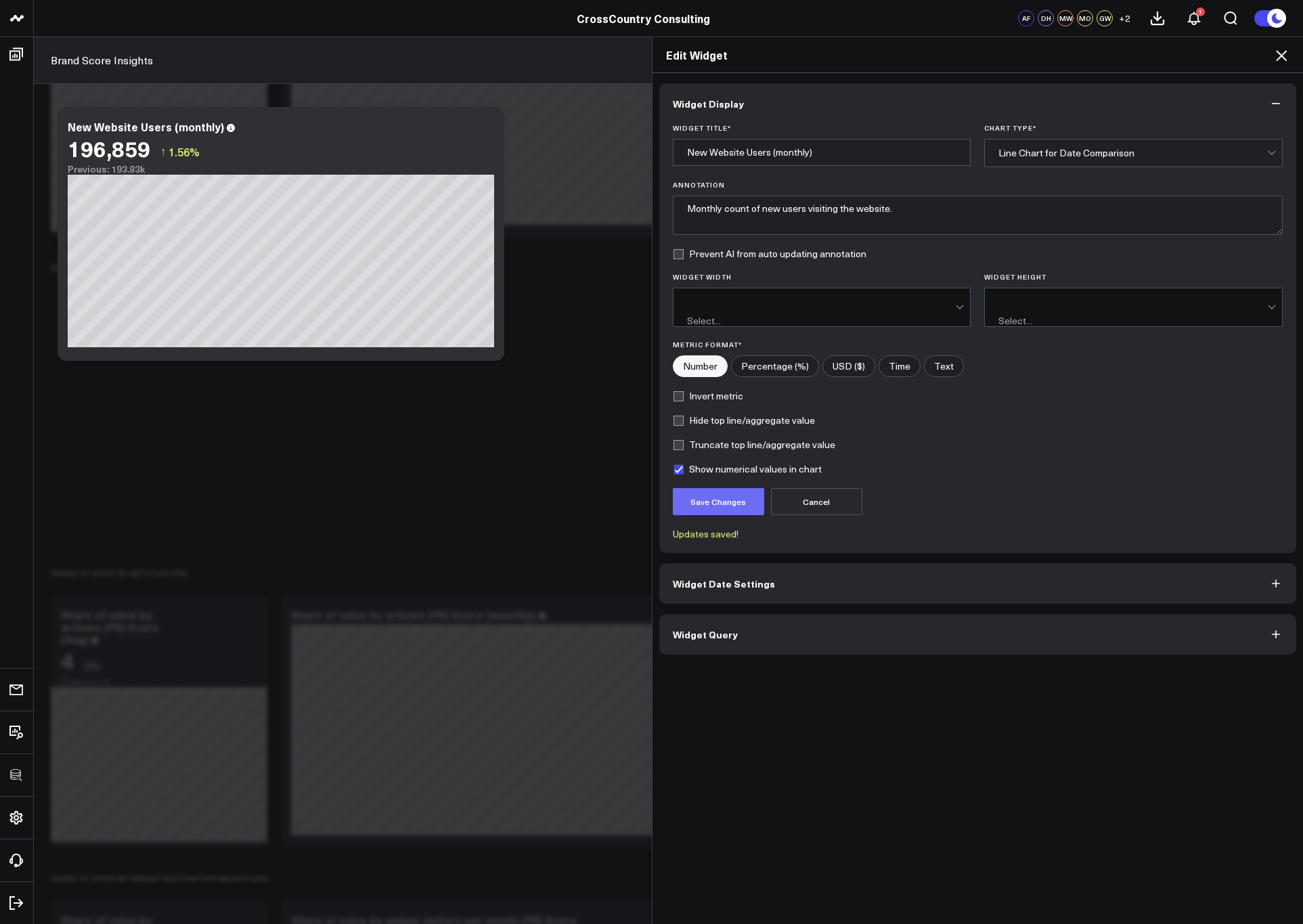
click at [718, 494] on button "Save Changes" at bounding box center [718, 501] width 91 height 27
click at [1056, 56] on icon at bounding box center [1282, 56] width 16 height 16
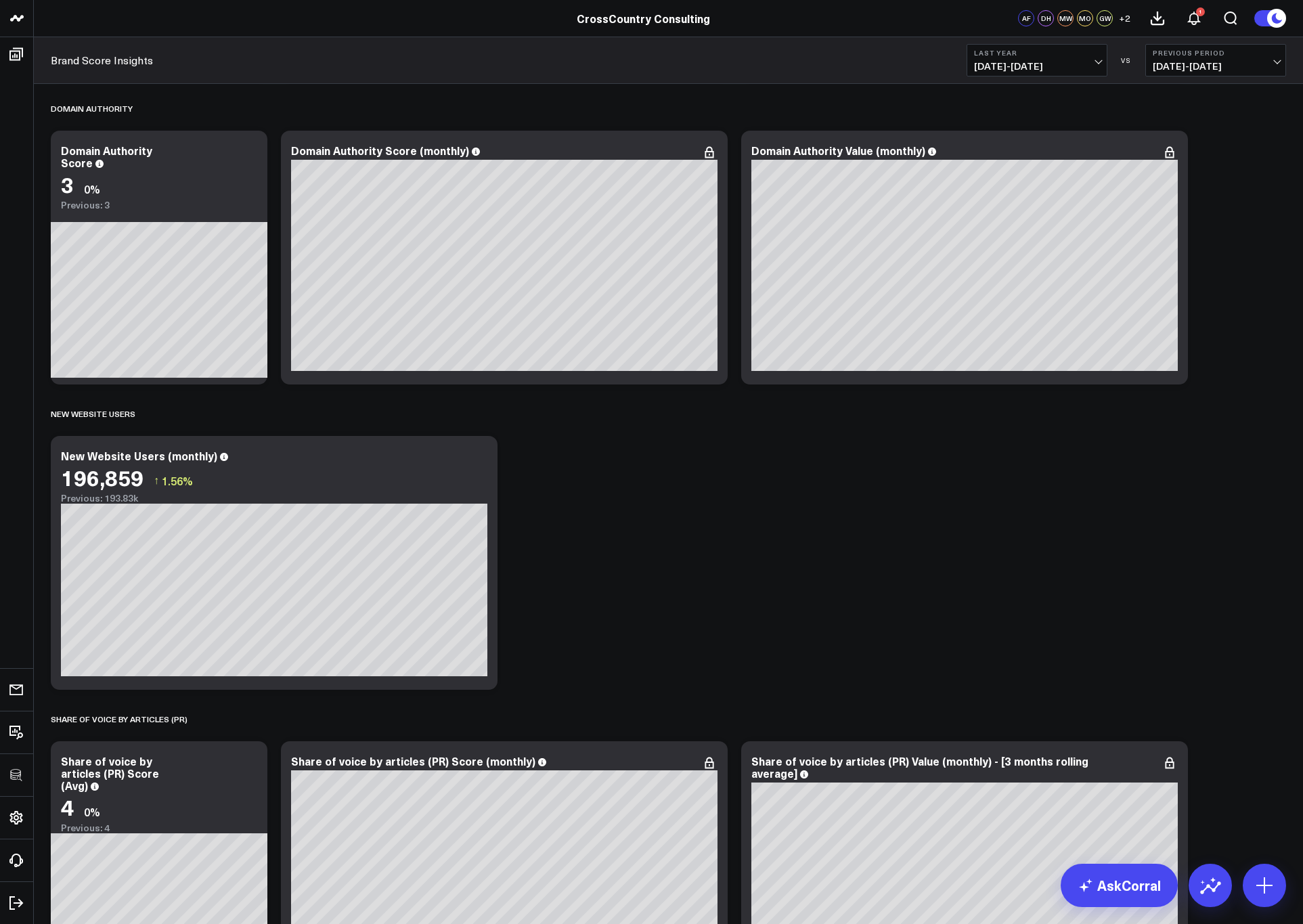
scroll to position [812, 0]
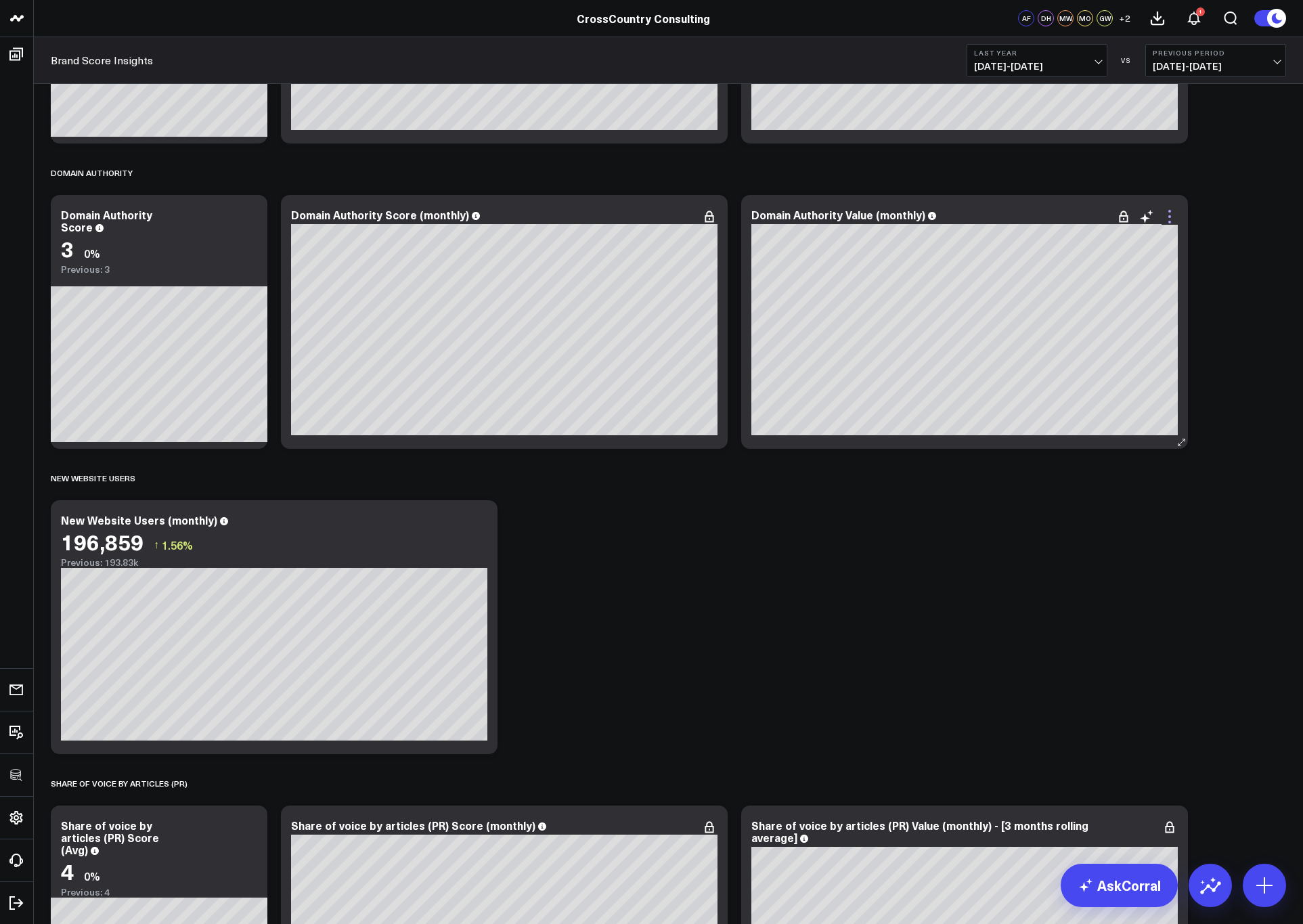
click at [1056, 220] on icon at bounding box center [1170, 217] width 16 height 16
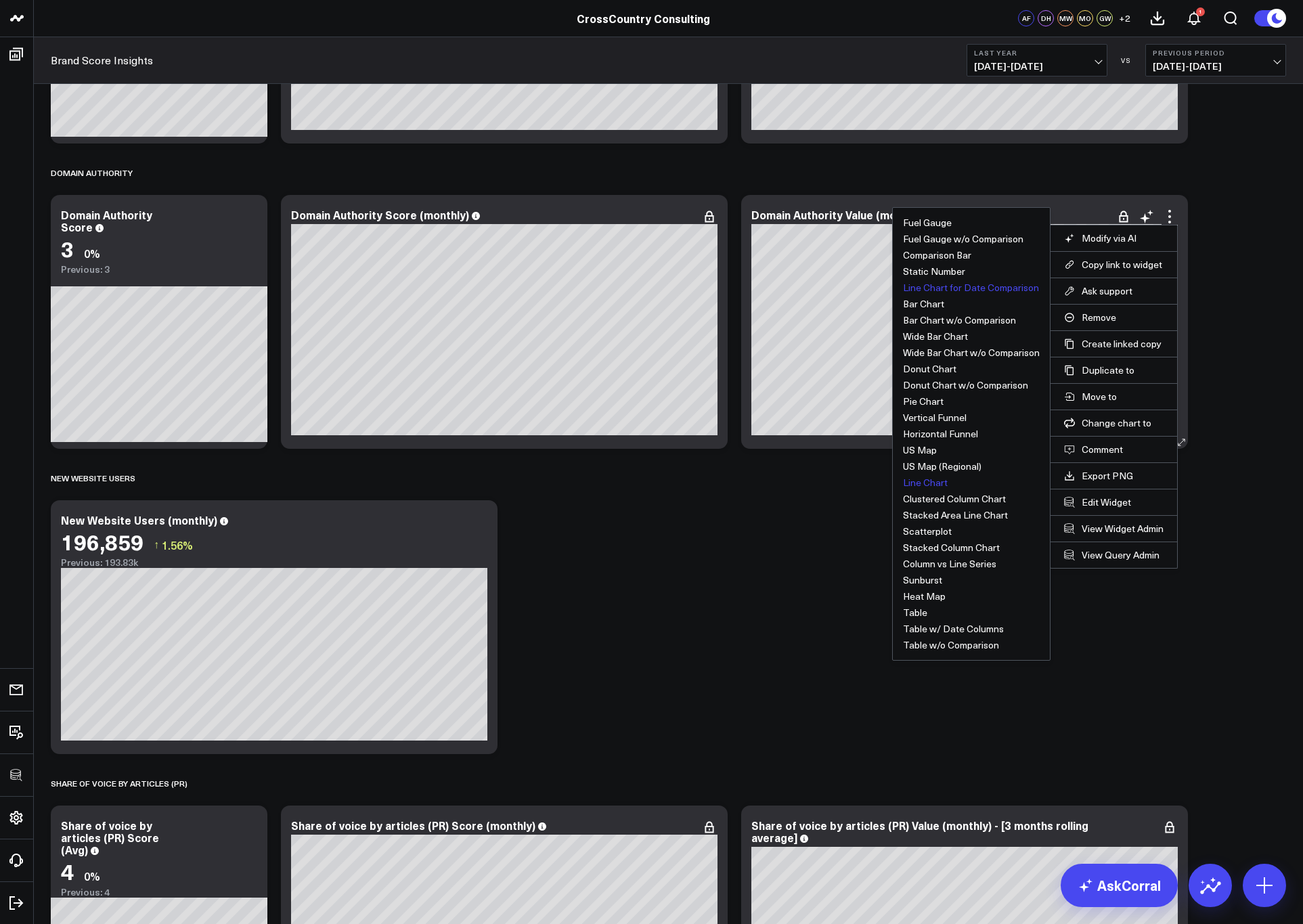
click at [921, 287] on button "Line Chart for Date Comparison" at bounding box center [972, 288] width 136 height 10
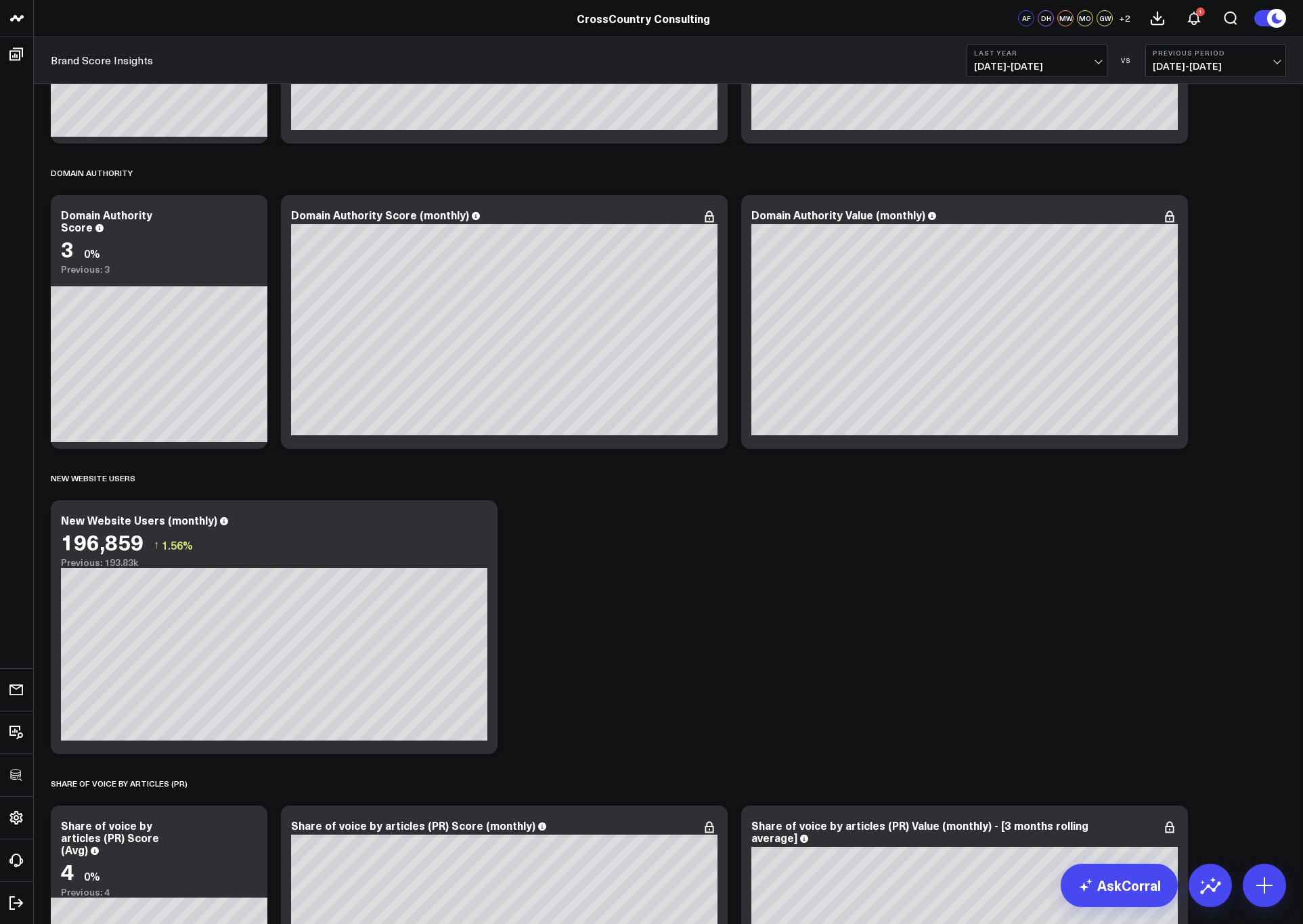
click at [1004, 66] on span "[DATE] - [DATE]" at bounding box center [1036, 66] width 126 height 11
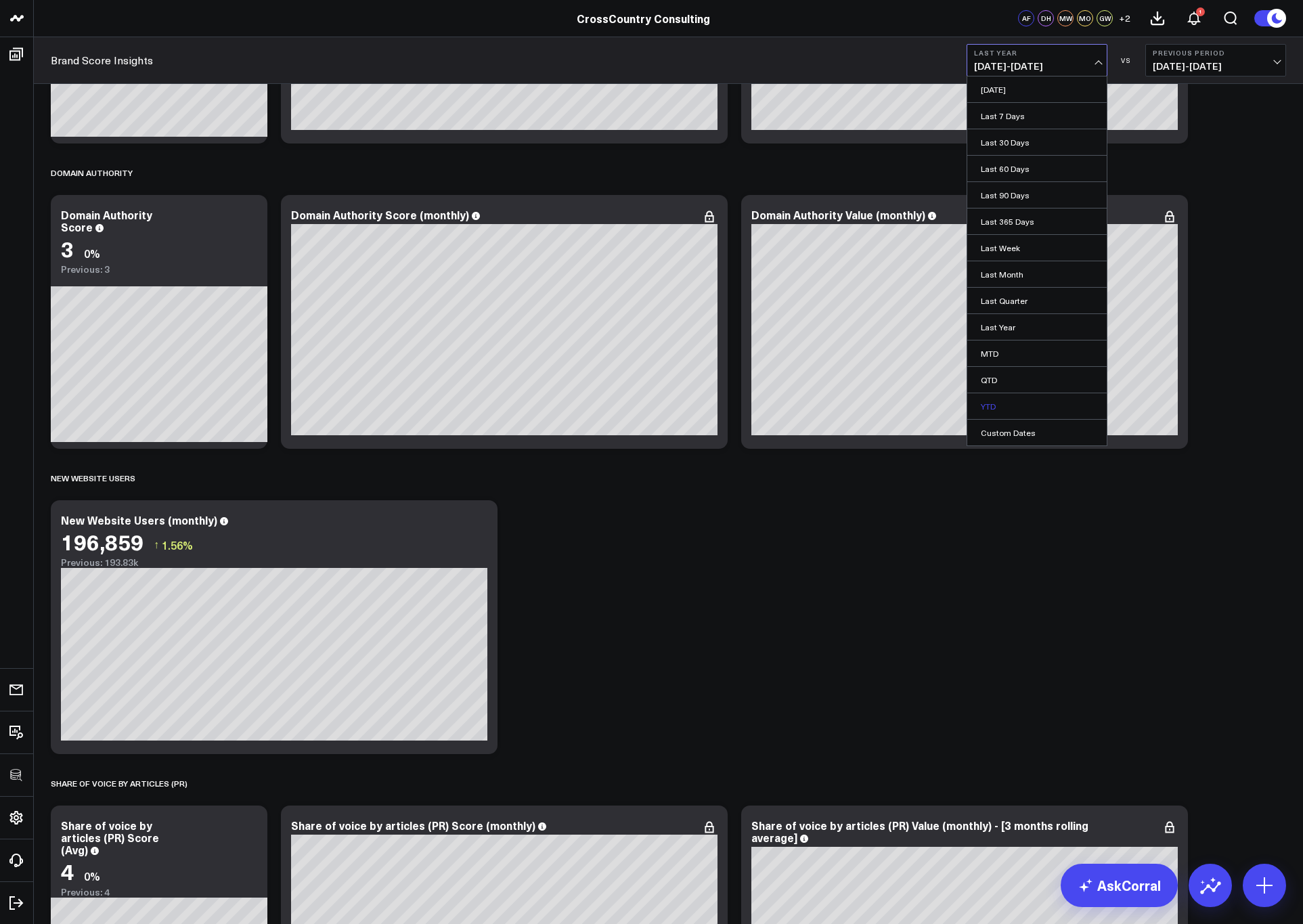
click at [987, 405] on link "YTD" at bounding box center [1037, 405] width 139 height 25
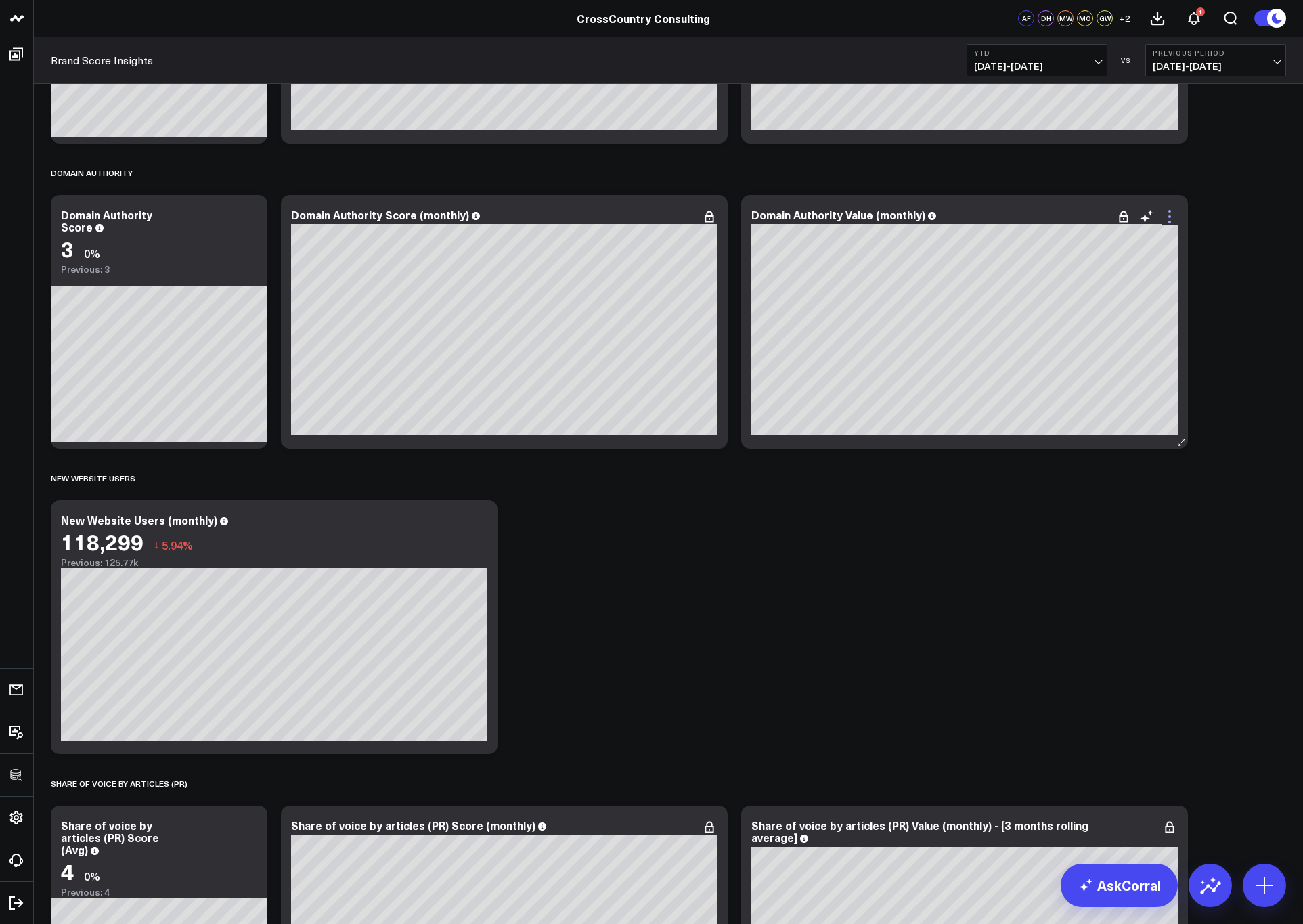
click at [1056, 219] on icon at bounding box center [1170, 217] width 16 height 16
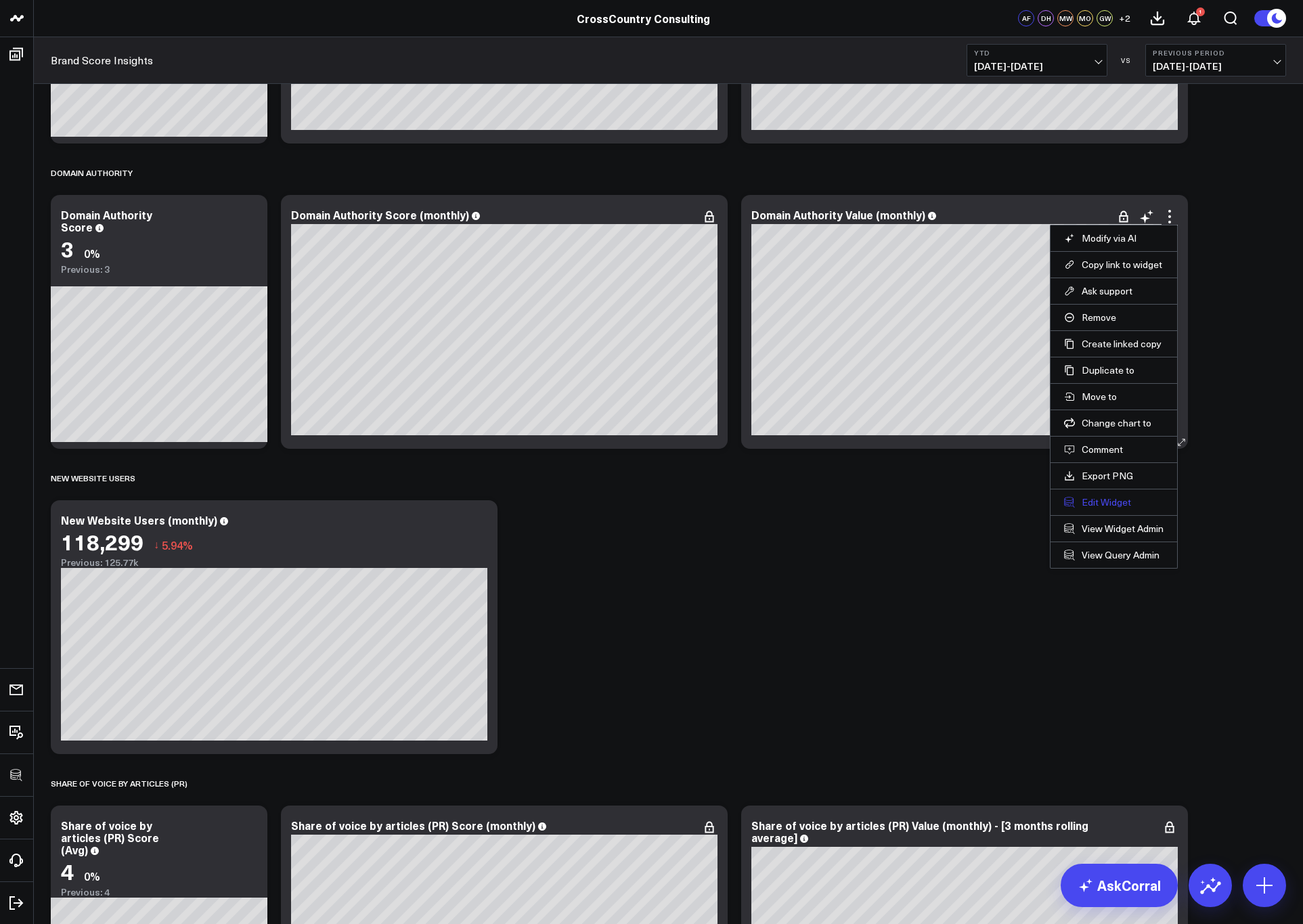
click at [1056, 499] on button "Edit Widget" at bounding box center [1113, 502] width 99 height 12
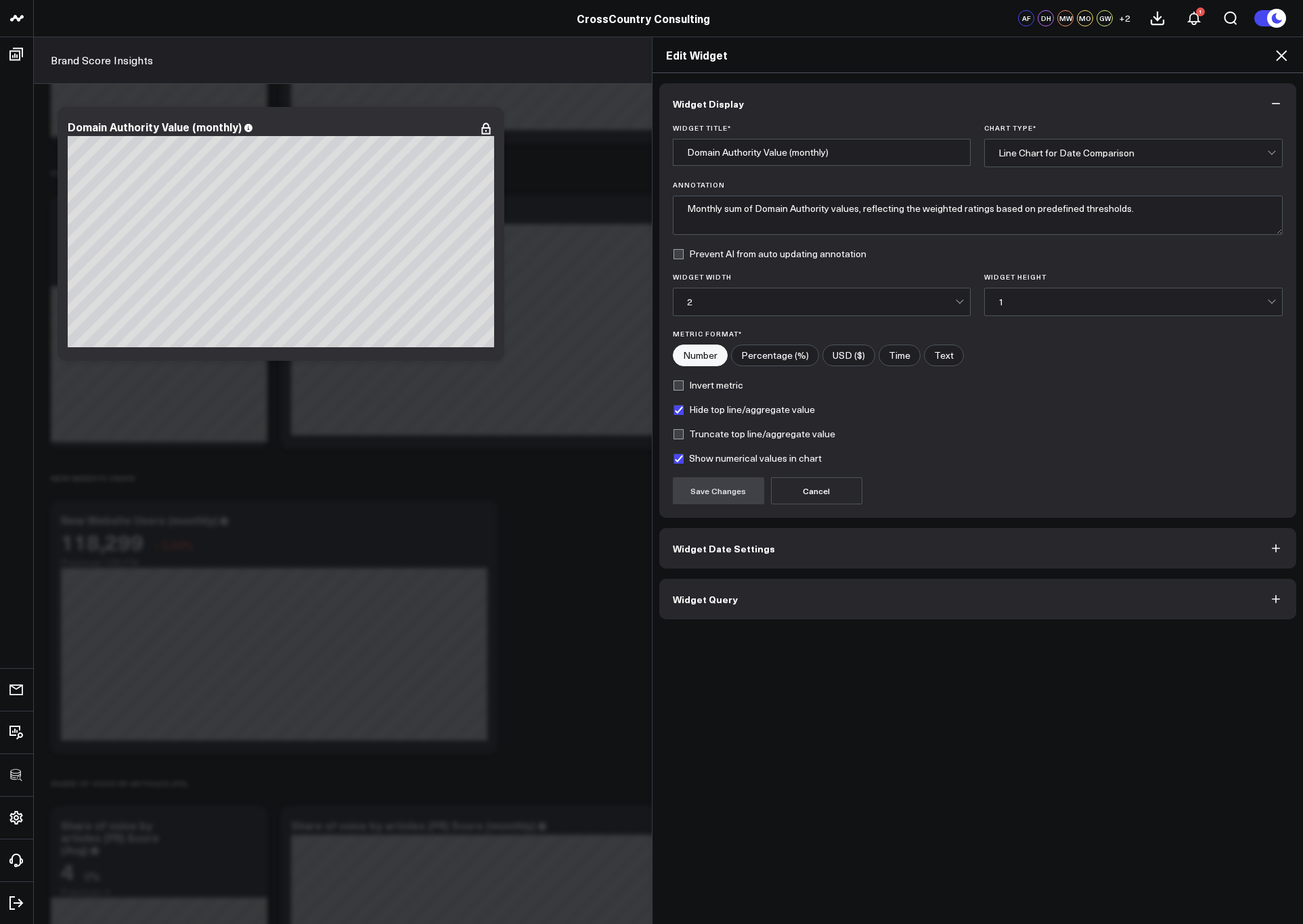
click at [740, 551] on button "Widget Date Settings" at bounding box center [978, 549] width 638 height 41
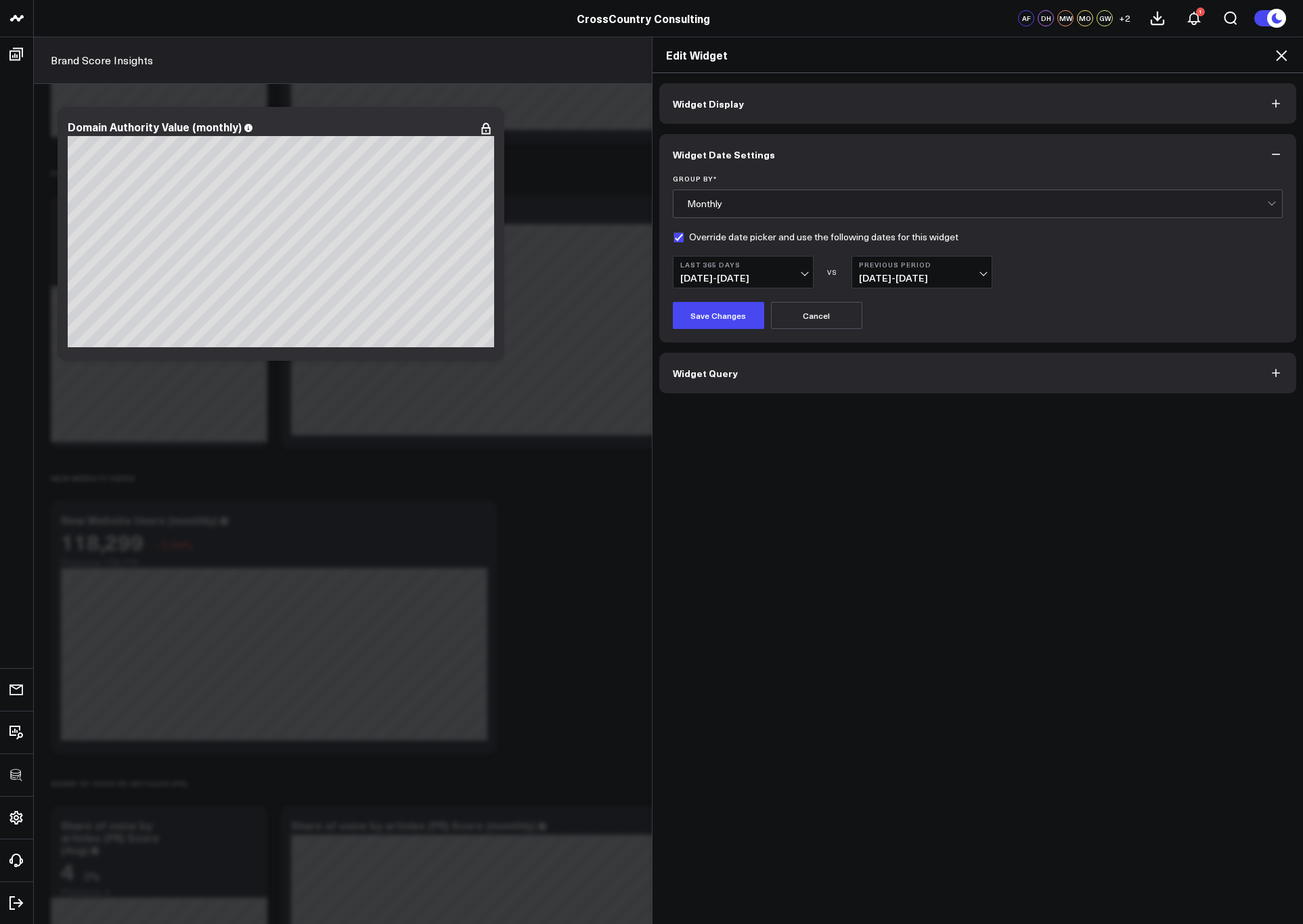
click at [826, 313] on button "Cancel" at bounding box center [816, 315] width 91 height 27
click at [1056, 53] on icon at bounding box center [1281, 55] width 11 height 11
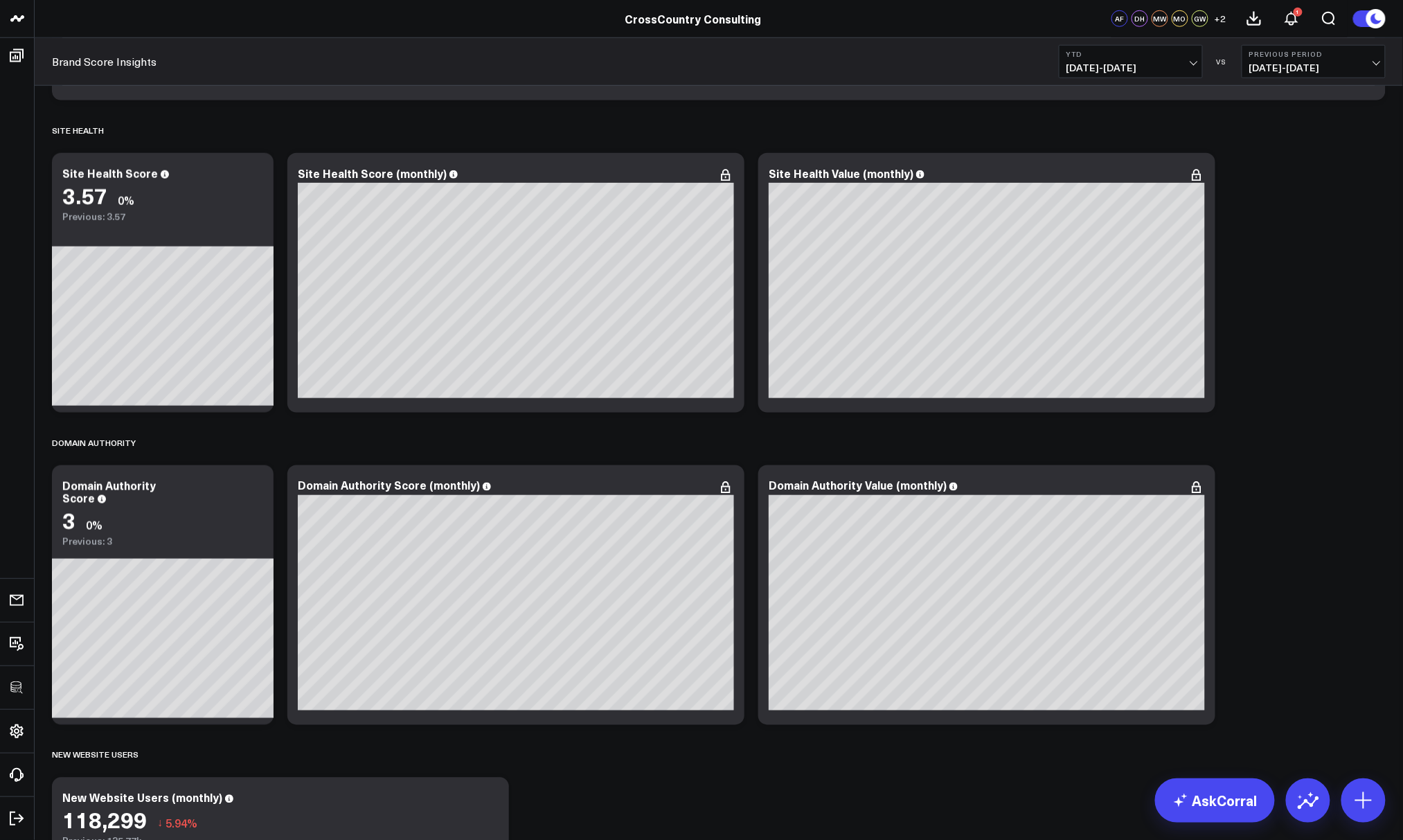
scroll to position [597, 0]
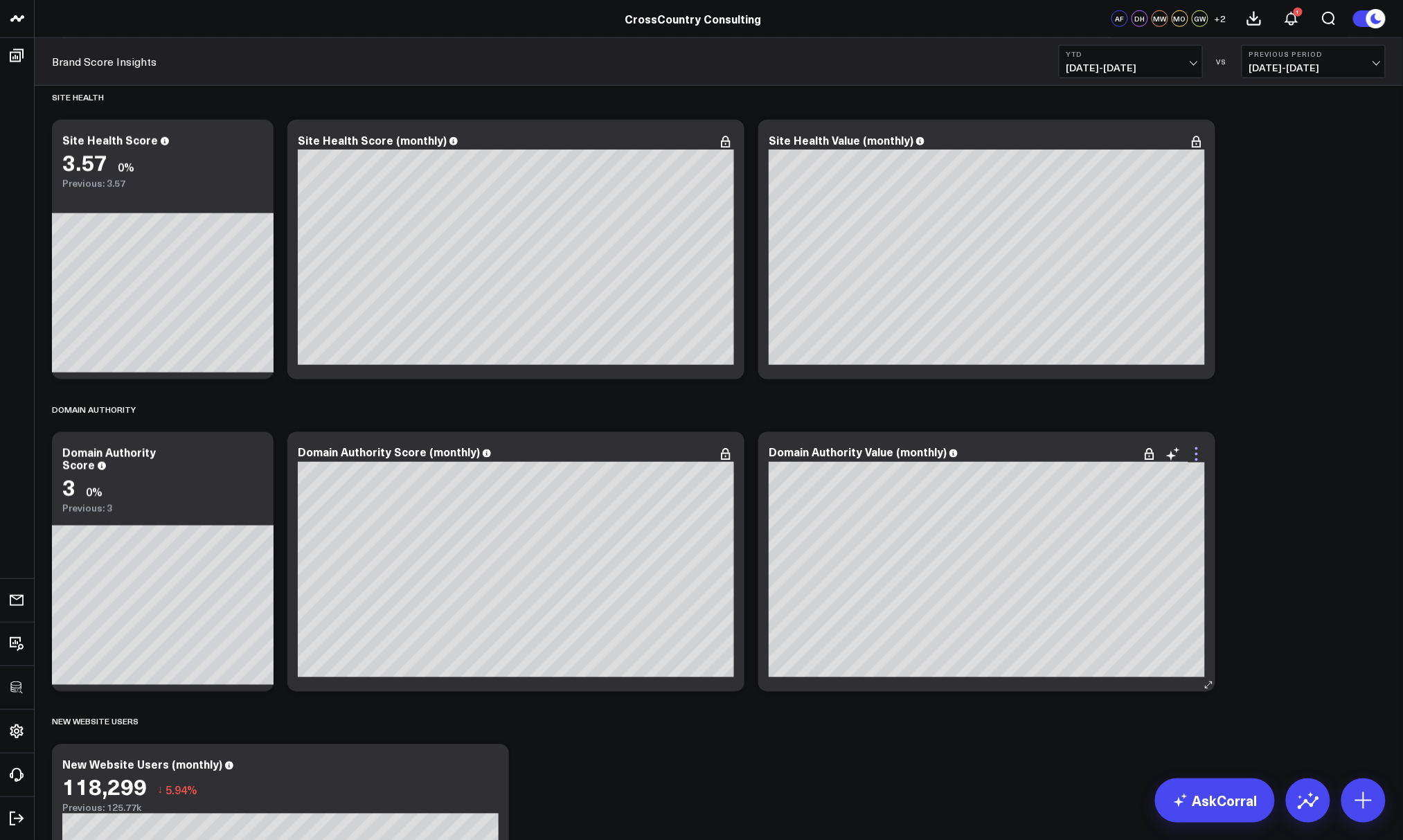
click at [1080, 458] on icon at bounding box center [1196, 459] width 3 height 3
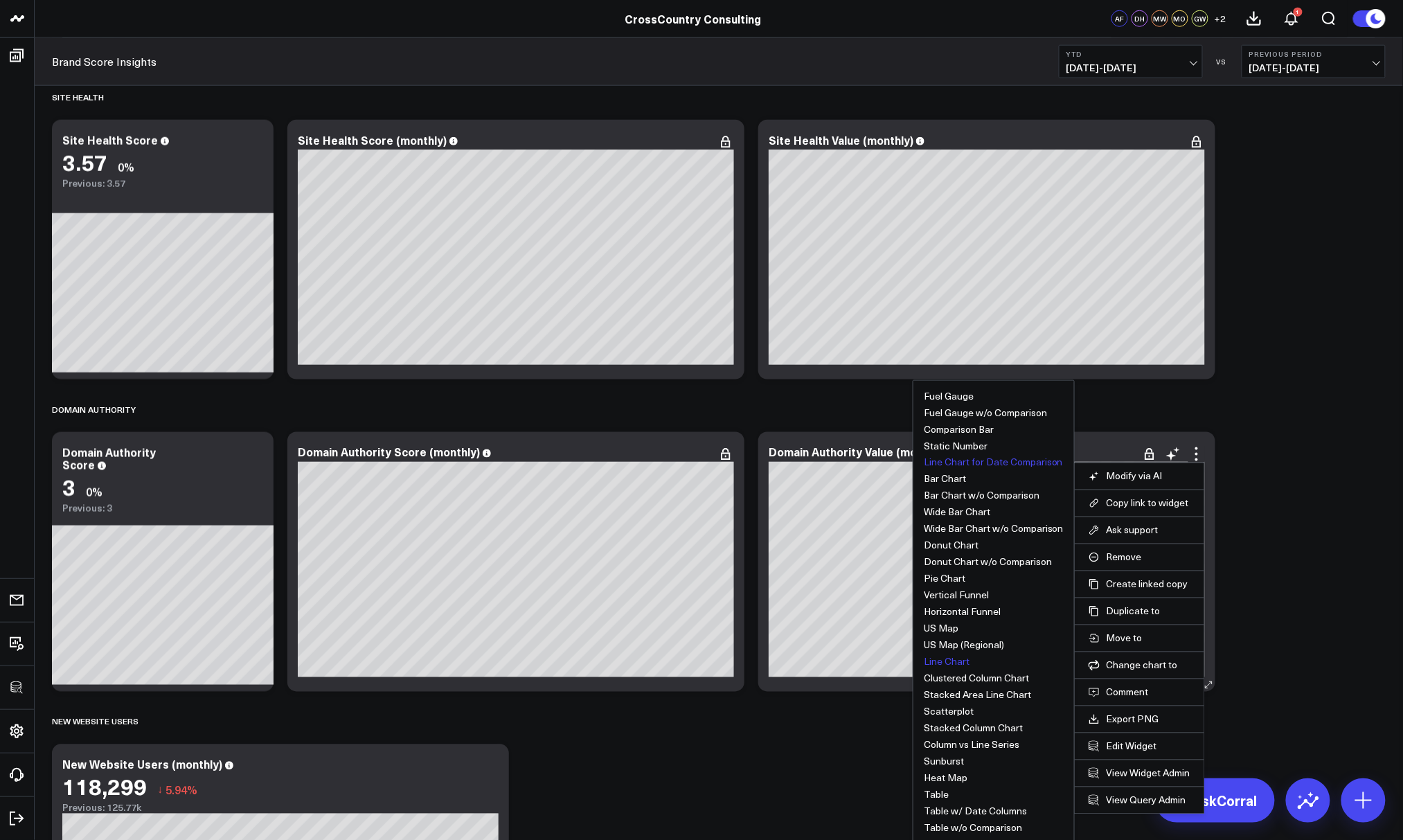
click at [936, 660] on button "Line Chart" at bounding box center [947, 662] width 45 height 10
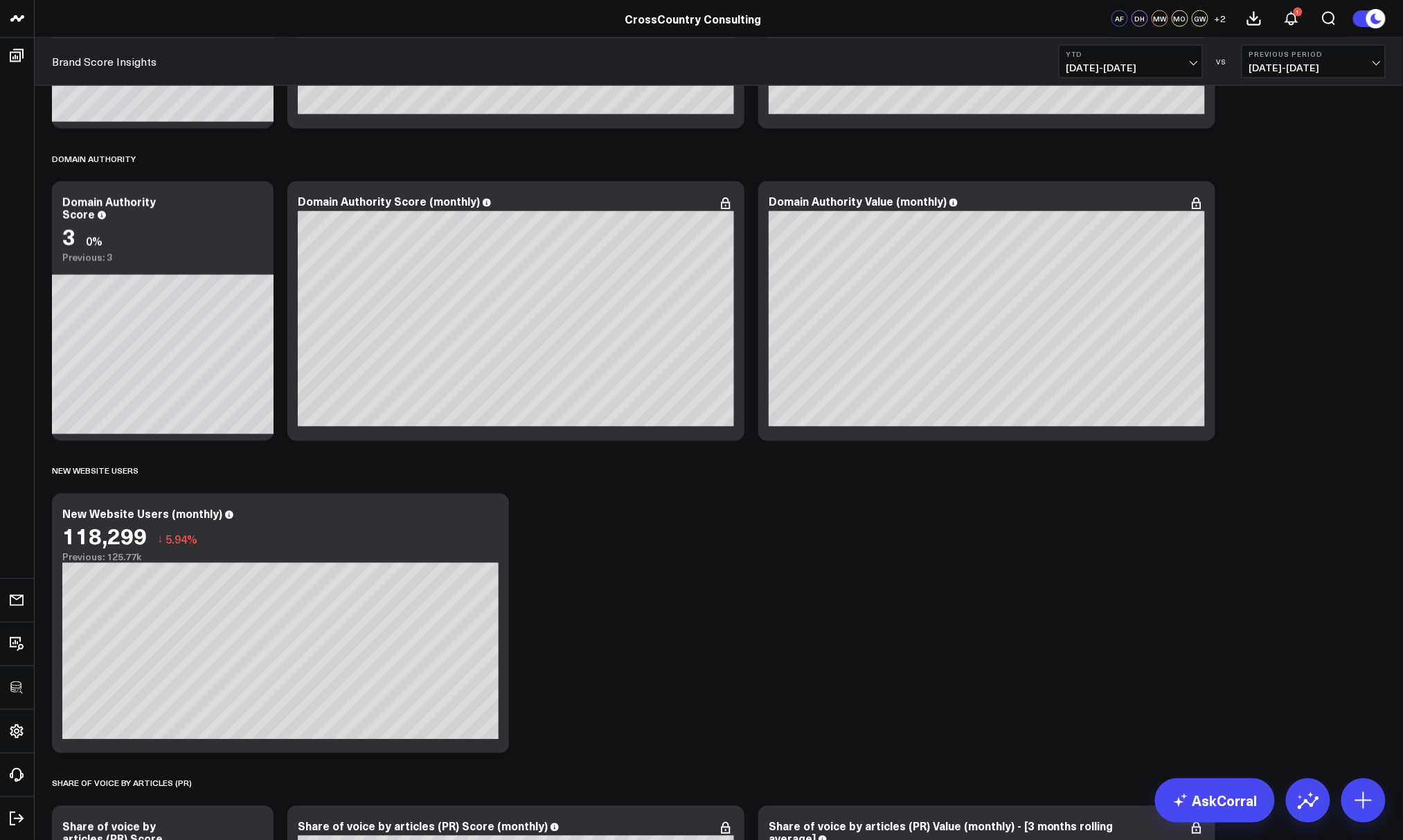
scroll to position [852, 0]
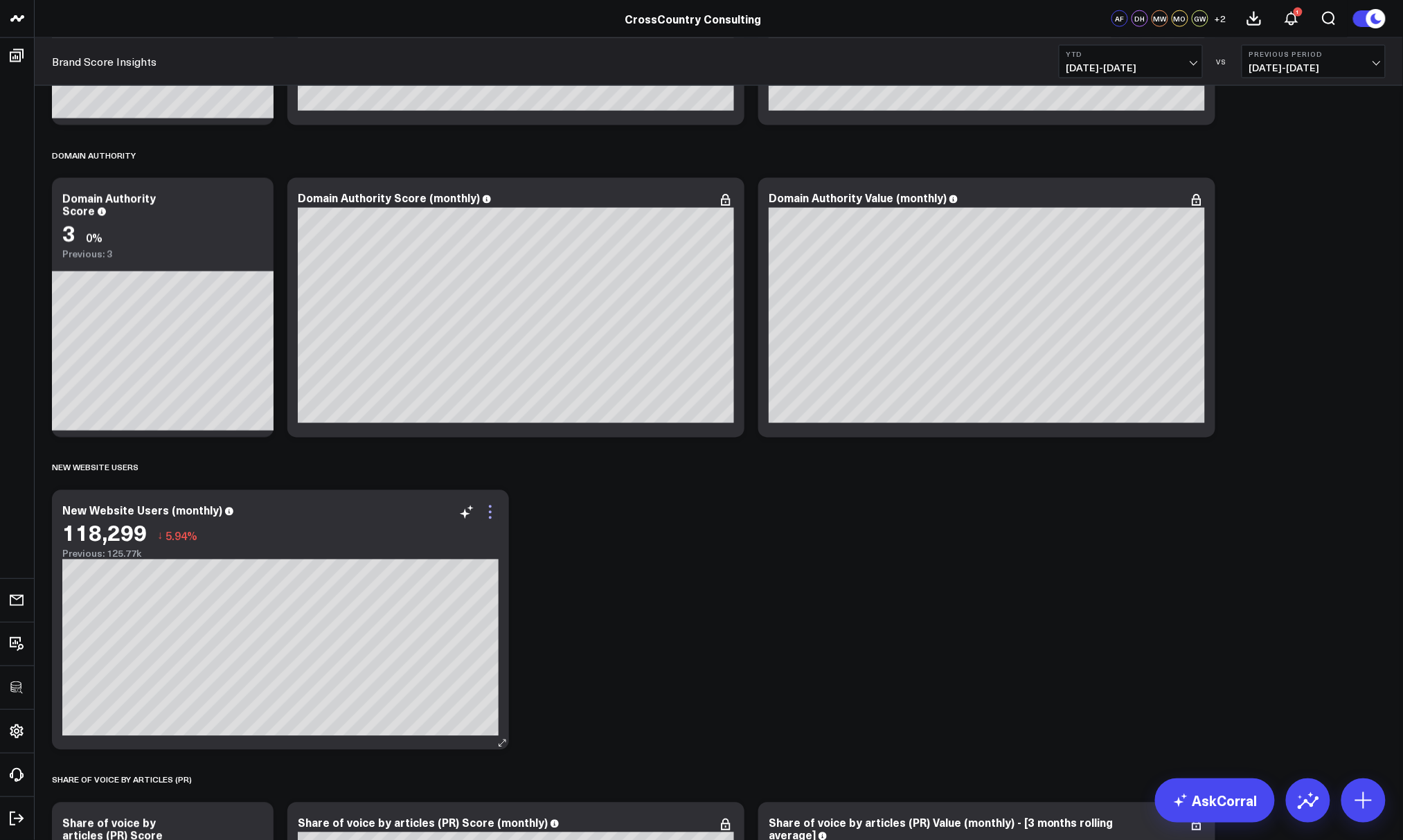
click at [488, 518] on icon at bounding box center [490, 513] width 17 height 17
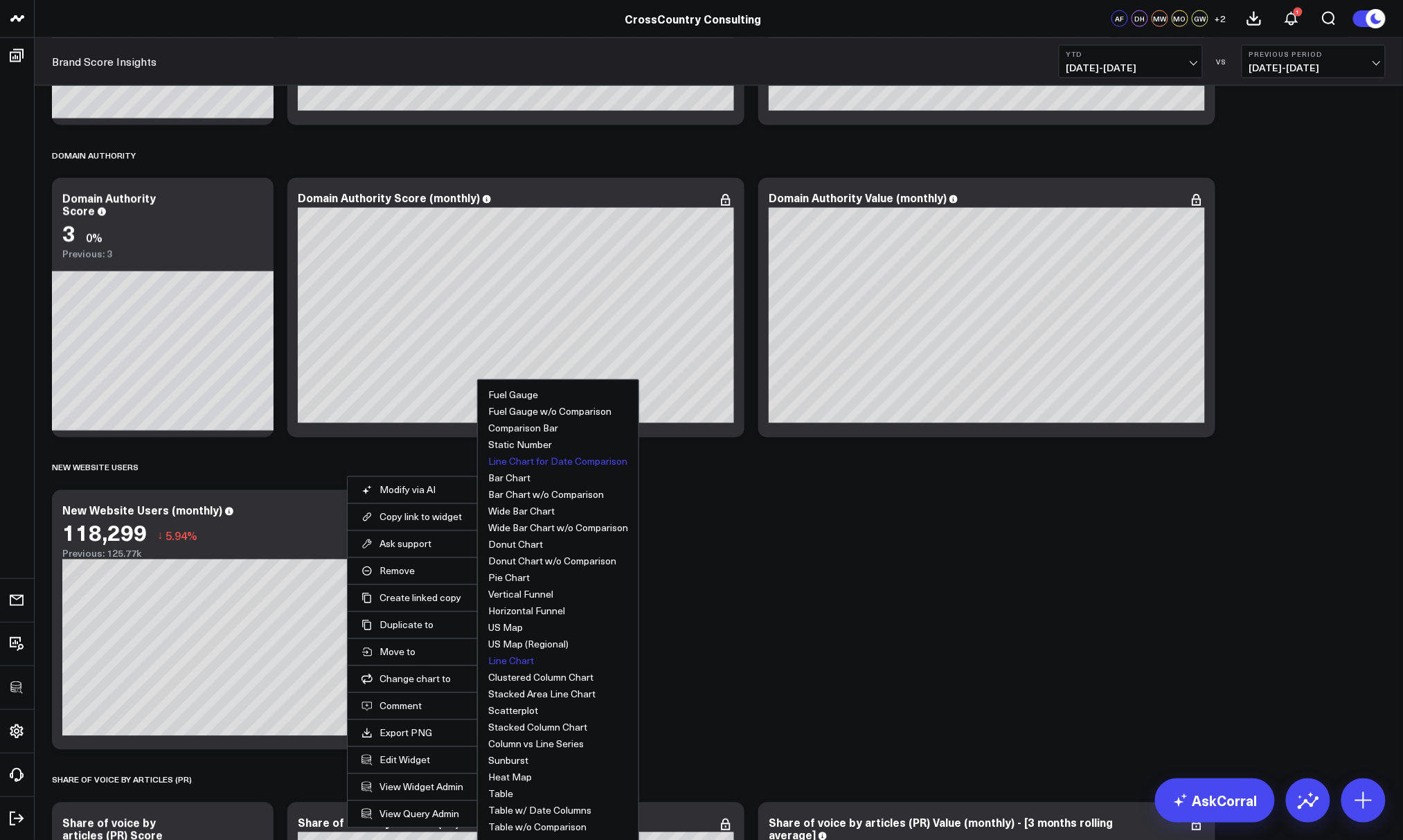
click at [510, 657] on button "Line Chart" at bounding box center [511, 661] width 45 height 10
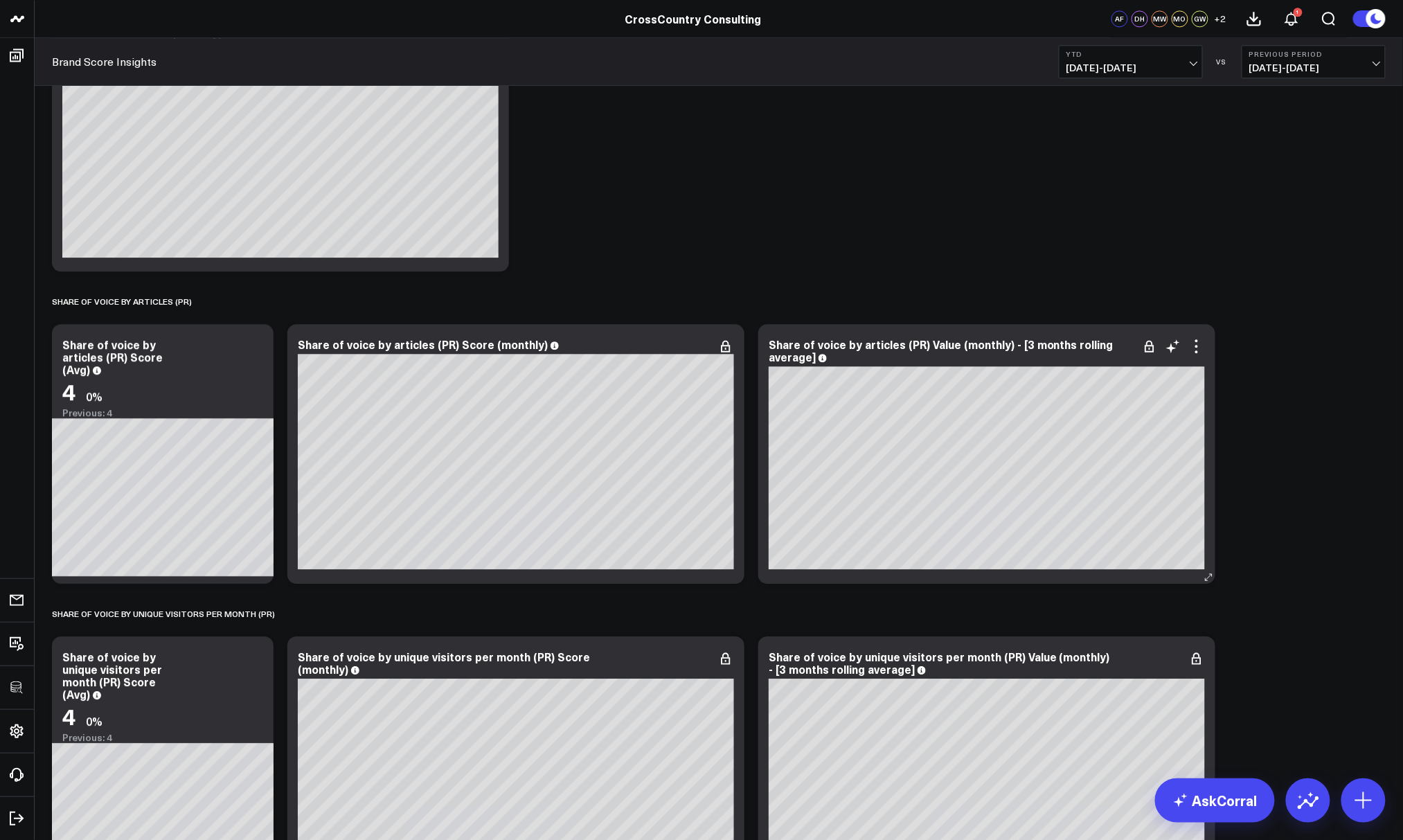
scroll to position [1333, 0]
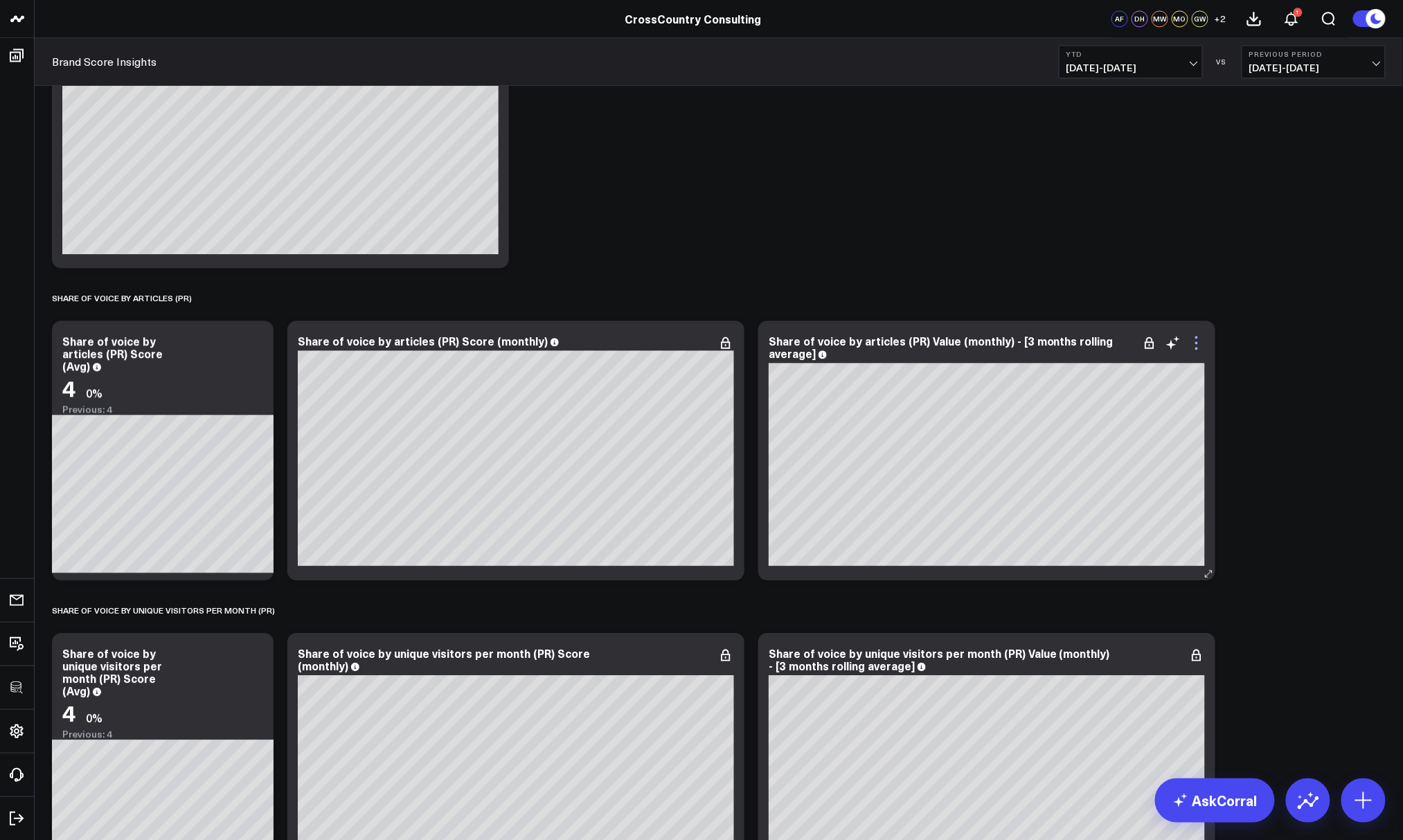
click at [1080, 344] on icon at bounding box center [1197, 343] width 17 height 17
click at [1080, 300] on div "SHARE OF VOICE BY ARTICLES (PR)" at bounding box center [718, 298] width 1333 height 32
click at [1008, 339] on div "Share of voice by articles (PR) Value (monthly) - [3 months rolling average]" at bounding box center [941, 347] width 345 height 28
click at [1009, 339] on div "Share of voice by articles (PR) Value (monthly) - [3 months rolling average]" at bounding box center [941, 347] width 345 height 28
click at [73, 366] on div "Share of voice by articles (PR) Score (Avg)" at bounding box center [112, 353] width 101 height 40
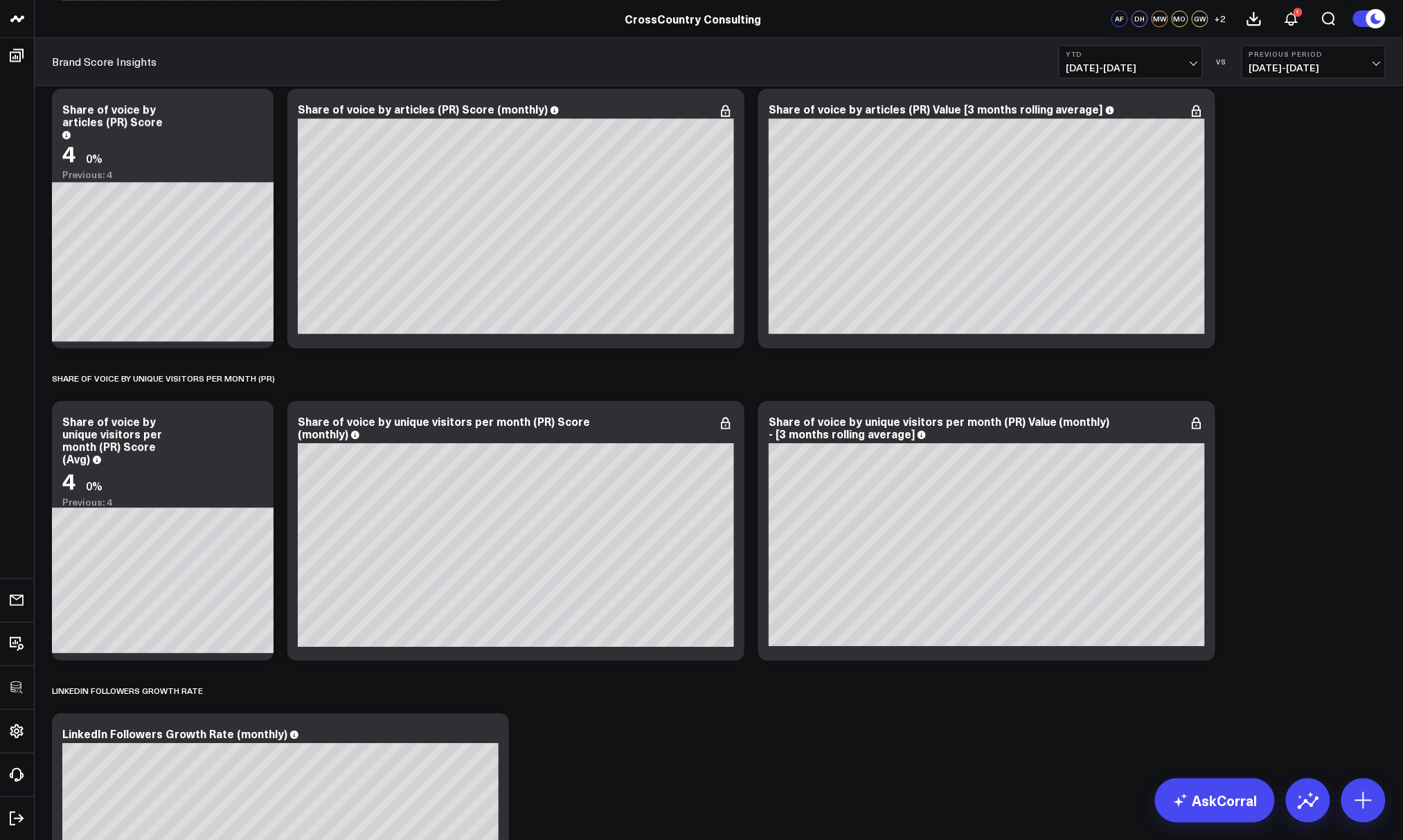
scroll to position [1567, 0]
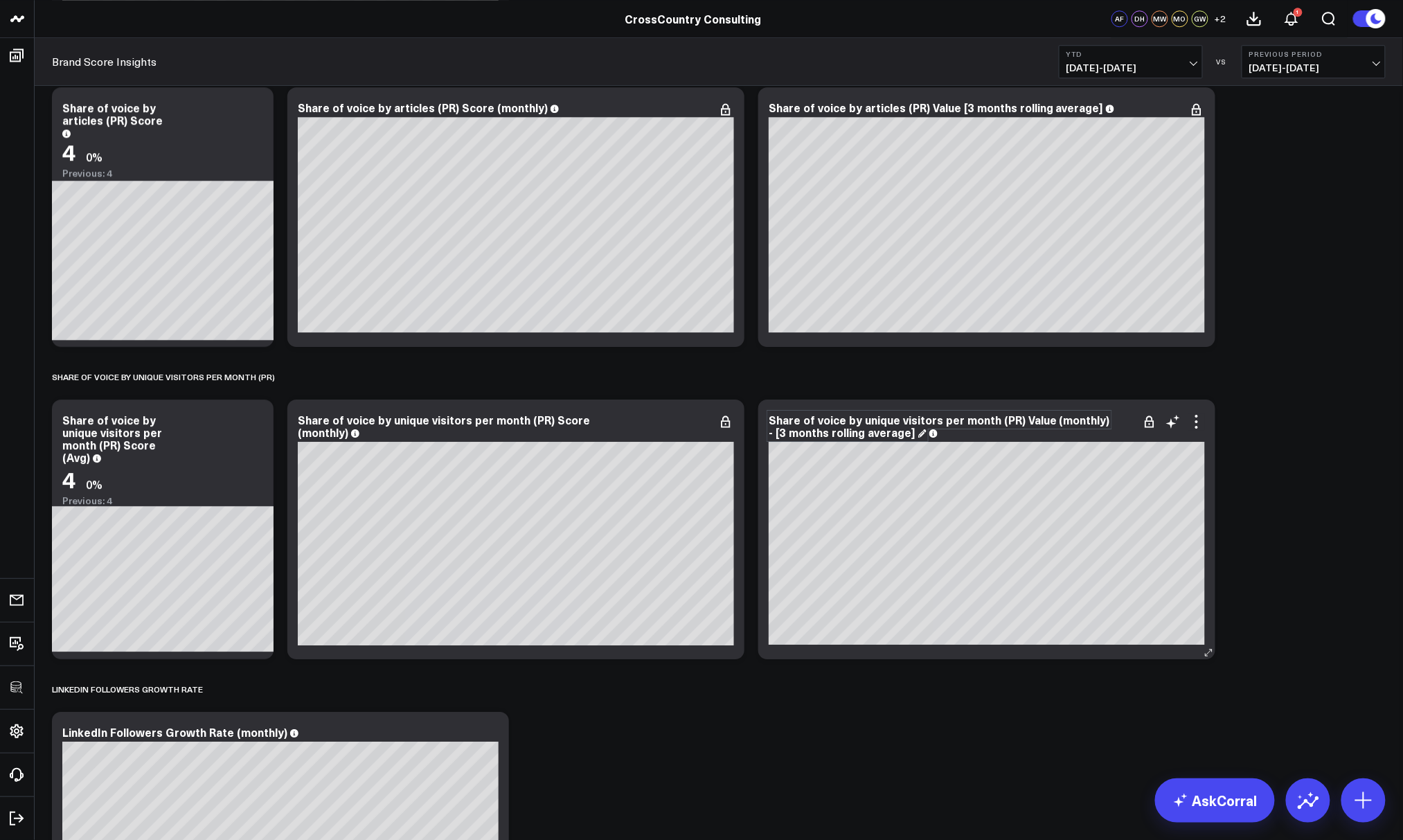
click at [857, 426] on div "Share of voice by unique visitors per month (PR) Value (monthly) - [3 months ro…" at bounding box center [939, 425] width 342 height 28
click at [1047, 418] on div "Share of voice by unique visitors per month (PR) Value (monthly) - [3 months ro…" at bounding box center [939, 425] width 342 height 28
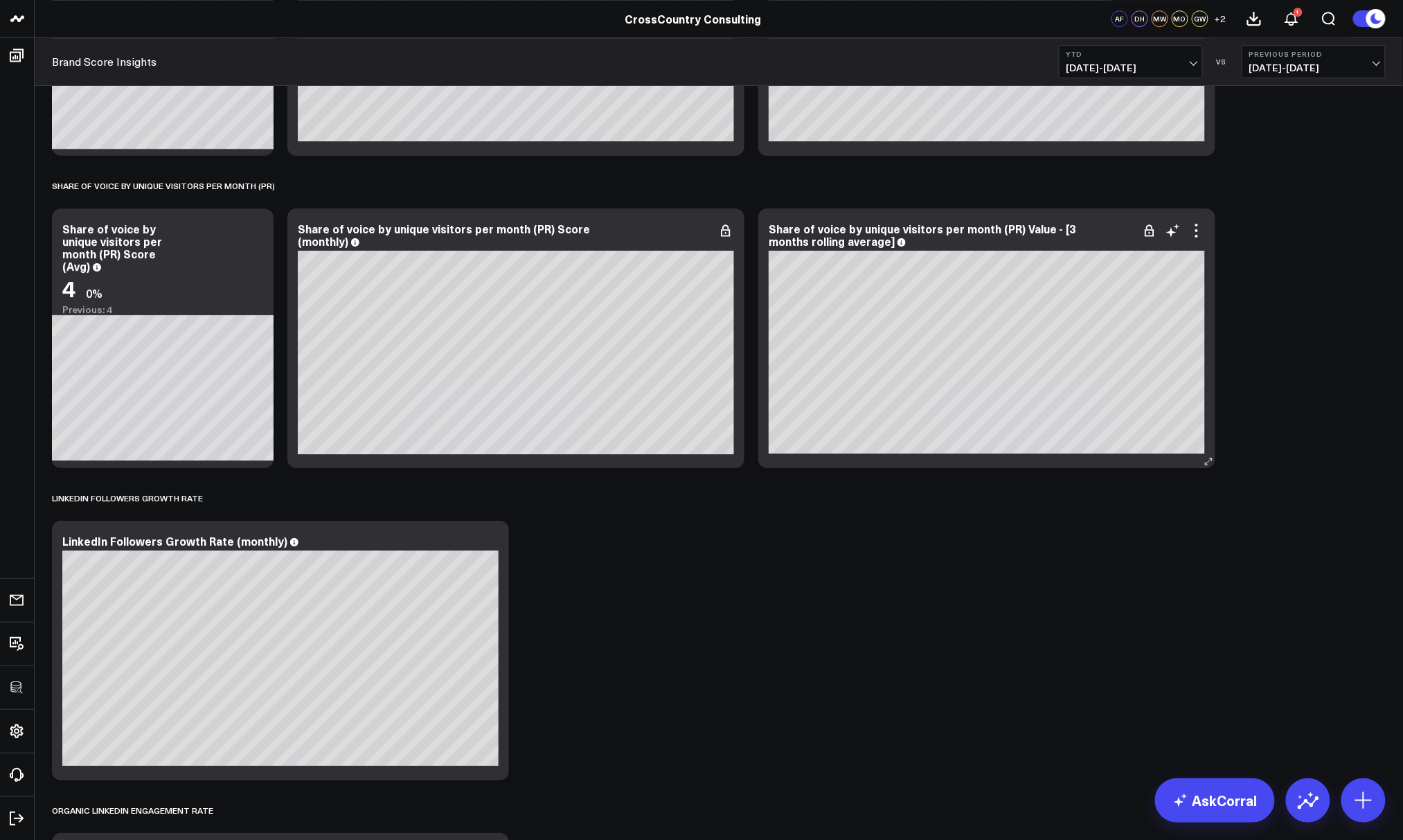
scroll to position [1750, 0]
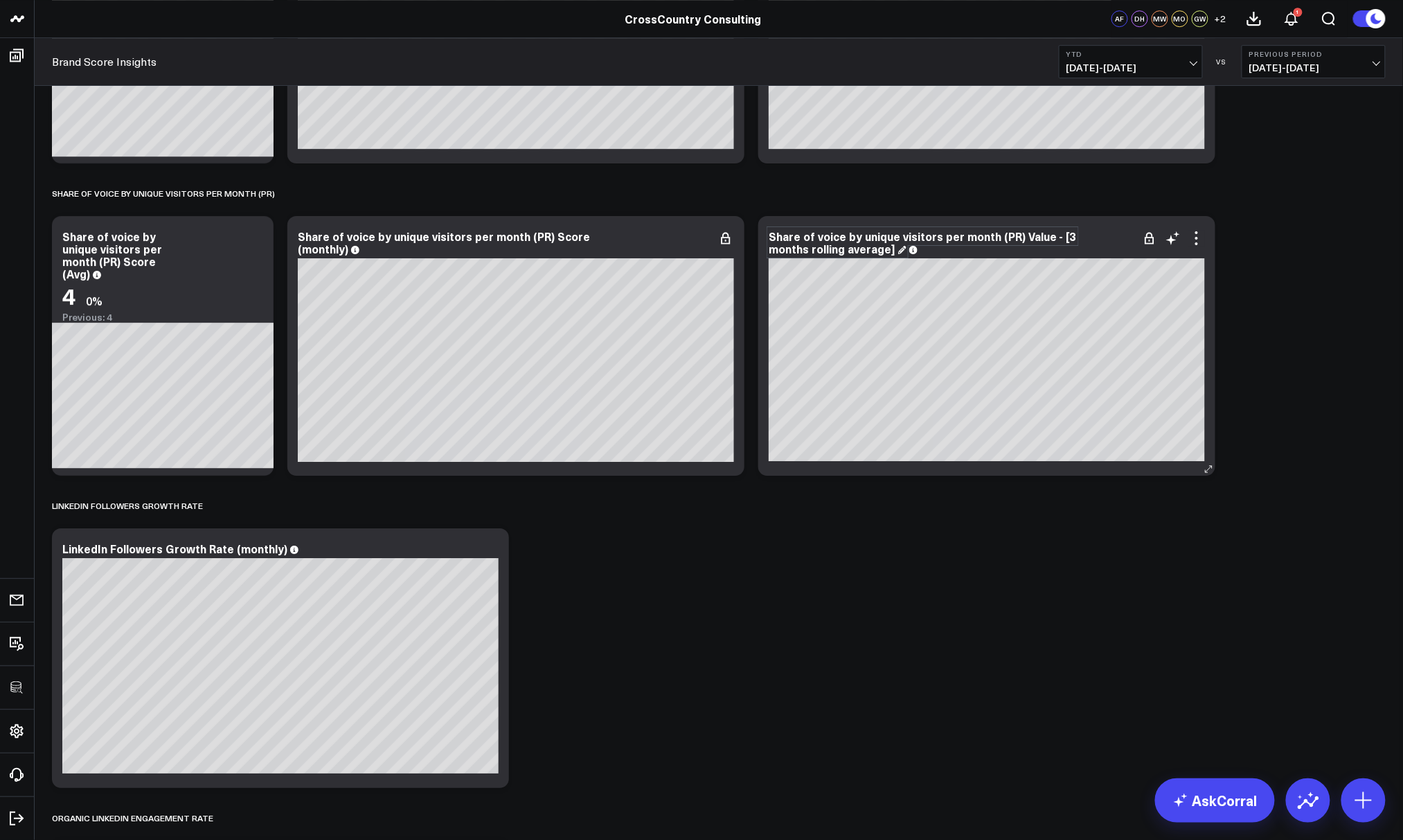
click at [1047, 236] on div "Share of voice by unique visitors per month (PR) Value - [3 months rolling aver…" at bounding box center [922, 242] width 308 height 28
click at [1061, 236] on div "Share of voice by unique visitors per month (PR) Value - [3 months rolling aver…" at bounding box center [922, 242] width 308 height 28
click at [70, 267] on div "Share of voice by unique visitors per month (PR) Score (Avg)" at bounding box center [112, 254] width 100 height 53
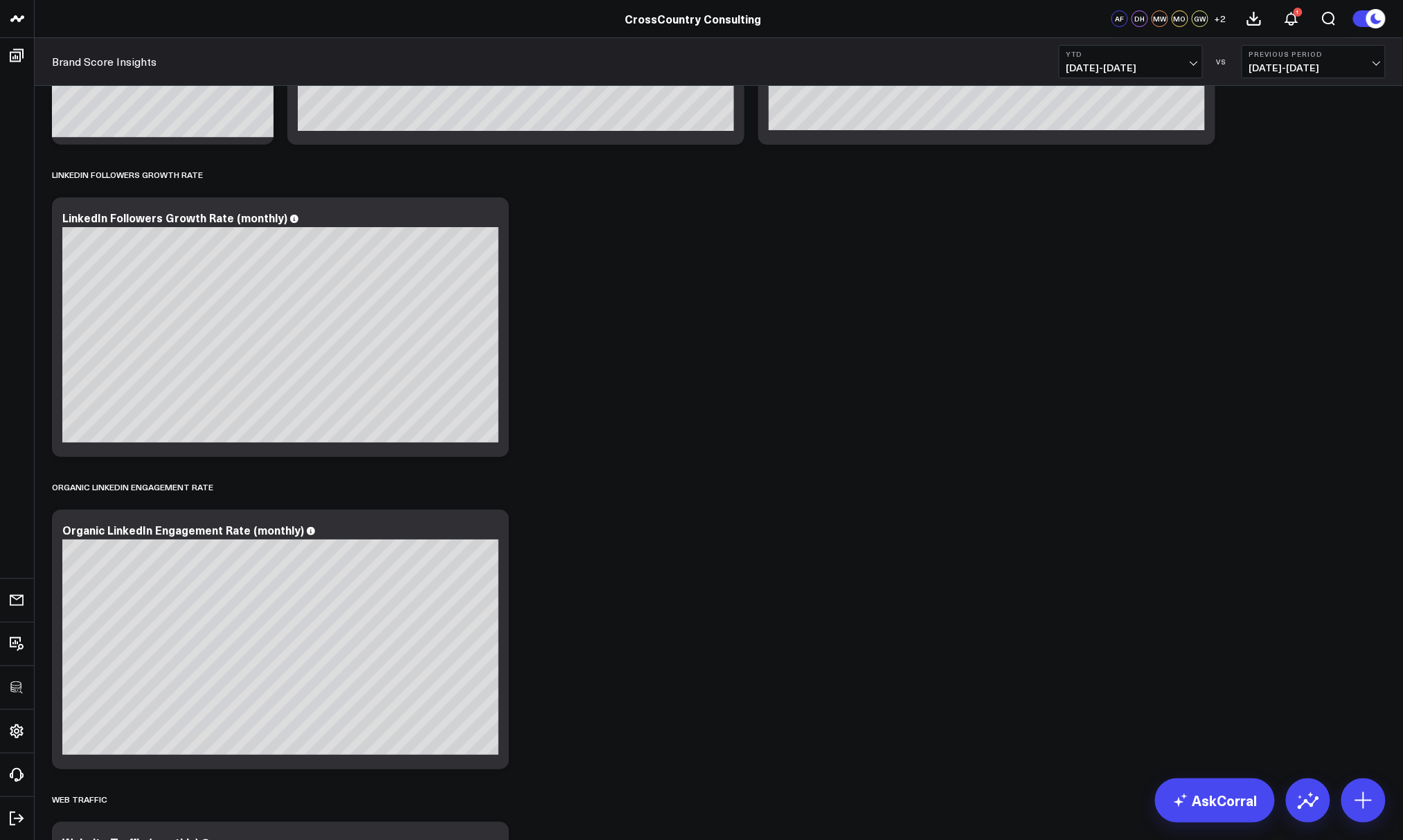
scroll to position [2080, 0]
click at [493, 222] on icon at bounding box center [490, 220] width 17 height 17
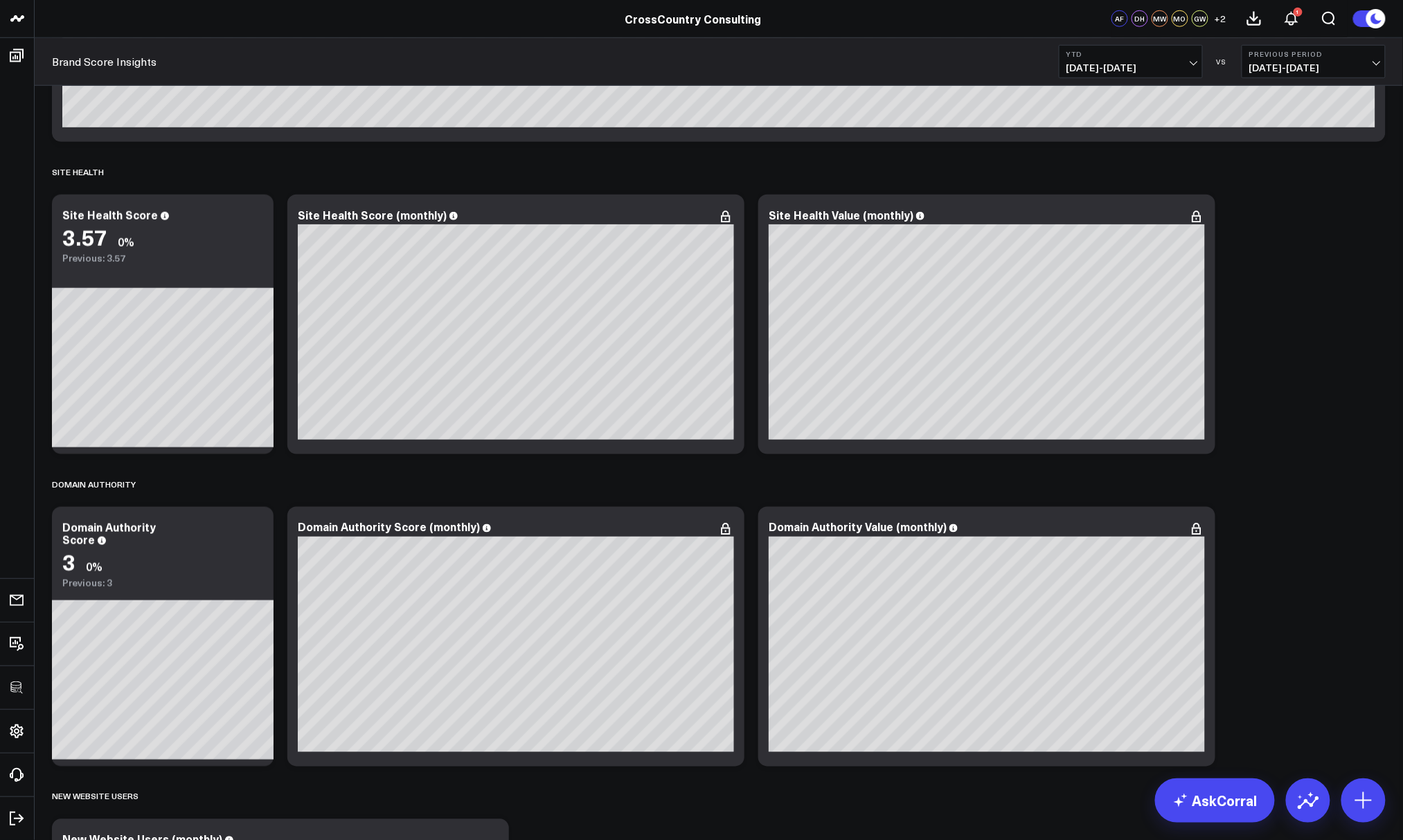
scroll to position [519, 0]
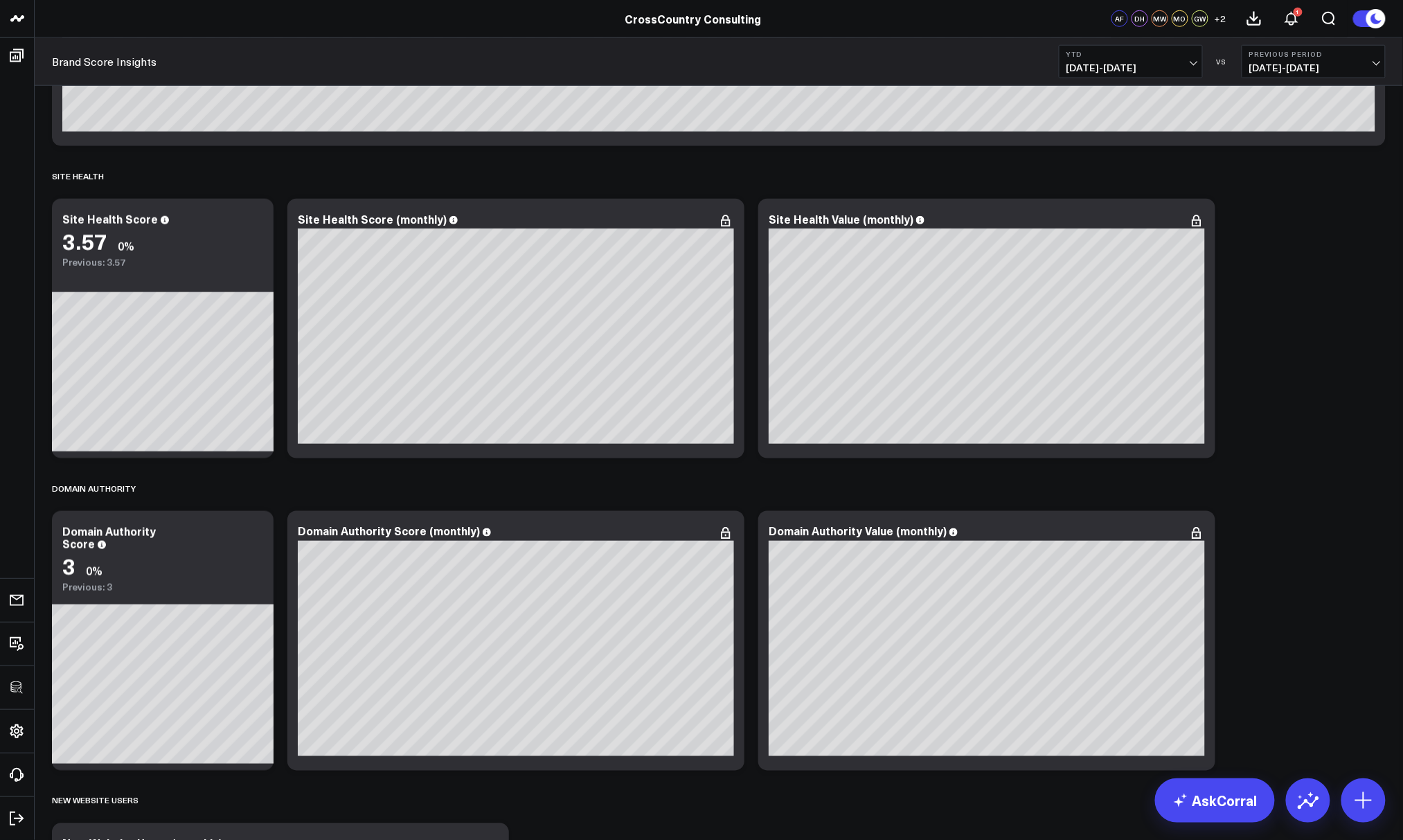
click at [1080, 74] on button "YTD [DATE] - [DATE]" at bounding box center [1131, 62] width 144 height 34
click at [1080, 63] on span "[DATE] - [DATE]" at bounding box center [1130, 67] width 128 height 11
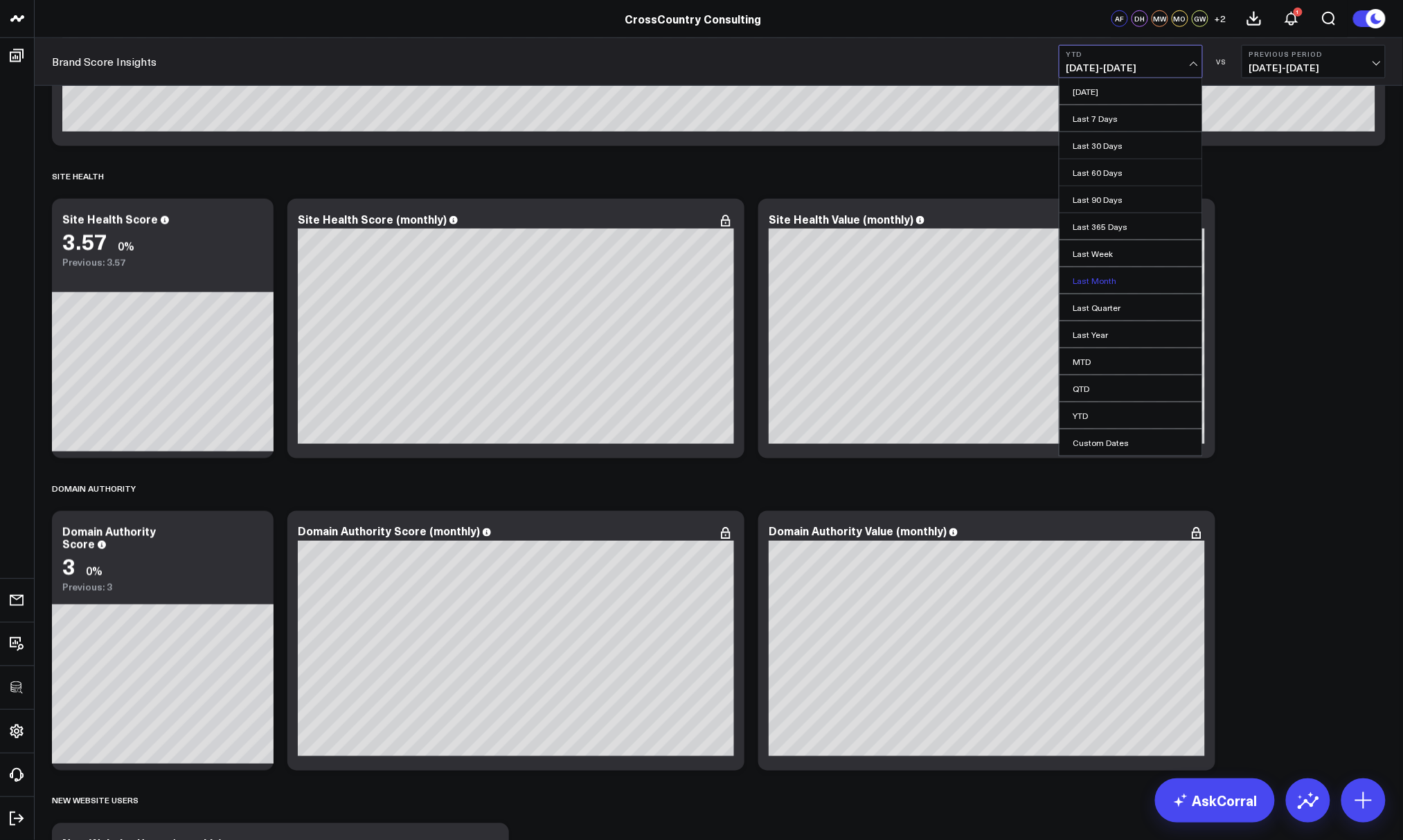
click at [1080, 281] on link "Last Month" at bounding box center [1130, 279] width 143 height 26
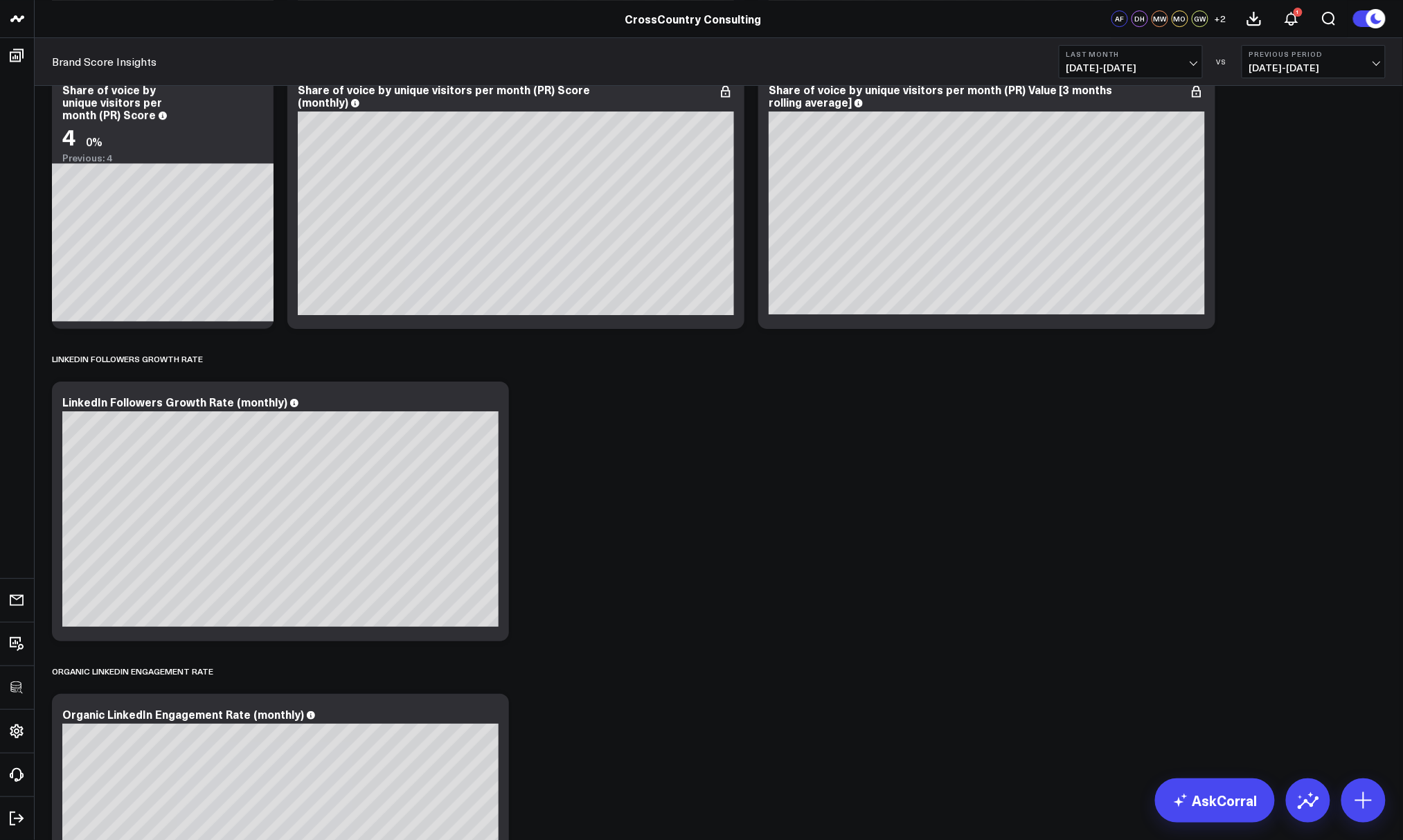
scroll to position [1898, 0]
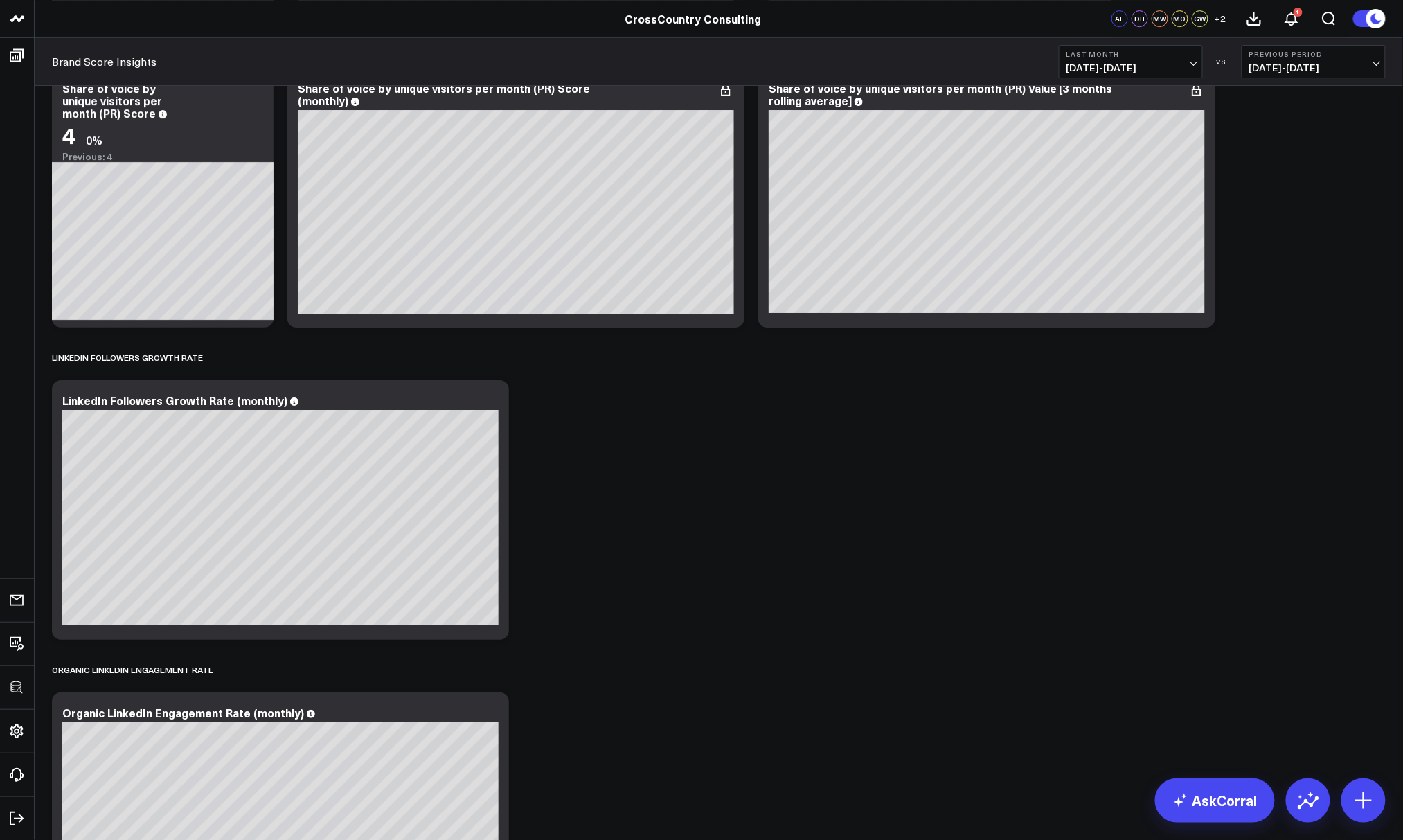
click at [1080, 70] on span "[DATE] - [DATE]" at bounding box center [1130, 67] width 128 height 11
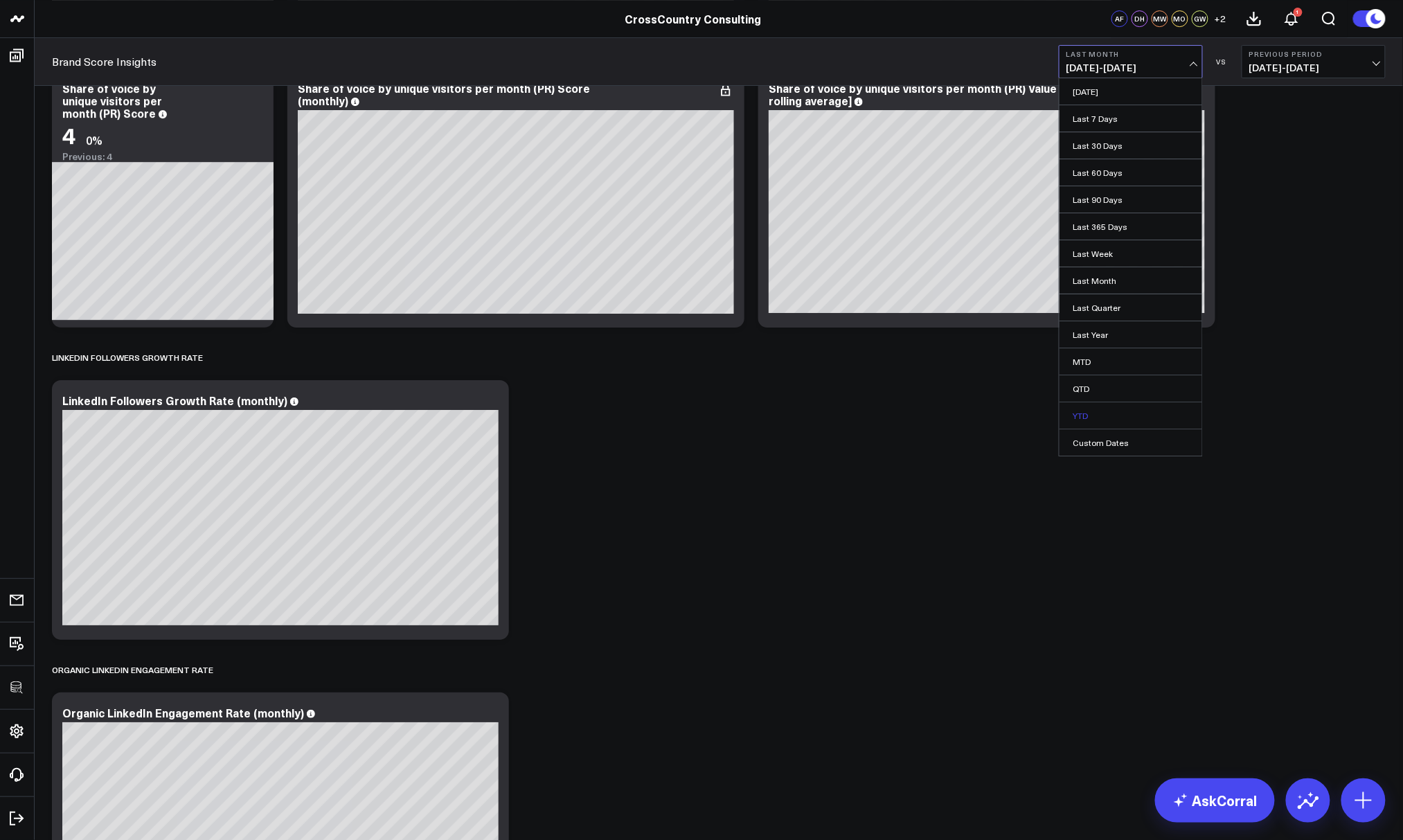
click at [1080, 415] on link "YTD" at bounding box center [1130, 415] width 143 height 26
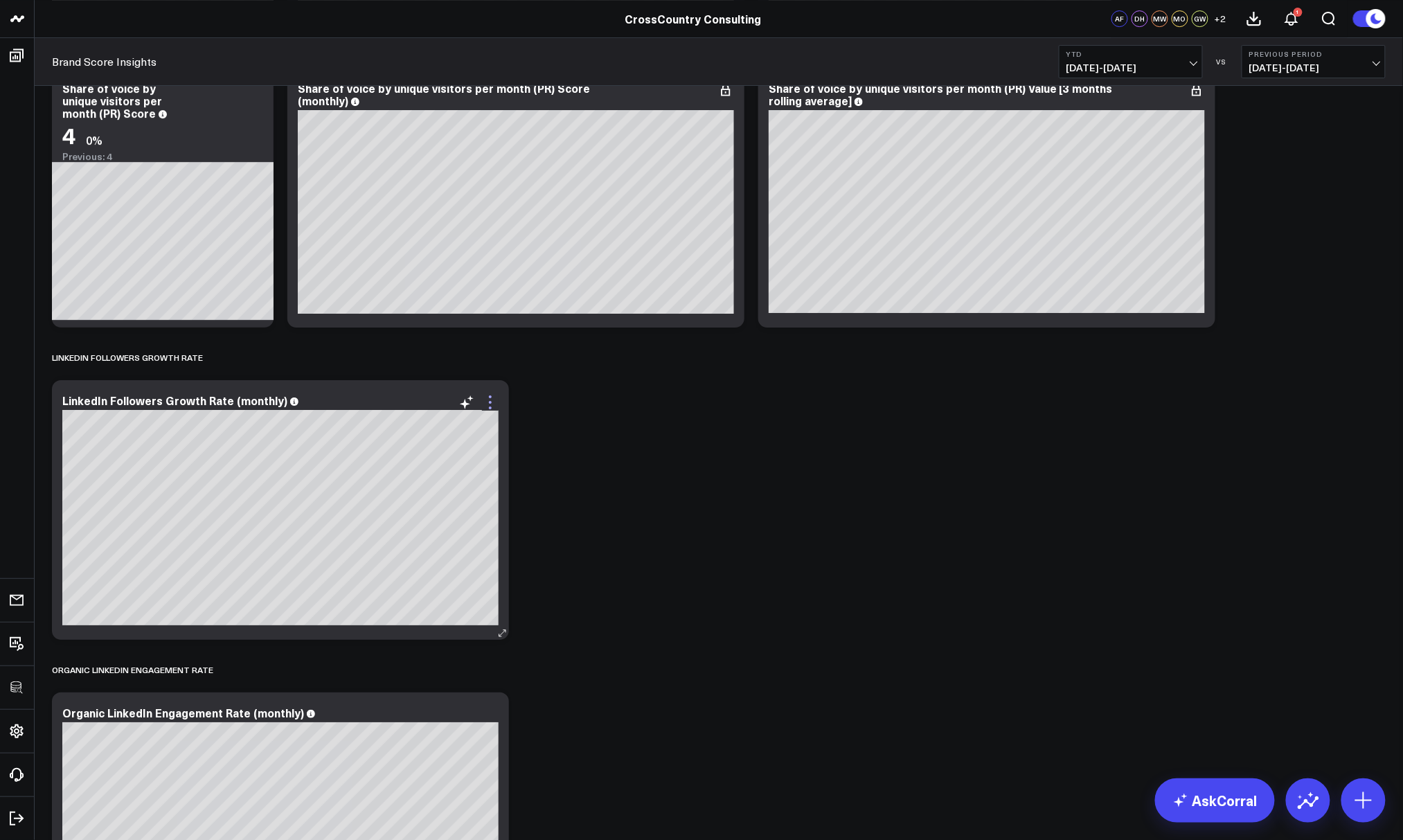
click at [492, 400] on icon at bounding box center [490, 402] width 17 height 17
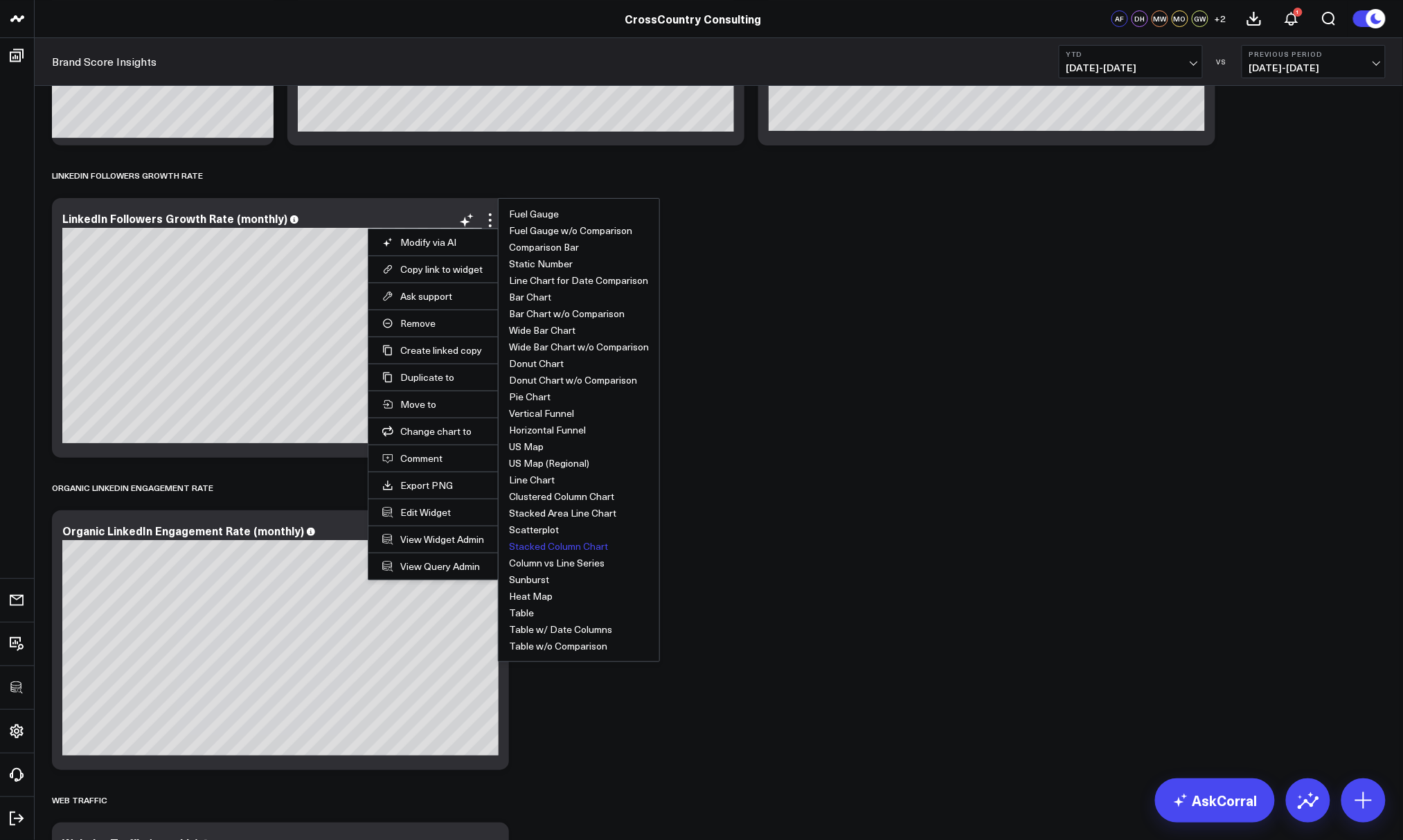
scroll to position [2083, 0]
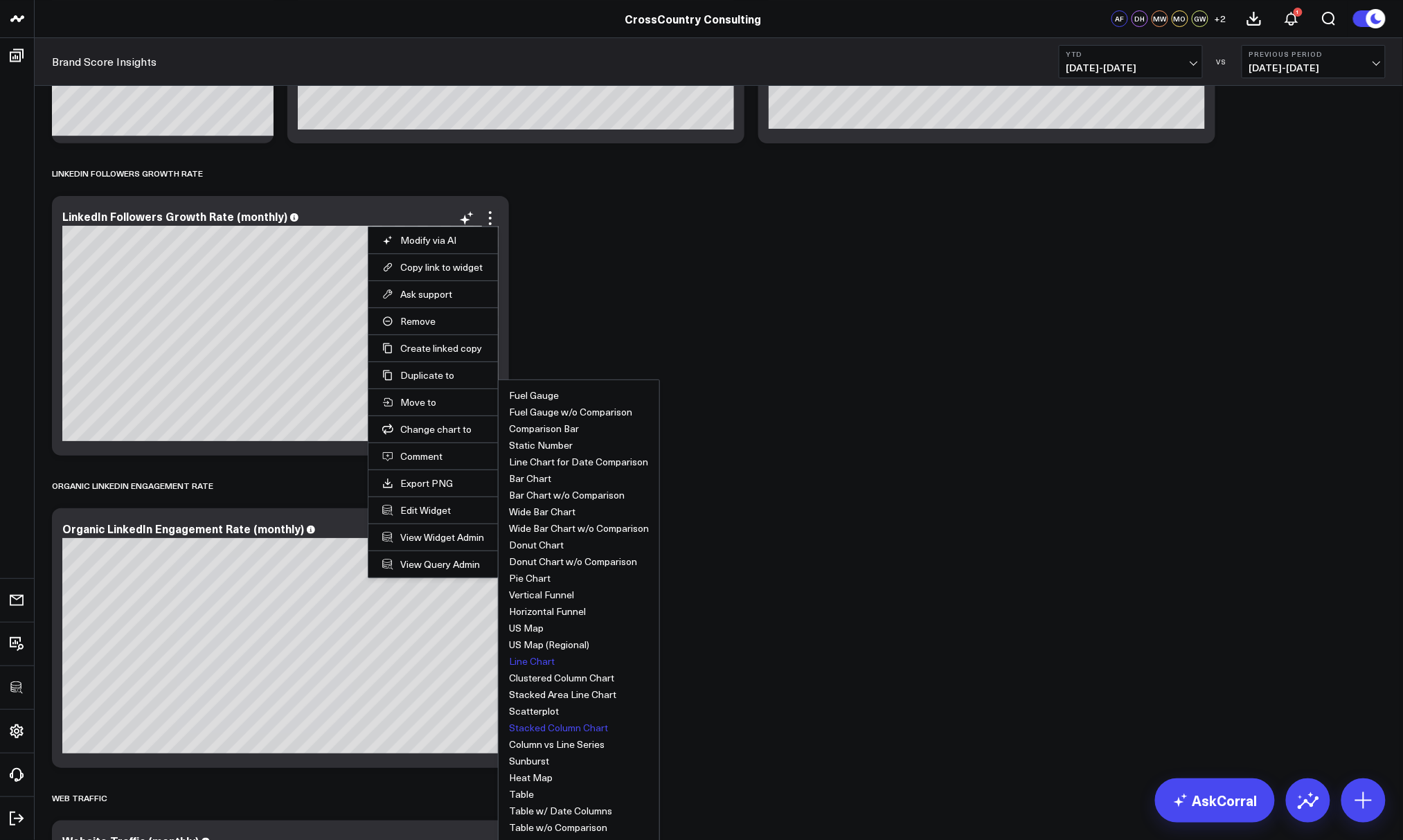
click at [535, 659] on button "Line Chart" at bounding box center [531, 661] width 45 height 10
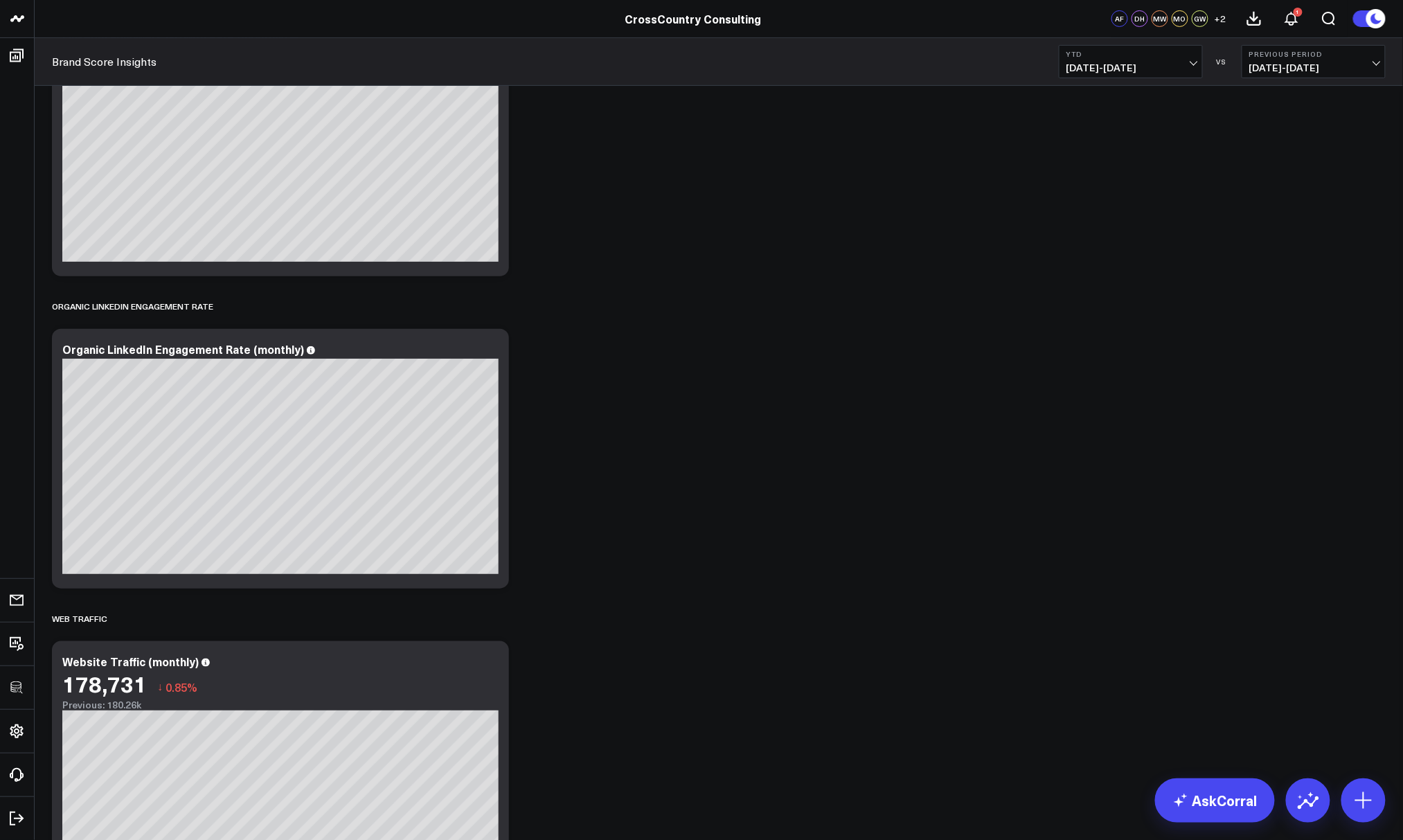
scroll to position [2267, 0]
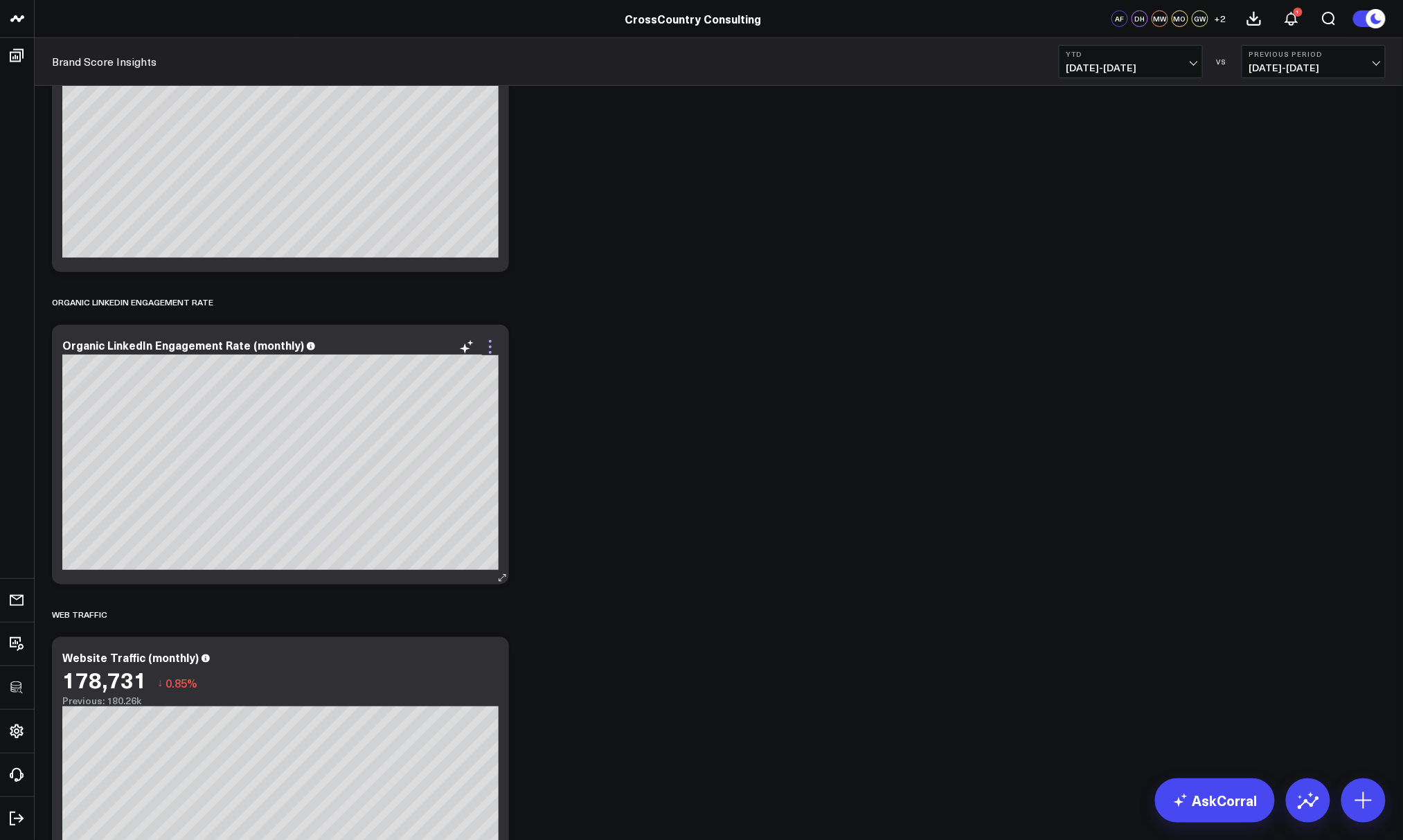
click at [495, 345] on icon at bounding box center [490, 347] width 17 height 17
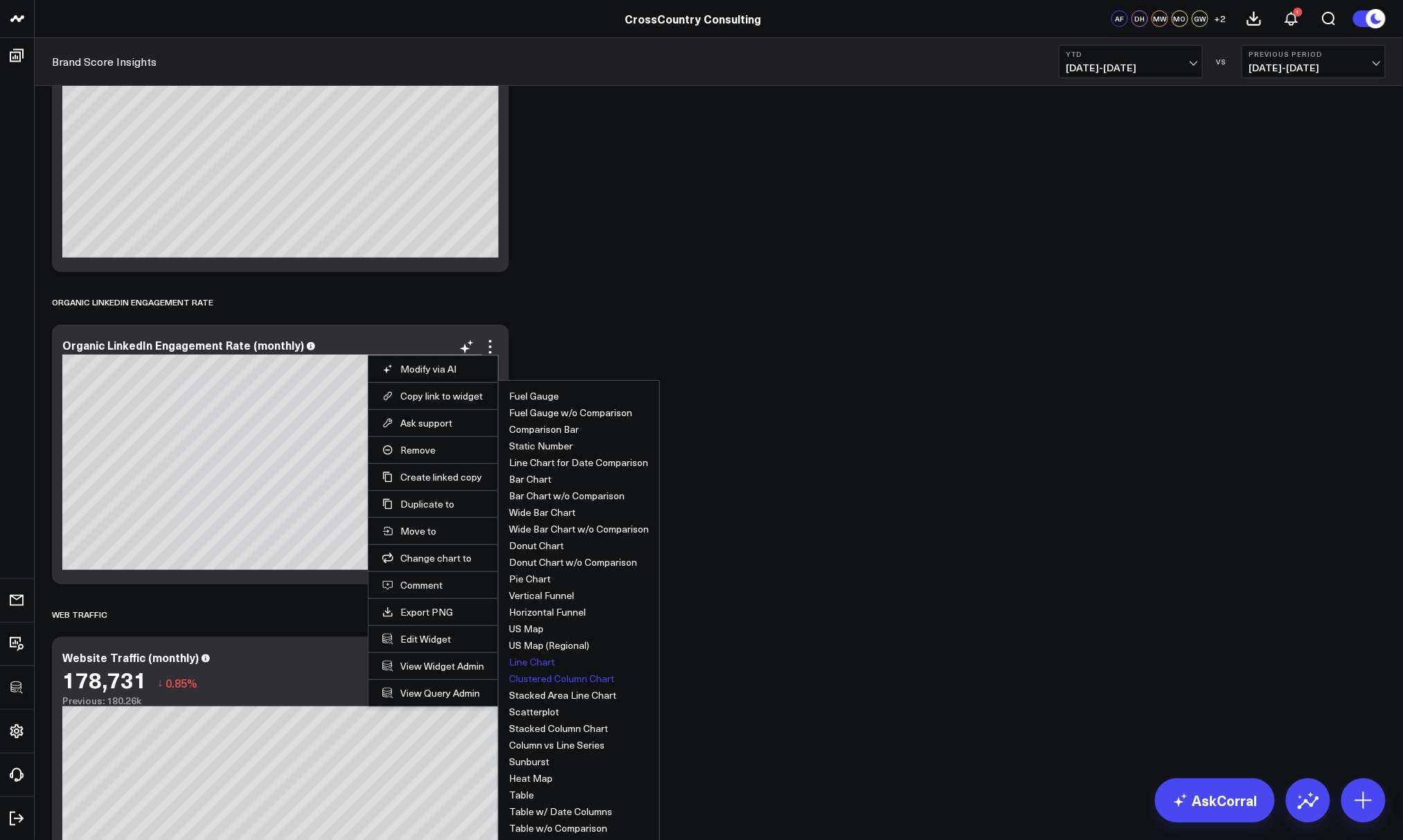
click at [536, 663] on button "Line Chart" at bounding box center [531, 662] width 45 height 10
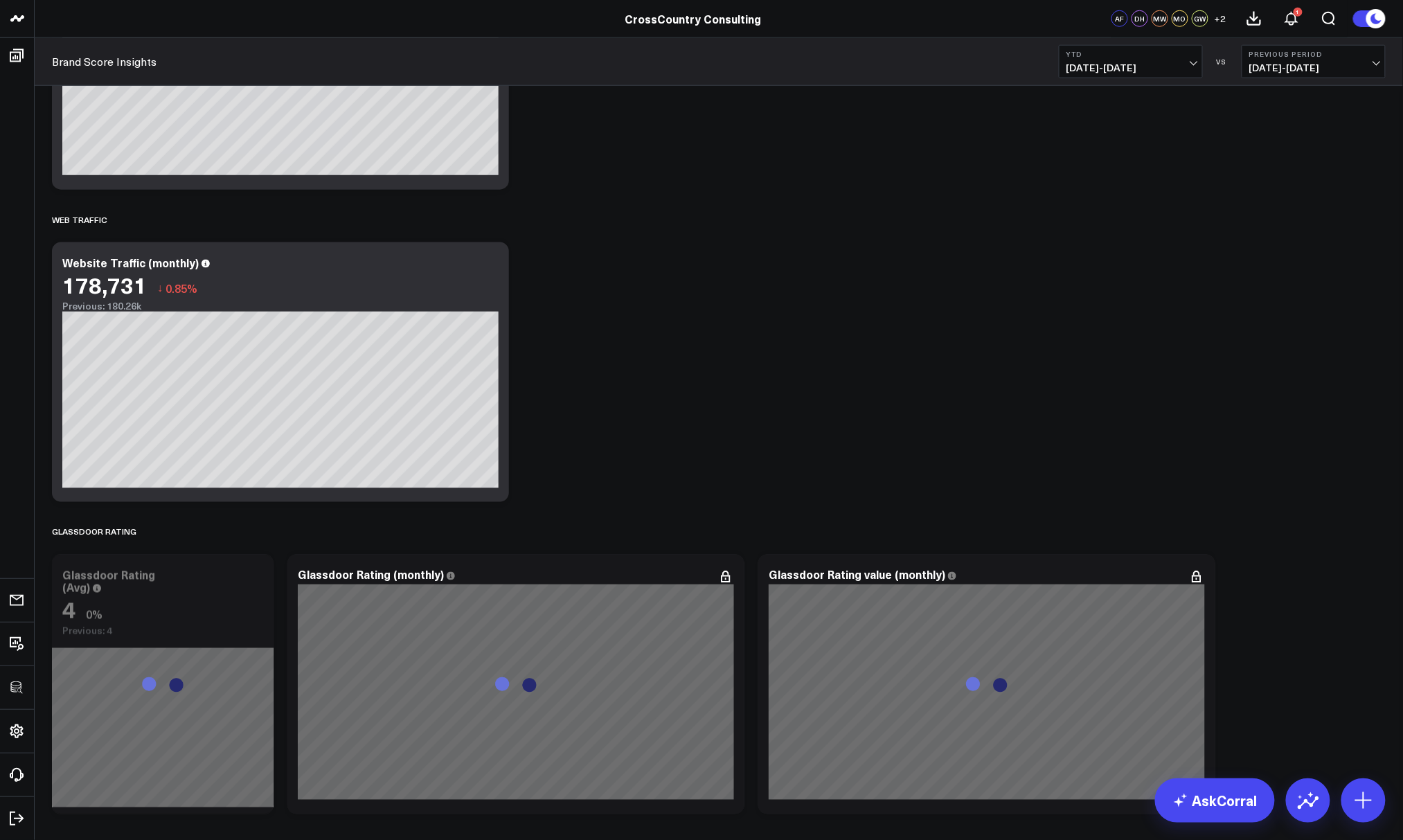
scroll to position [2663, 0]
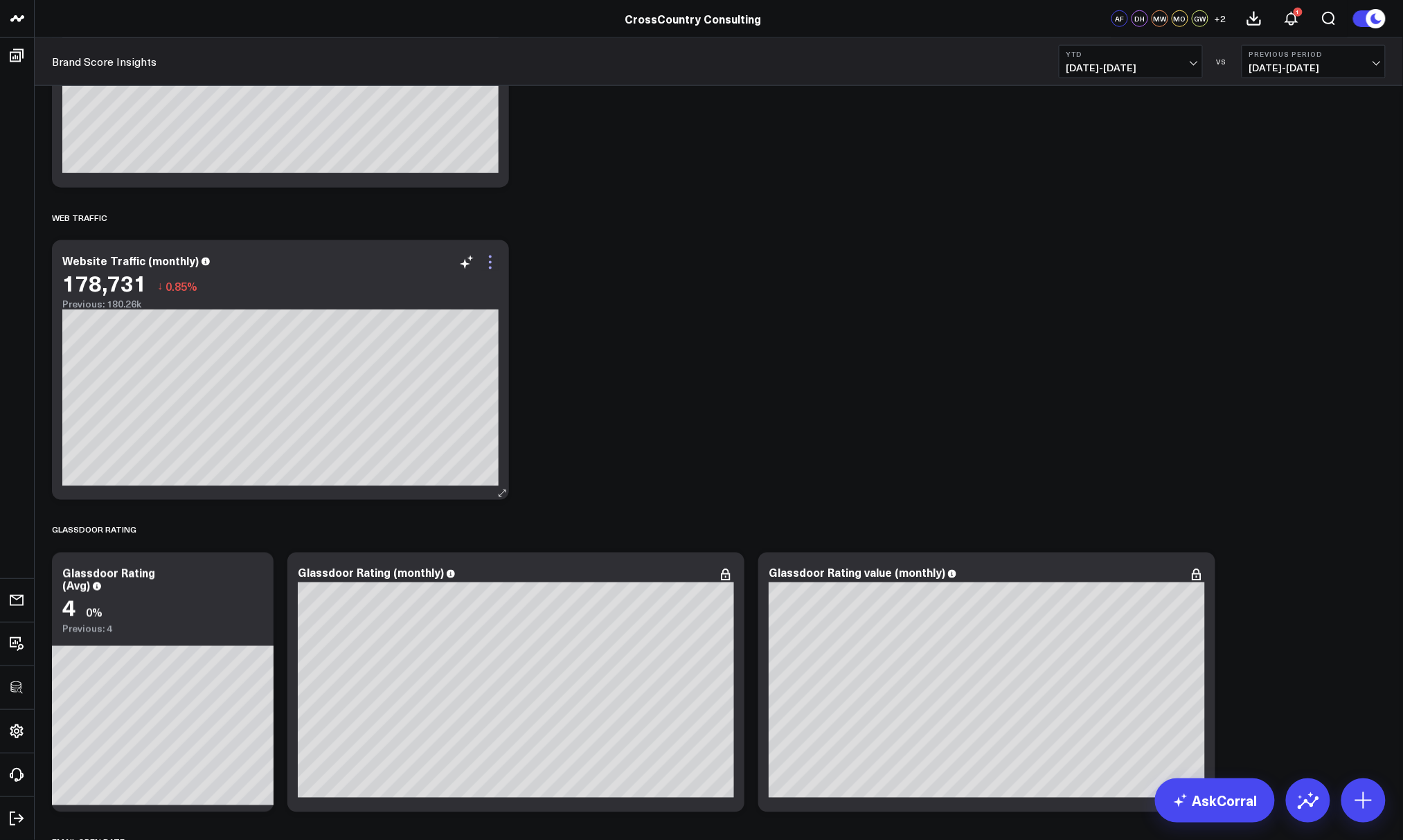
click at [491, 266] on icon at bounding box center [490, 263] width 17 height 17
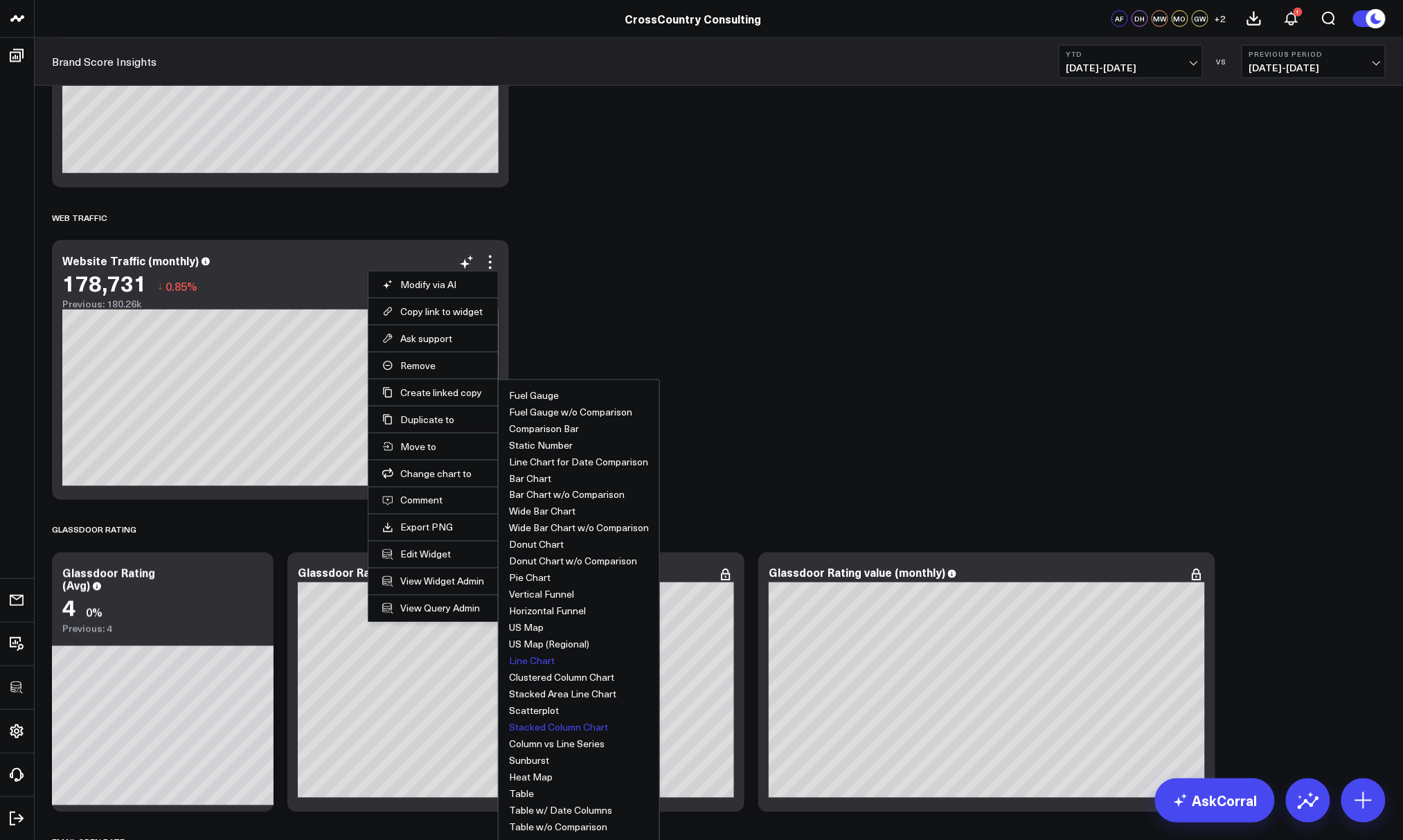
click at [532, 656] on button "Line Chart" at bounding box center [531, 661] width 45 height 10
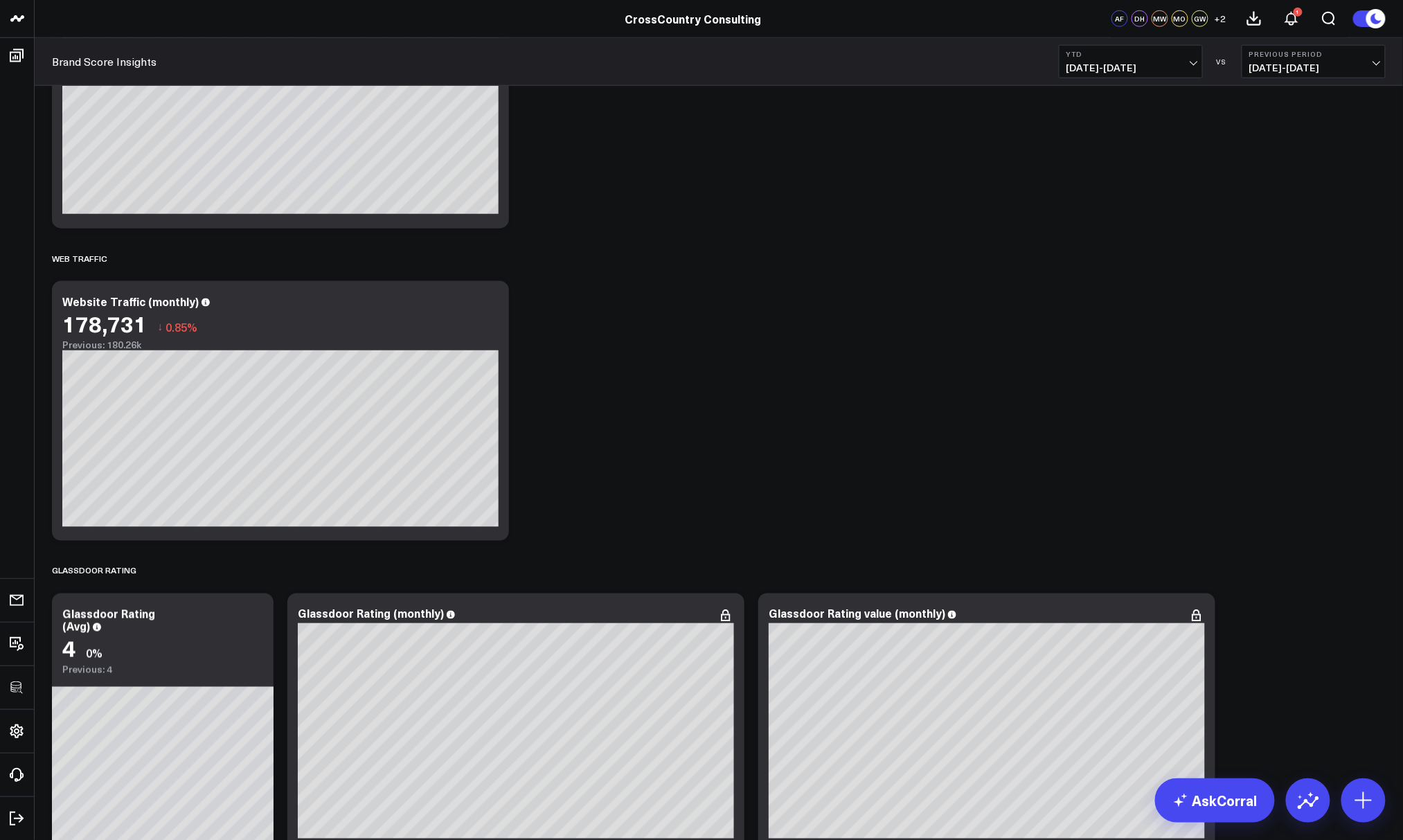
scroll to position [2577, 0]
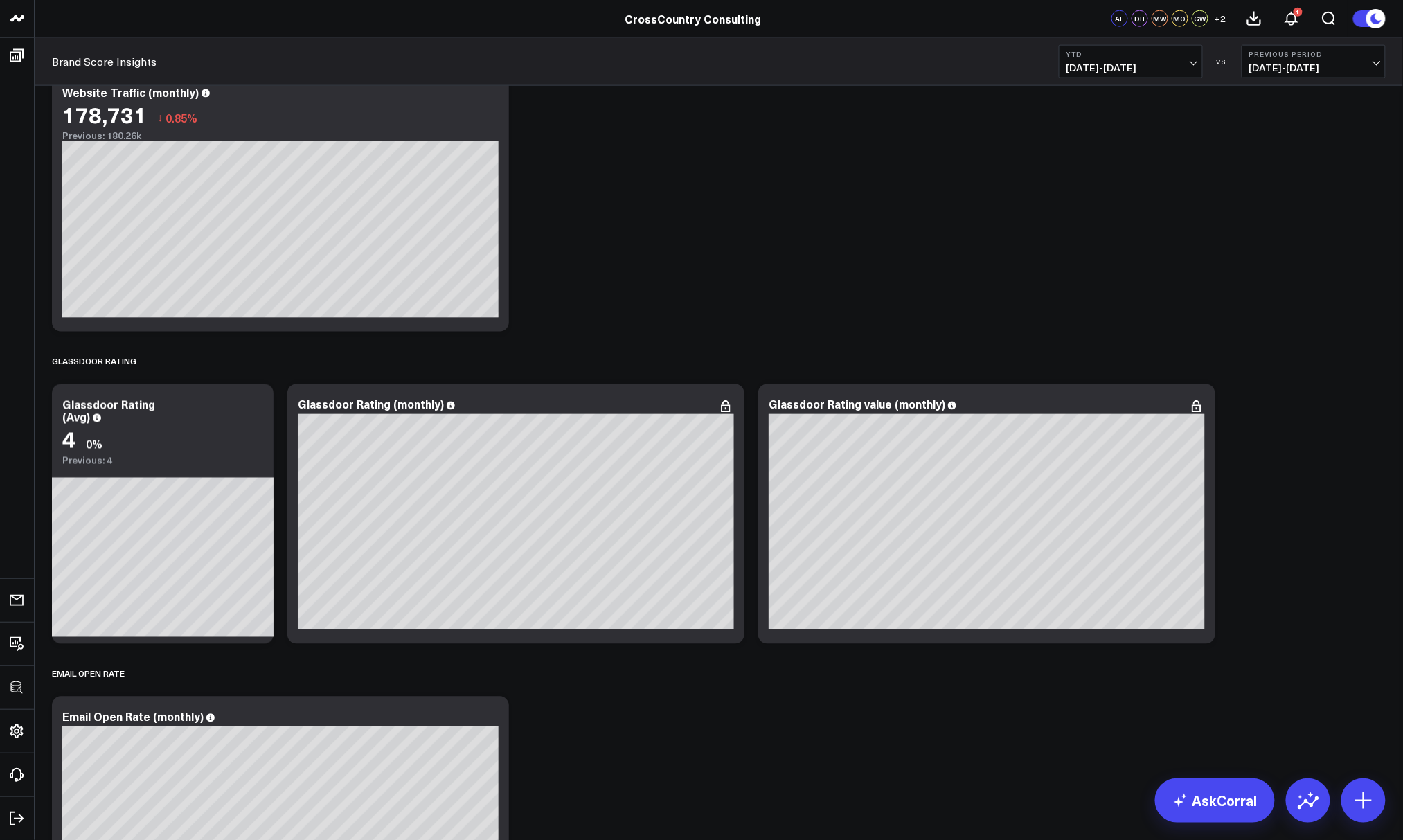
scroll to position [2837, 0]
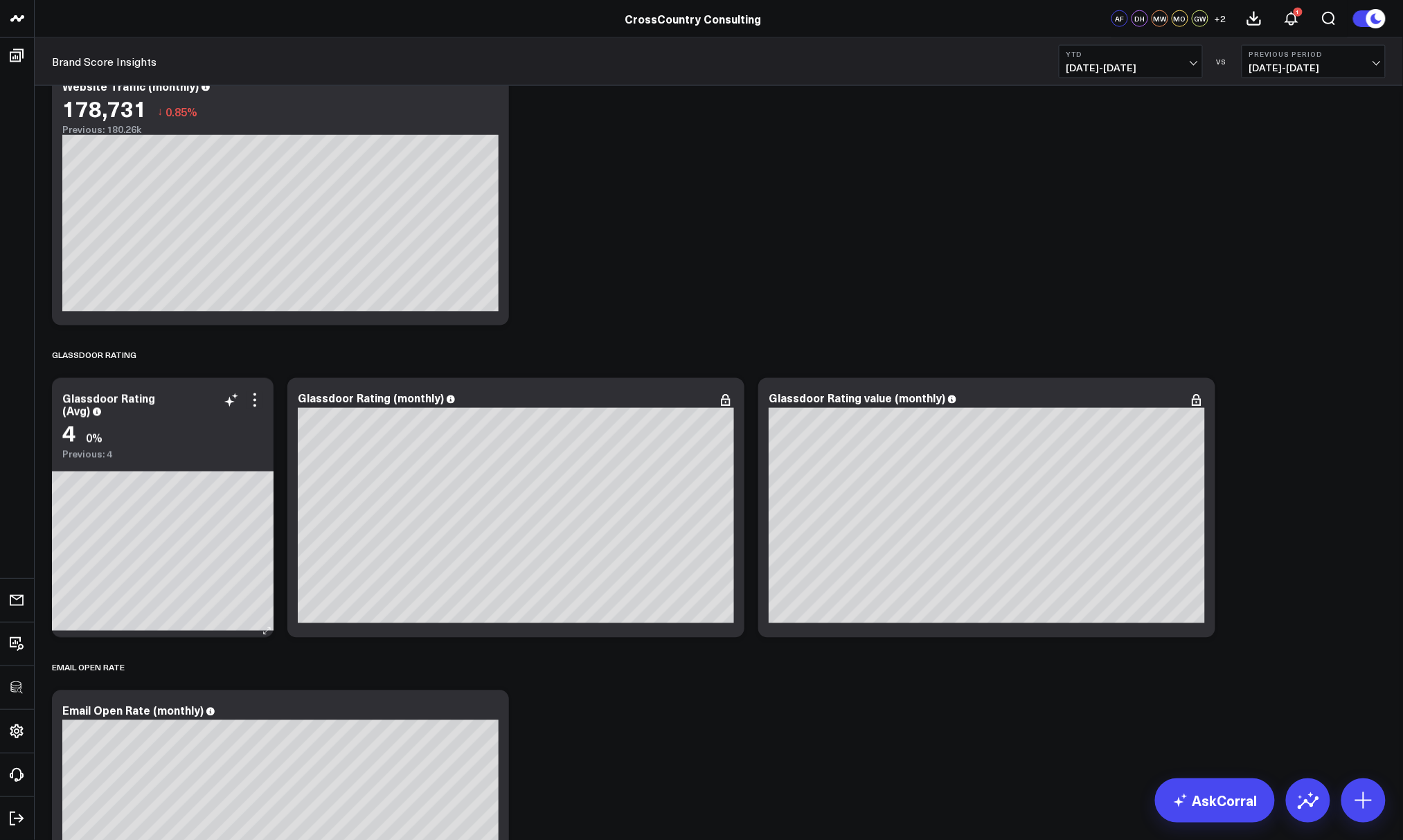
click at [136, 412] on div "Glassdoor Rating (Avg)" at bounding box center [162, 404] width 201 height 25
click at [76, 418] on div "Glassdoor Rating (Avg) 4 0% Previous: 4" at bounding box center [163, 419] width 222 height 81
click at [76, 407] on div "Glassdoor Rating (Avg)" at bounding box center [108, 404] width 93 height 28
click at [738, 263] on div "Overall Modify via AI Copy link to widget Ask support Remove Create linked copy…" at bounding box center [719, 801] width 1348 height 7104
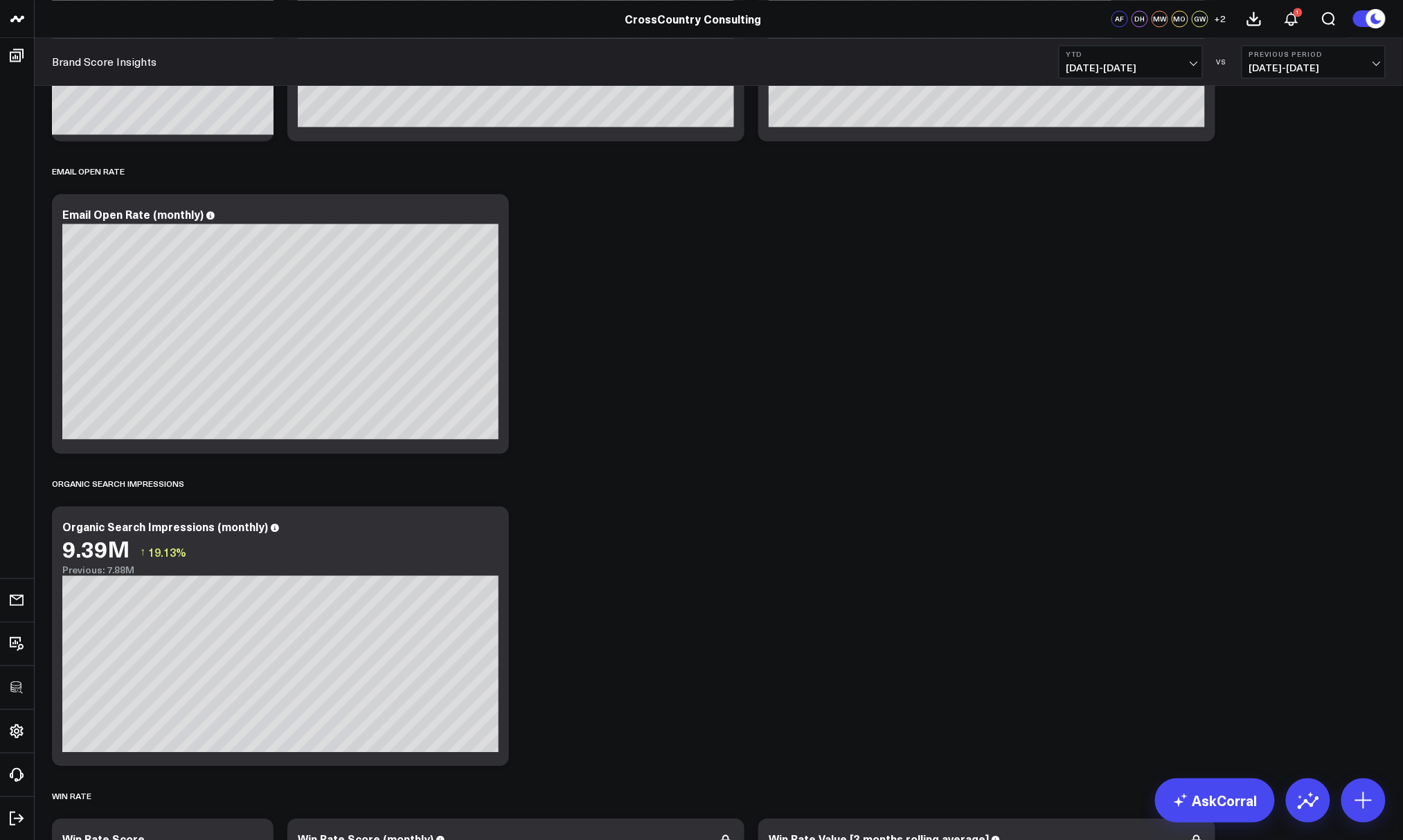
scroll to position [3336, 0]
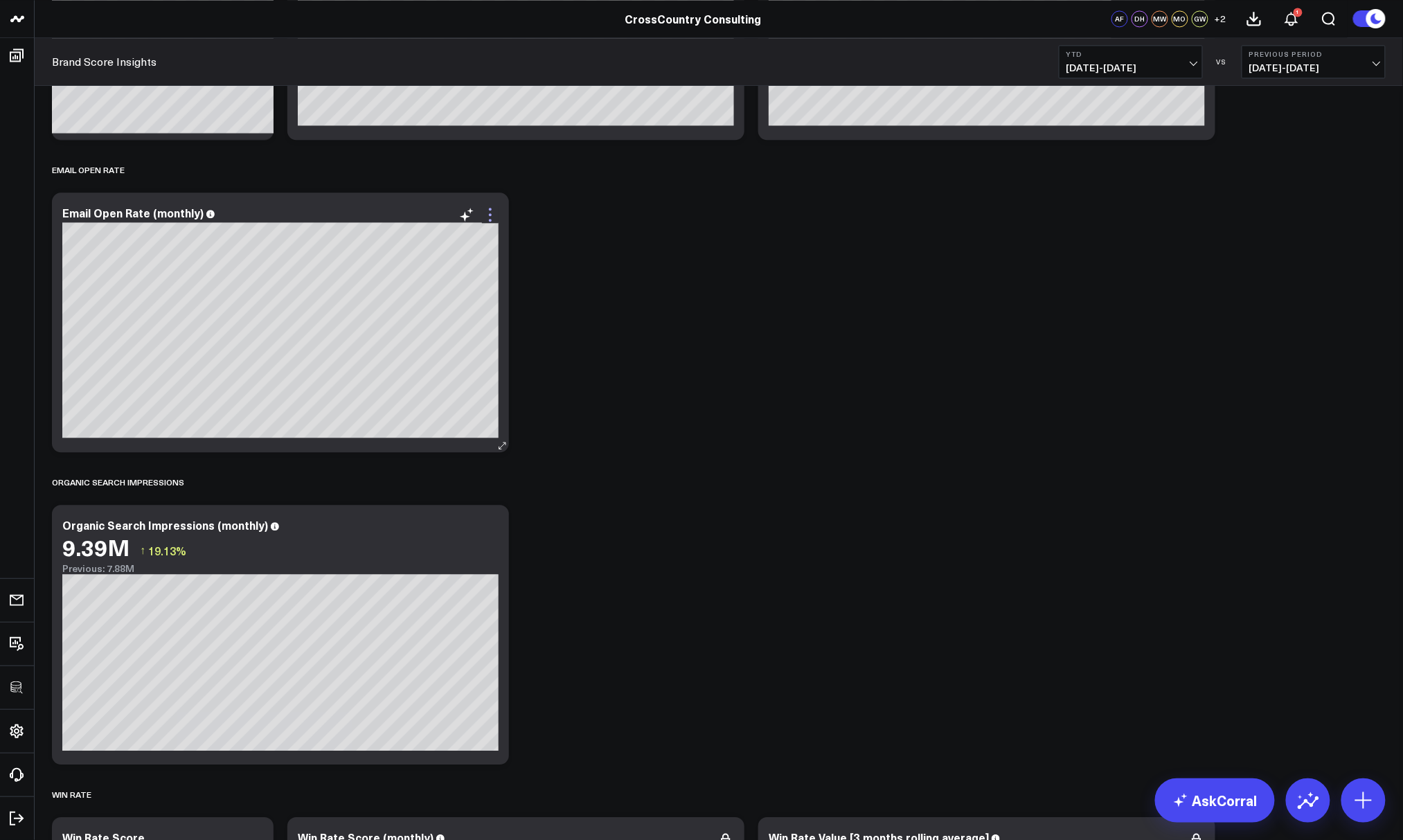
click at [498, 210] on icon at bounding box center [490, 215] width 17 height 17
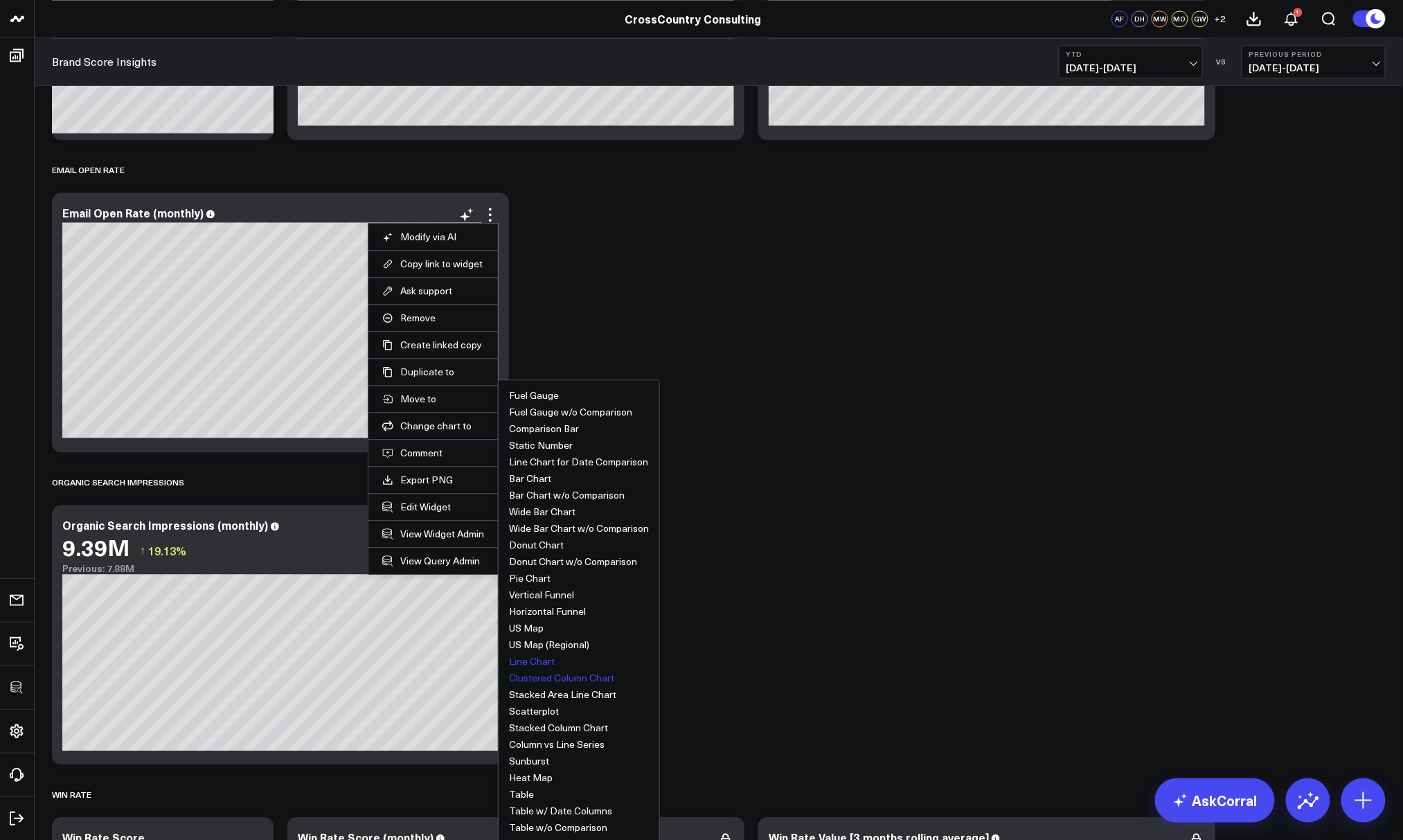
click at [524, 660] on button "Line Chart" at bounding box center [531, 661] width 45 height 10
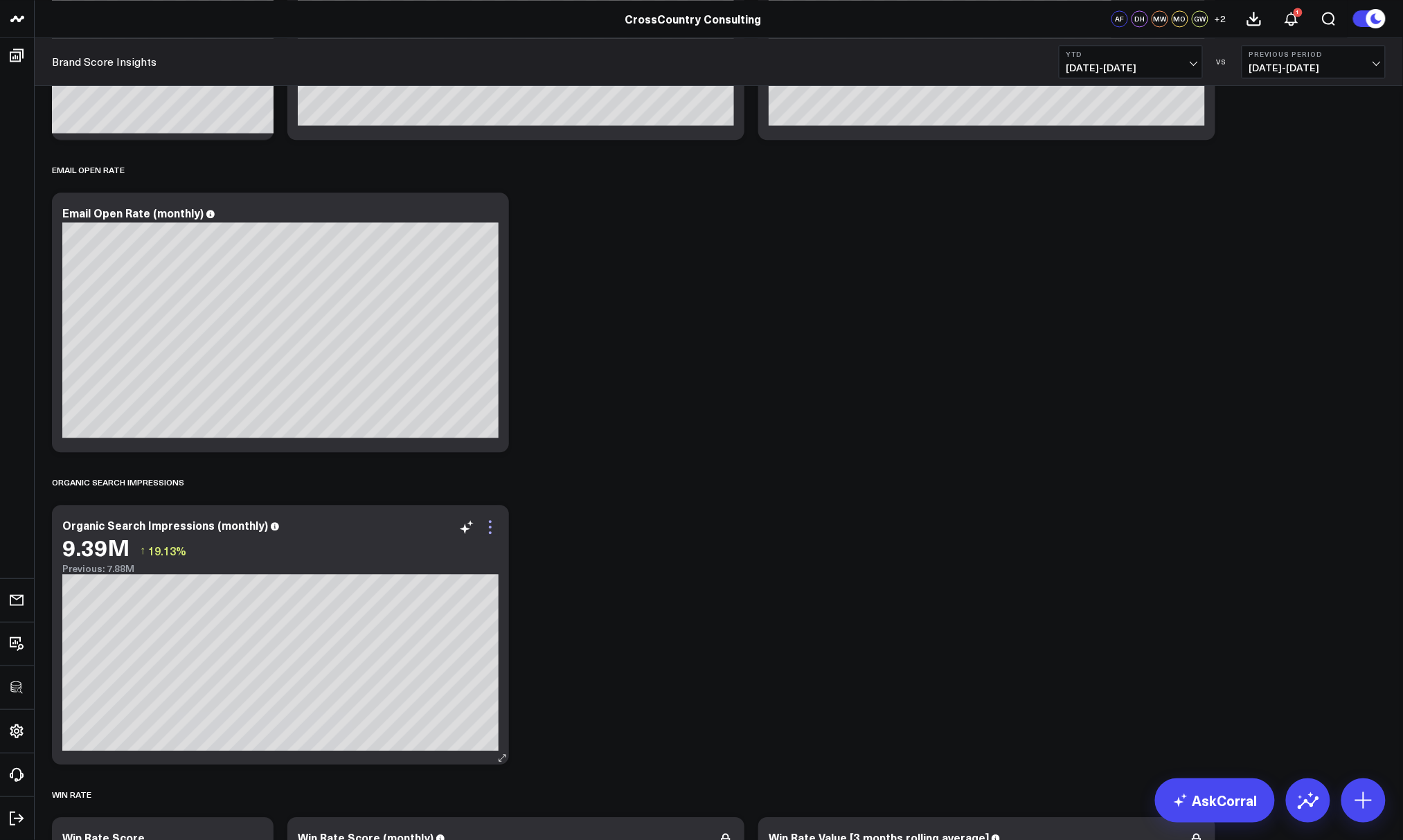
click at [486, 527] on icon at bounding box center [490, 527] width 17 height 17
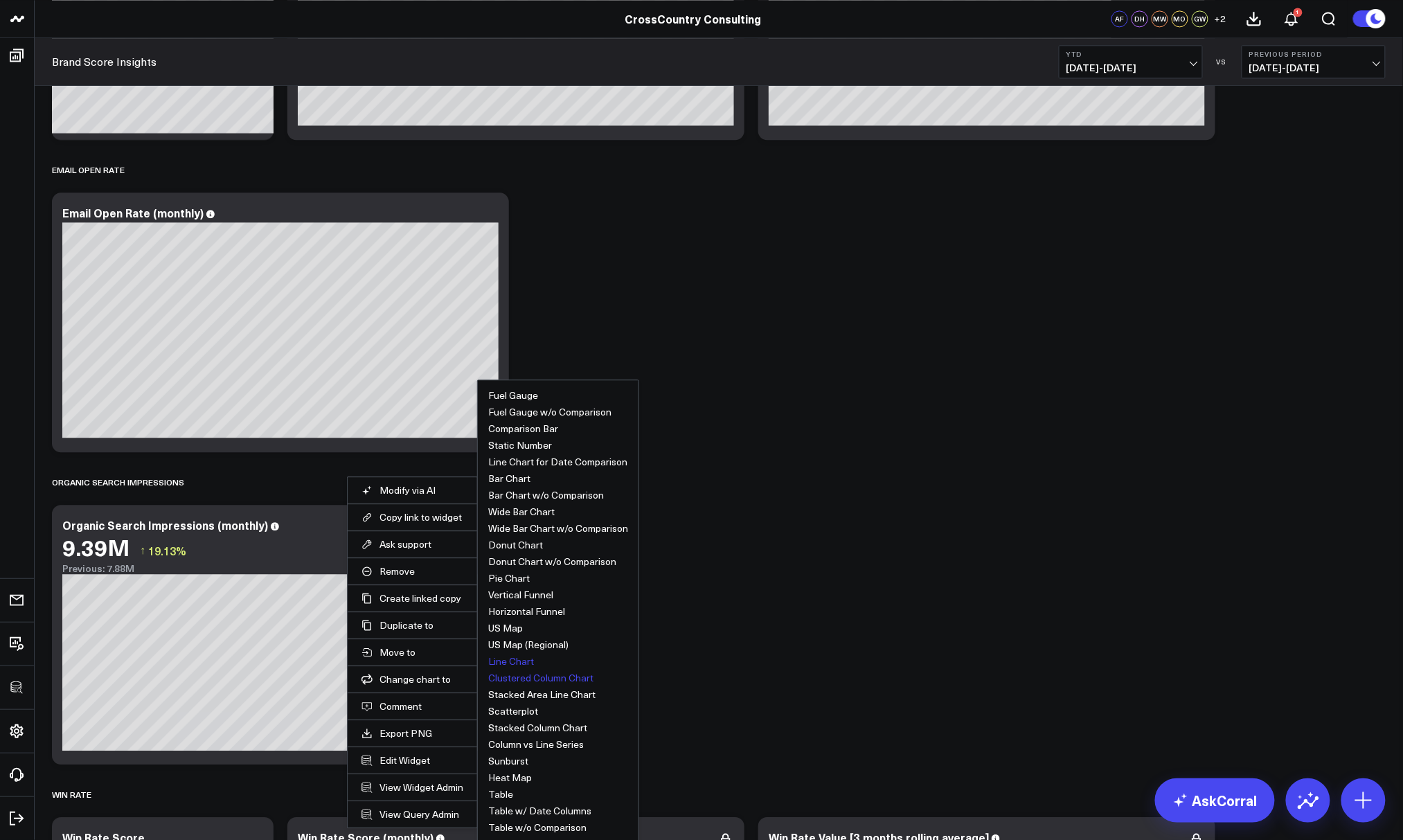
click at [505, 656] on button "Line Chart" at bounding box center [511, 661] width 45 height 10
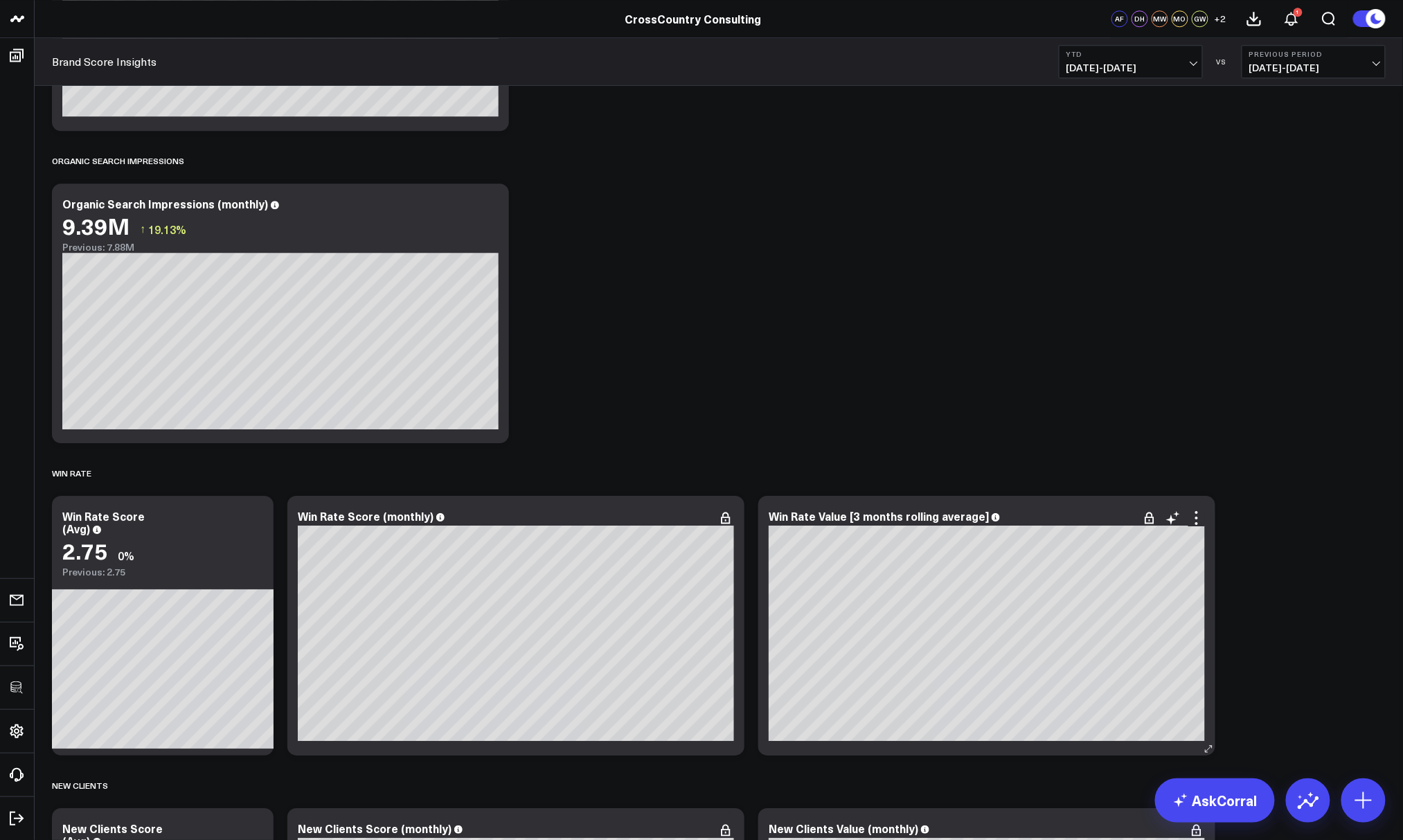
scroll to position [3834, 0]
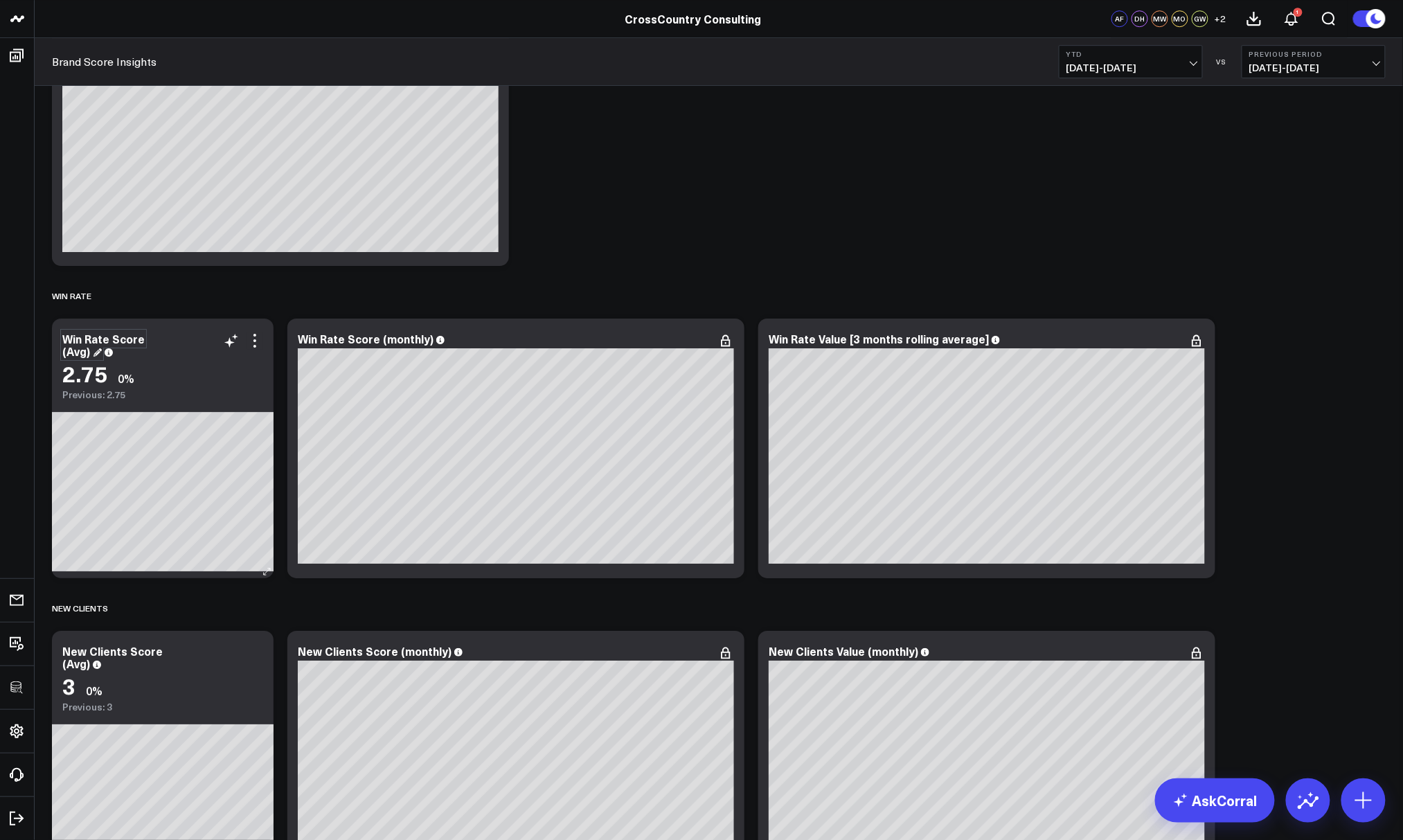
click at [85, 354] on div "Win Rate Score (Avg)" at bounding box center [162, 345] width 201 height 25
click at [85, 341] on div "Win Rate Score (Avg)" at bounding box center [103, 344] width 82 height 28
click at [65, 665] on div "New Clients Score (Avg)" at bounding box center [112, 657] width 101 height 28
click at [383, 596] on div "New Clients" at bounding box center [718, 608] width 1333 height 32
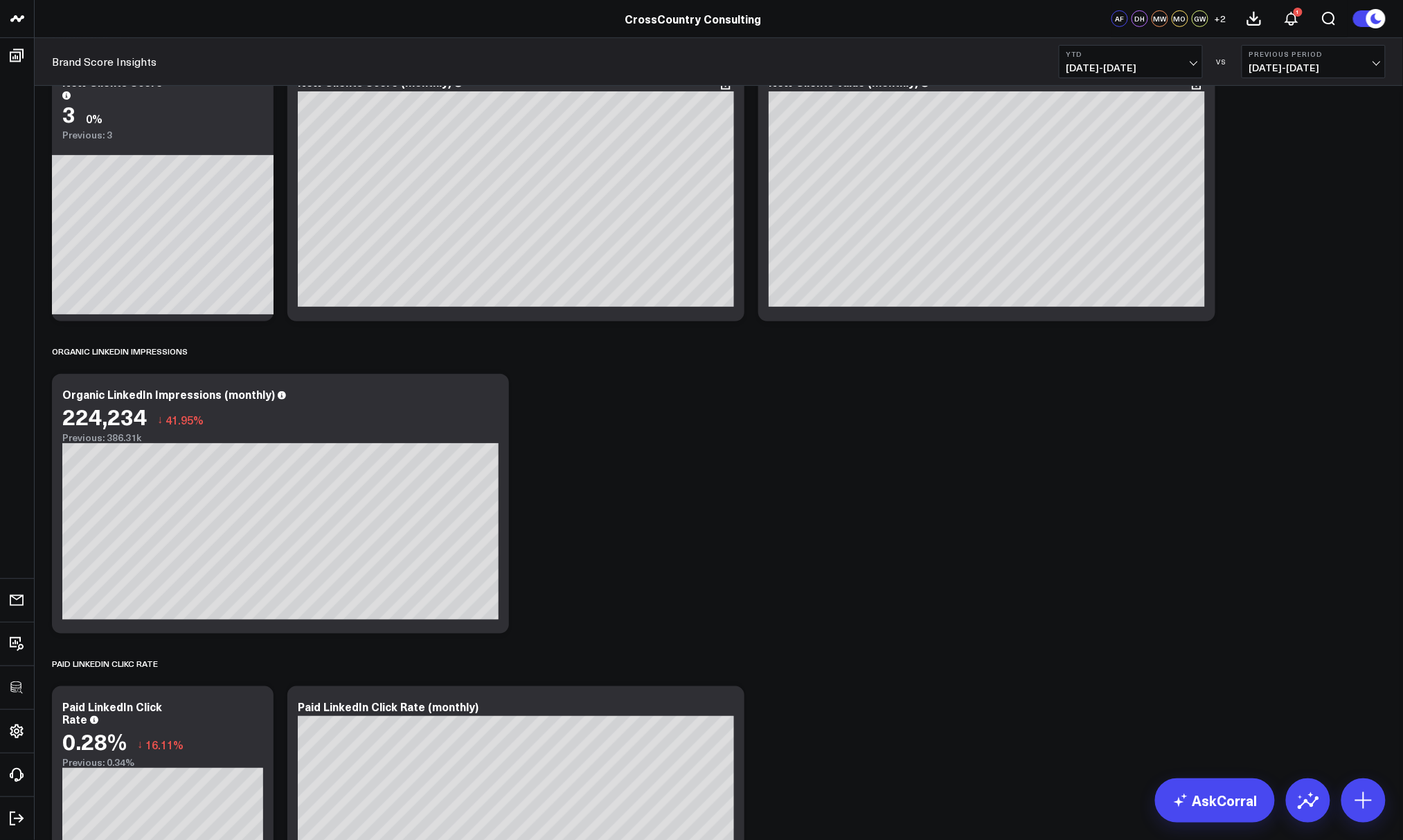
scroll to position [4405, 0]
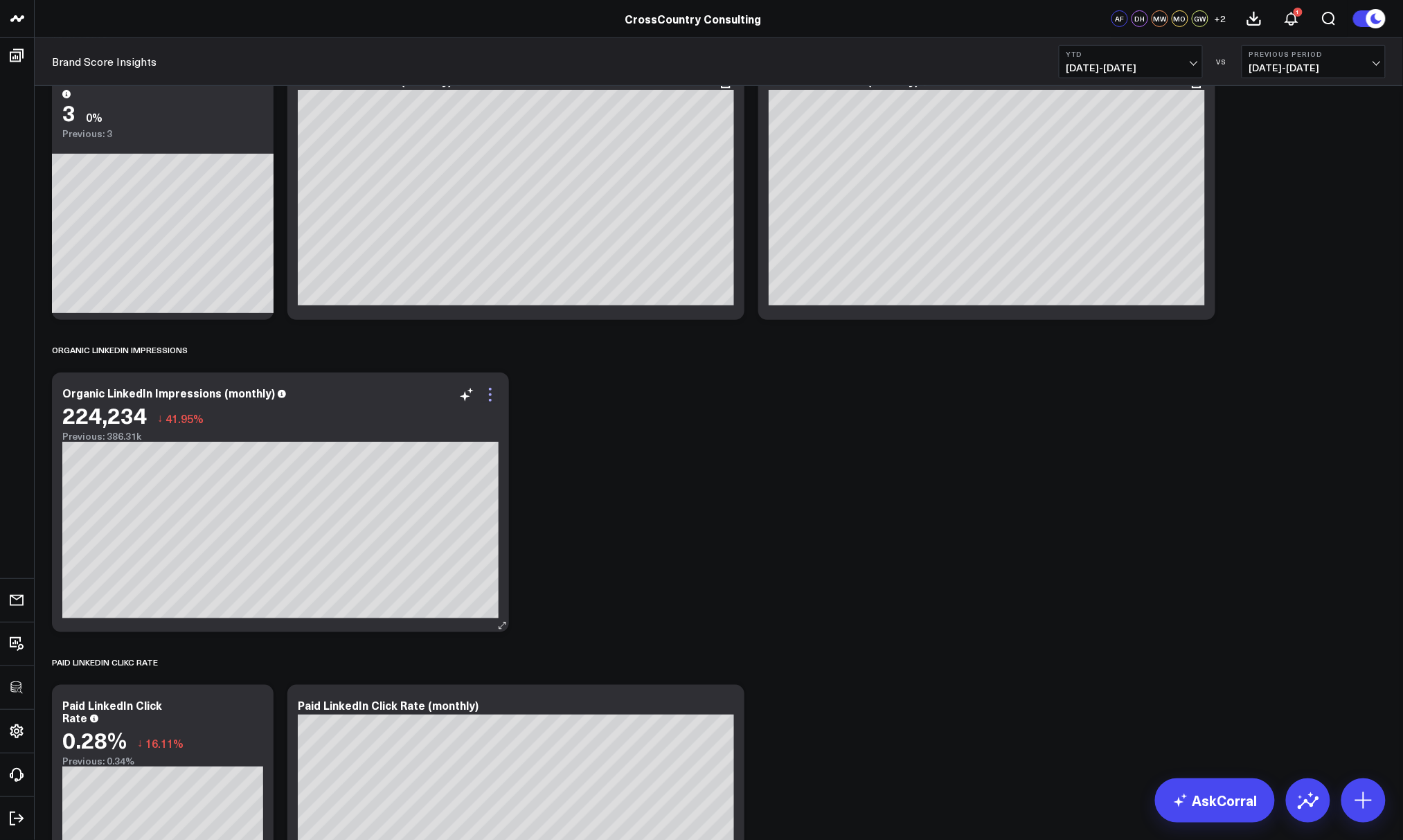
click at [494, 392] on icon at bounding box center [490, 394] width 17 height 17
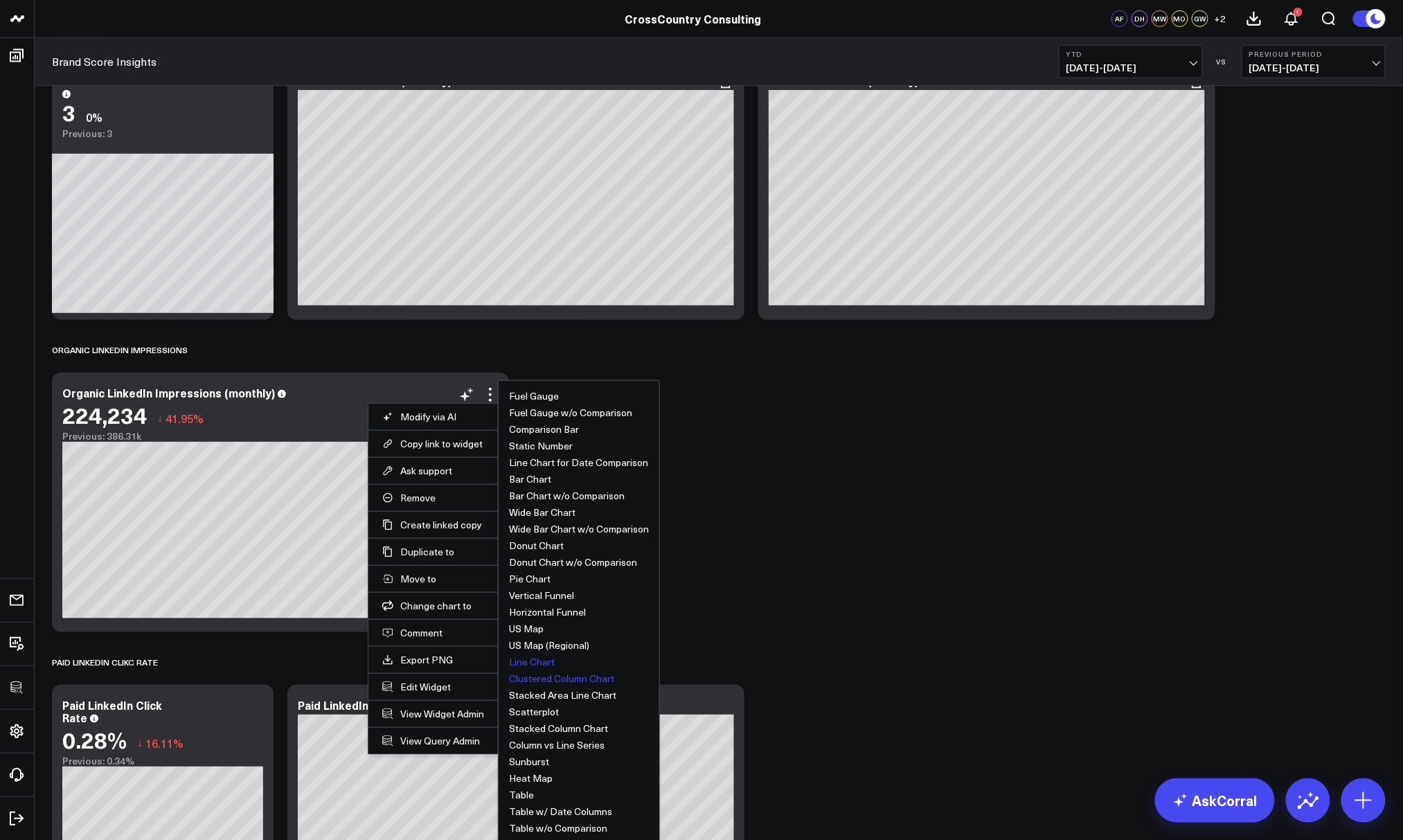
click at [524, 661] on button "Line Chart" at bounding box center [531, 662] width 45 height 10
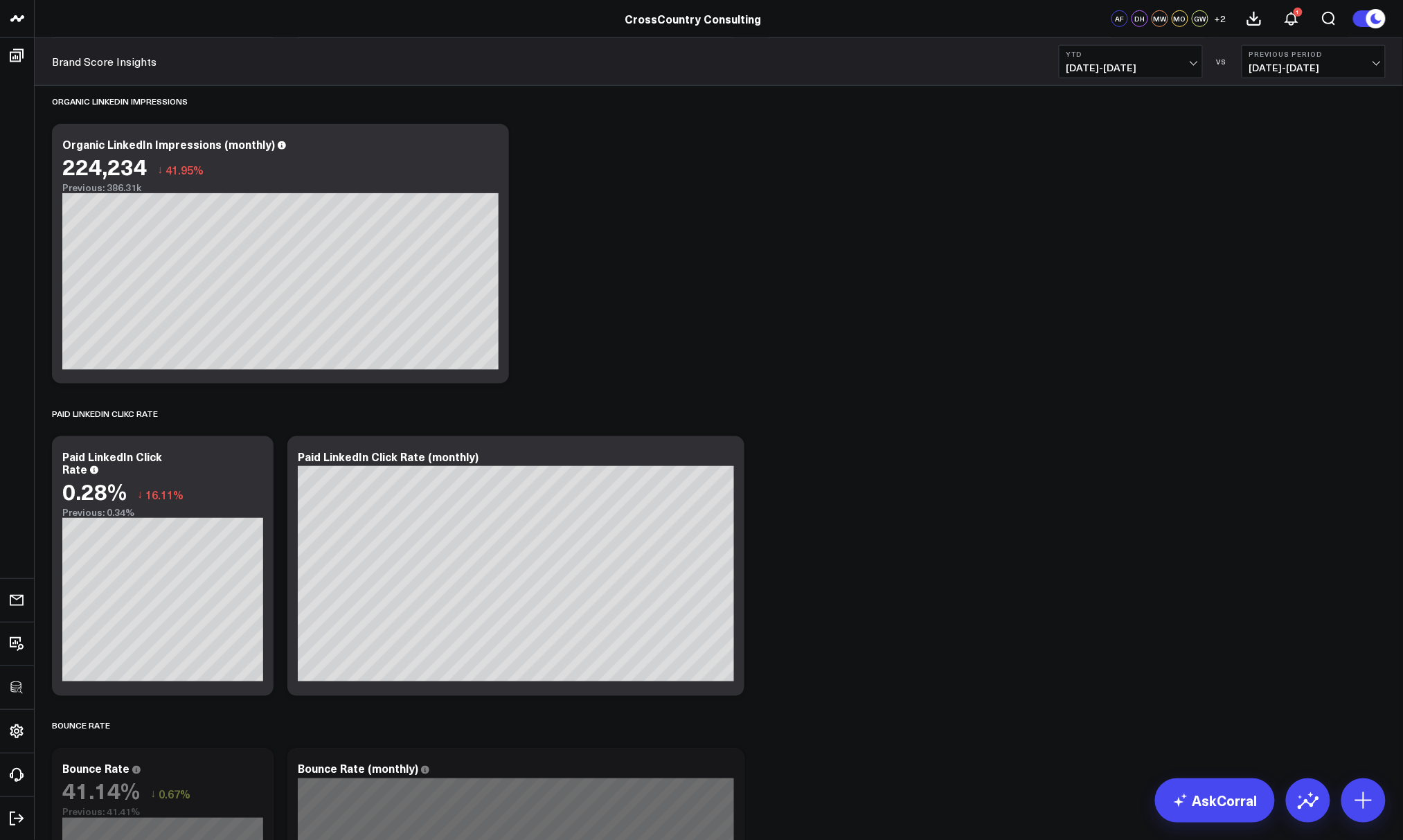
scroll to position [4654, 0]
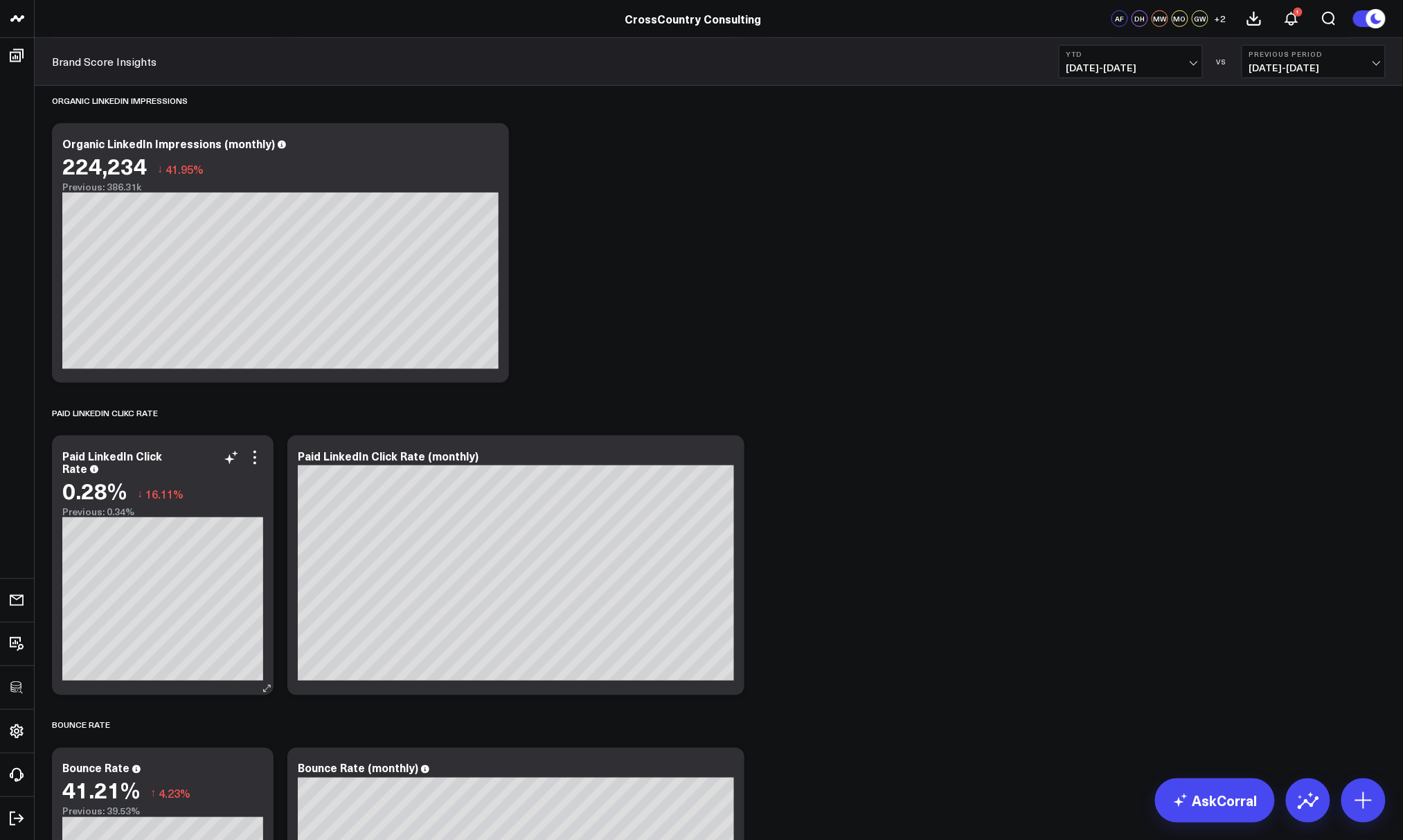
click at [253, 467] on div "Paid LinkedIn Click Rate" at bounding box center [162, 462] width 201 height 25
click at [253, 462] on icon at bounding box center [254, 462] width 3 height 3
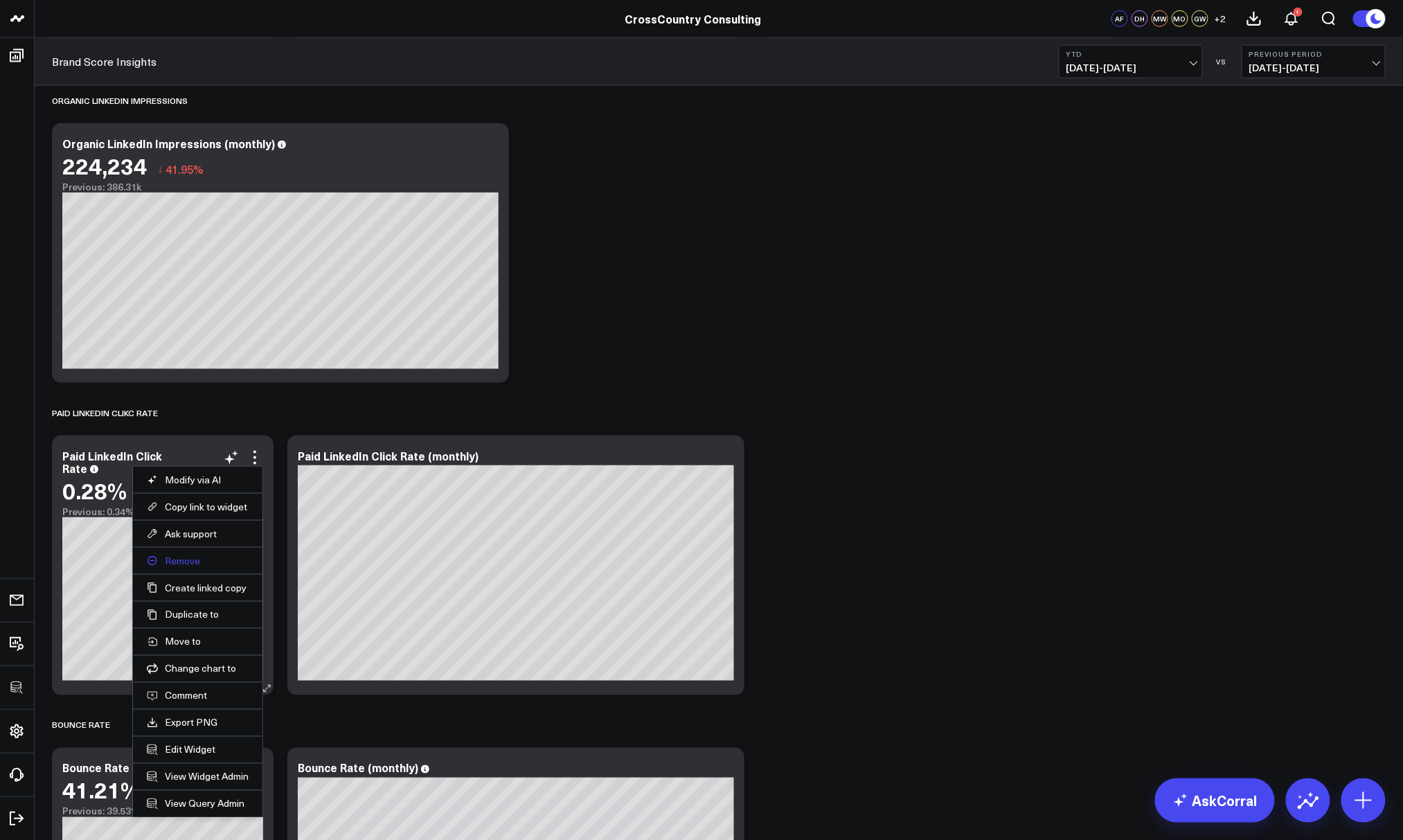
click at [188, 556] on button "Remove" at bounding box center [197, 561] width 102 height 13
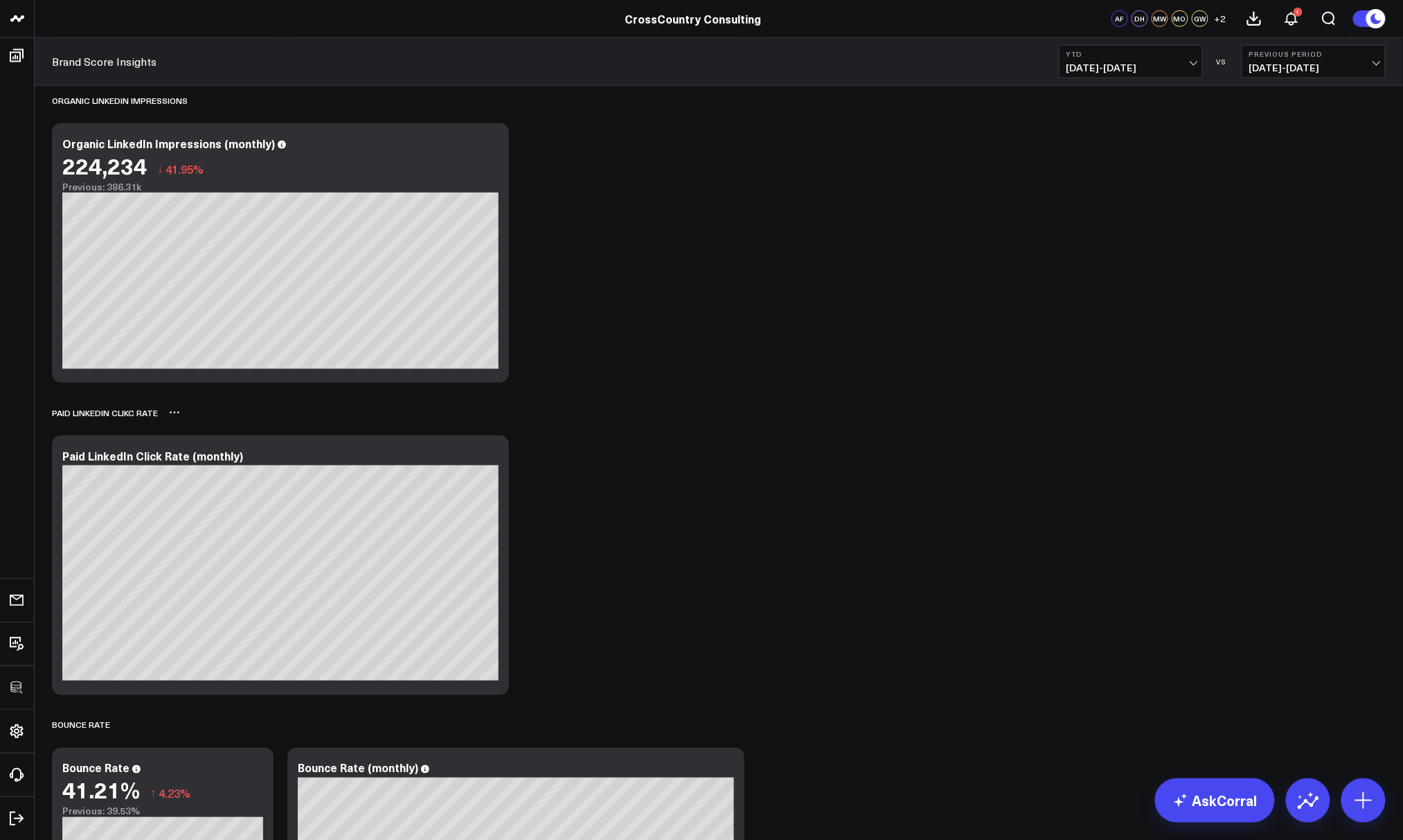
click at [174, 411] on icon at bounding box center [174, 412] width 11 height 11
click at [204, 425] on button "Rename" at bounding box center [211, 428] width 60 height 23
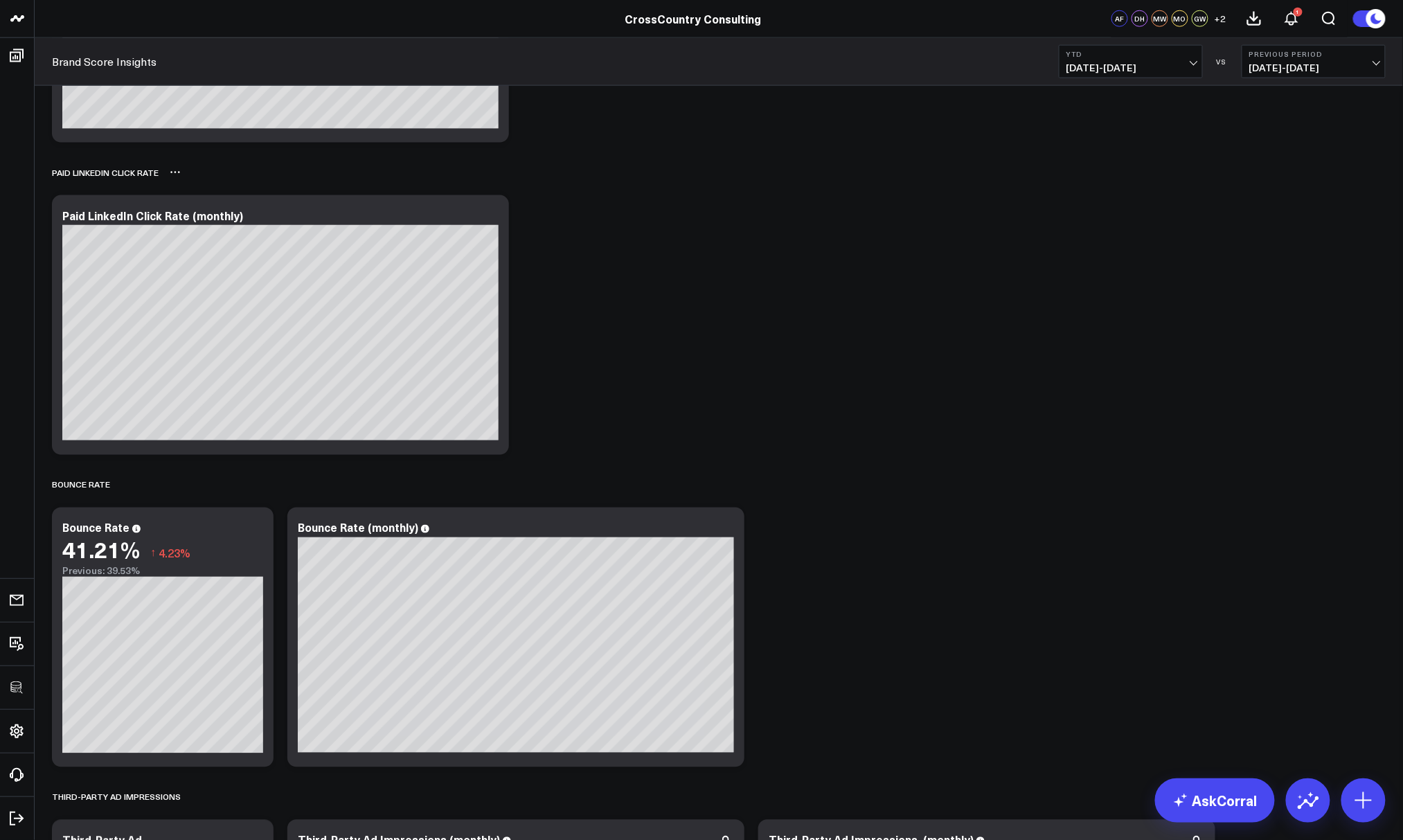
scroll to position [4896, 0]
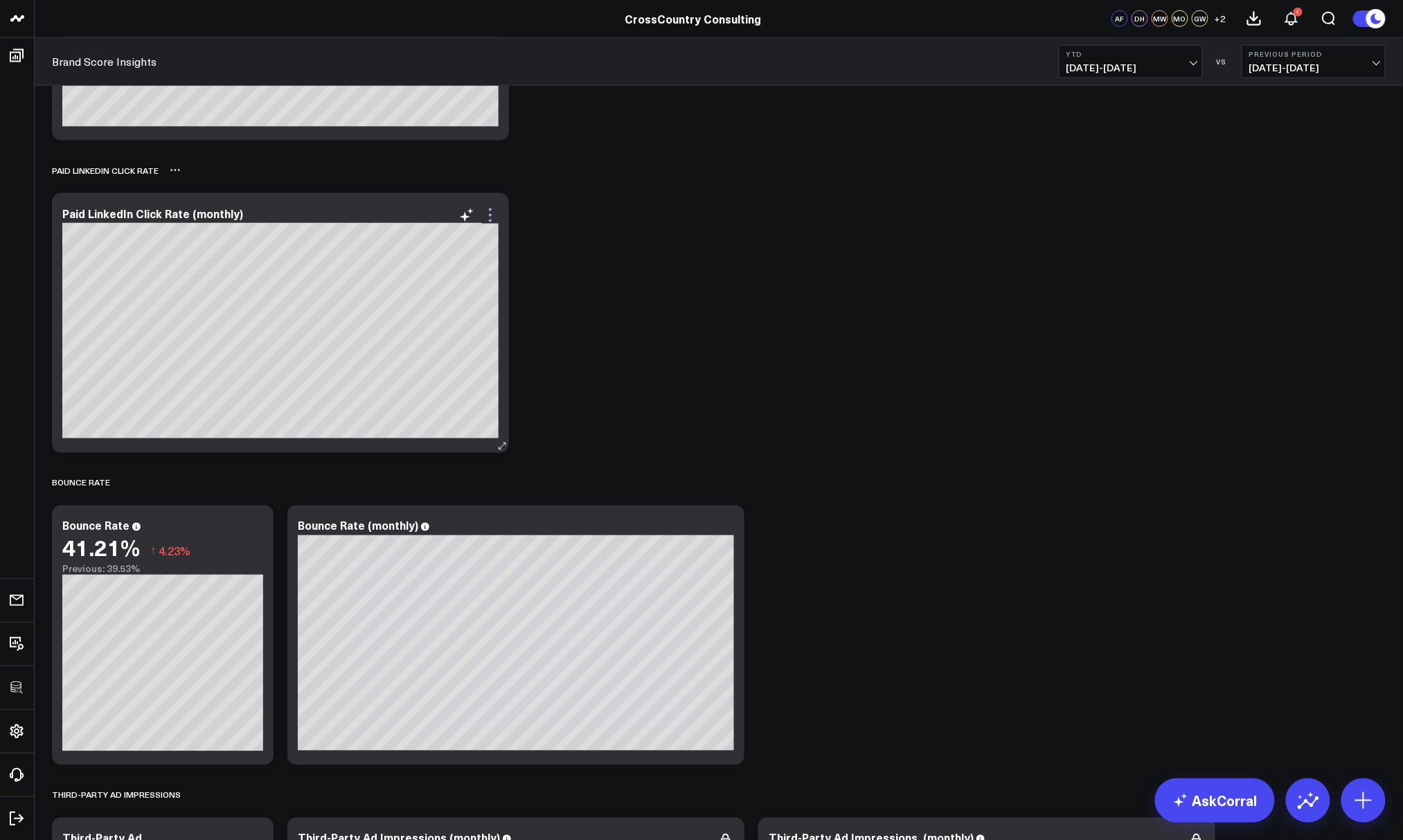
click at [489, 217] on icon at bounding box center [490, 216] width 17 height 17
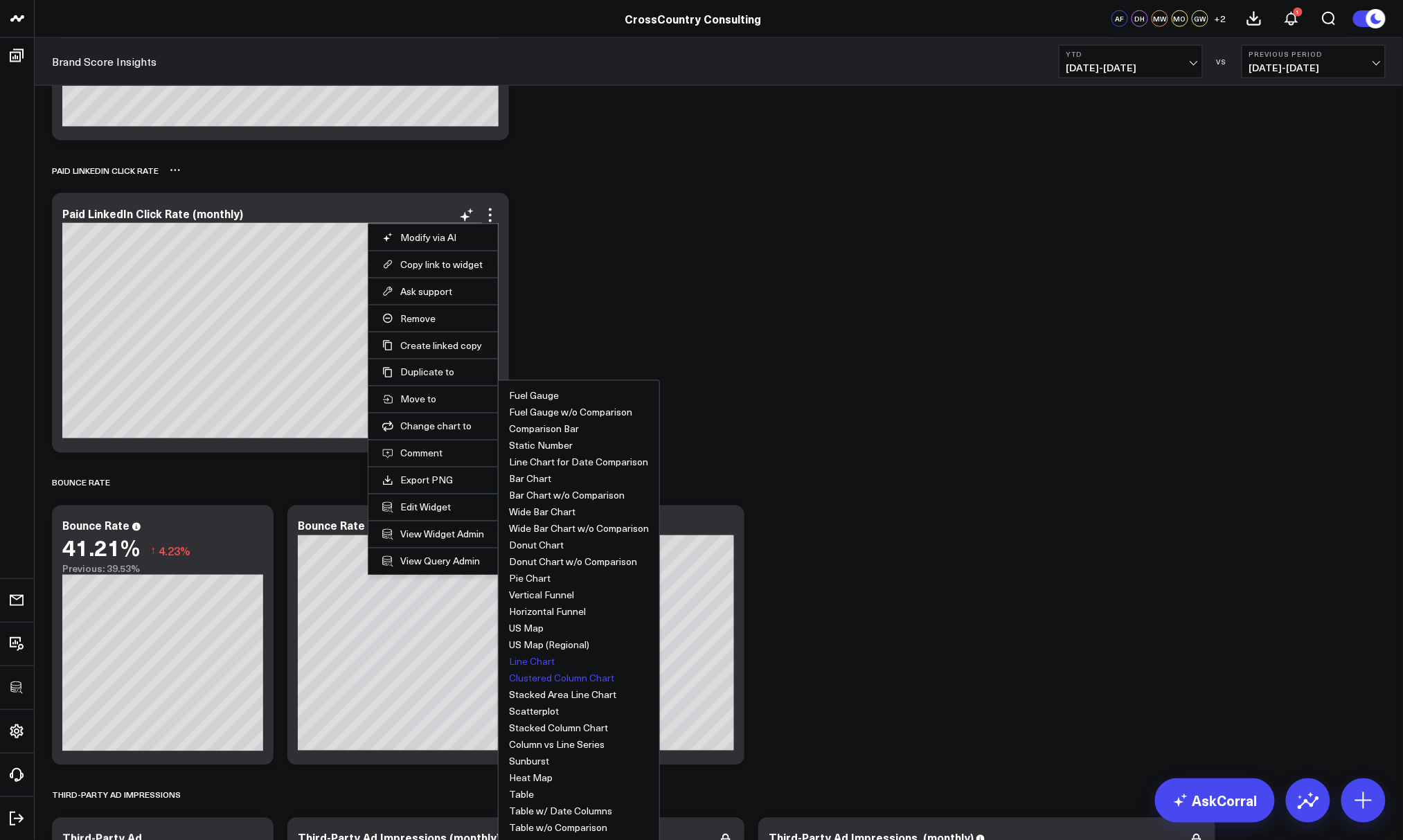
click at [520, 657] on button "Line Chart" at bounding box center [531, 662] width 45 height 10
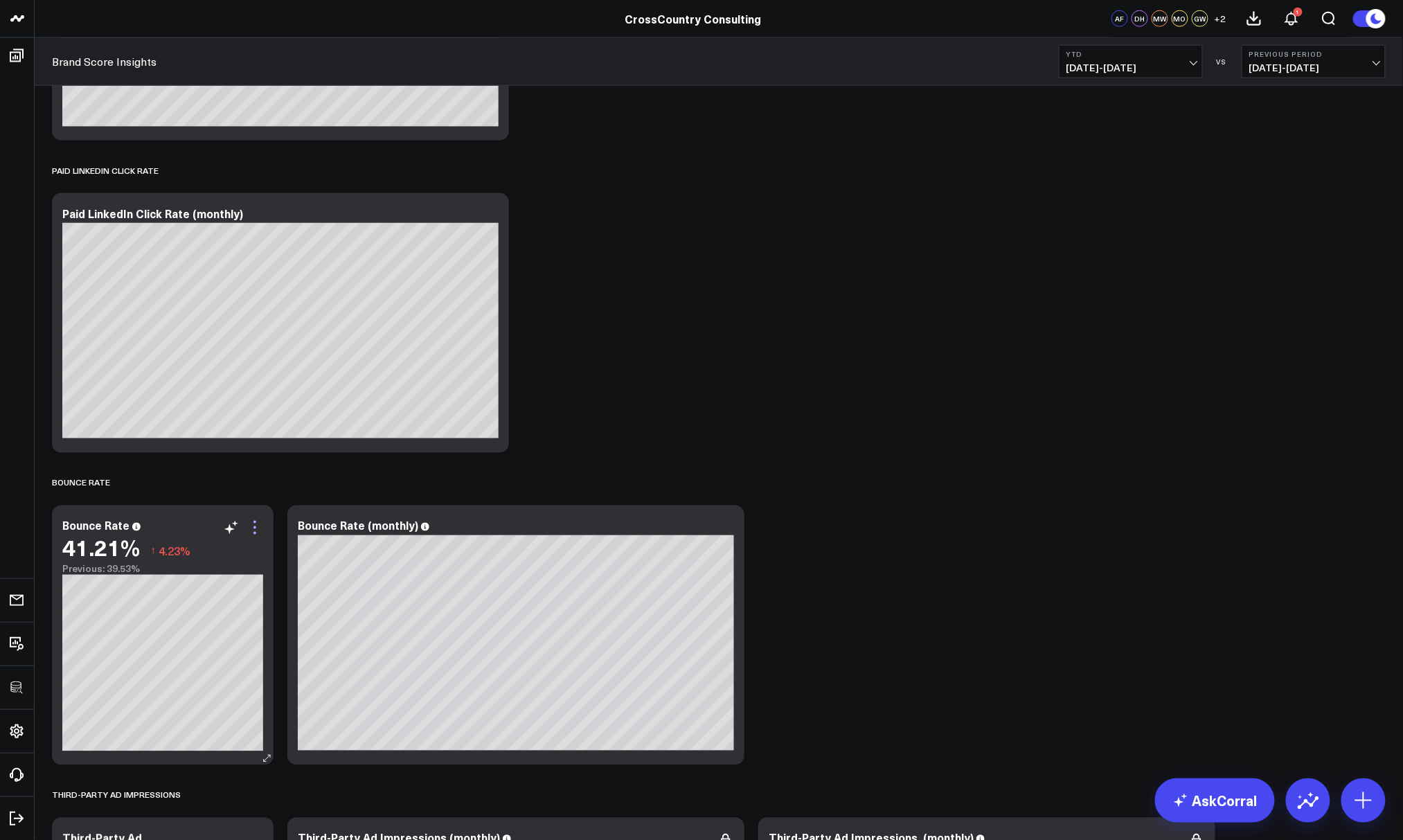
click at [254, 521] on icon at bounding box center [254, 521] width 3 height 3
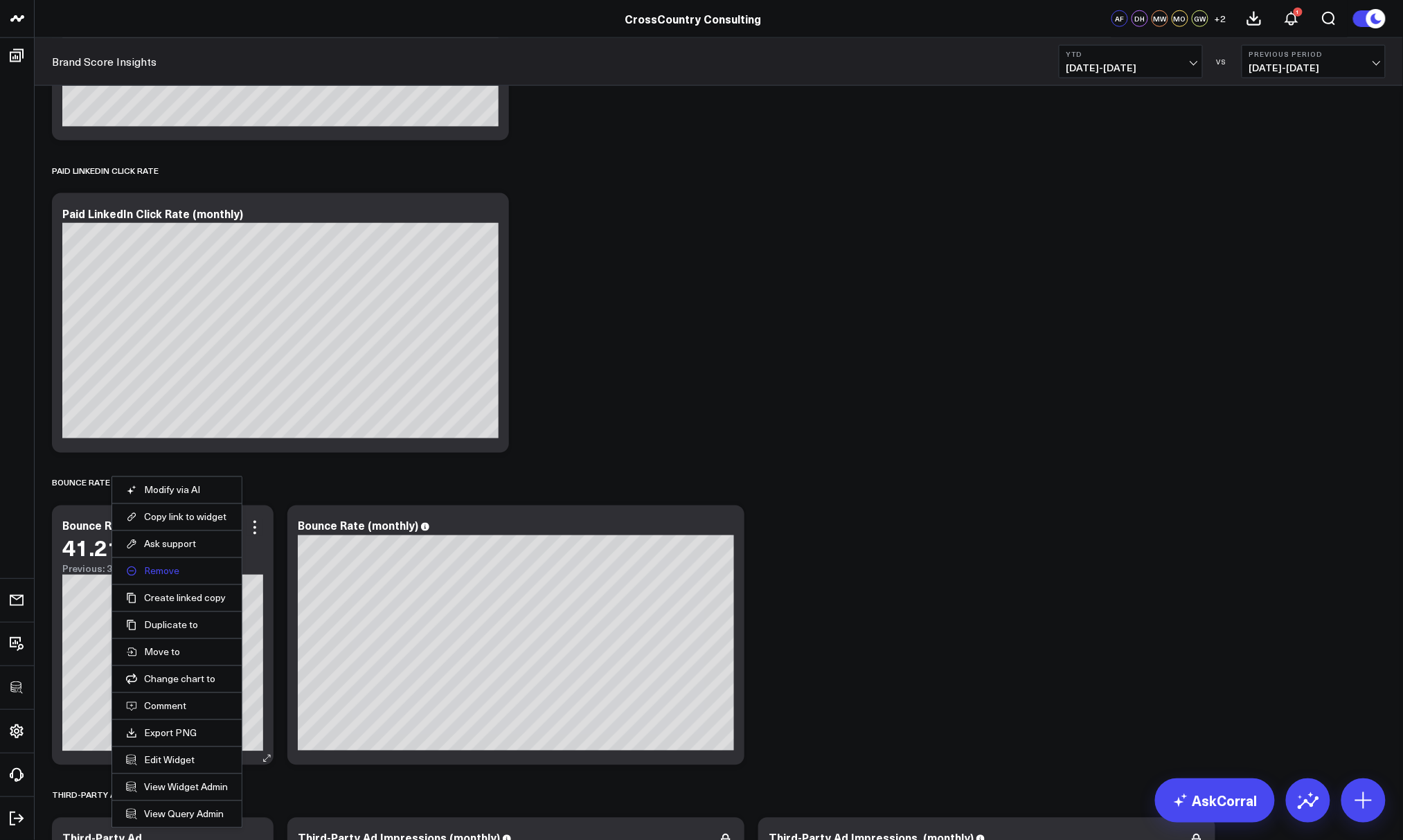
click at [190, 566] on button "Remove" at bounding box center [176, 571] width 102 height 13
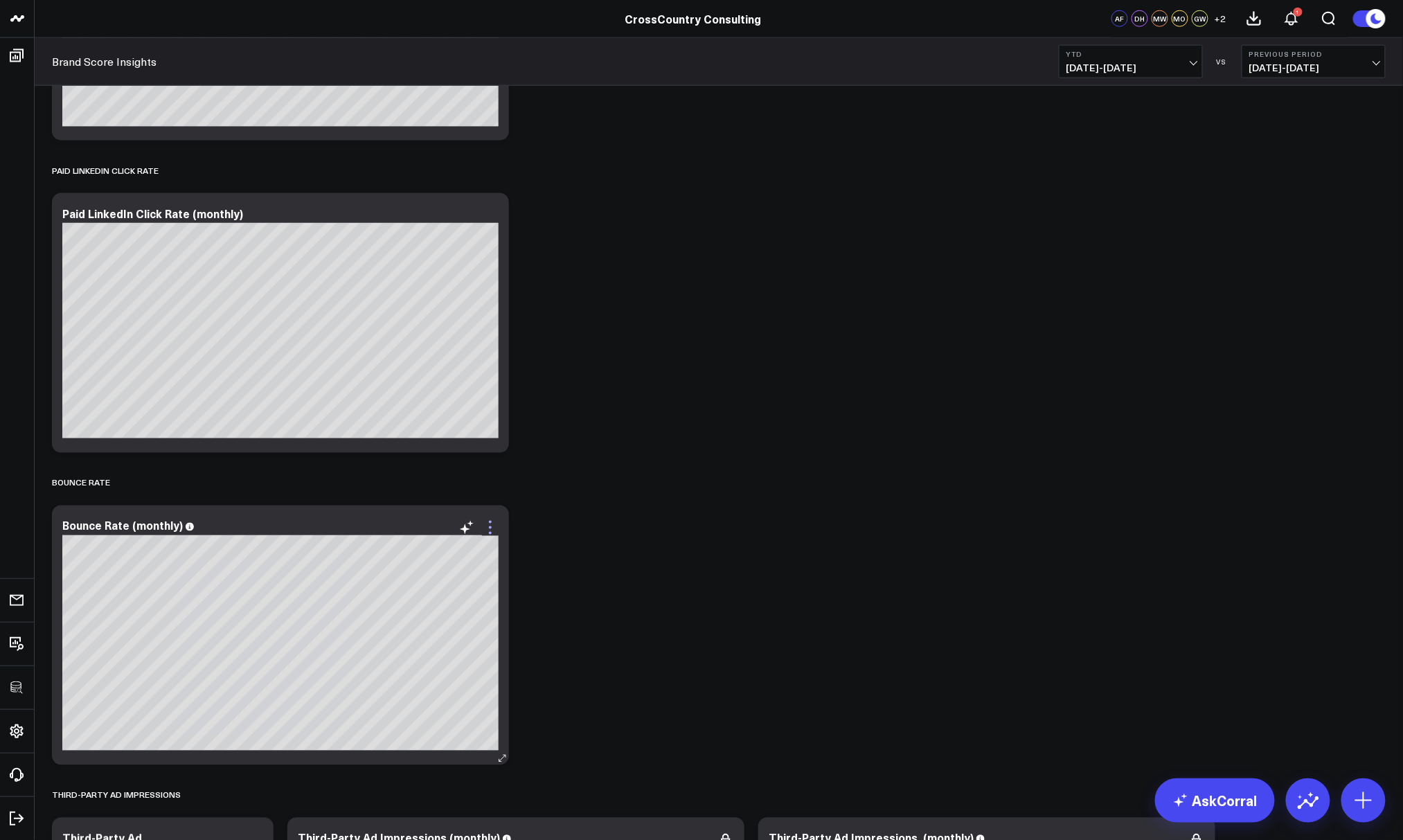
click at [497, 529] on icon at bounding box center [490, 528] width 17 height 17
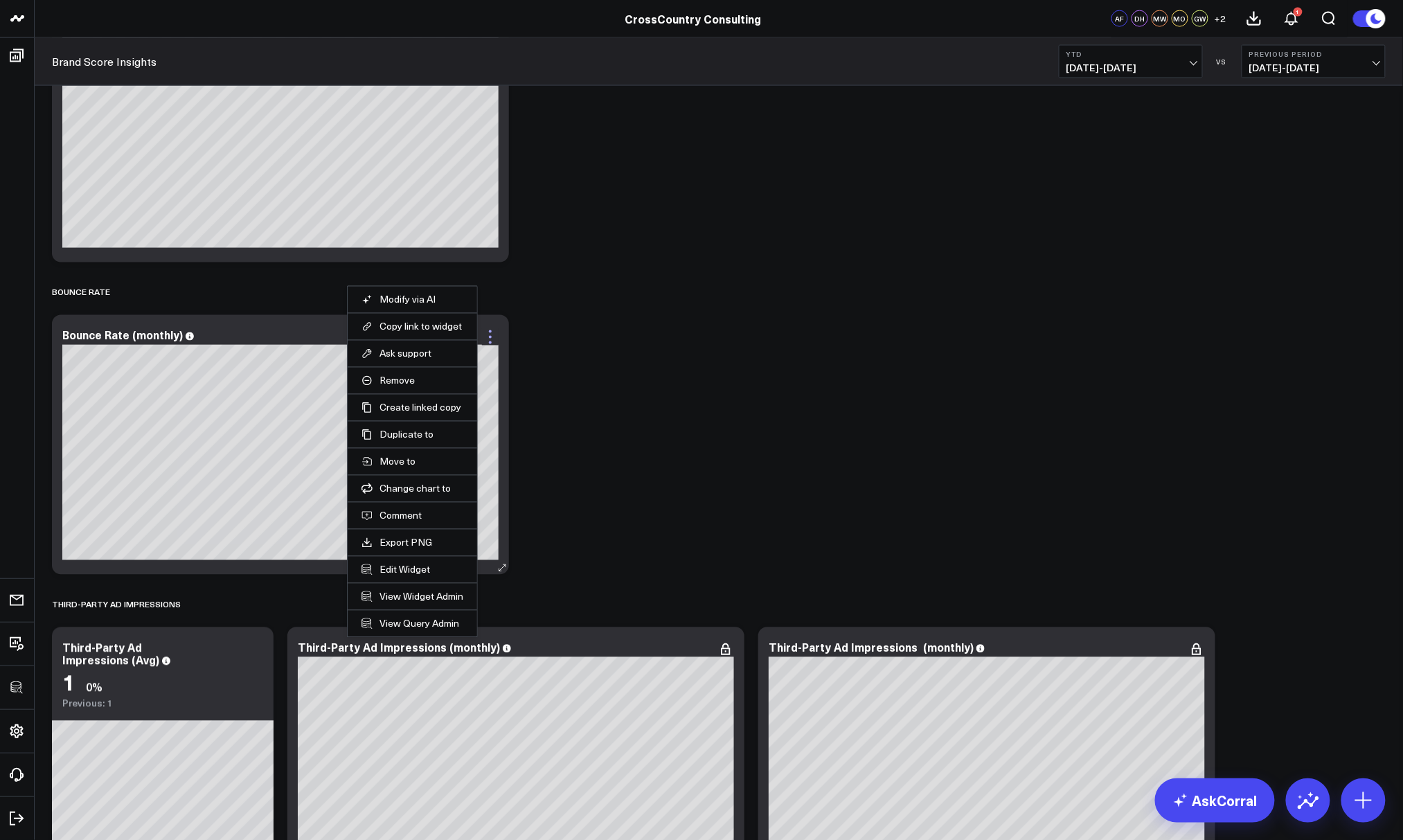
scroll to position [5152, 0]
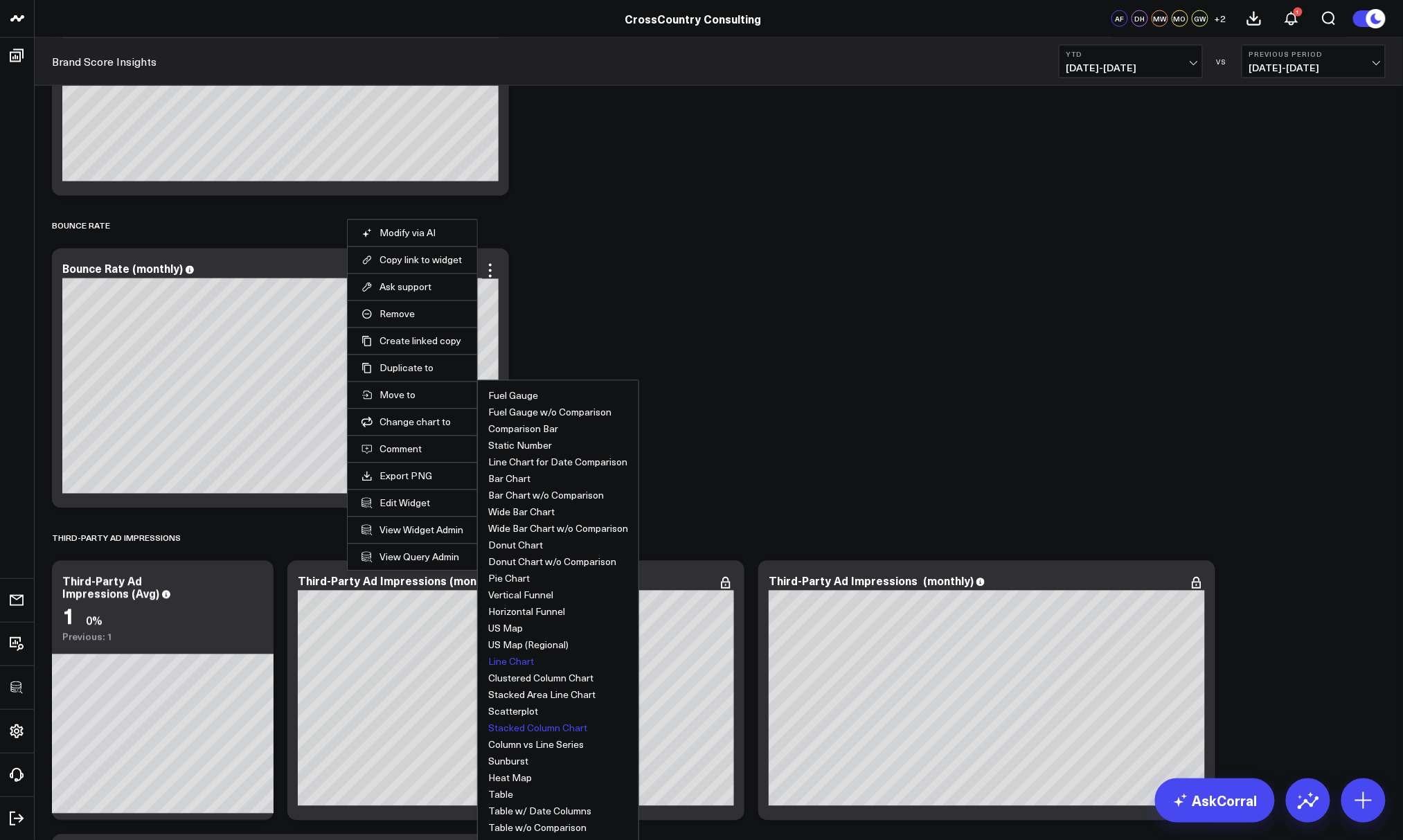
click at [506, 659] on button "Line Chart" at bounding box center [511, 662] width 45 height 10
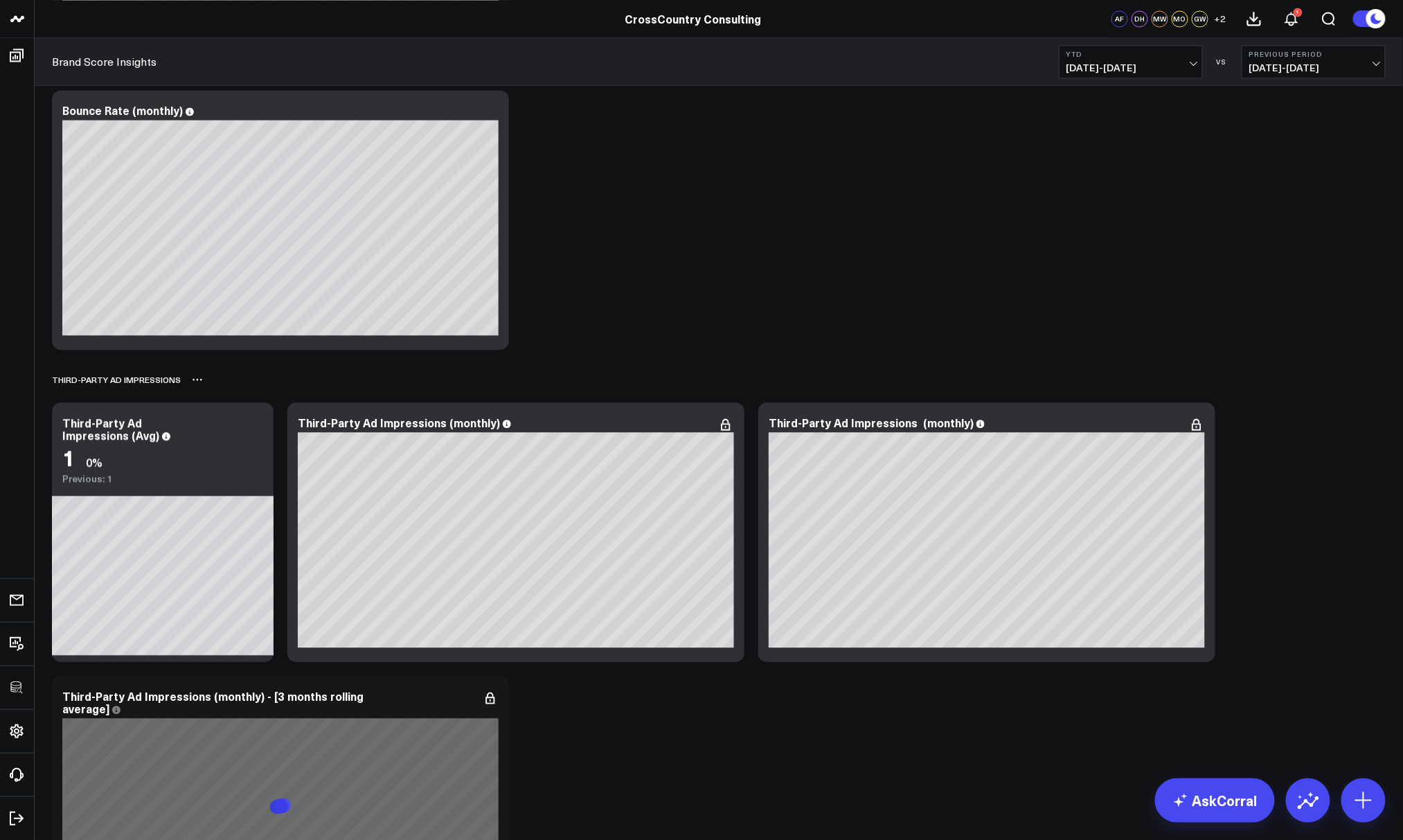
scroll to position [5312, 0]
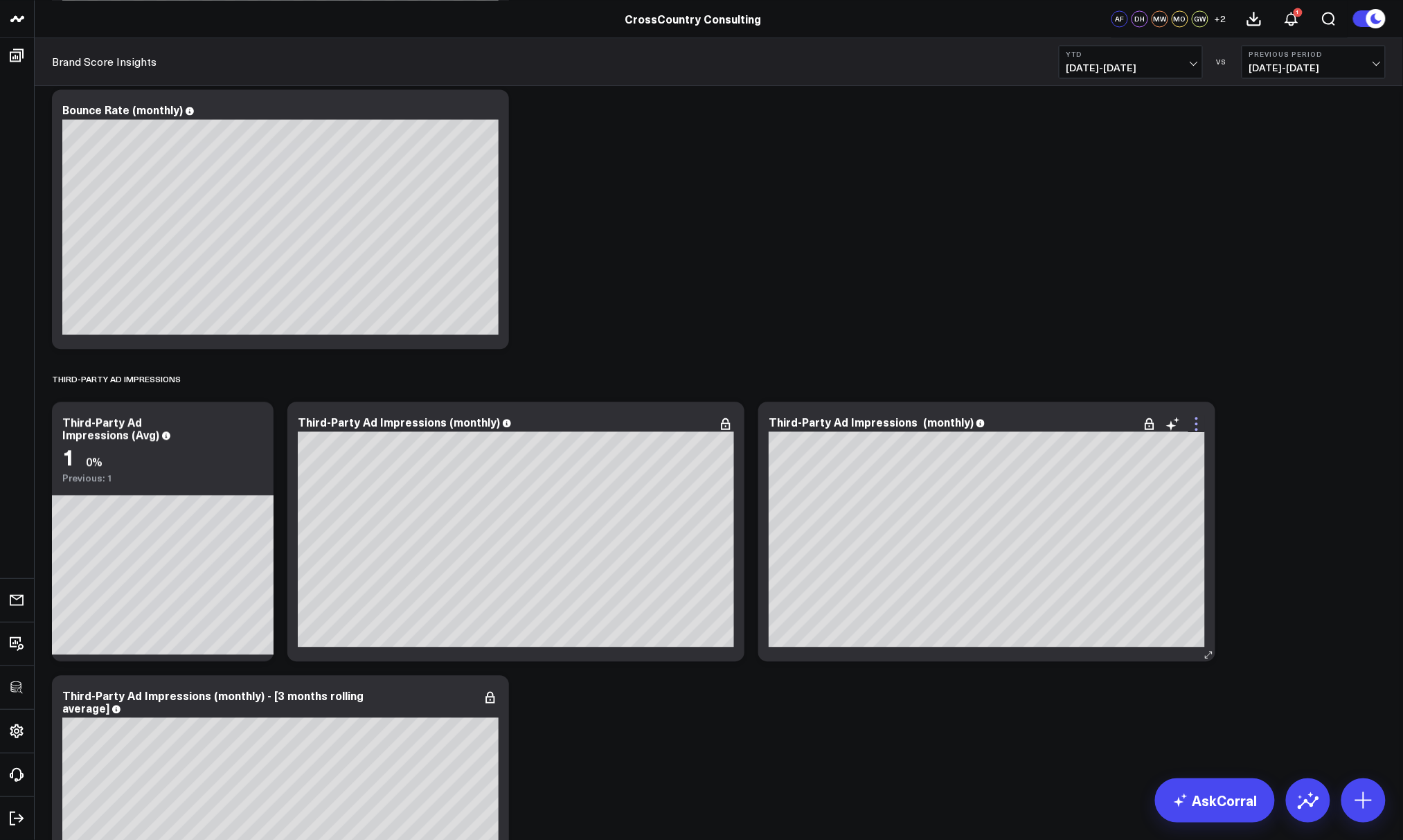
click at [1080, 425] on icon at bounding box center [1197, 424] width 17 height 17
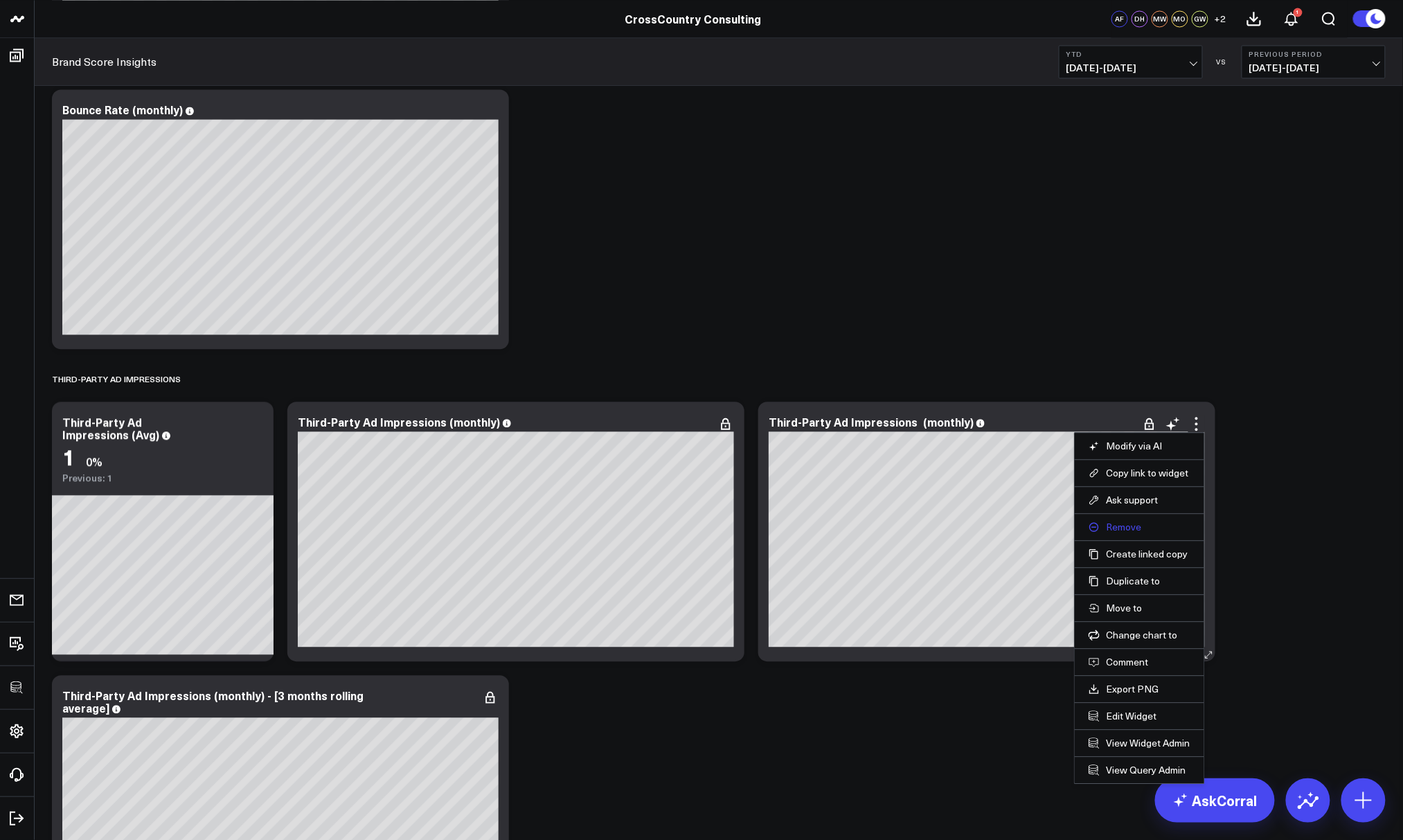
click at [1080, 520] on button "Remove" at bounding box center [1139, 526] width 102 height 13
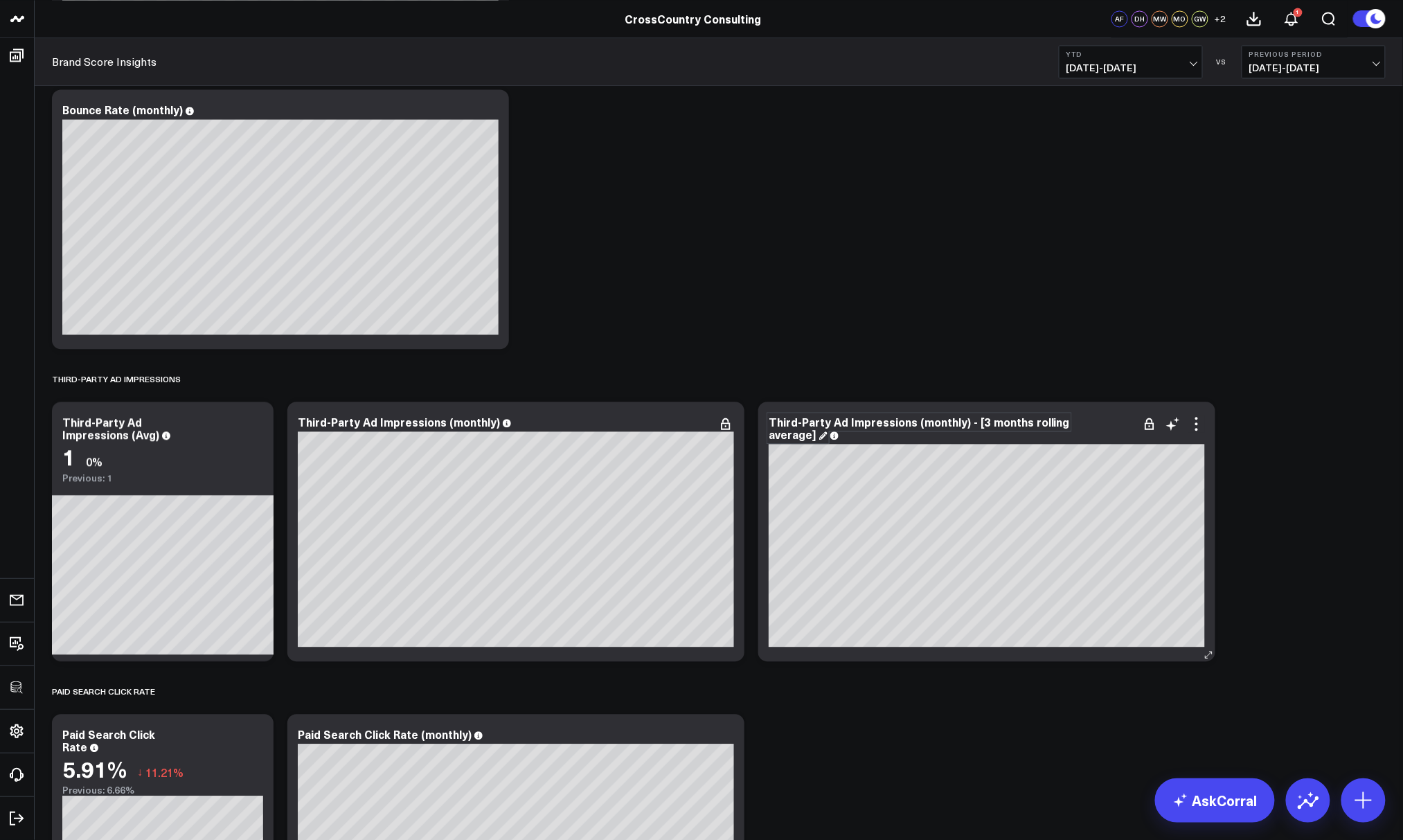
click at [968, 426] on div "Third-Party Ad Impressions (monthly) - [3 months rolling average]" at bounding box center [919, 427] width 301 height 28
click at [968, 421] on div "Third-Party Ad Impressions (monthly) - [3 months rolling average]" at bounding box center [919, 427] width 301 height 28
click at [130, 430] on div "Third-Party Ad Impressions (Avg)" at bounding box center [111, 434] width 97 height 40
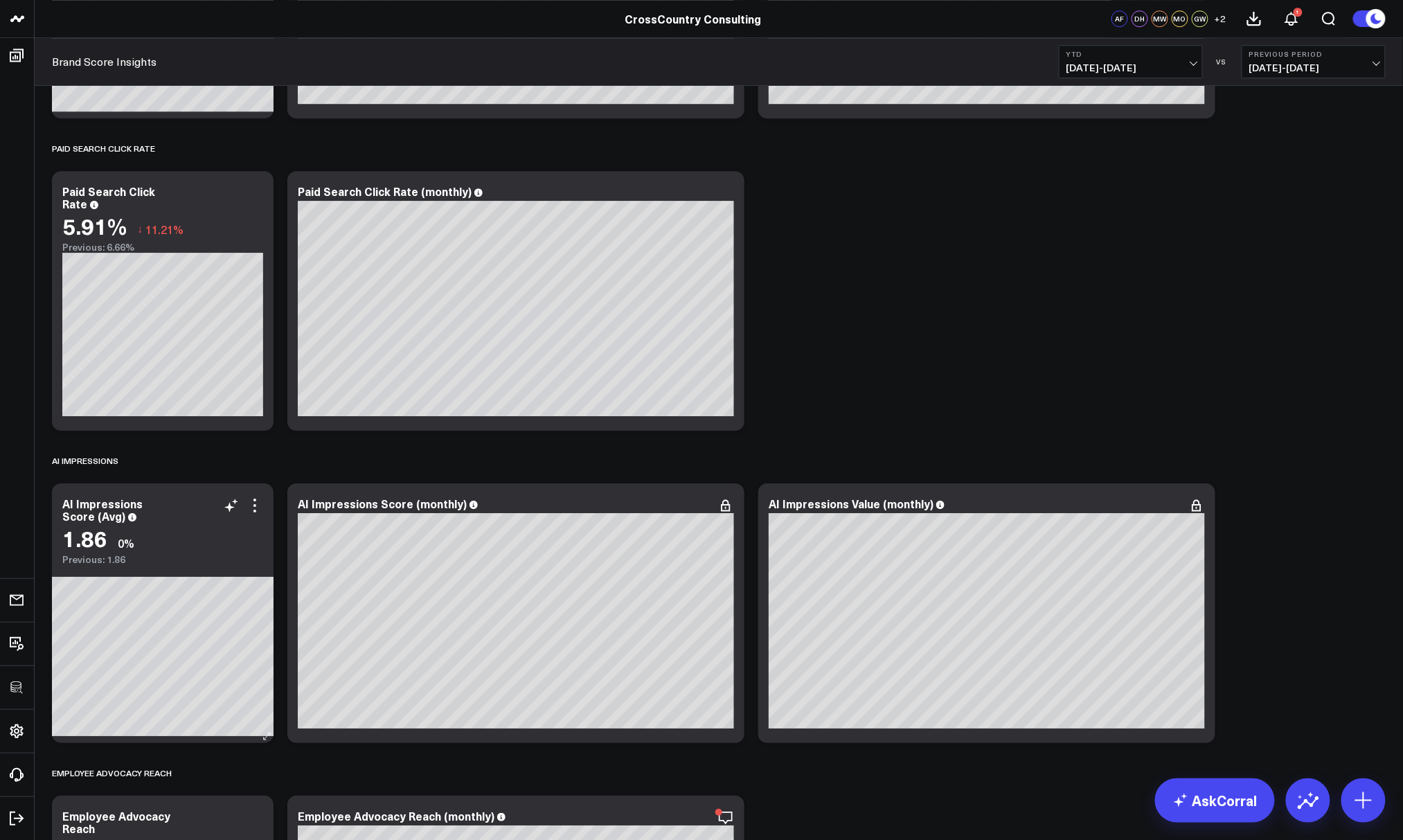
scroll to position [5856, 0]
click at [256, 192] on icon at bounding box center [255, 192] width 17 height 17
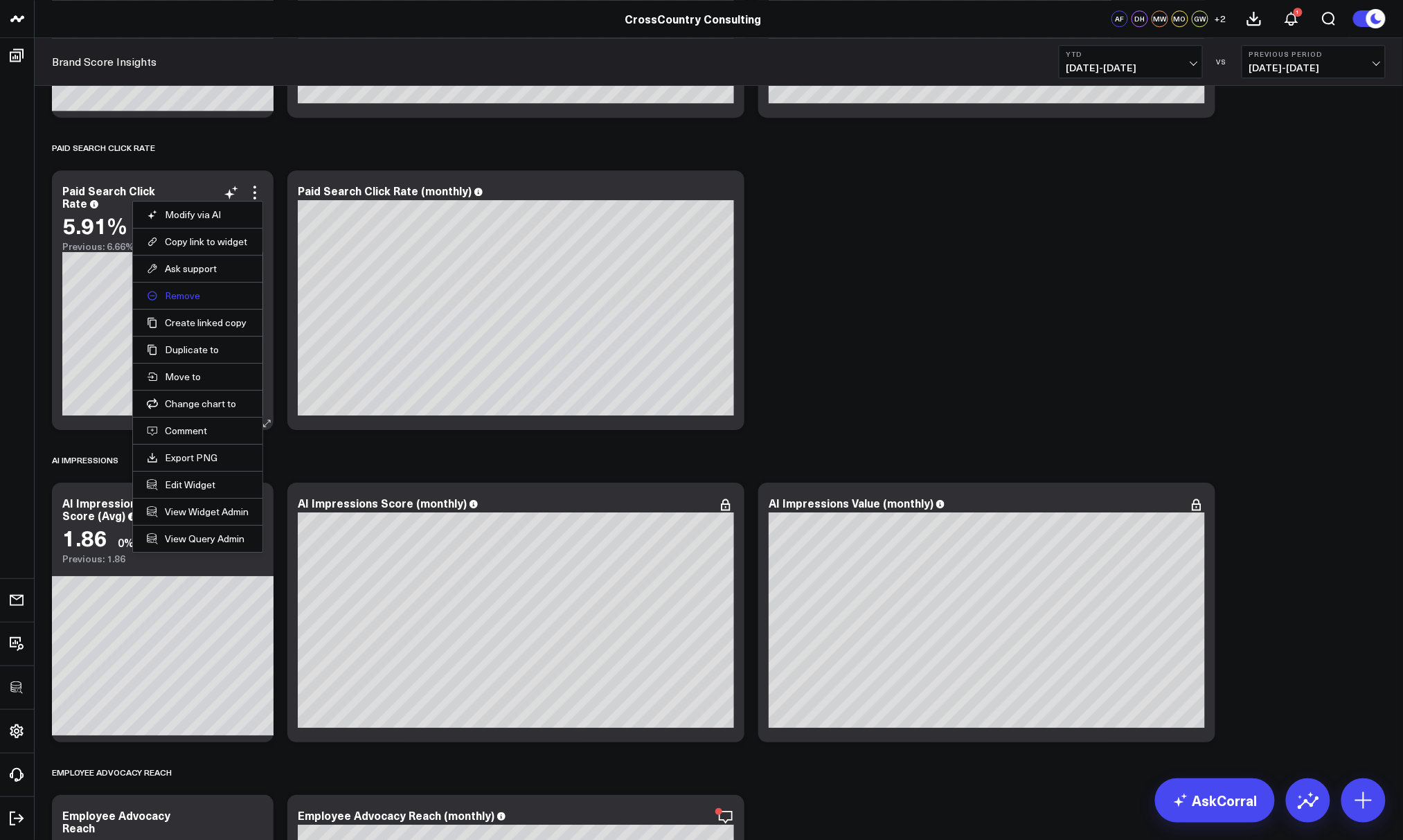
click at [179, 297] on button "Remove" at bounding box center [197, 295] width 102 height 13
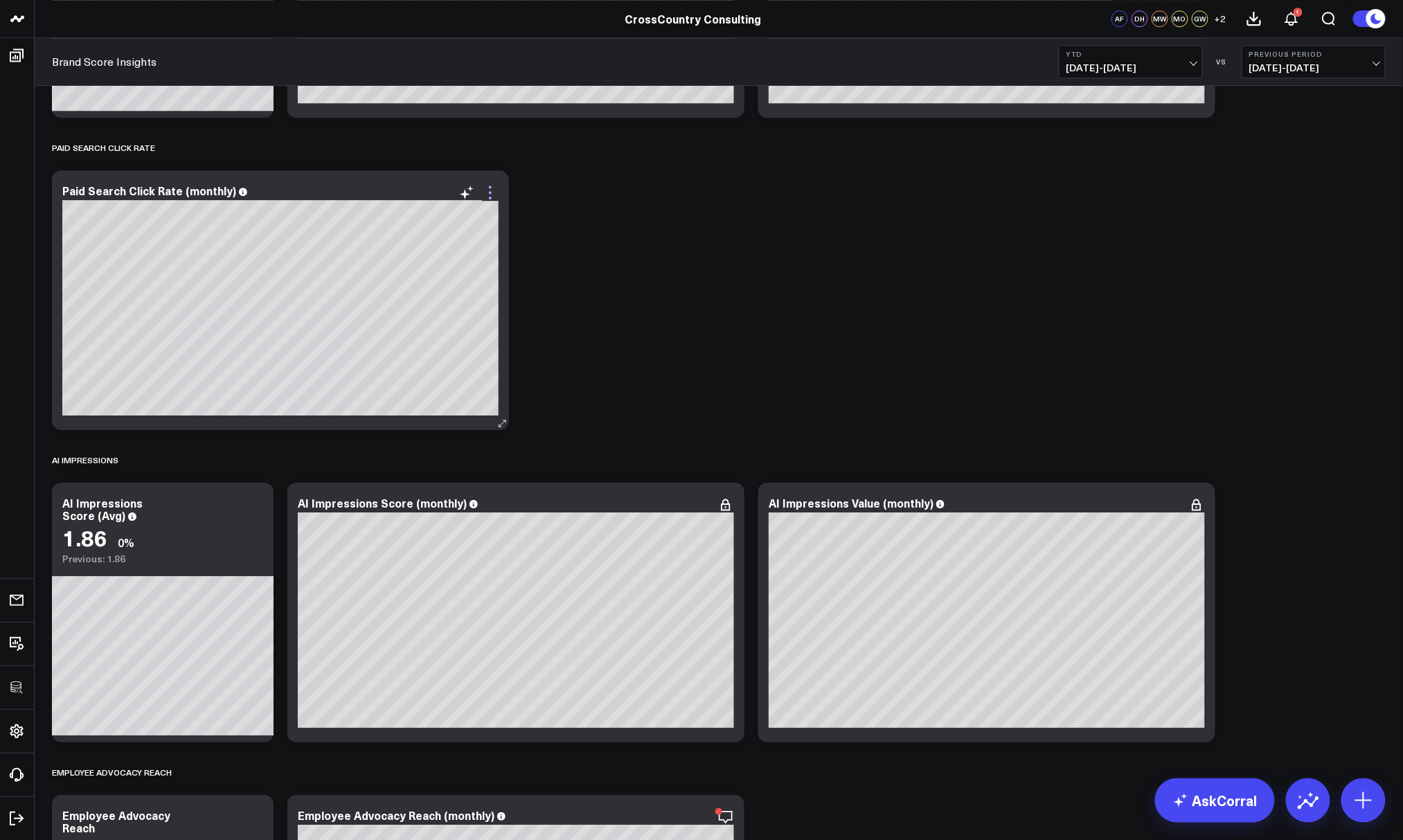
click at [489, 185] on icon at bounding box center [490, 186] width 3 height 3
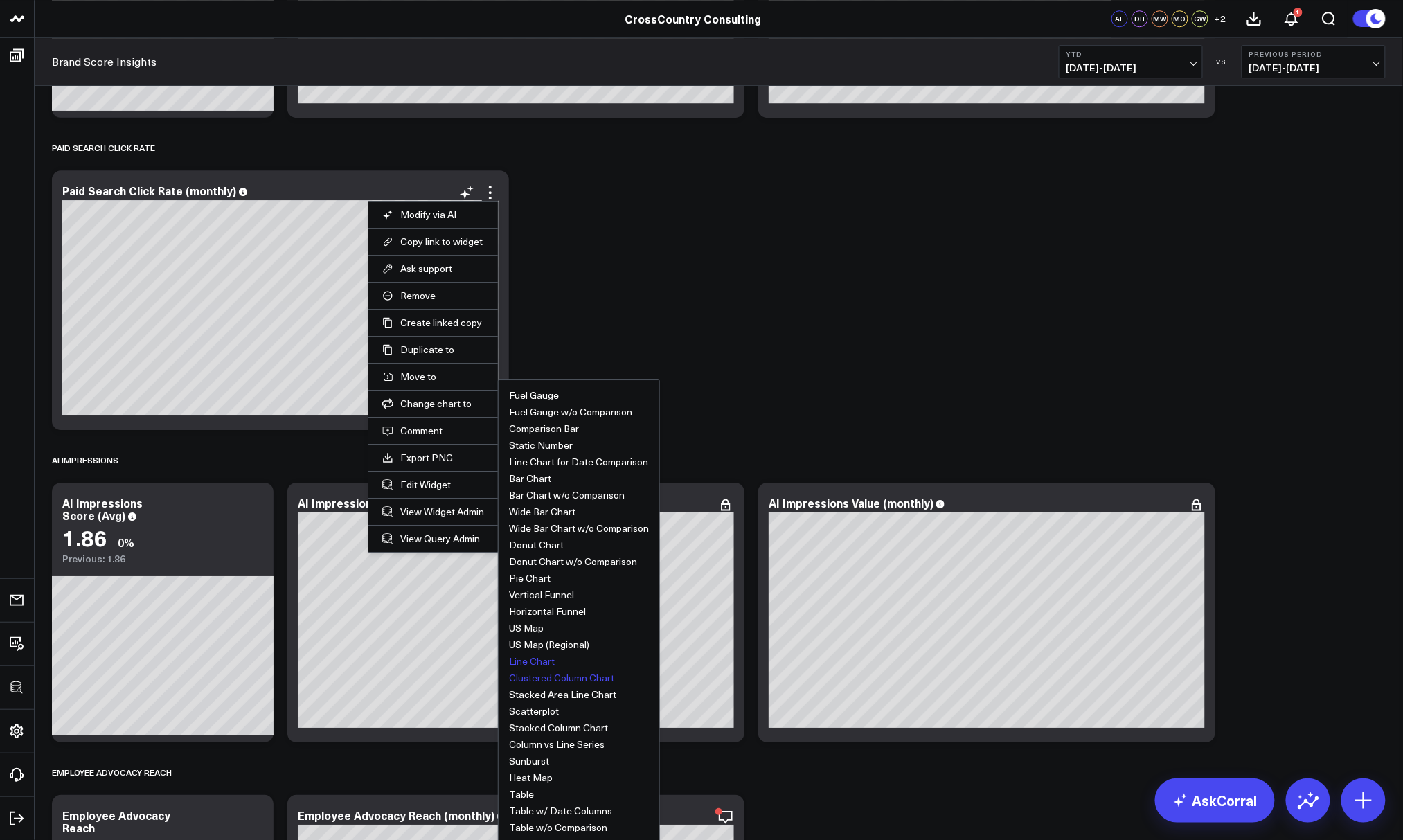
click at [531, 656] on button "Line Chart" at bounding box center [531, 661] width 45 height 10
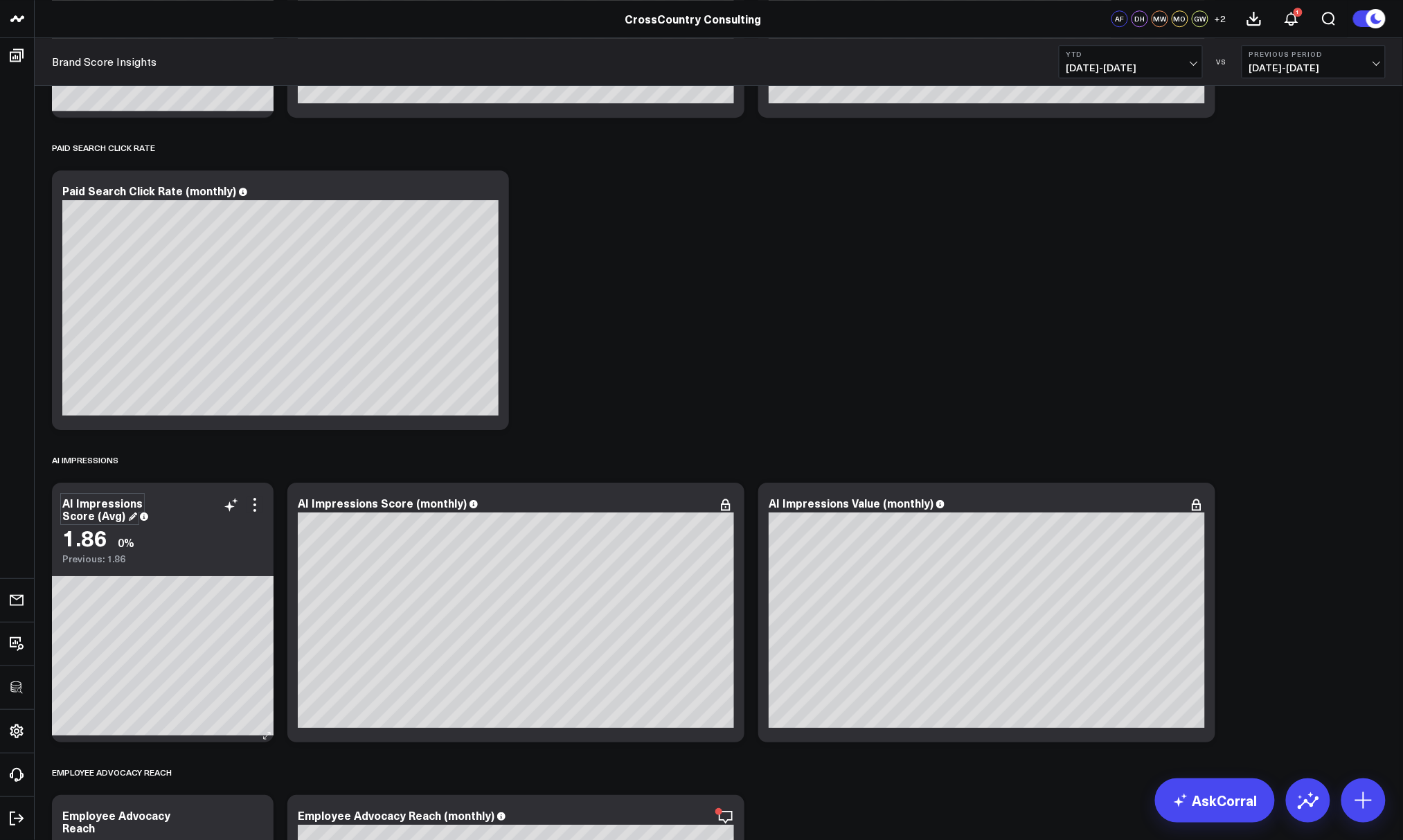
click at [82, 513] on div "AI Impressions Score (Avg)" at bounding box center [102, 509] width 81 height 28
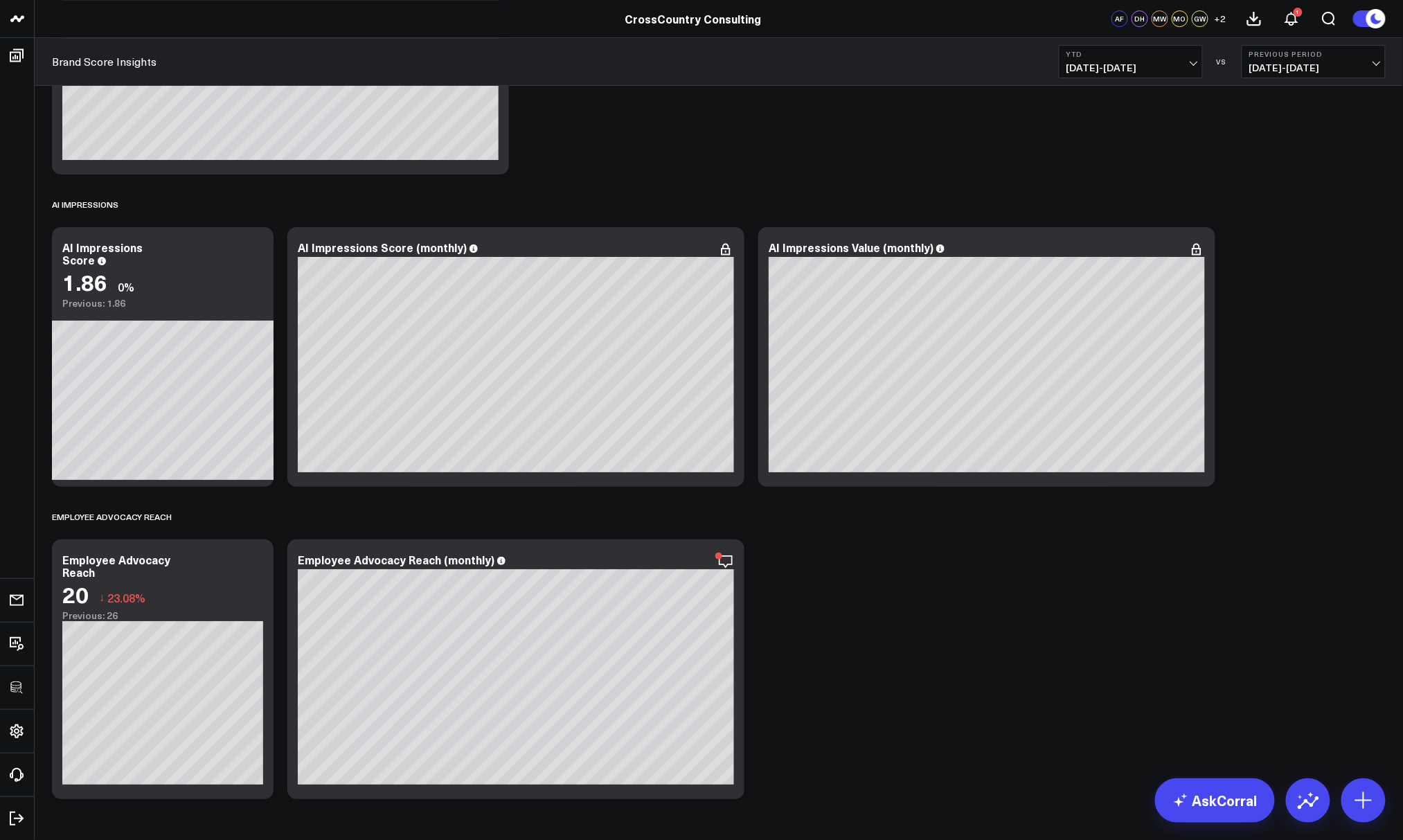
scroll to position [6159, 0]
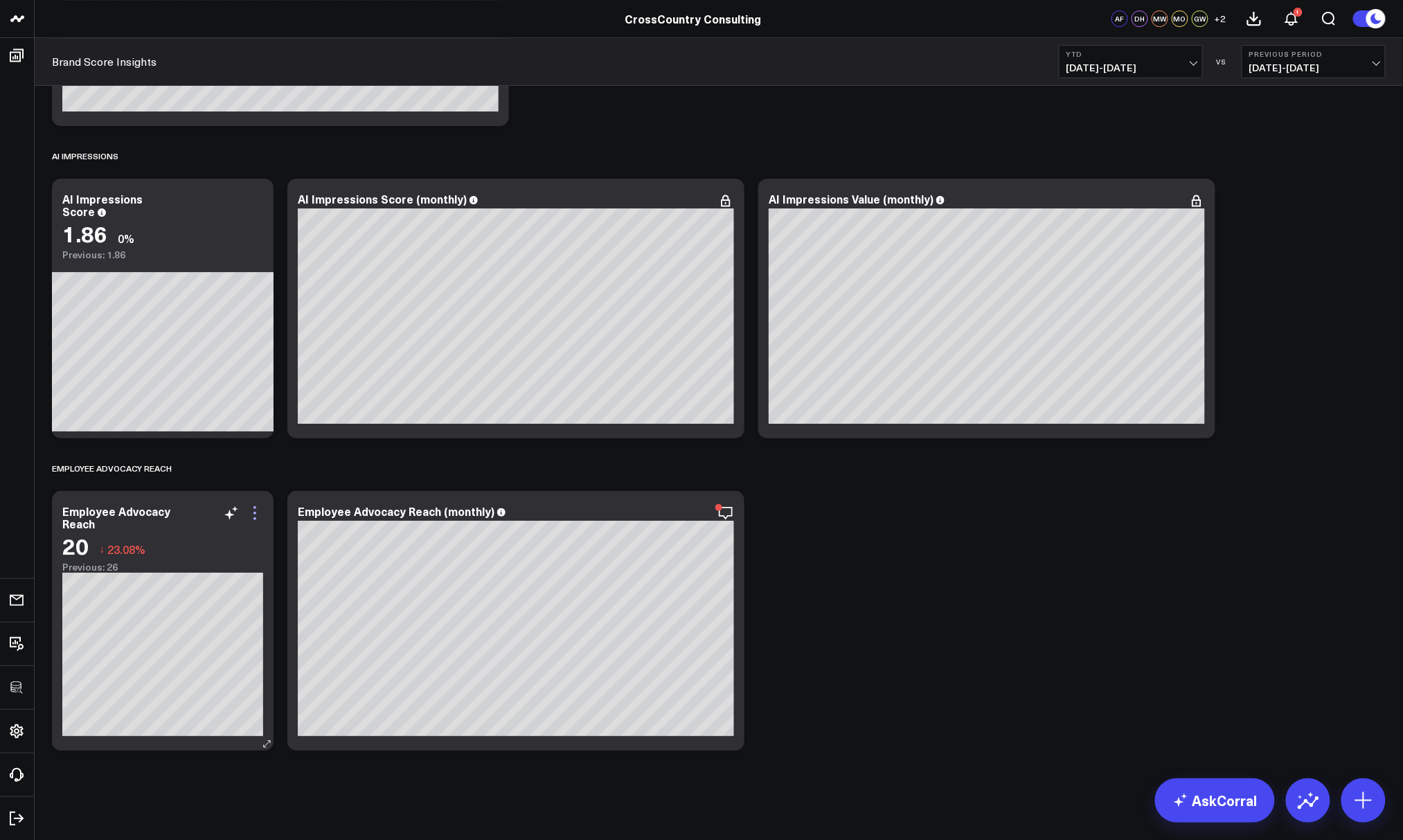
click at [257, 513] on icon at bounding box center [255, 514] width 17 height 17
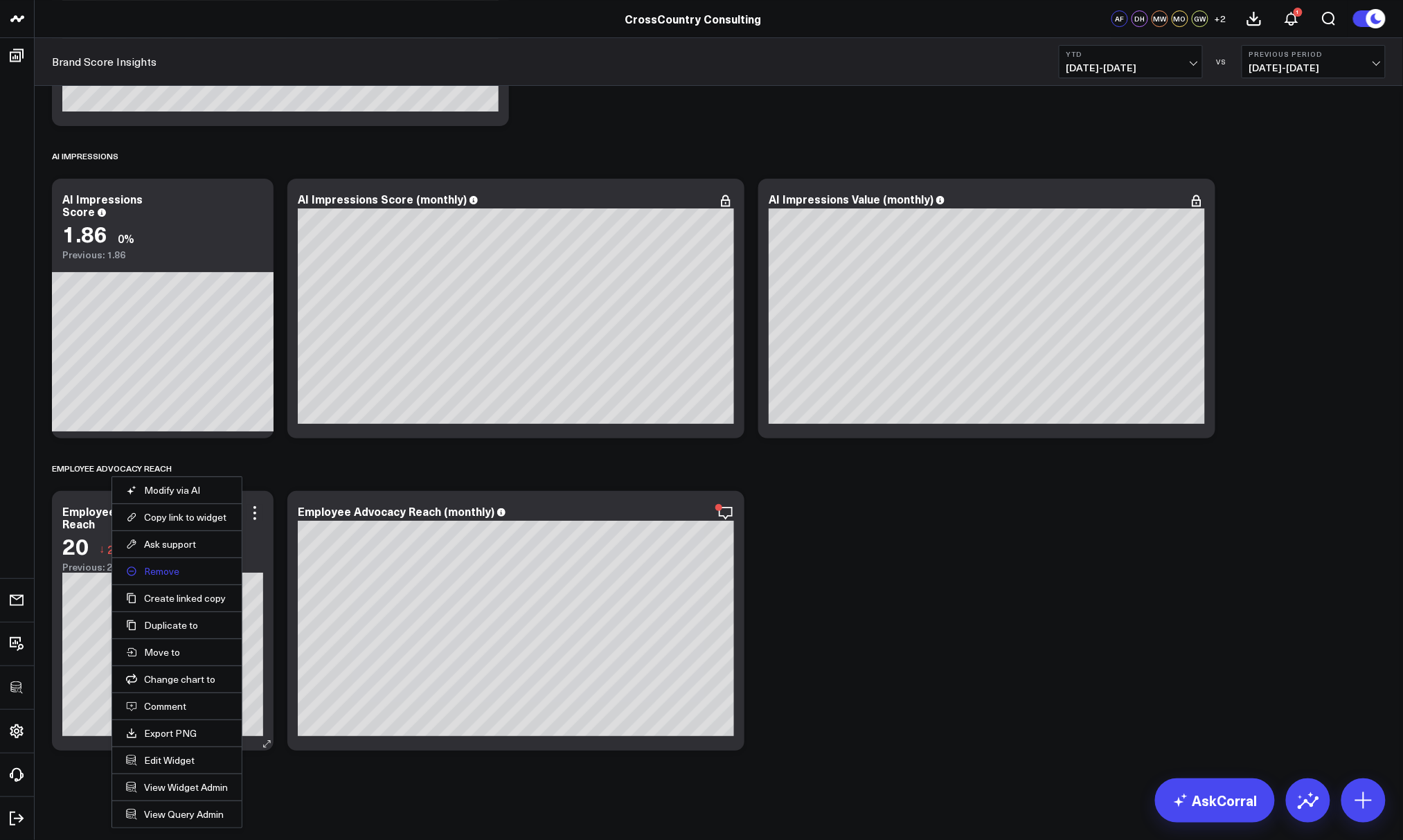
click at [154, 571] on button "Remove" at bounding box center [176, 571] width 102 height 13
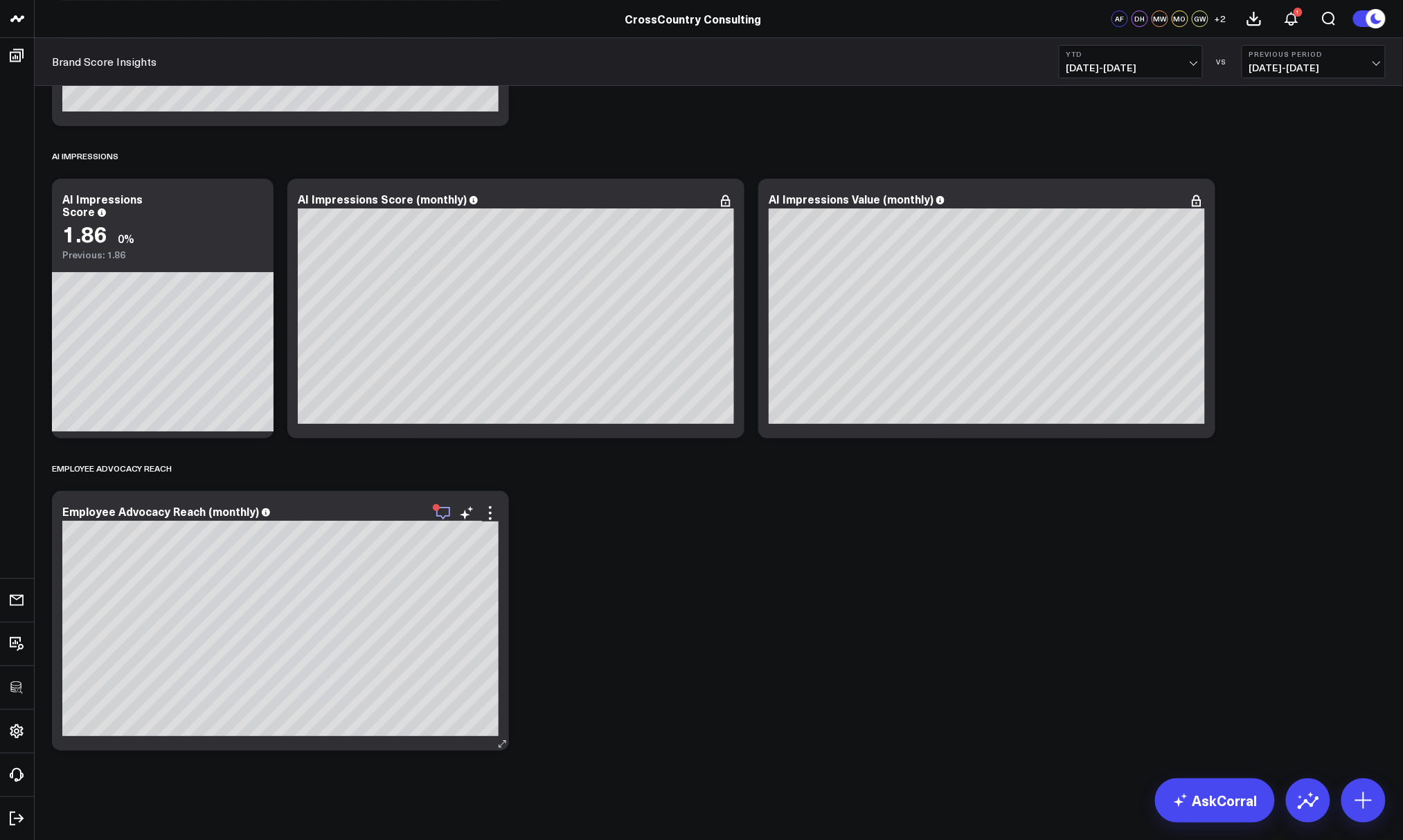
click at [438, 513] on icon "button" at bounding box center [443, 514] width 17 height 17
click at [492, 509] on icon at bounding box center [490, 514] width 17 height 17
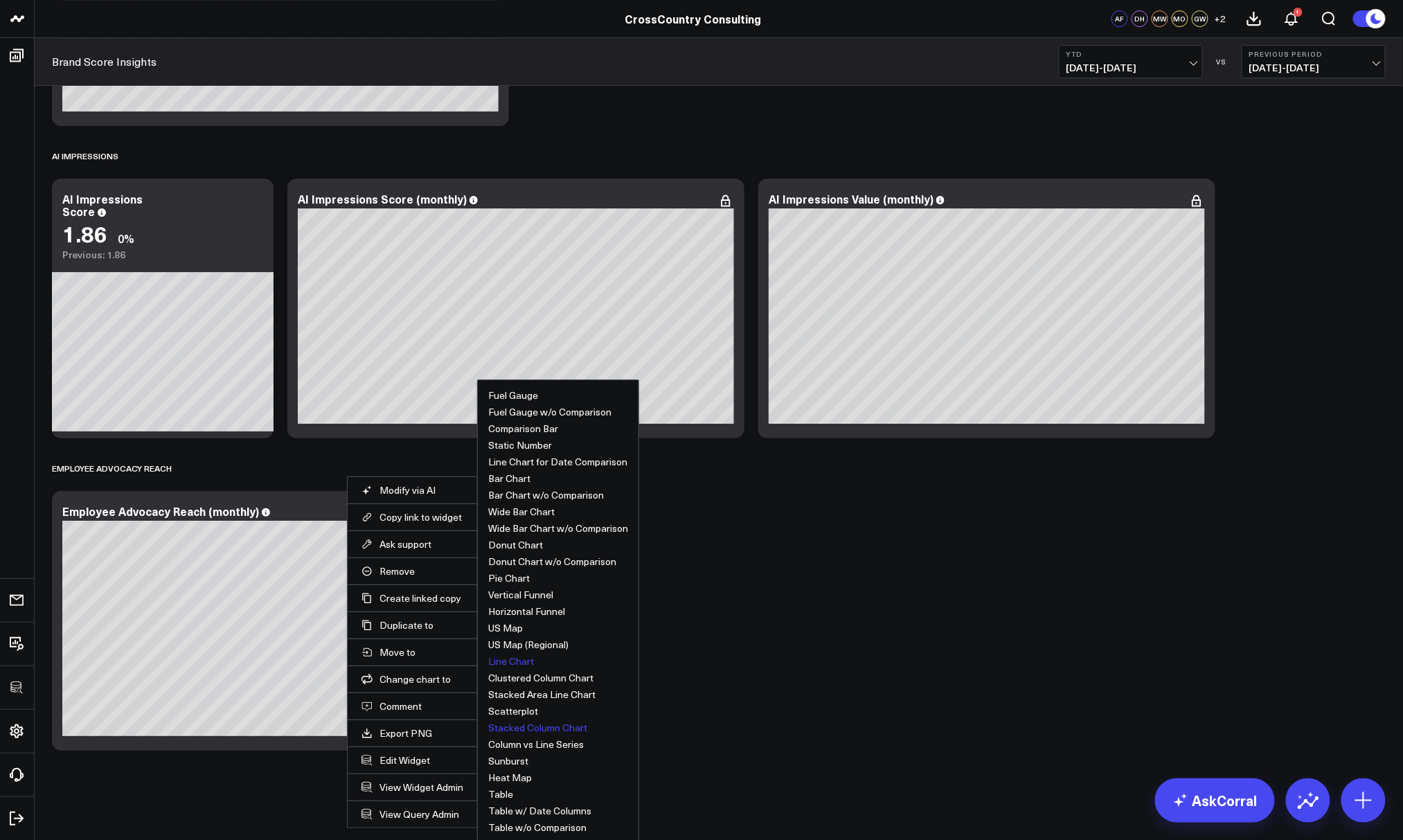
click at [512, 661] on button "Line Chart" at bounding box center [511, 661] width 45 height 10
